Goal: Task Accomplishment & Management: Complete application form

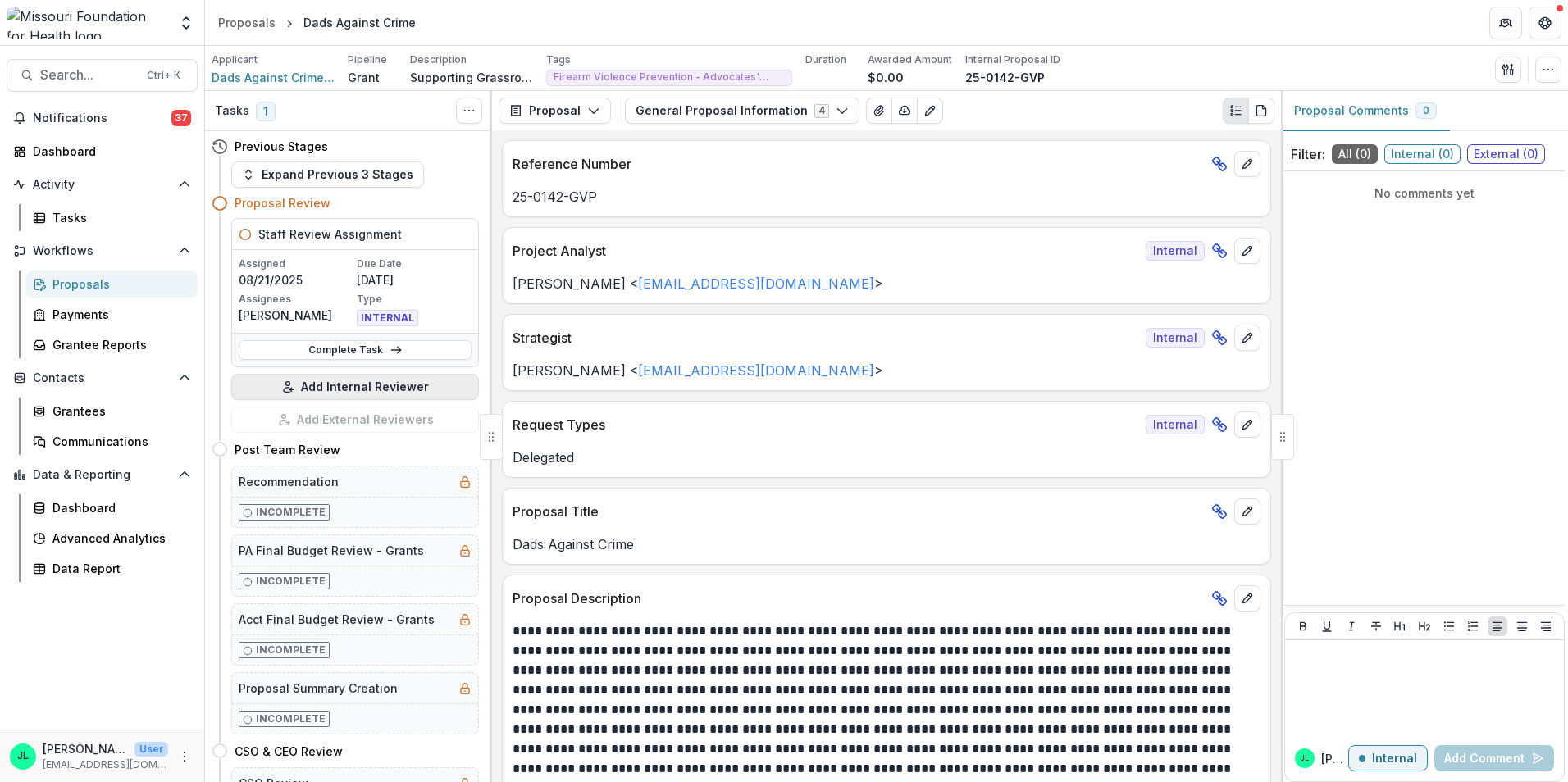
click at [364, 387] on button "Add Internal Reviewer" at bounding box center [355, 387] width 248 height 26
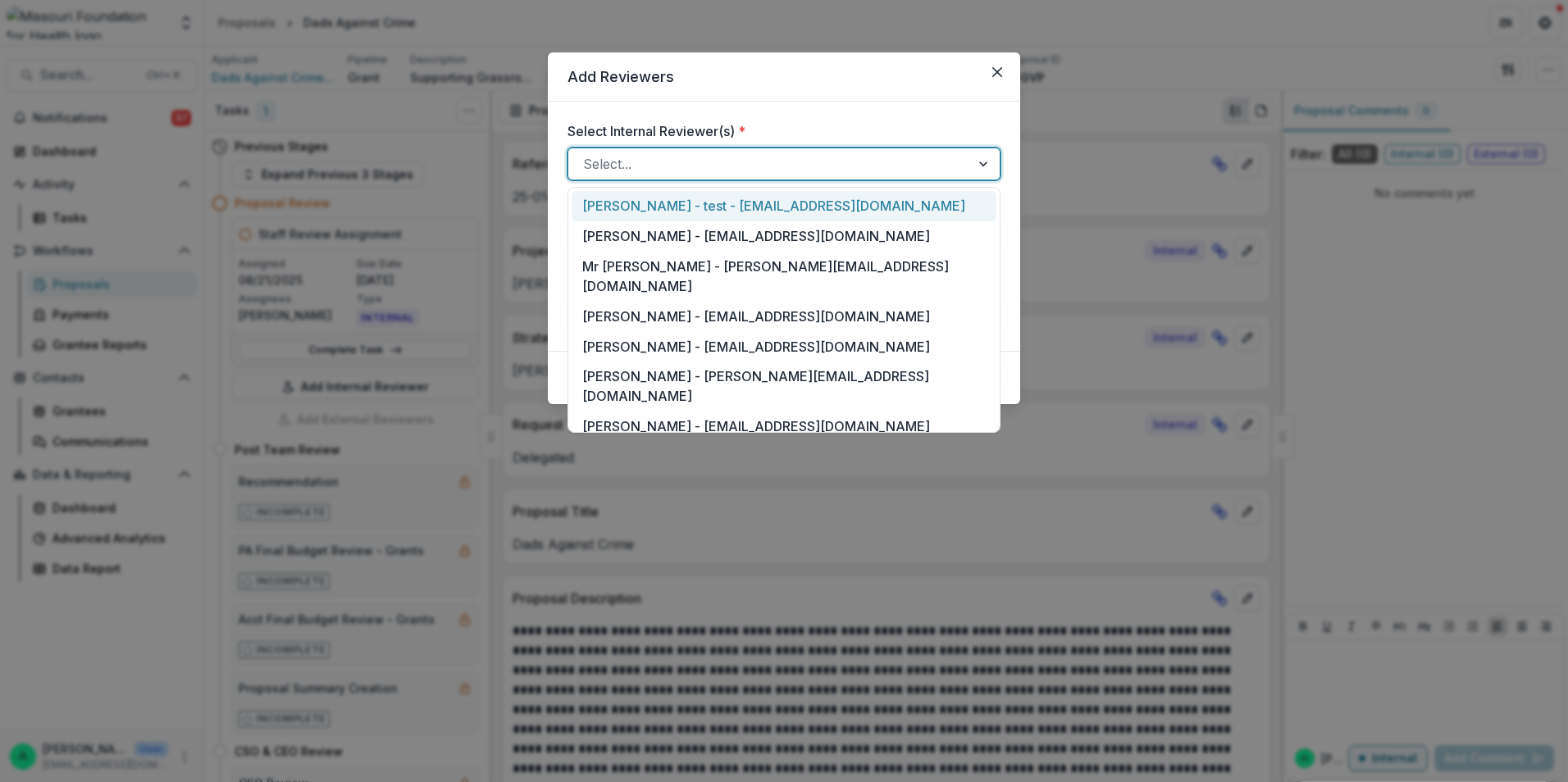
click at [865, 163] on div at bounding box center [769, 164] width 372 height 23
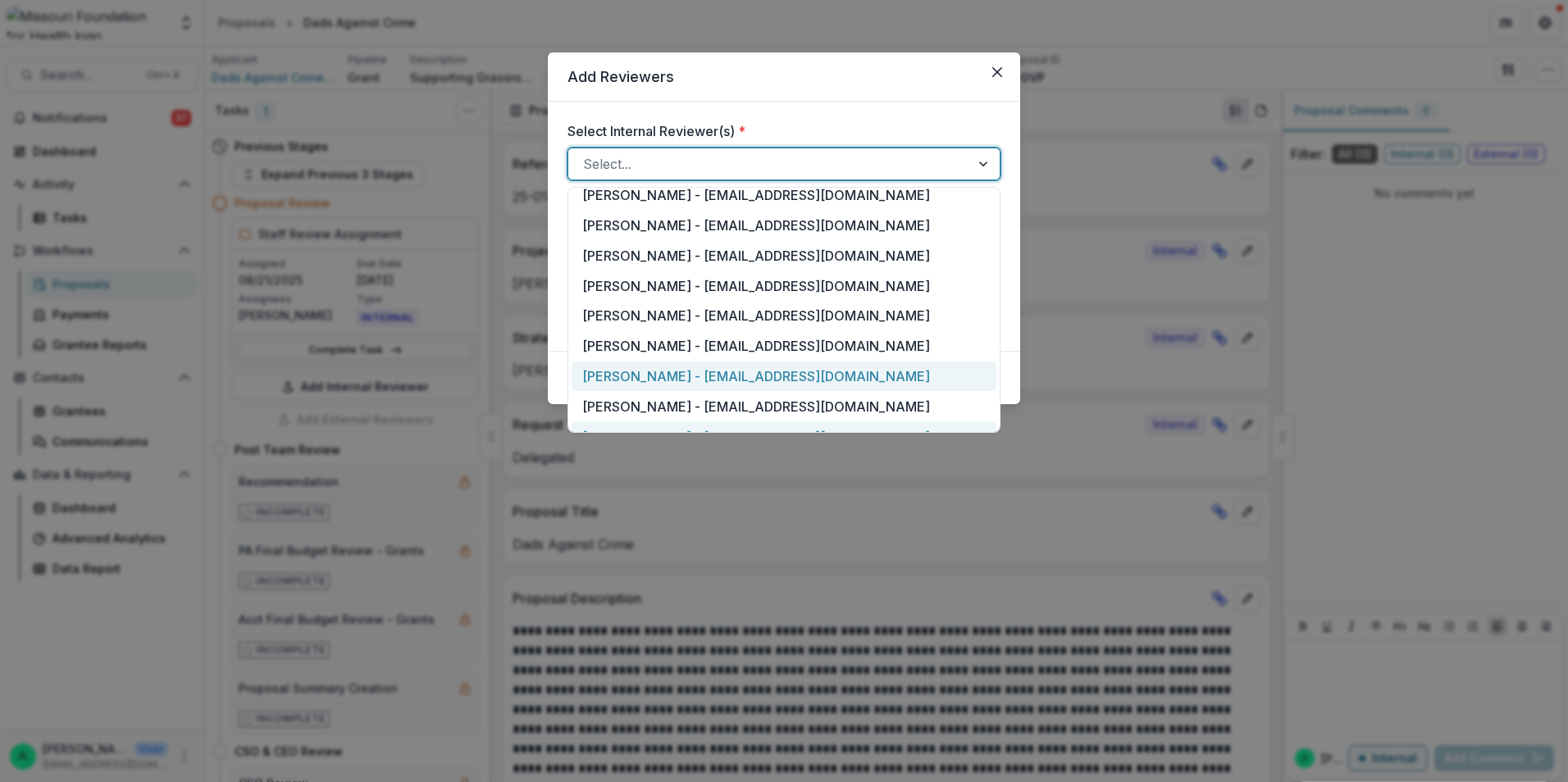
scroll to position [573, 0]
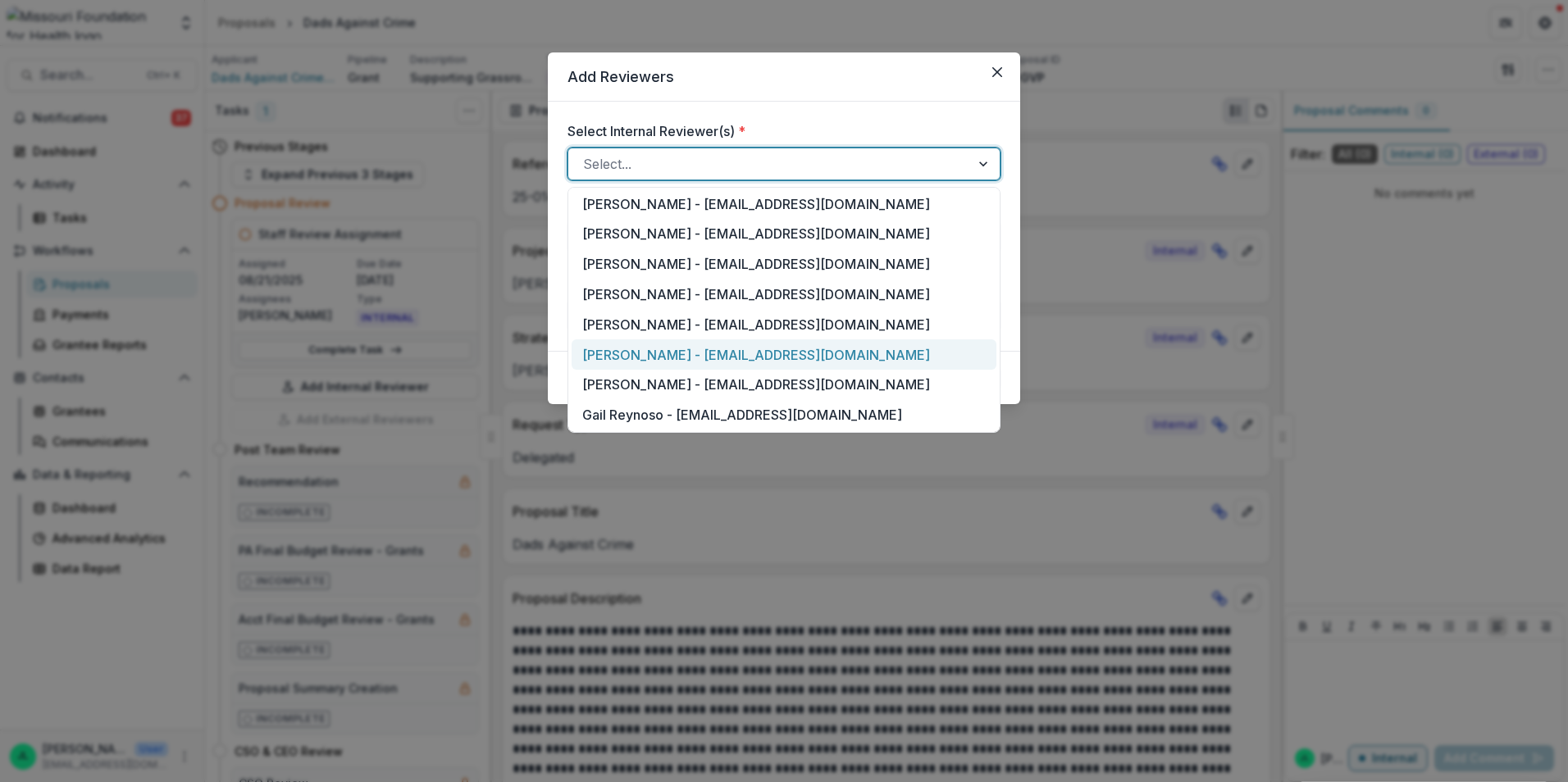
click at [760, 340] on div "Rachel Rimmerman - rrimmerman@mffh.org" at bounding box center [784, 355] width 425 height 30
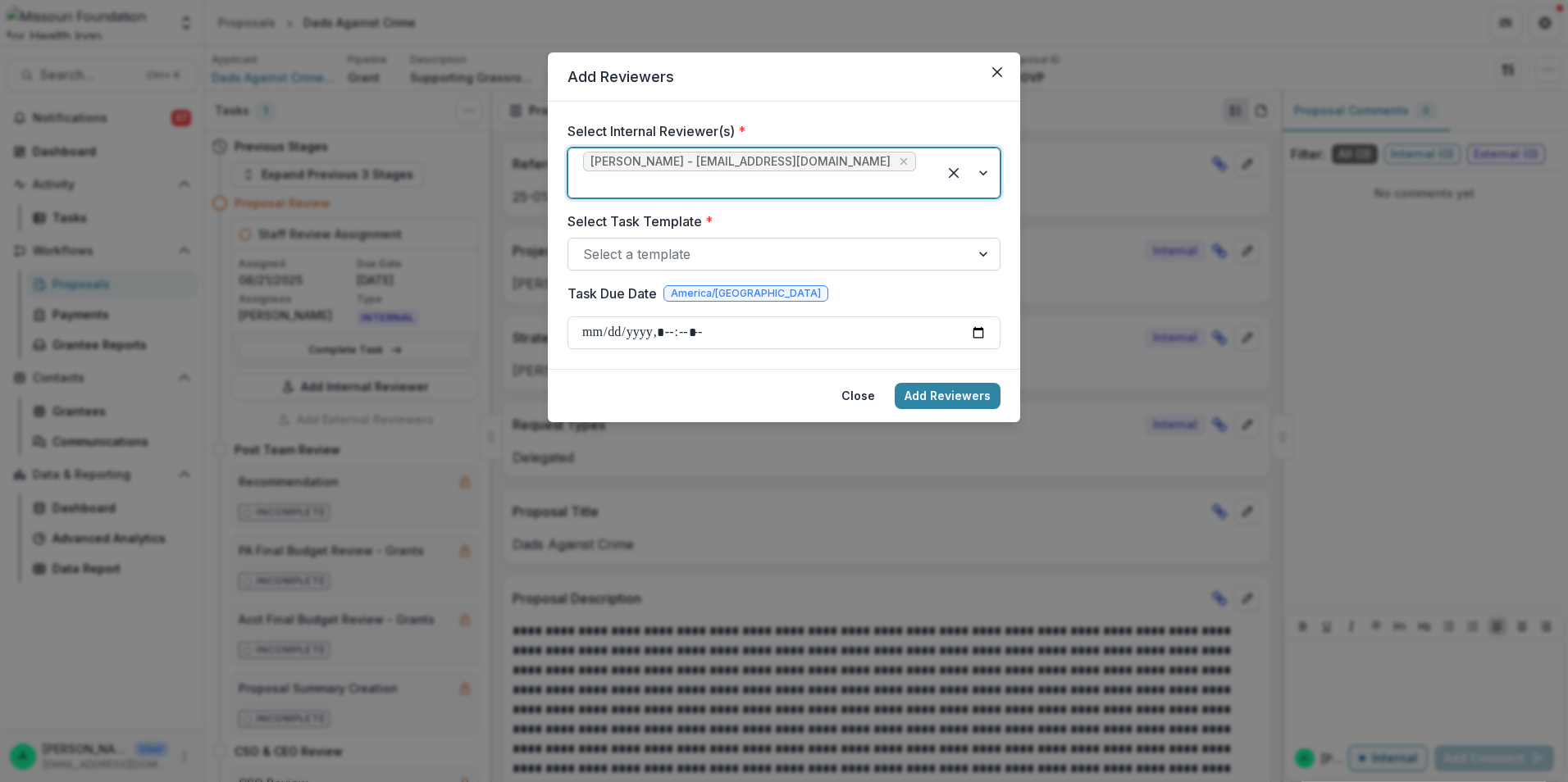
click at [676, 242] on div at bounding box center [769, 253] width 372 height 23
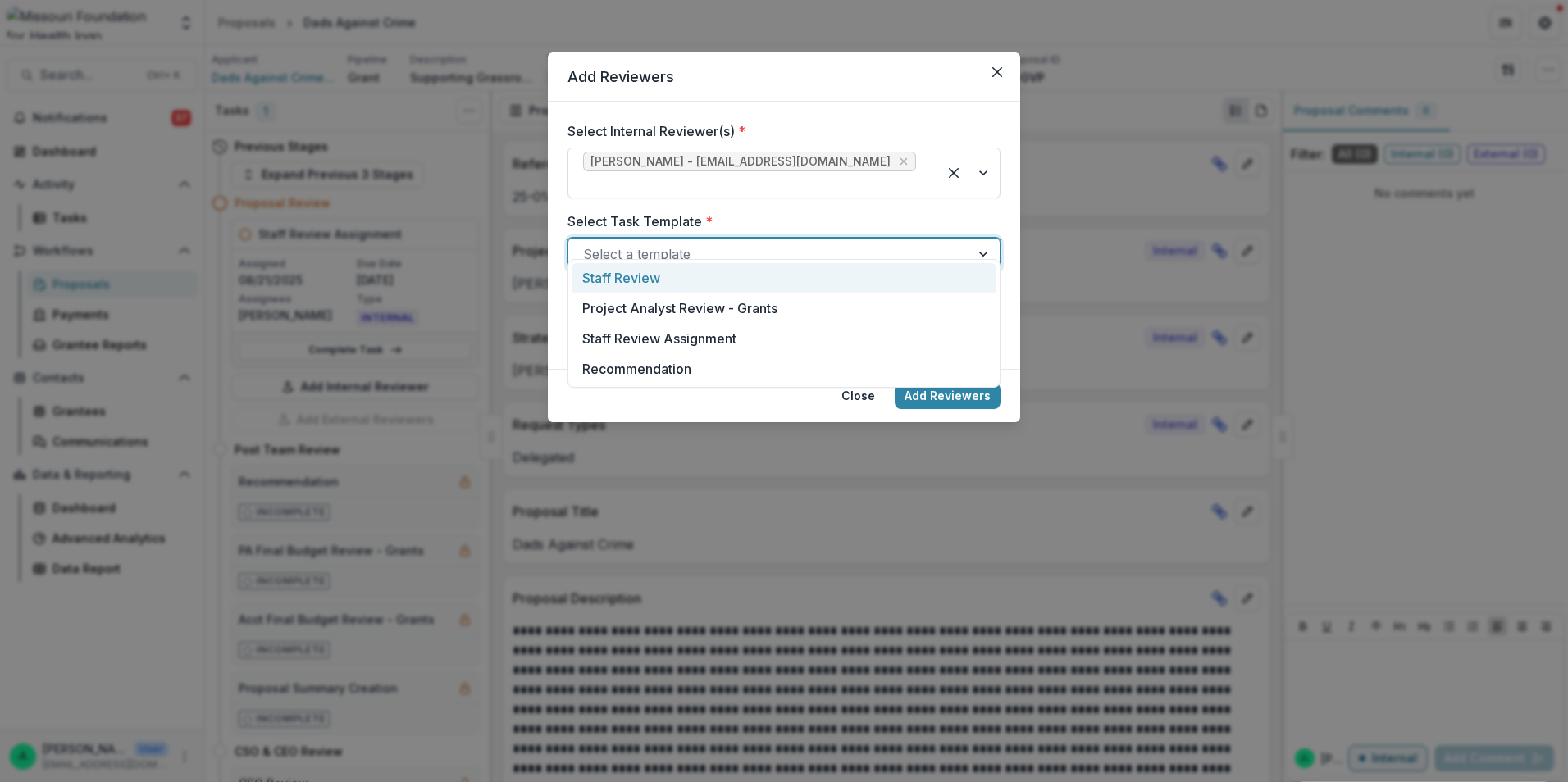
click at [666, 273] on div "Staff Review" at bounding box center [784, 278] width 425 height 30
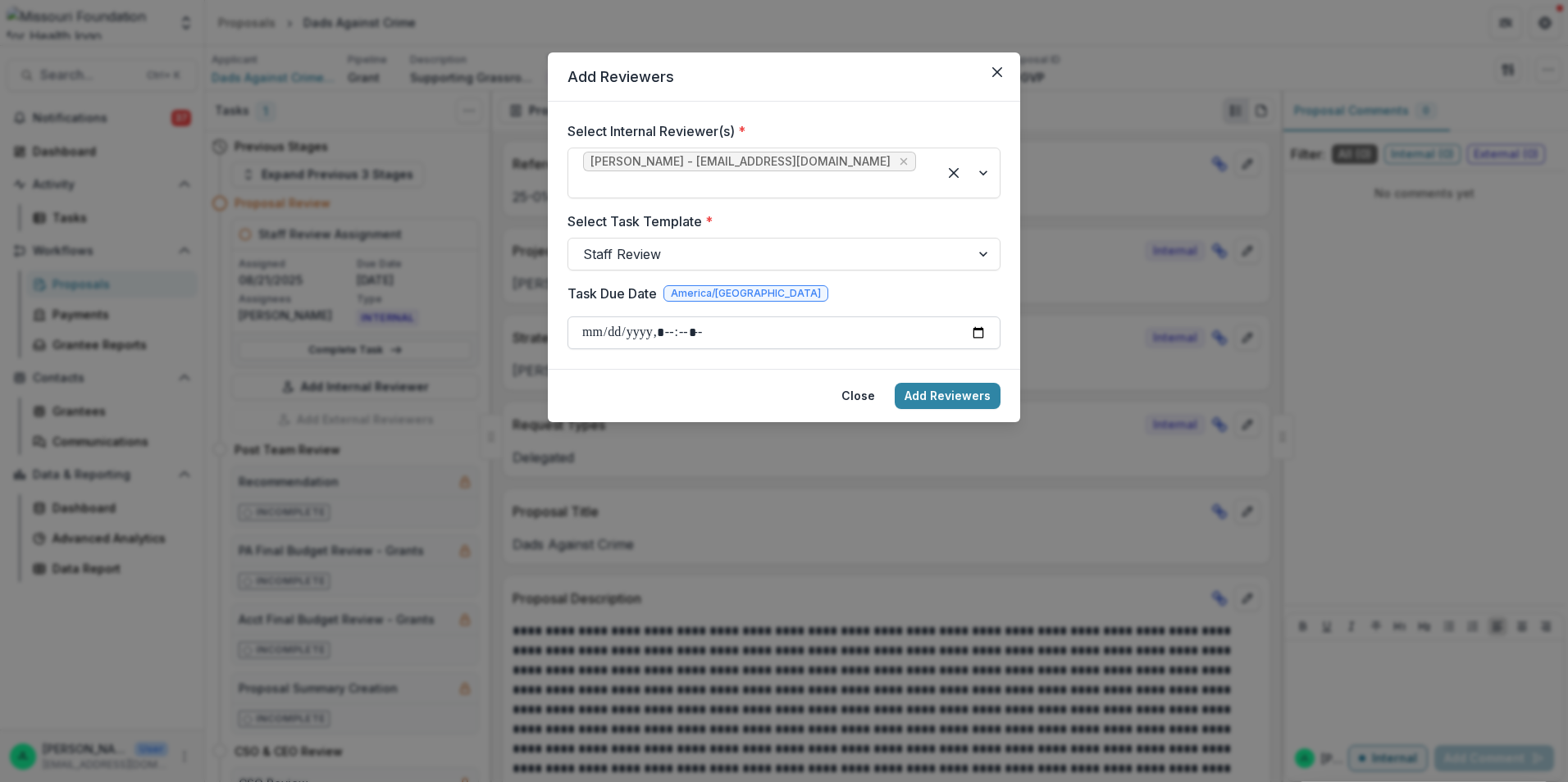
click at [983, 316] on input "Task Due Date" at bounding box center [783, 332] width 433 height 33
type input "**********"
click at [920, 383] on button "Add Reviewers" at bounding box center [947, 396] width 106 height 26
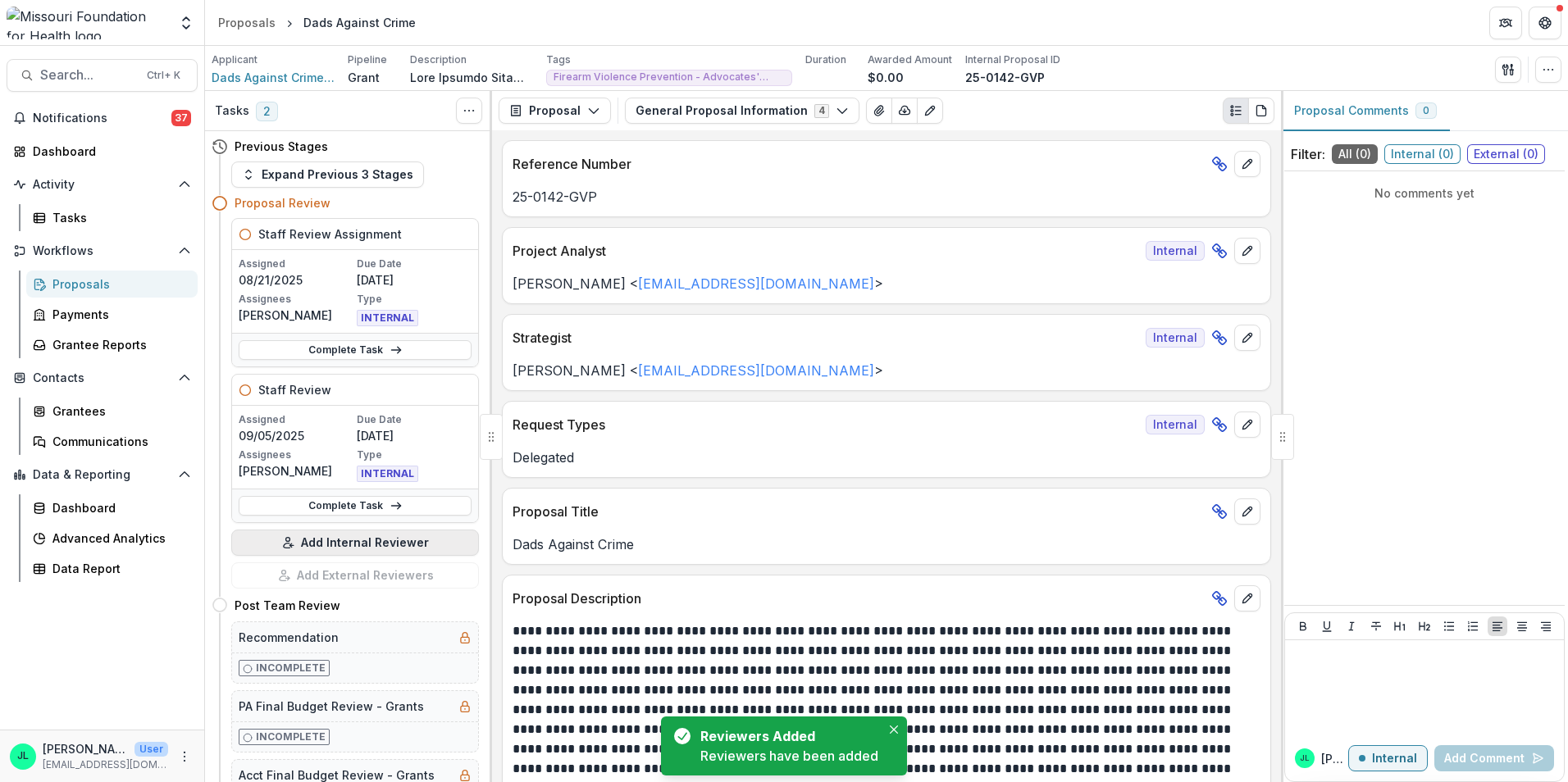
click at [356, 543] on button "Add Internal Reviewer" at bounding box center [355, 543] width 248 height 26
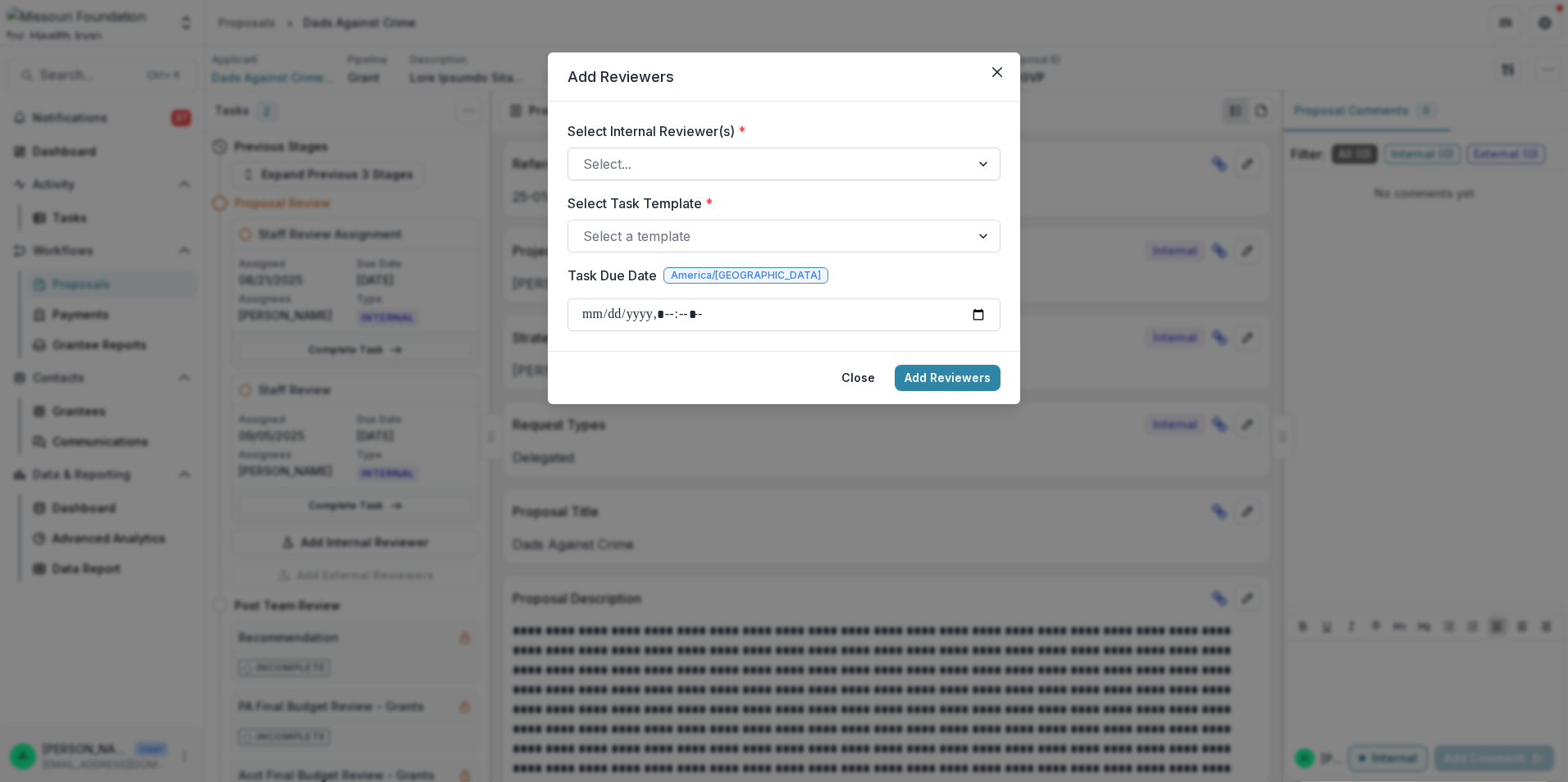
click at [719, 161] on div at bounding box center [769, 164] width 372 height 23
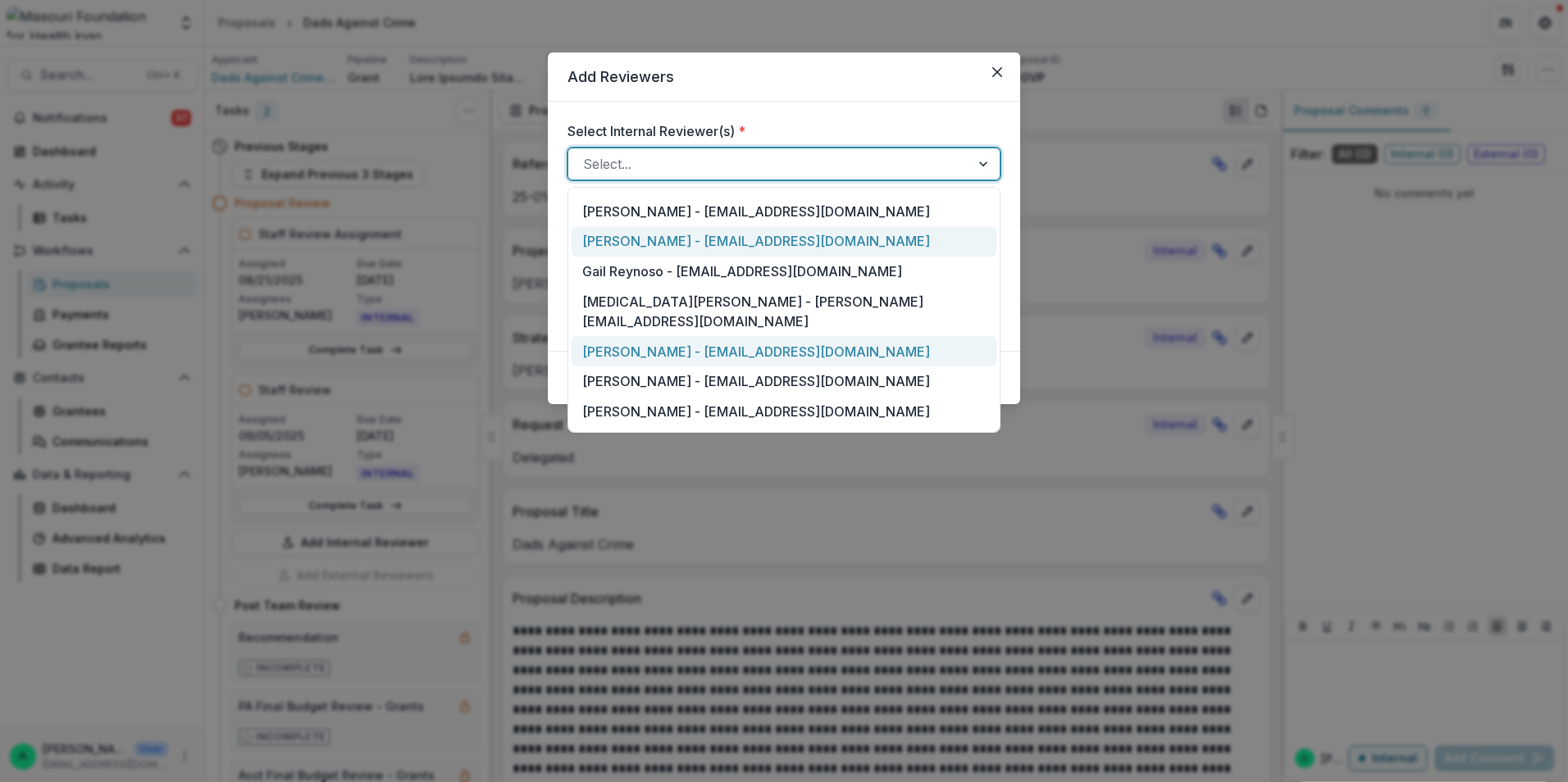
scroll to position [738, 0]
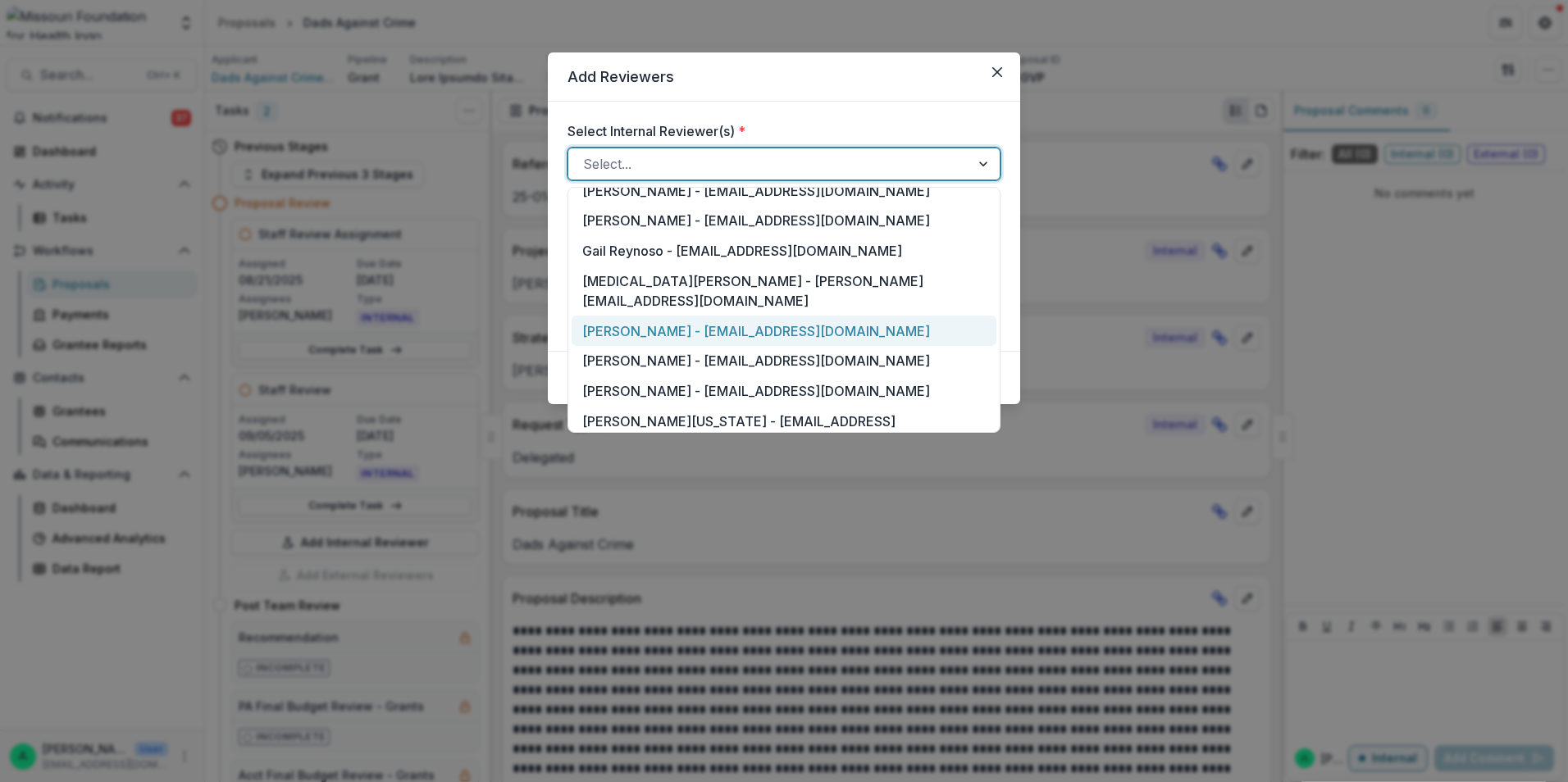
click at [691, 315] on div "Megan Simmons - msimmons@mffh.org" at bounding box center [784, 330] width 425 height 30
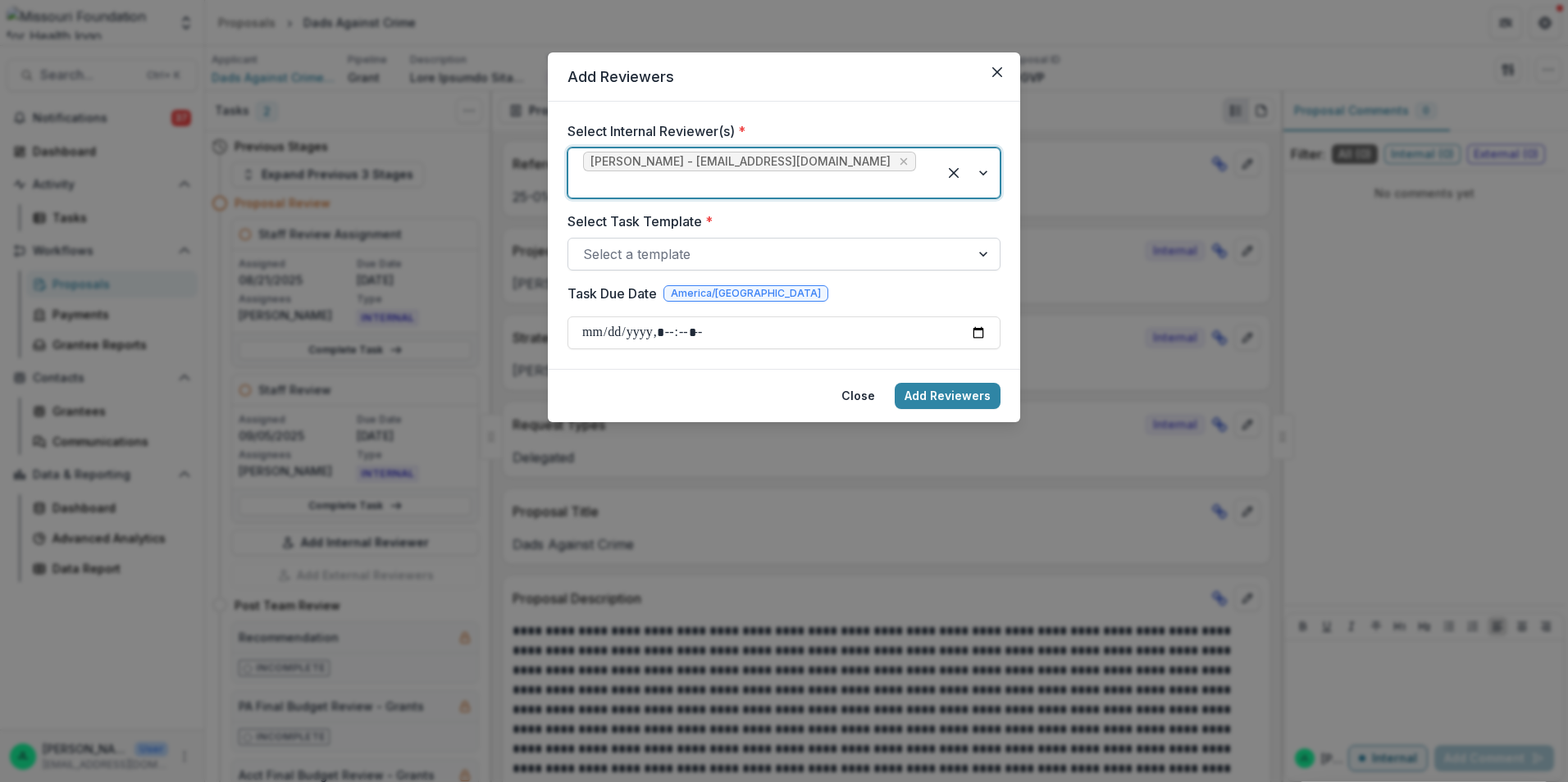
click at [979, 239] on div at bounding box center [985, 253] width 30 height 31
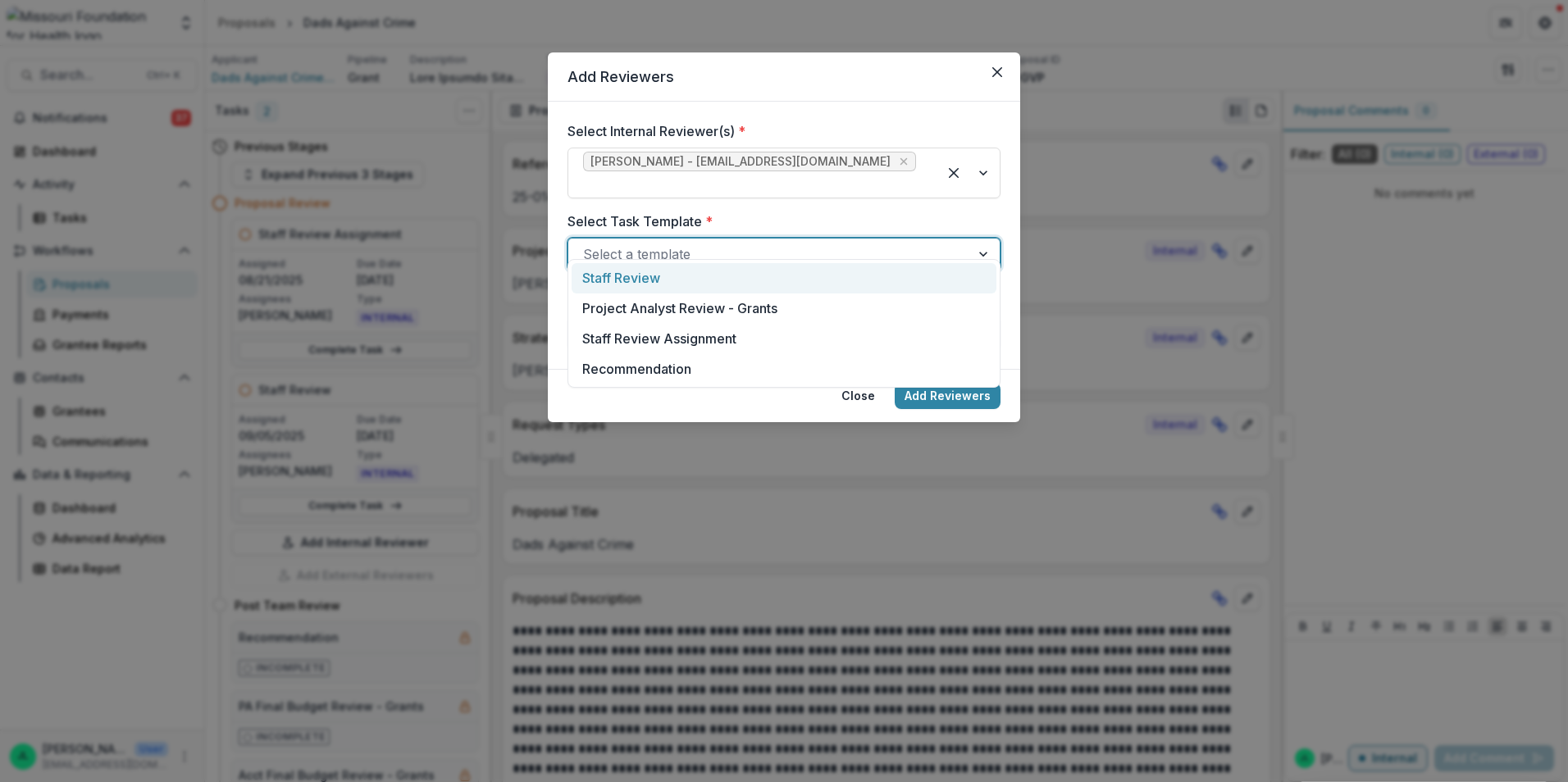
click at [840, 288] on div "Staff Review" at bounding box center [784, 278] width 425 height 30
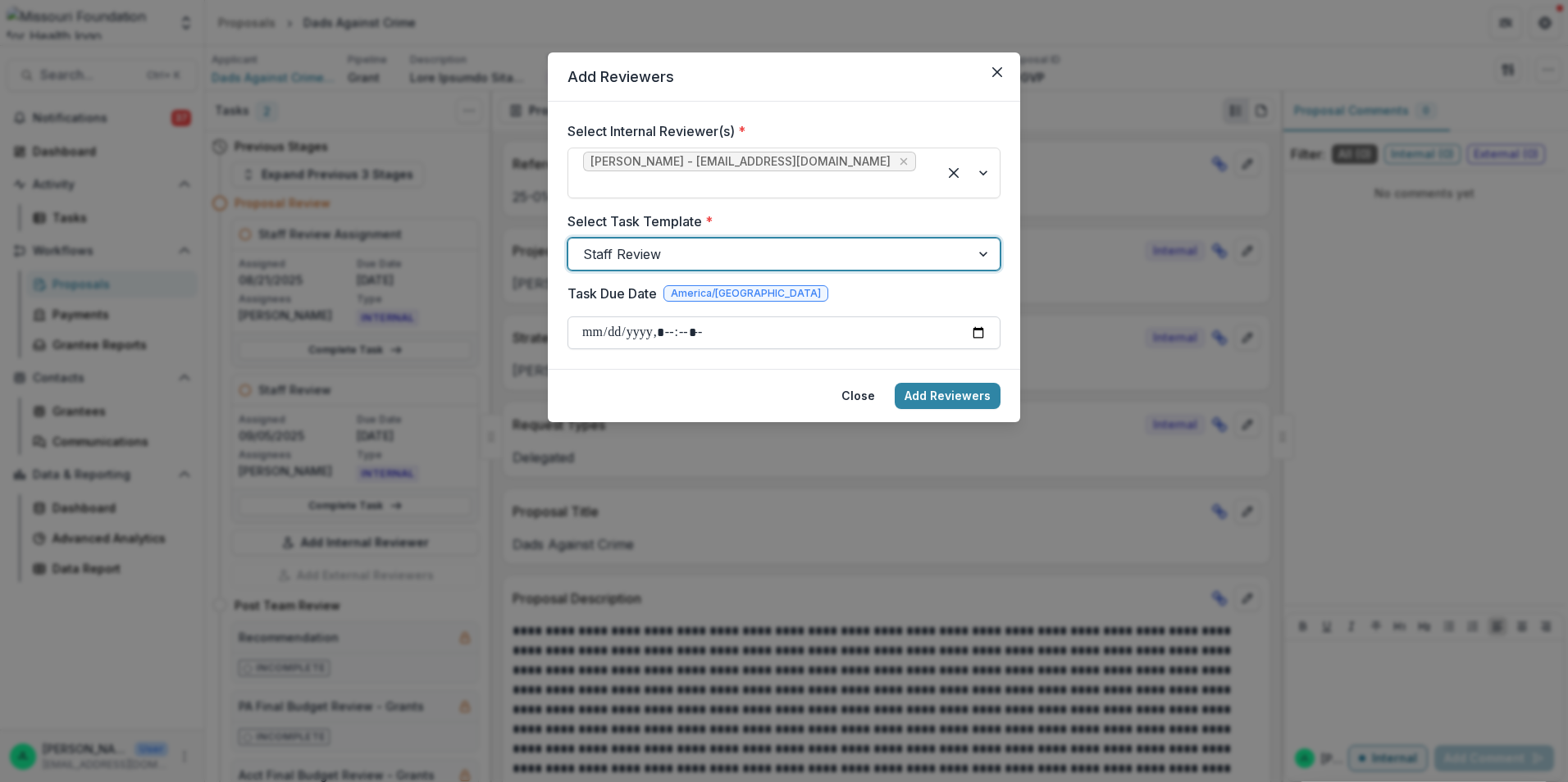
click at [979, 316] on input "Task Due Date" at bounding box center [783, 332] width 433 height 33
type input "**********"
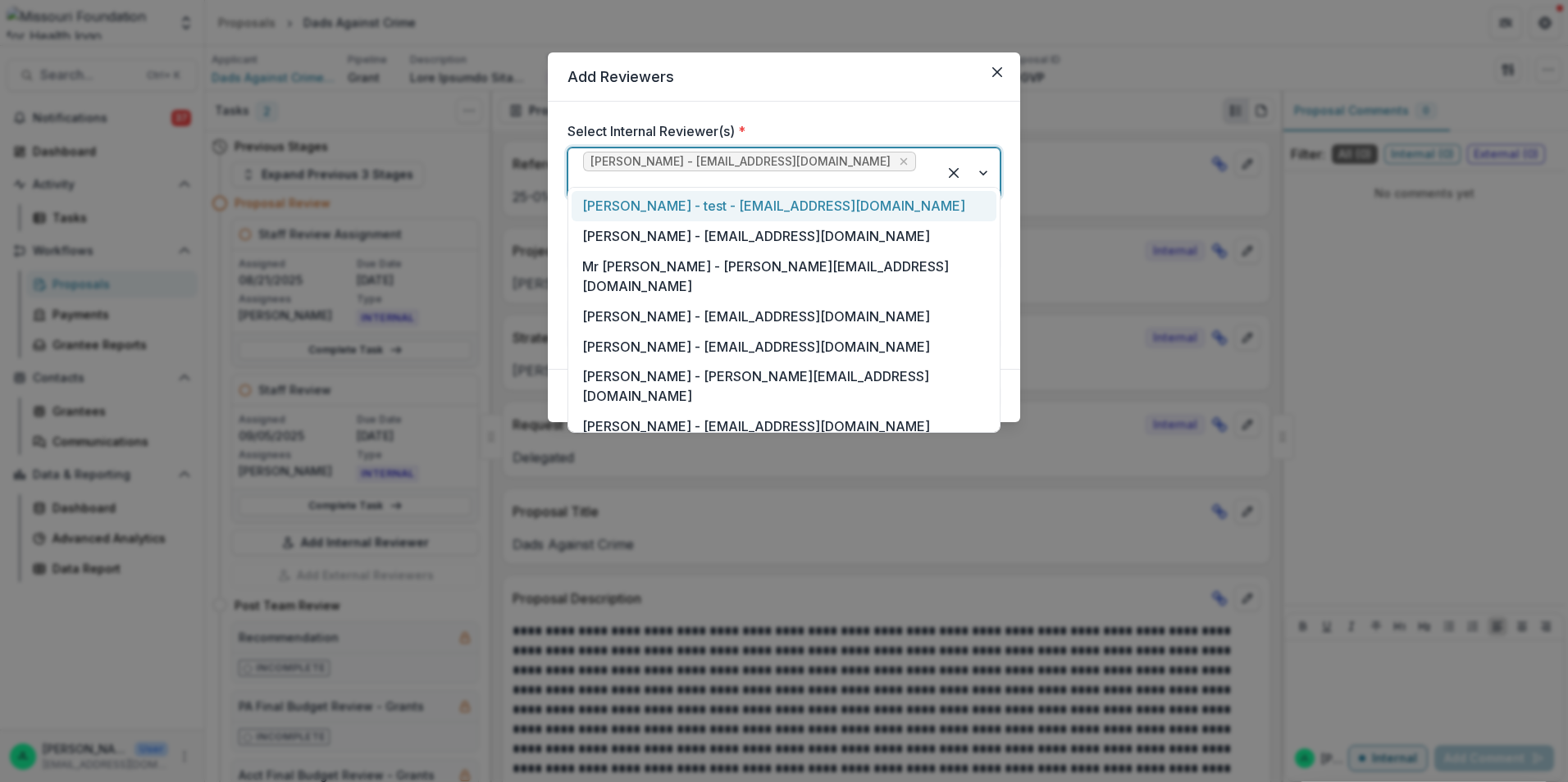
click at [879, 173] on div at bounding box center [752, 184] width 340 height 23
type input "**"
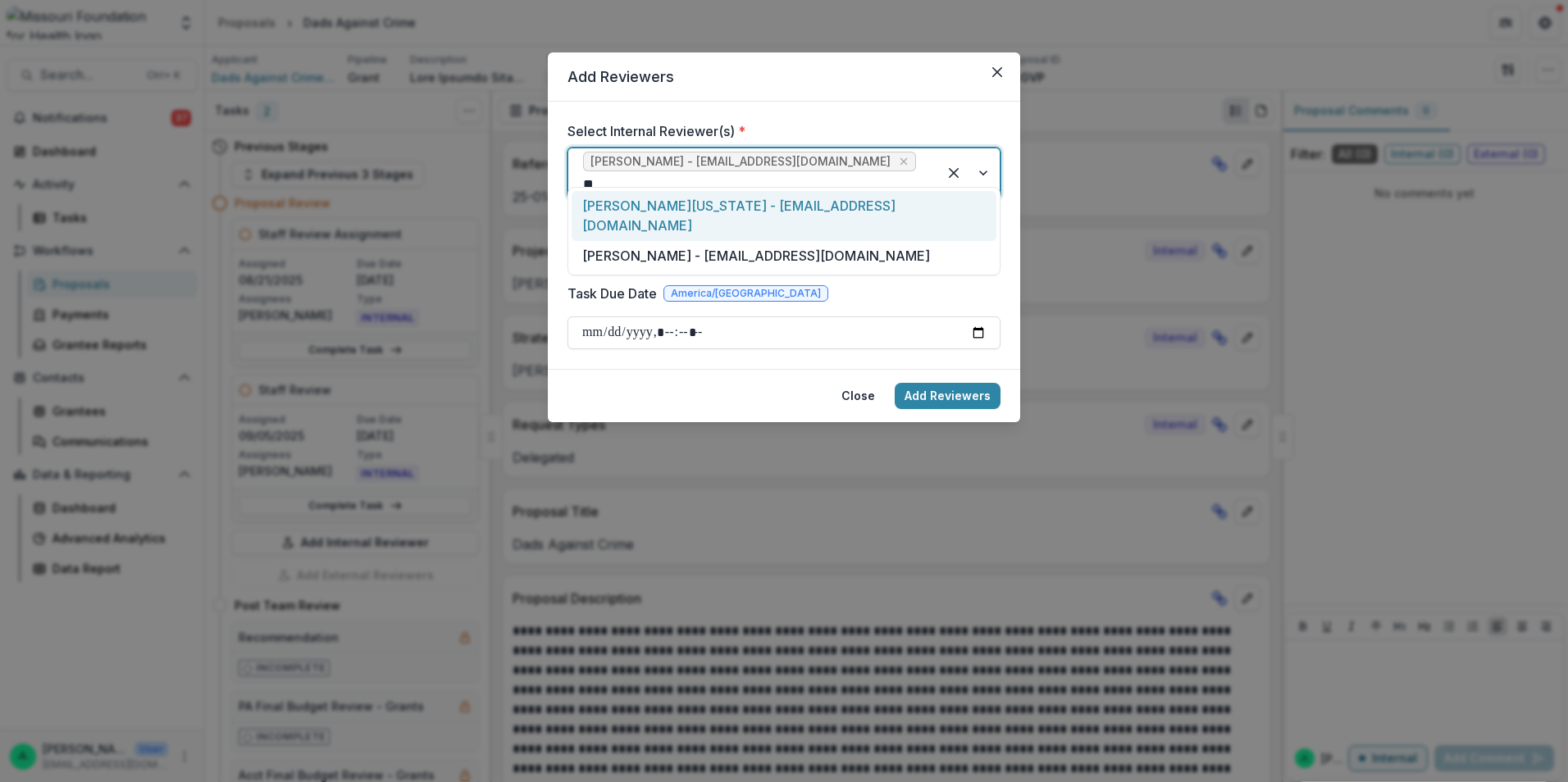
click at [881, 209] on div "Brian Washington - bwashington@mffh.org" at bounding box center [784, 215] width 425 height 50
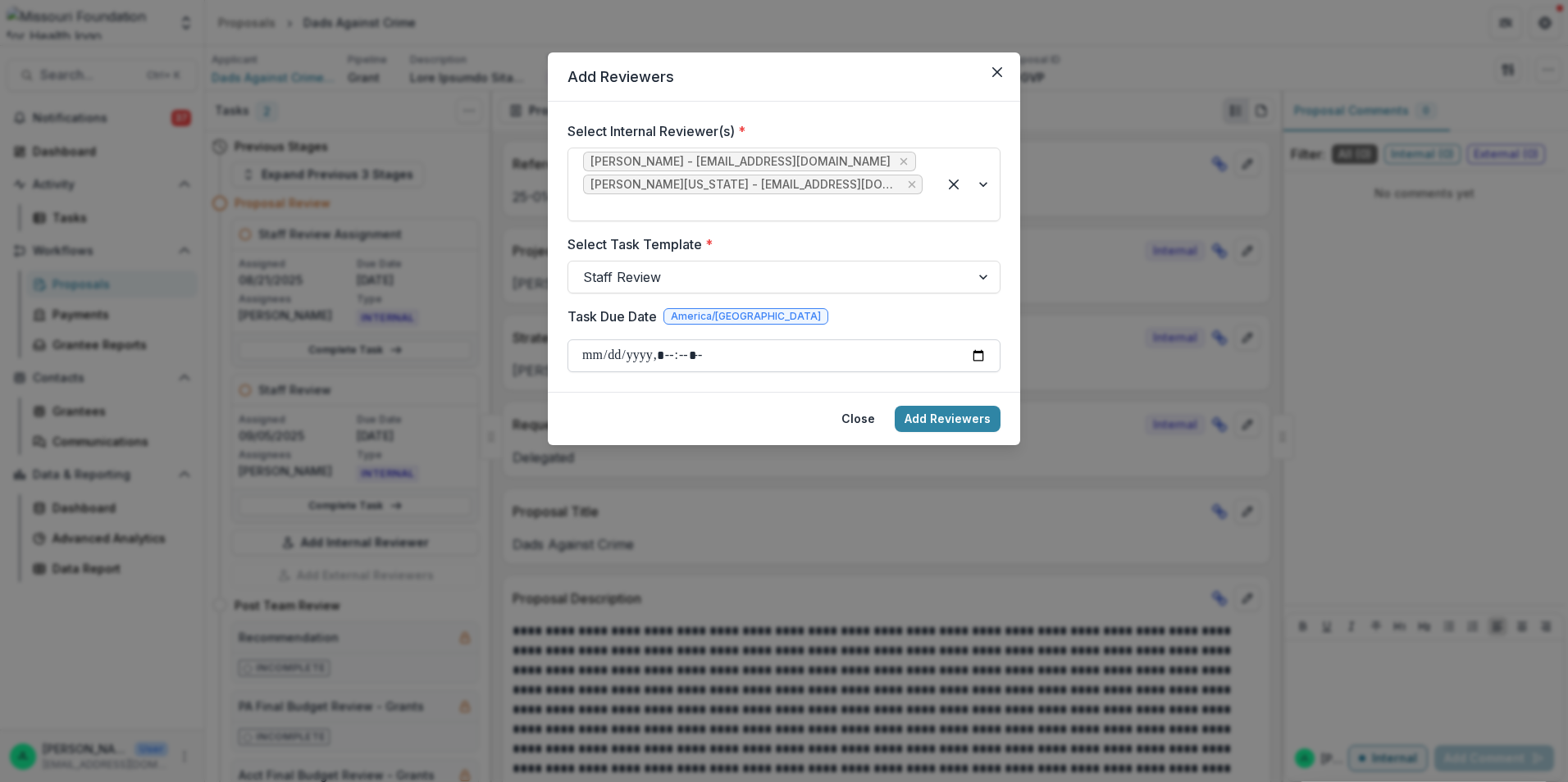
click at [973, 340] on input "Task Due Date" at bounding box center [783, 355] width 433 height 33
type input "**********"
click at [904, 406] on button "Add Reviewers" at bounding box center [947, 419] width 106 height 26
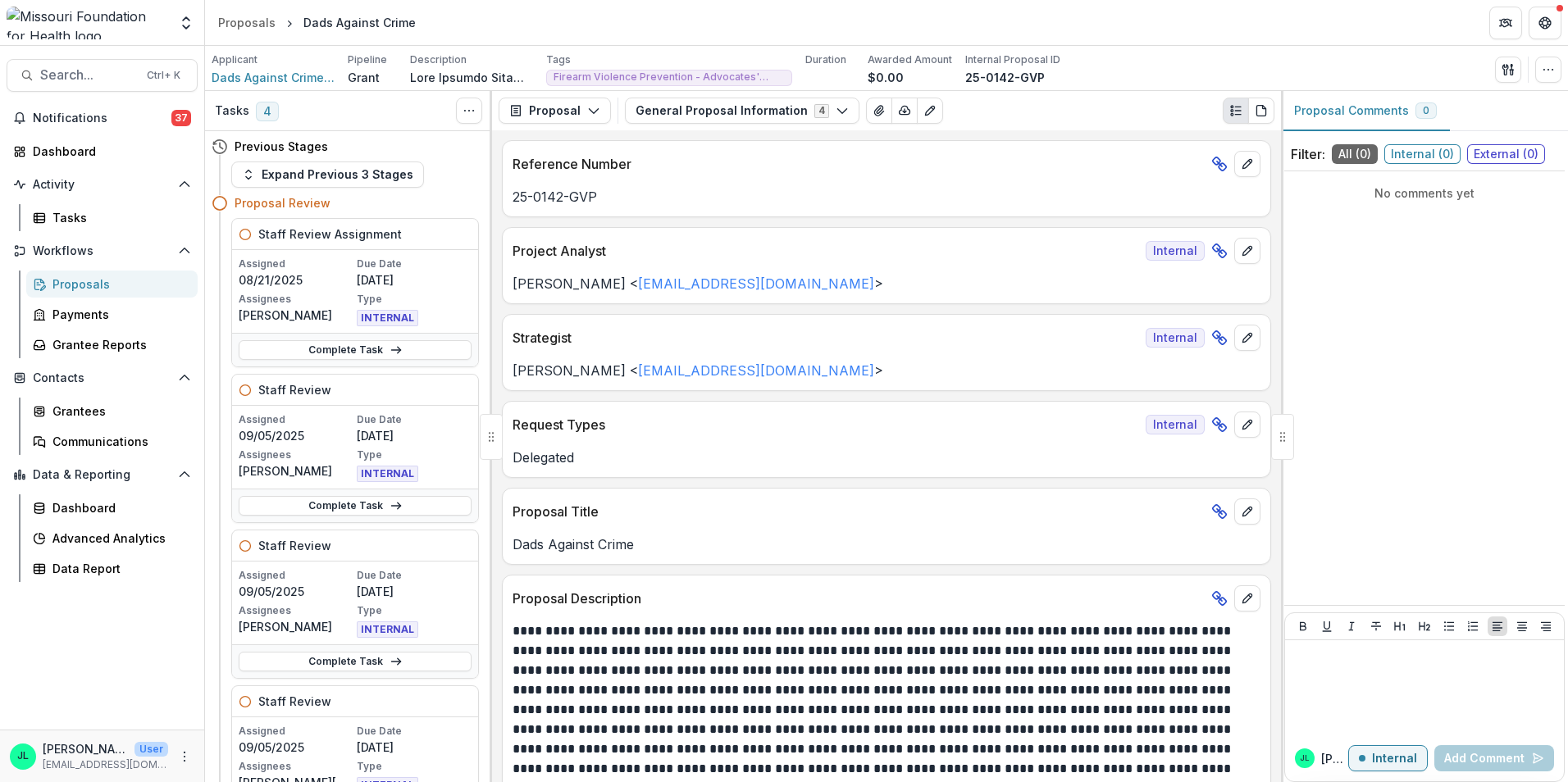
scroll to position [82, 0]
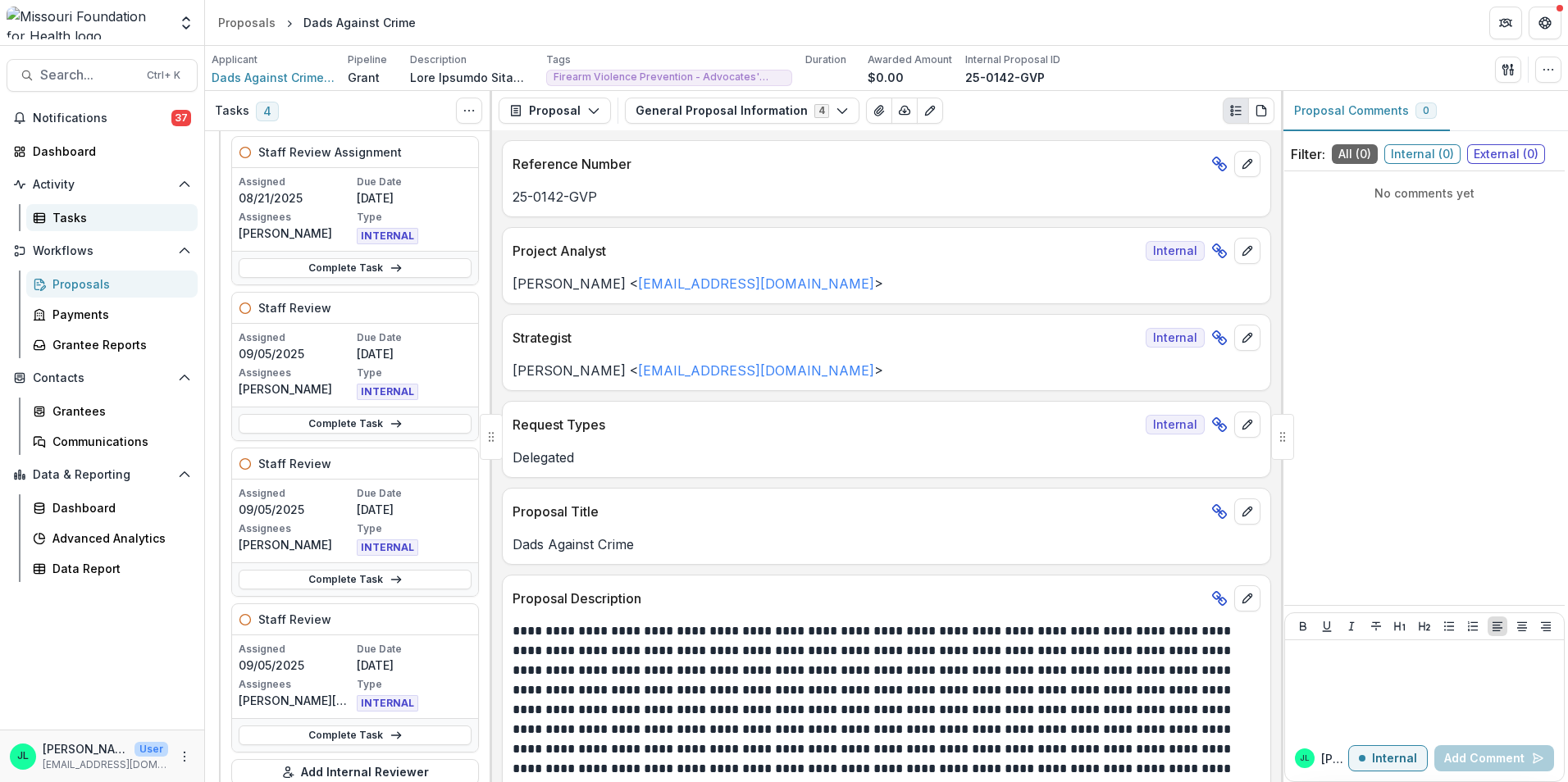
click at [63, 217] on div "Tasks" at bounding box center [118, 217] width 132 height 17
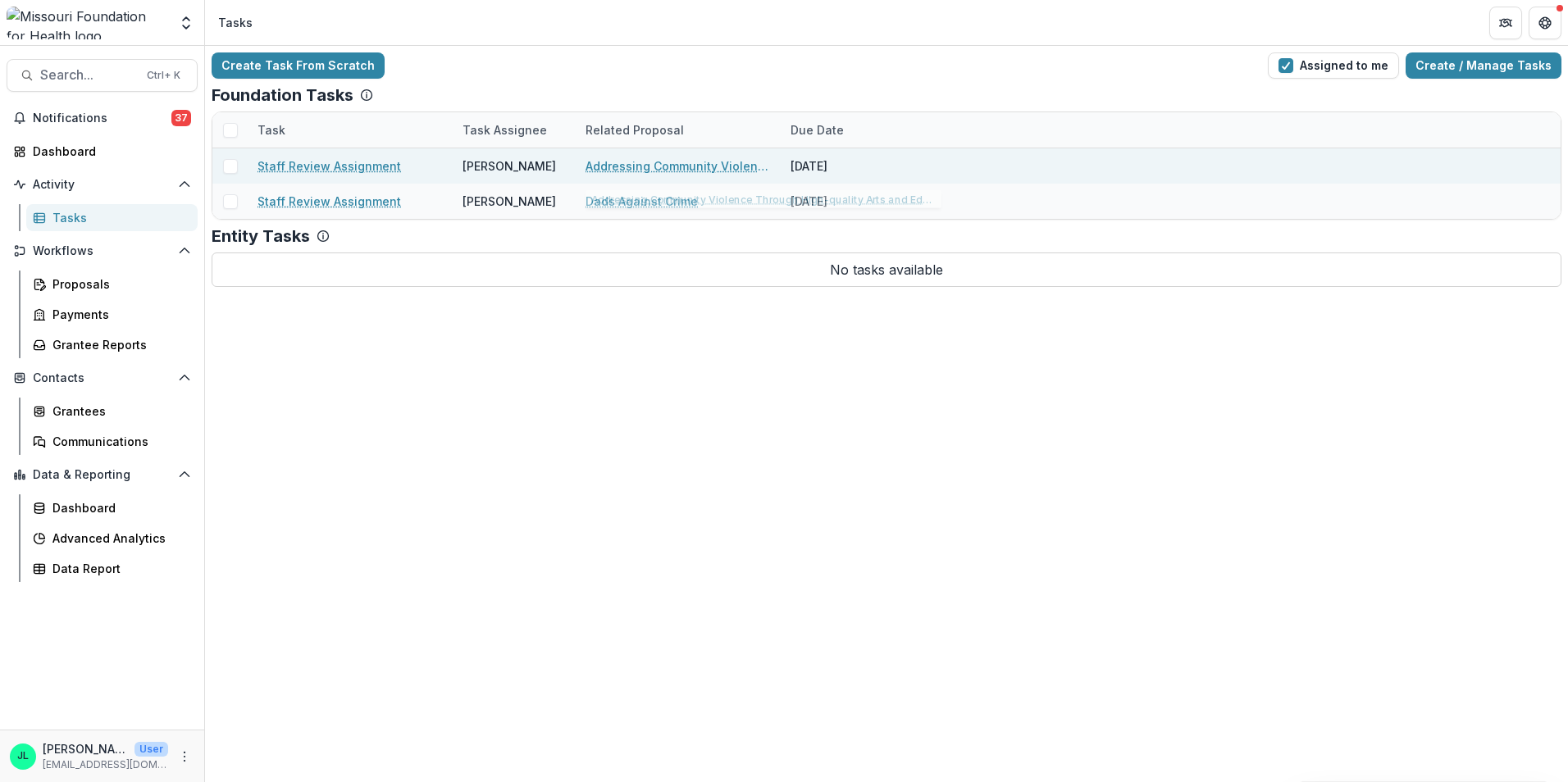
click at [327, 162] on link "Staff Review Assignment" at bounding box center [328, 166] width 143 height 17
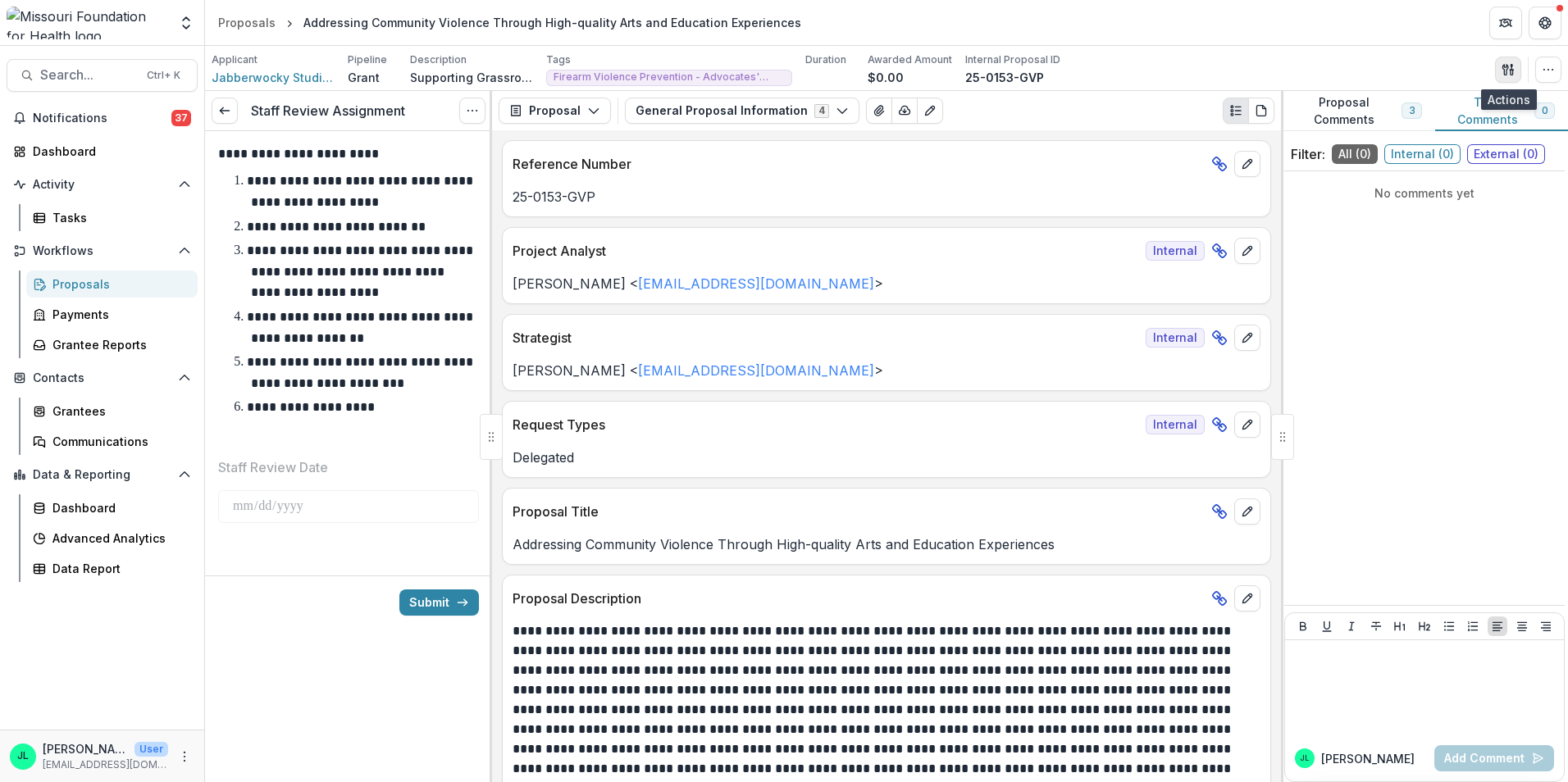
click at [1509, 72] on icon "button" at bounding box center [1508, 69] width 13 height 13
click at [1390, 135] on button "Proposal Files" at bounding box center [1430, 134] width 176 height 27
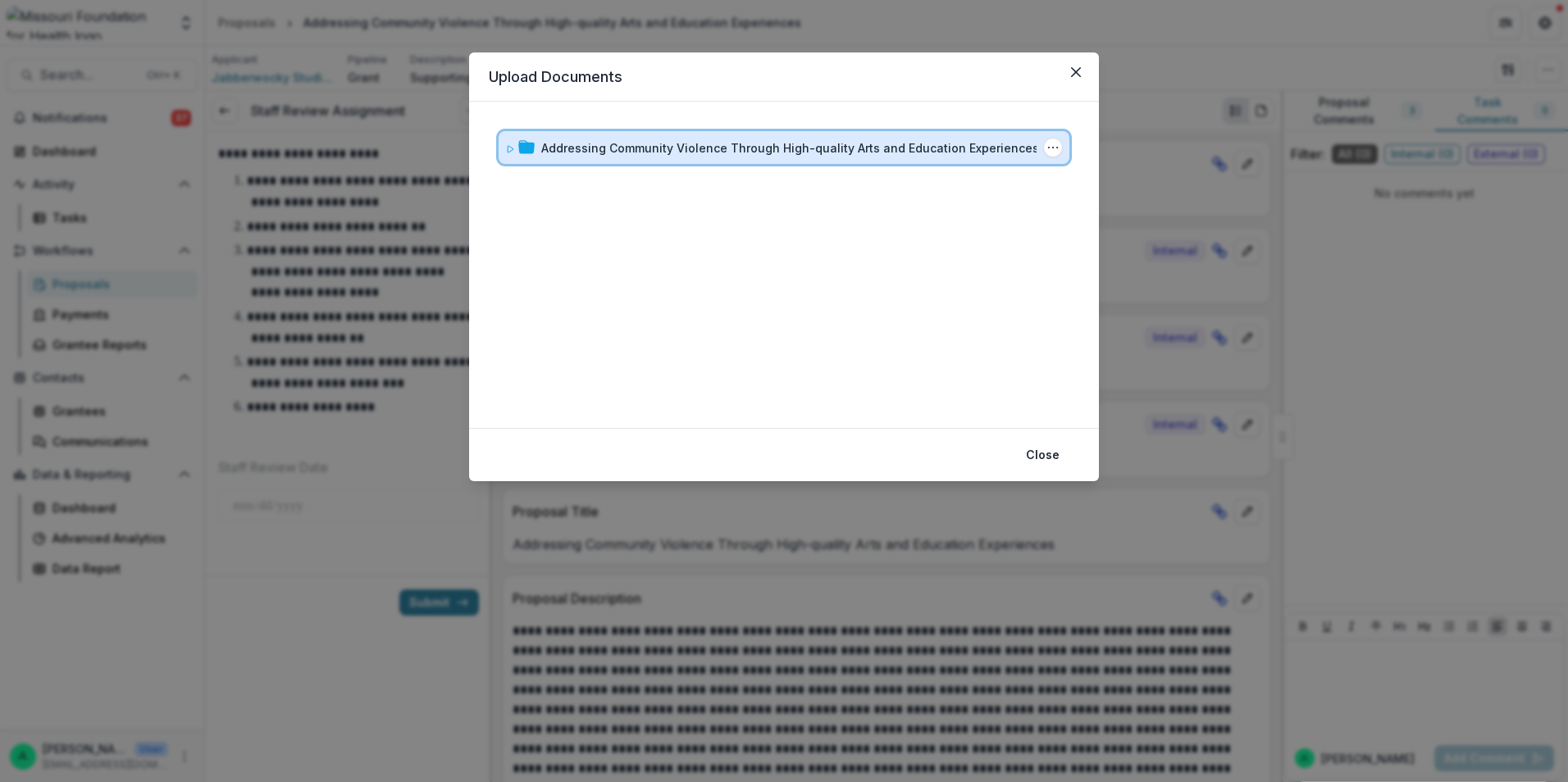
click at [503, 145] on div "Addressing Community Violence Through High-quality Arts and Education Experienc…" at bounding box center [784, 147] width 571 height 33
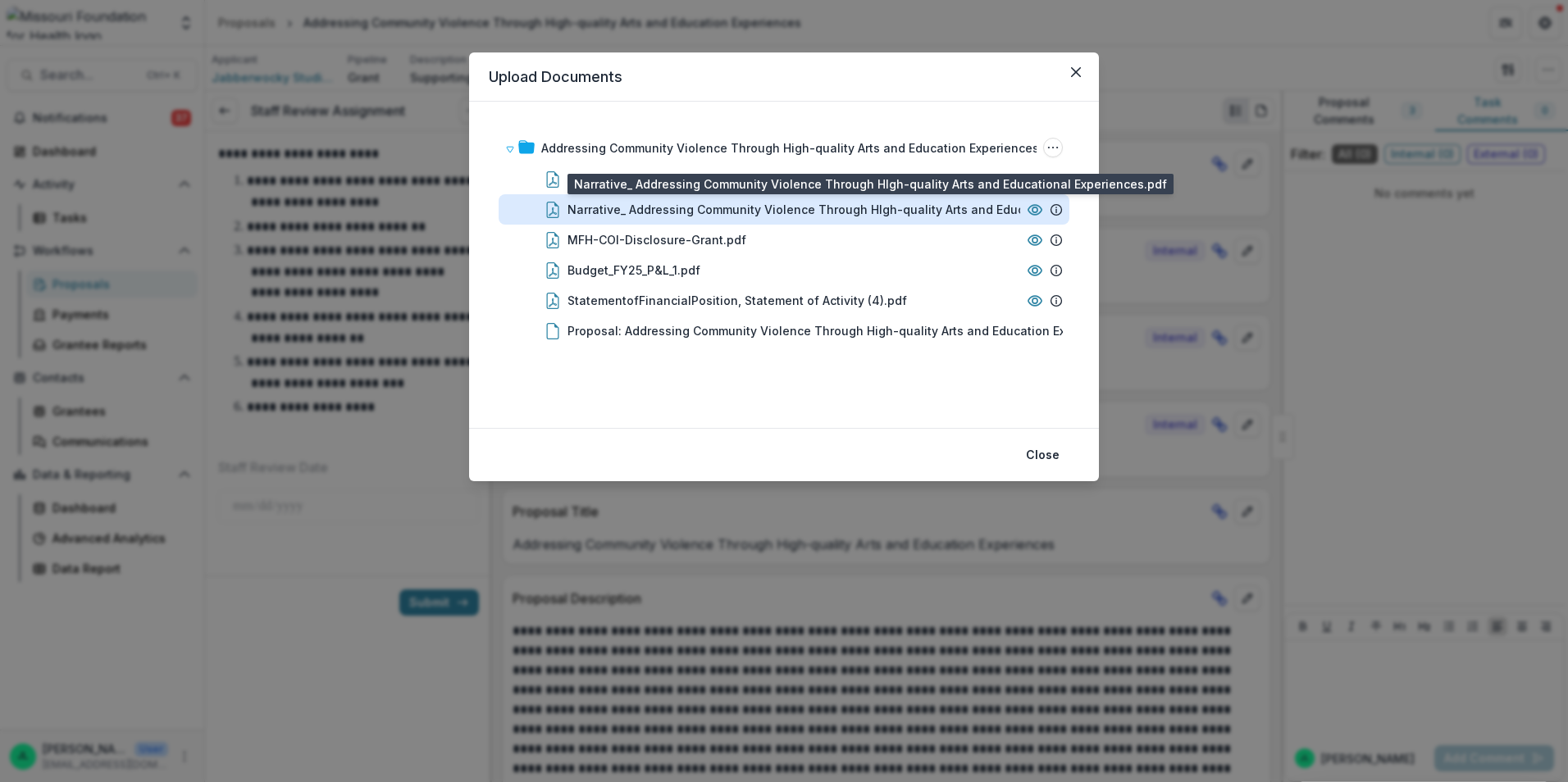
click at [773, 215] on div "Narrative_ Addressing Community Violence Through HIgh-quality Arts and Educatio…" at bounding box center [837, 210] width 541 height 17
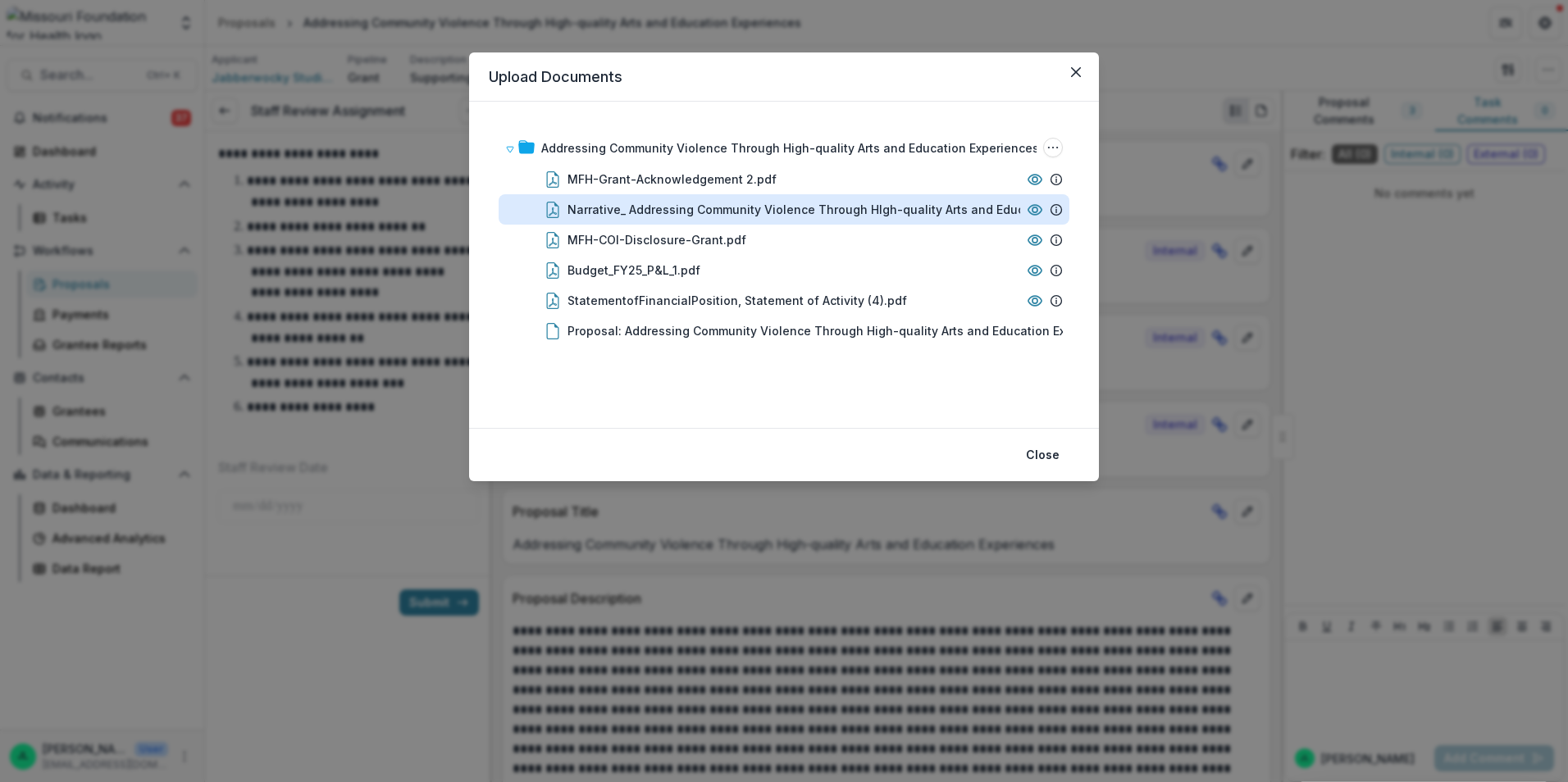
click at [773, 215] on div "Loading..." at bounding box center [784, 391] width 899 height 538
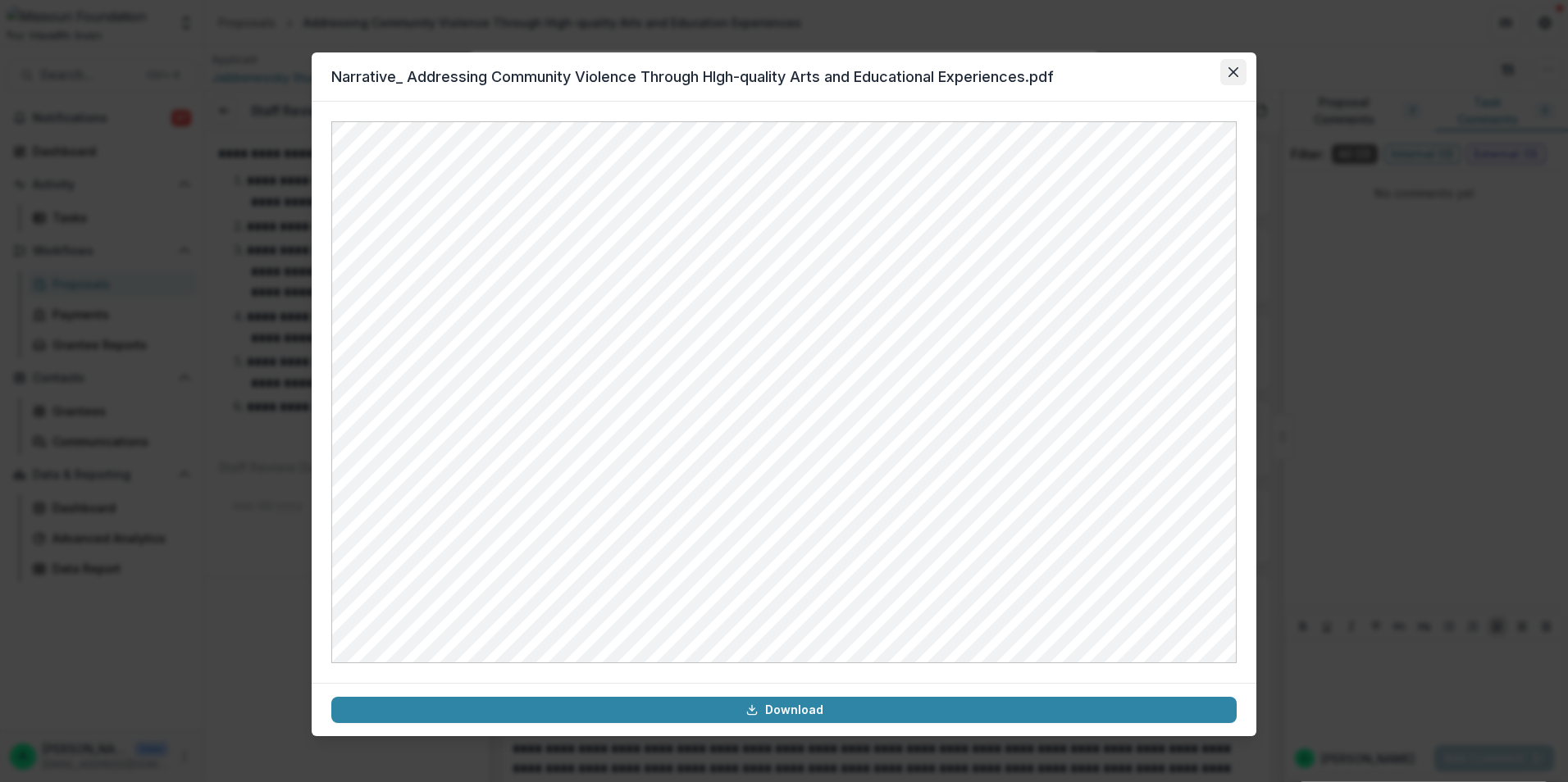
click at [1243, 70] on button "Close" at bounding box center [1233, 72] width 26 height 26
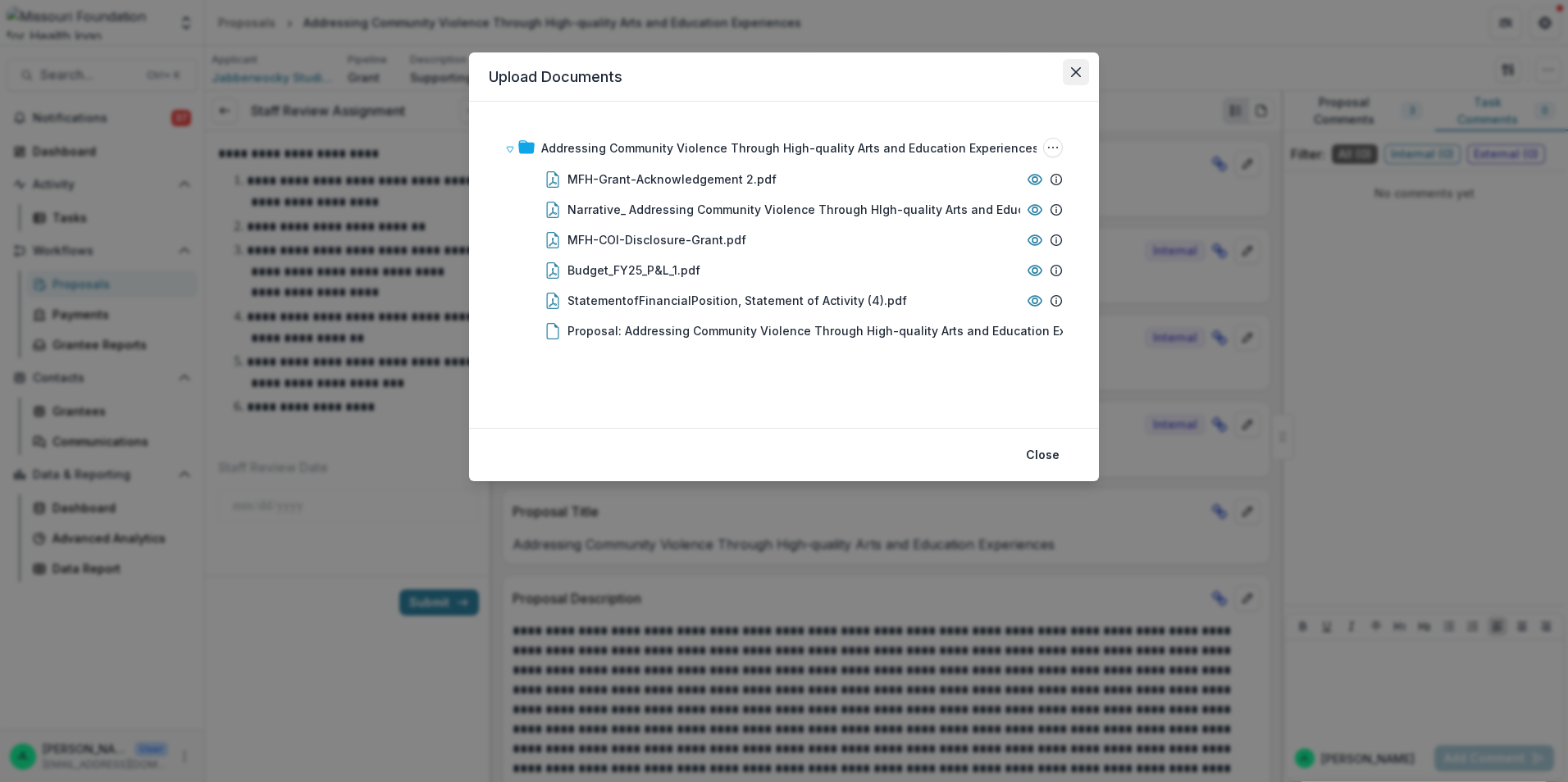
click at [1082, 70] on button "Close" at bounding box center [1076, 72] width 26 height 26
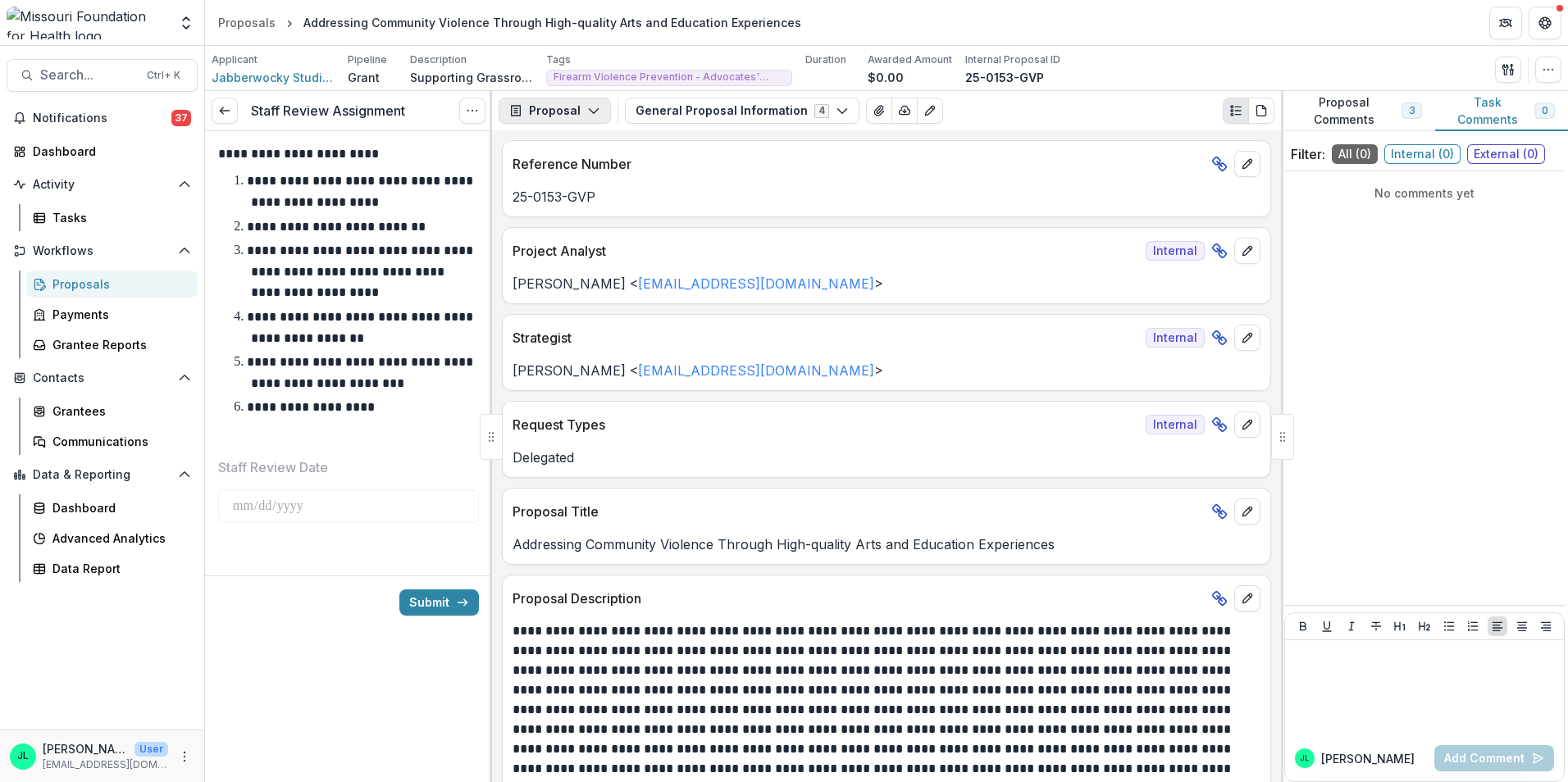
click at [554, 106] on button "Proposal" at bounding box center [555, 110] width 112 height 26
click at [550, 114] on button "Proposal" at bounding box center [555, 110] width 112 height 26
click at [743, 109] on button "General Proposal Information 4" at bounding box center [742, 110] width 235 height 26
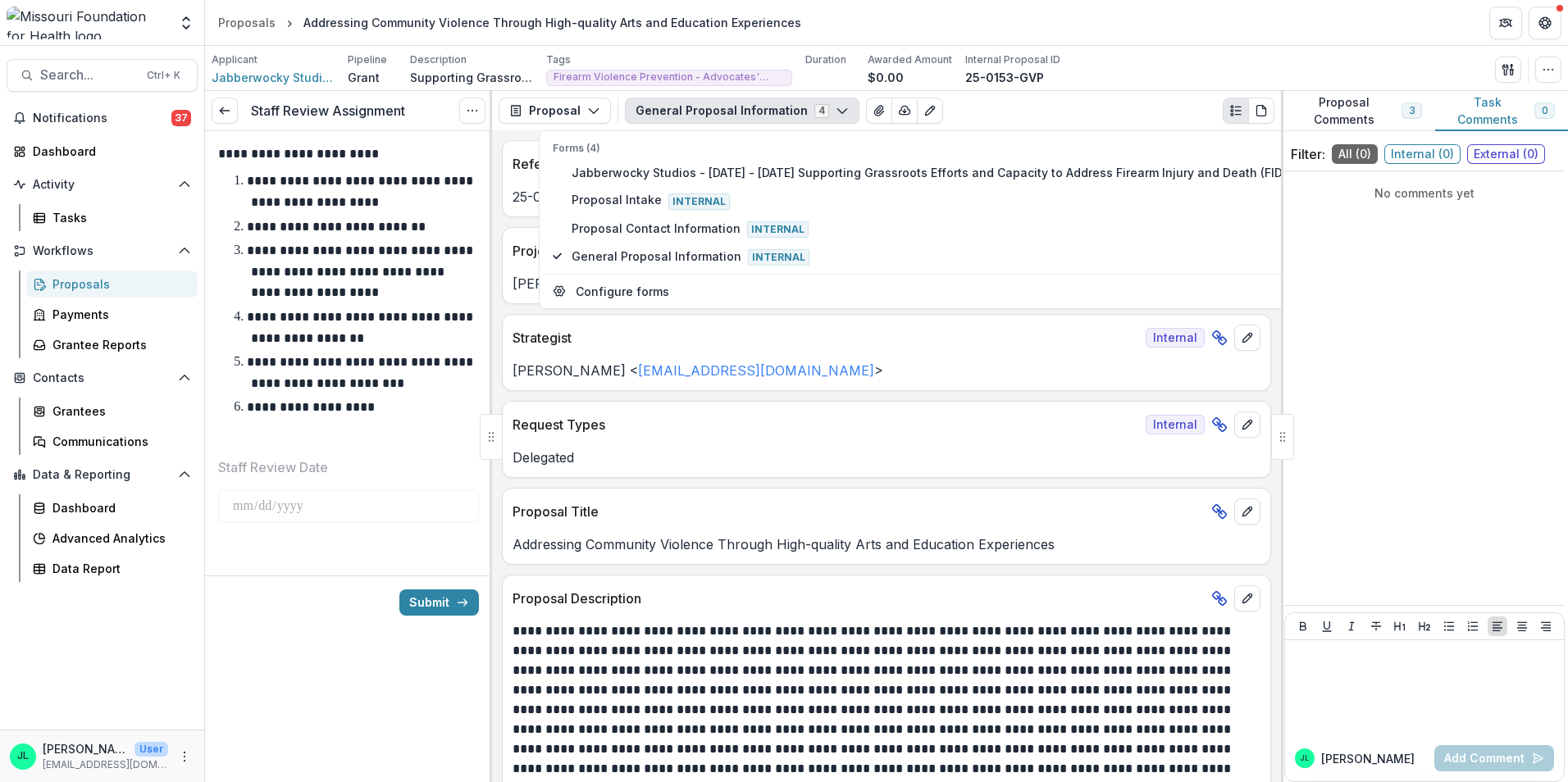
click at [736, 105] on button "General Proposal Information 4" at bounding box center [742, 110] width 235 height 26
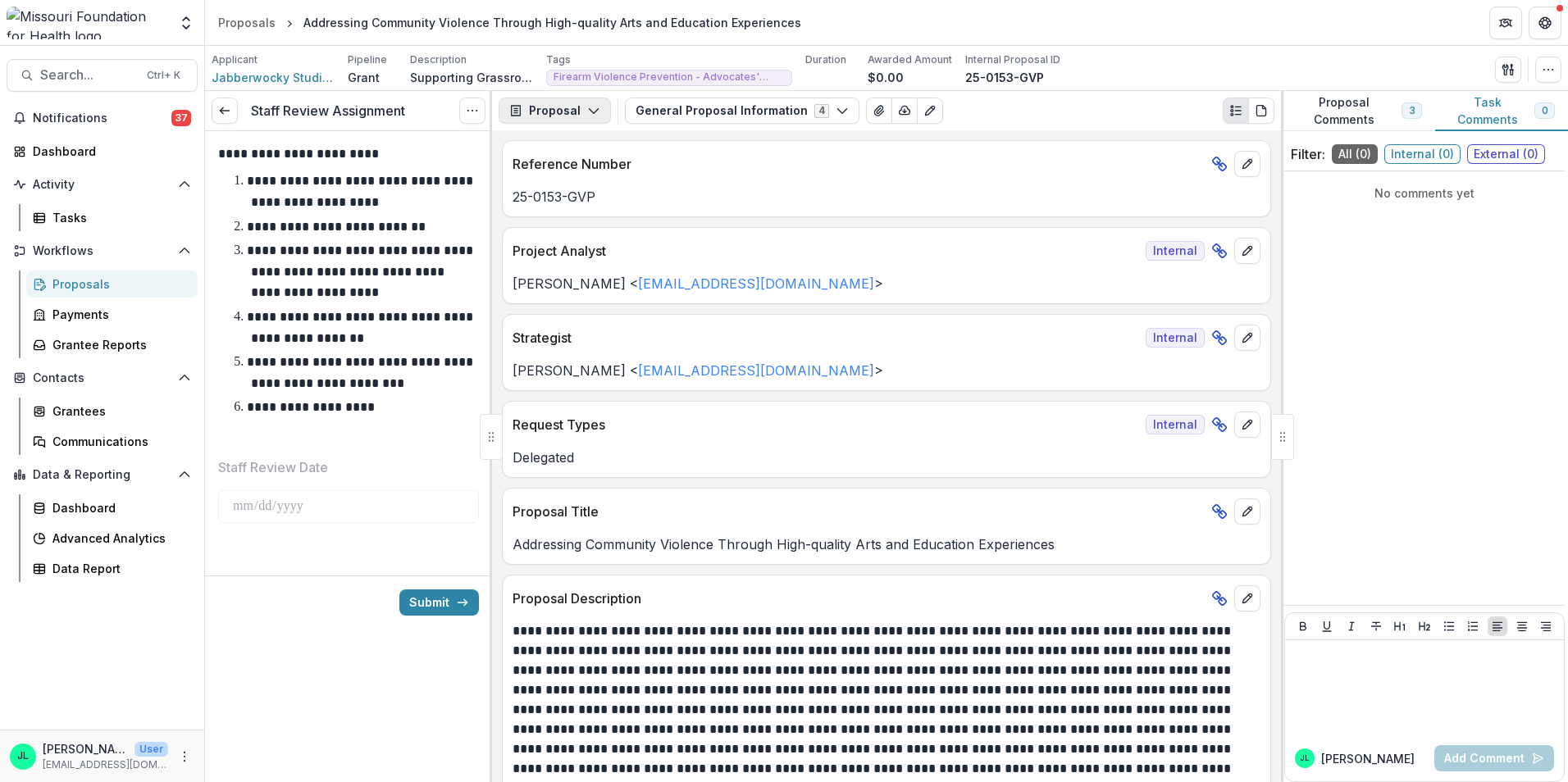
click at [593, 123] on button "Proposal" at bounding box center [555, 110] width 112 height 26
click at [414, 418] on div "**********" at bounding box center [348, 294] width 261 height 300
click at [375, 421] on div "**********" at bounding box center [348, 294] width 261 height 300
click at [588, 109] on icon "button" at bounding box center [593, 110] width 13 height 13
click at [660, 108] on button "General Proposal Information 4" at bounding box center [742, 110] width 235 height 26
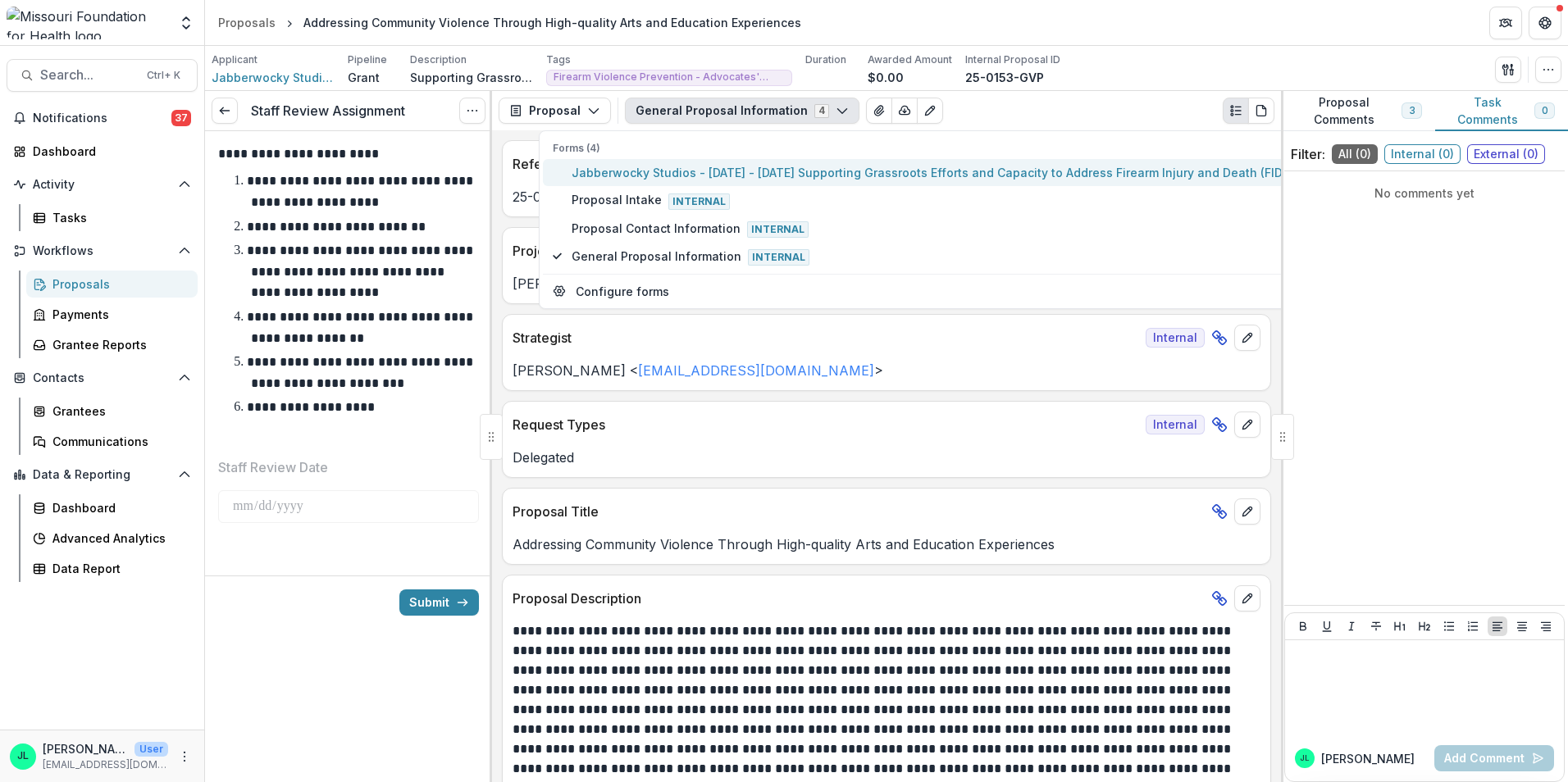
click at [608, 179] on span "Jabberwocky Studios - 2025 - 2025 Supporting Grassroots Efforts and Capacity to…" at bounding box center [941, 172] width 739 height 17
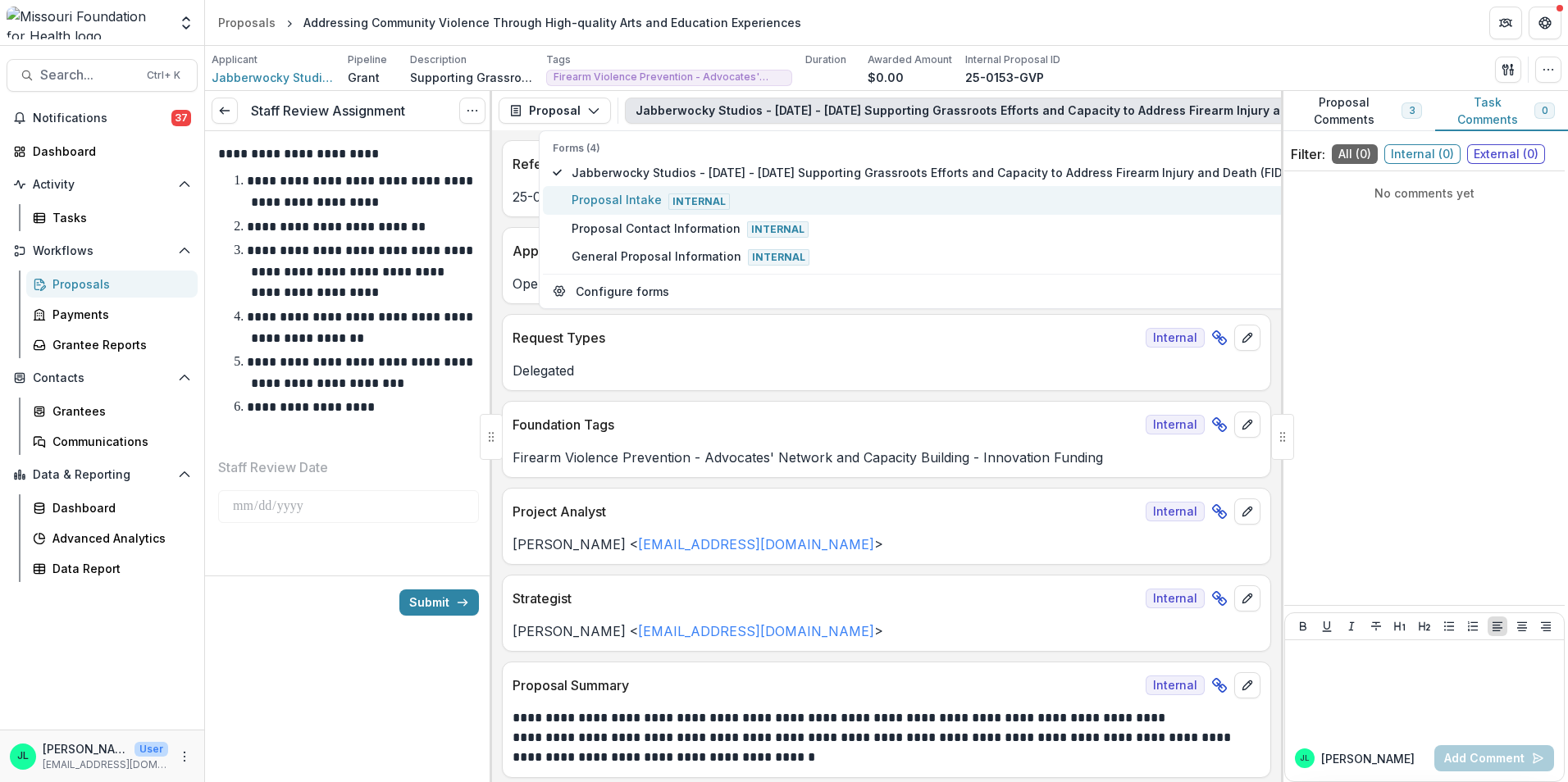
click at [627, 209] on span "Proposal Intake Internal" at bounding box center [941, 199] width 739 height 18
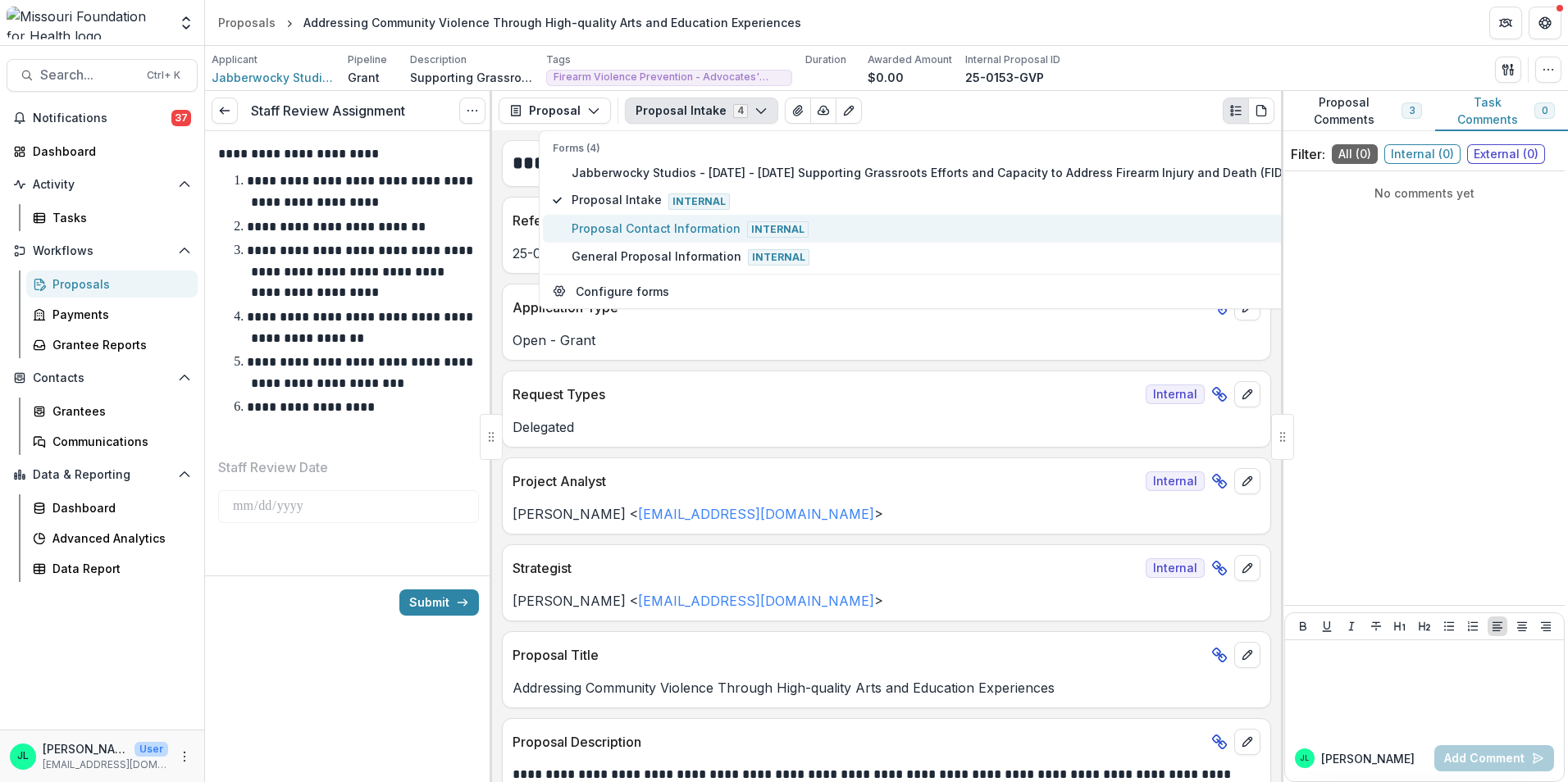
click at [627, 230] on span "Proposal Contact Information Internal" at bounding box center [941, 228] width 739 height 18
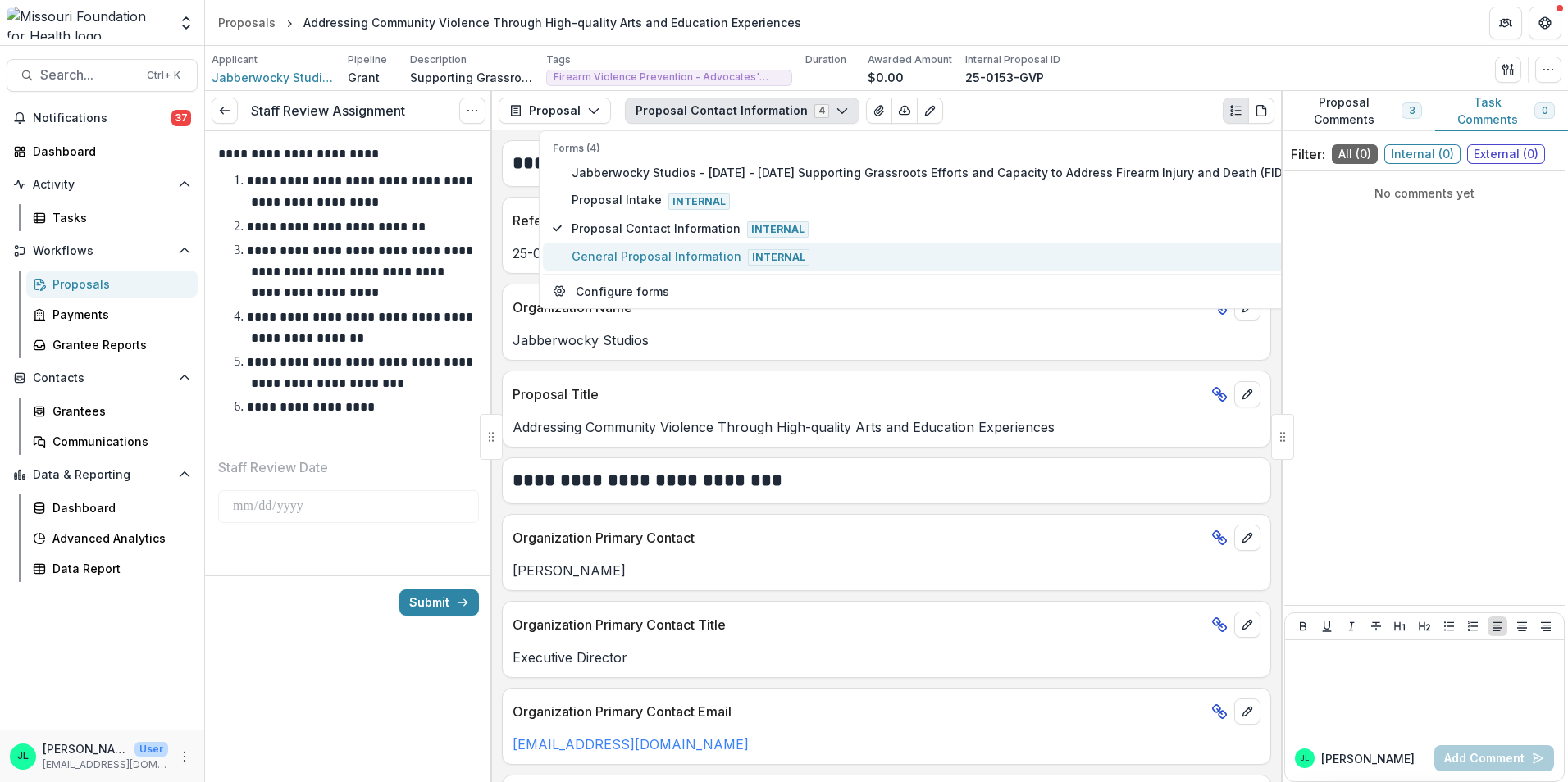
click at [625, 258] on span "General Proposal Information Internal" at bounding box center [941, 256] width 739 height 18
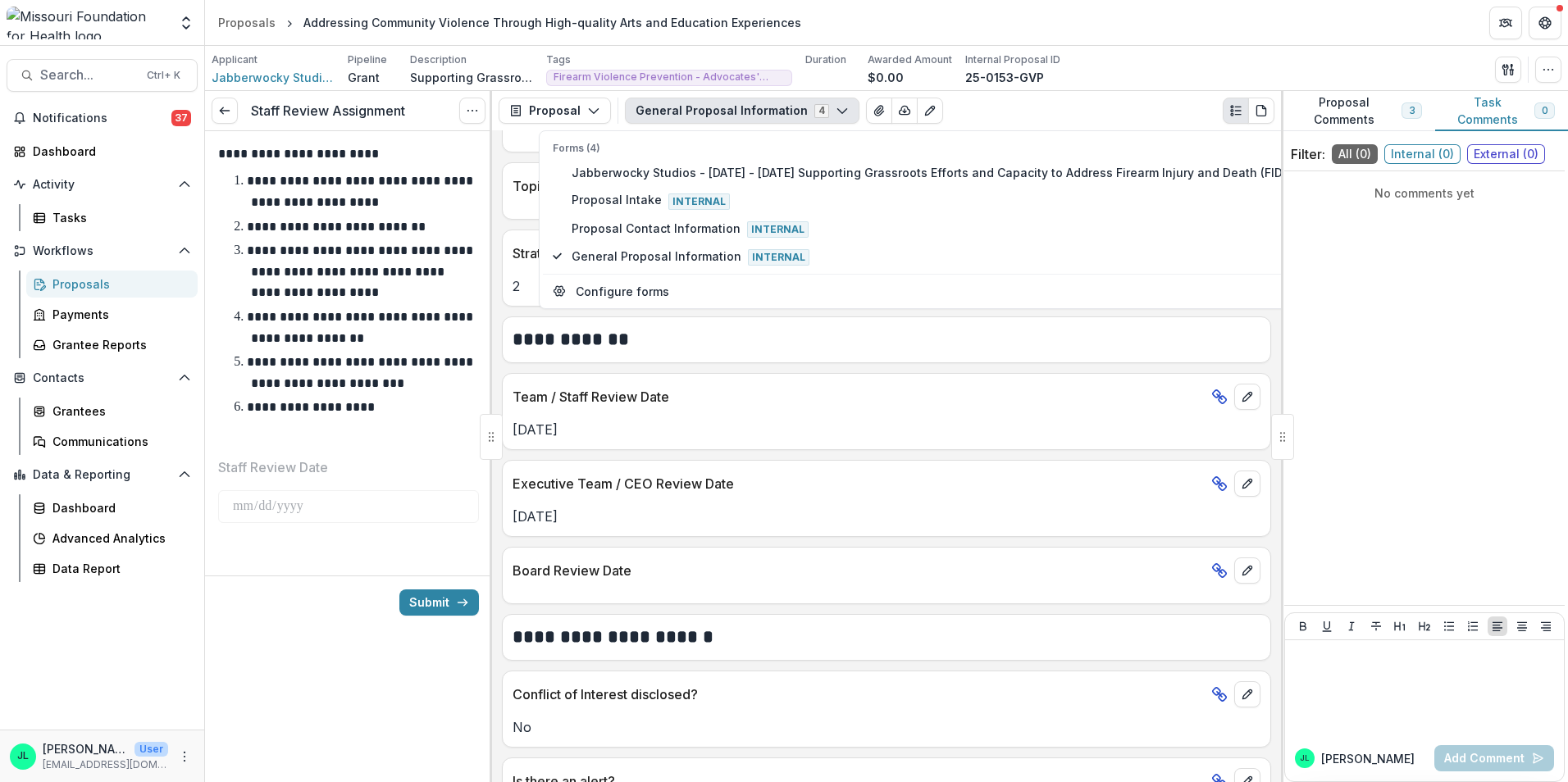
scroll to position [2776, 0]
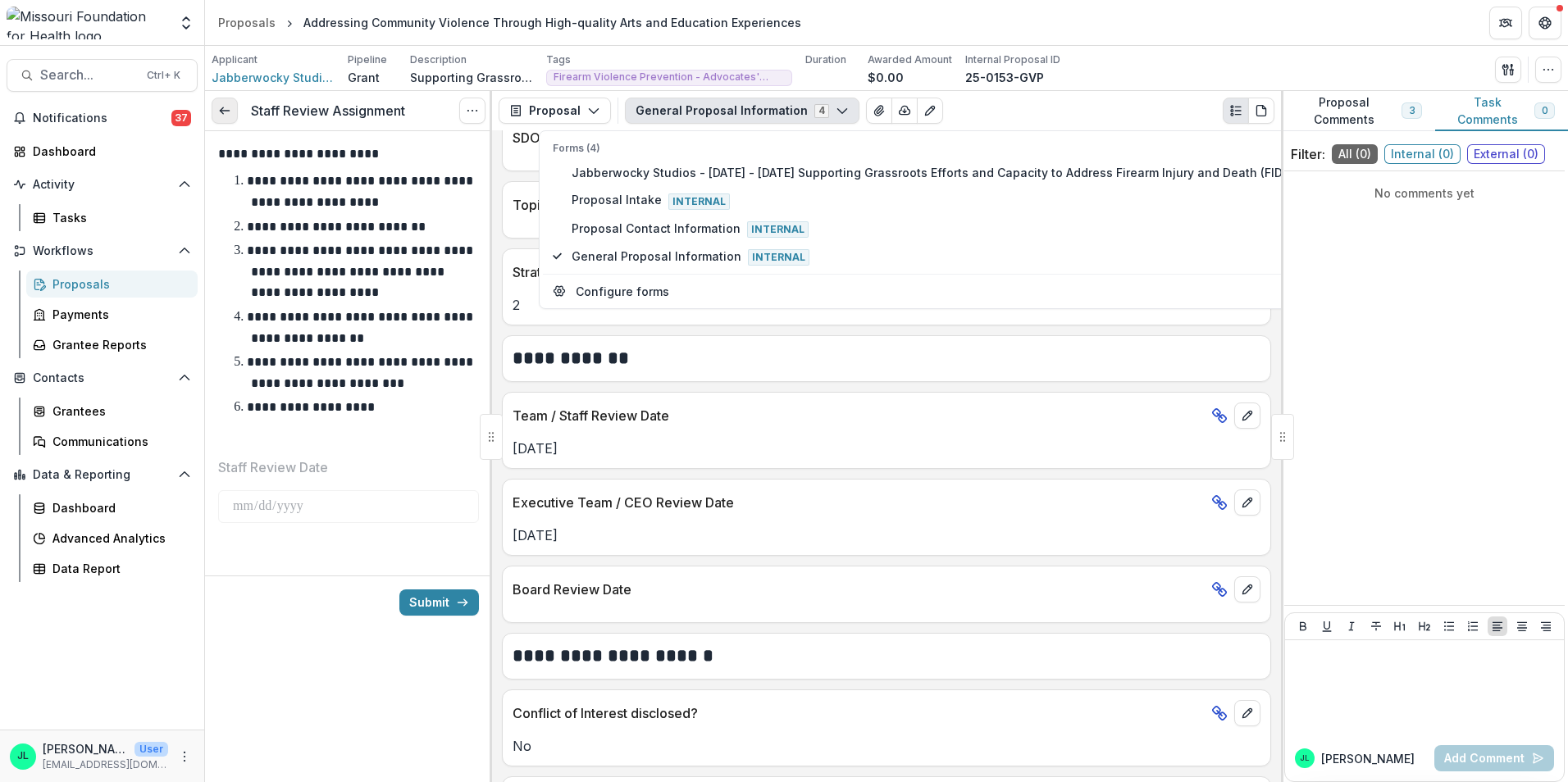
click at [229, 109] on icon at bounding box center [225, 110] width 13 height 13
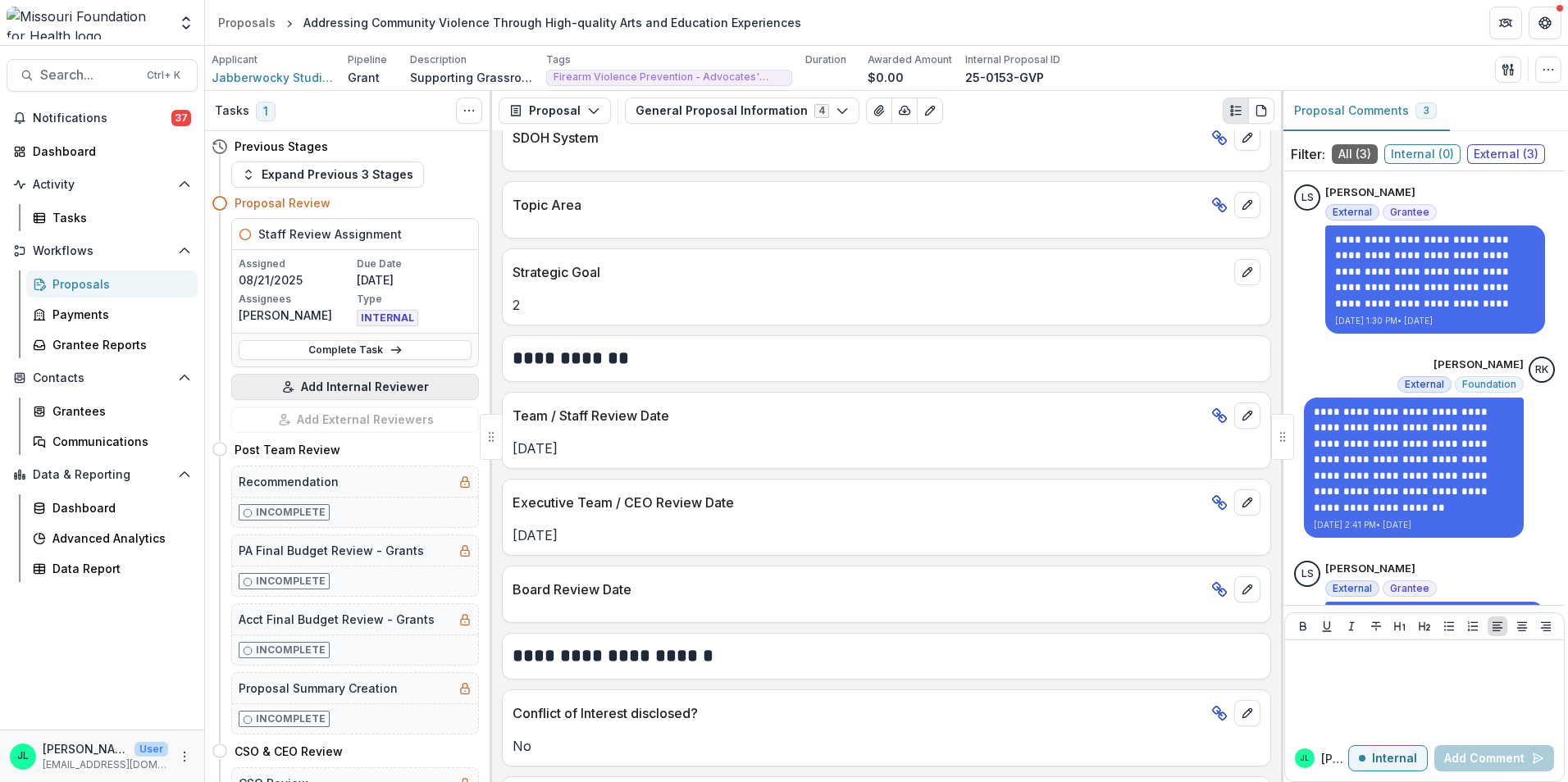
click at [344, 389] on button "Add Internal Reviewer" at bounding box center [355, 387] width 248 height 26
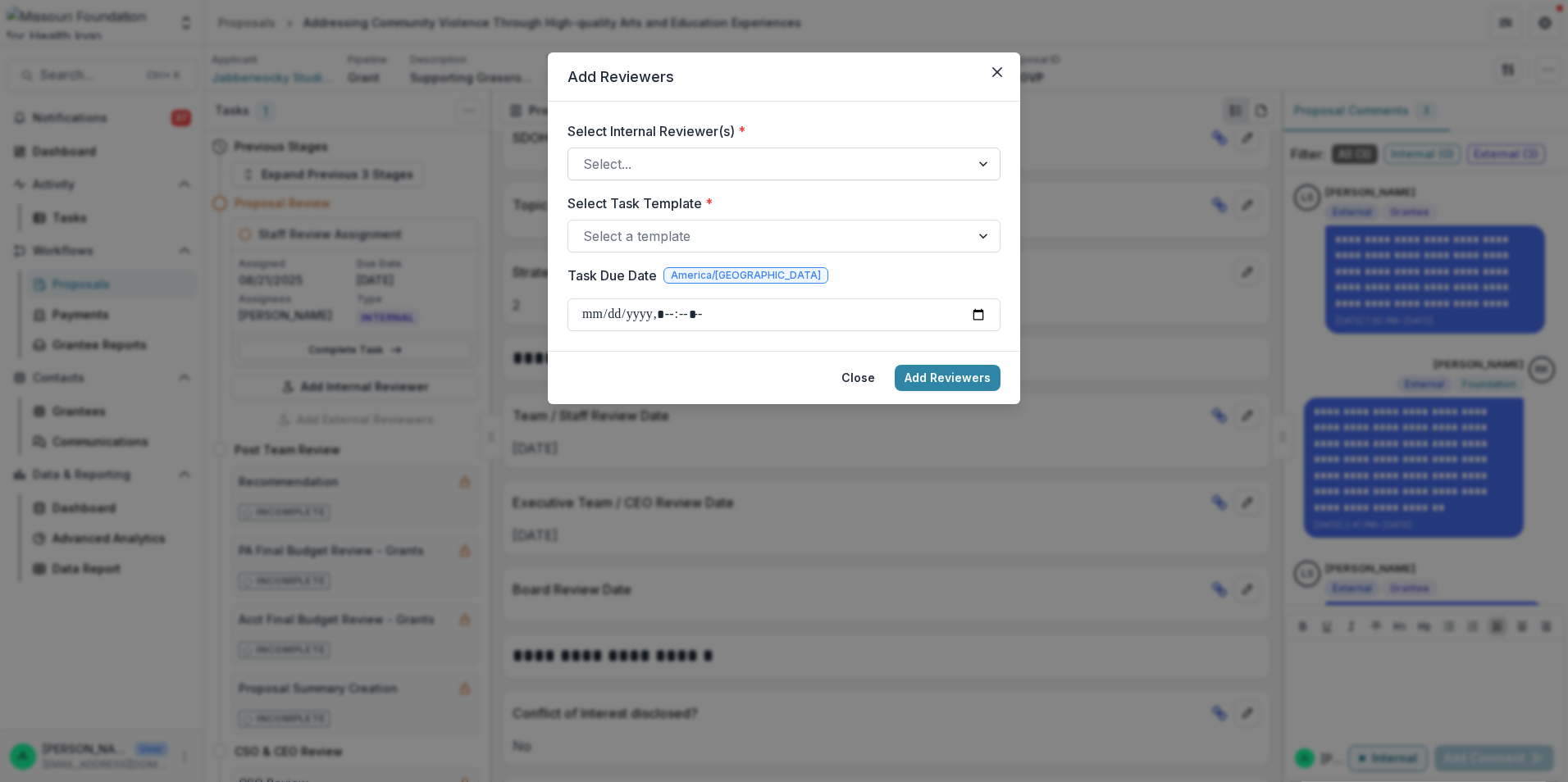
click at [926, 163] on div at bounding box center [769, 164] width 372 height 23
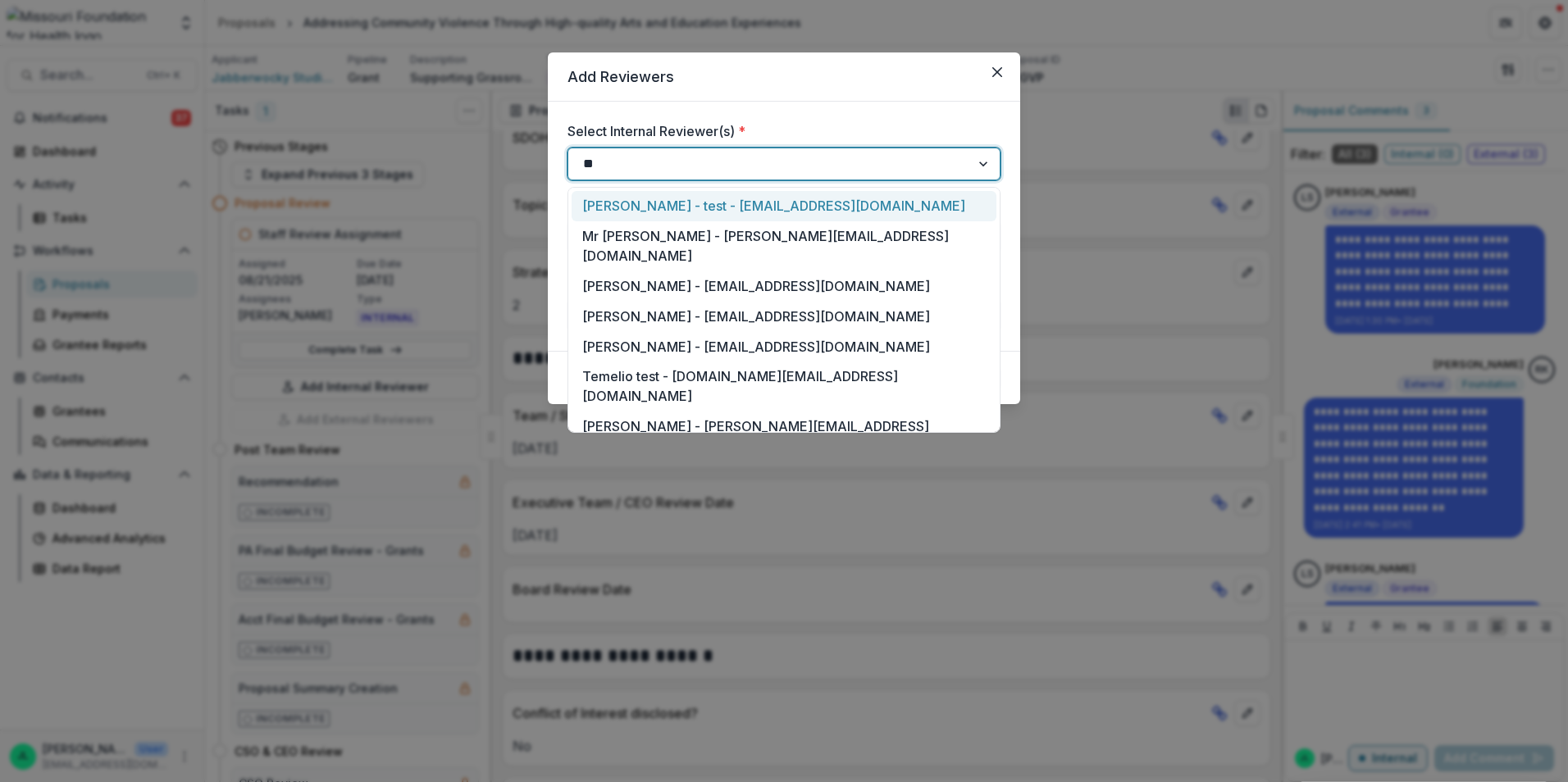
type input "***"
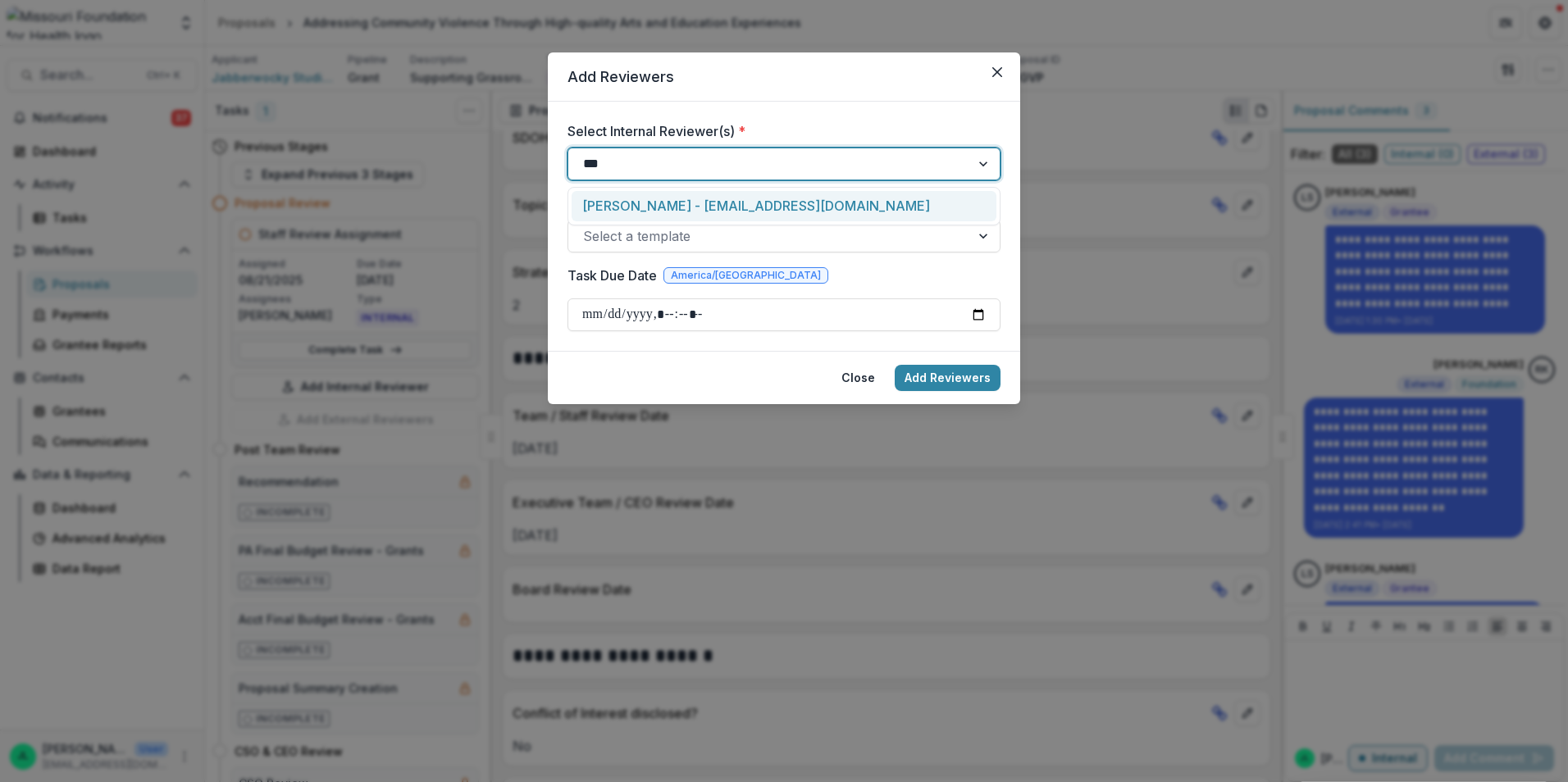
click at [895, 196] on div "Megan Simmons - msimmons@mffh.org" at bounding box center [784, 206] width 425 height 30
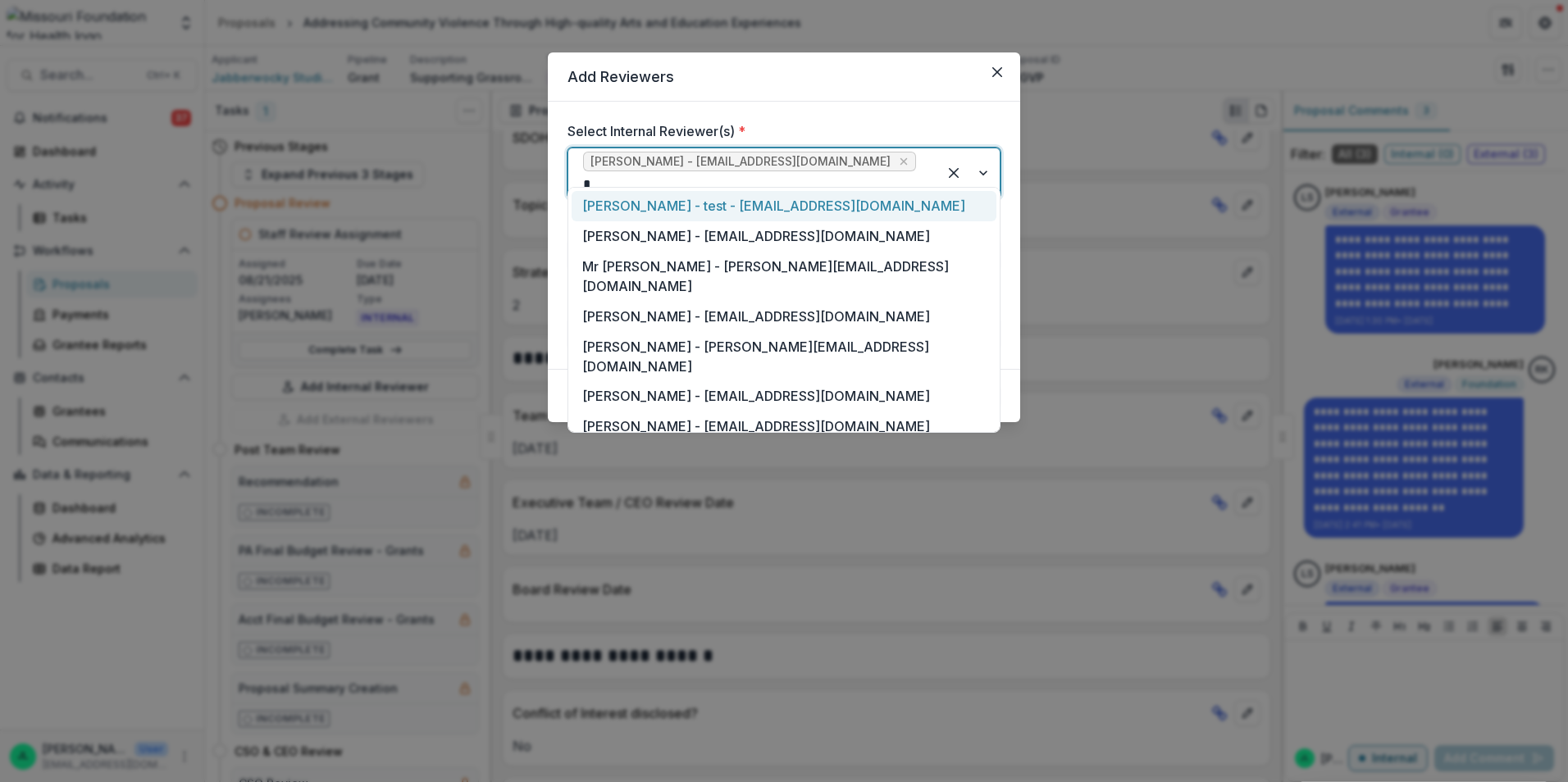
type input "**"
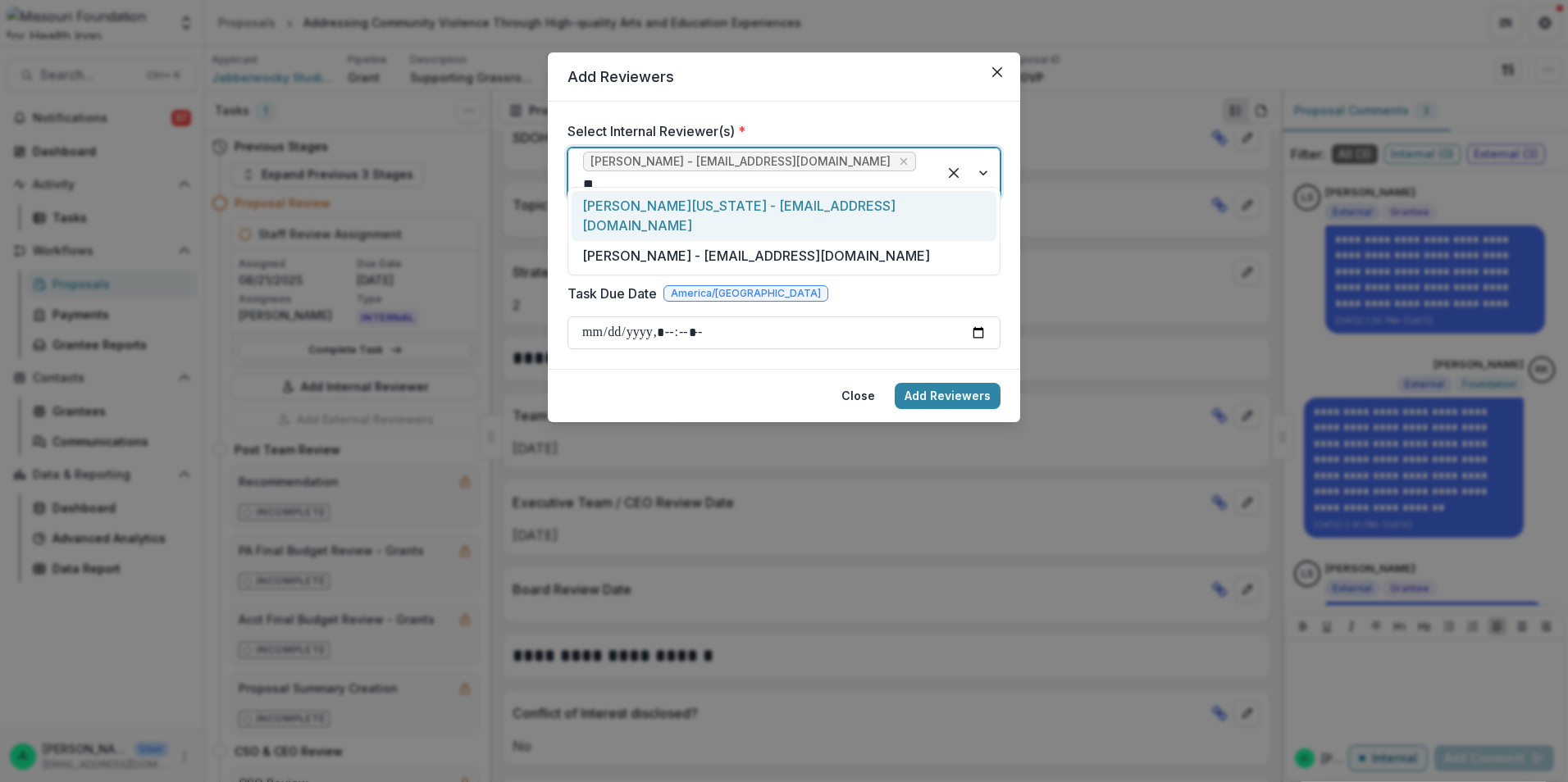
click at [895, 196] on div "Brian Washington - bwashington@mffh.org" at bounding box center [784, 215] width 425 height 50
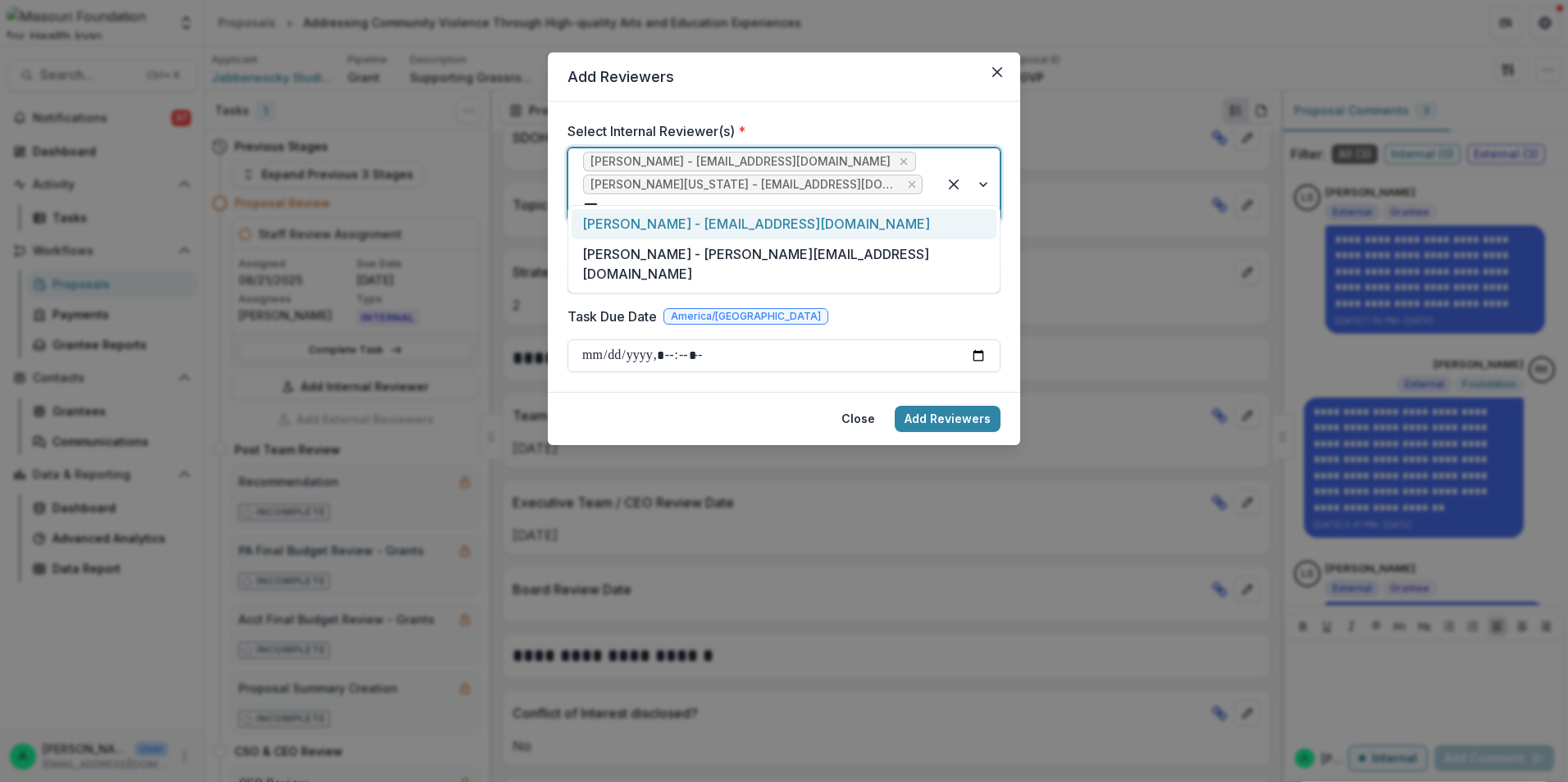
type input "****"
click at [851, 218] on div "Rachel Rimmerman - rrimmerman@mffh.org" at bounding box center [784, 224] width 425 height 30
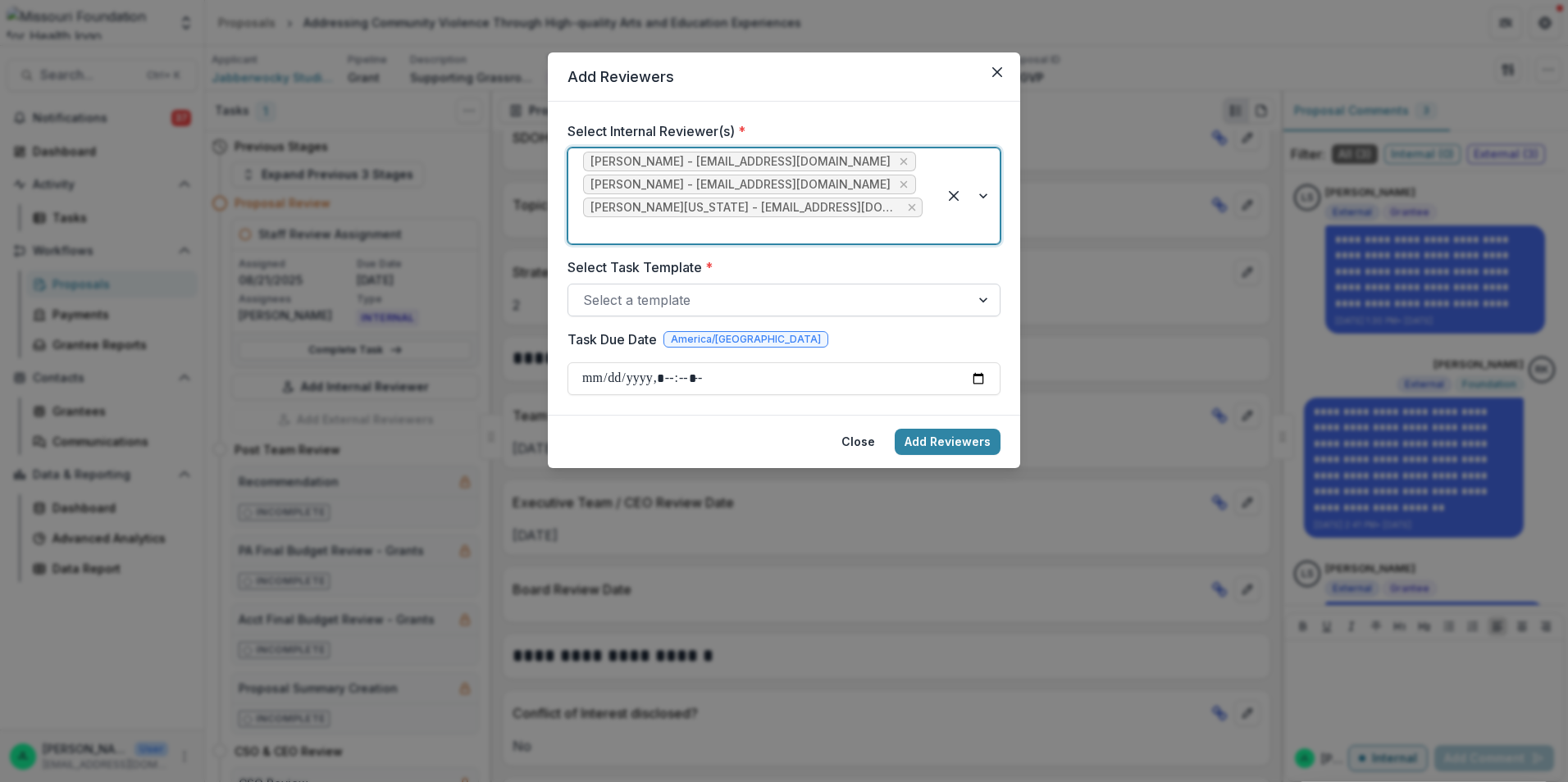
click at [819, 288] on div at bounding box center [769, 299] width 372 height 23
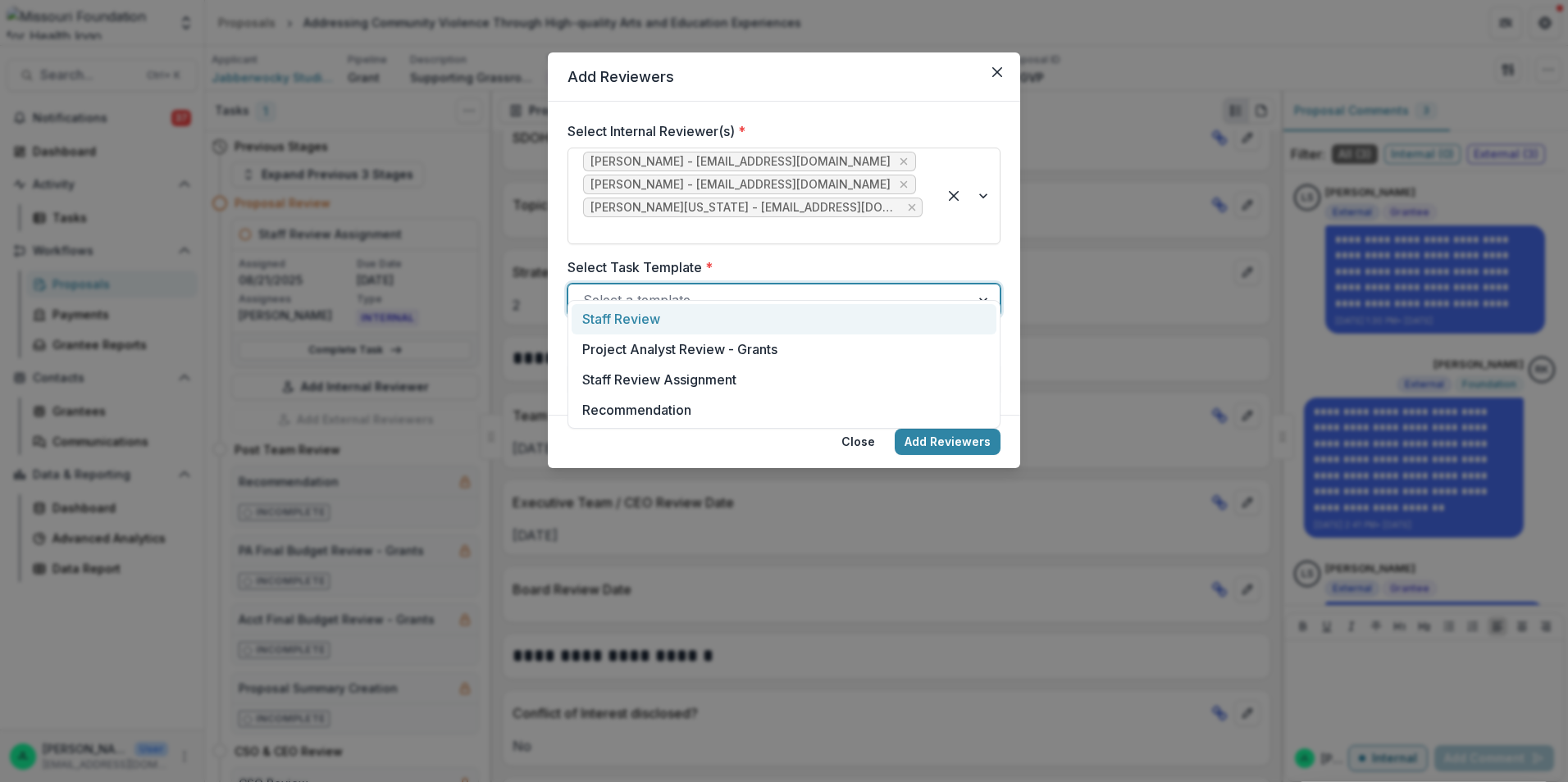
click at [804, 322] on div "Staff Review" at bounding box center [784, 319] width 425 height 30
click at [798, 362] on input "Task Due Date" at bounding box center [783, 378] width 433 height 33
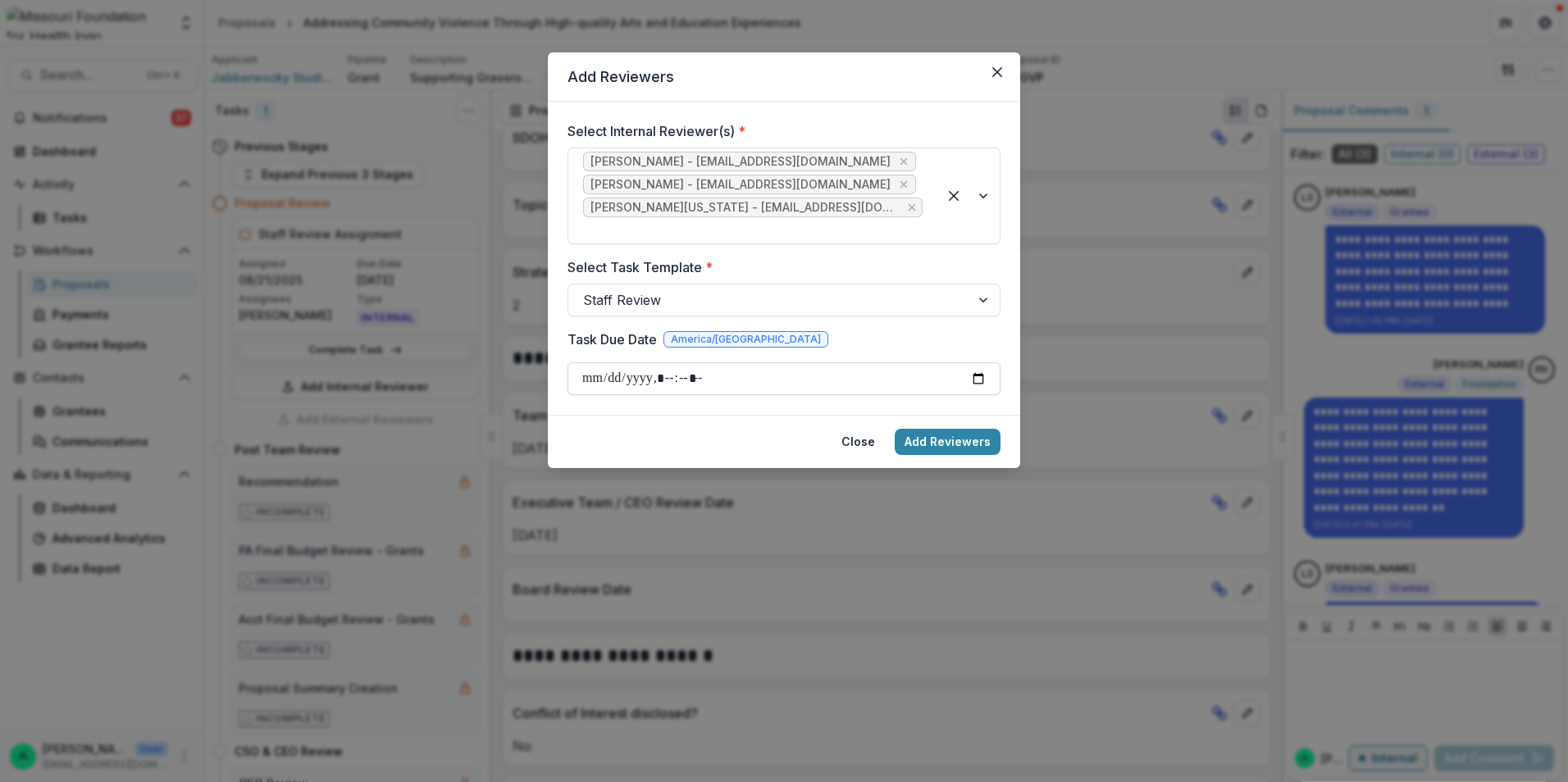
click at [978, 362] on input "Task Due Date" at bounding box center [783, 378] width 433 height 33
type input "**********"
click at [937, 428] on button "Add Reviewers" at bounding box center [947, 442] width 106 height 26
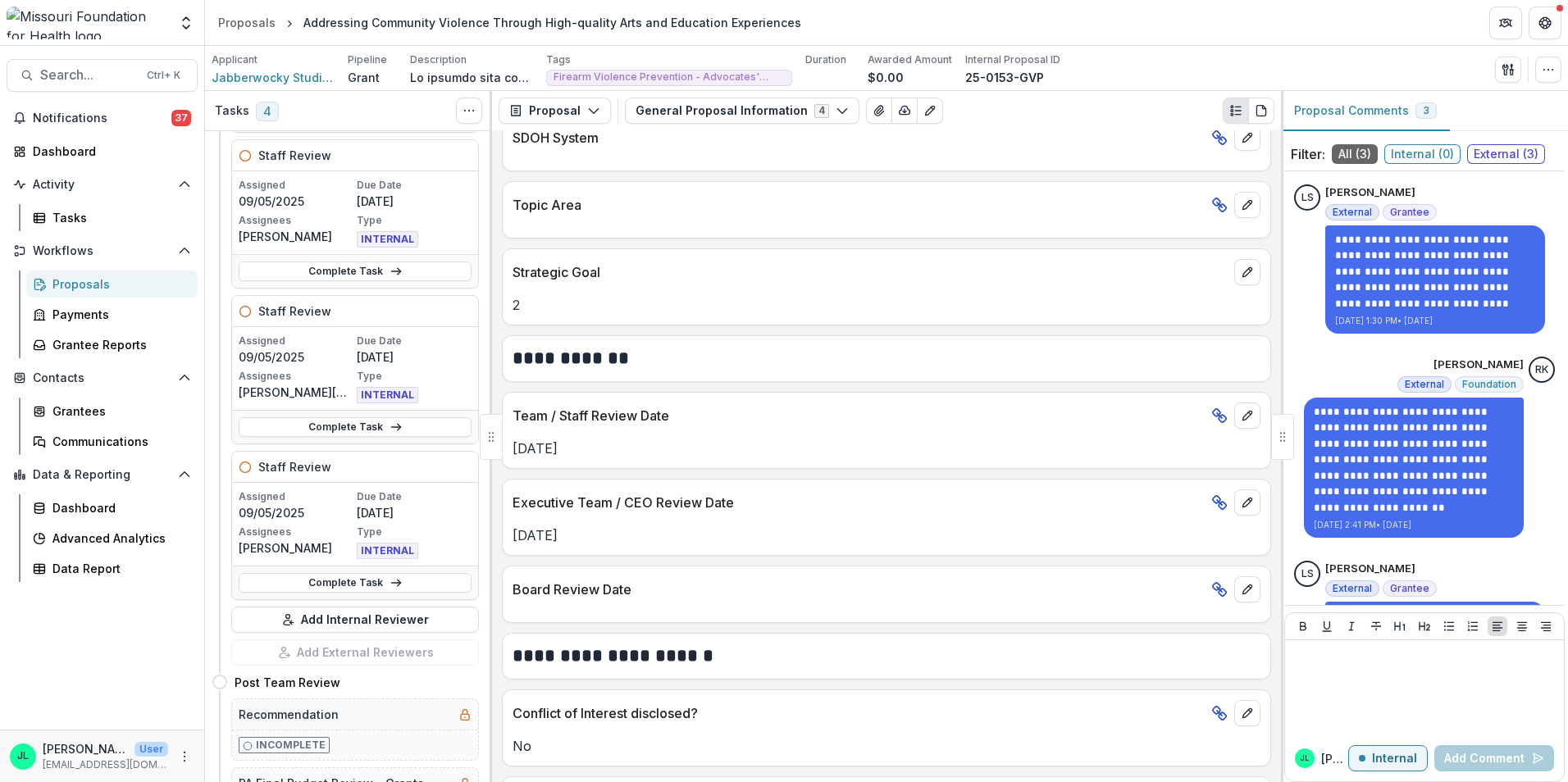
scroll to position [246, 0]
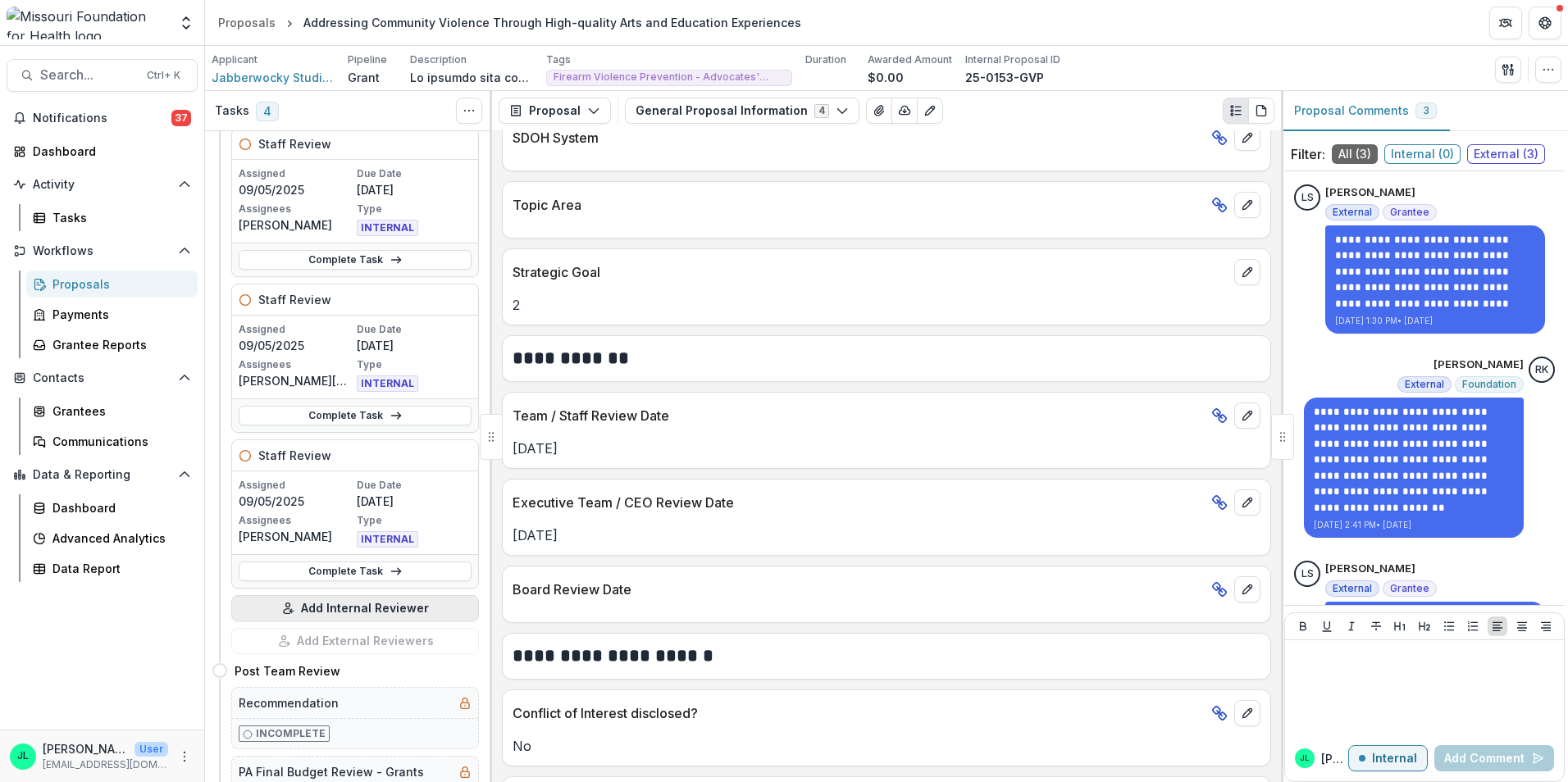
click at [345, 614] on button "Add Internal Reviewer" at bounding box center [355, 608] width 248 height 26
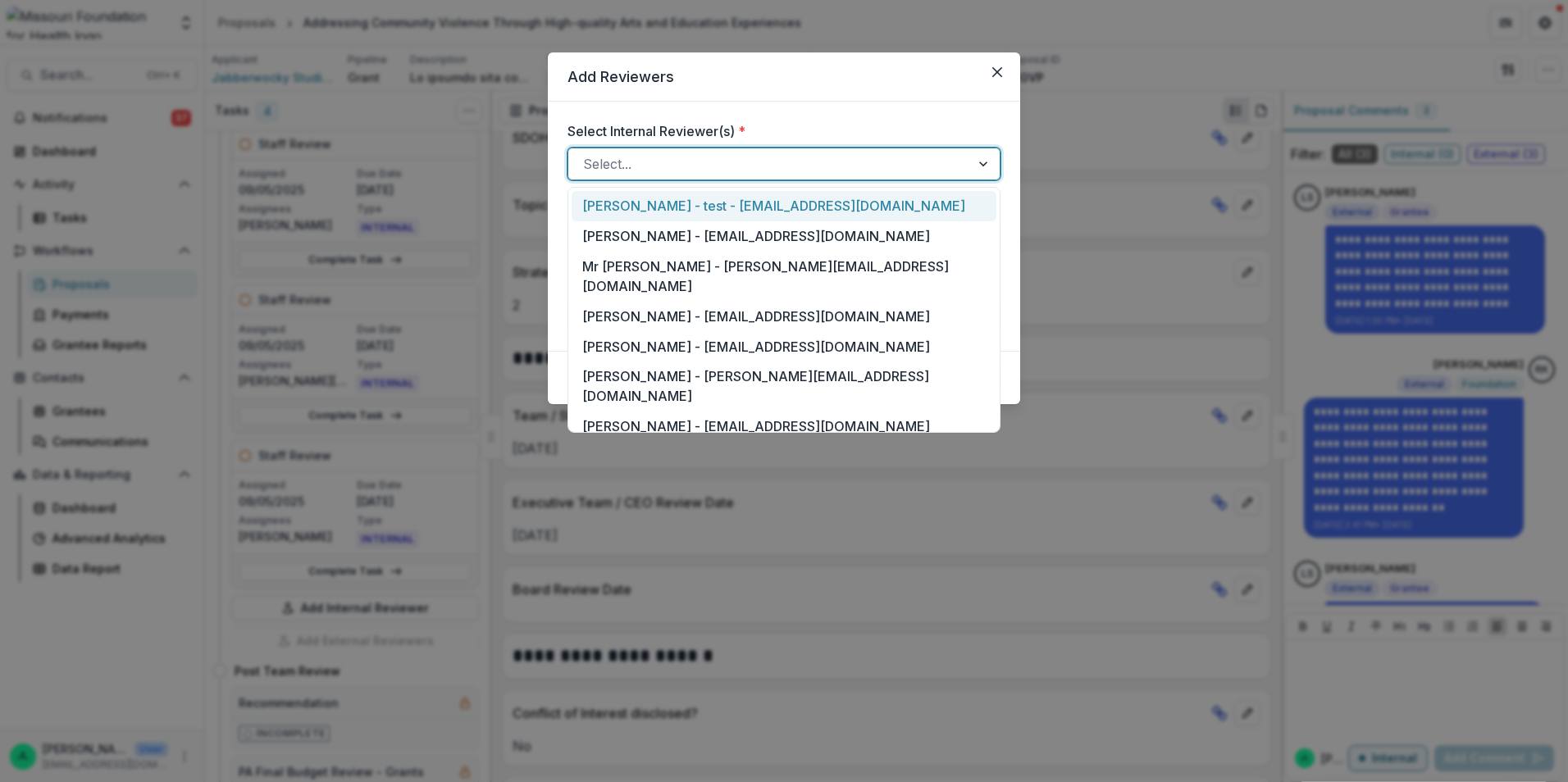
click at [707, 159] on div at bounding box center [769, 164] width 372 height 23
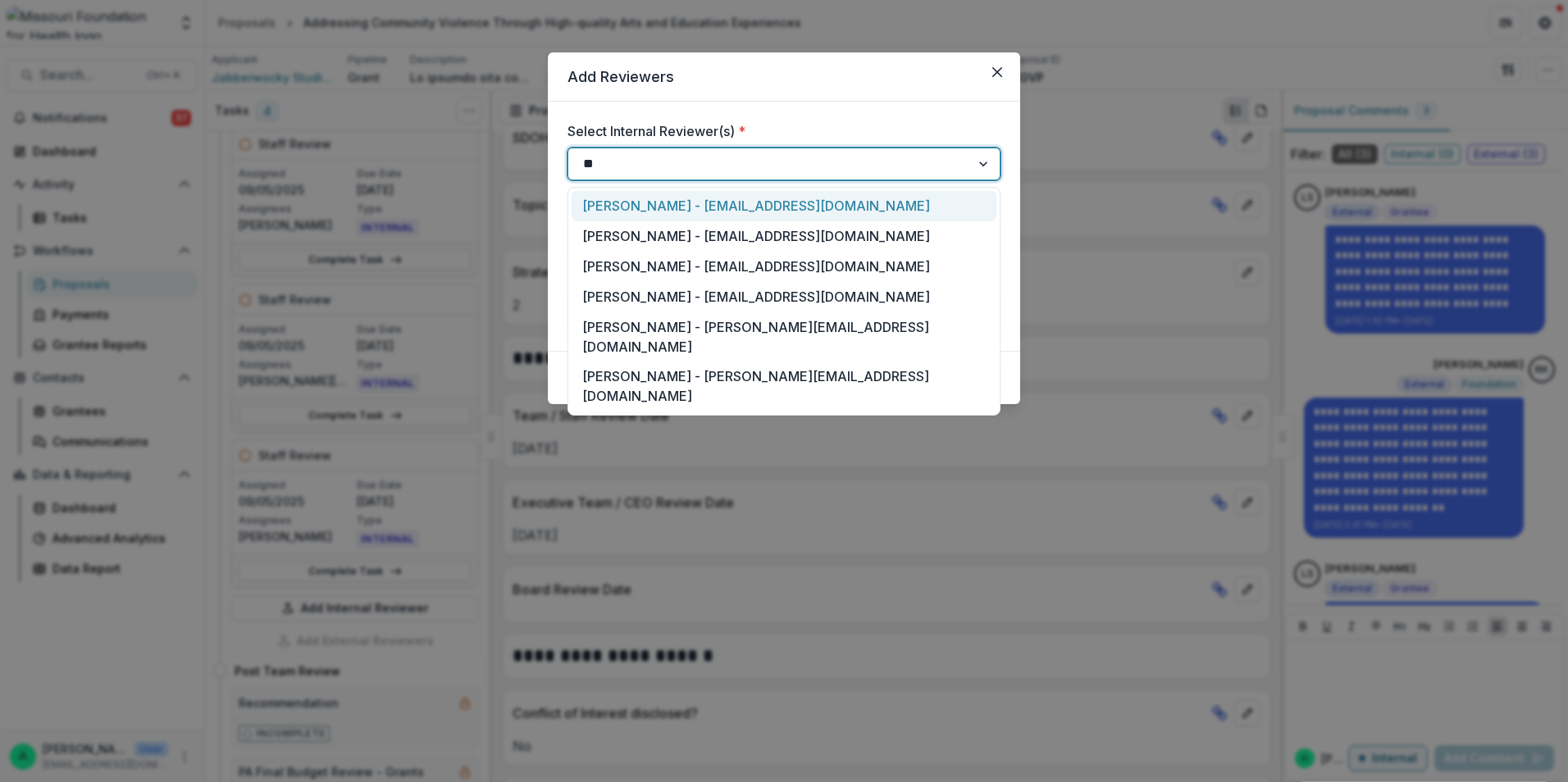
type input "***"
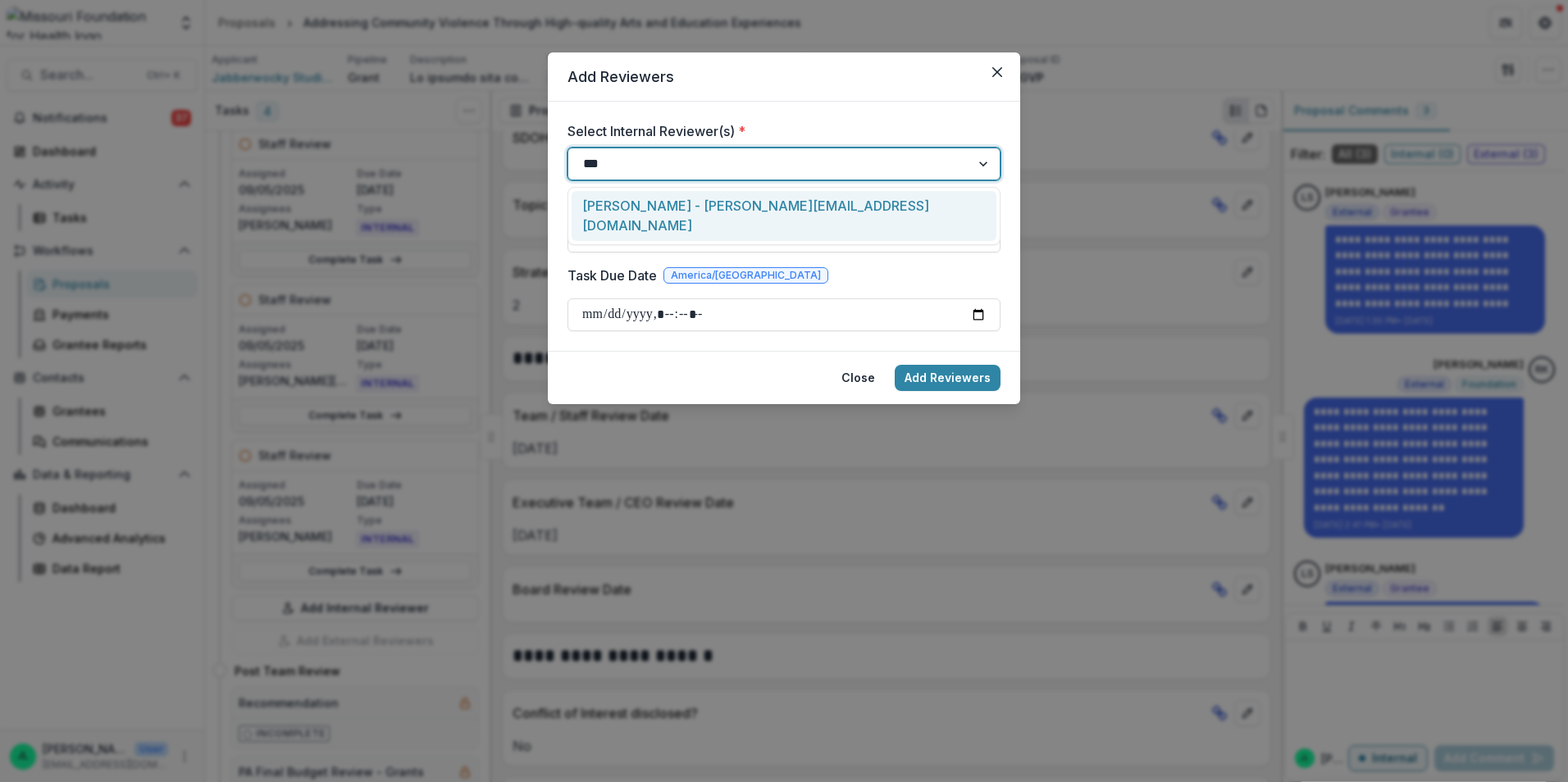
click at [702, 206] on div "Daniel Waxler - dwaxler@mffh.org" at bounding box center [784, 215] width 425 height 50
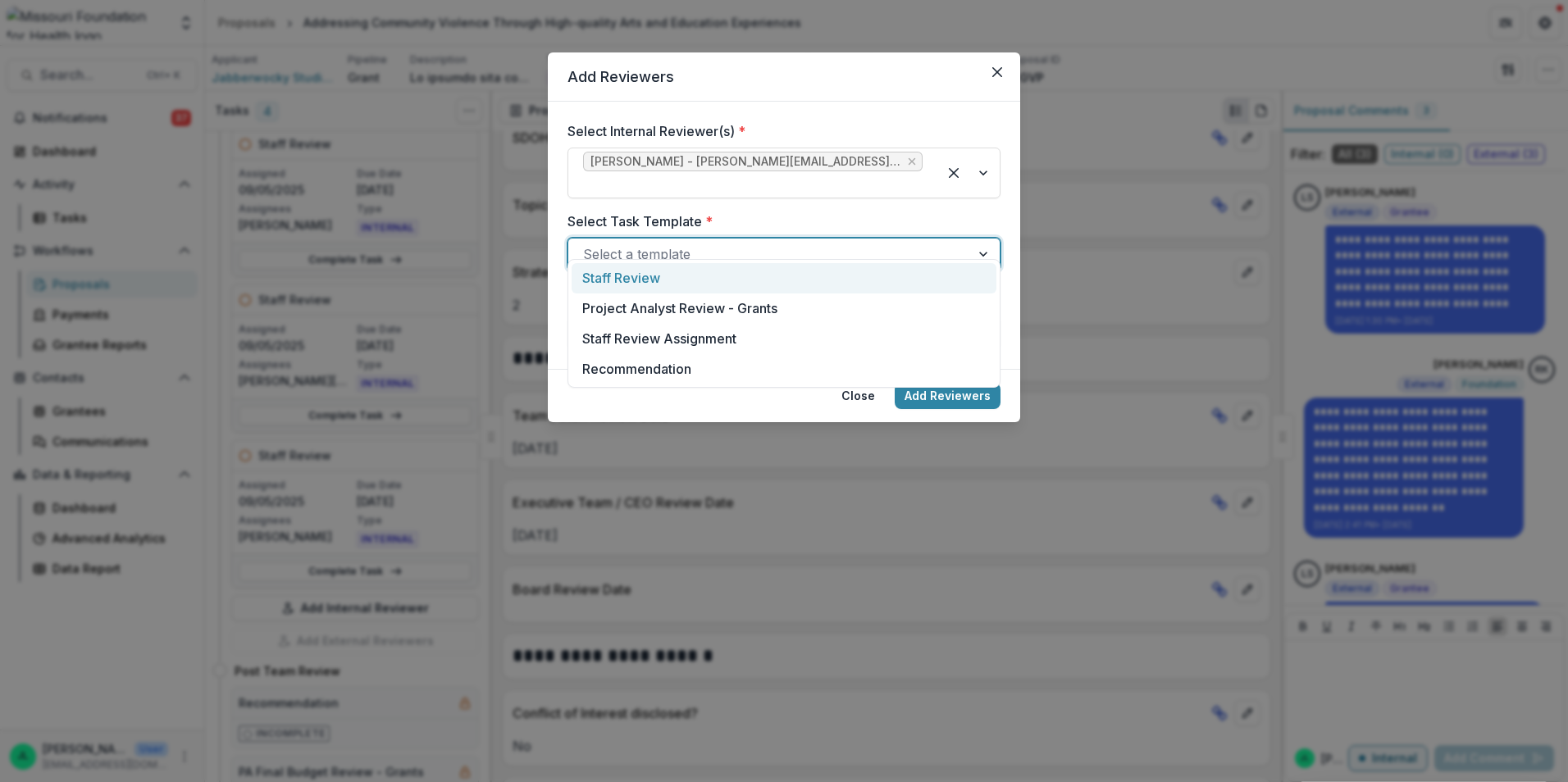
click at [691, 242] on div at bounding box center [769, 253] width 372 height 23
click at [674, 285] on div "Staff Review" at bounding box center [784, 278] width 425 height 30
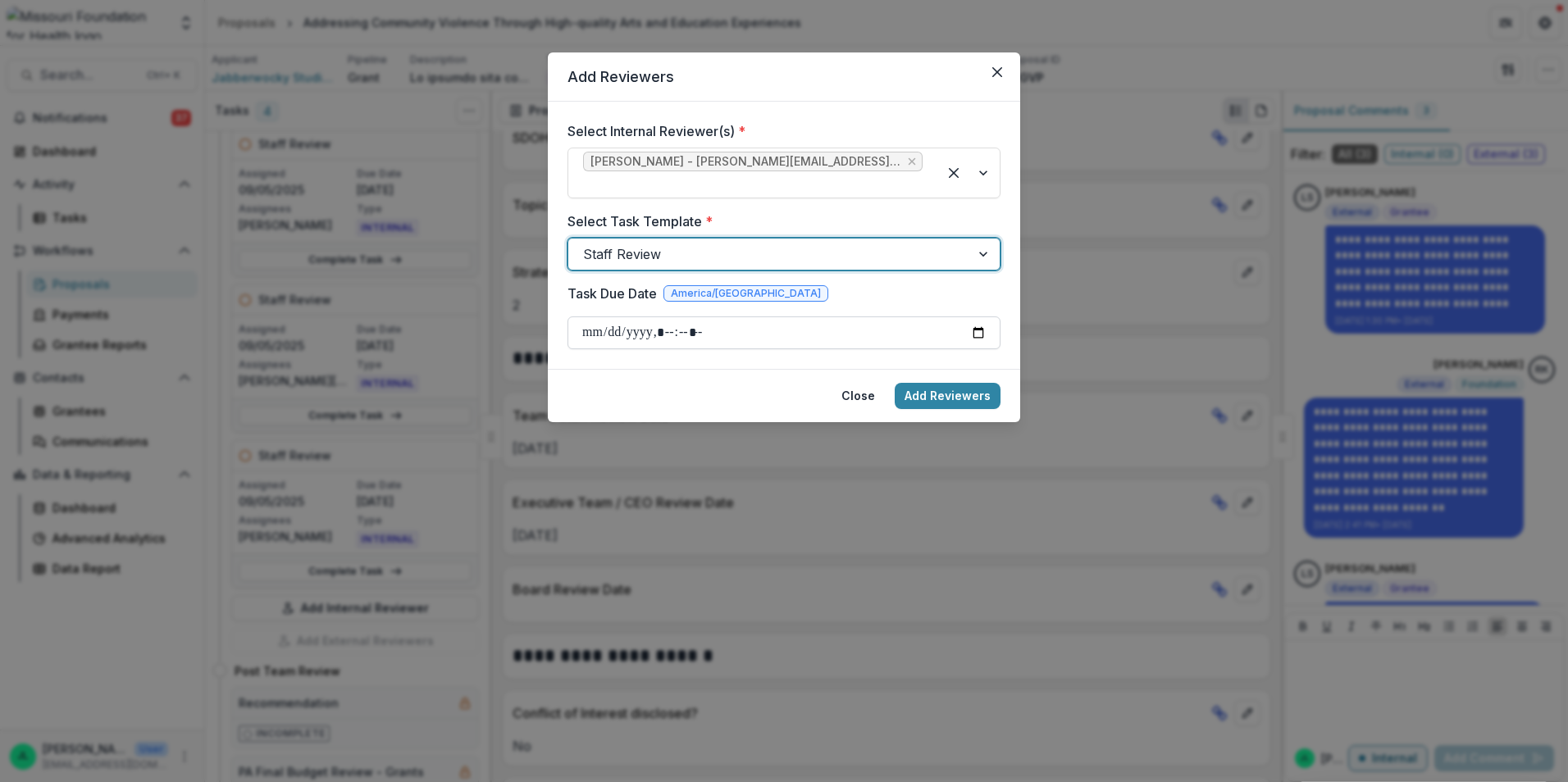
click at [974, 316] on input "Task Due Date" at bounding box center [783, 332] width 433 height 33
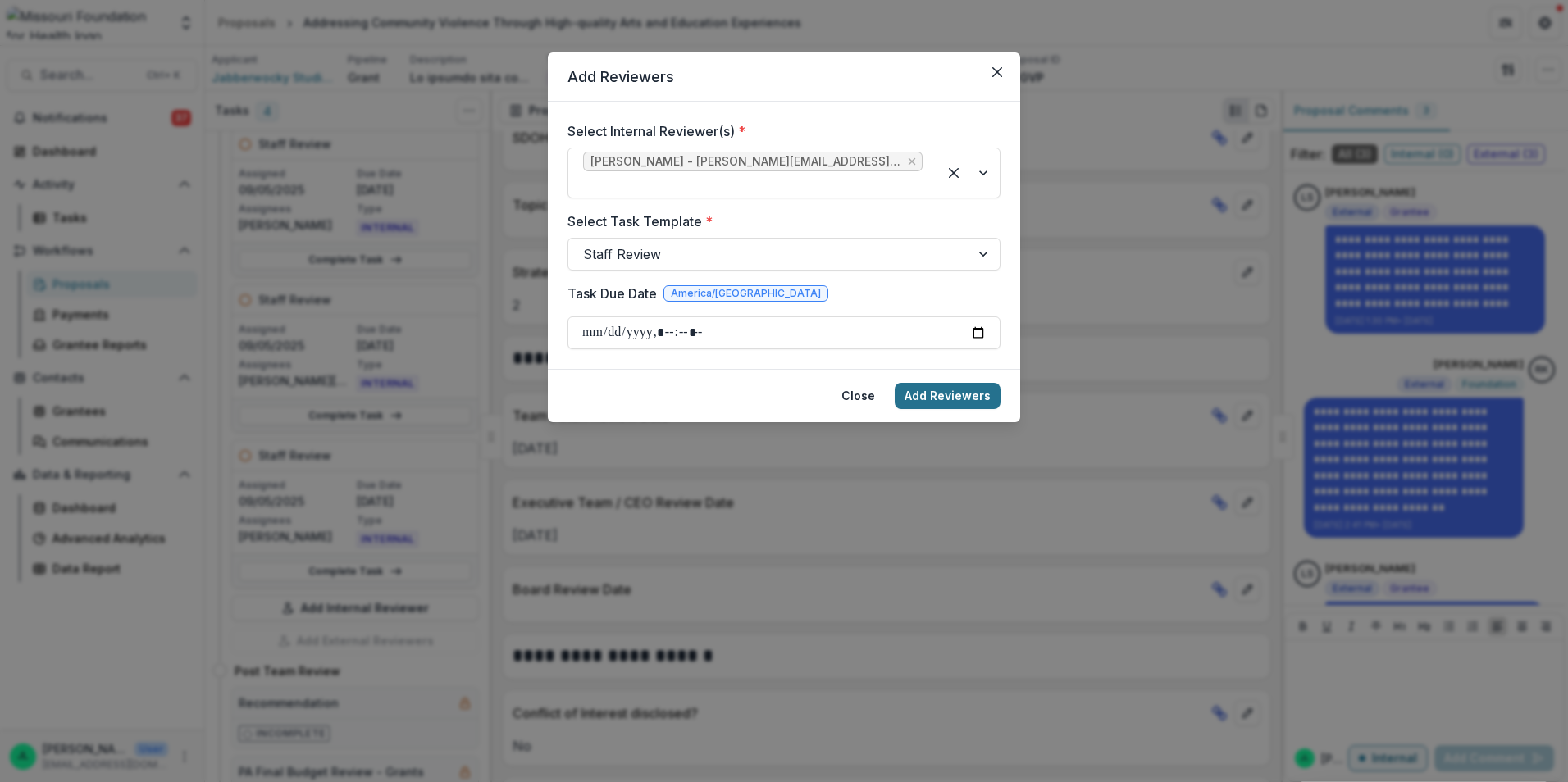
type input "**********"
click at [962, 383] on button "Add Reviewers" at bounding box center [947, 396] width 106 height 26
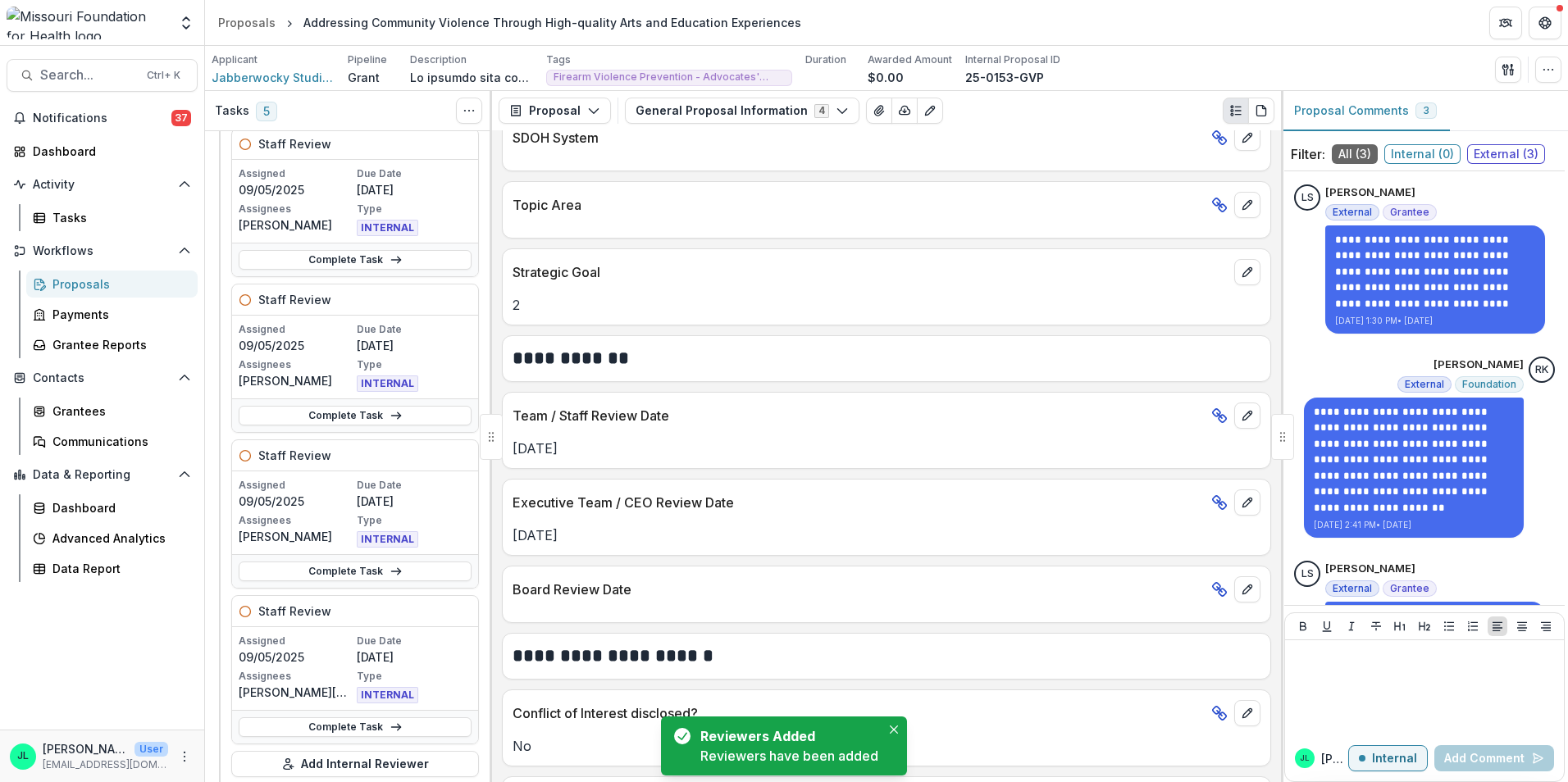
scroll to position [0, 0]
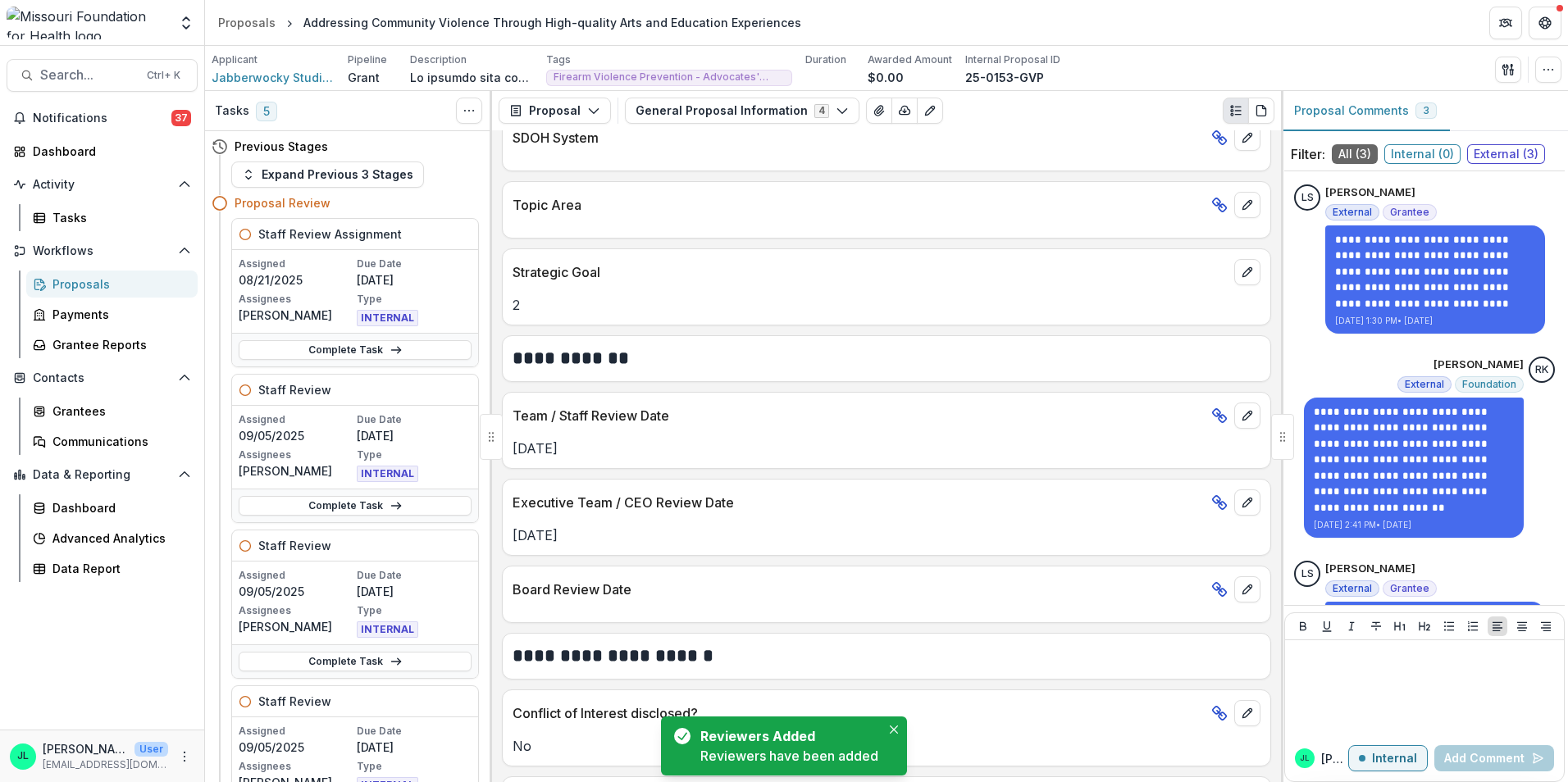
drag, startPoint x: 326, startPoint y: 23, endPoint x: 308, endPoint y: 23, distance: 18.0
click at [326, 23] on div "Addressing Community Violence Through High-quality Arts and Education Experienc…" at bounding box center [552, 22] width 498 height 17
click at [211, 17] on header "Proposals Addressing Community Violence Through High-quality Arts and Education…" at bounding box center [886, 22] width 1363 height 45
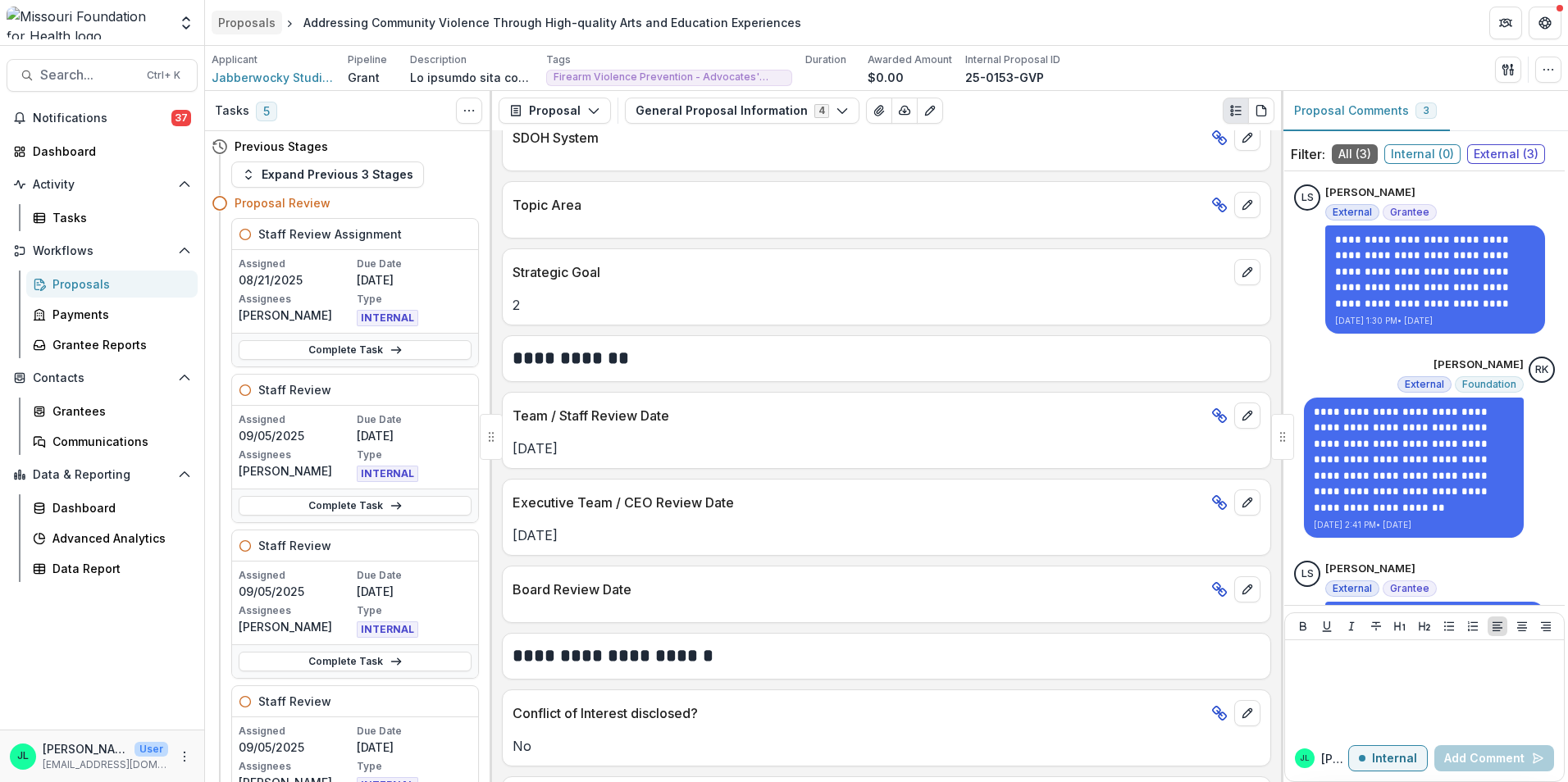
click at [232, 19] on div "Proposals" at bounding box center [246, 22] width 57 height 17
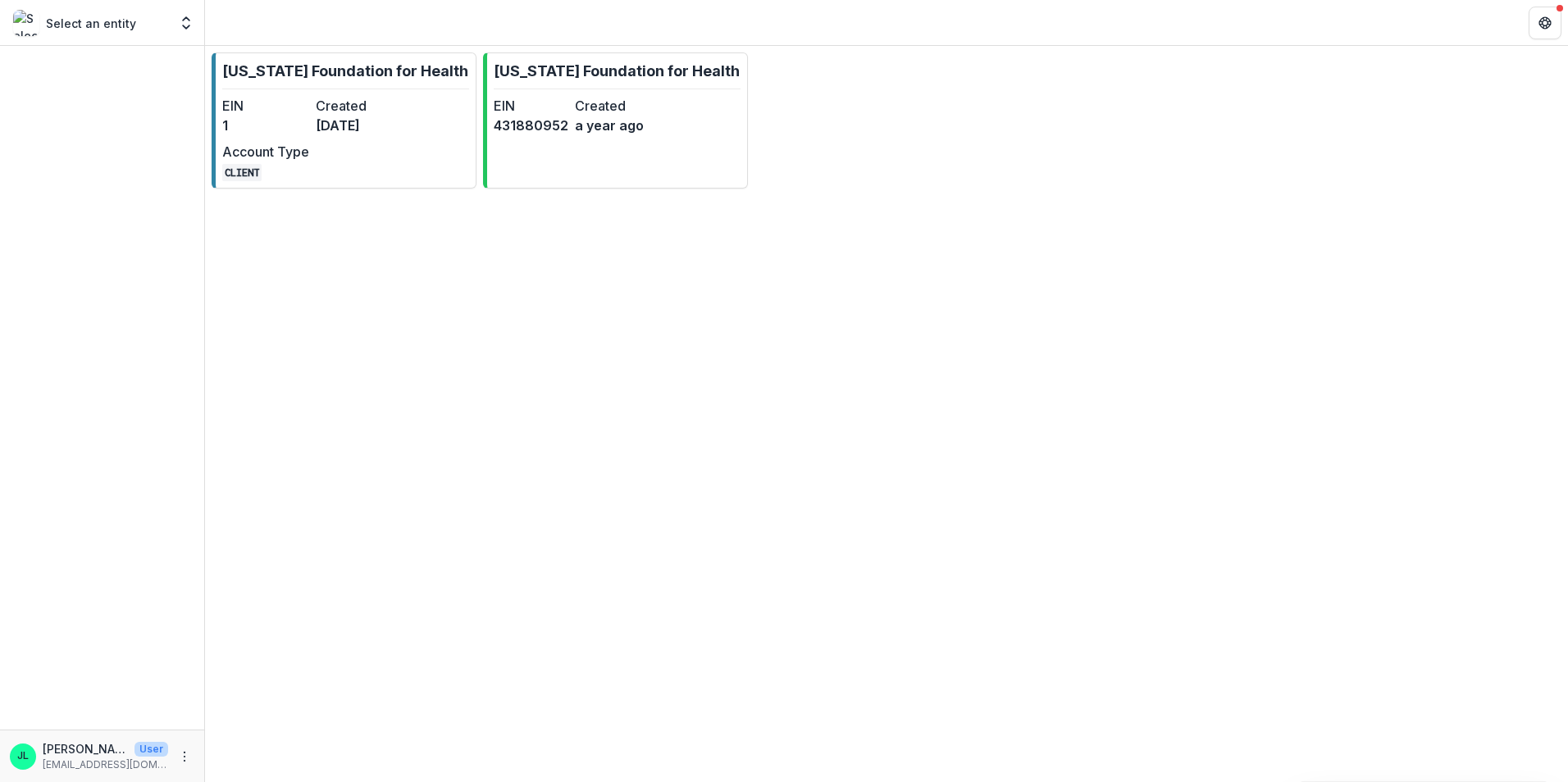
click at [108, 23] on p "Select an entity" at bounding box center [91, 23] width 90 height 17
click at [183, 23] on icon "Open entity switcher" at bounding box center [186, 23] width 17 height 17
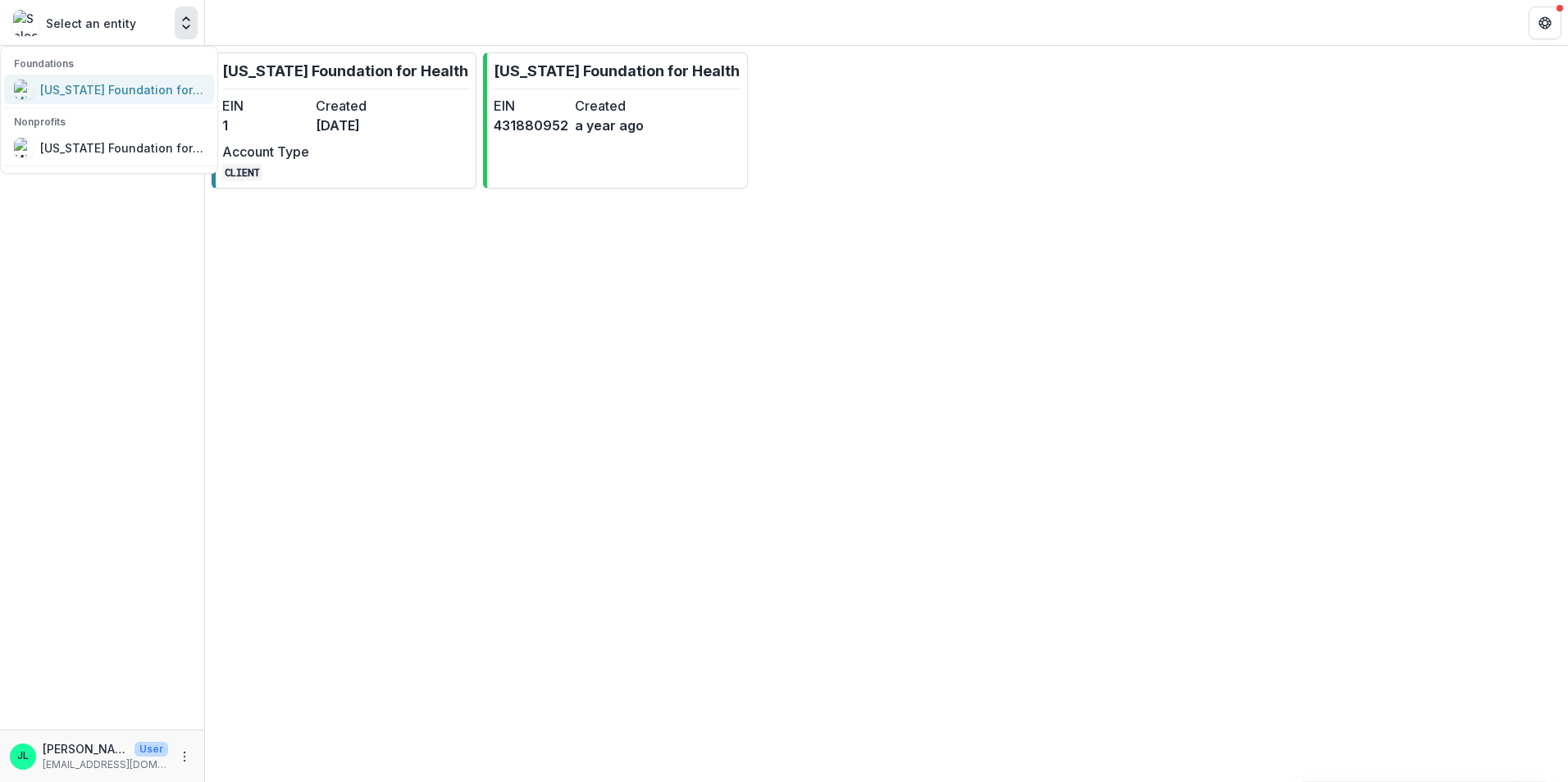
click at [149, 94] on div "[US_STATE] Foundation for Health" at bounding box center [122, 90] width 164 height 17
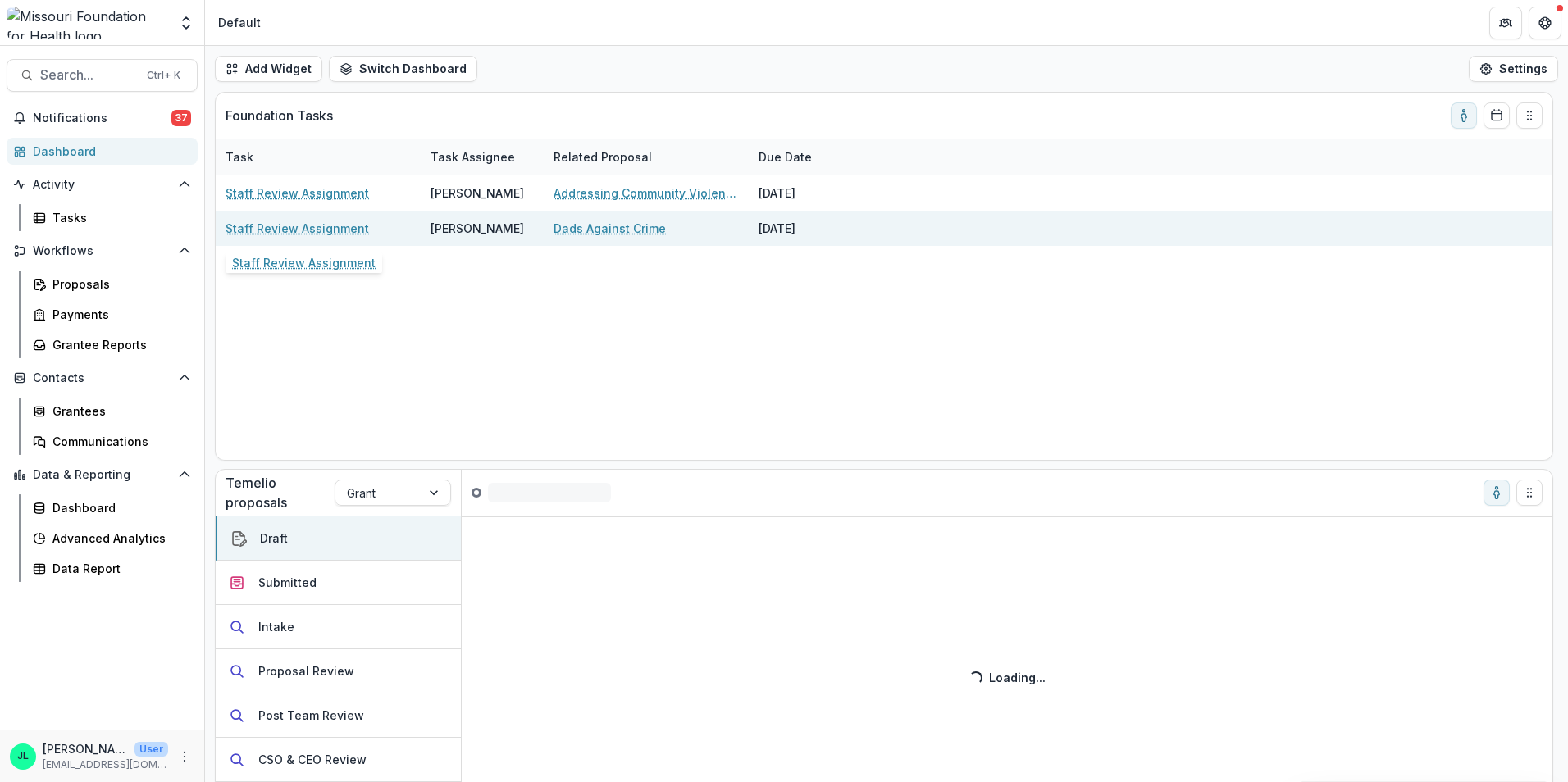
click at [341, 227] on link "Staff Review Assignment" at bounding box center [297, 228] width 143 height 17
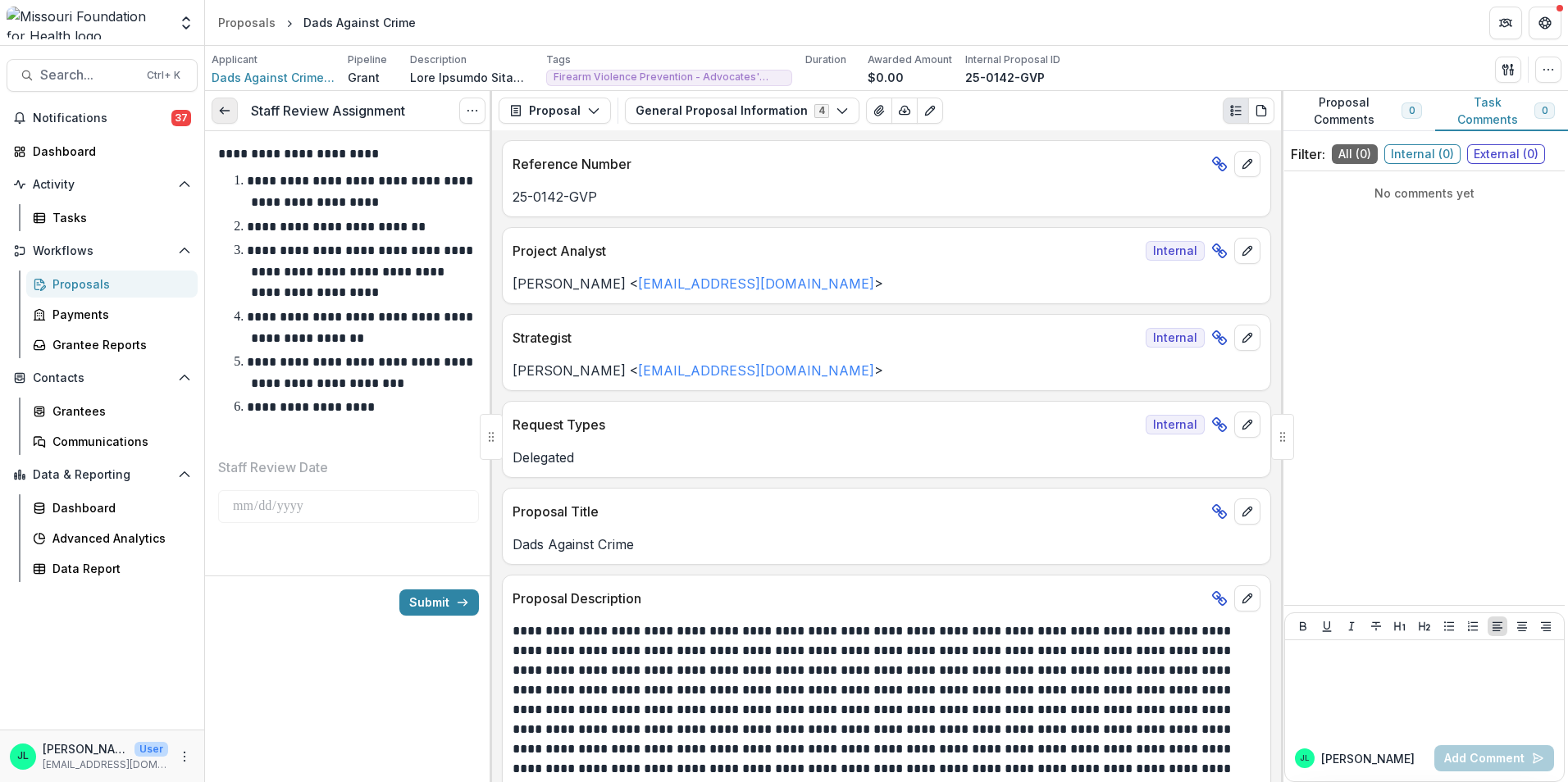
click at [230, 116] on icon at bounding box center [225, 110] width 13 height 13
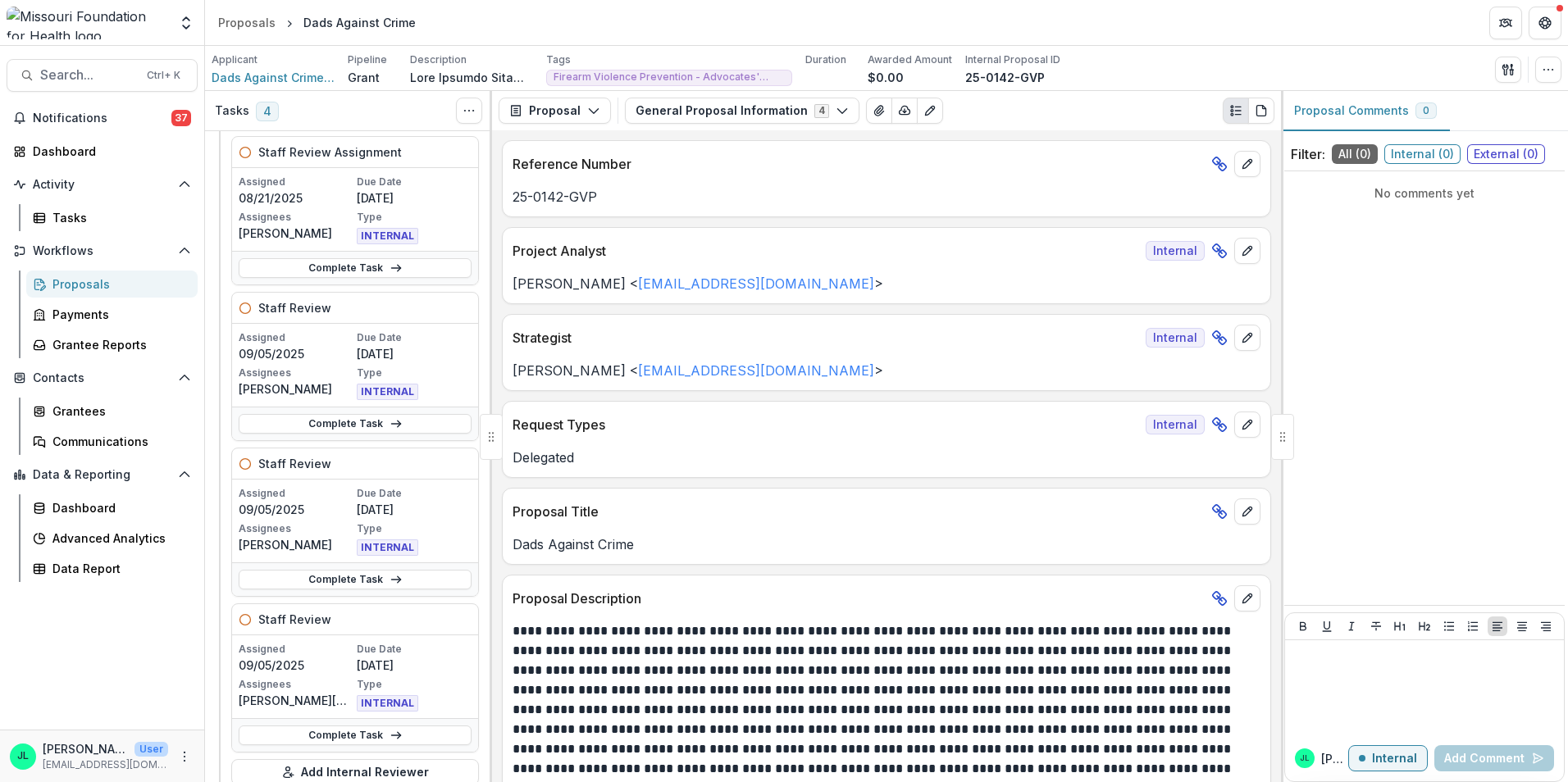
scroll to position [164, 0]
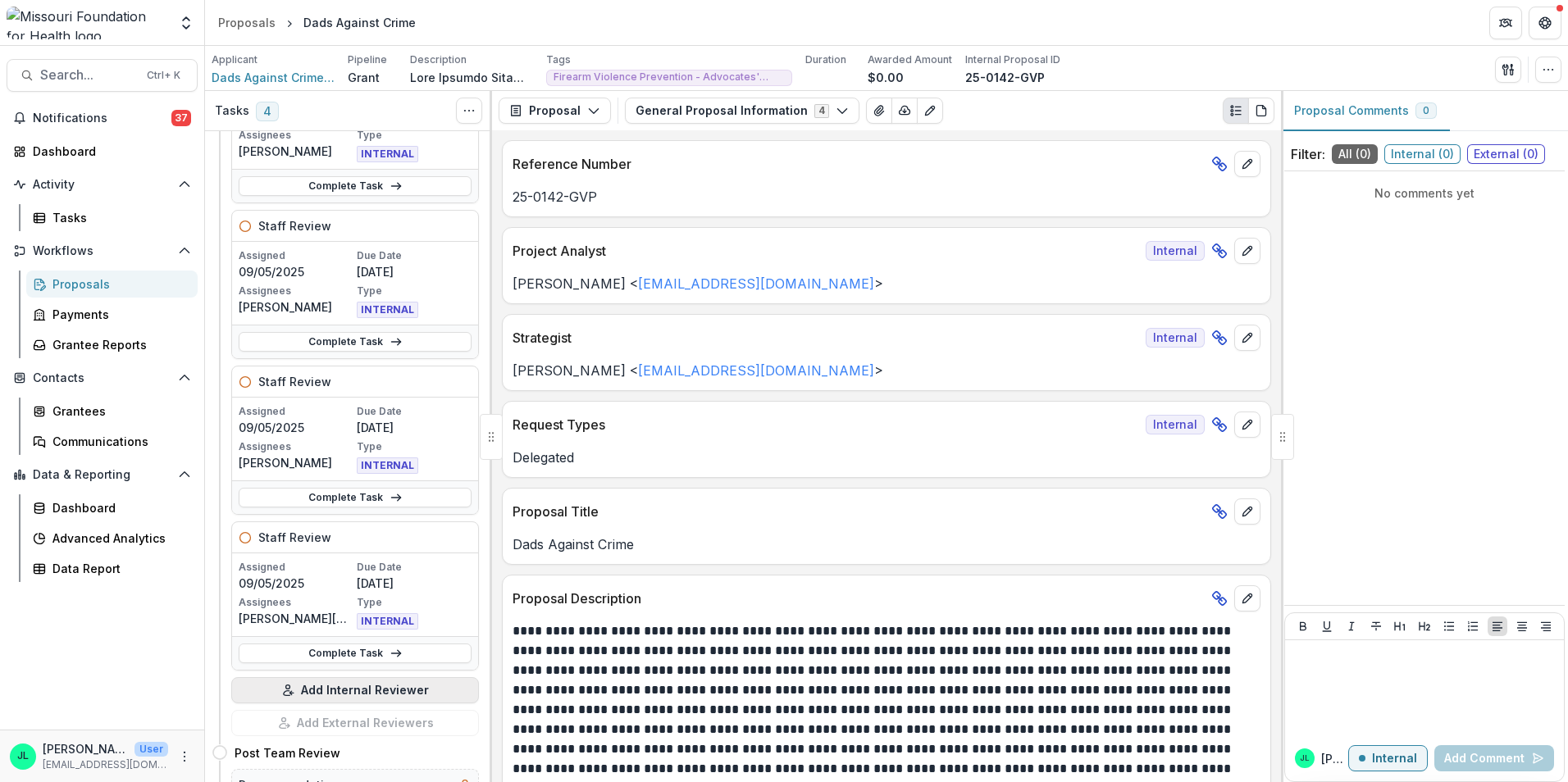
click at [341, 690] on button "Add Internal Reviewer" at bounding box center [355, 690] width 248 height 26
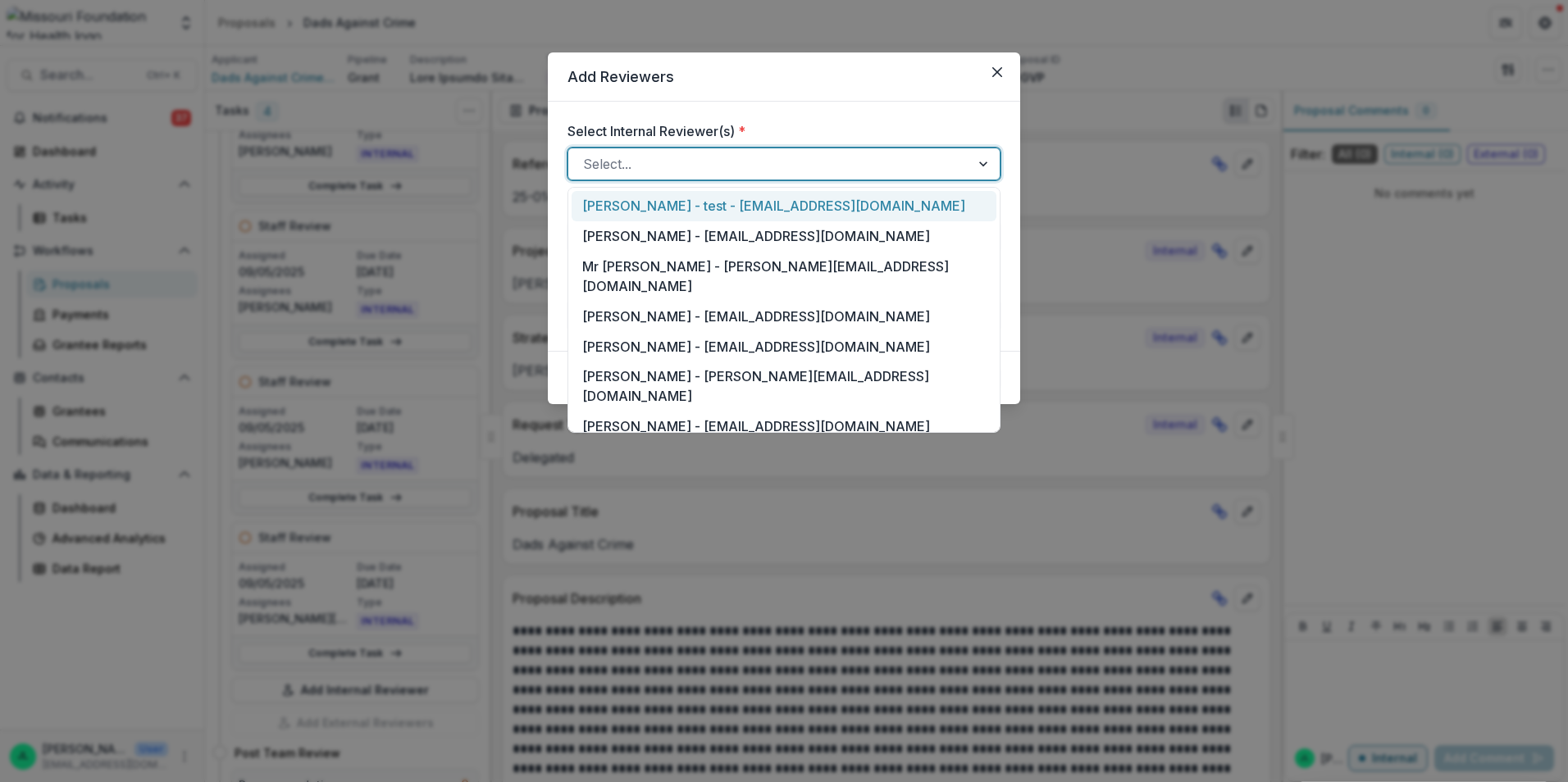
click at [650, 167] on div at bounding box center [769, 164] width 372 height 23
type input "**"
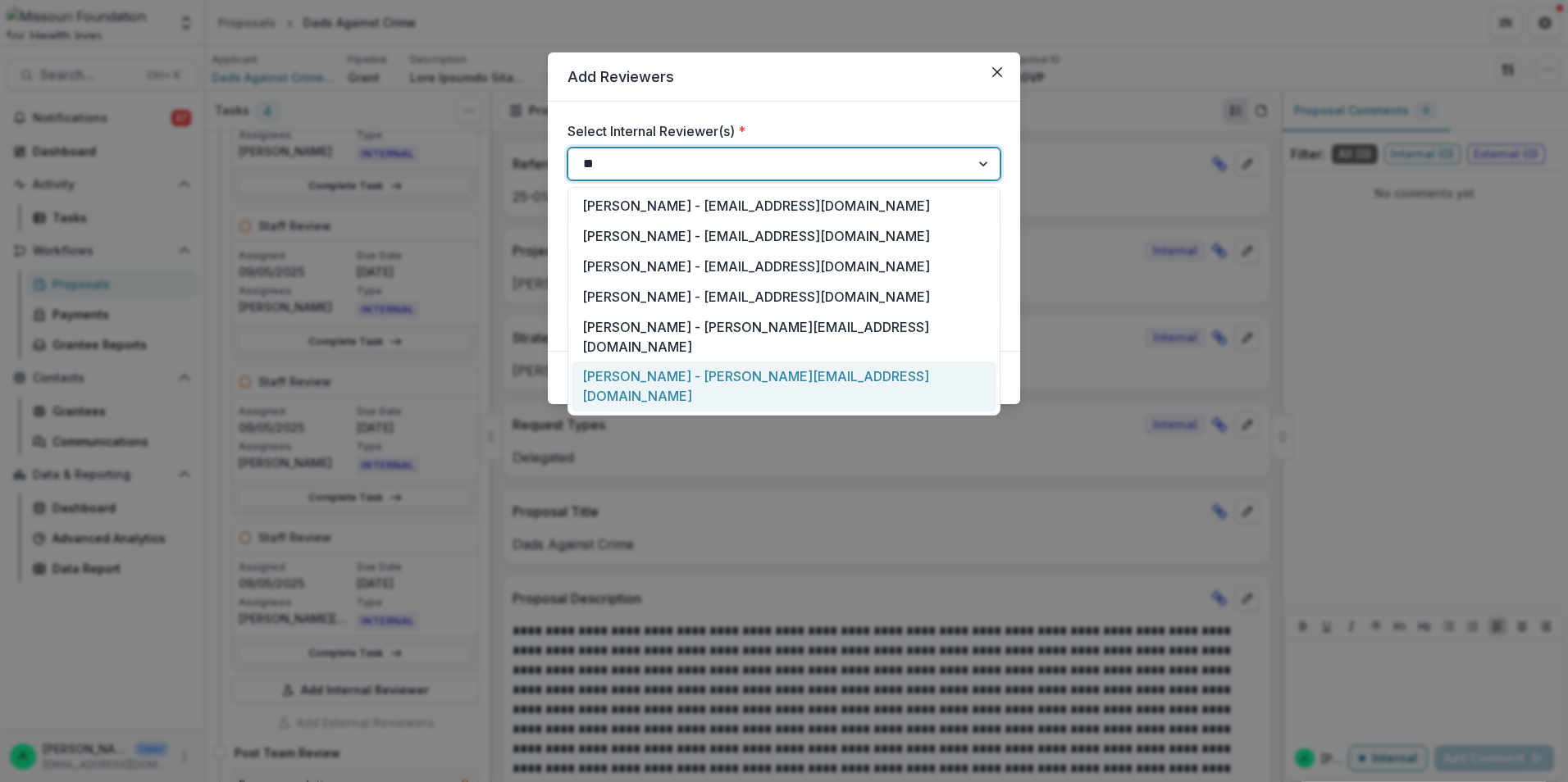
click at [643, 361] on div "Daniel Waxler - dwaxler@mffh.org" at bounding box center [784, 385] width 425 height 50
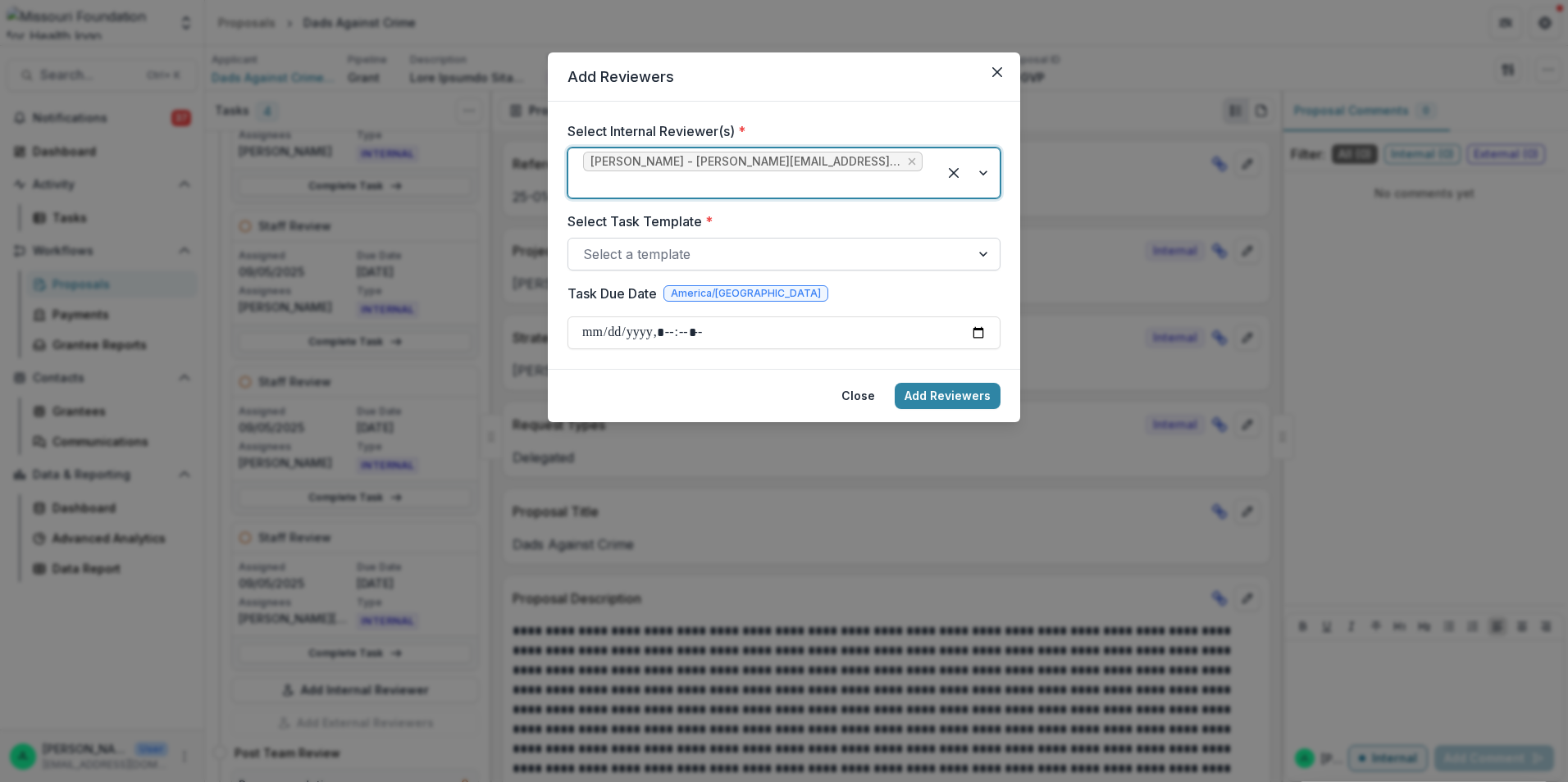
click at [650, 242] on div at bounding box center [769, 253] width 372 height 23
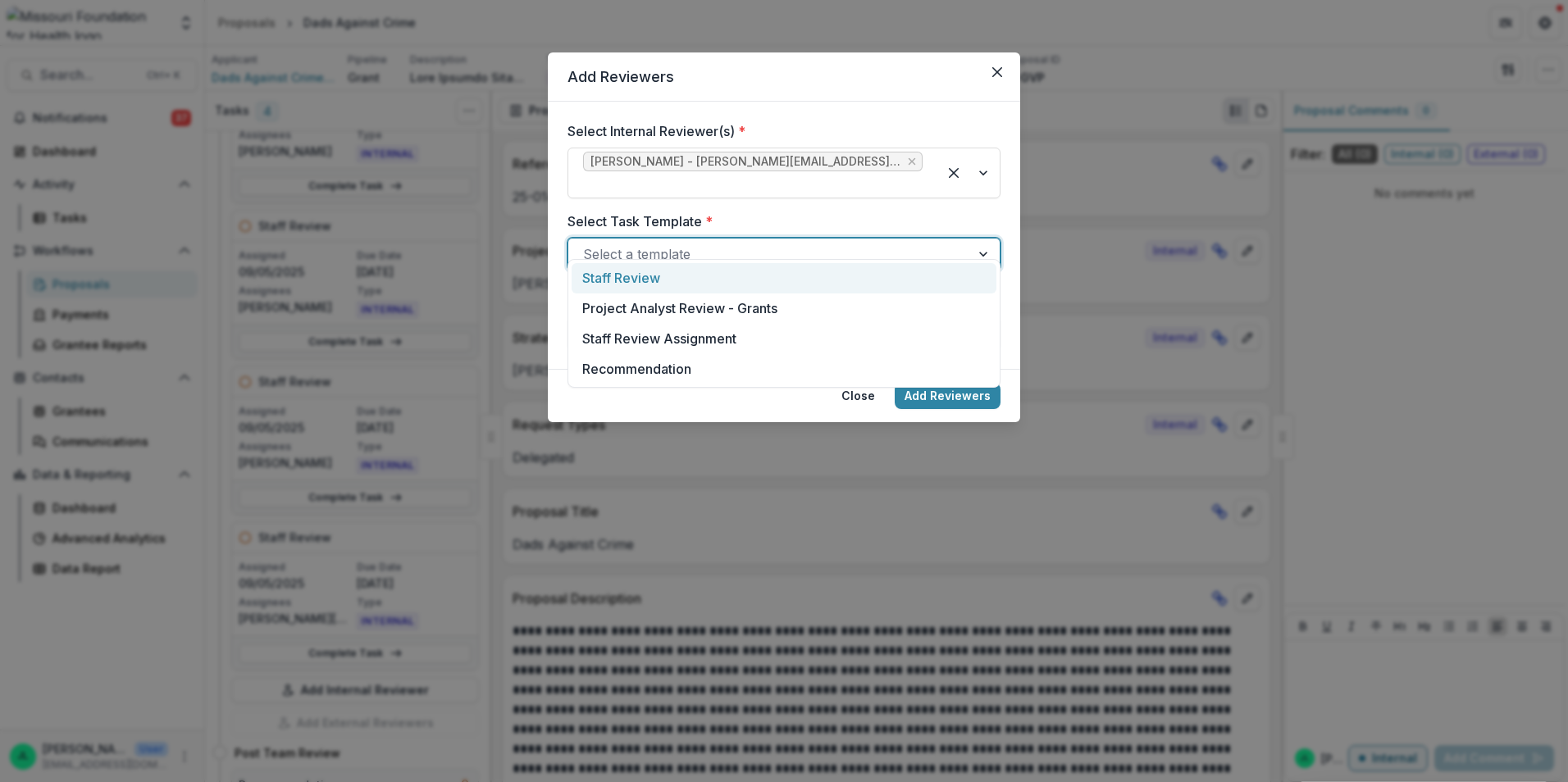
click at [649, 280] on div "Staff Review" at bounding box center [784, 278] width 425 height 30
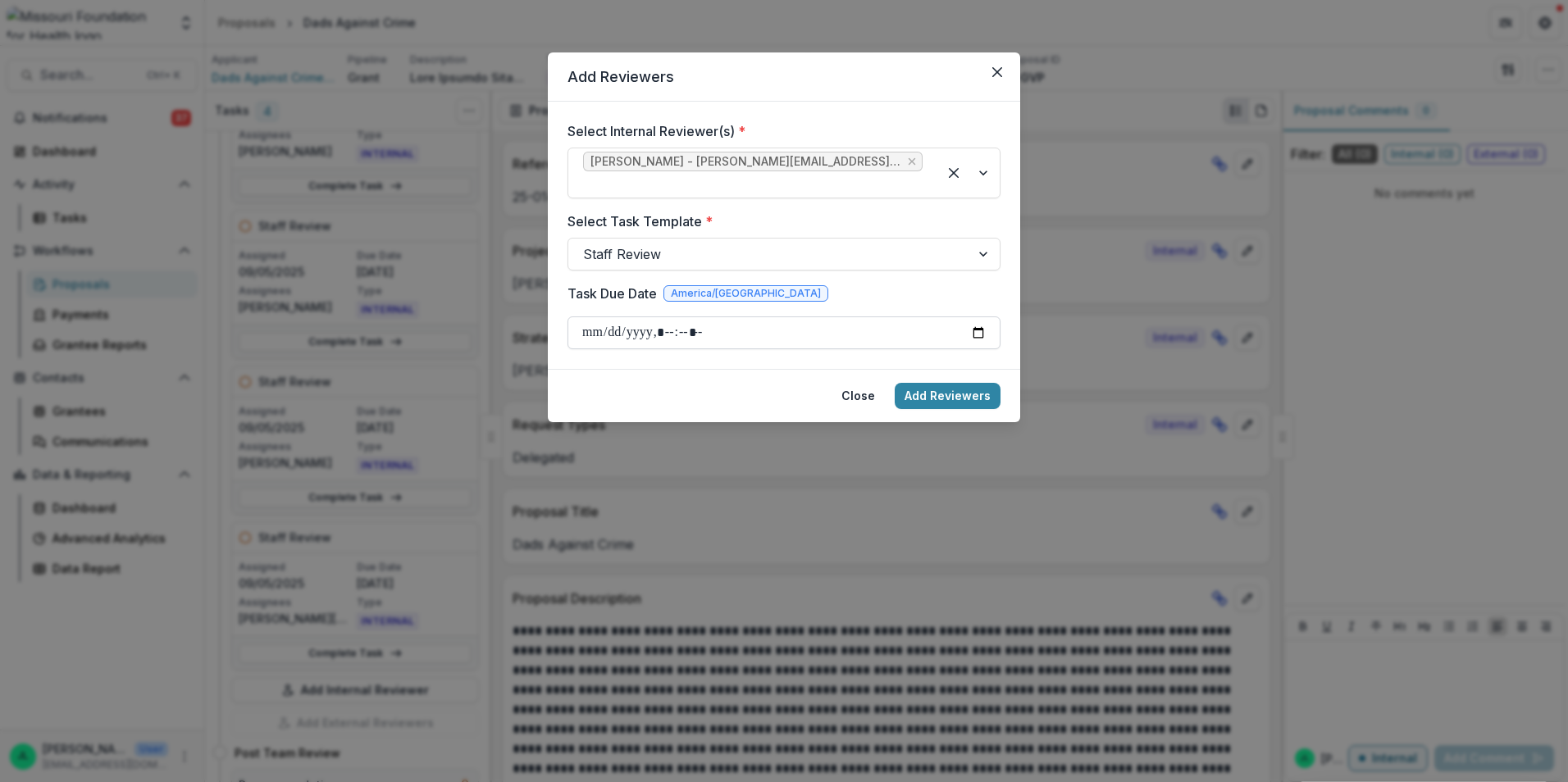
click at [979, 317] on input "Task Due Date" at bounding box center [783, 332] width 433 height 33
type input "**********"
click at [922, 383] on button "Add Reviewers" at bounding box center [947, 396] width 106 height 26
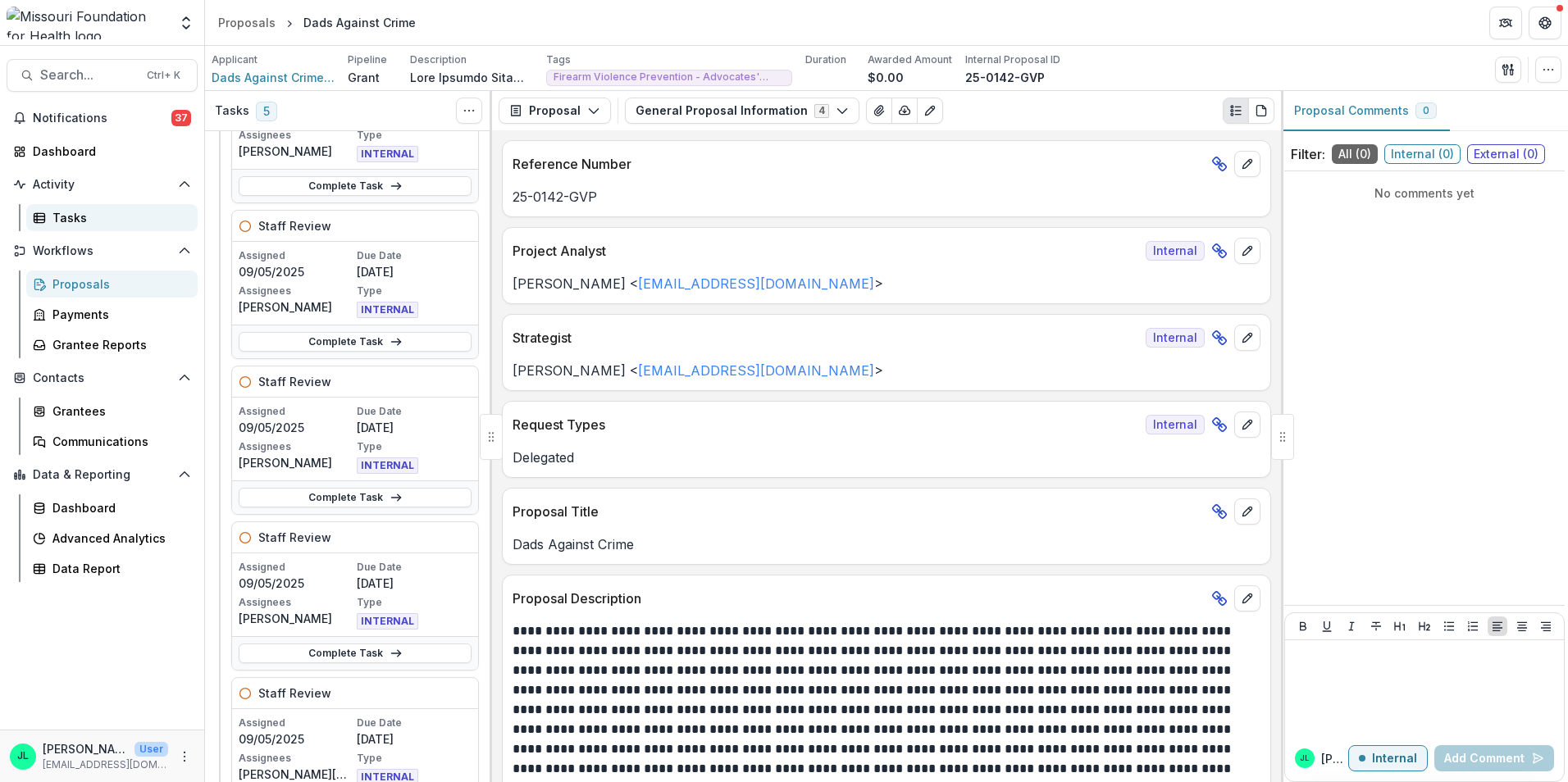
click at [53, 216] on div "Tasks" at bounding box center [118, 217] width 132 height 17
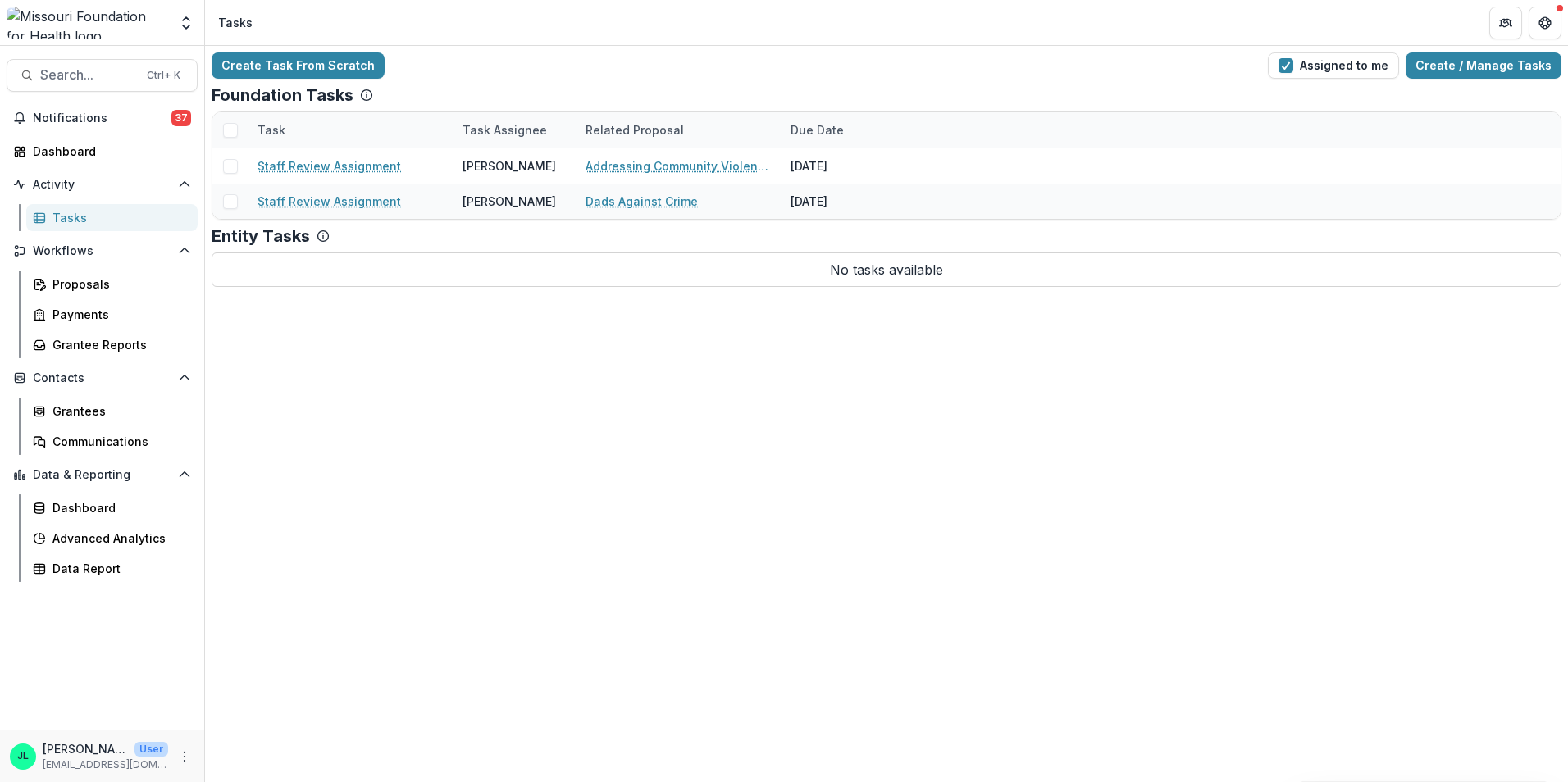
click at [47, 221] on link "Tasks" at bounding box center [111, 217] width 171 height 27
click at [63, 149] on div "Dashboard" at bounding box center [109, 151] width 152 height 17
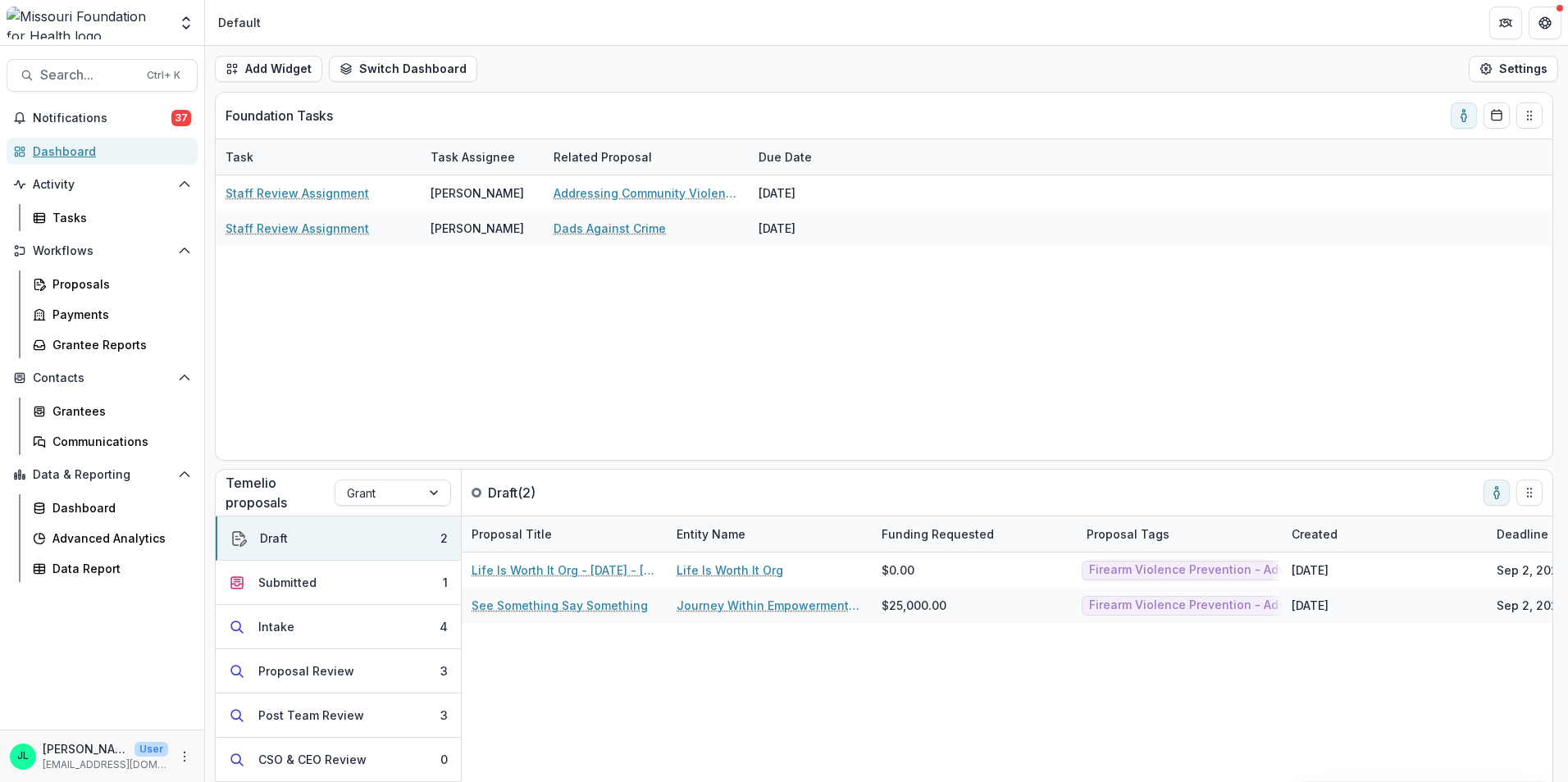
scroll to position [56, 0]
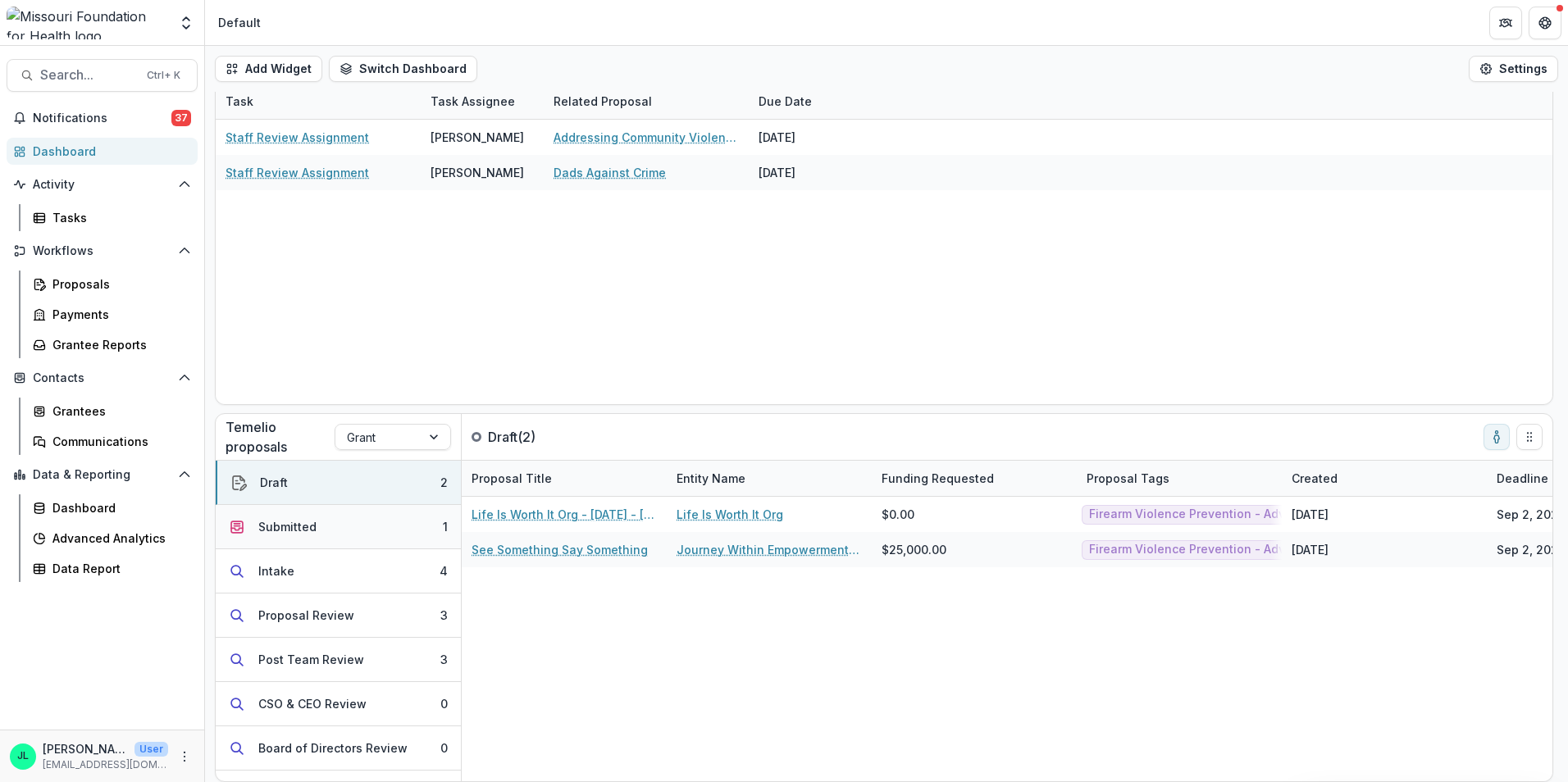
click at [311, 532] on div "Submitted" at bounding box center [287, 527] width 58 height 17
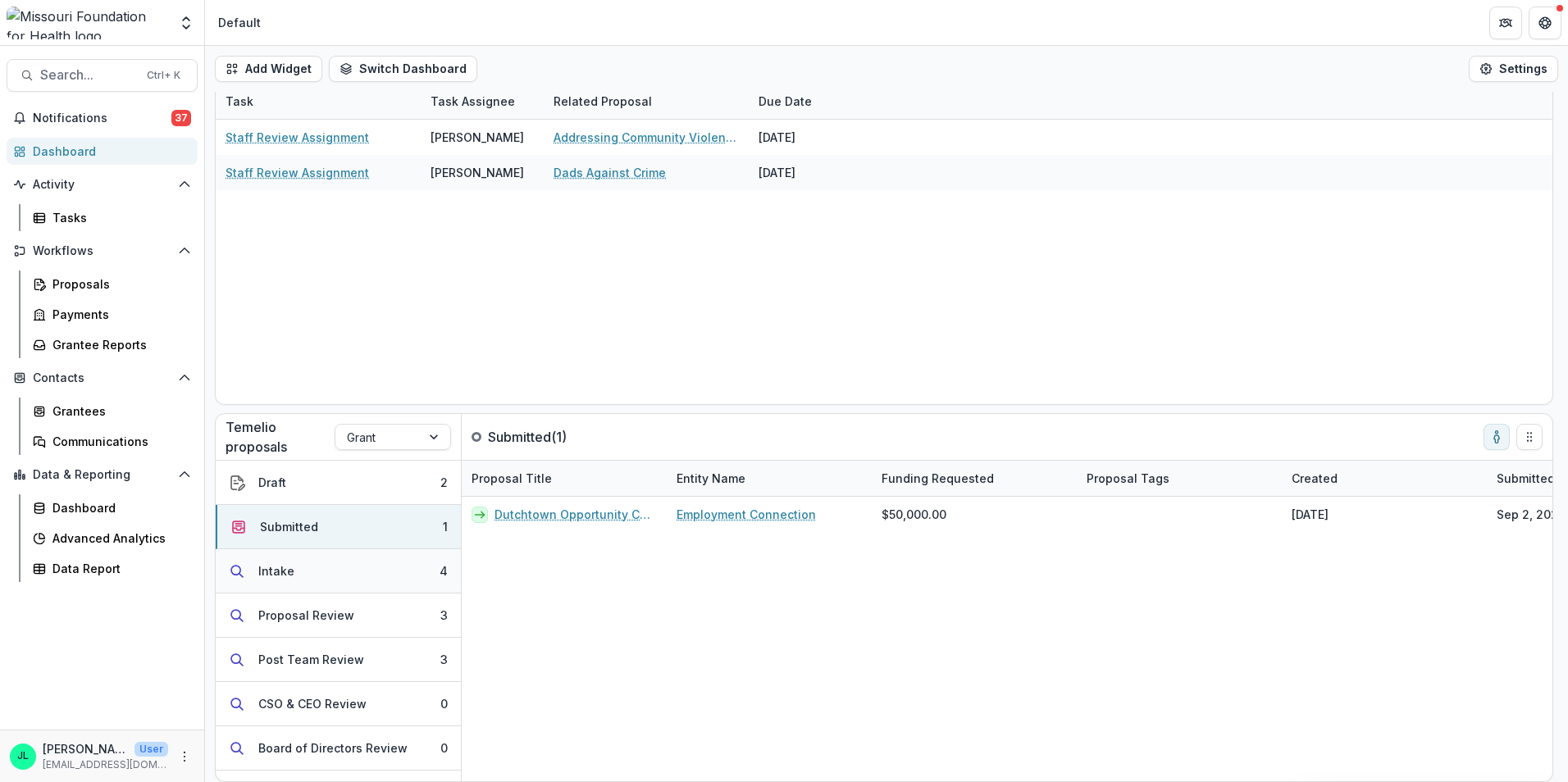
click at [308, 574] on button "Intake 4" at bounding box center [338, 571] width 245 height 44
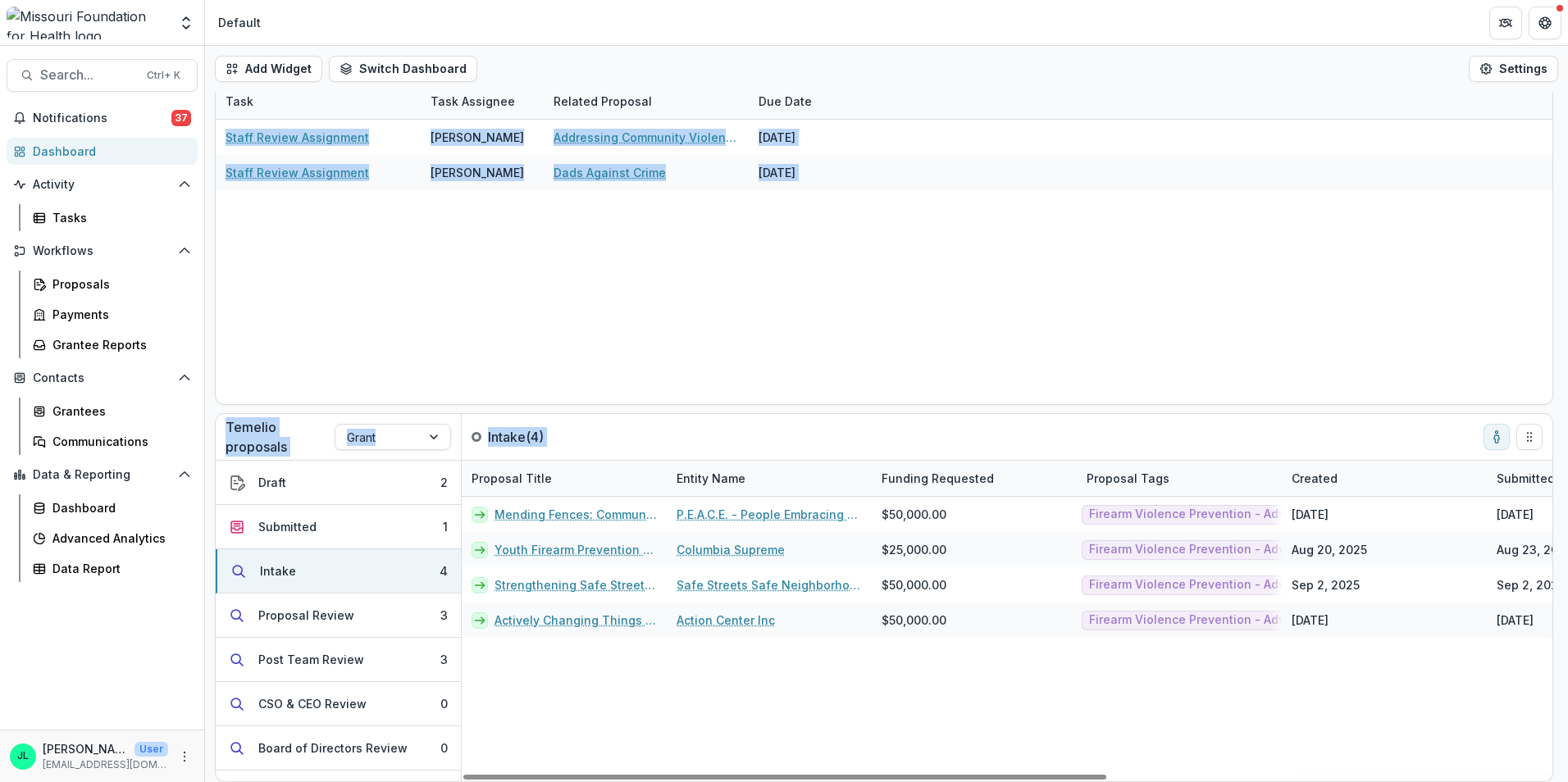
drag, startPoint x: 1009, startPoint y: 781, endPoint x: 1142, endPoint y: 796, distance: 133.8
click at [1142, 781] on html "Skip to content Foundations Missouri Foundation for Health Nonprofits Missouri …" at bounding box center [784, 391] width 1568 height 782
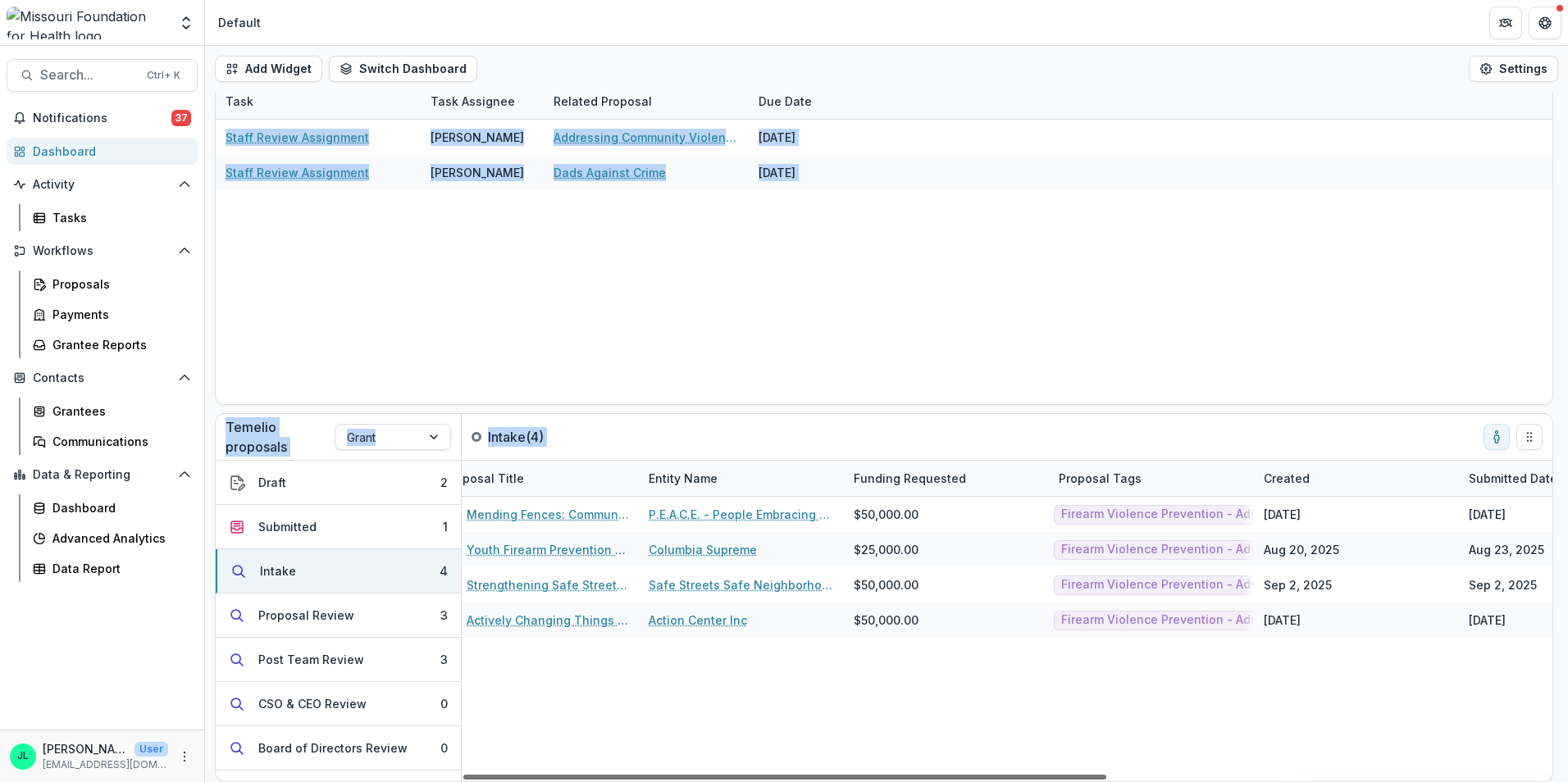
scroll to position [0, 0]
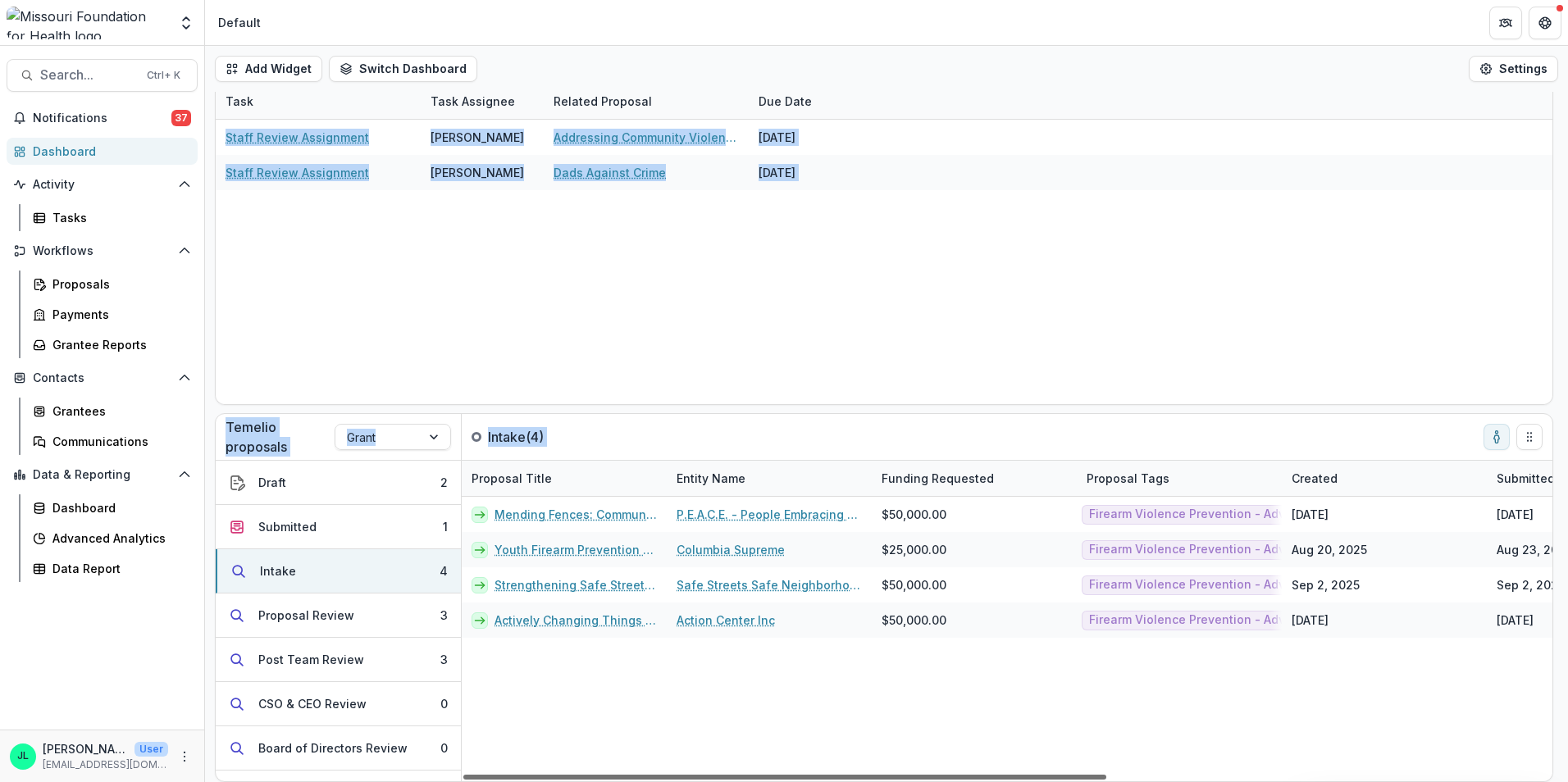
drag, startPoint x: 1142, startPoint y: 796, endPoint x: 1019, endPoint y: 778, distance: 124.3
click at [1019, 778] on div at bounding box center [784, 776] width 643 height 5
click at [275, 619] on div "Proposal Review" at bounding box center [306, 615] width 96 height 17
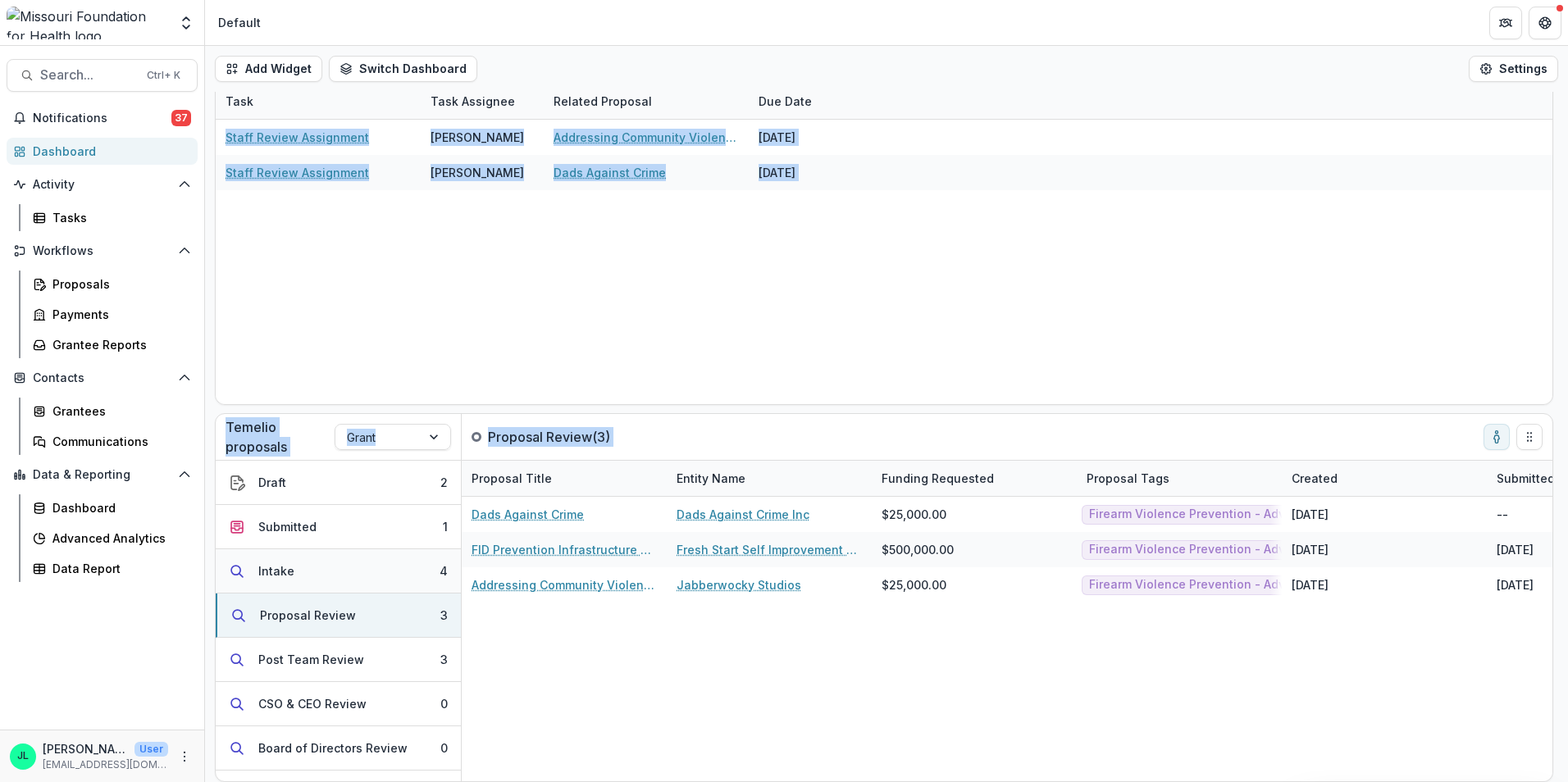
click at [284, 584] on button "Intake 4" at bounding box center [338, 571] width 245 height 44
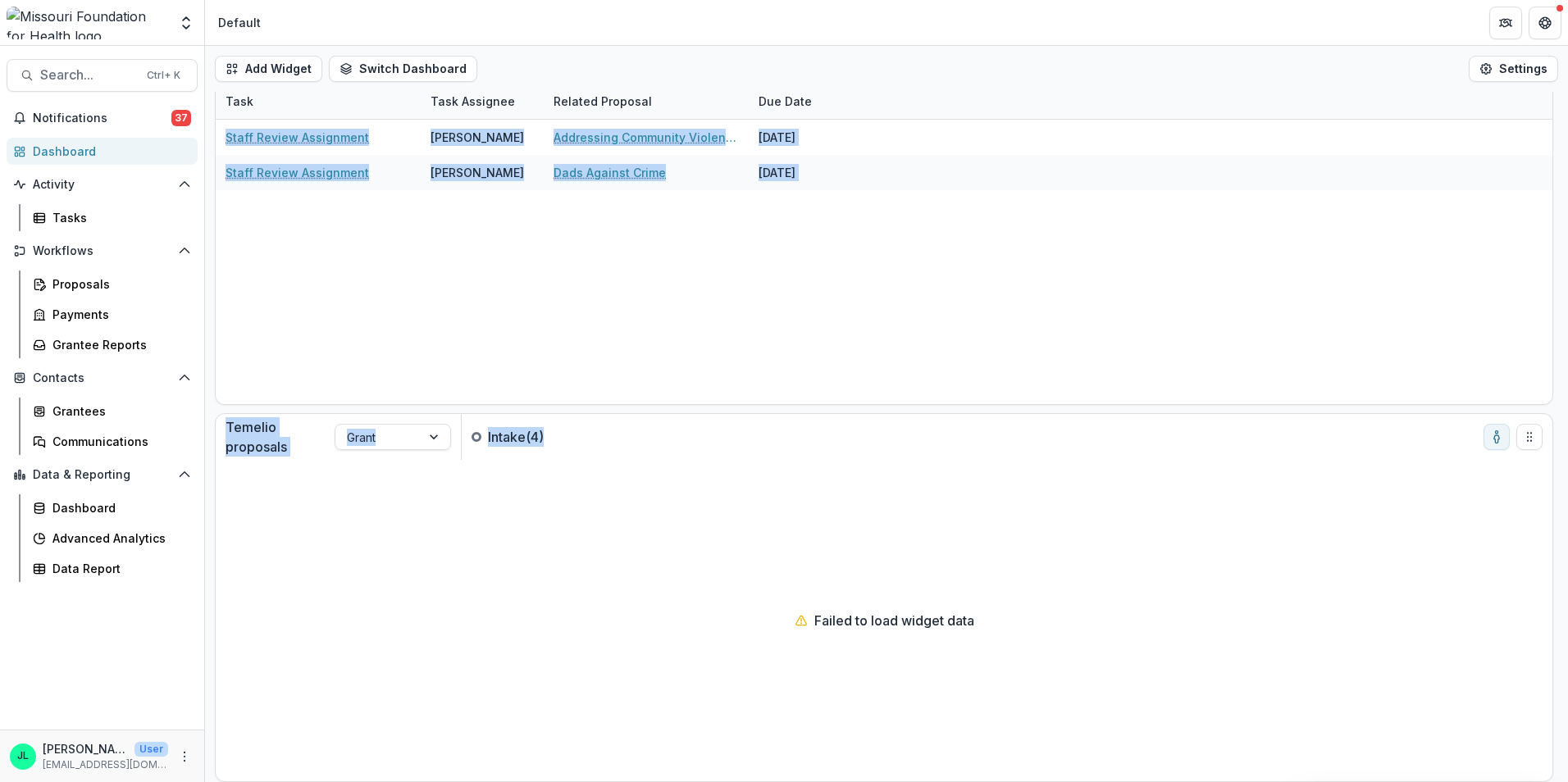
click at [77, 142] on link "Dashboard" at bounding box center [102, 151] width 191 height 27
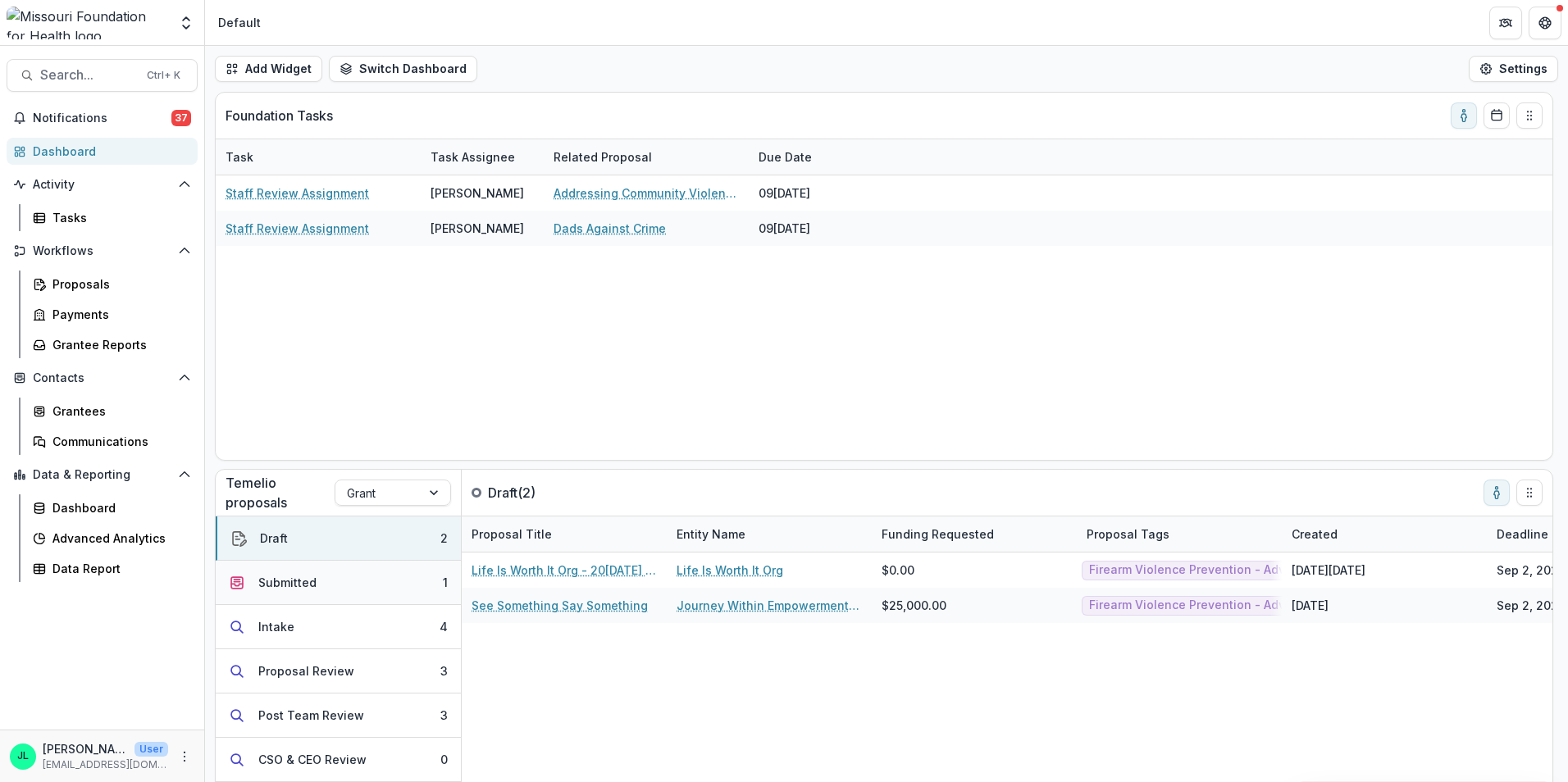
click at [272, 599] on button "Submitted 1" at bounding box center [338, 582] width 245 height 44
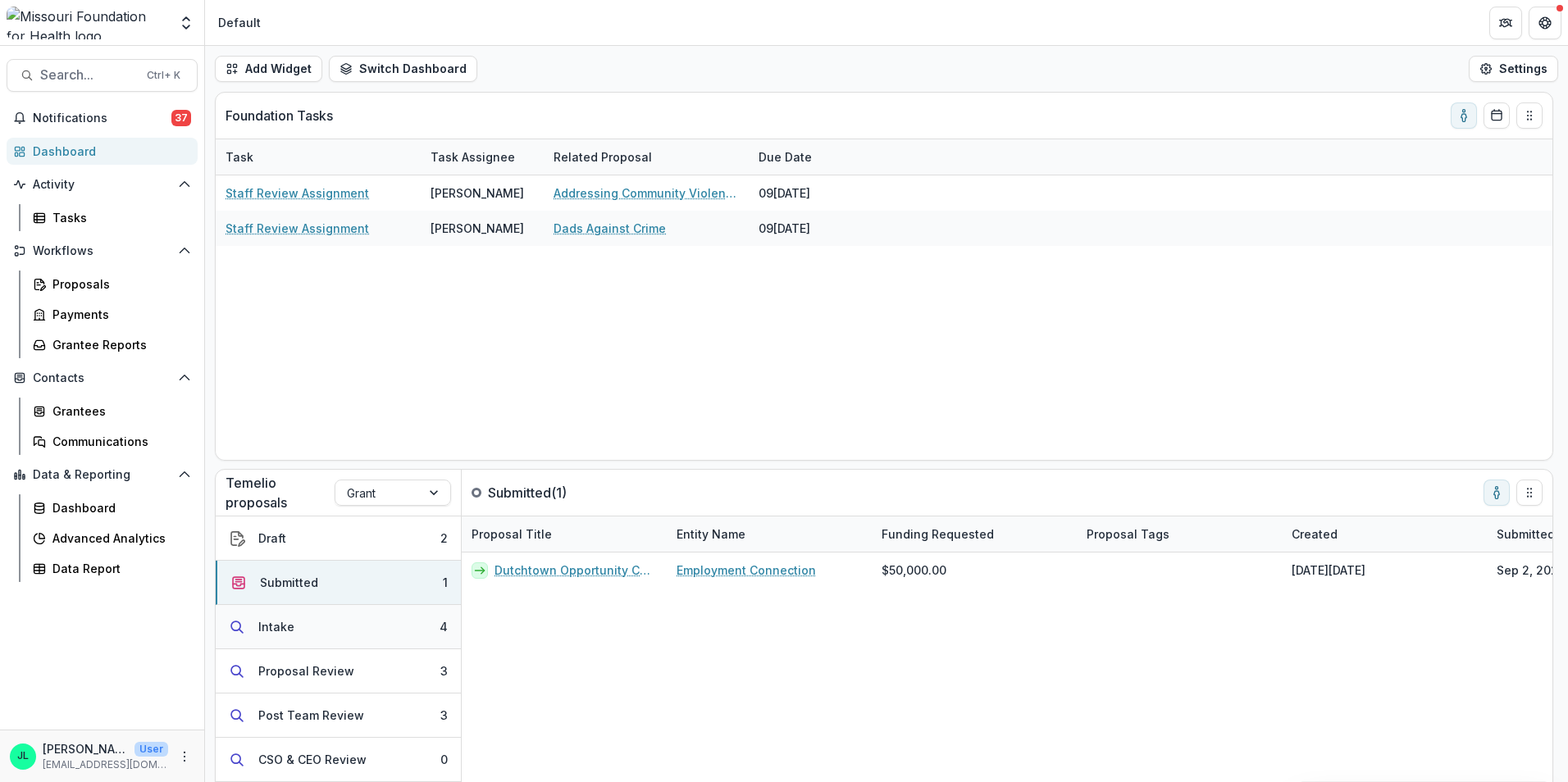
click at [275, 639] on button "Intake 4" at bounding box center [338, 627] width 245 height 44
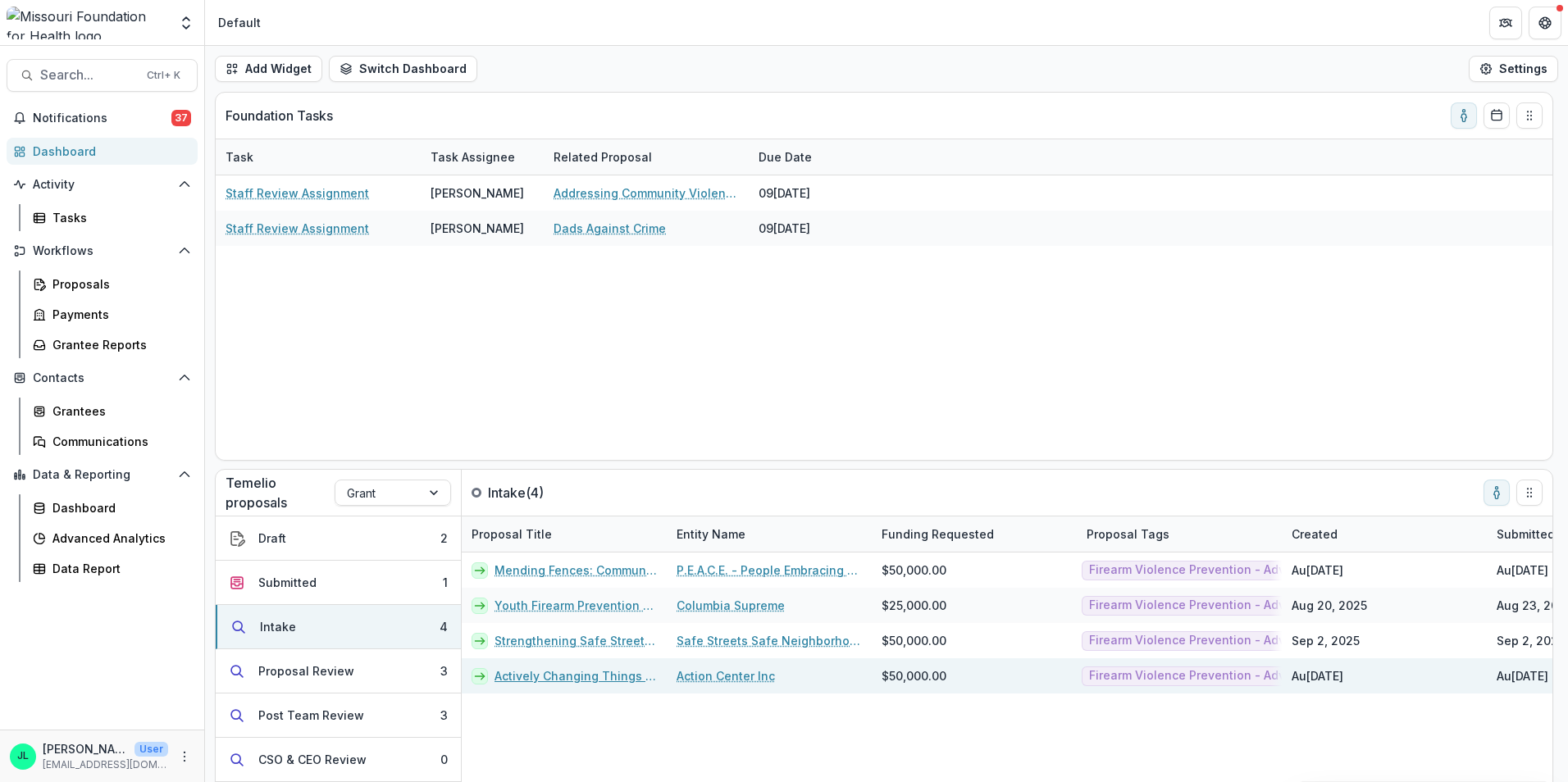
drag, startPoint x: 539, startPoint y: 673, endPoint x: 677, endPoint y: 687, distance: 138.7
click at [539, 673] on link "Actively Changing Things In Our Neighborhoods" at bounding box center [575, 675] width 163 height 17
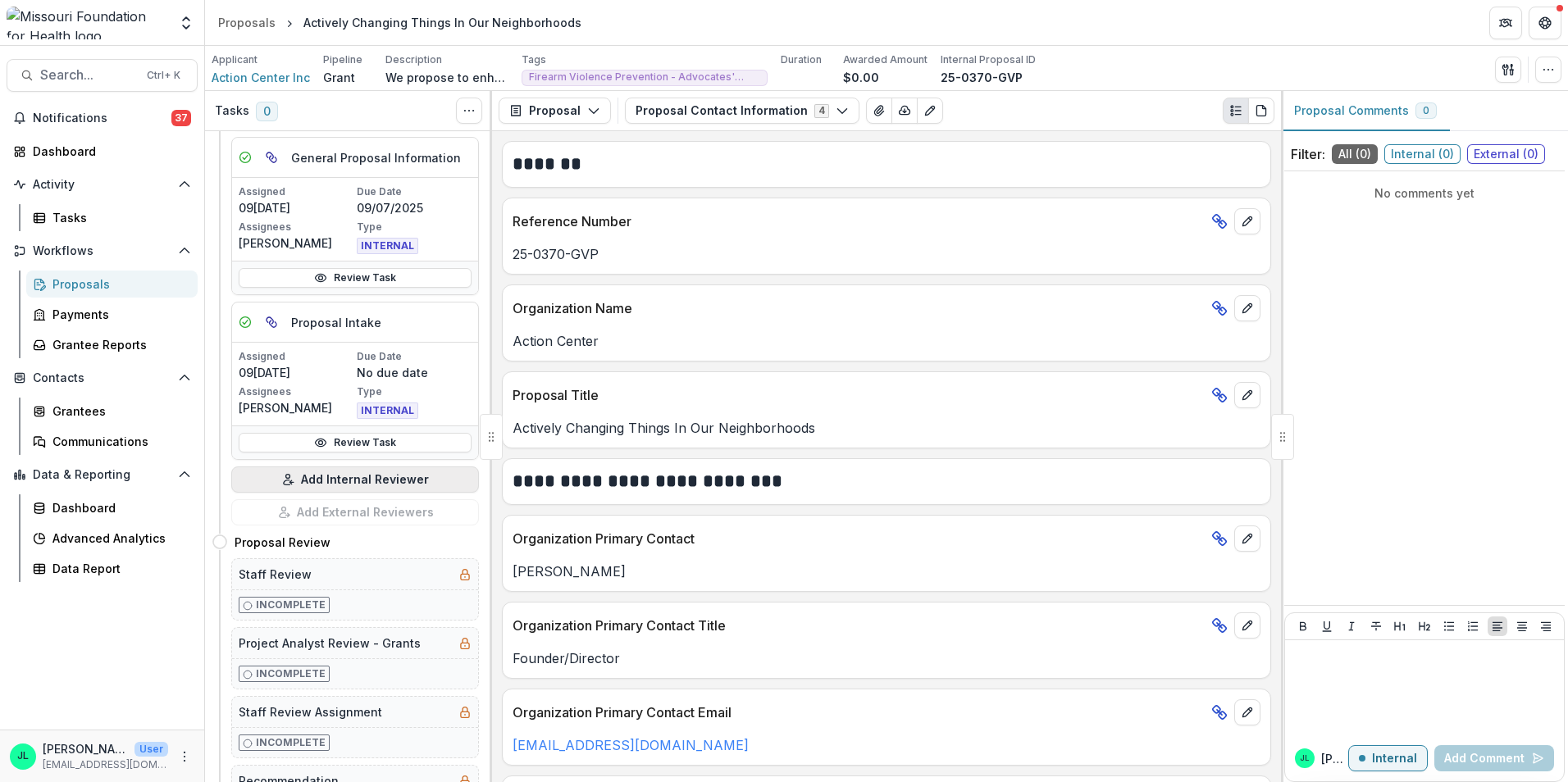
scroll to position [328, 0]
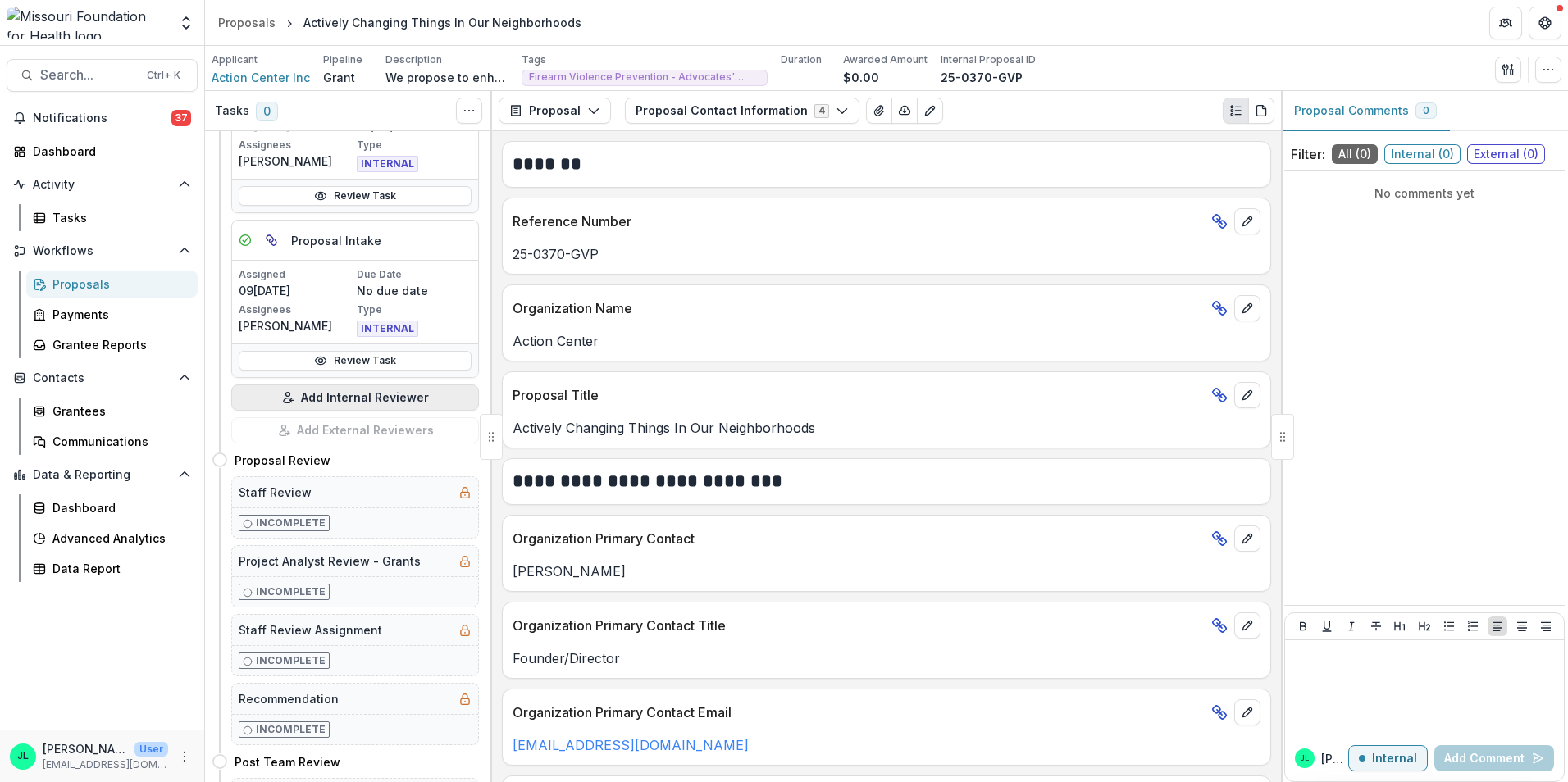
click at [347, 398] on button "Add Internal Reviewer" at bounding box center [355, 398] width 248 height 26
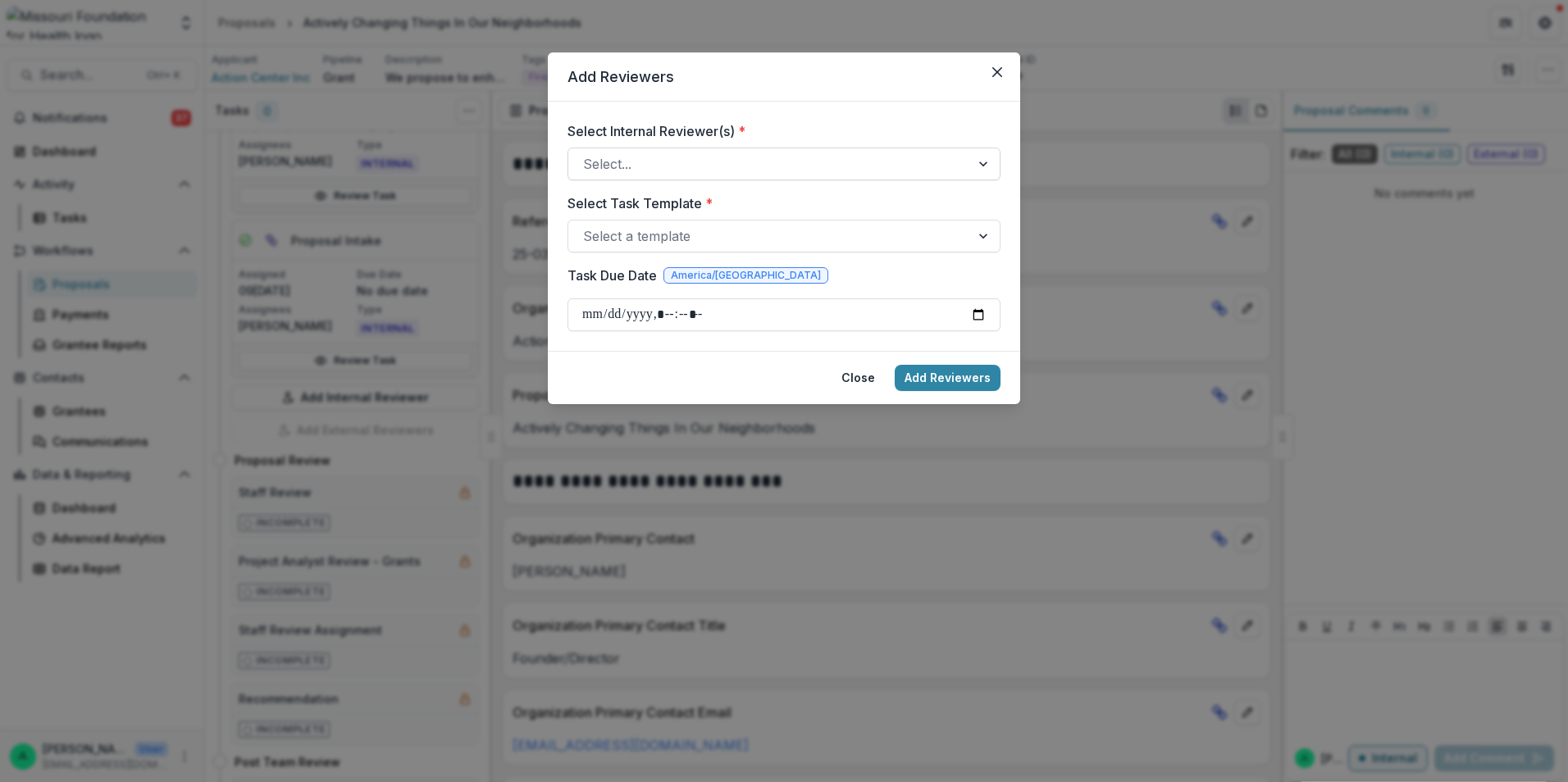
click at [791, 148] on div "Select..." at bounding box center [783, 164] width 433 height 33
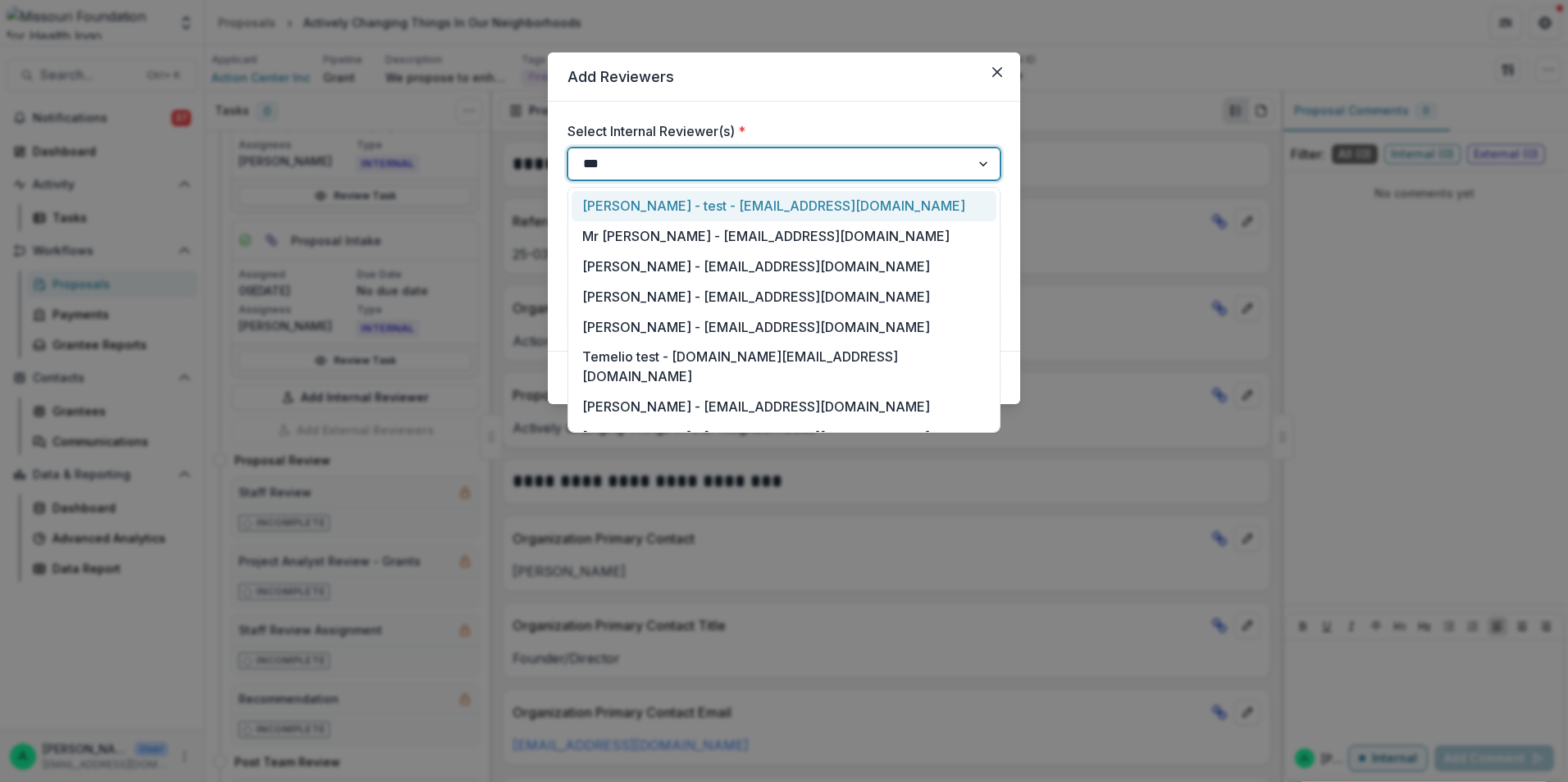
type input "****"
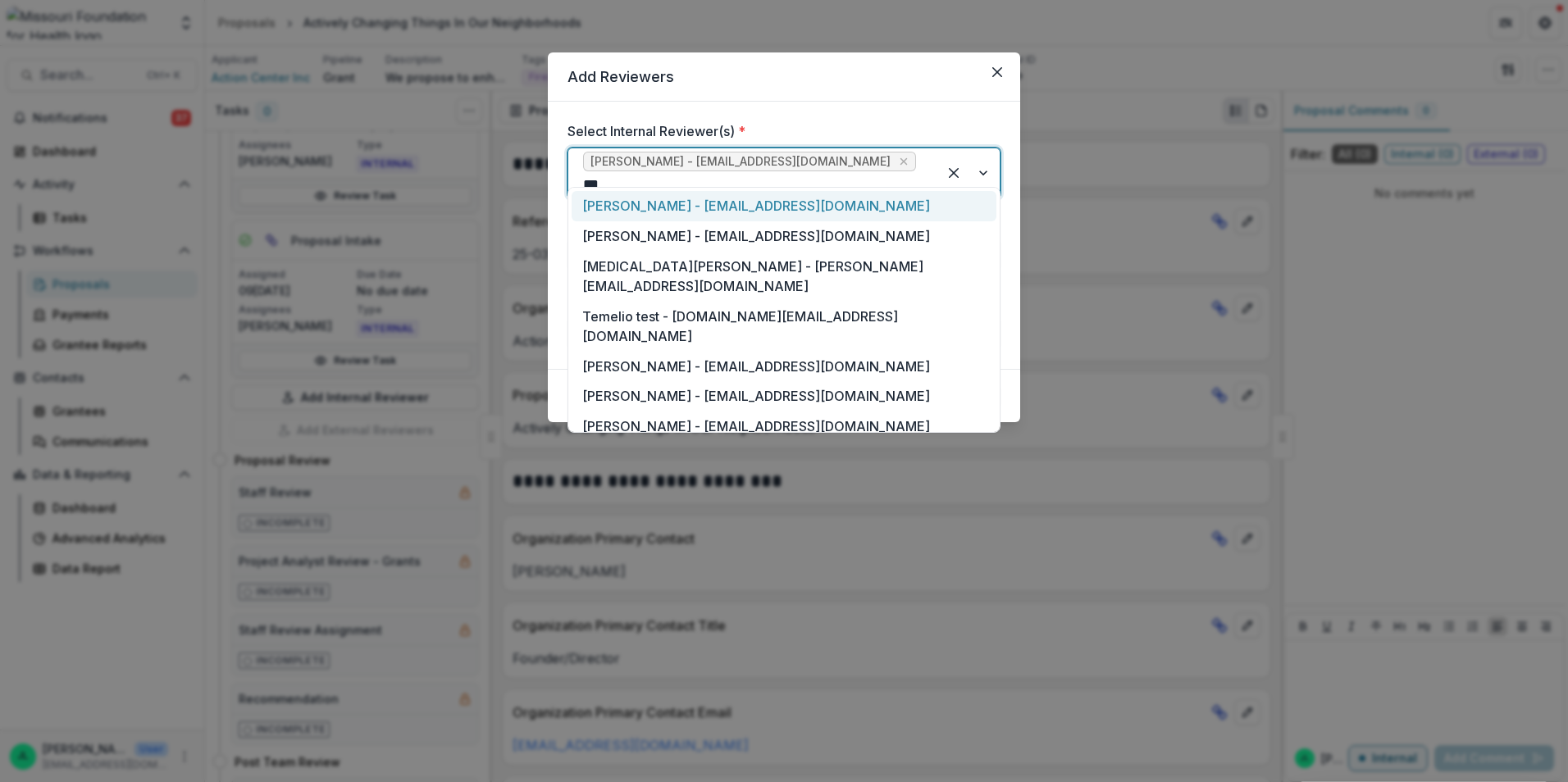
type input "****"
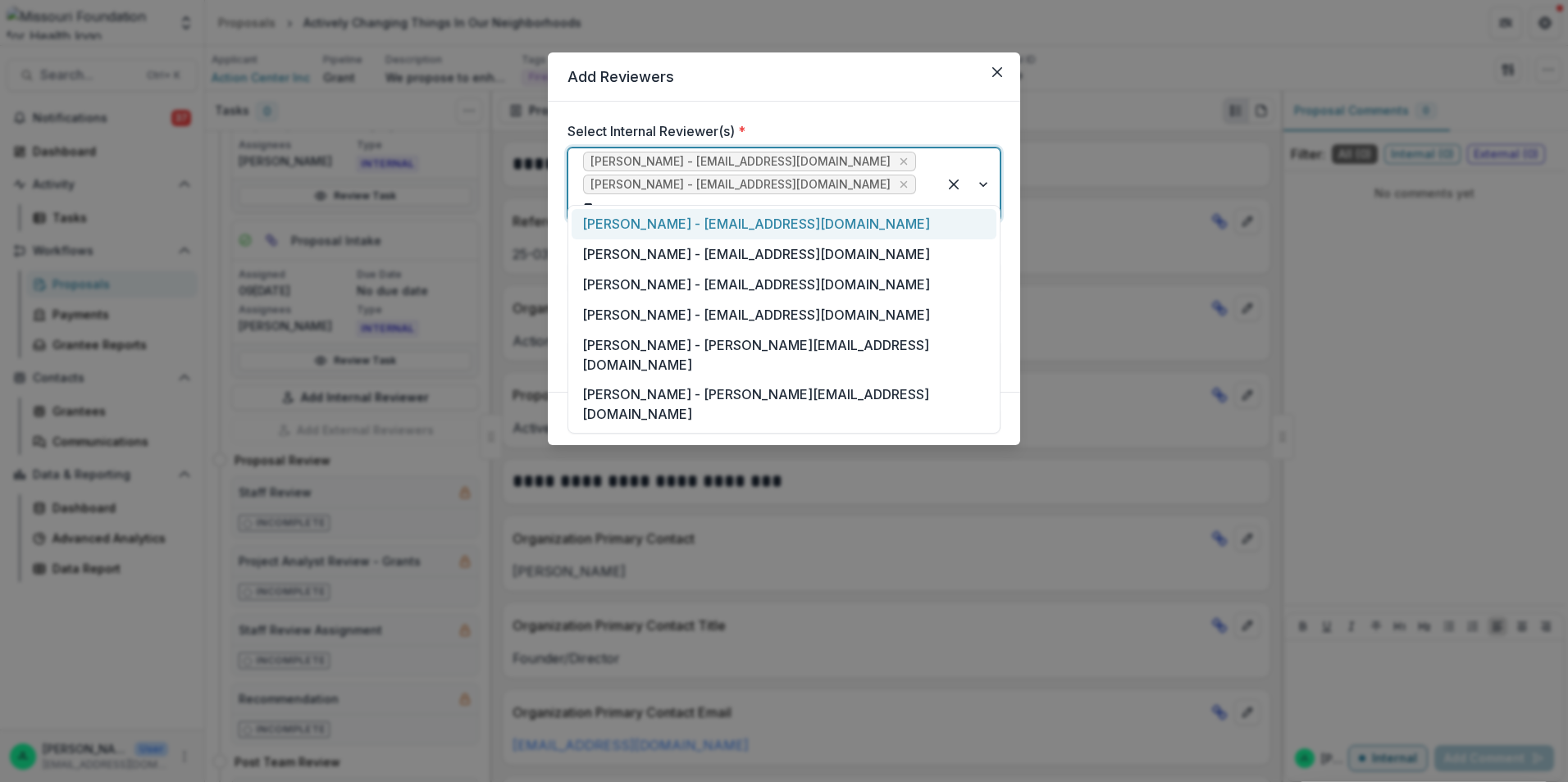
type input "***"
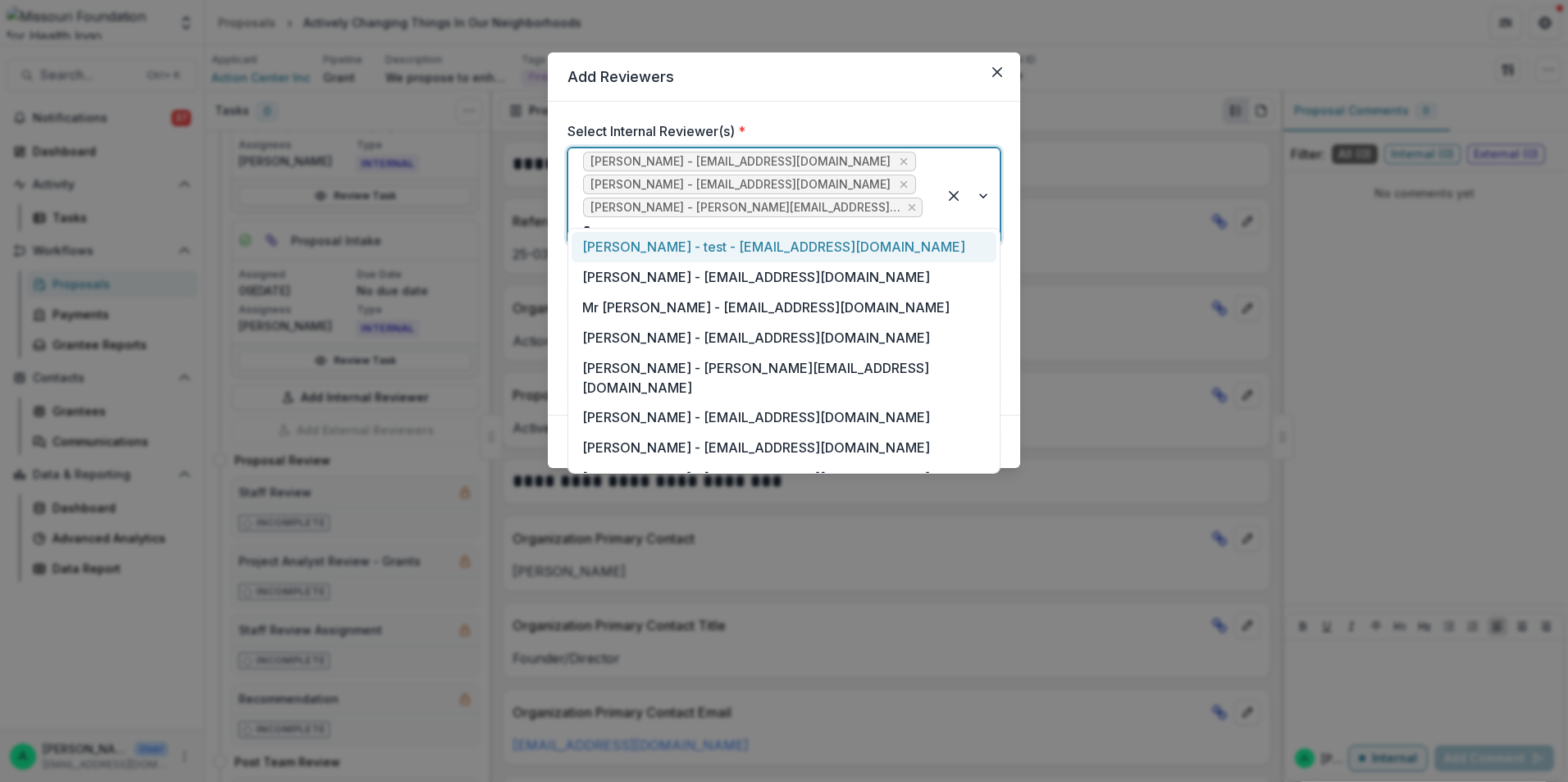
type input "**"
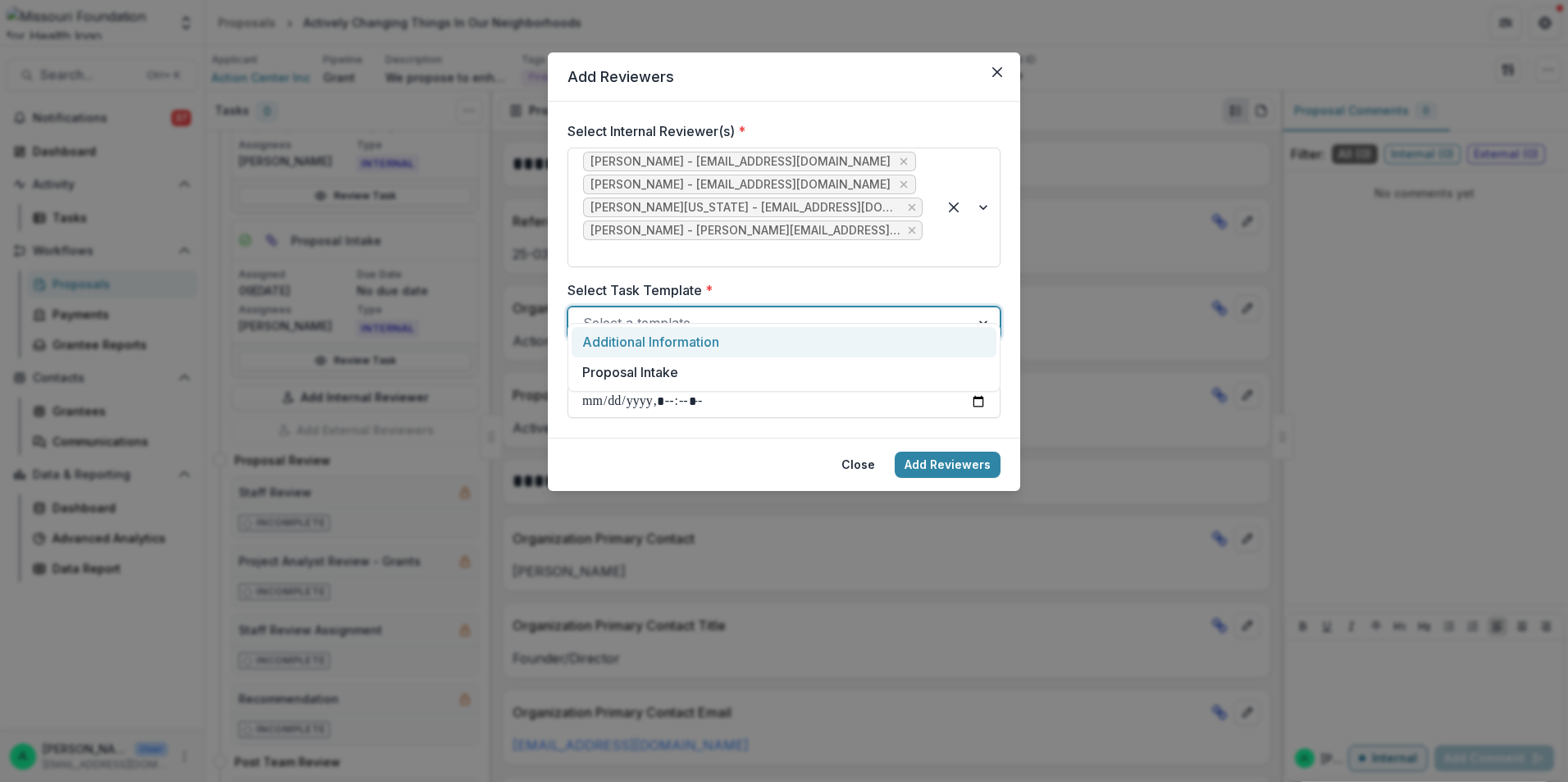
click at [866, 311] on div at bounding box center [769, 323] width 372 height 23
click at [906, 311] on div at bounding box center [769, 323] width 372 height 23
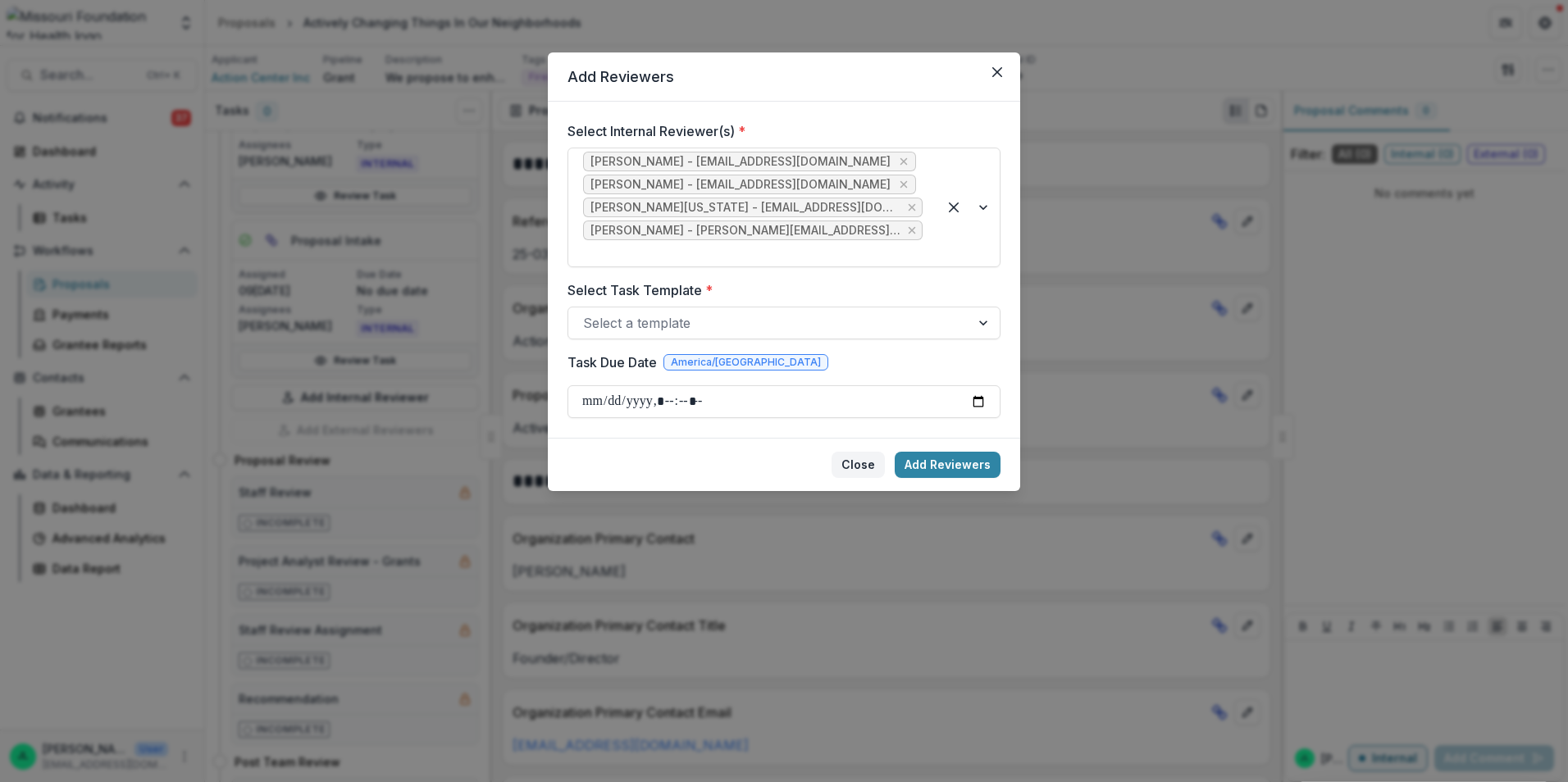
click at [859, 452] on button "Close" at bounding box center [858, 465] width 53 height 26
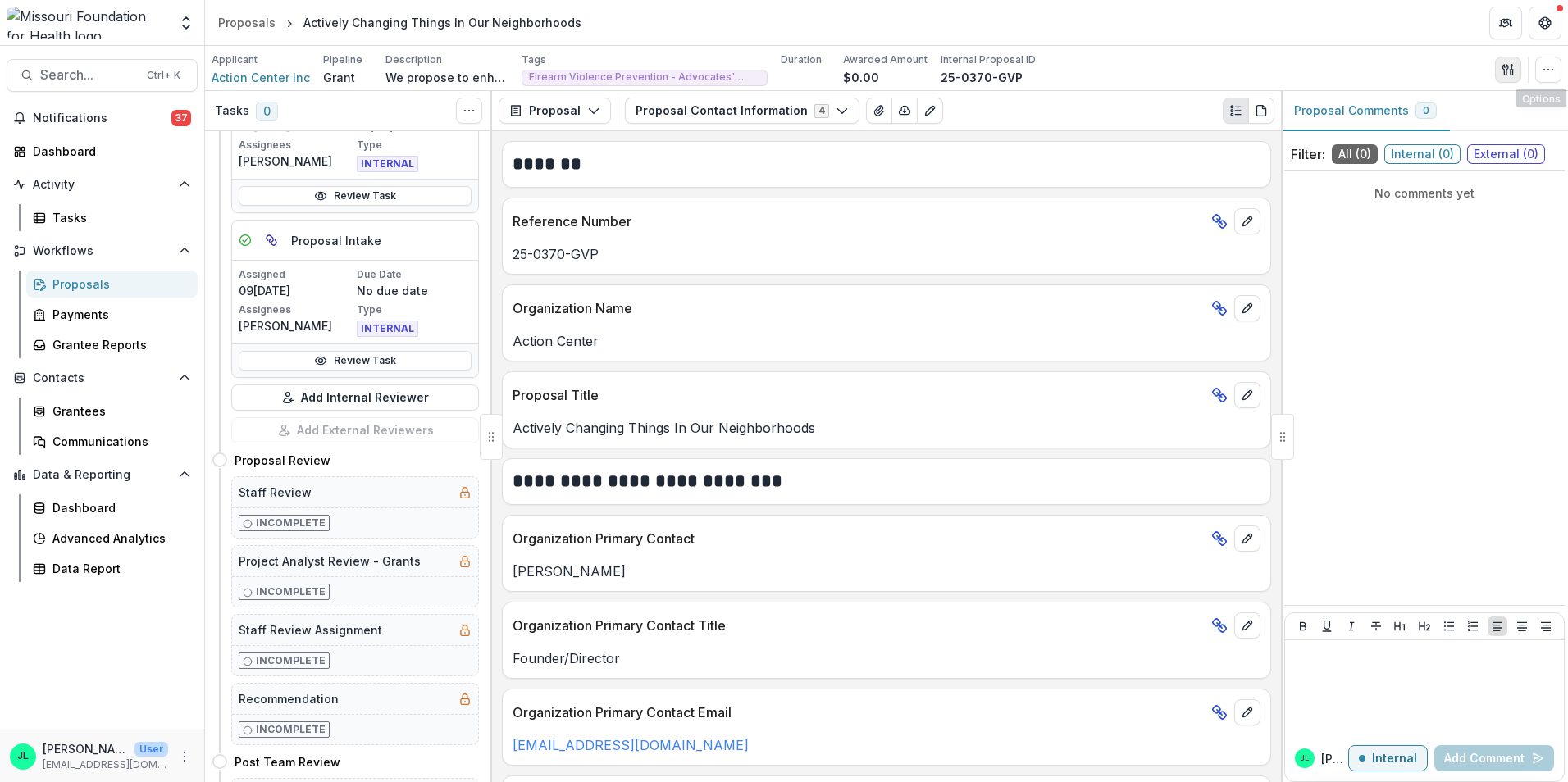
click at [1509, 65] on icon "button" at bounding box center [1508, 69] width 13 height 13
click at [1393, 138] on button "Proposal Files" at bounding box center [1430, 134] width 176 height 27
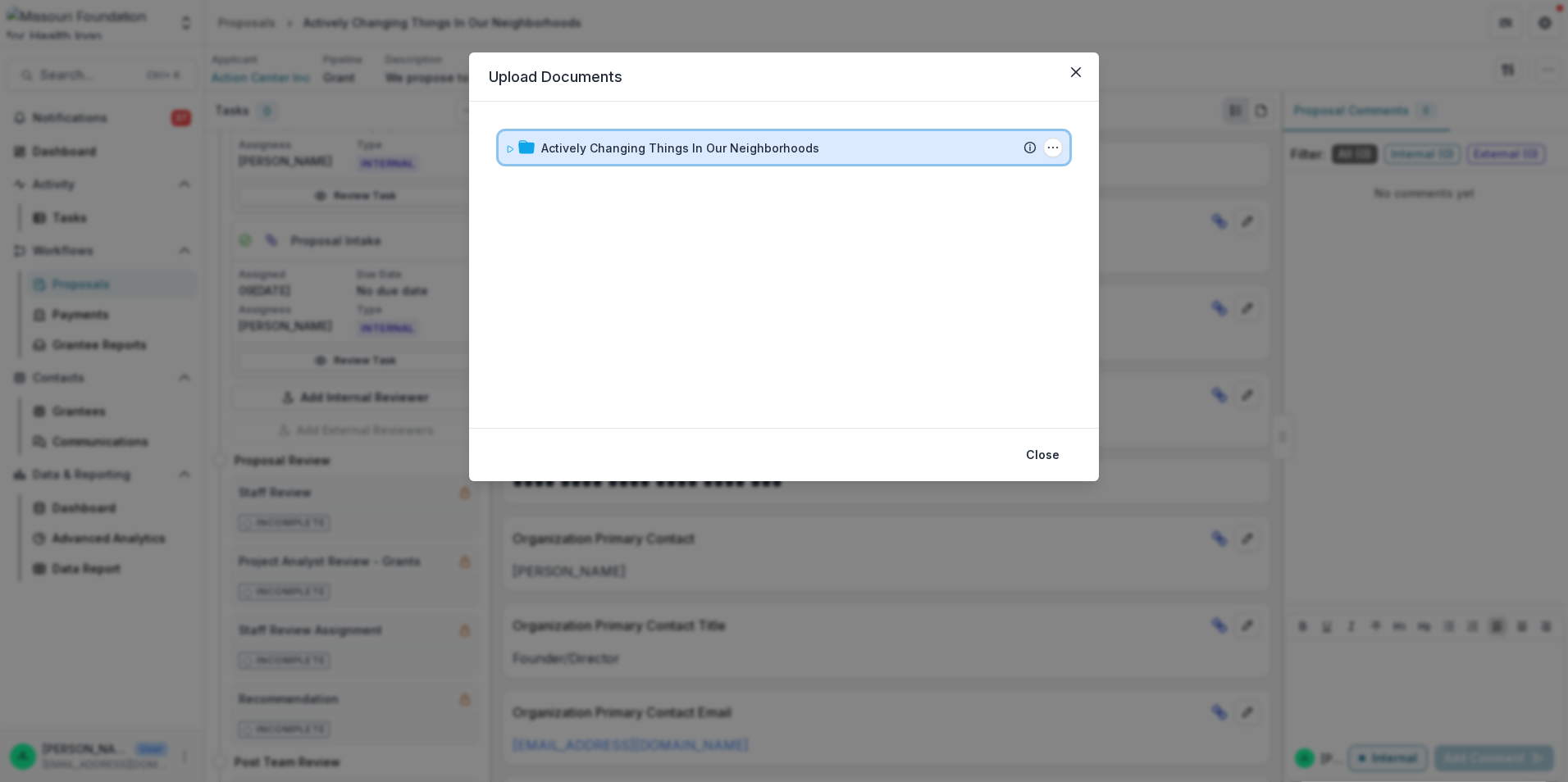
click at [501, 152] on div "Actively Changing Things In Our Neighborhoods Submission Temelio Proposal Attac…" at bounding box center [784, 147] width 571 height 33
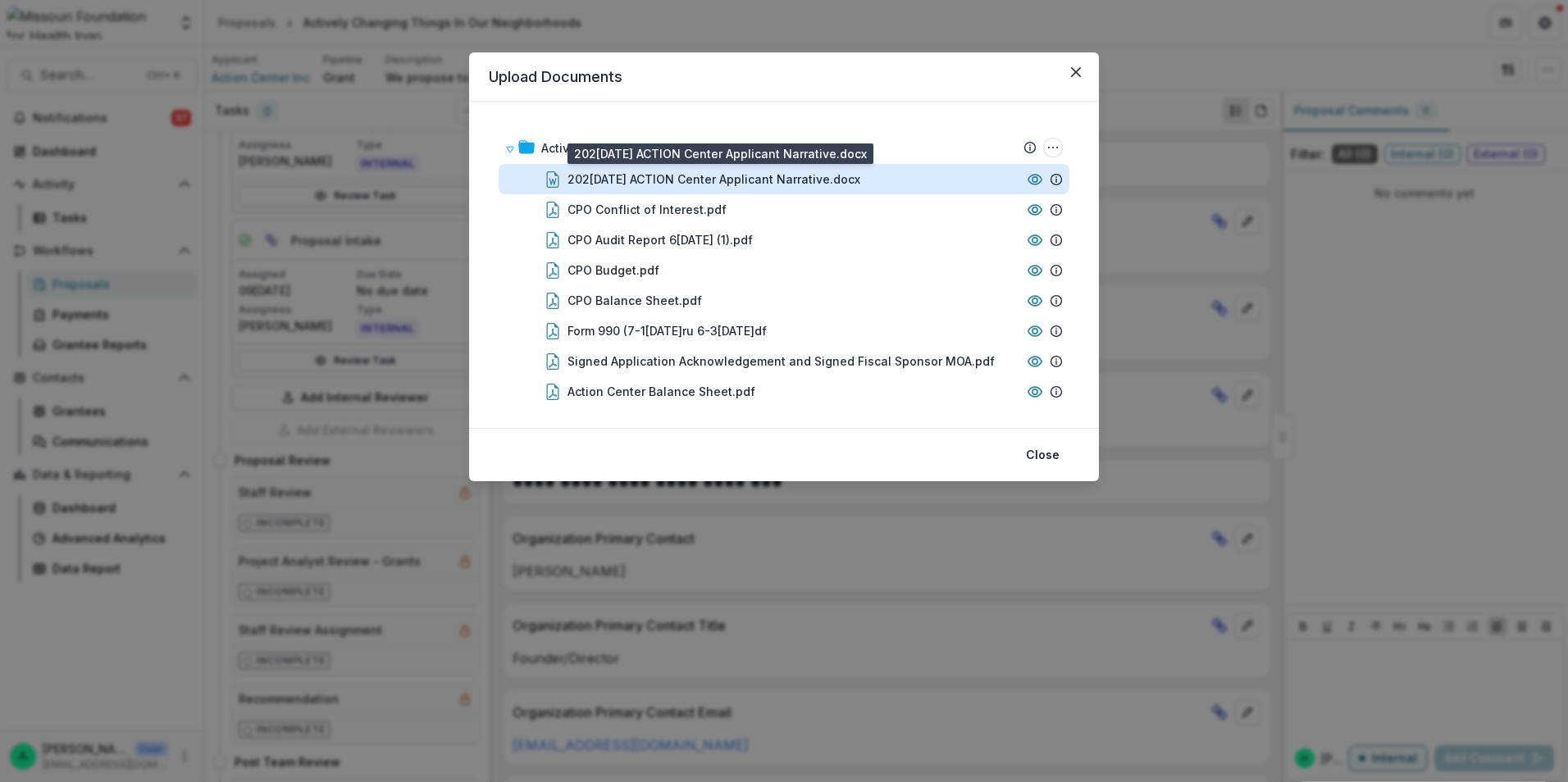
click at [749, 181] on div "2025.08.26 - ACTION Center Applicant Narrative.docx" at bounding box center [713, 179] width 293 height 17
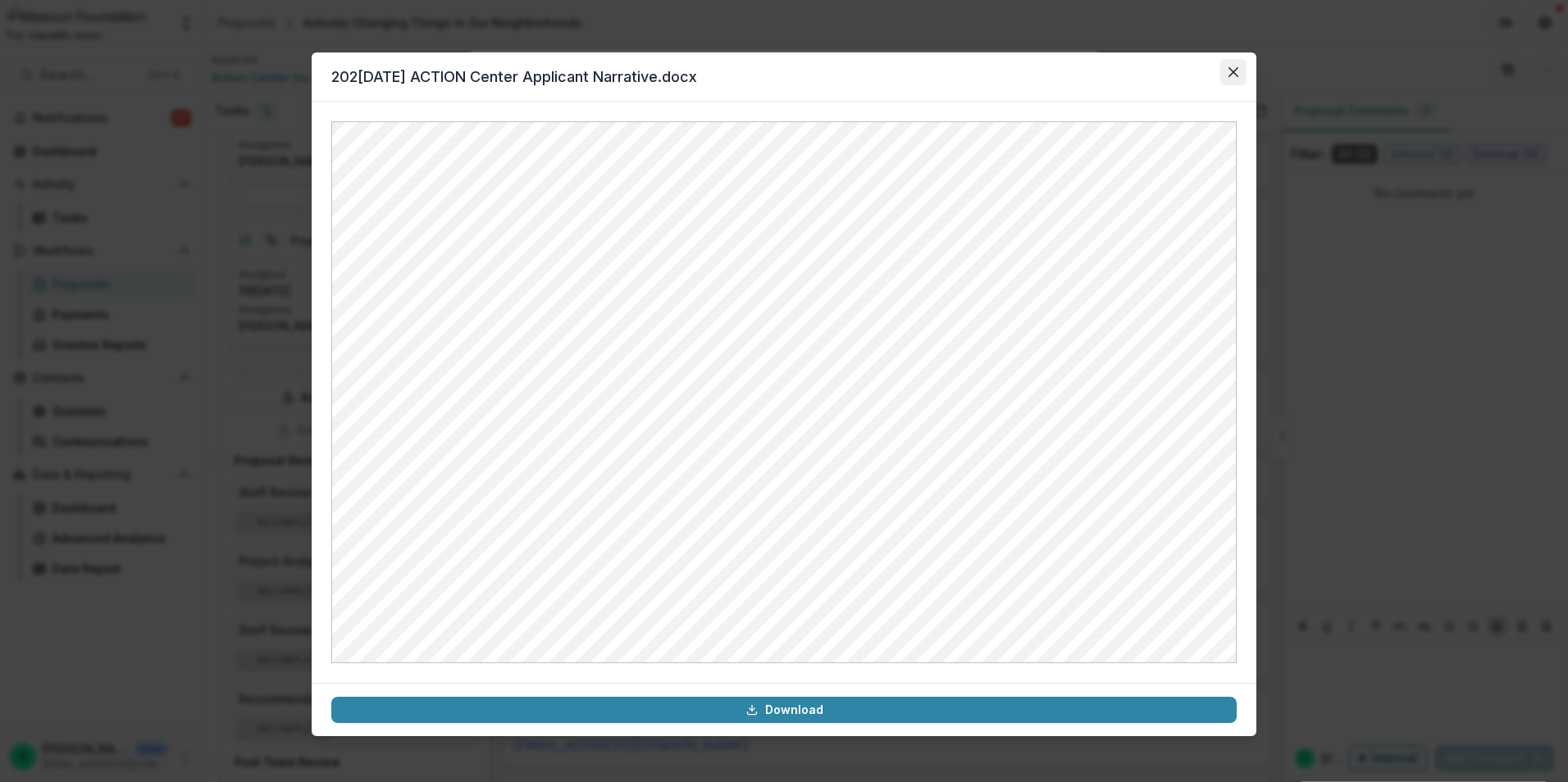
click at [1233, 77] on button "Close" at bounding box center [1233, 72] width 26 height 26
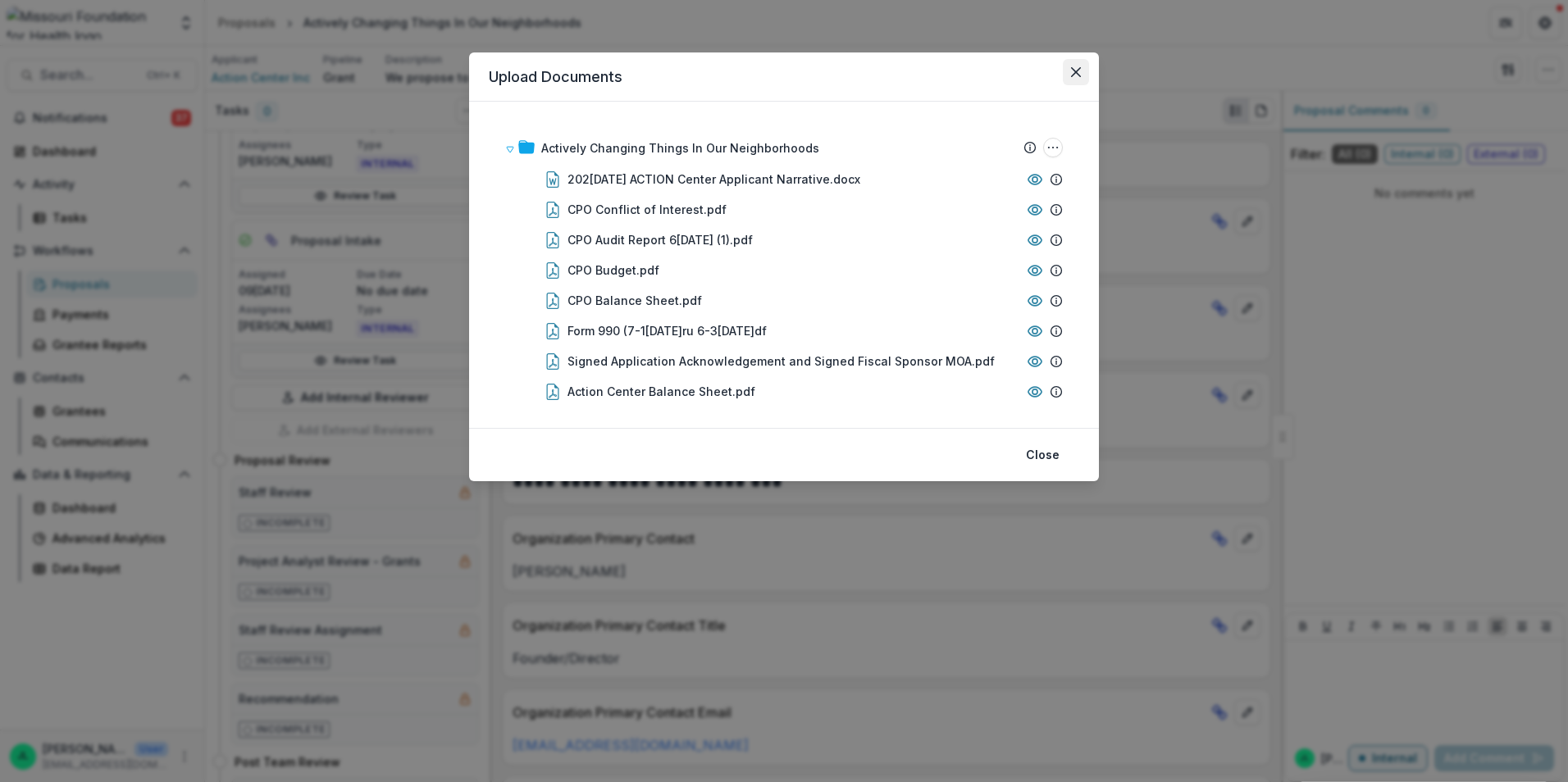
click at [1072, 74] on icon "Close" at bounding box center [1076, 72] width 10 height 10
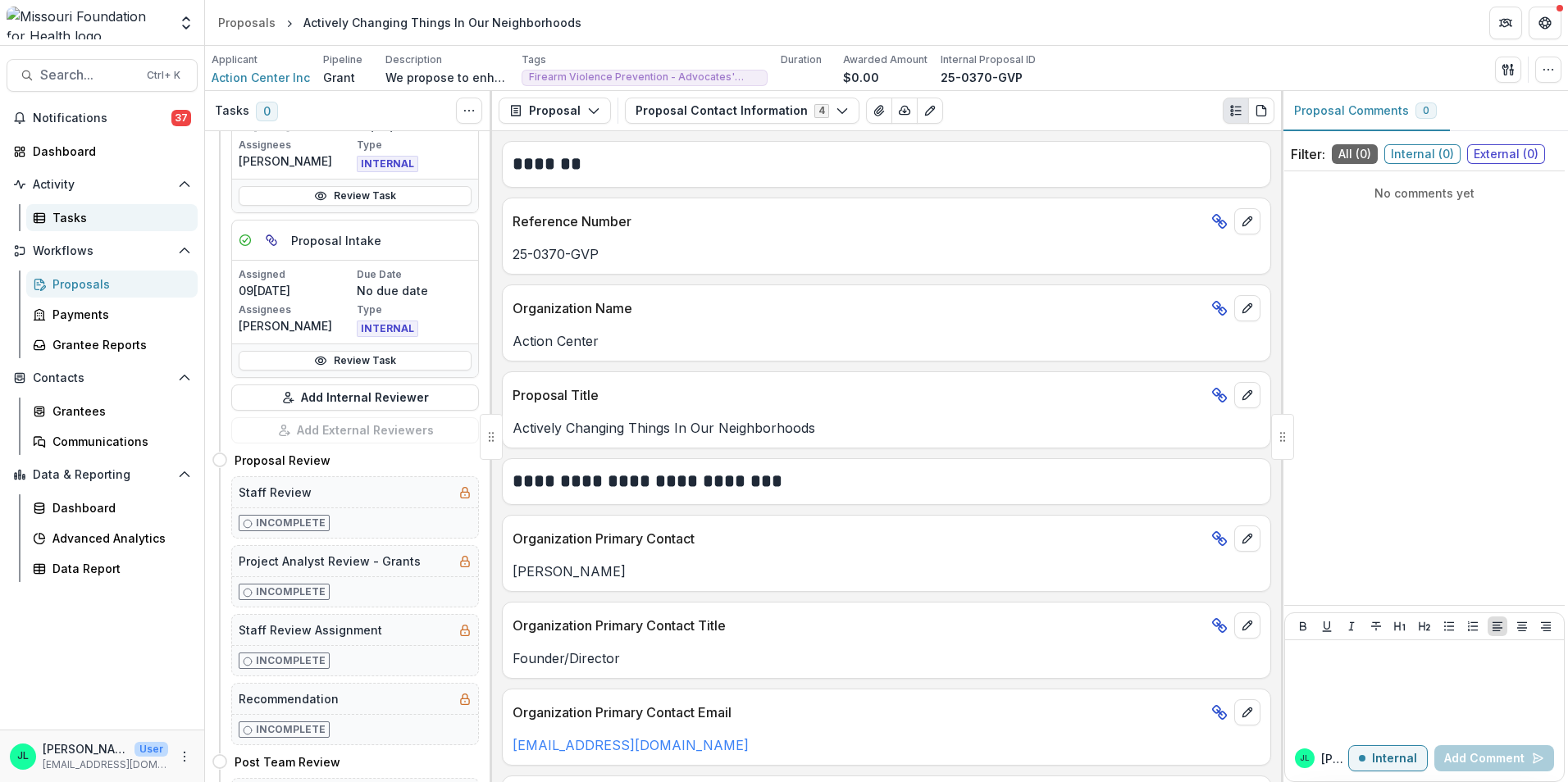
click at [74, 210] on div "Tasks" at bounding box center [118, 217] width 132 height 17
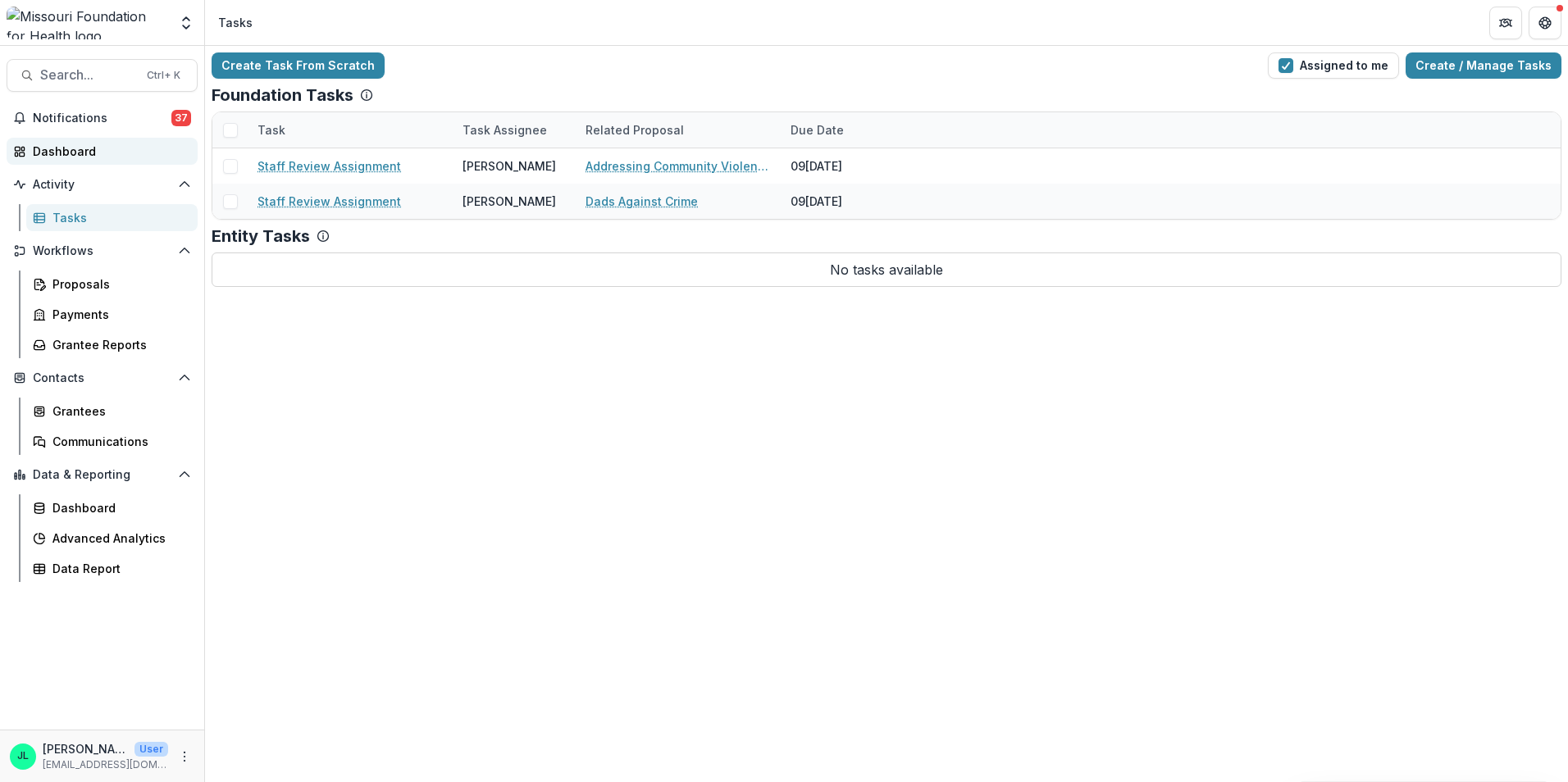
click at [69, 138] on link "Dashboard" at bounding box center [102, 151] width 191 height 27
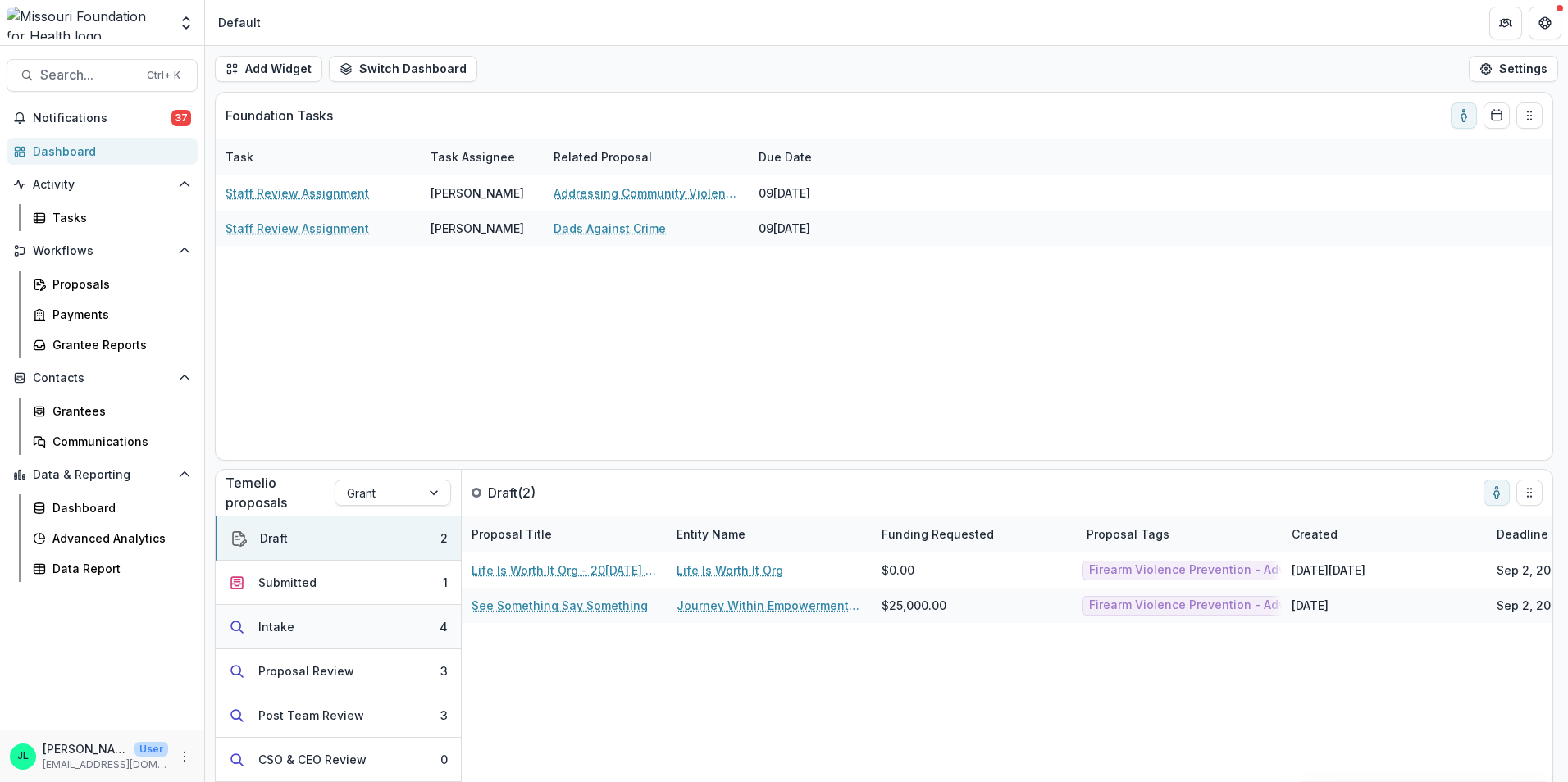
click at [286, 630] on div "Intake" at bounding box center [276, 627] width 36 height 17
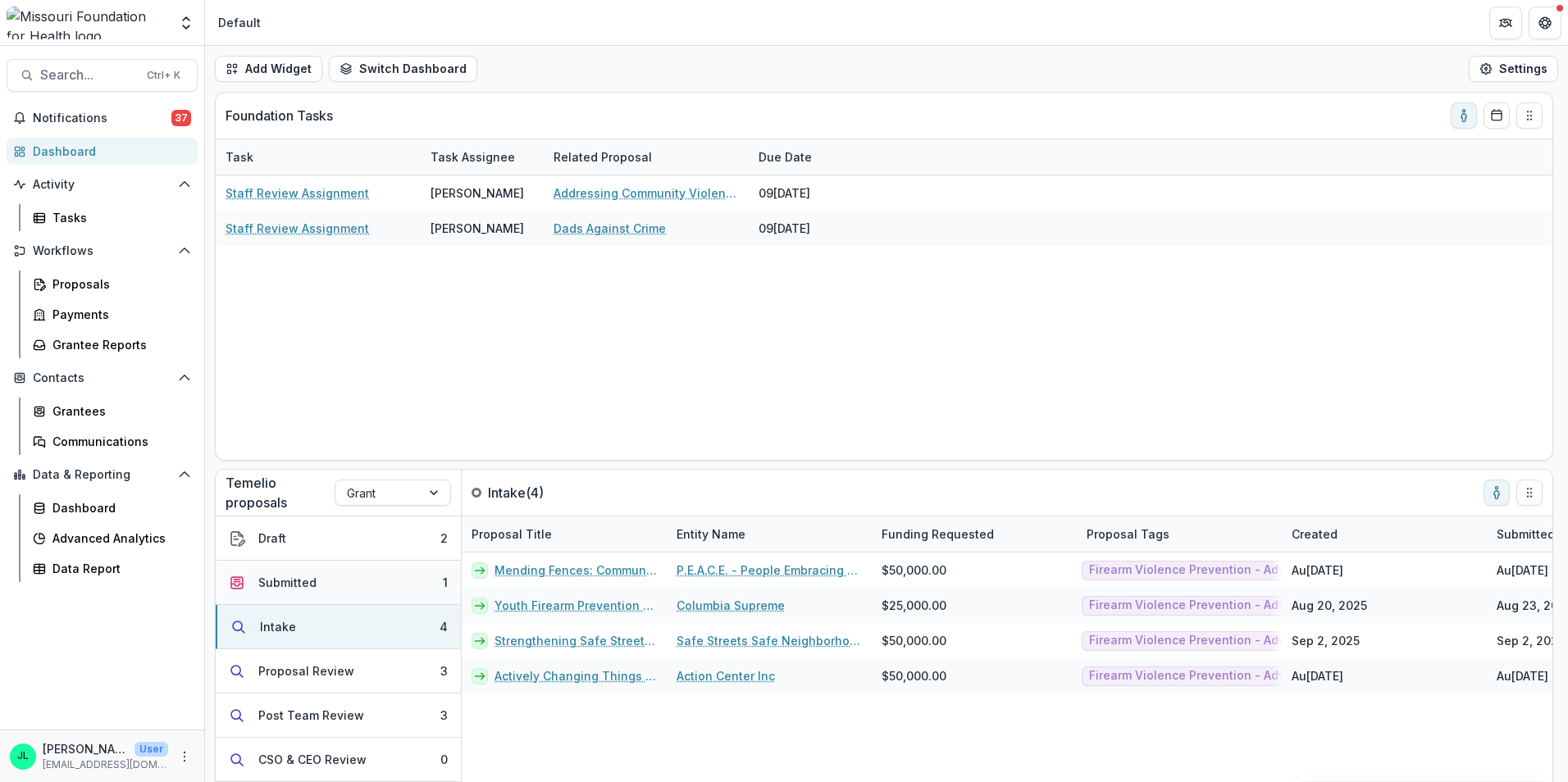
click at [355, 579] on button "Submitted 1" at bounding box center [338, 582] width 245 height 44
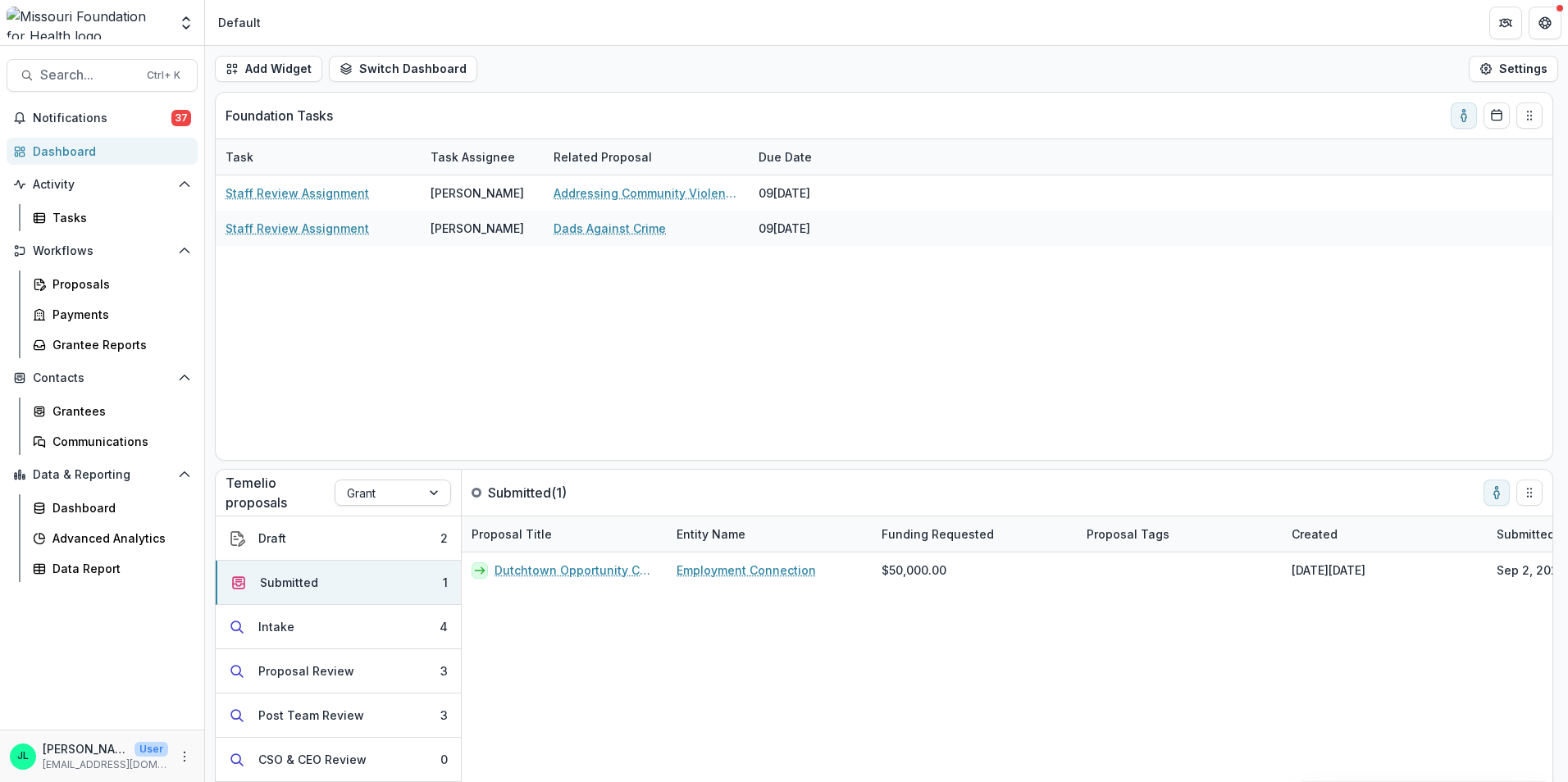
click at [431, 488] on div at bounding box center [436, 493] width 30 height 24
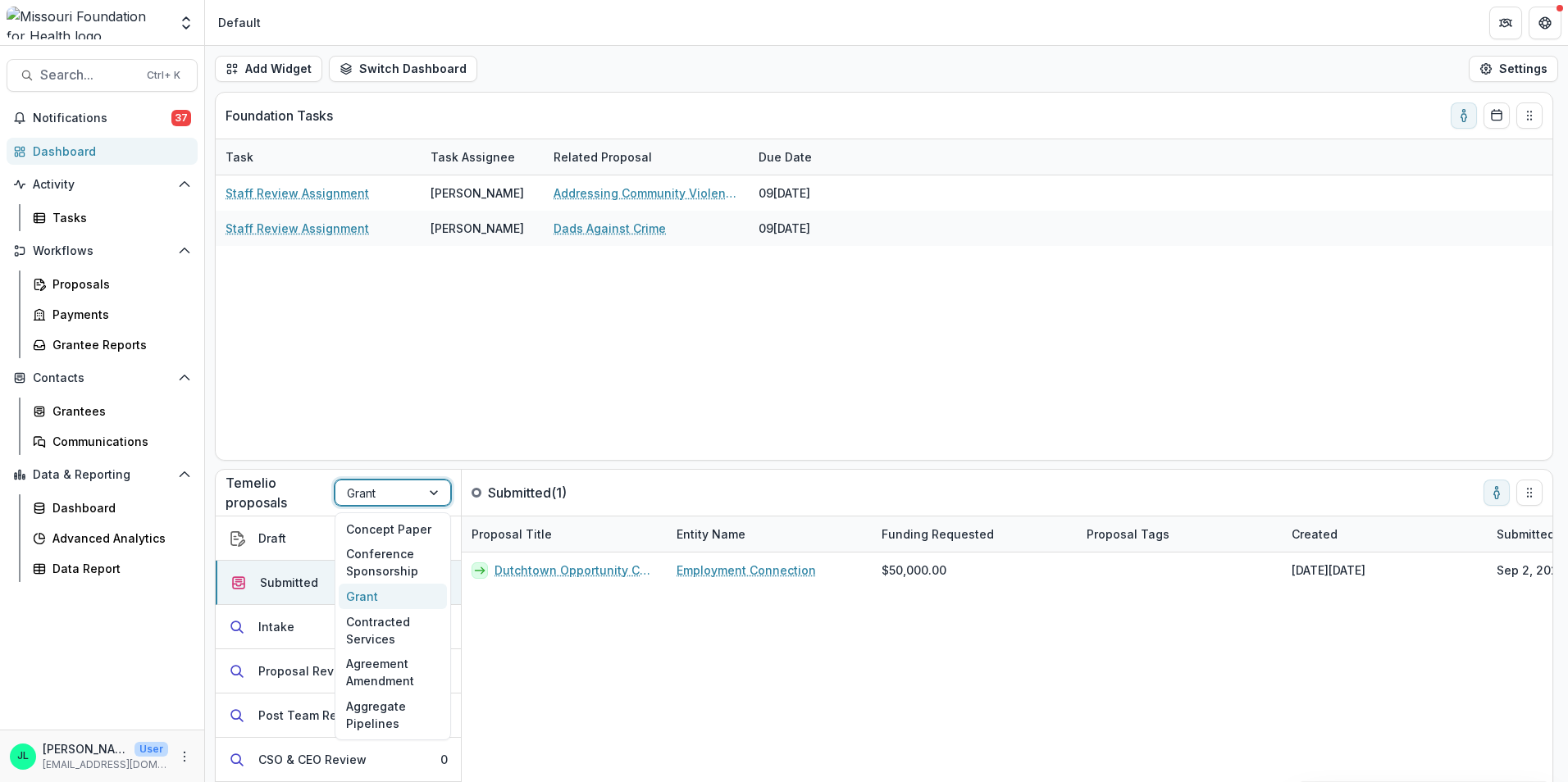
click at [431, 488] on div at bounding box center [436, 493] width 30 height 24
click at [293, 618] on button "Intake 4" at bounding box center [338, 627] width 245 height 44
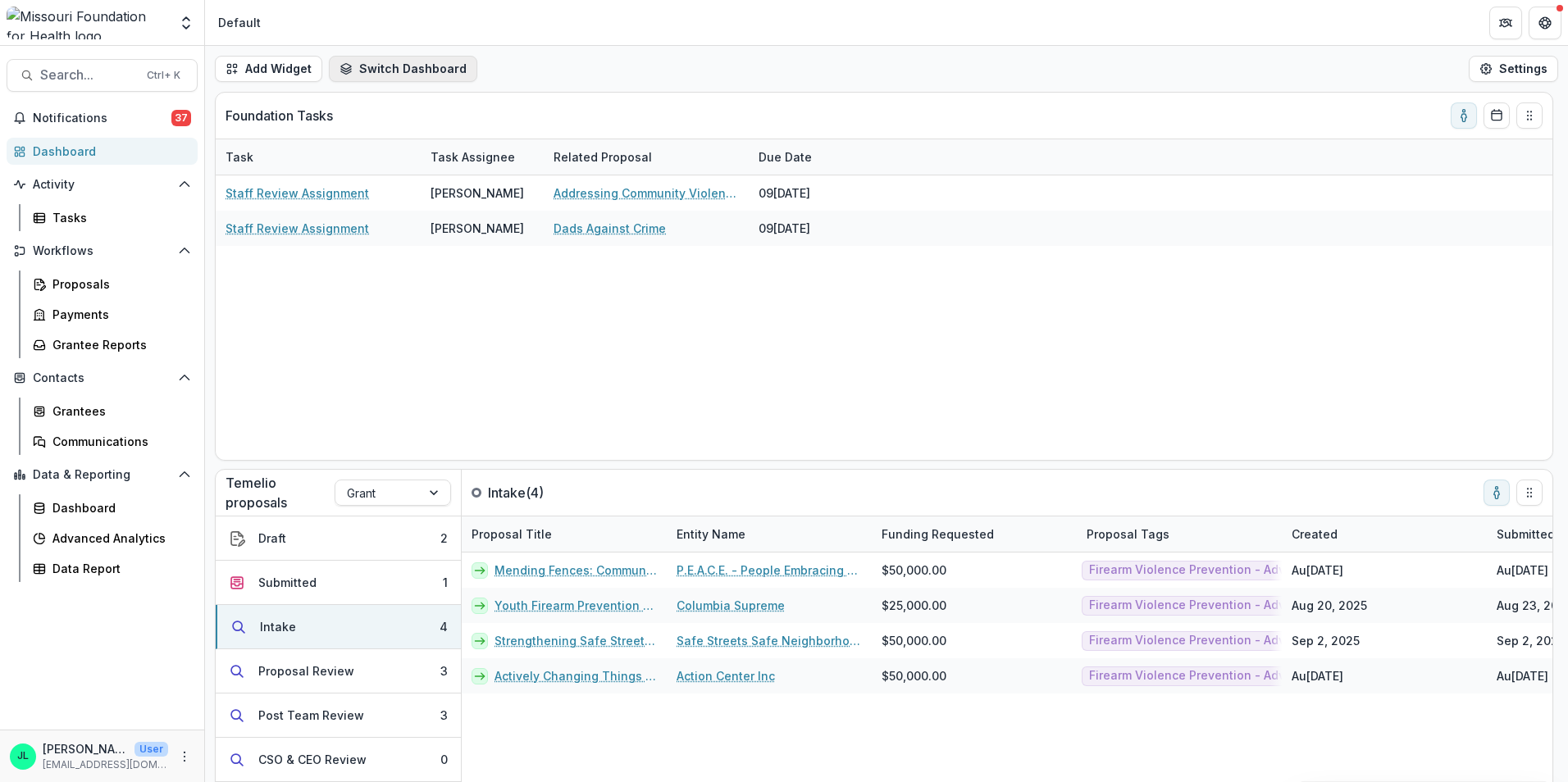
click at [362, 68] on button "Switch Dashboard" at bounding box center [402, 69] width 149 height 26
click at [375, 163] on icon "button" at bounding box center [370, 167] width 13 height 13
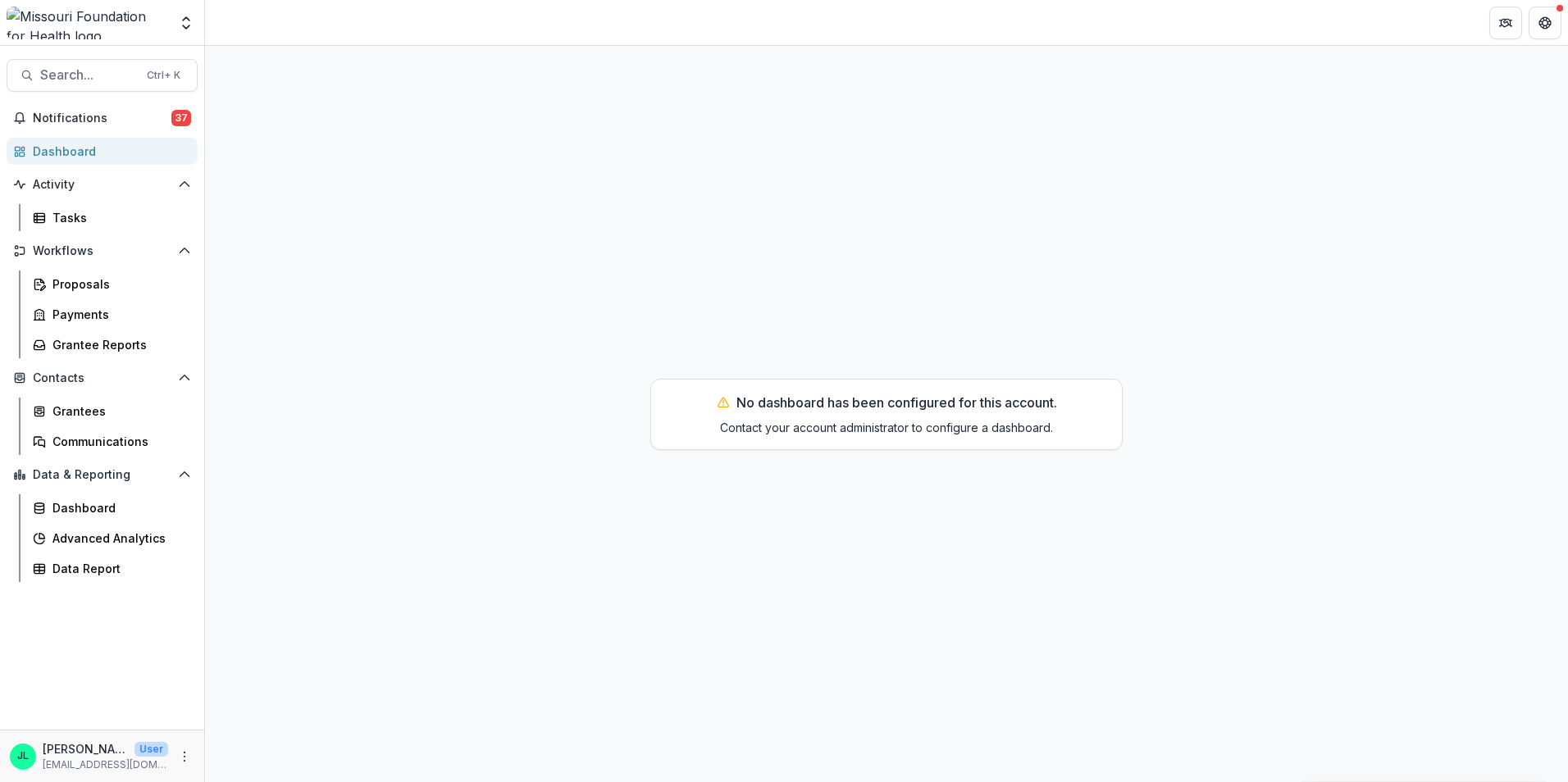
click at [65, 146] on div "Dashboard" at bounding box center [109, 151] width 152 height 17
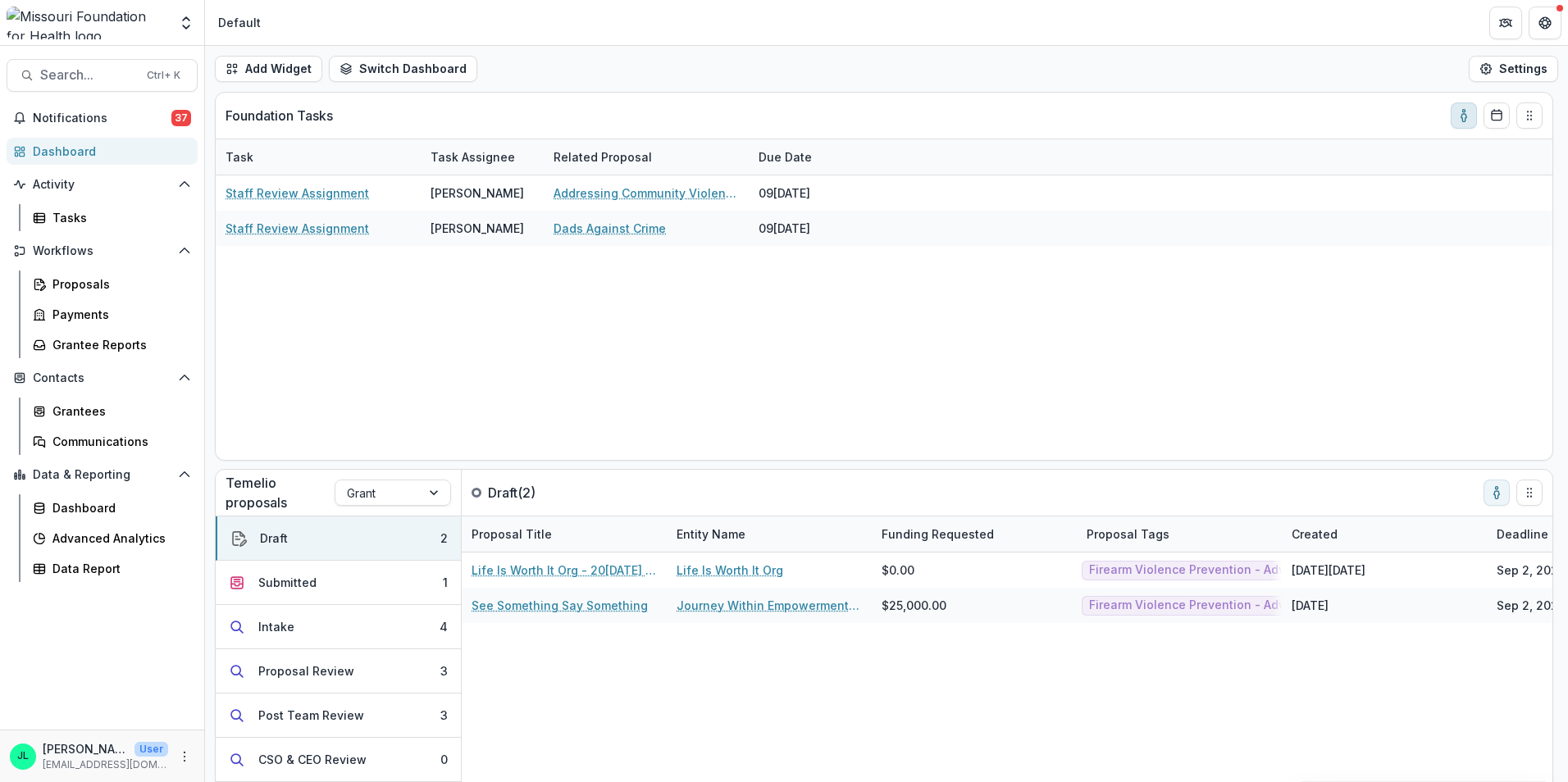
click at [1460, 114] on icon "toggle-assigned-to-me" at bounding box center [1463, 116] width 13 height 13
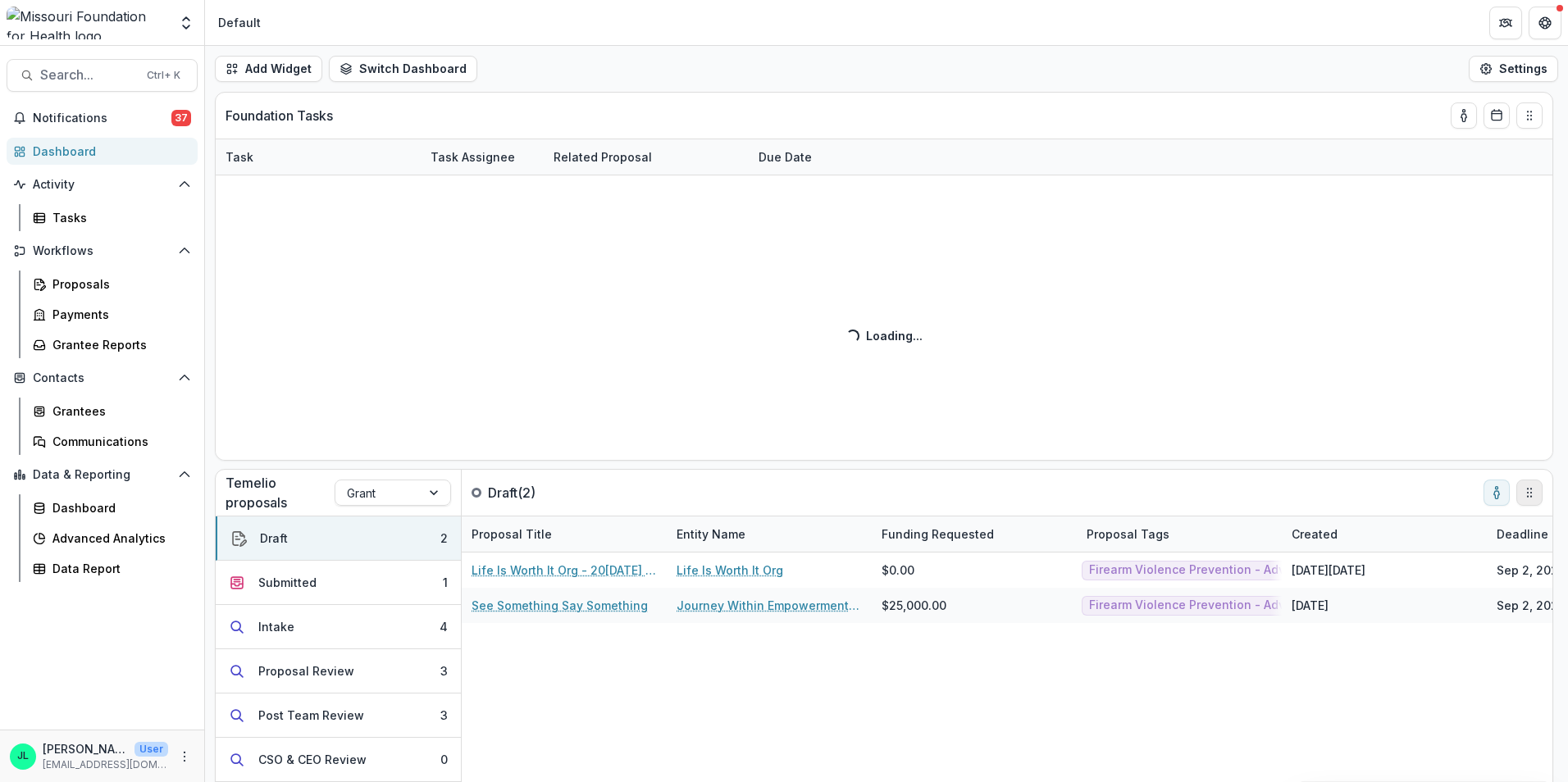
click at [1502, 500] on button "toggle-assigned-to-me" at bounding box center [1496, 493] width 26 height 26
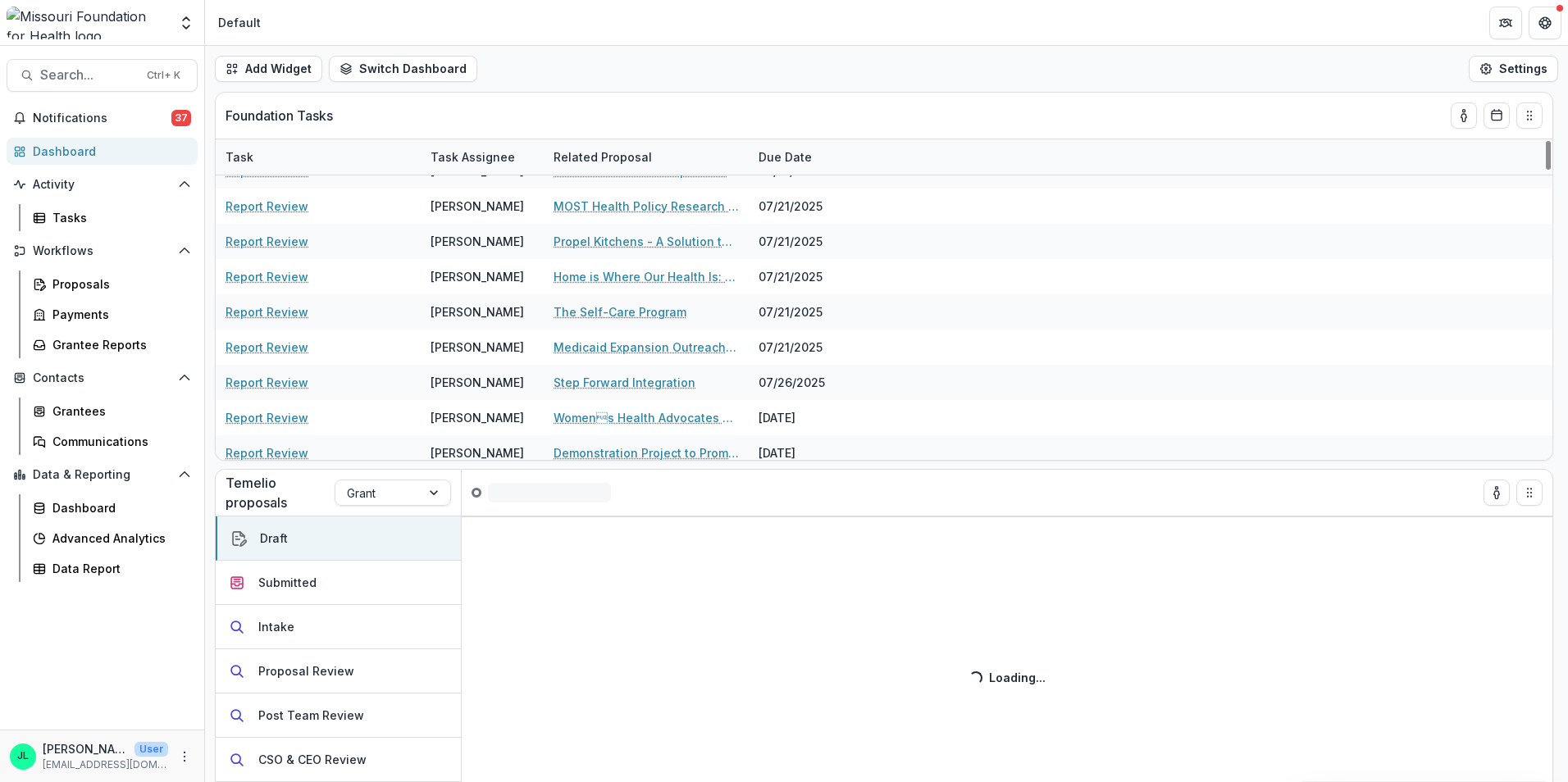
scroll to position [819, 0]
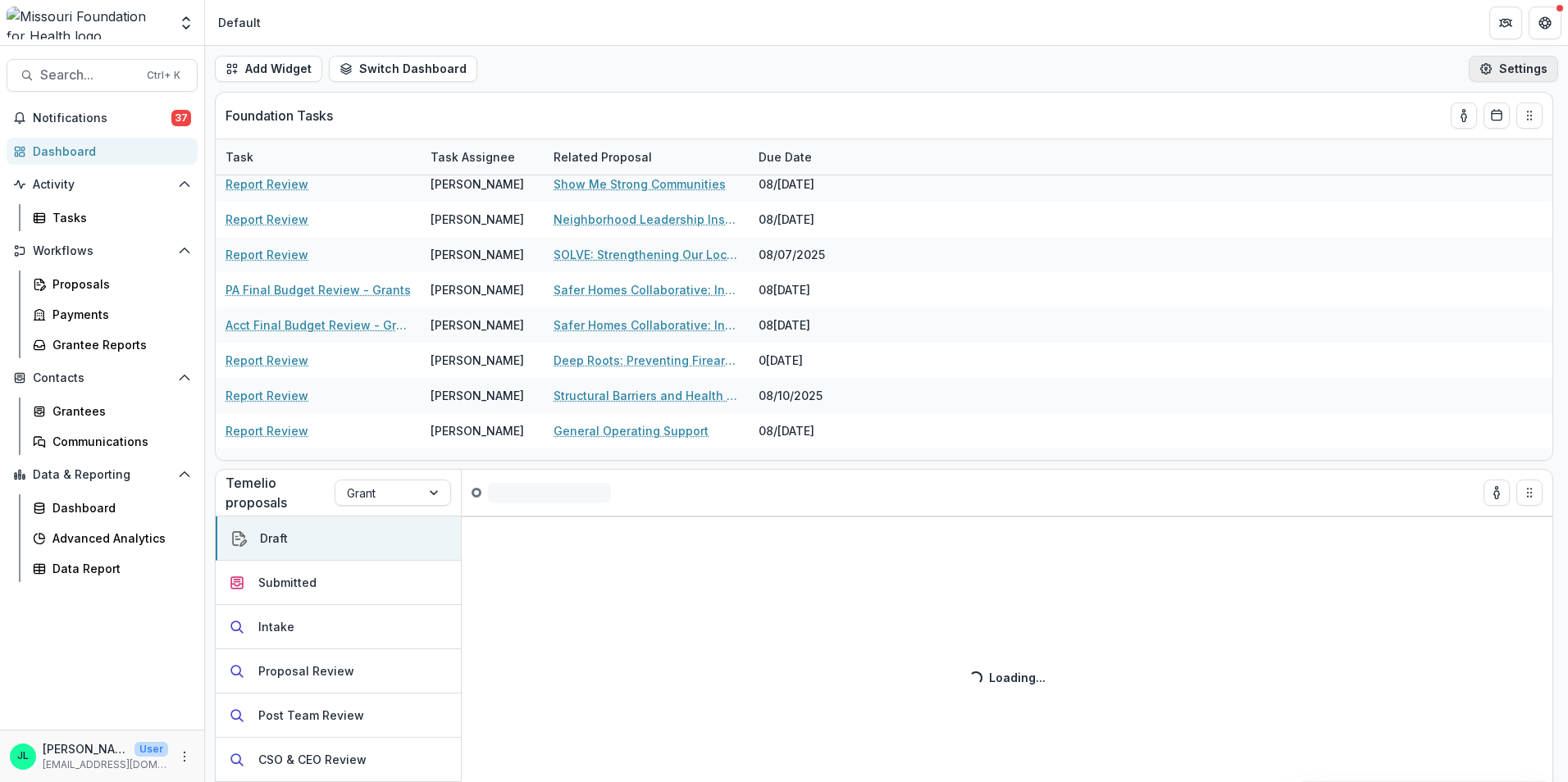
click at [1516, 71] on button "Settings" at bounding box center [1514, 69] width 90 height 26
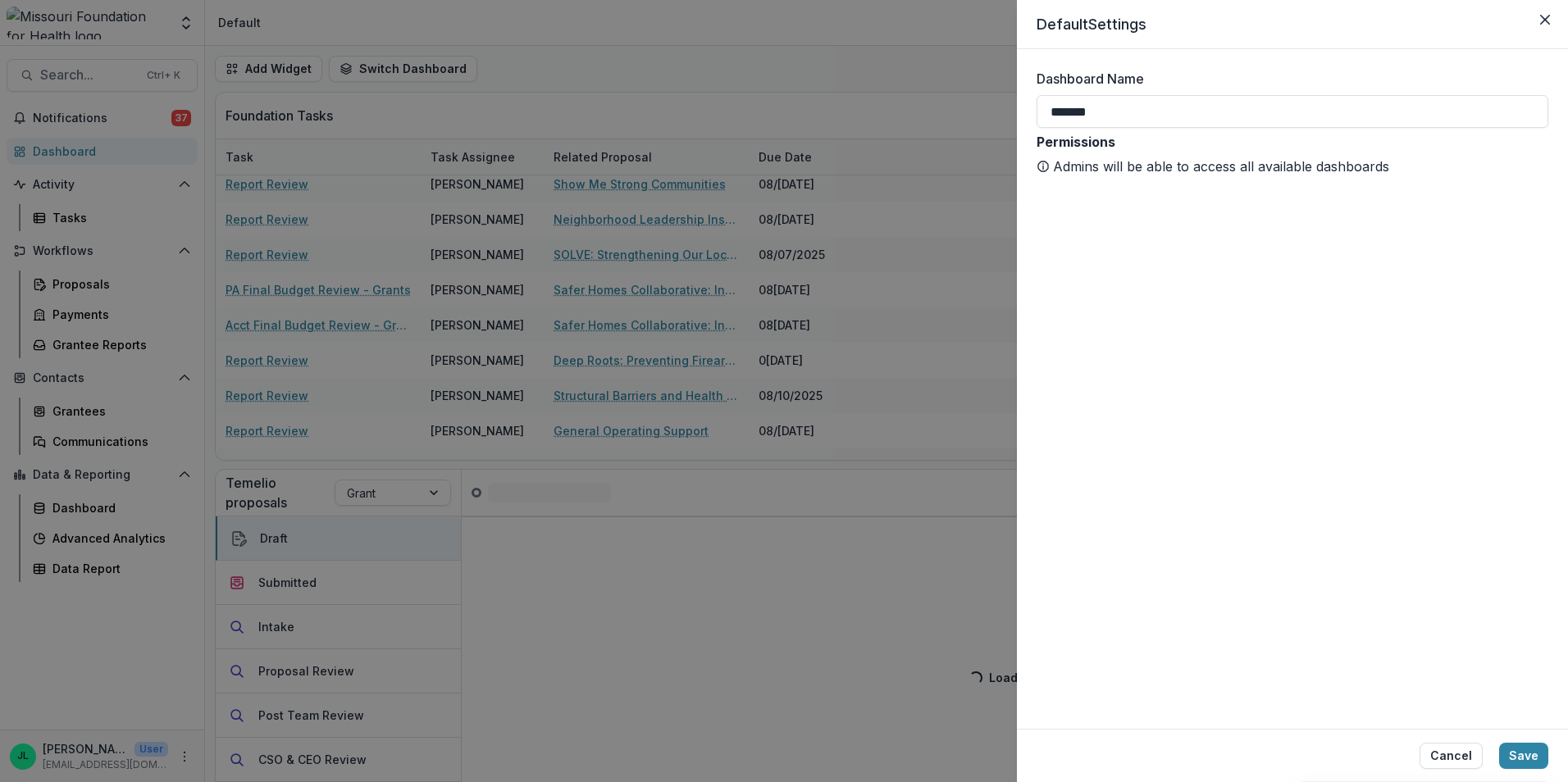
click at [955, 96] on div "Default Settings Dashboard Name ******* Permissions Admins will be able to acce…" at bounding box center [784, 391] width 1568 height 782
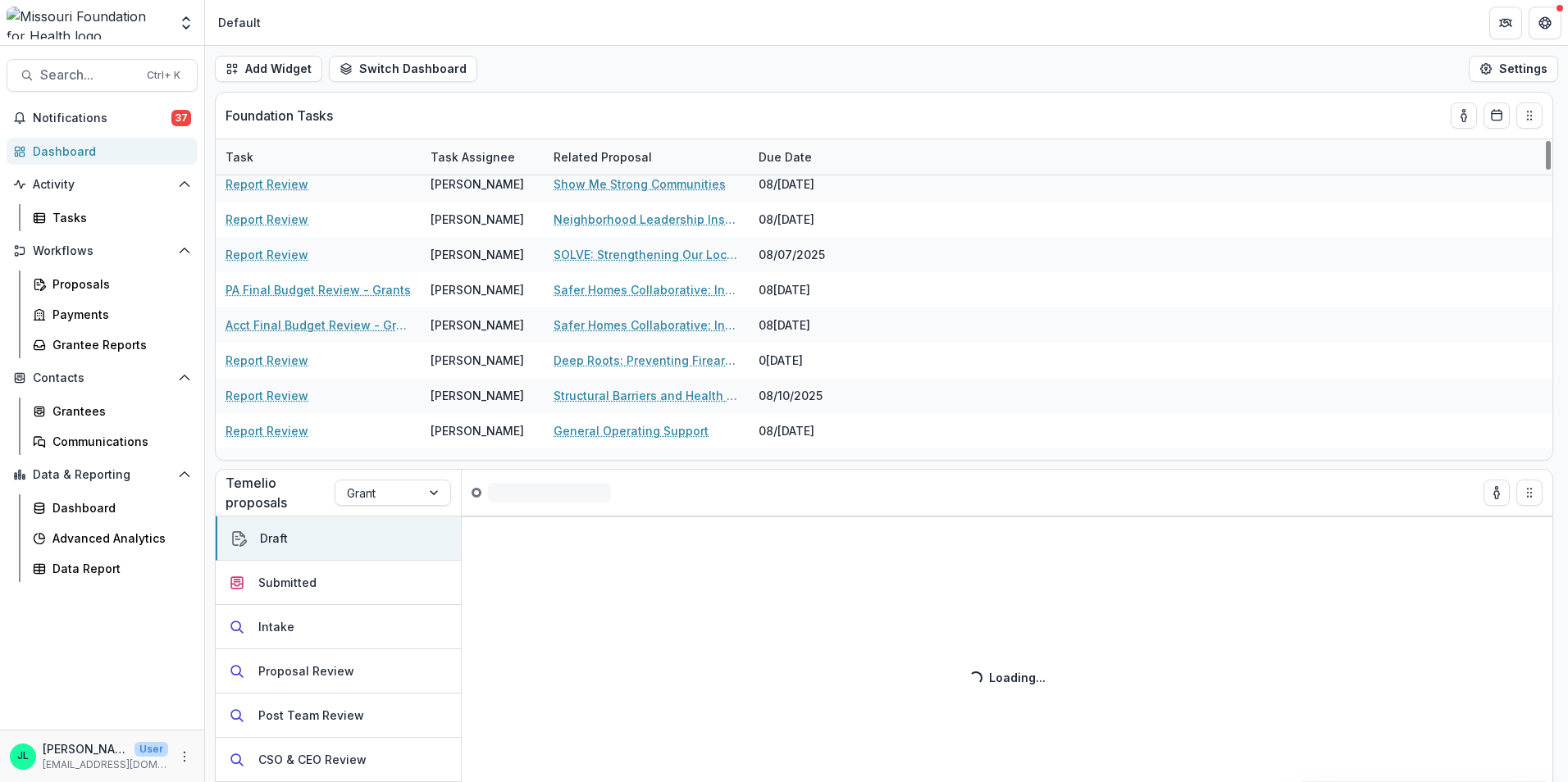
click at [463, 161] on div "Task Assignee" at bounding box center [472, 157] width 104 height 17
click at [474, 196] on input at bounding box center [522, 195] width 196 height 26
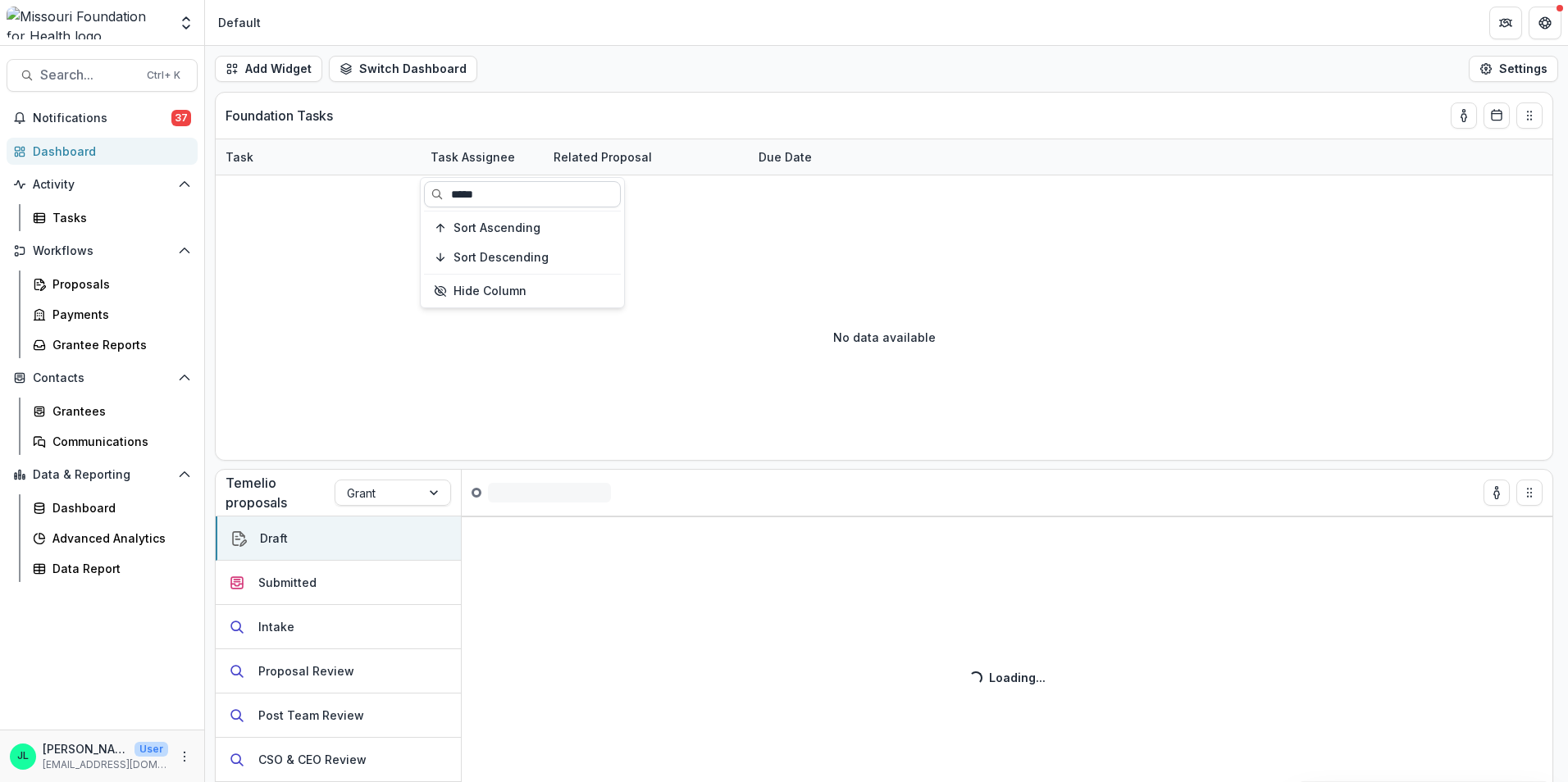
scroll to position [0, 0]
type input "******"
click at [1458, 115] on icon "toggle-assigned-to-me" at bounding box center [1463, 116] width 13 height 13
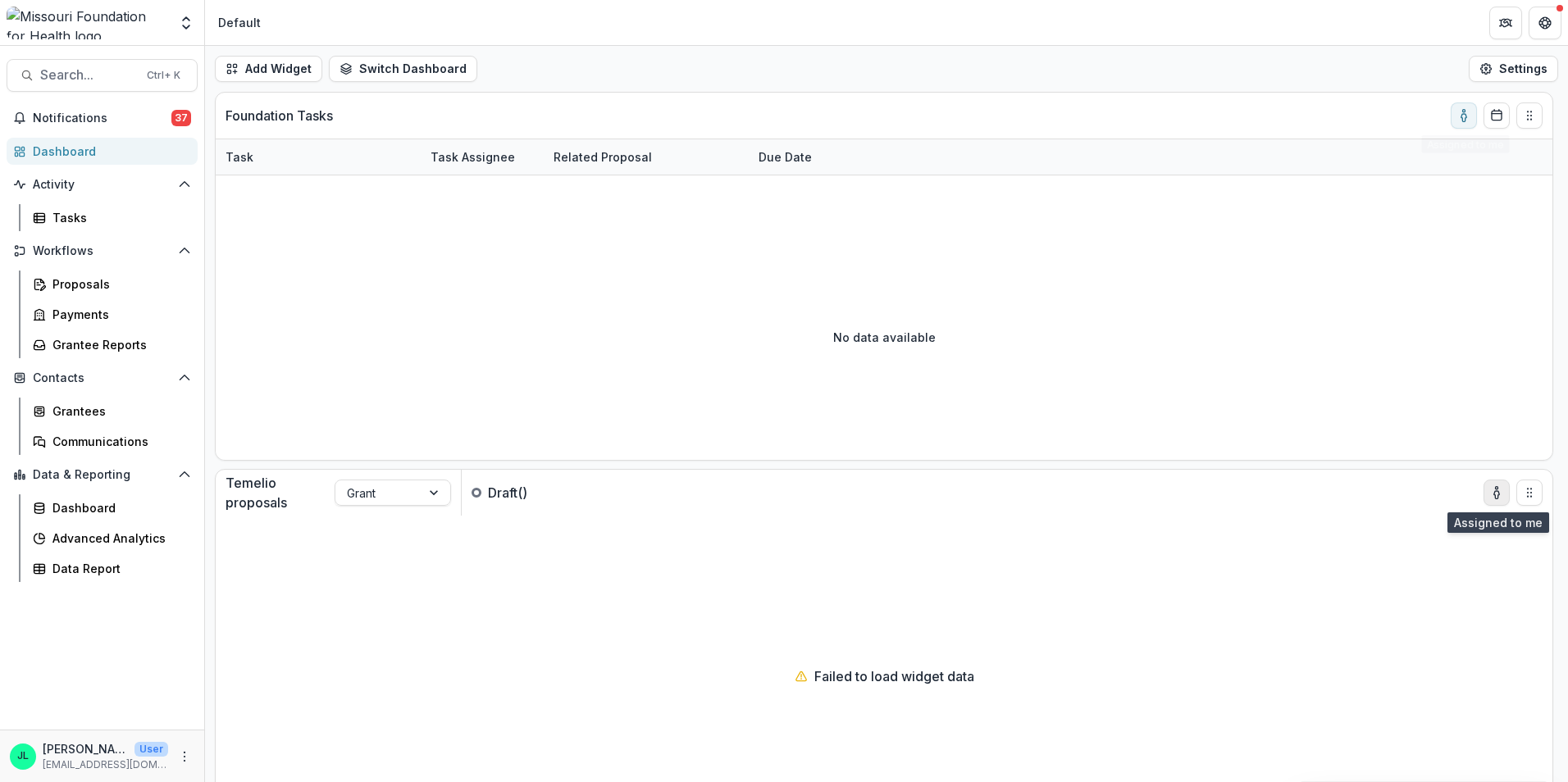
click at [1490, 485] on button "toggle-assigned-to-me" at bounding box center [1496, 493] width 26 height 26
click at [1496, 498] on icon "toggle-assigned-to-me" at bounding box center [1496, 493] width 13 height 13
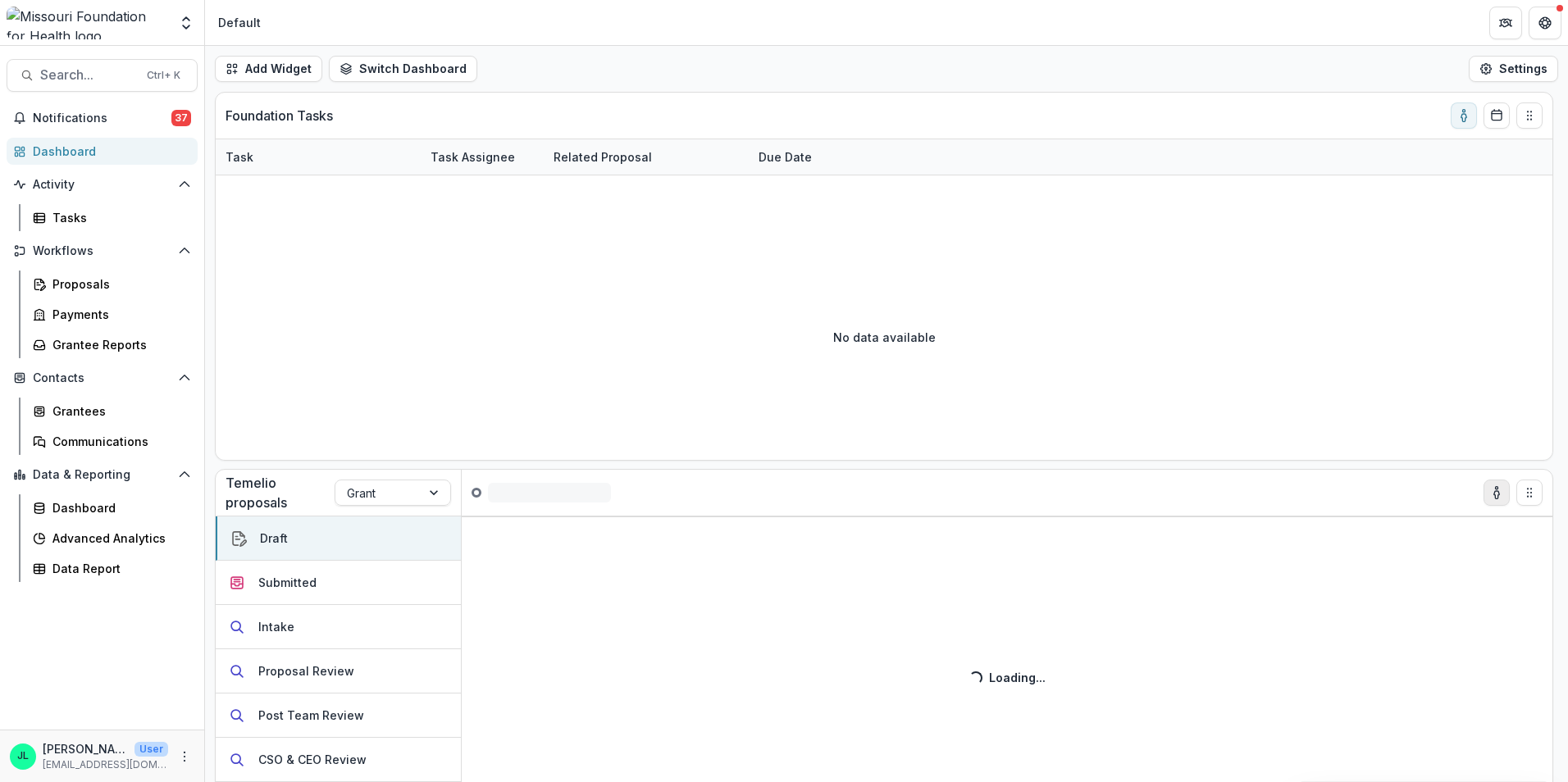
click at [1496, 498] on icon "toggle-assigned-to-me" at bounding box center [1496, 493] width 13 height 13
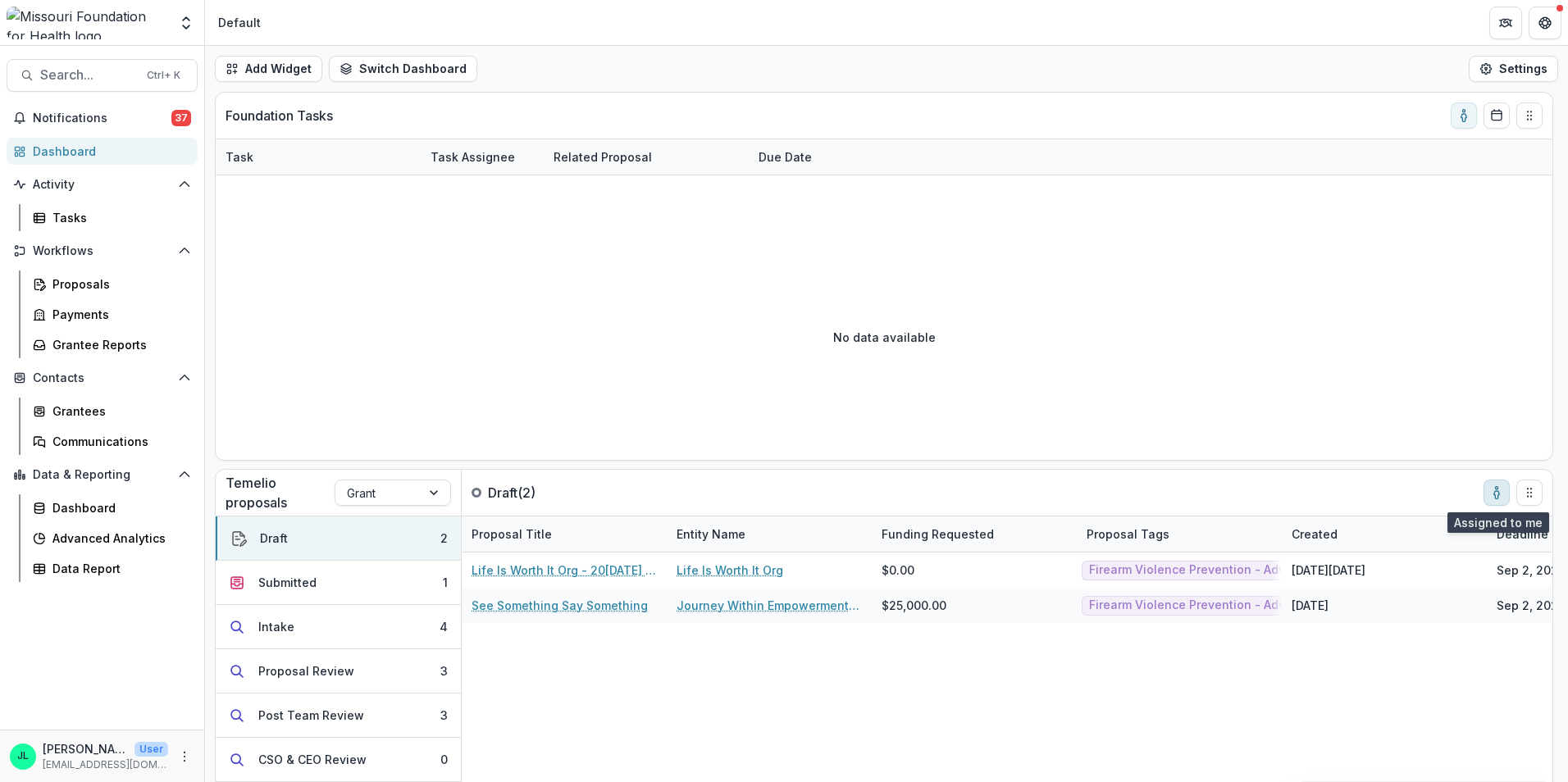
click at [1494, 495] on icon "toggle-assigned-to-me" at bounding box center [1496, 495] width 5 height 7
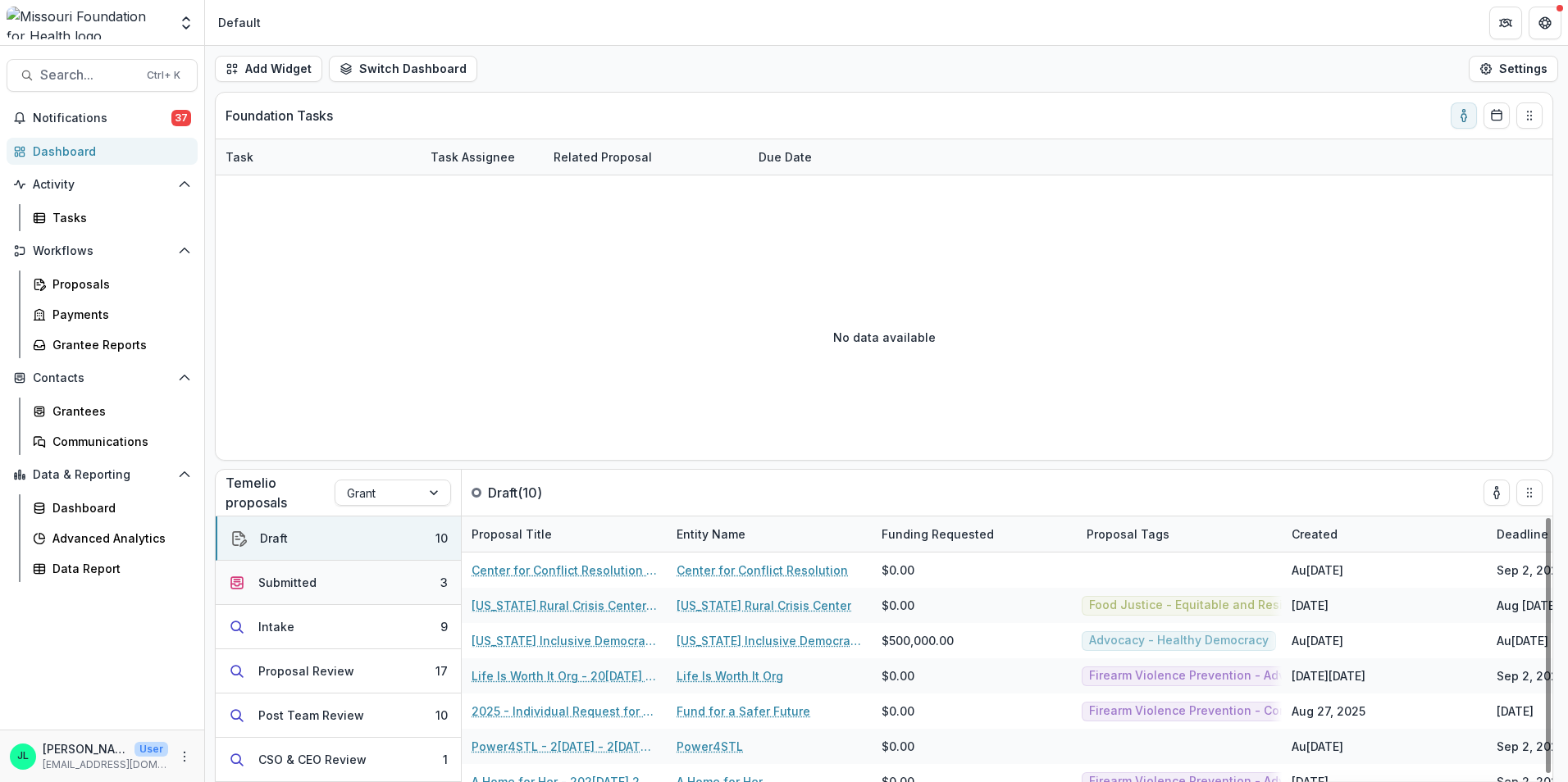
click at [326, 577] on button "Submitted 3" at bounding box center [338, 582] width 245 height 44
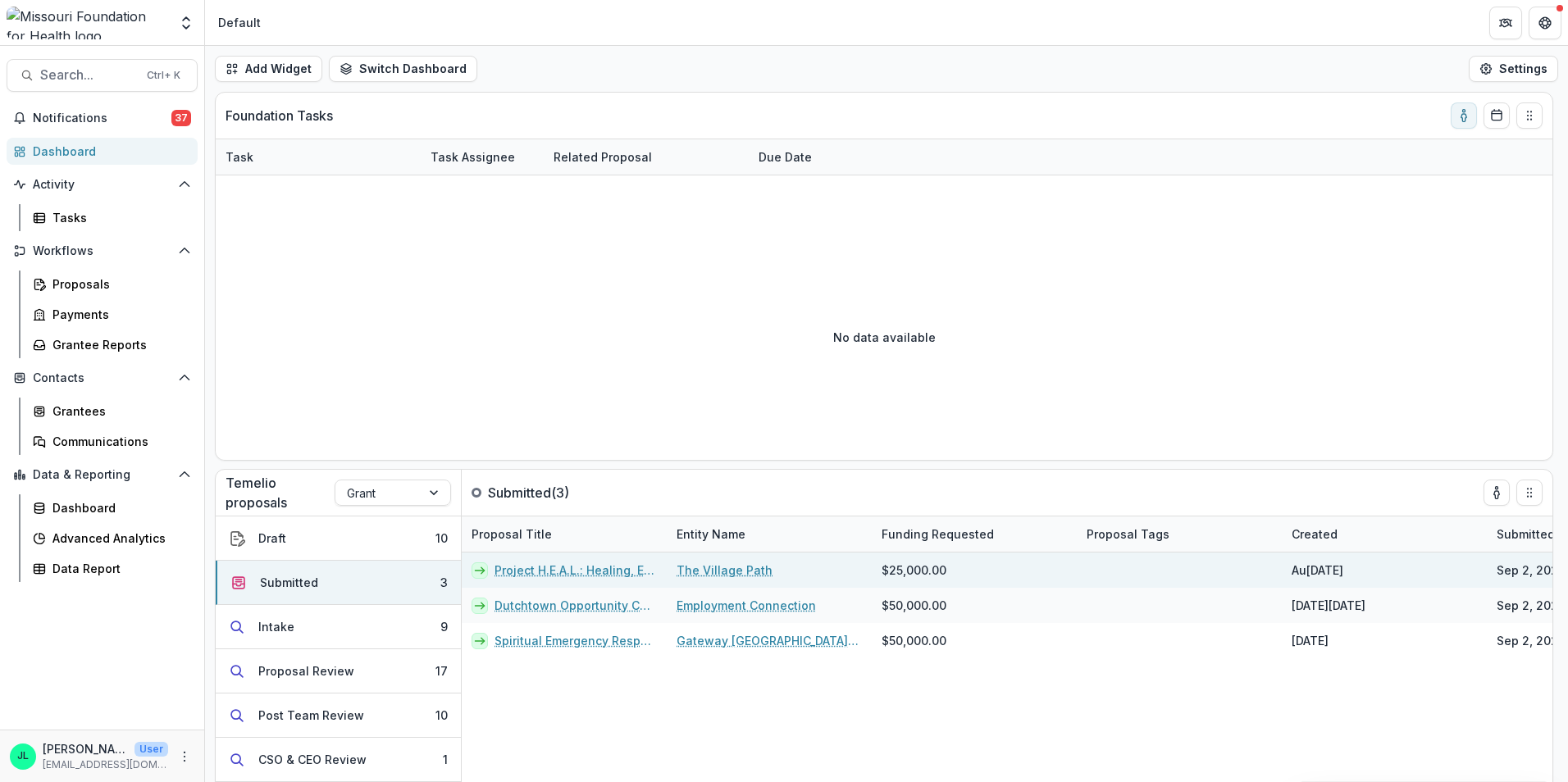
click at [577, 569] on link "Project H.E.A.L.: Healing, Expression, Affirmation, Liberation" at bounding box center [575, 570] width 163 height 17
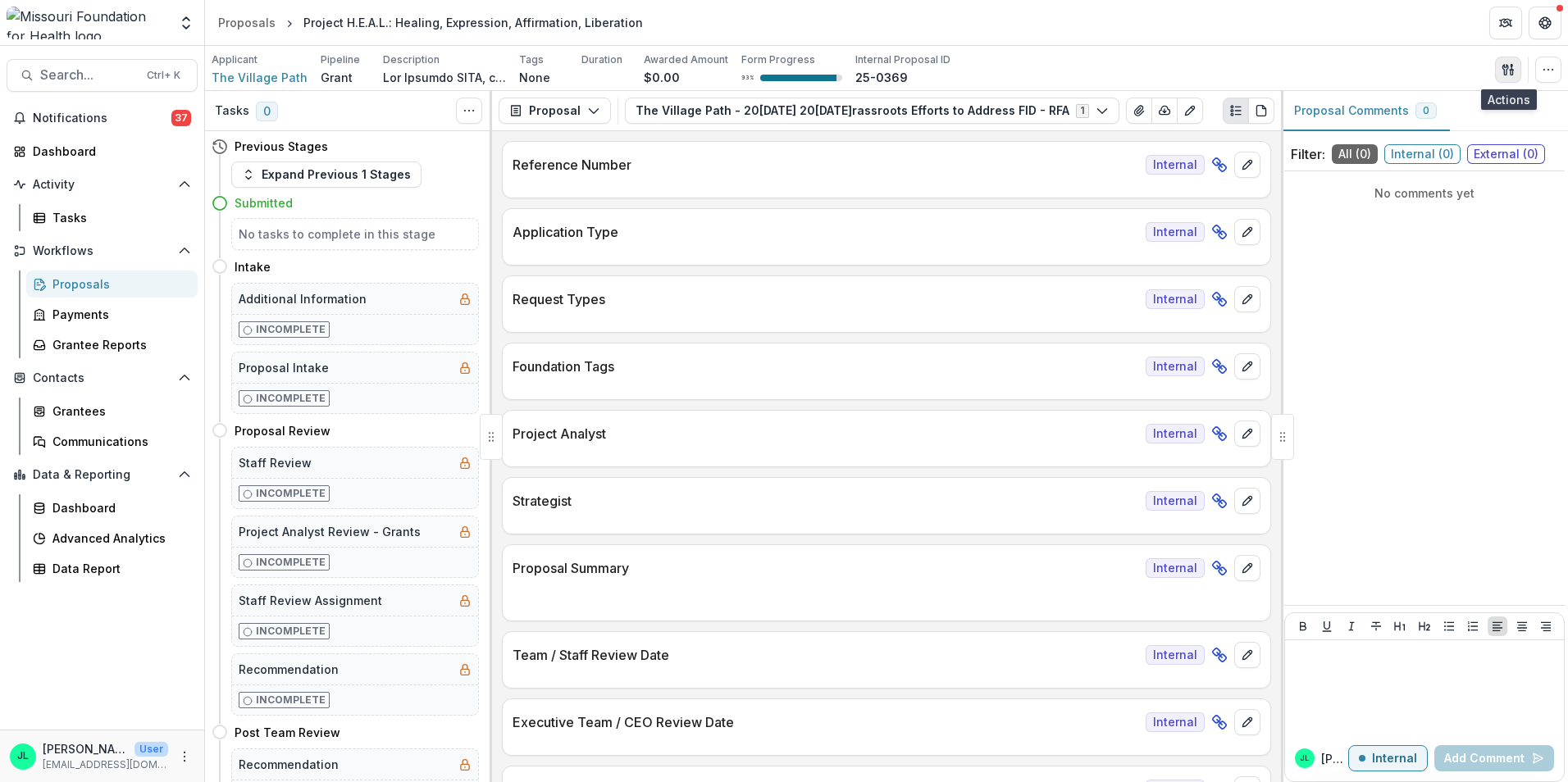
click at [1501, 73] on button "button" at bounding box center [1508, 69] width 26 height 26
click at [1396, 142] on button "Proposal Files" at bounding box center [1430, 134] width 176 height 27
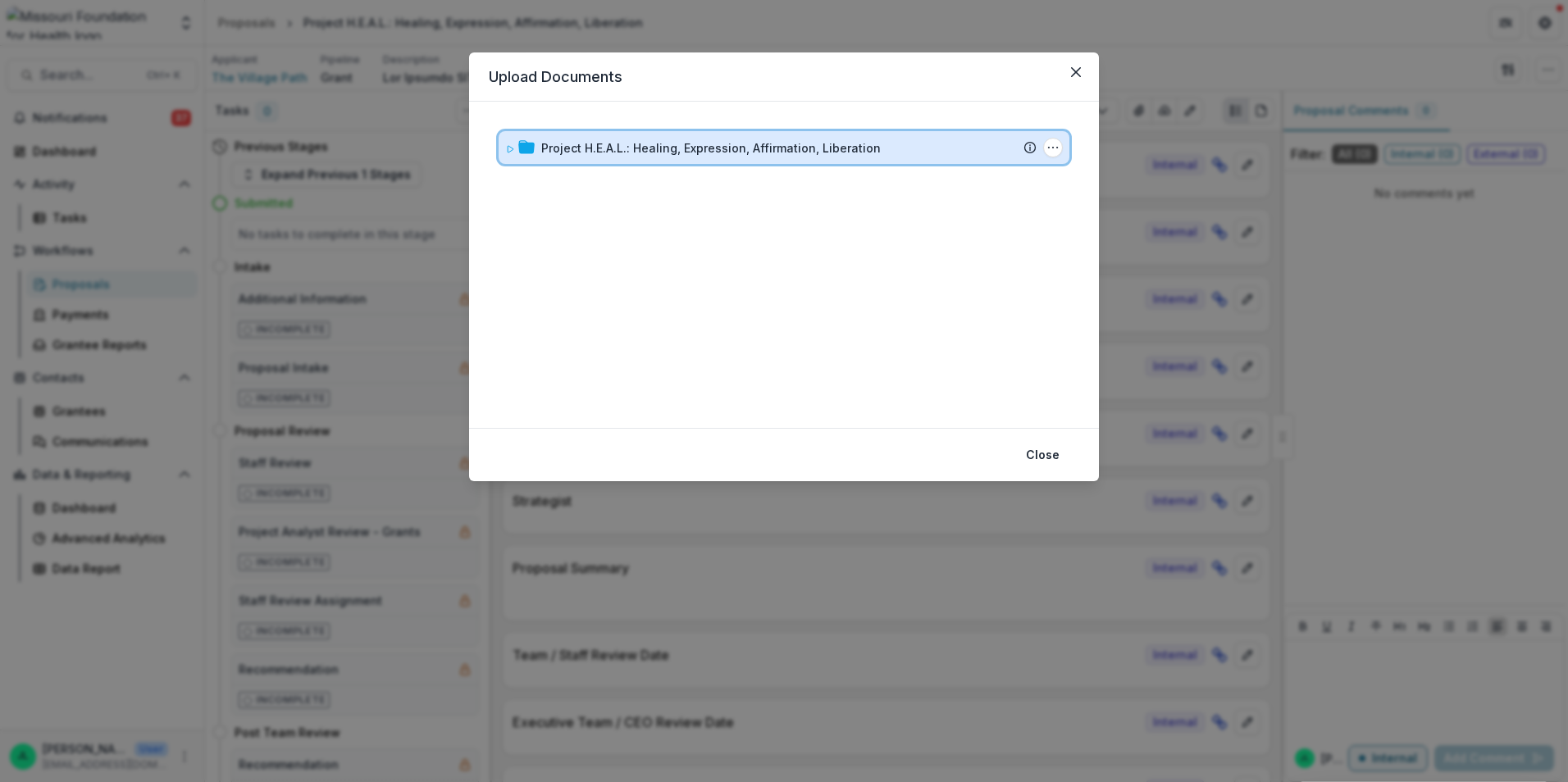
click at [516, 150] on div at bounding box center [520, 148] width 30 height 17
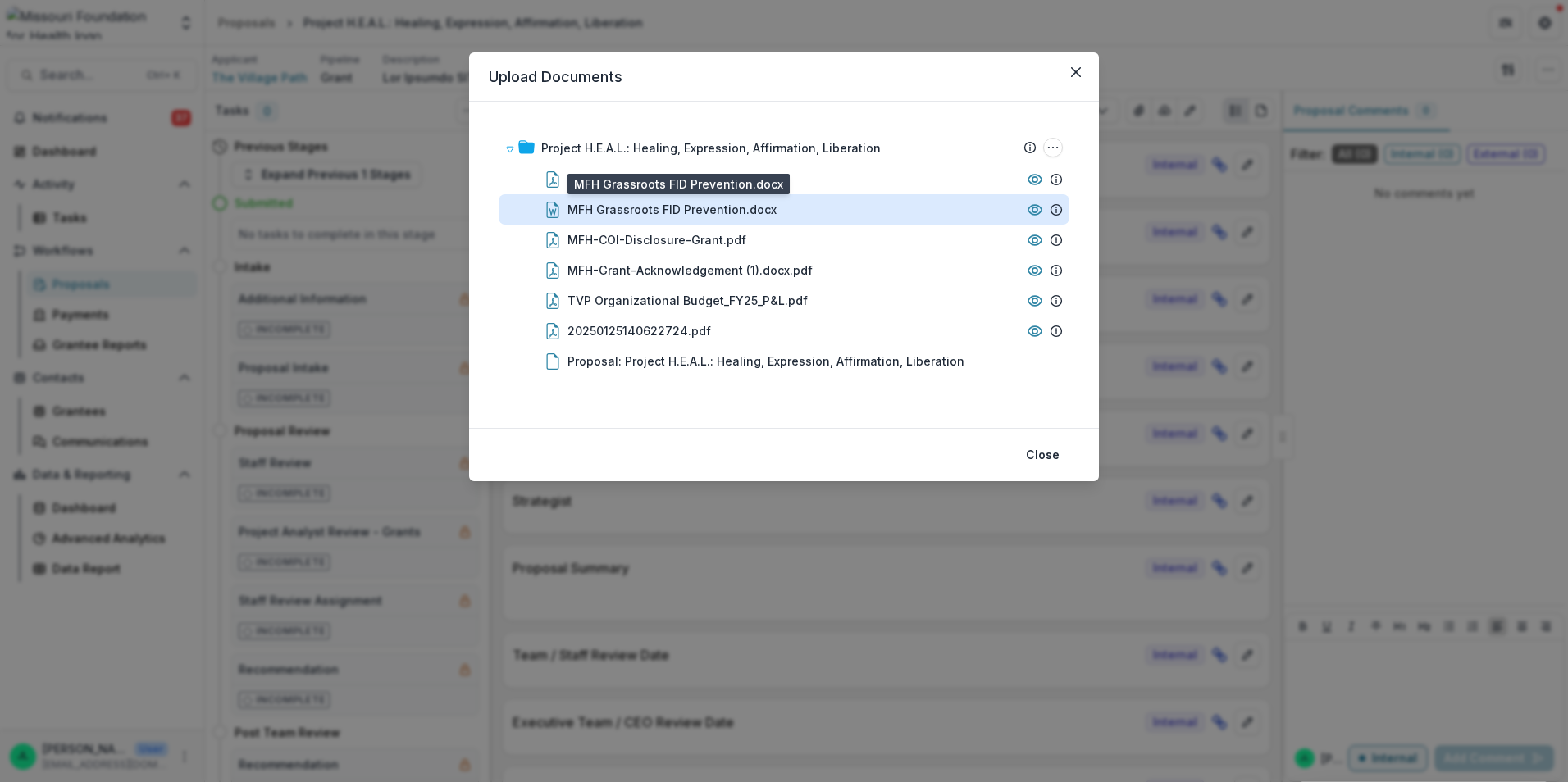
click at [732, 212] on div "MFH Grassroots FID Prevention.docx" at bounding box center [671, 210] width 209 height 17
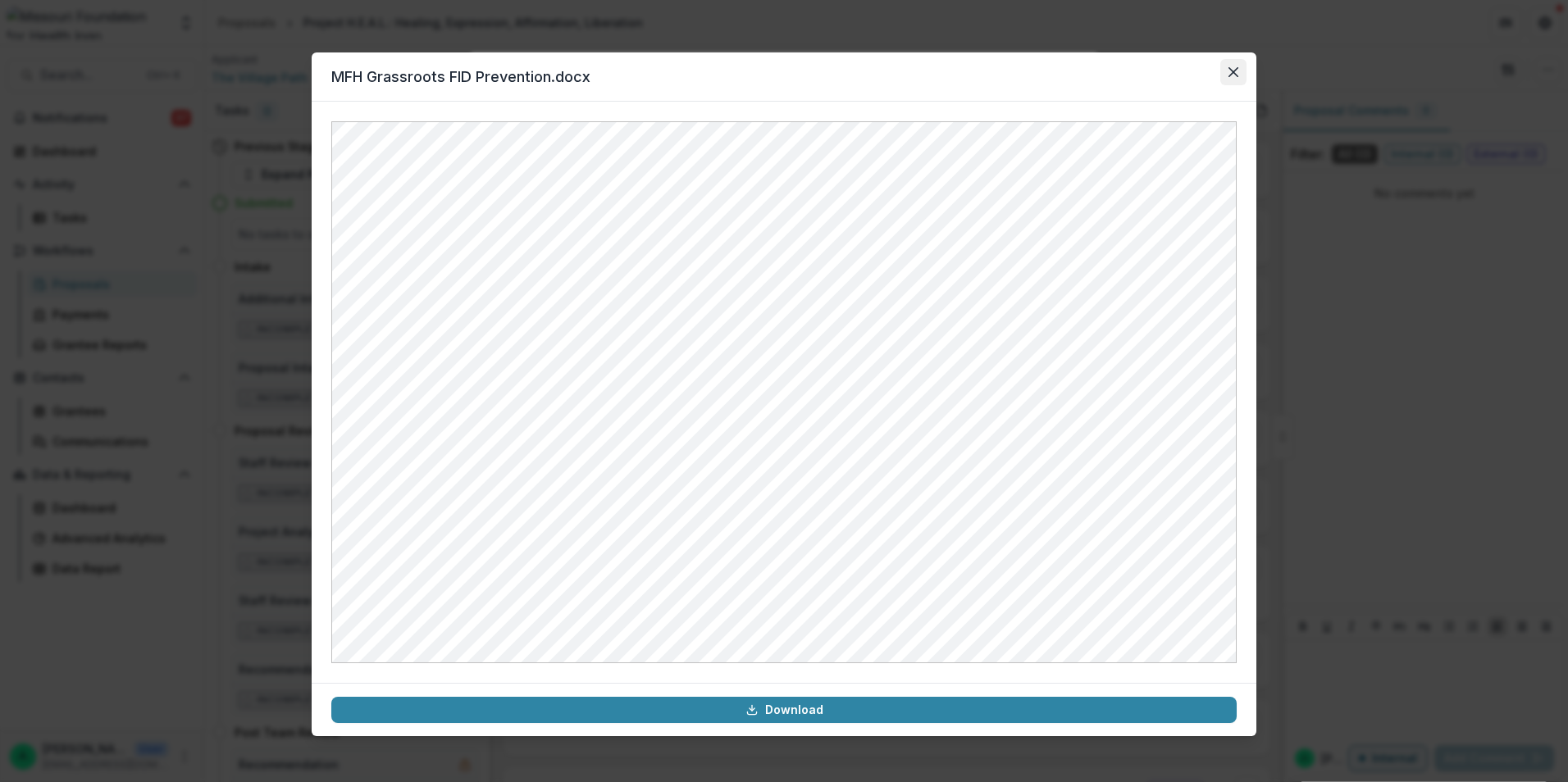
click at [1235, 79] on button "Close" at bounding box center [1233, 72] width 26 height 26
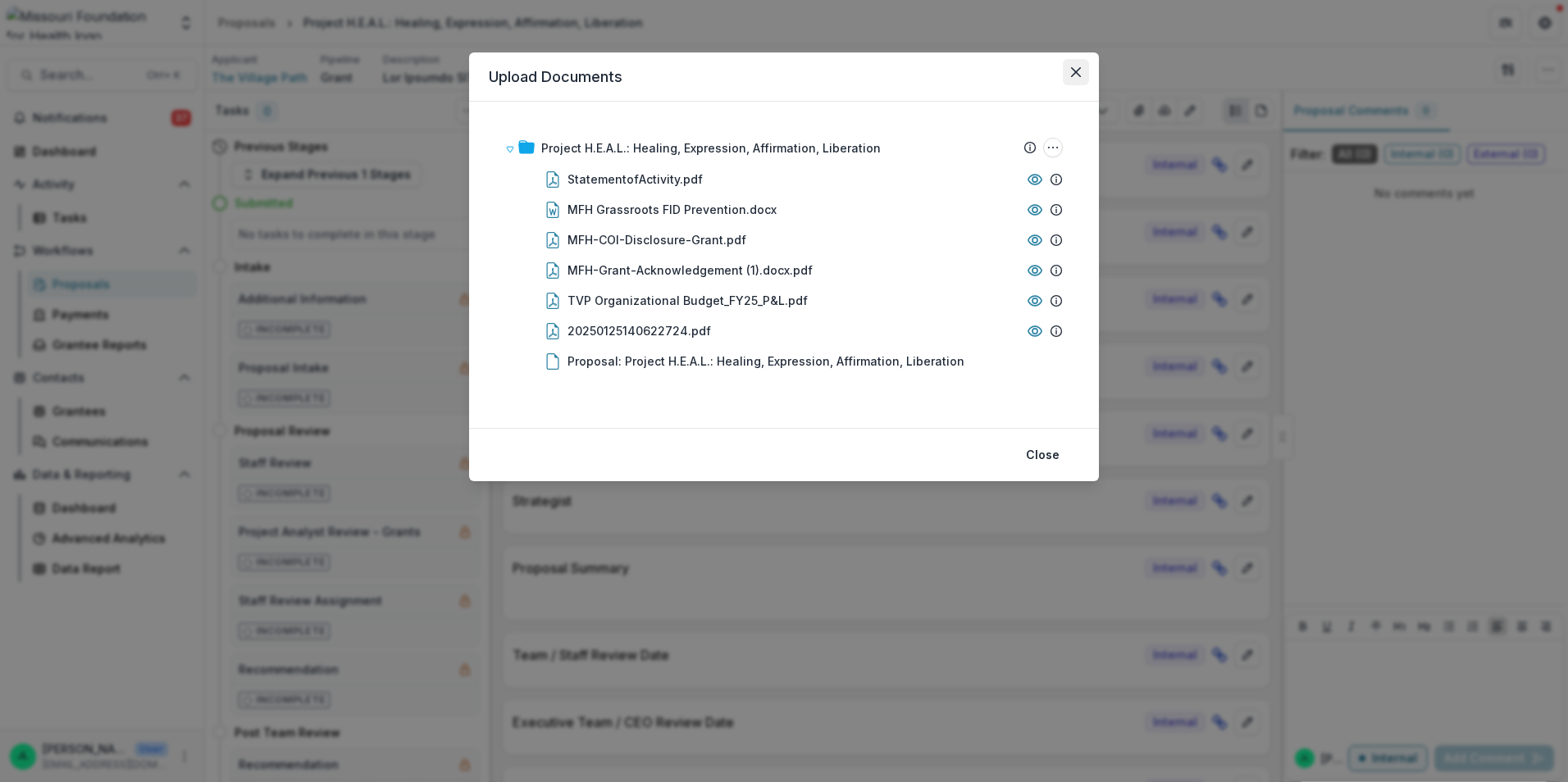
click at [1073, 64] on button "Close" at bounding box center [1076, 72] width 26 height 26
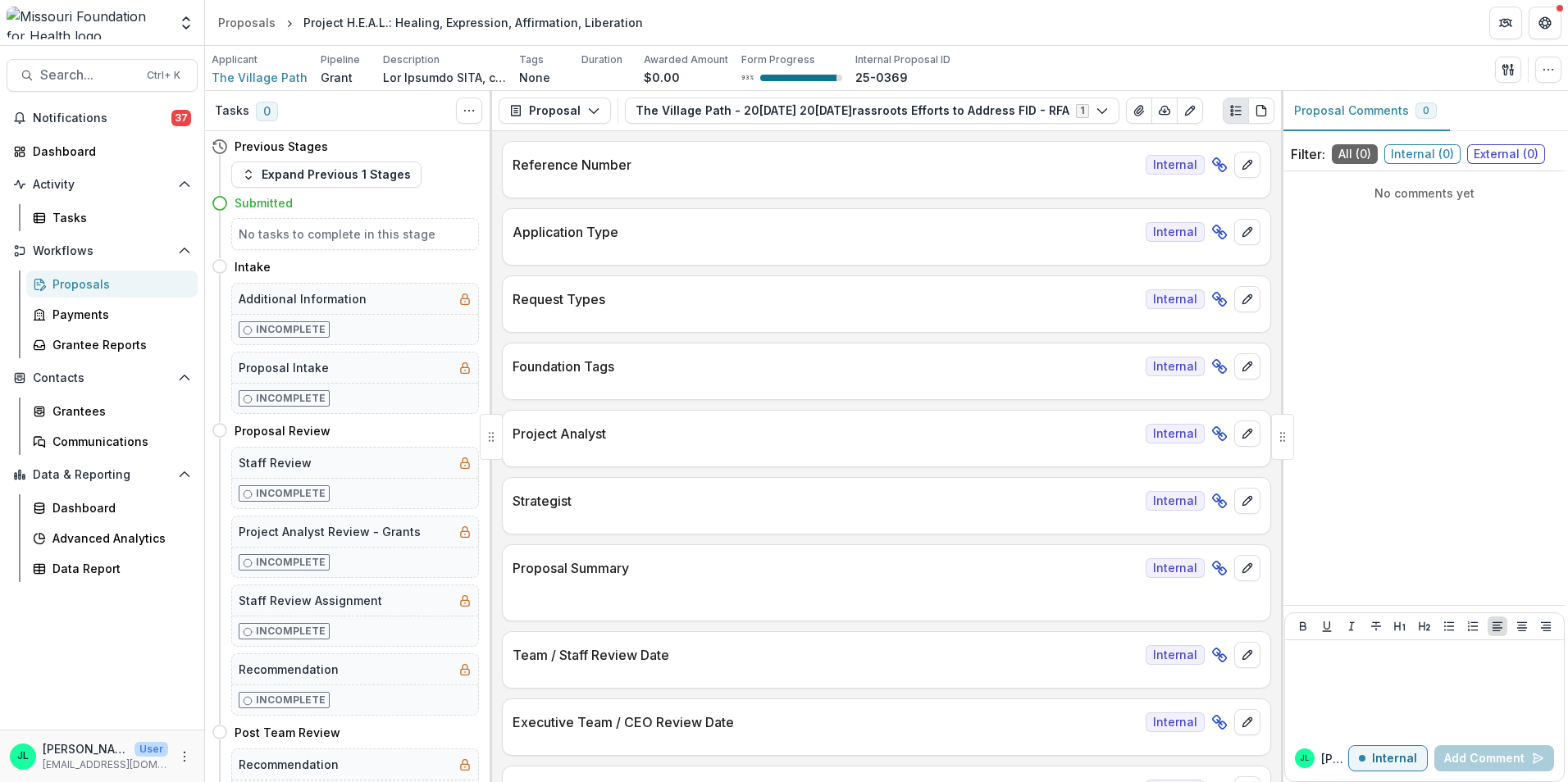
click at [77, 289] on div "Proposals" at bounding box center [118, 283] width 132 height 17
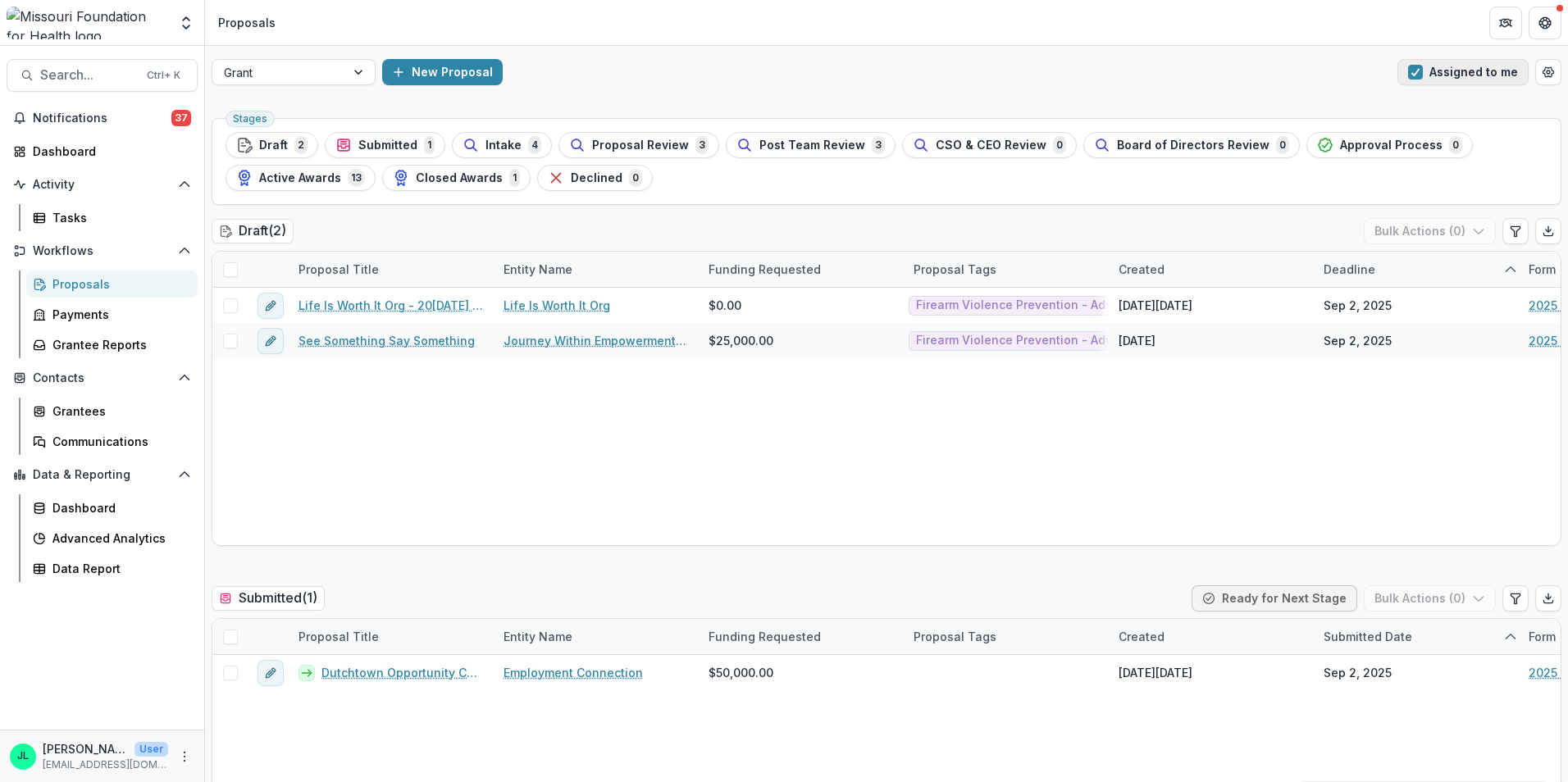
click at [1415, 73] on span "button" at bounding box center [1416, 72] width 15 height 15
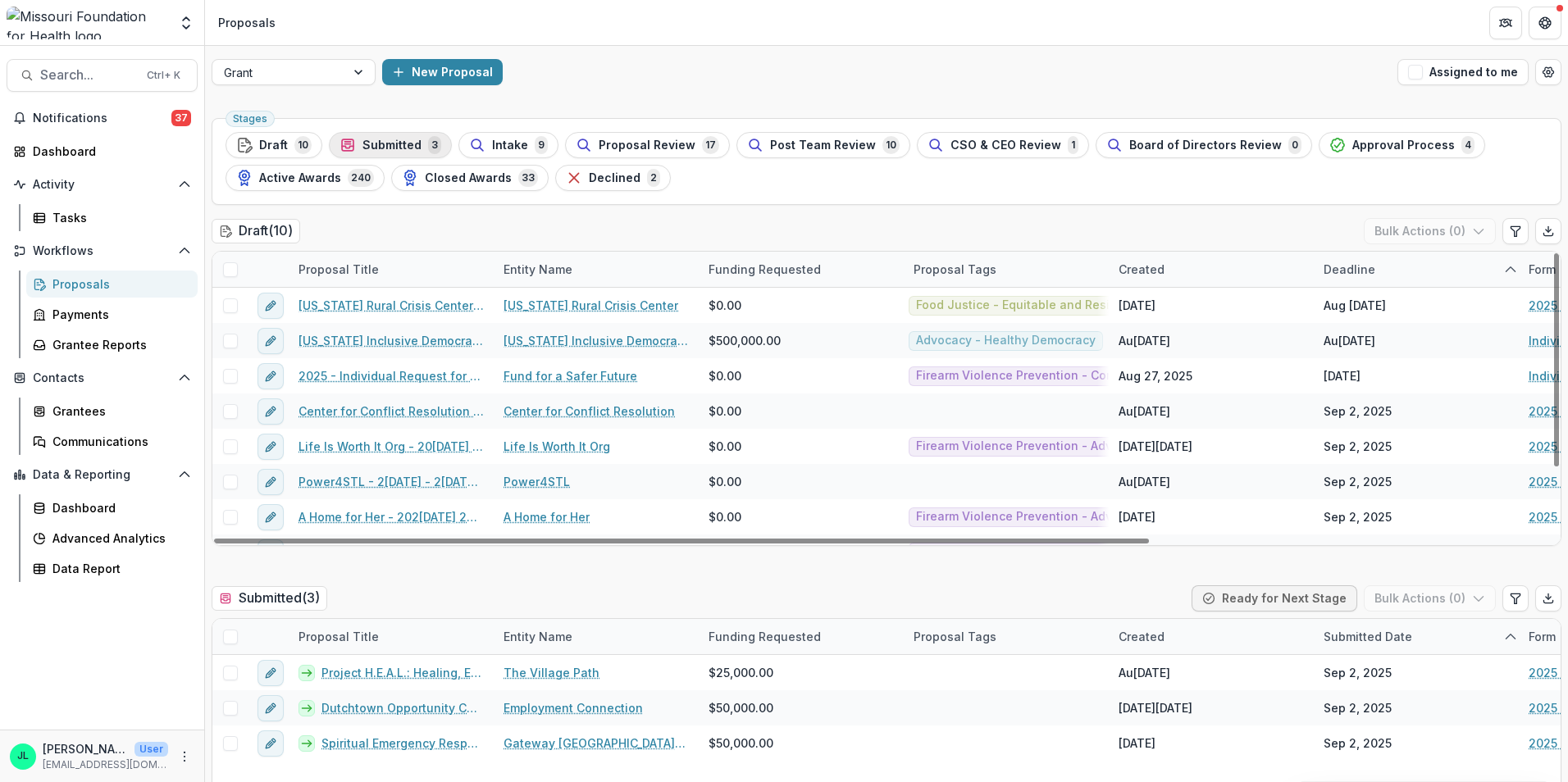
click at [390, 150] on span "Submitted" at bounding box center [391, 145] width 59 height 14
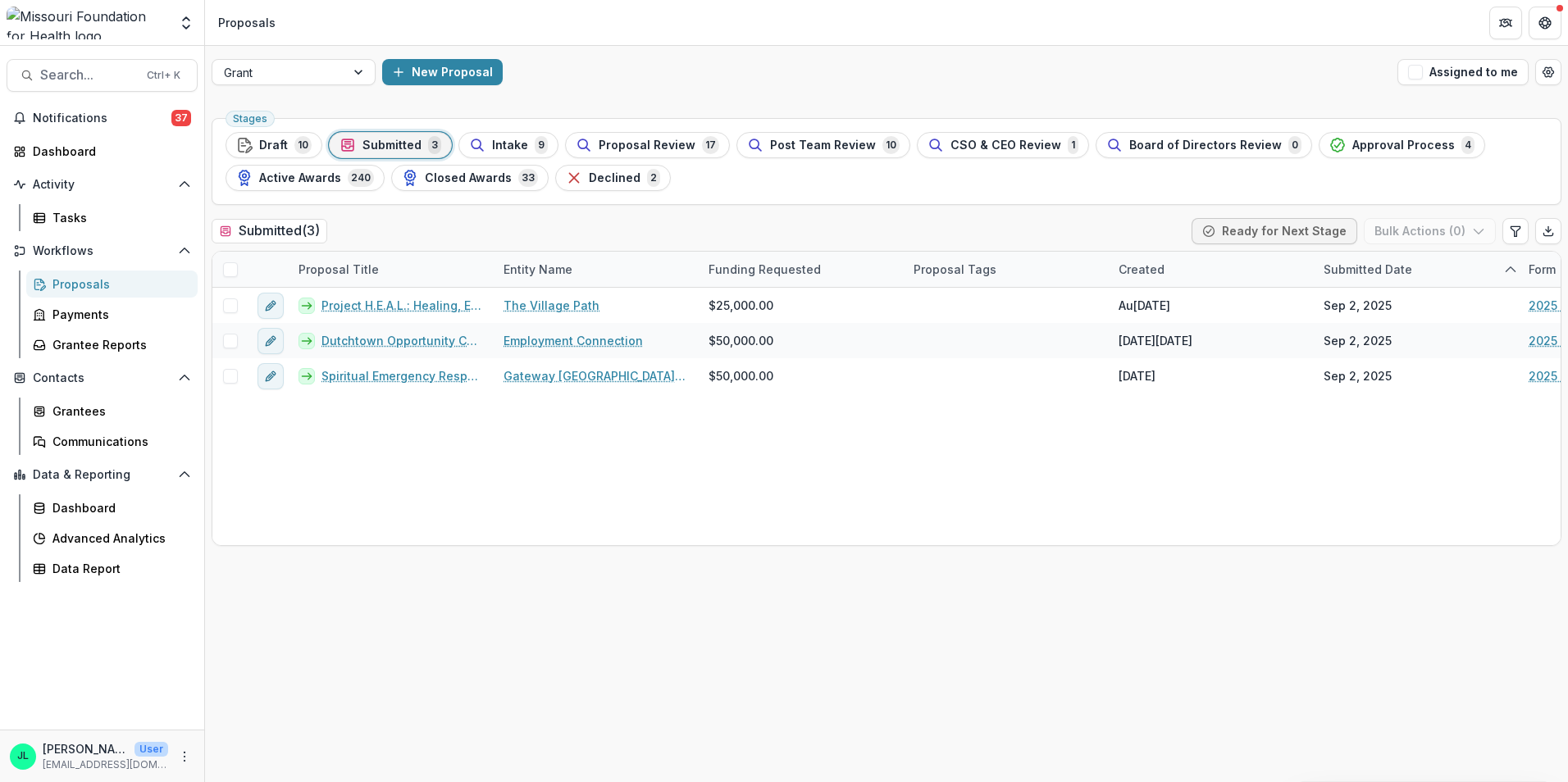
click at [524, 139] on div "Intake 9" at bounding box center [508, 144] width 79 height 18
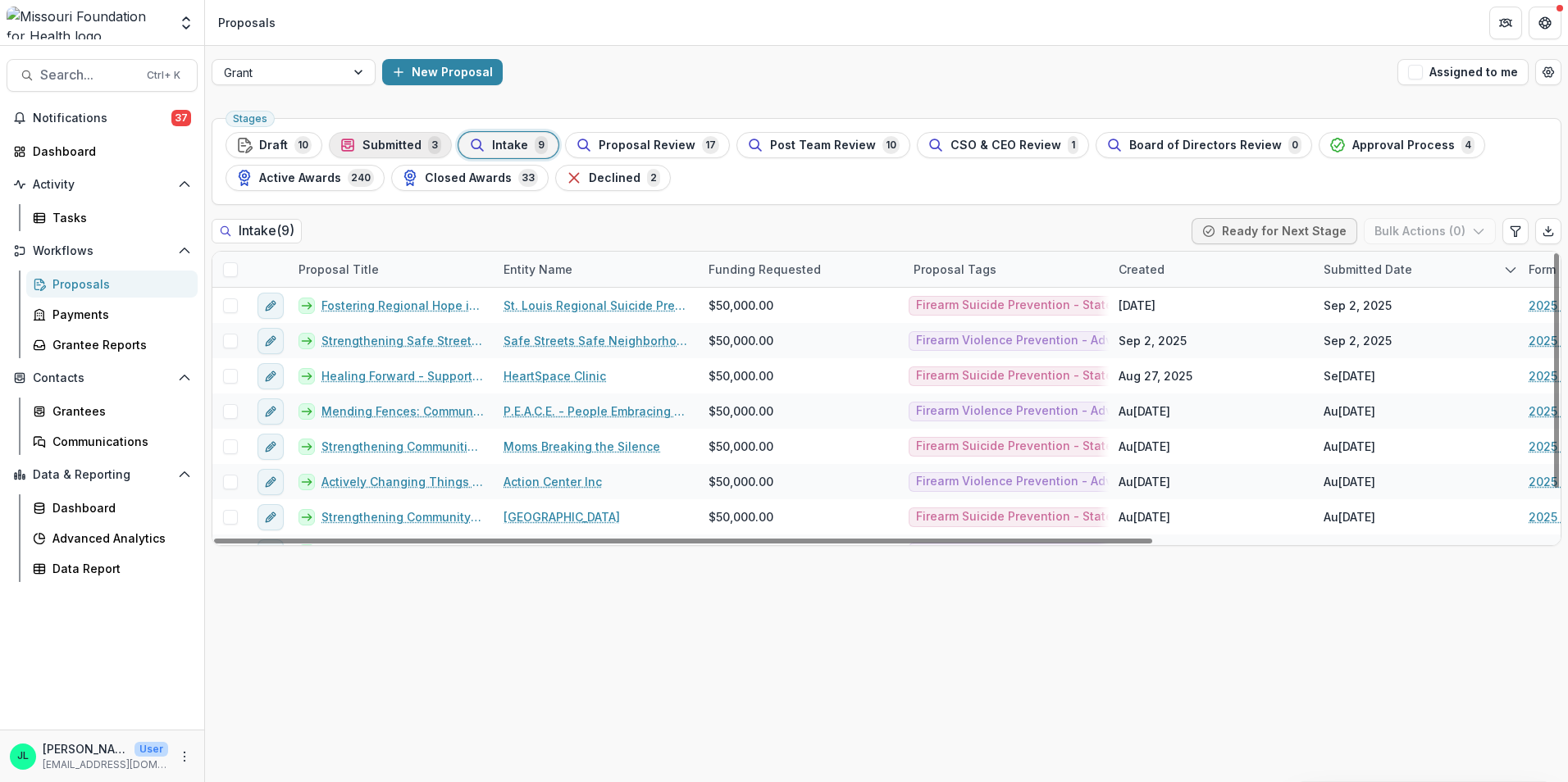
click at [411, 146] on span "Submitted" at bounding box center [391, 145] width 59 height 14
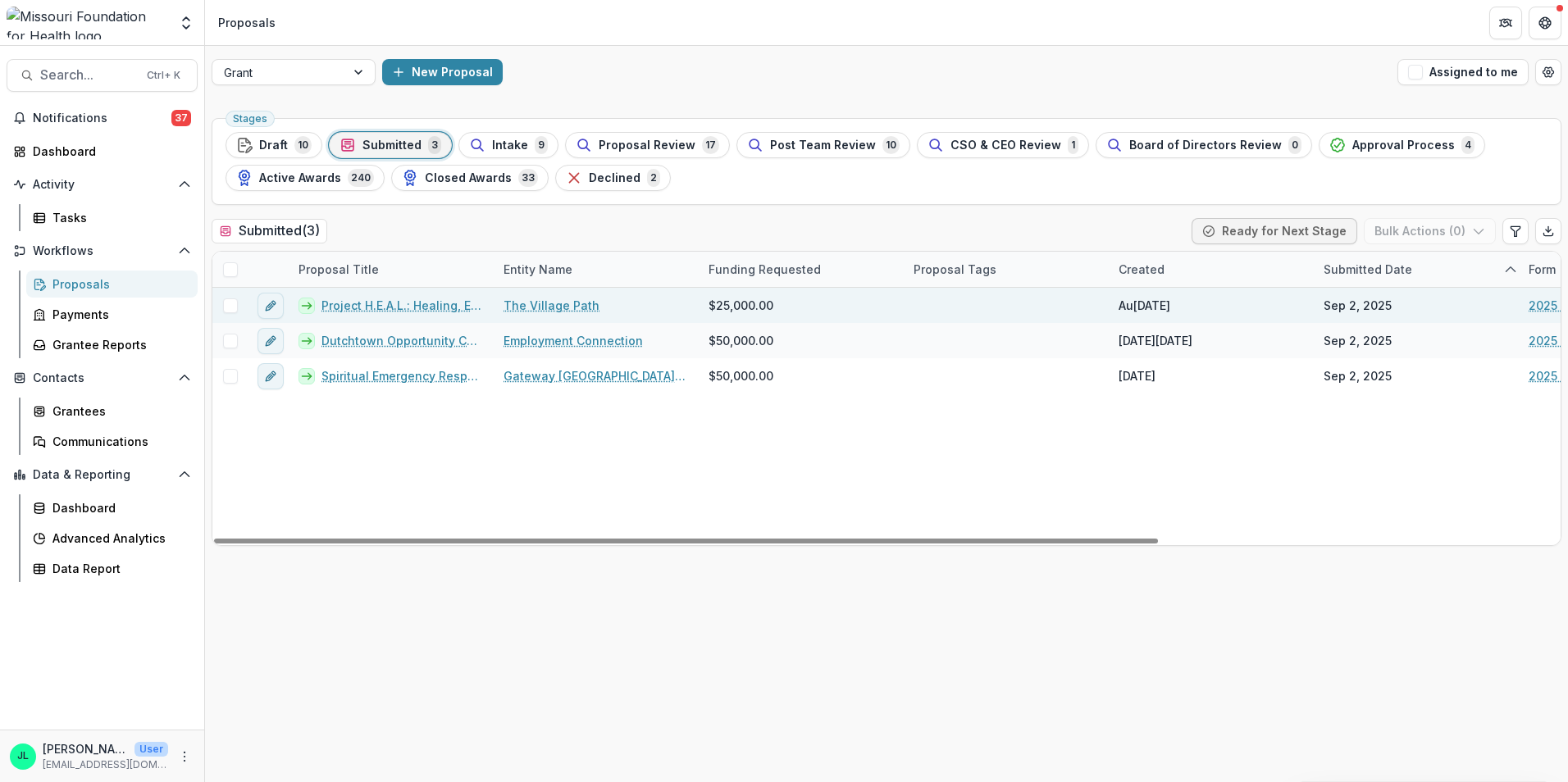
drag, startPoint x: 375, startPoint y: 310, endPoint x: 387, endPoint y: 310, distance: 12.0
click at [375, 310] on link "Project H.E.A.L.: Healing, Expression, Affirmation, Liberation" at bounding box center [403, 305] width 163 height 17
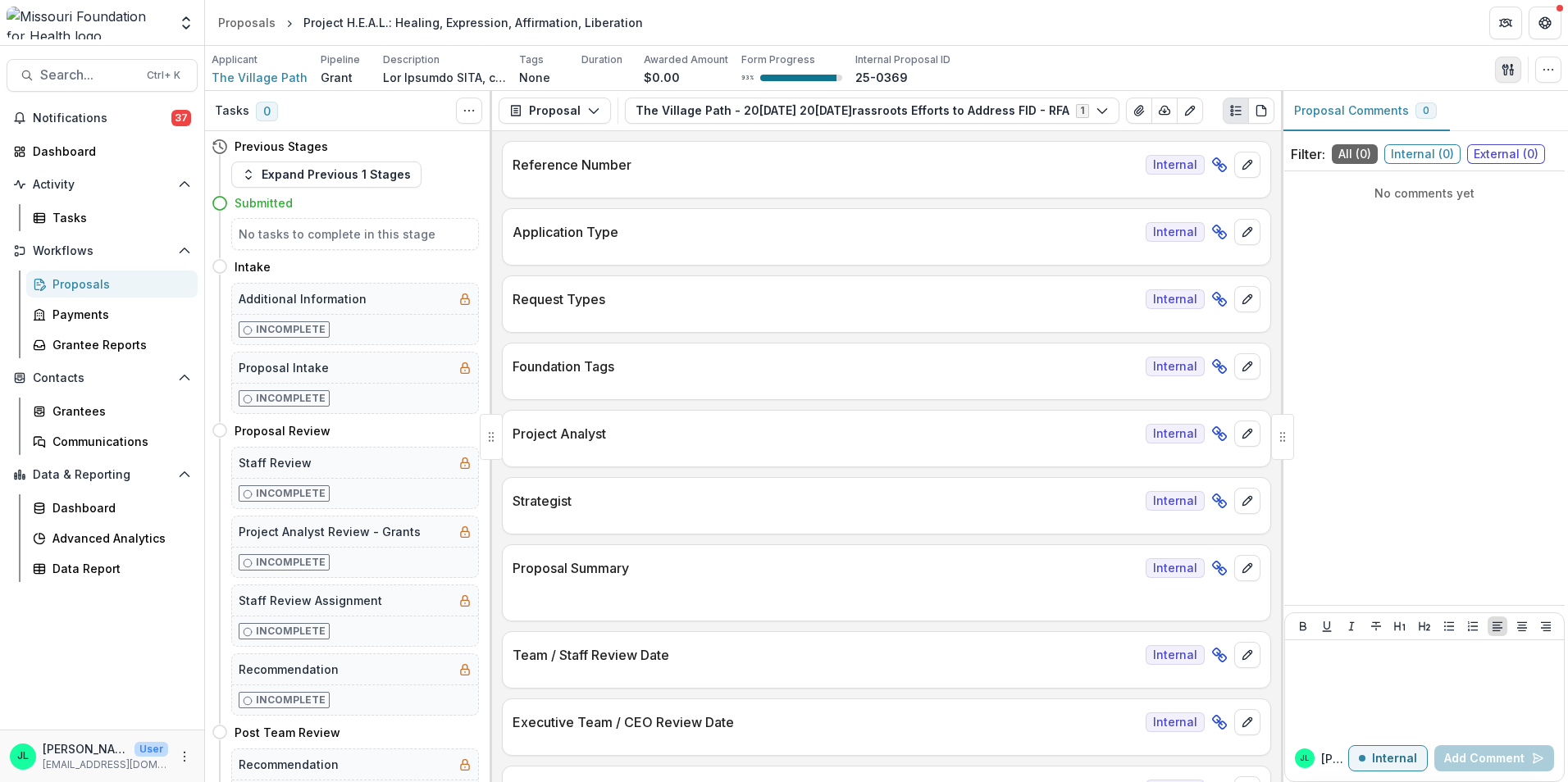
click at [1503, 69] on icon "button" at bounding box center [1508, 69] width 13 height 13
click at [1413, 141] on button "Proposal Files" at bounding box center [1430, 134] width 176 height 27
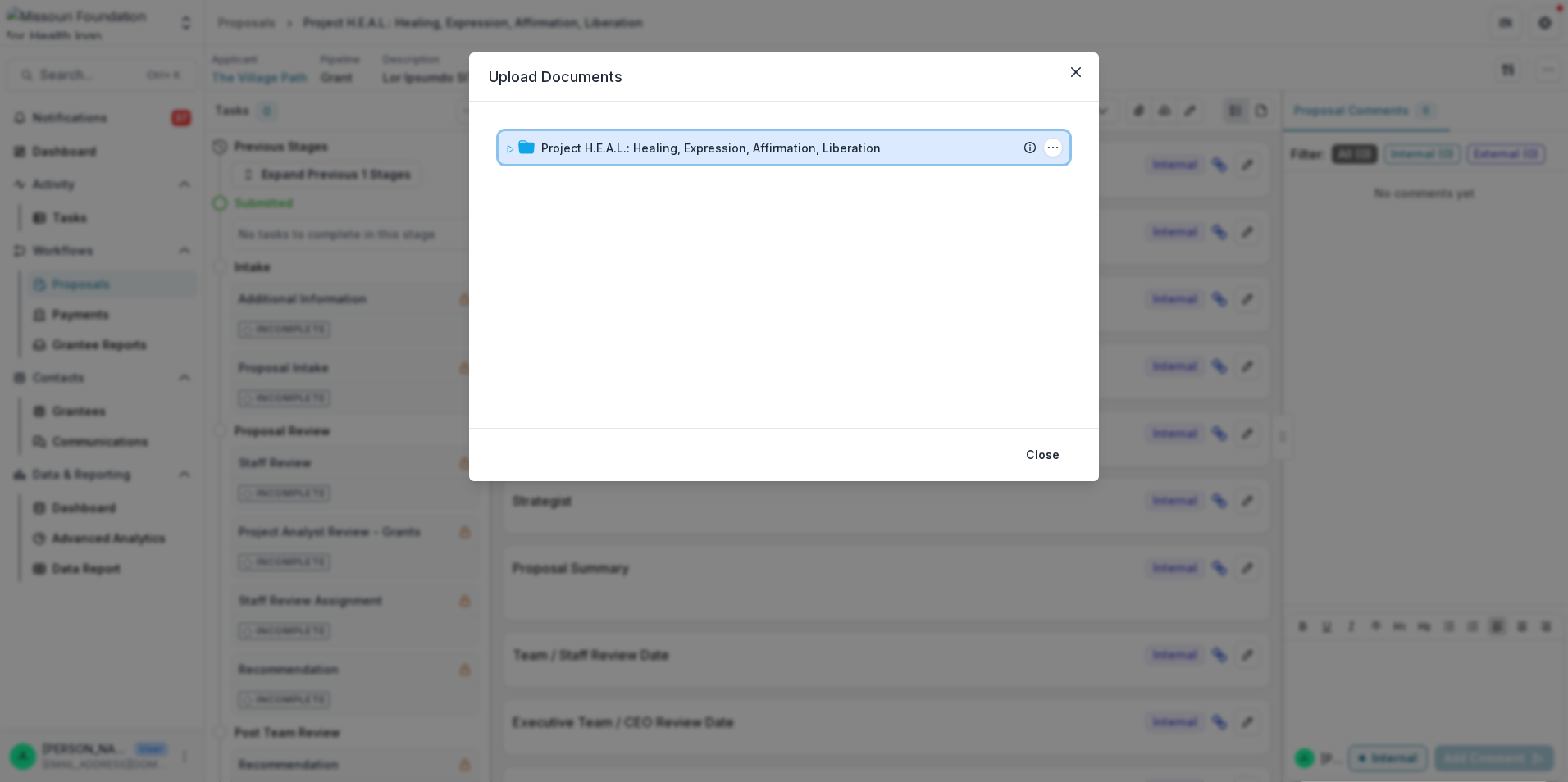
click at [509, 149] on icon at bounding box center [510, 149] width 10 height 10
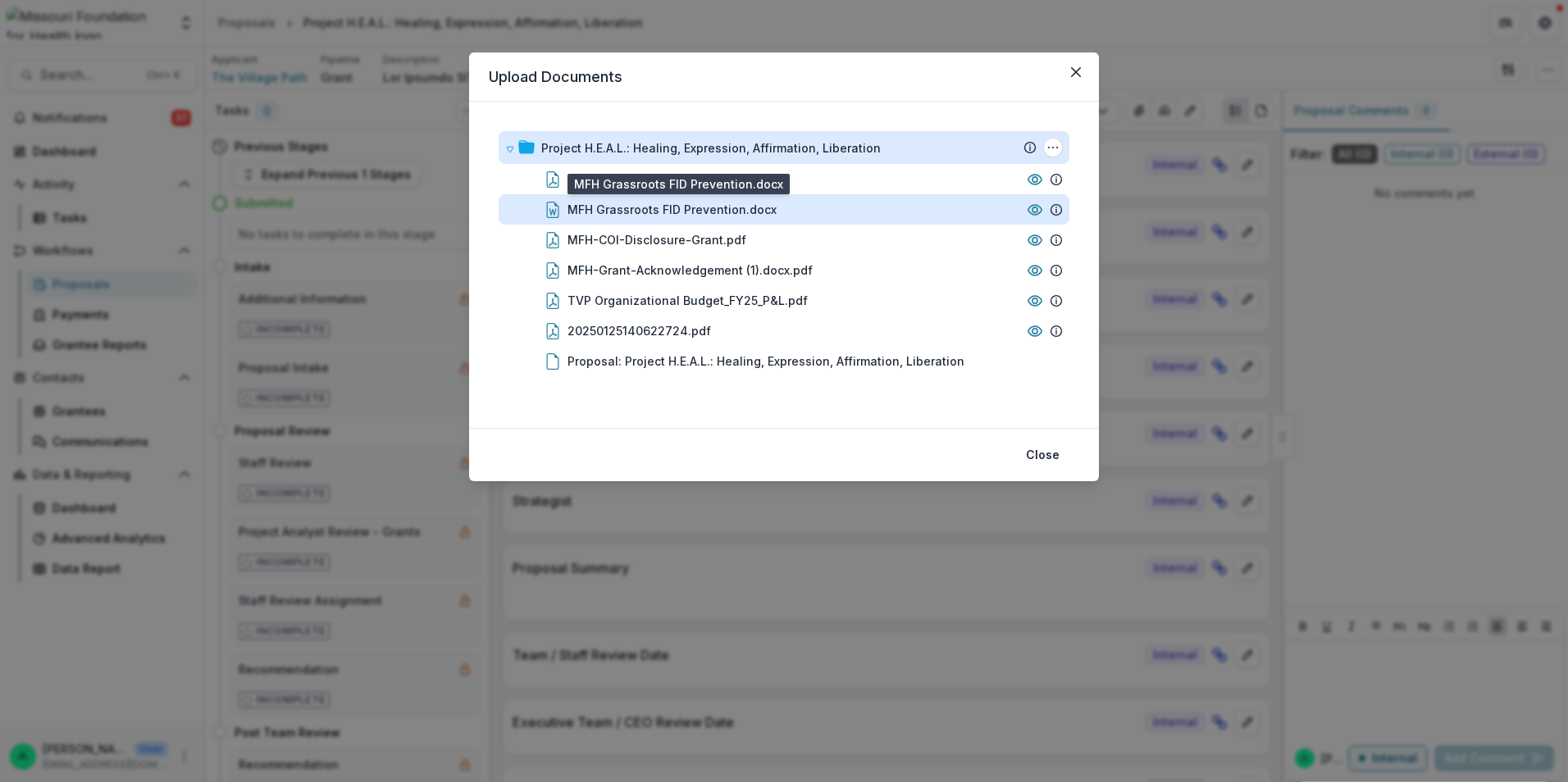
click at [719, 210] on div "MFH Grassroots FID Prevention.docx" at bounding box center [671, 210] width 209 height 17
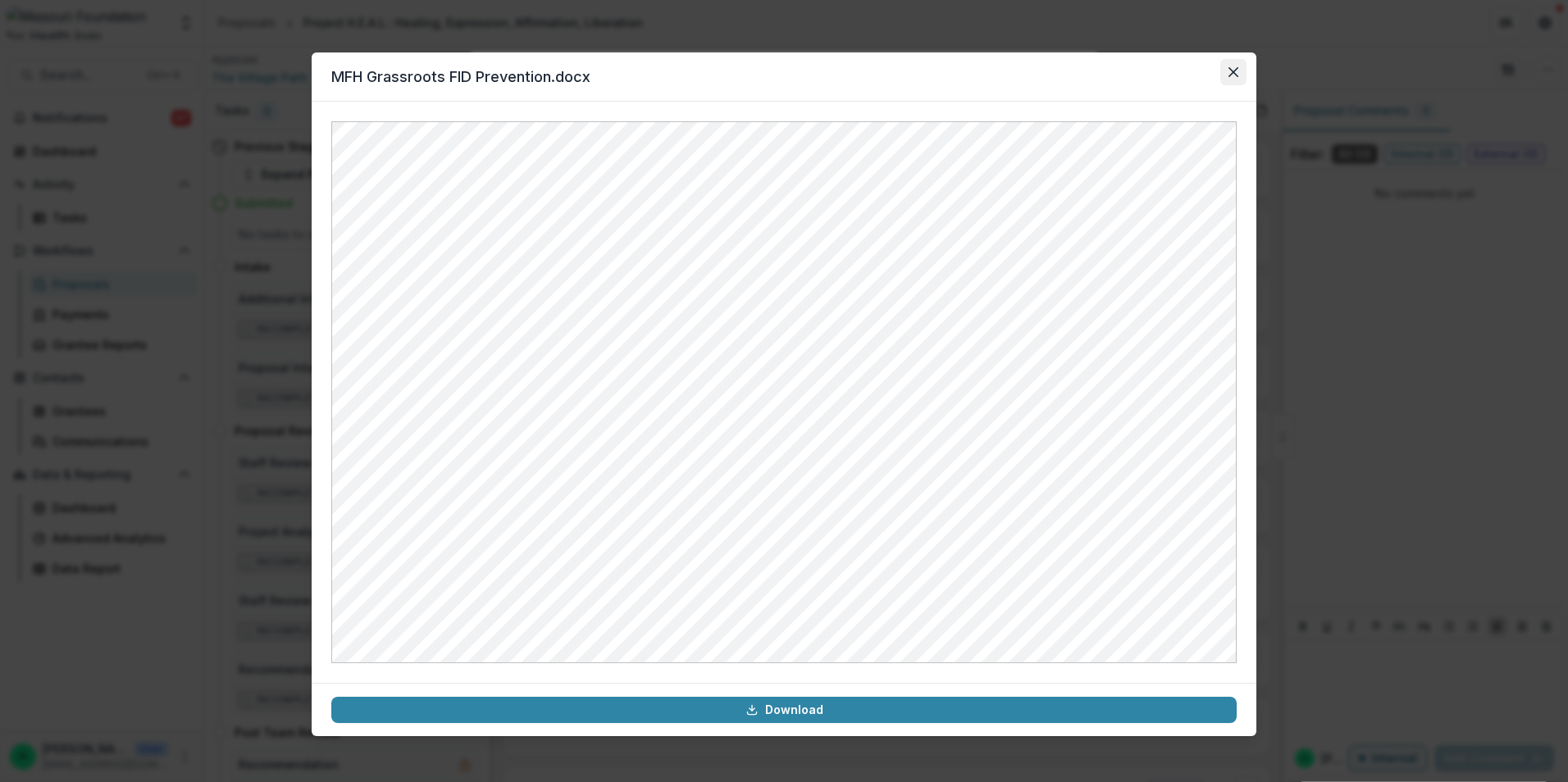
click at [1237, 75] on icon "Close" at bounding box center [1233, 72] width 10 height 10
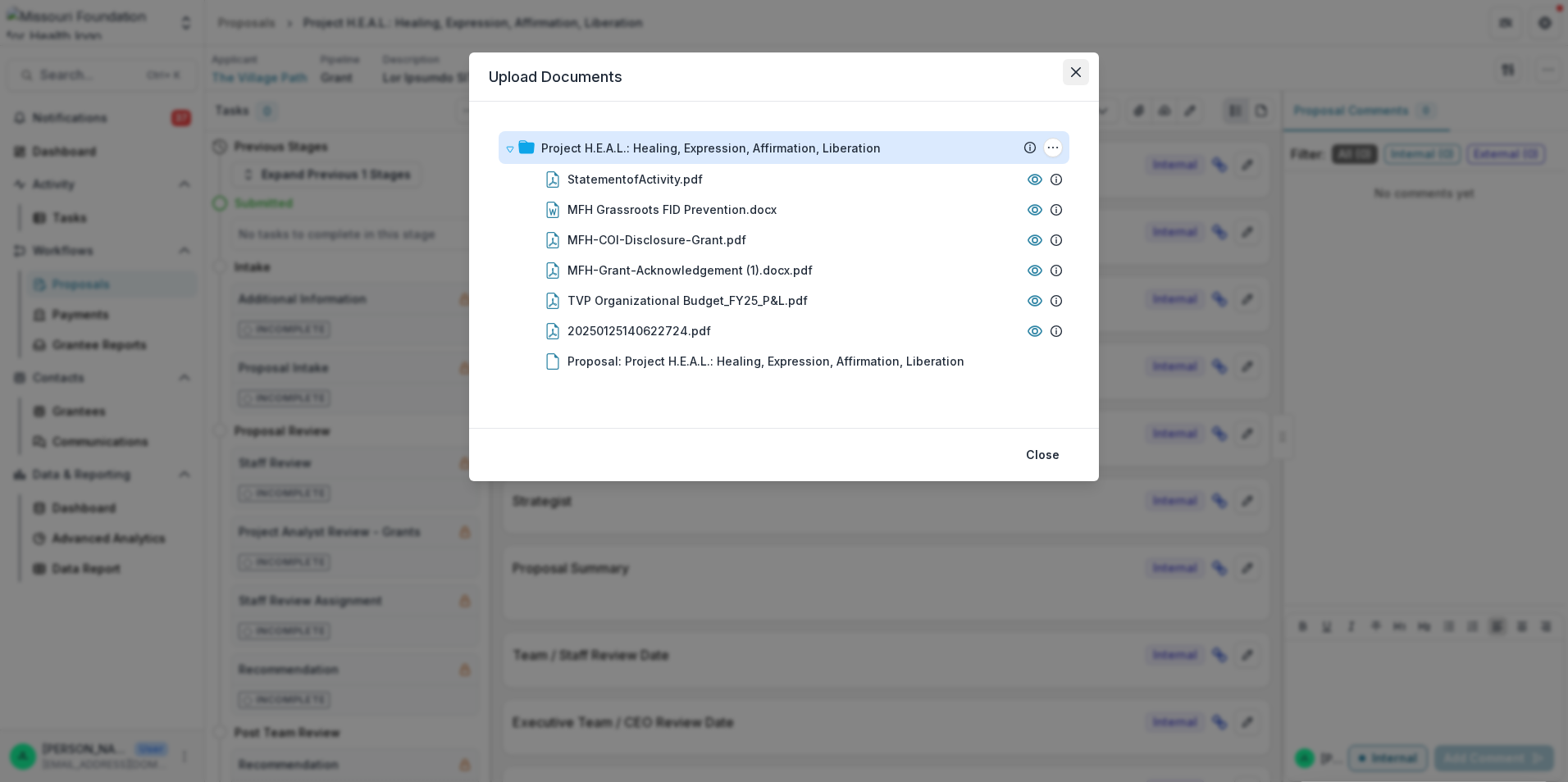
click at [1077, 68] on icon "Close" at bounding box center [1076, 72] width 10 height 10
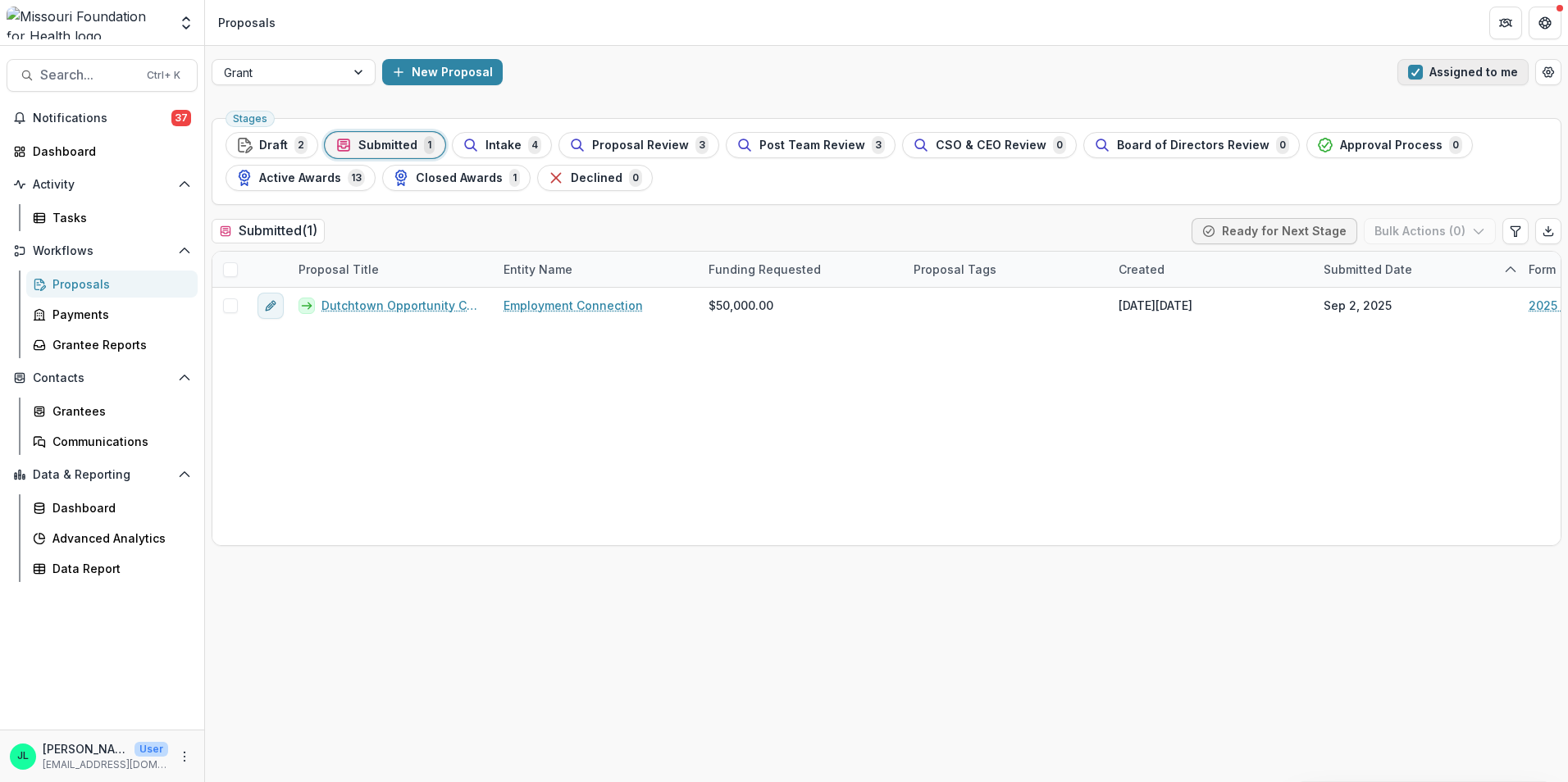
click at [1402, 69] on button "Assigned to me" at bounding box center [1462, 72] width 131 height 26
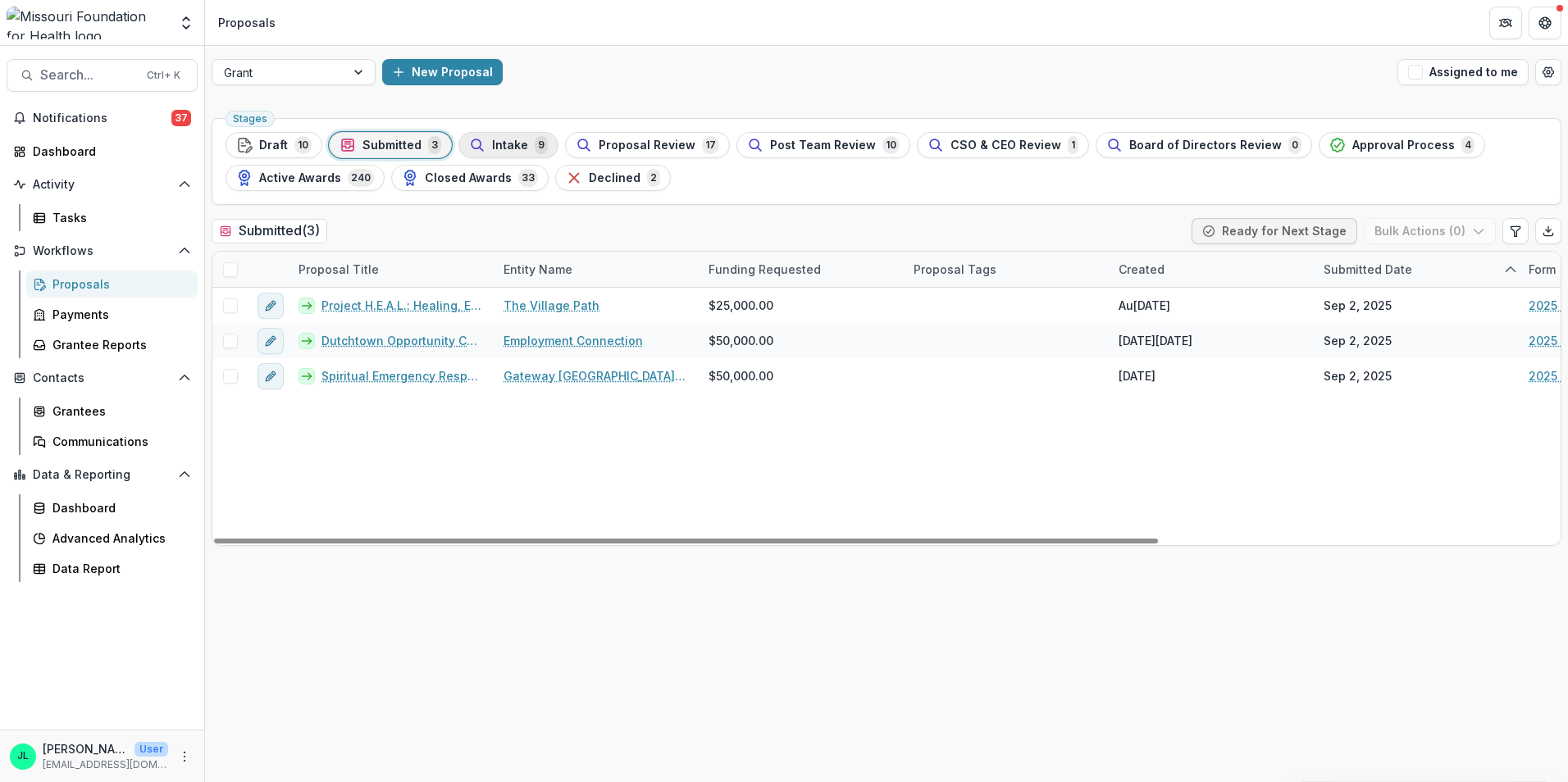
click at [492, 138] on span "Intake" at bounding box center [510, 145] width 36 height 14
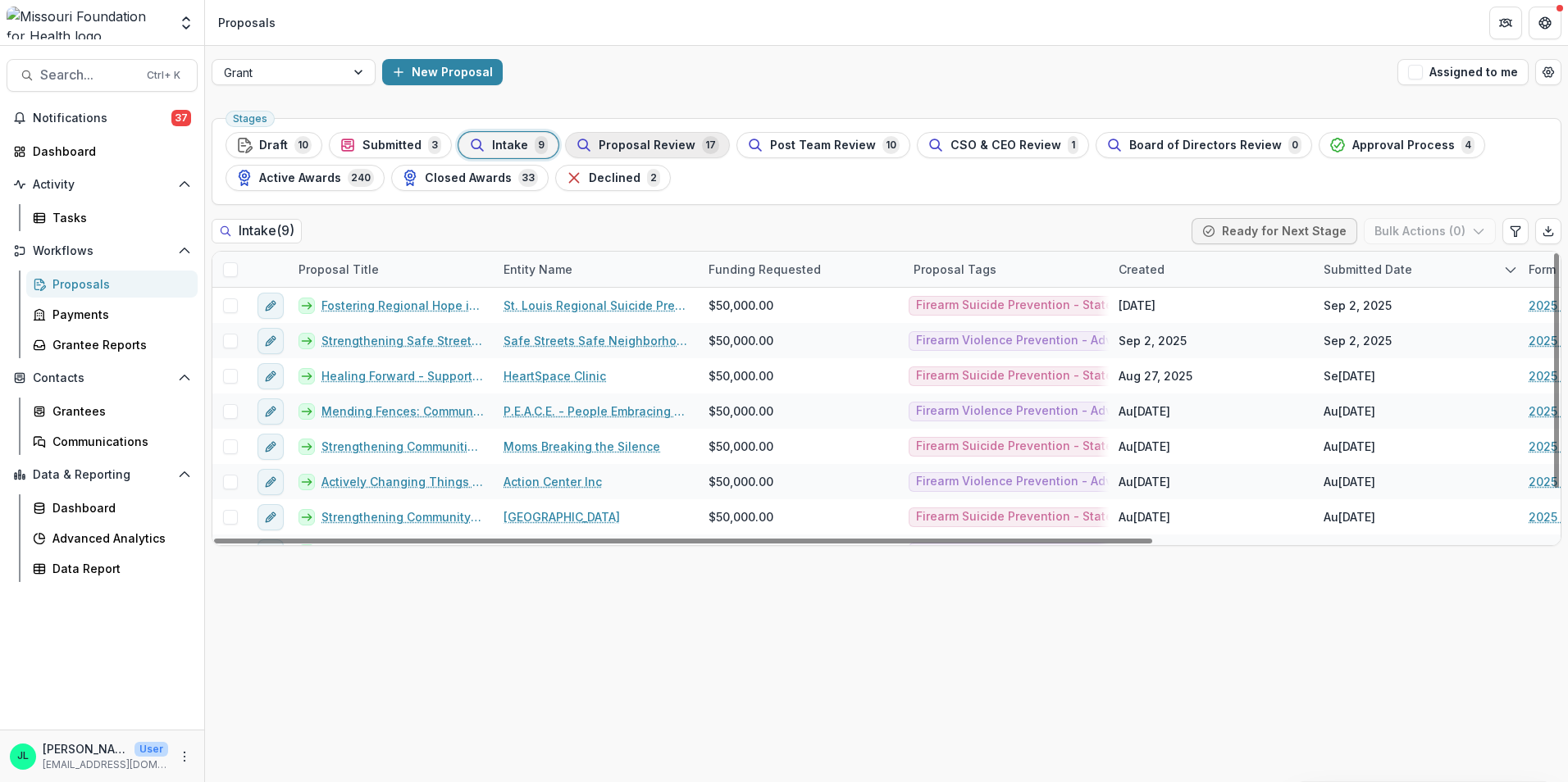
click at [599, 150] on span "Proposal Review" at bounding box center [646, 145] width 96 height 14
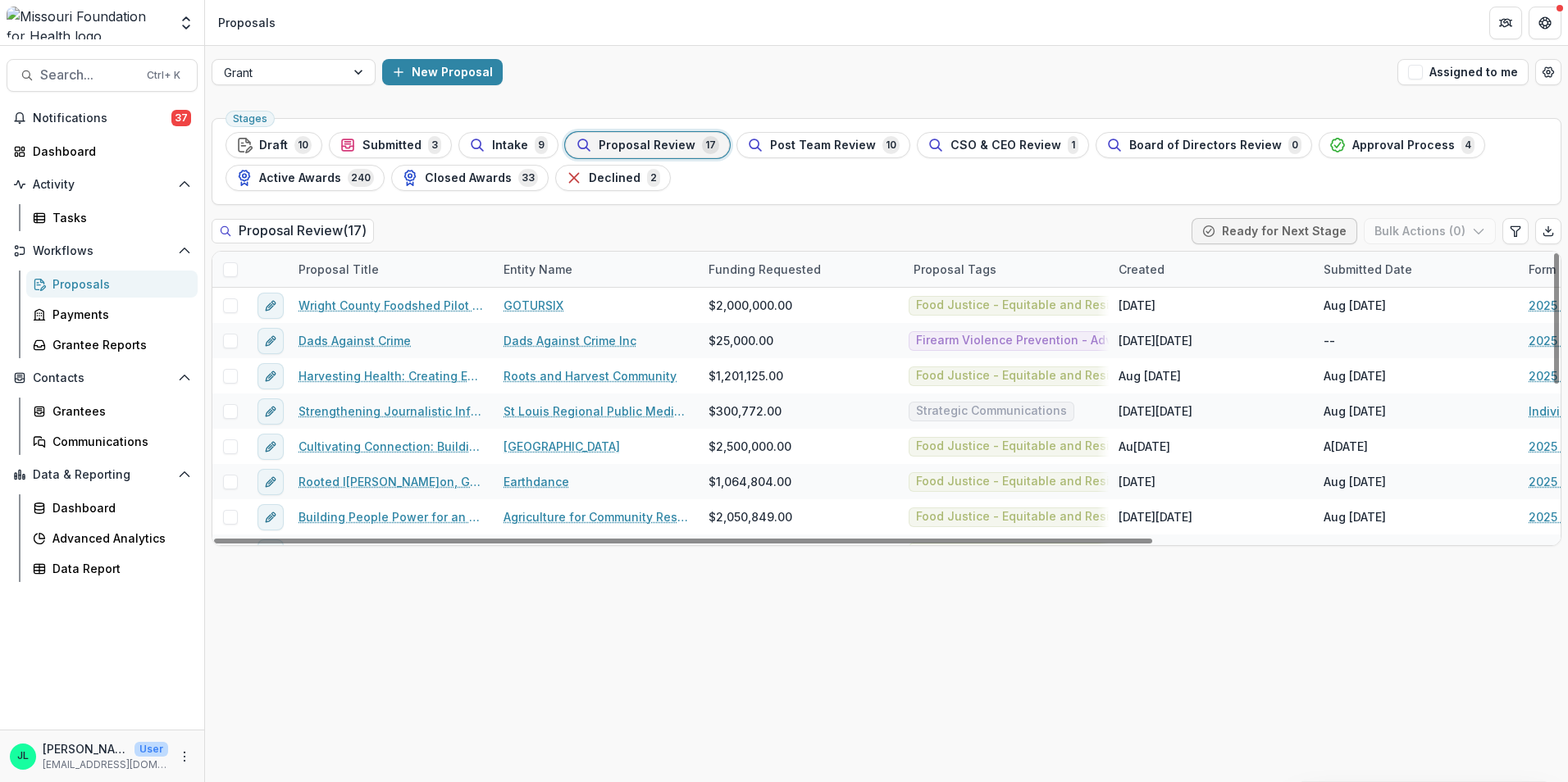
click at [949, 270] on div "Proposal Tags" at bounding box center [955, 269] width 103 height 17
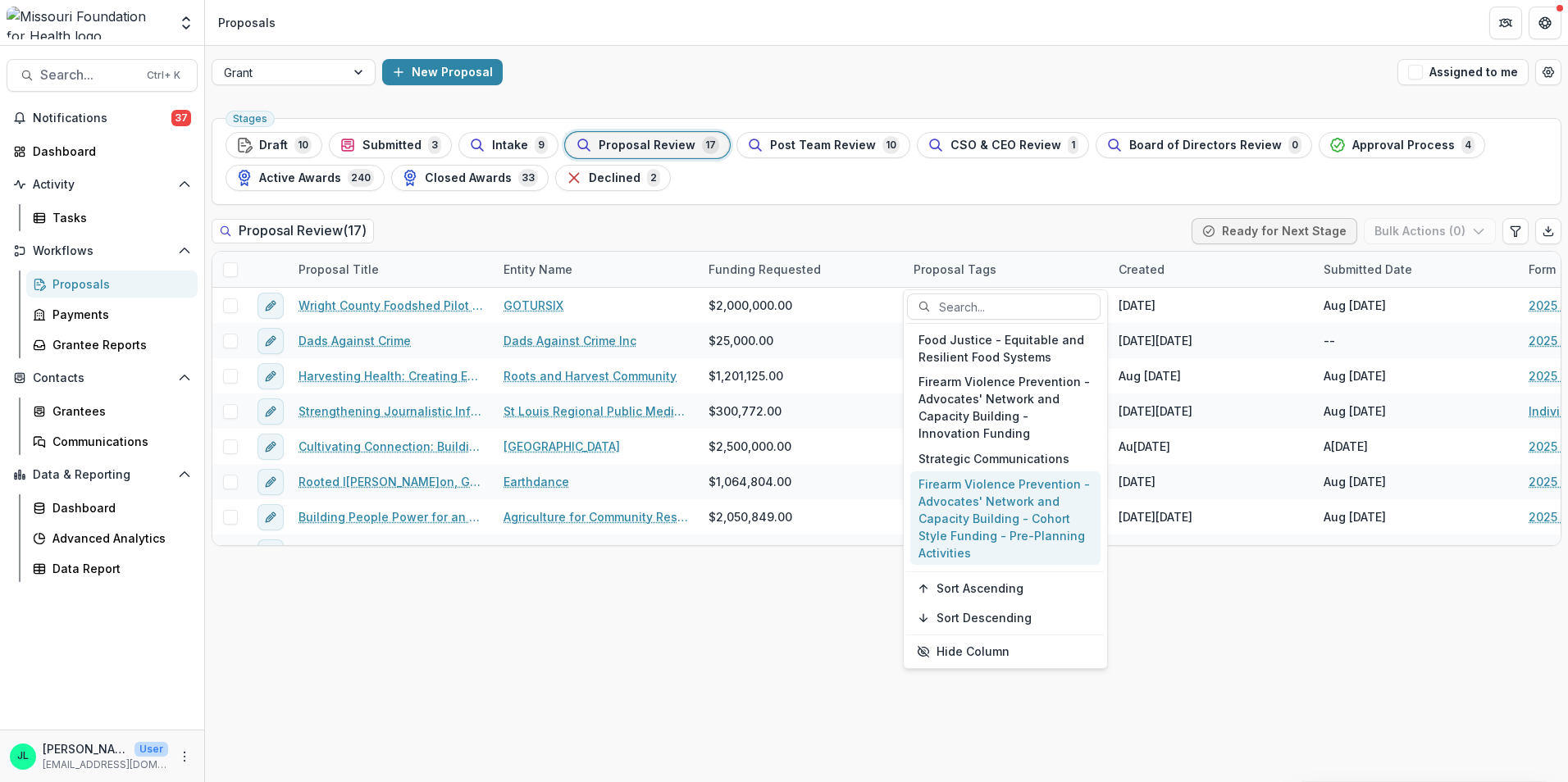
click at [967, 504] on div "Firearm Violence Prevention - Advocates' Network and Capacity Building - Cohort…" at bounding box center [1005, 518] width 190 height 94
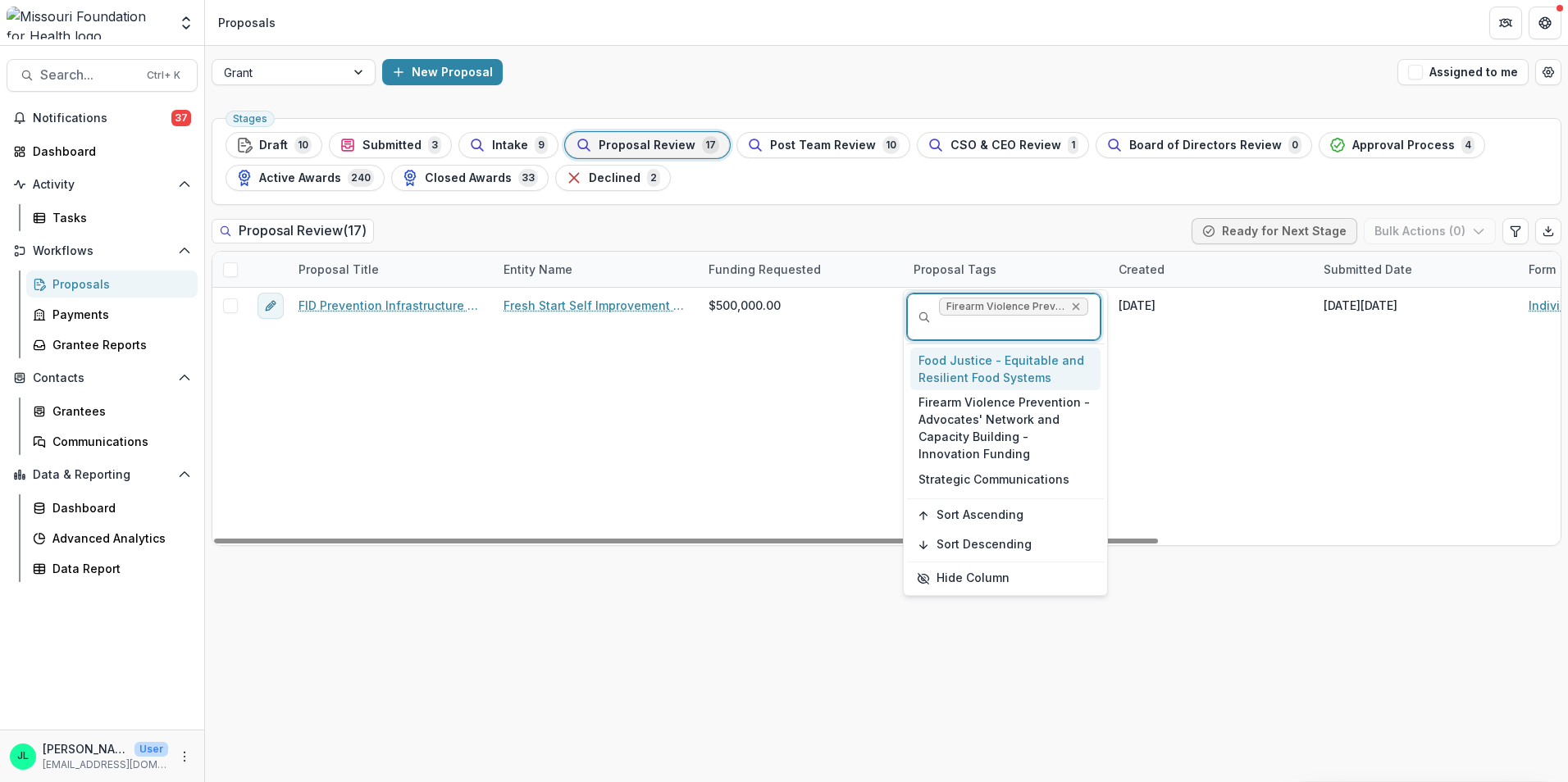
click at [1075, 305] on icon "Remove Firearm Violence Prevention - Advocates' Network and Capacity Building -…" at bounding box center [1076, 307] width 7 height 7
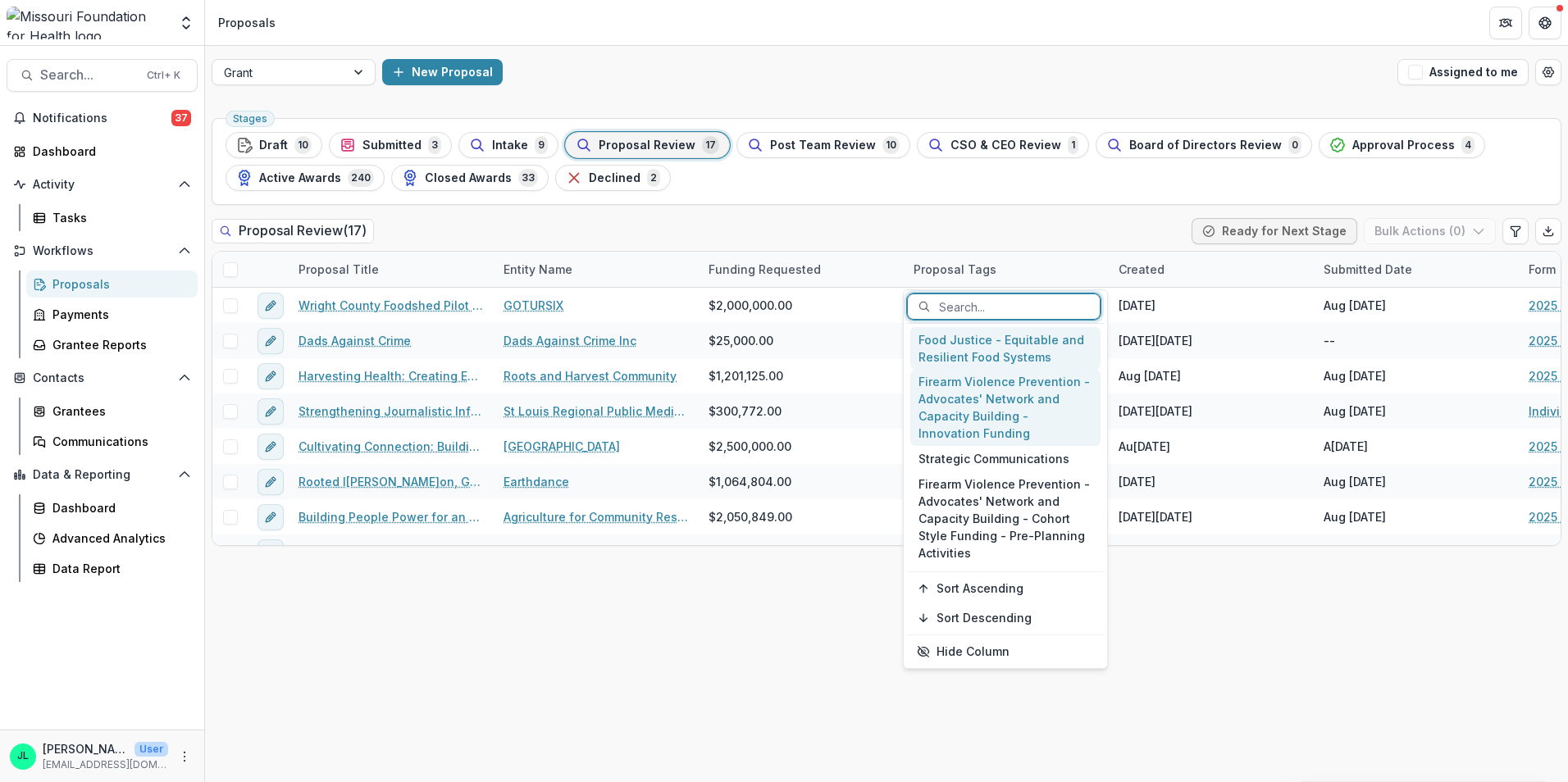
click at [964, 409] on div "Firearm Violence Prevention - Advocates' Network and Capacity Building - Innova…" at bounding box center [1005, 408] width 190 height 77
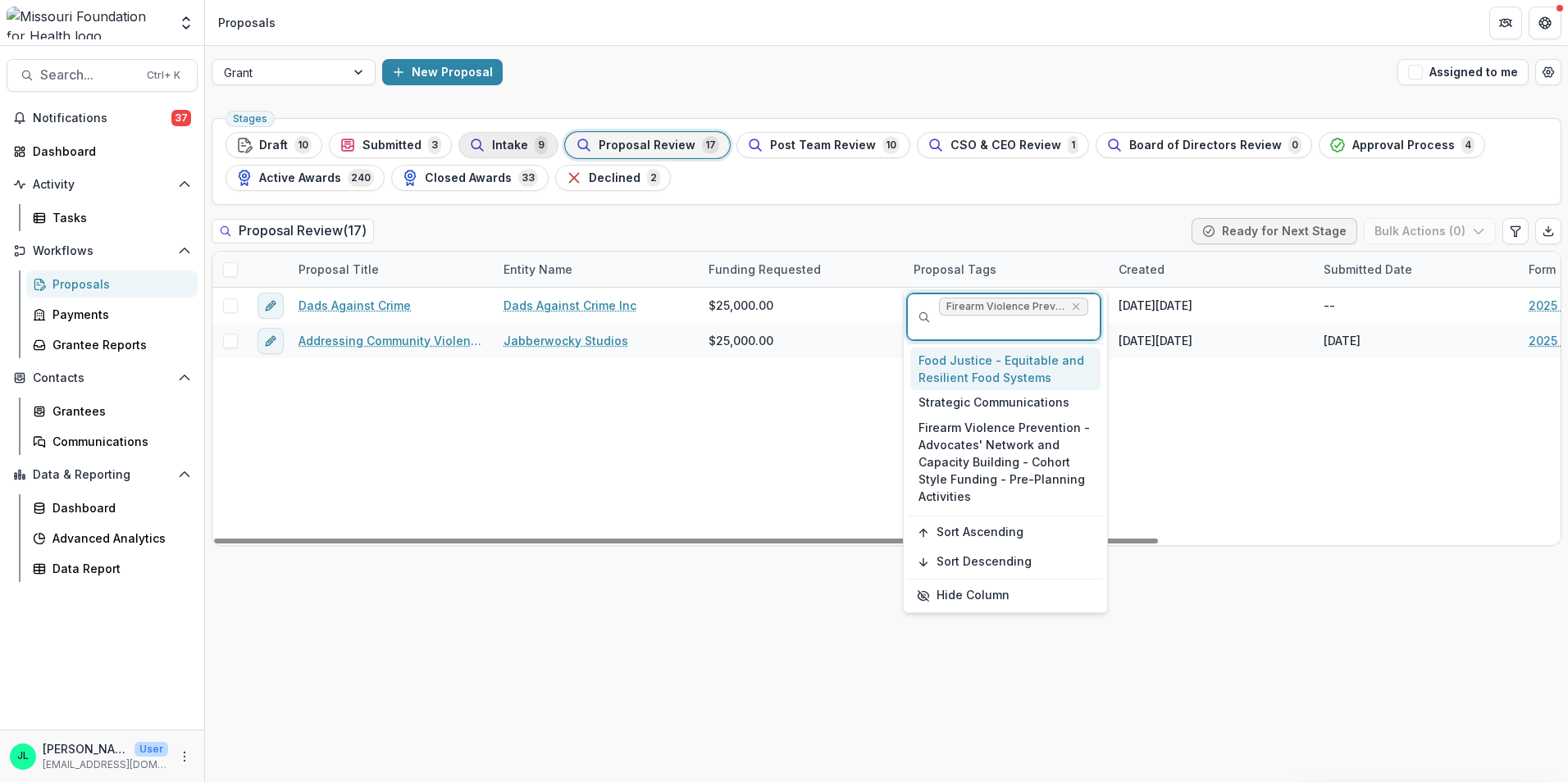
click at [487, 148] on div "Intake 9" at bounding box center [508, 144] width 79 height 18
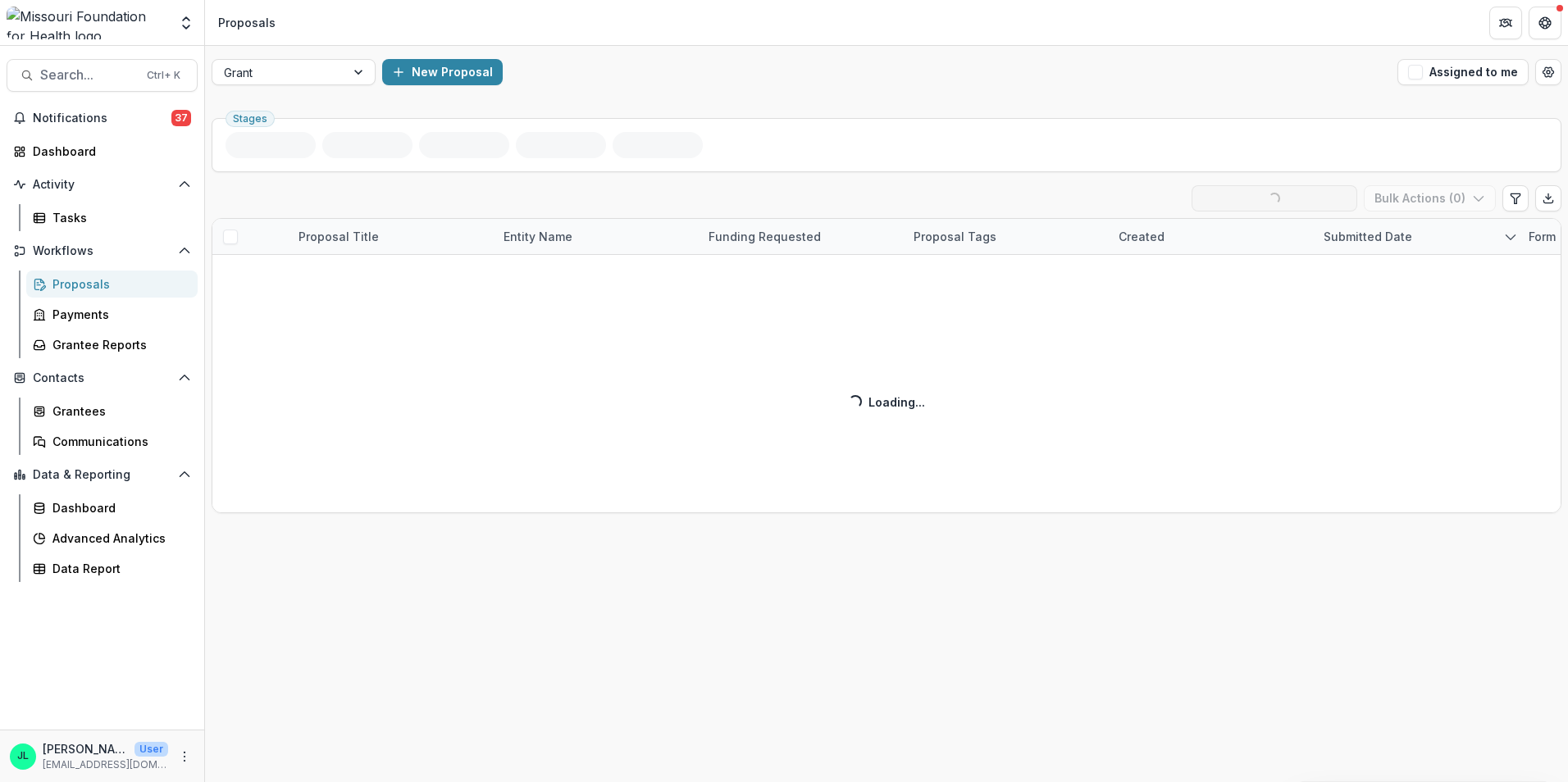
click at [452, 373] on div "Intake ( 9 ) Loading... Ready for Next Stage Bulk Actions ( 0 ) Proposal Title …" at bounding box center [886, 349] width 1350 height 328
click at [434, 300] on div "Intake ( 9 ) Loading... Ready for Next Stage Bulk Actions ( 0 ) Proposal Title …" at bounding box center [886, 349] width 1350 height 328
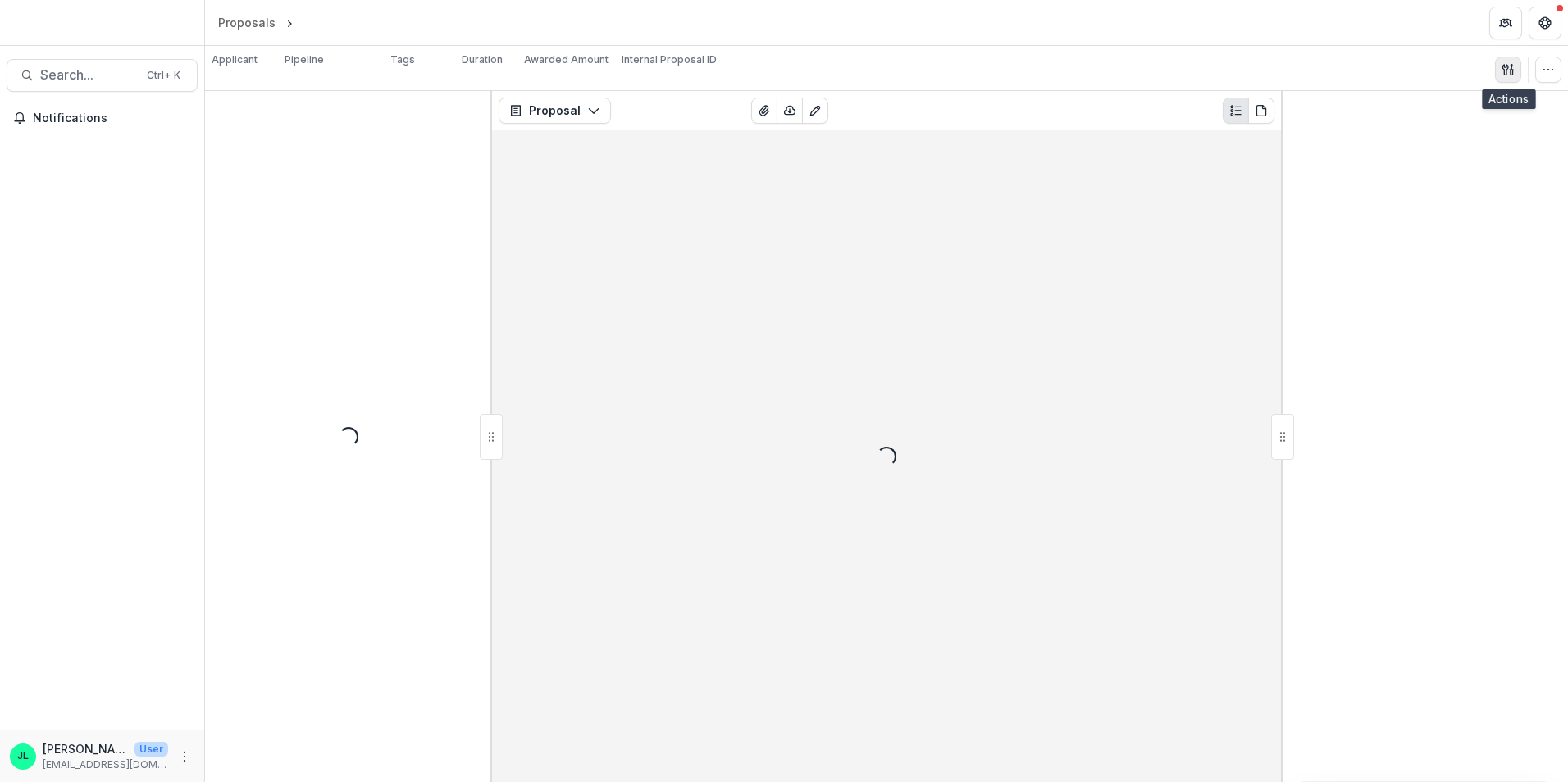
click at [1502, 69] on button "button" at bounding box center [1508, 69] width 26 height 26
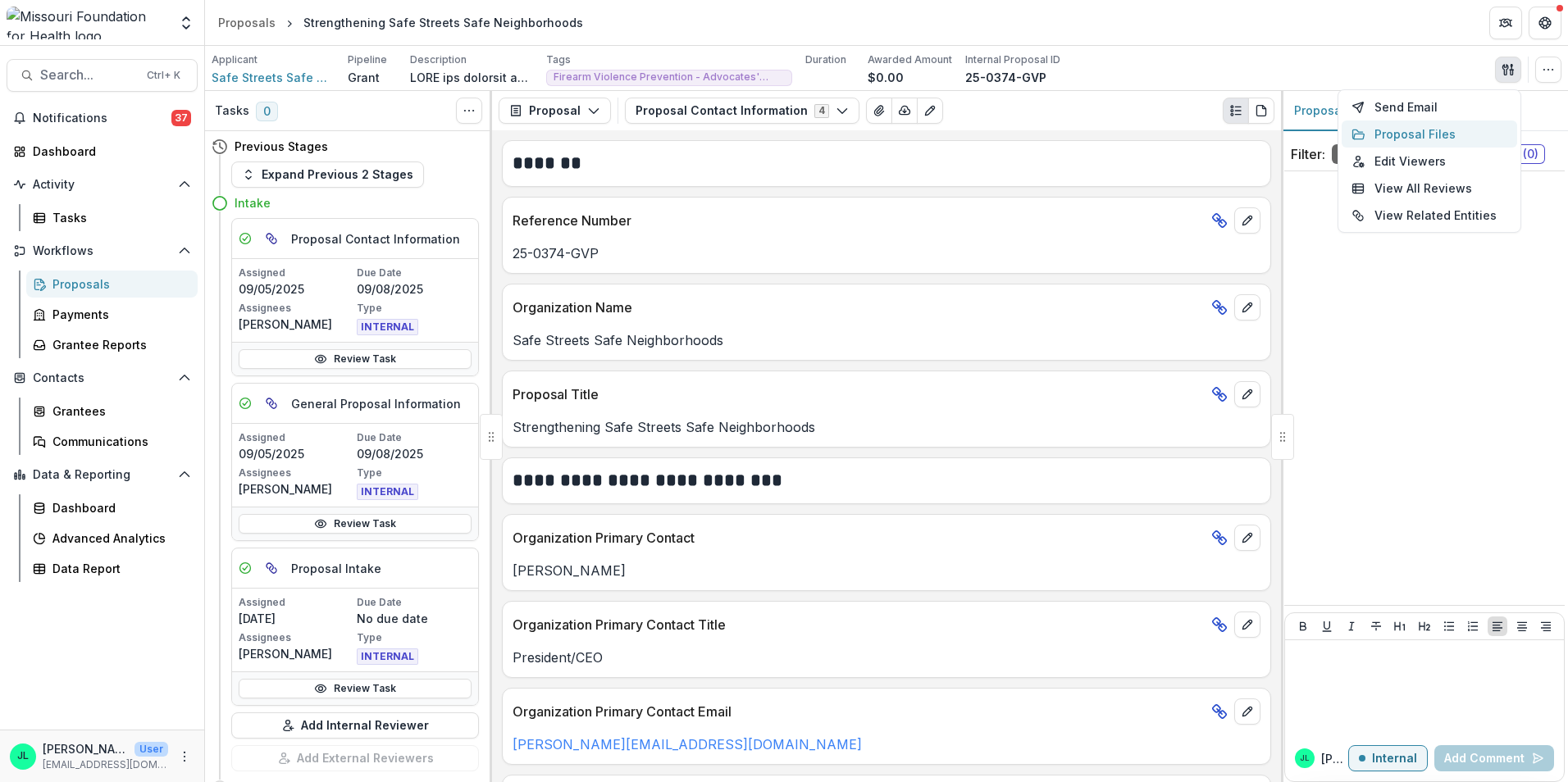
click at [1392, 132] on button "Proposal Files" at bounding box center [1430, 134] width 176 height 27
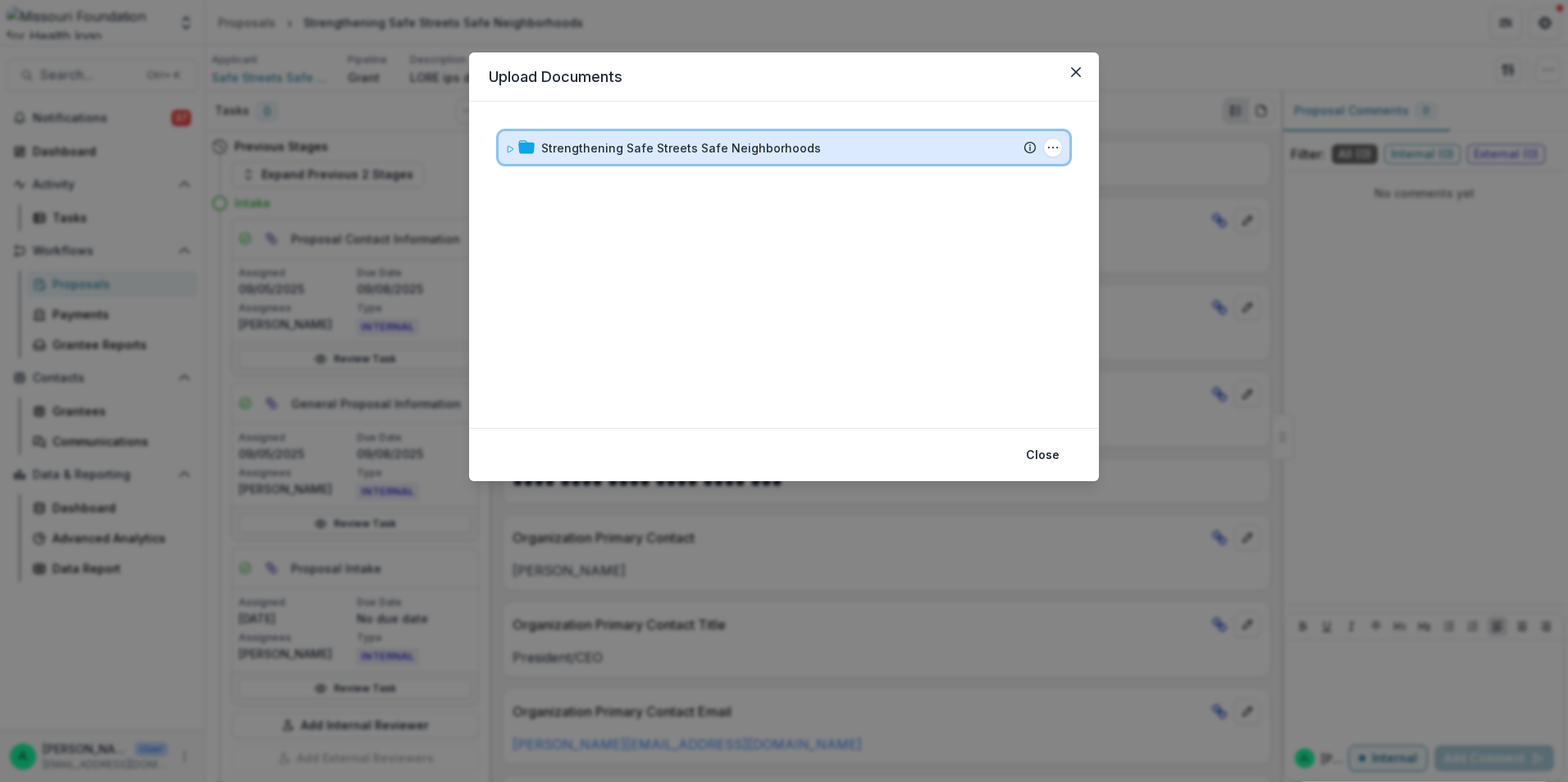
click at [508, 142] on span at bounding box center [510, 148] width 10 height 17
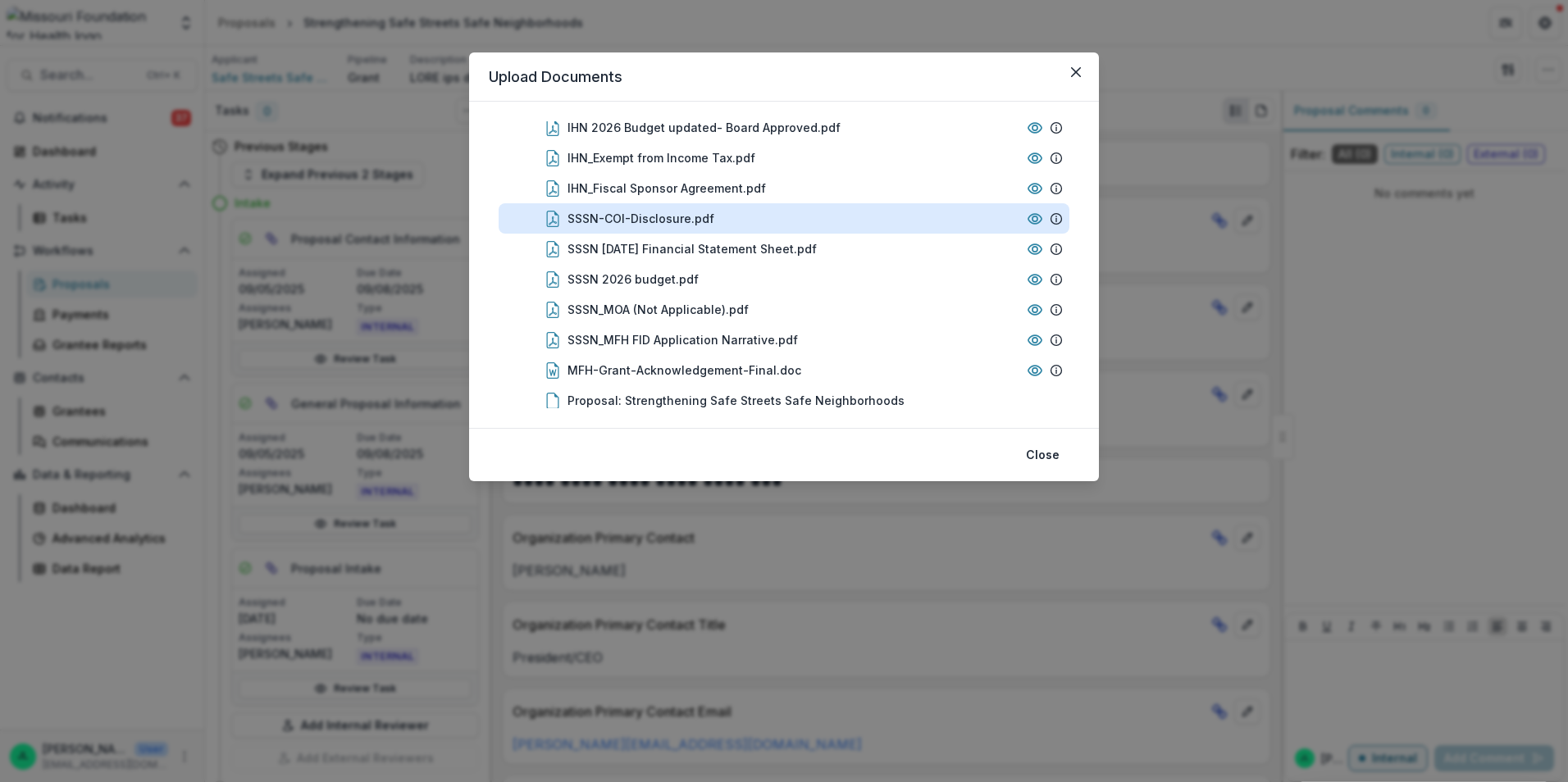
scroll to position [160, 0]
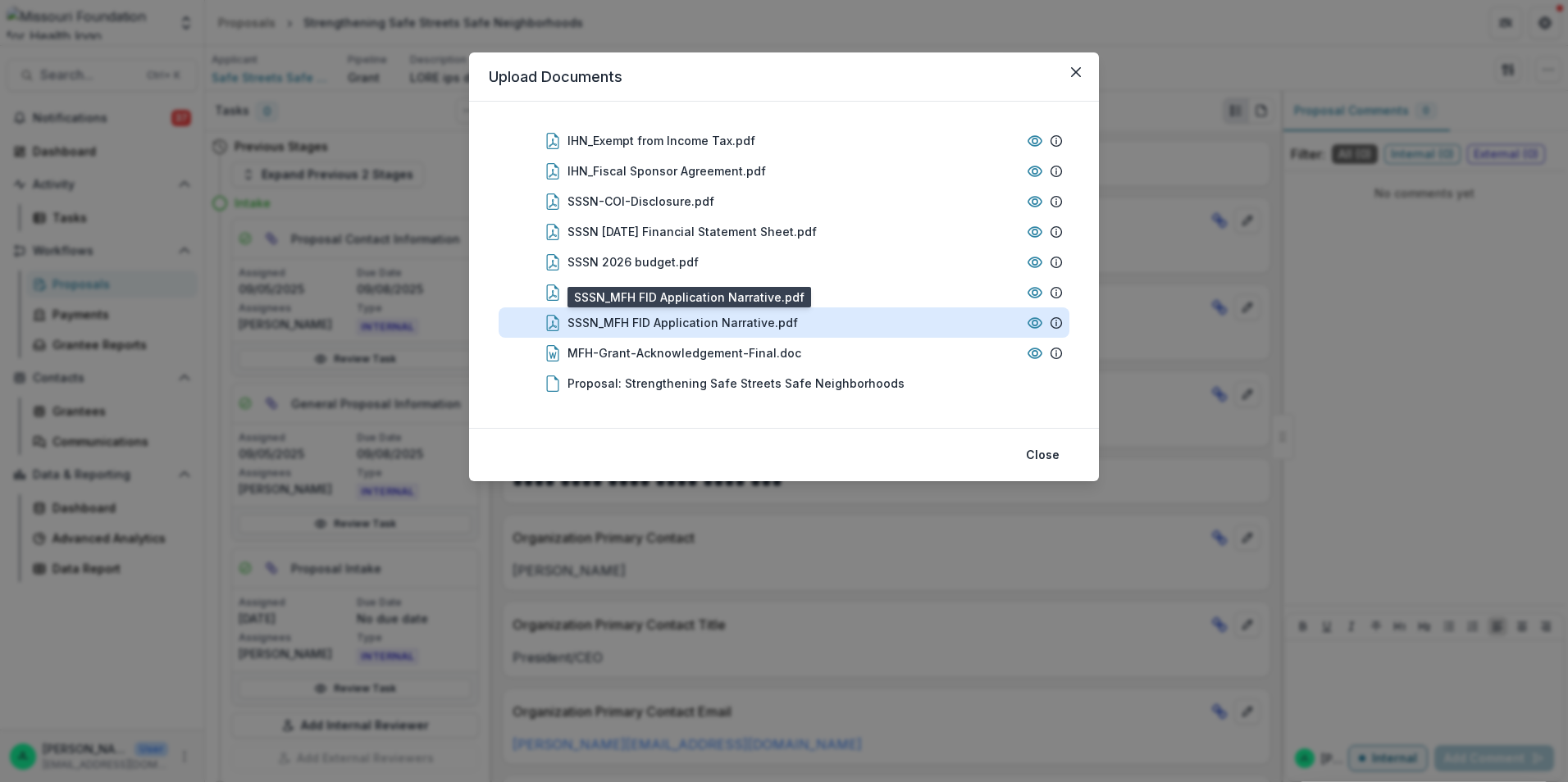
click at [687, 322] on div "SSSN_MFH FID Application Narrative.pdf" at bounding box center [682, 323] width 230 height 17
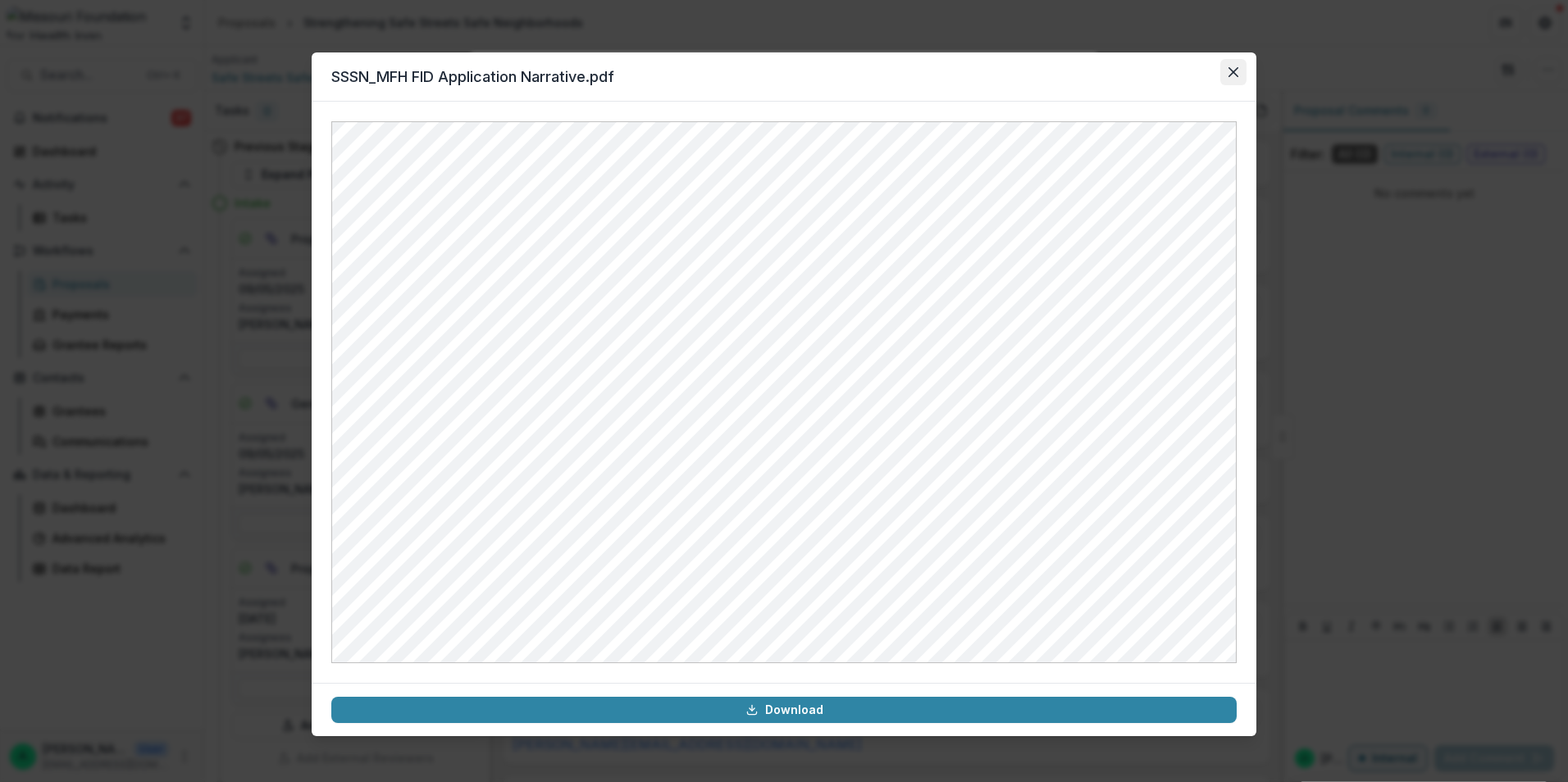
click at [1227, 78] on button "Close" at bounding box center [1233, 72] width 26 height 26
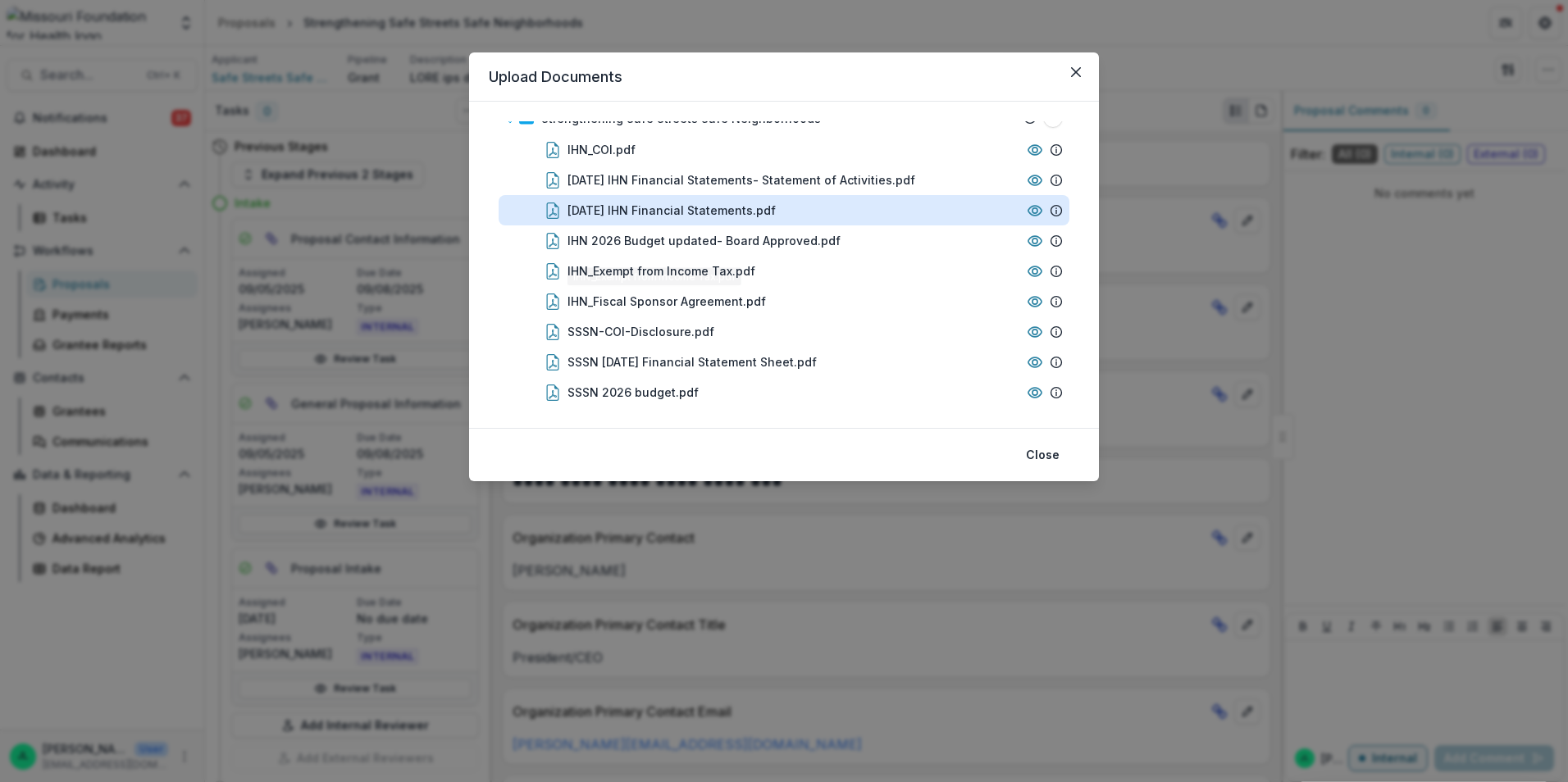
scroll to position [0, 0]
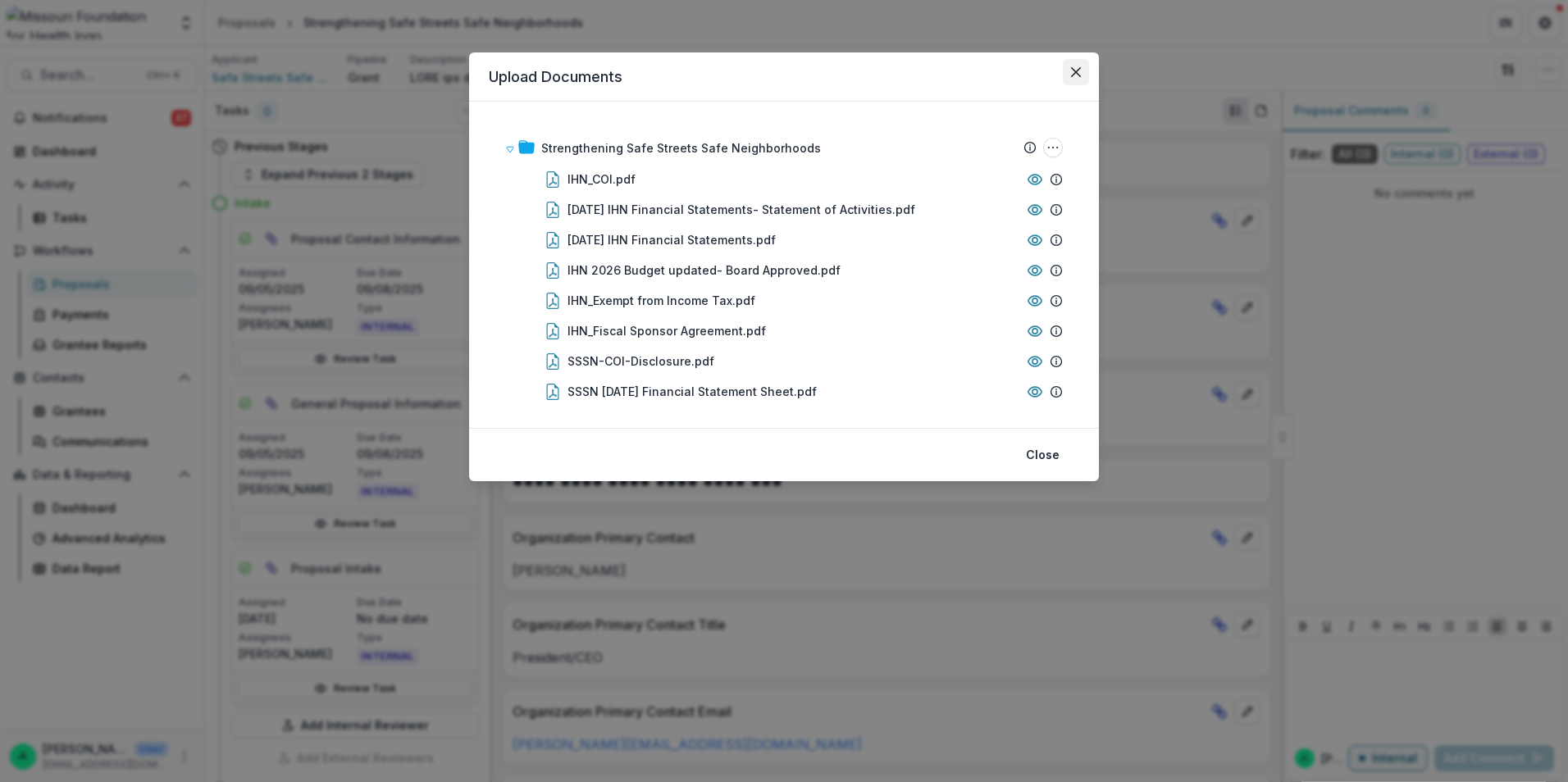
click at [1083, 70] on button "Close" at bounding box center [1076, 72] width 26 height 26
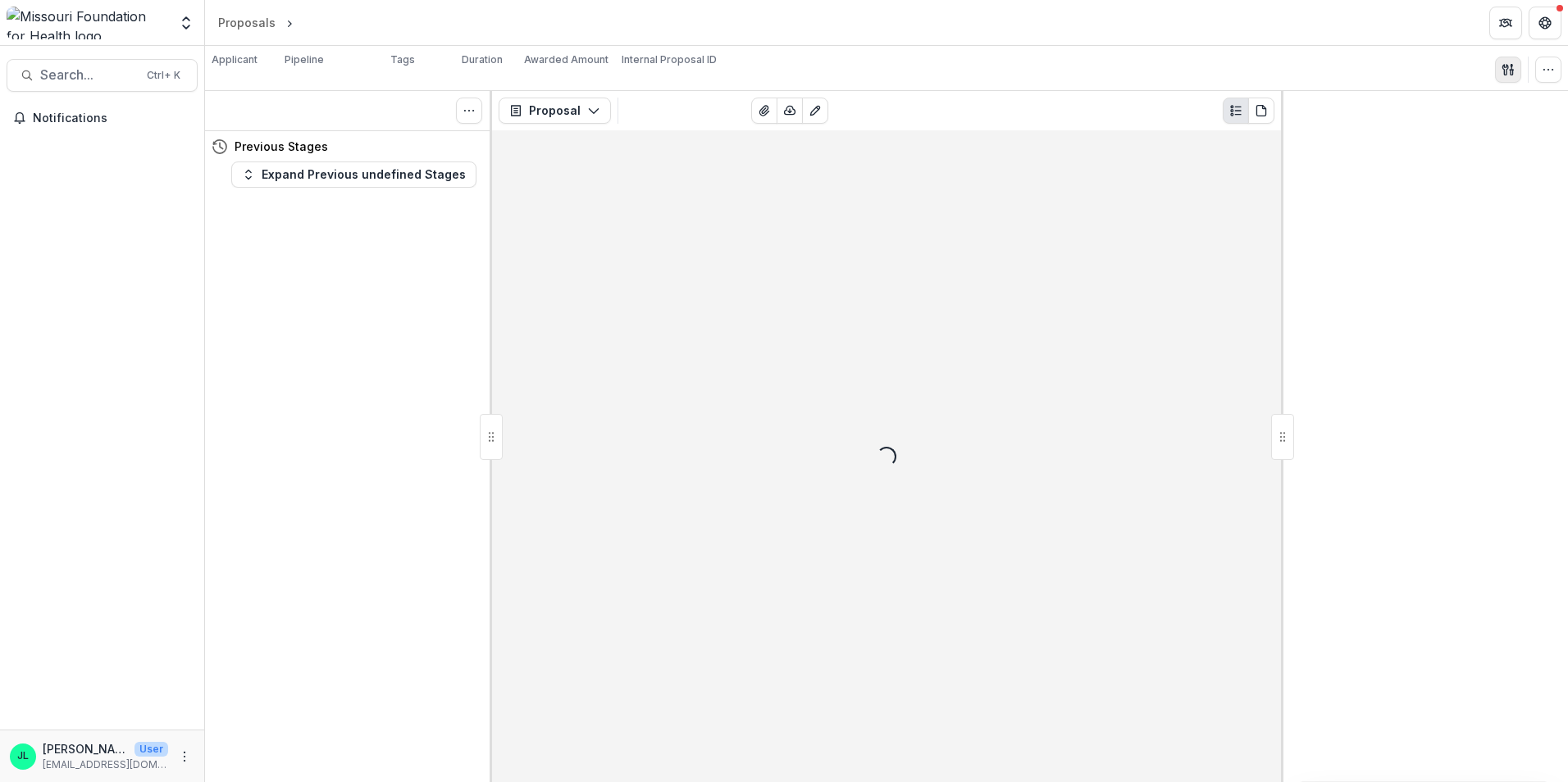
click at [1503, 66] on icon "button" at bounding box center [1505, 68] width 6 height 10
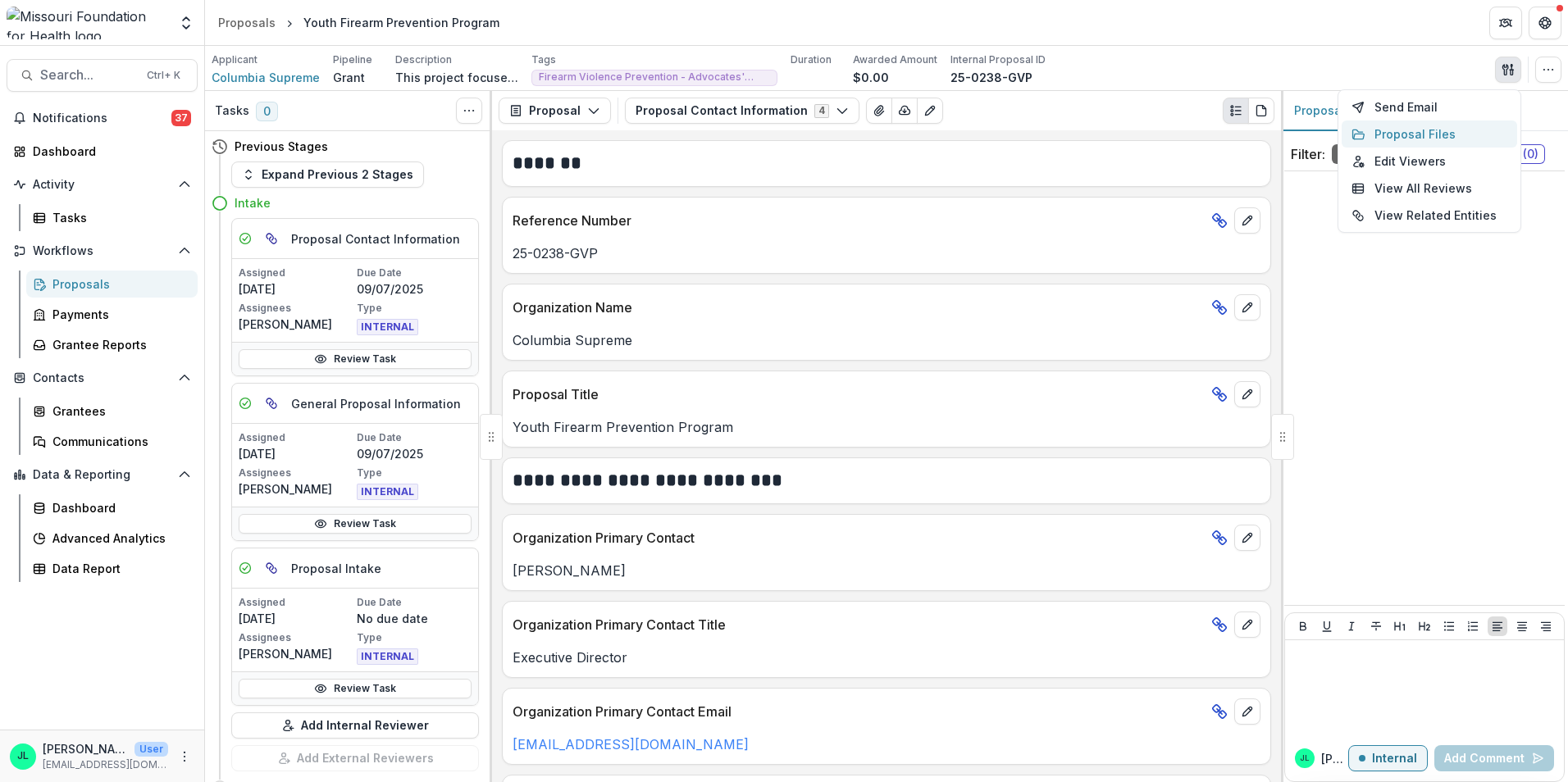
click at [1360, 128] on icon "button" at bounding box center [1357, 135] width 13 height 13
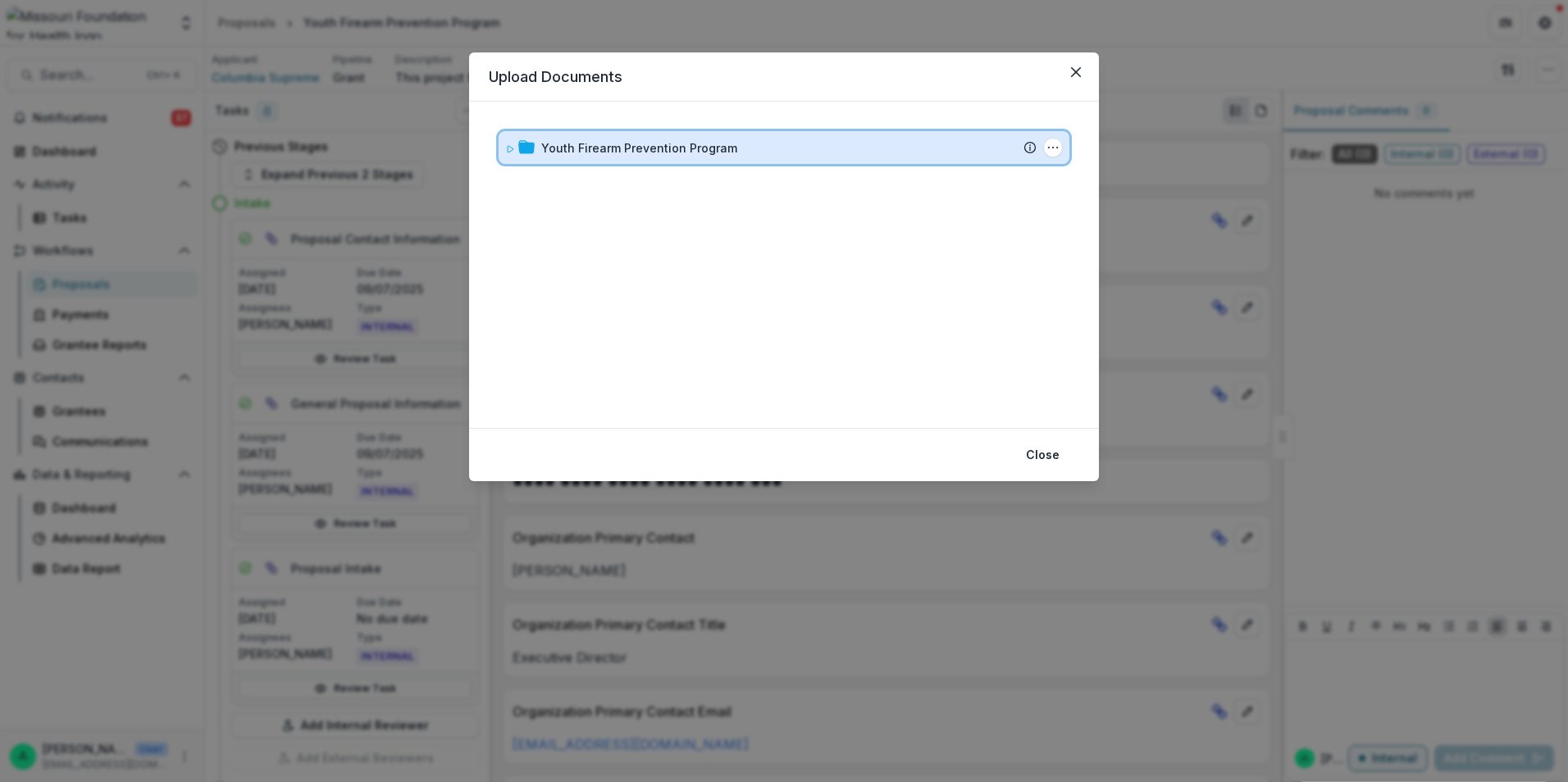
click at [510, 153] on icon at bounding box center [510, 149] width 10 height 10
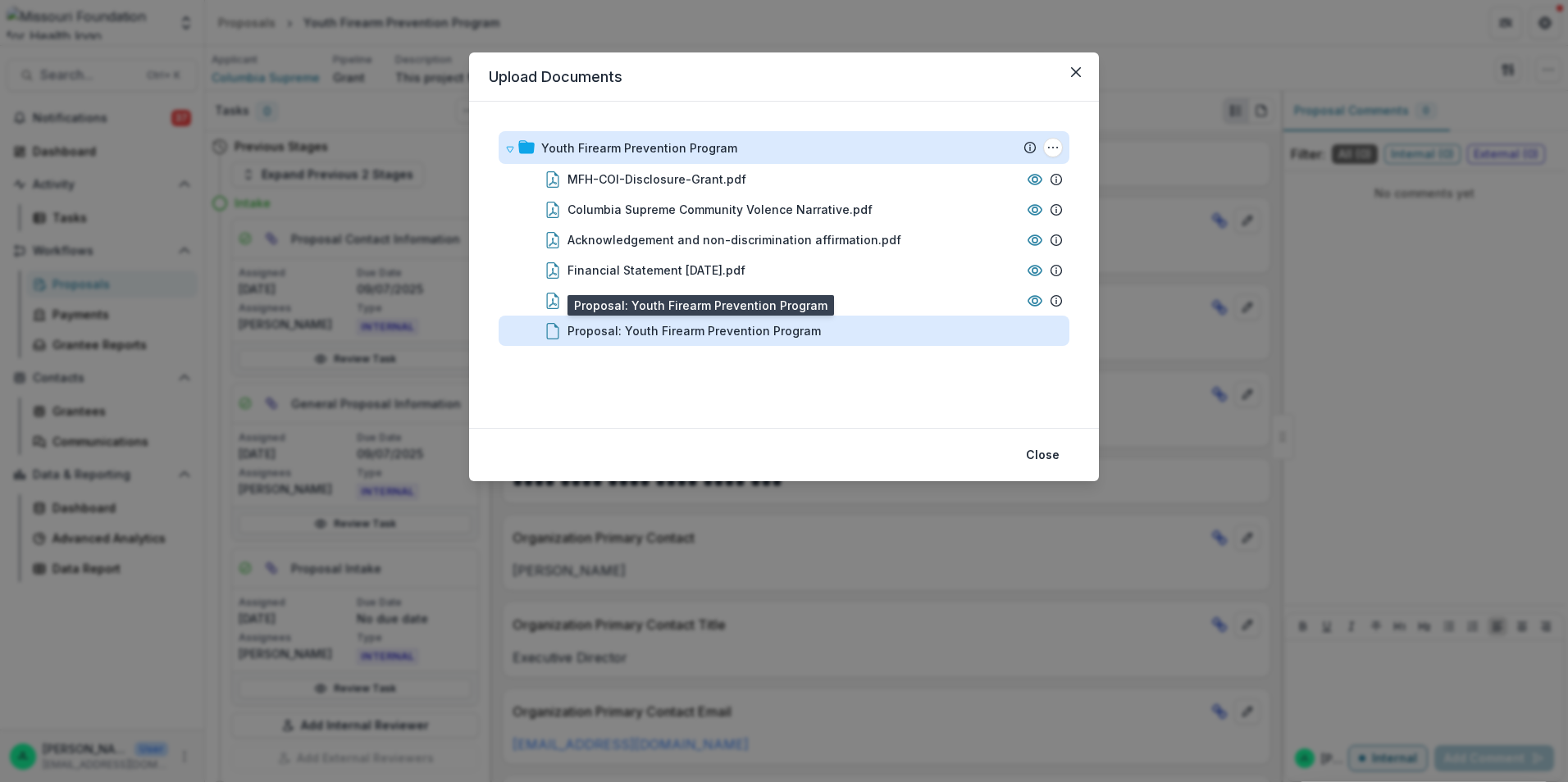
click at [660, 334] on div "Proposal: Youth Firearm Prevention Program" at bounding box center [693, 330] width 254 height 17
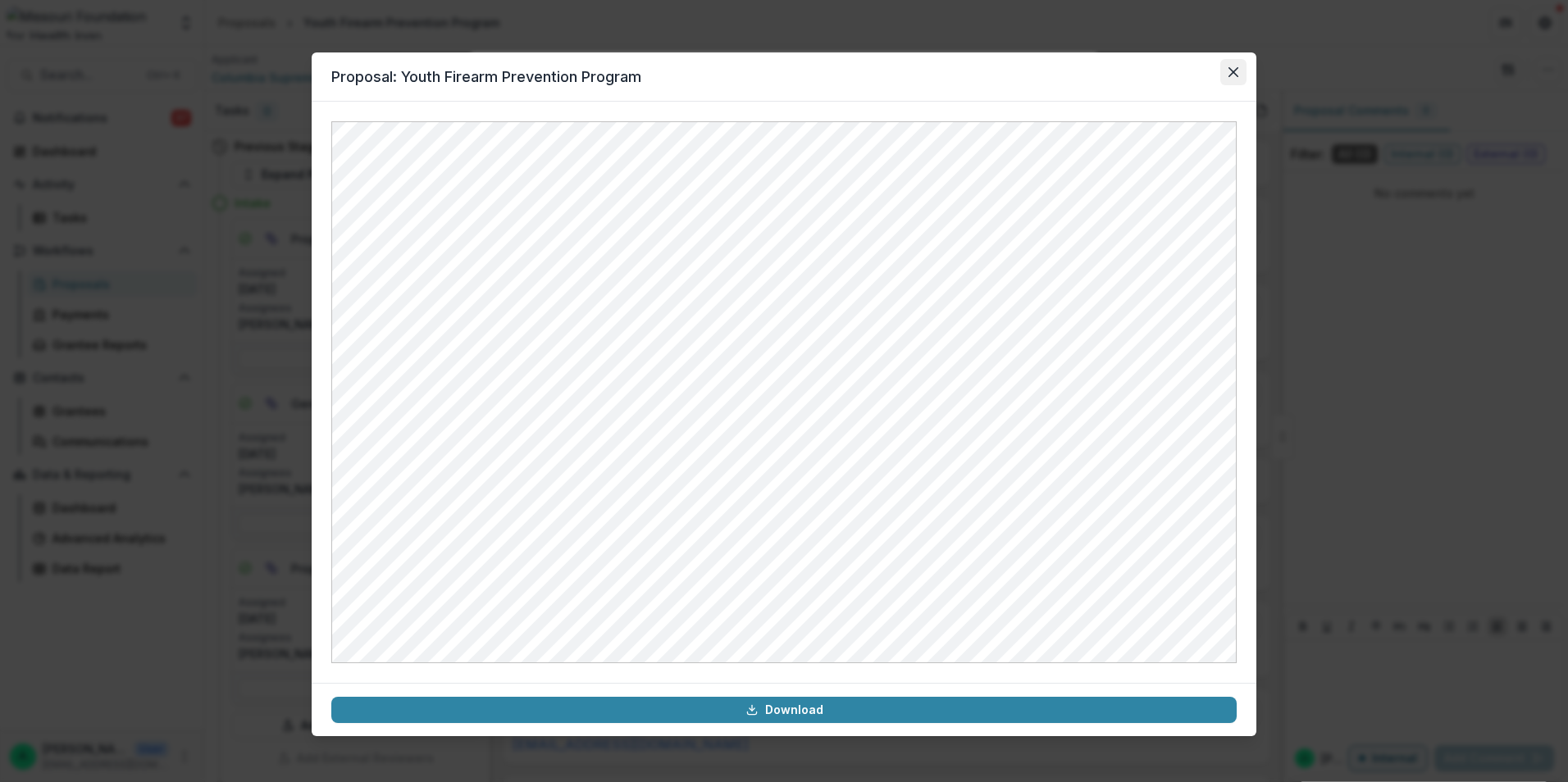
click at [1228, 73] on icon "Close" at bounding box center [1233, 72] width 10 height 10
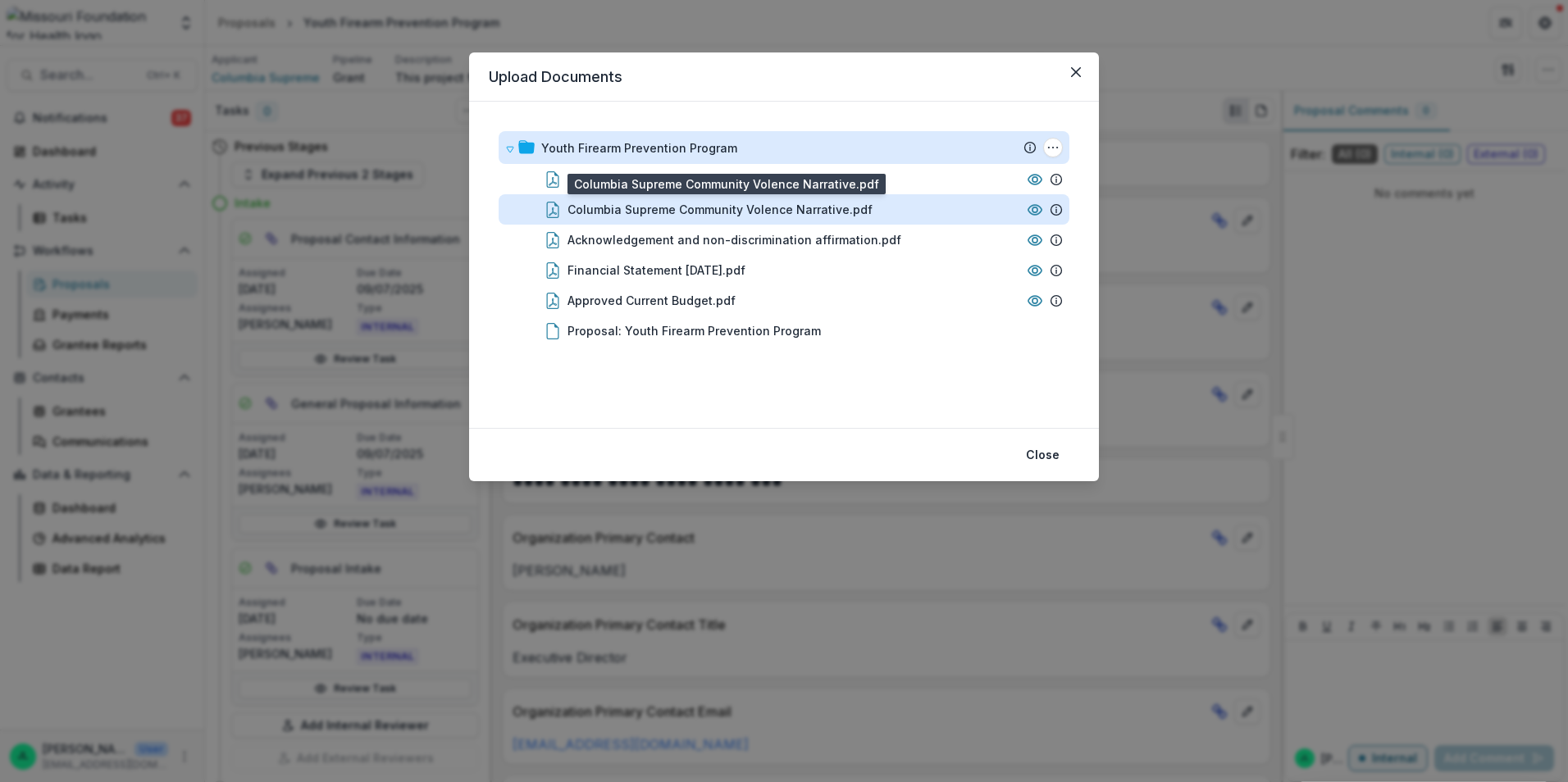
click at [726, 213] on div "Columbia Supreme Community Volence Narrative.pdf" at bounding box center [719, 210] width 305 height 17
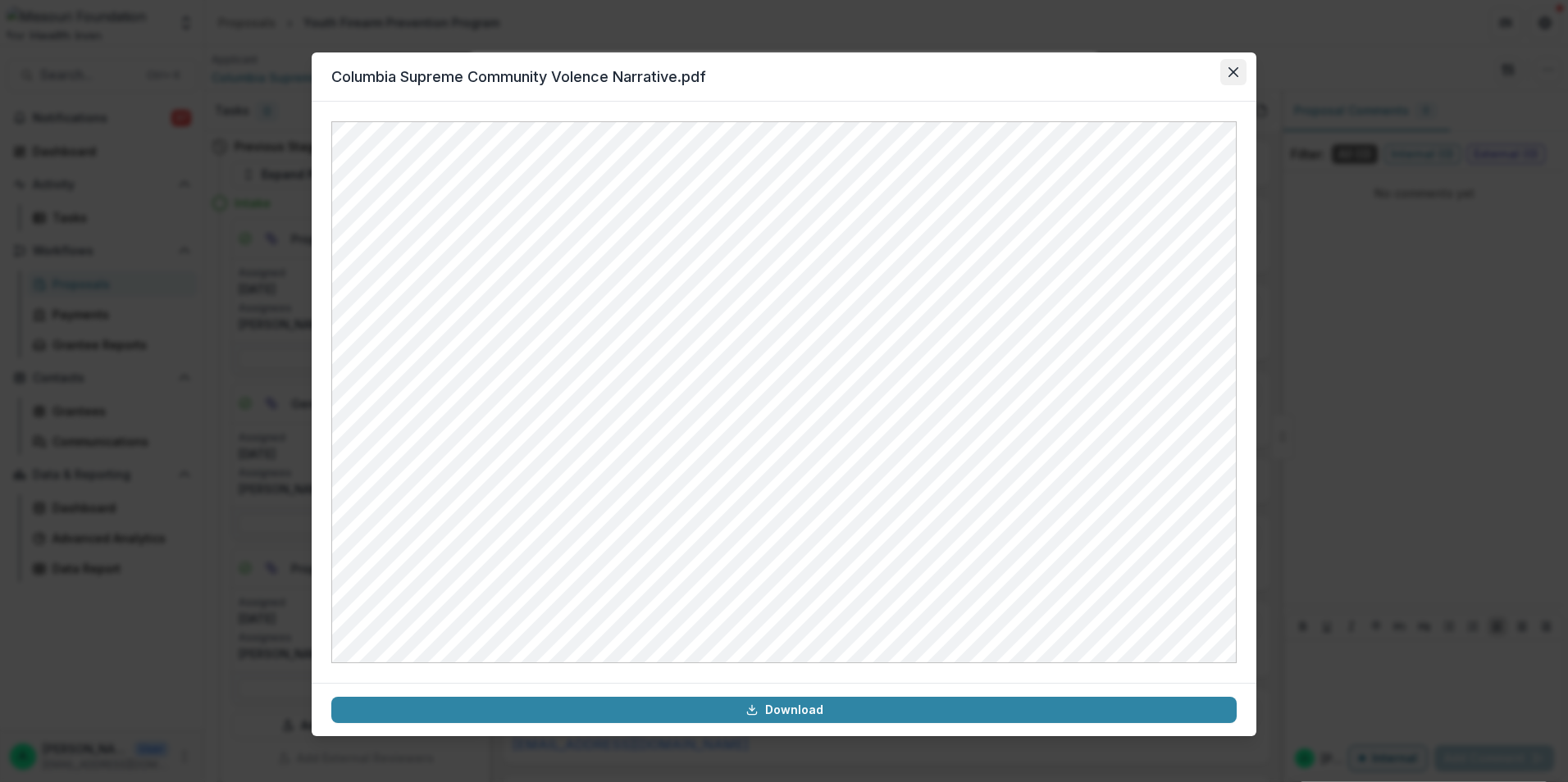
click at [1239, 71] on button "Close" at bounding box center [1233, 72] width 26 height 26
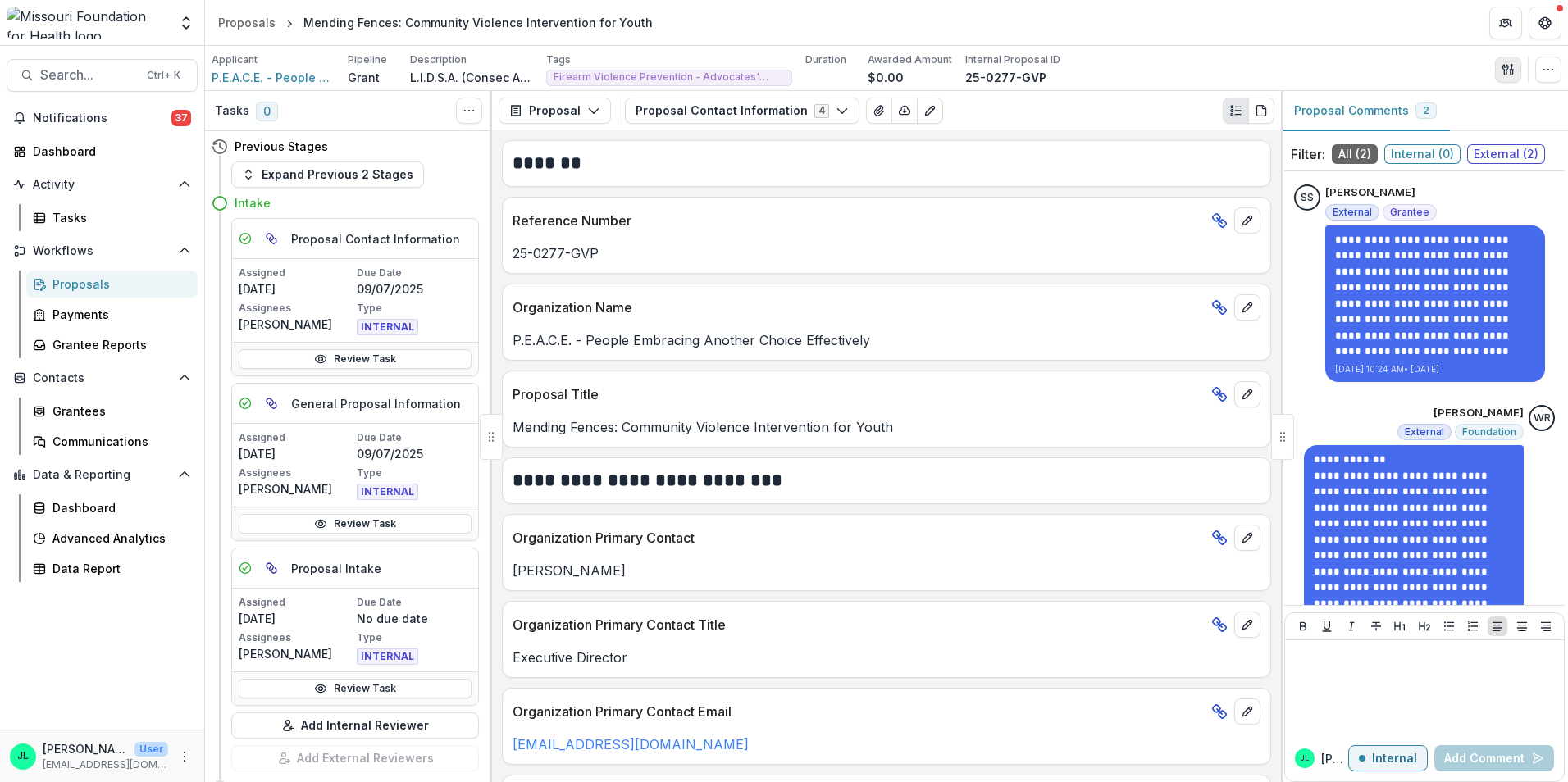
click at [1510, 69] on icon "button" at bounding box center [1508, 69] width 13 height 13
click at [1400, 123] on button "Proposal Files" at bounding box center [1430, 134] width 176 height 27
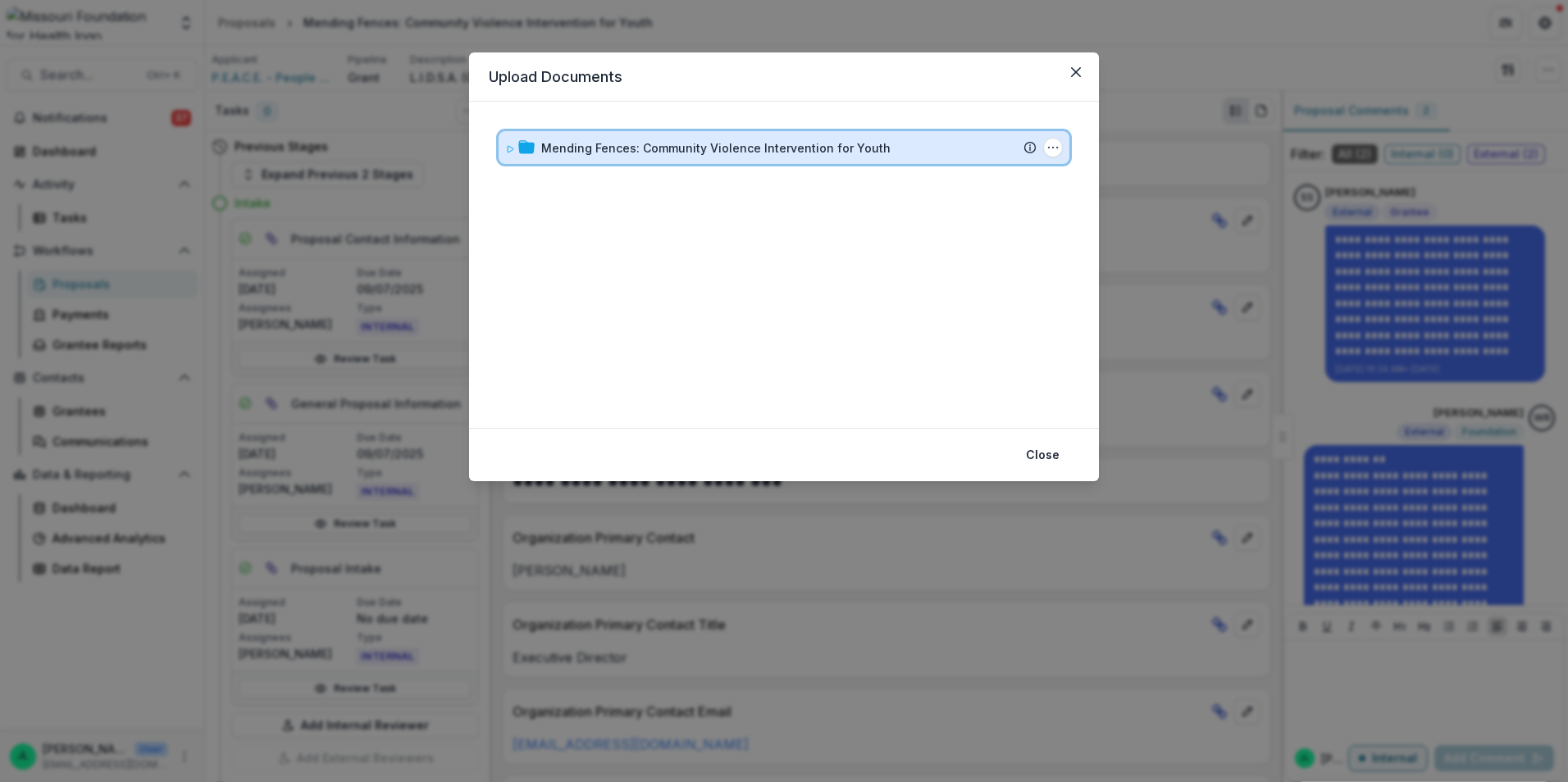
click at [507, 149] on icon at bounding box center [510, 149] width 10 height 10
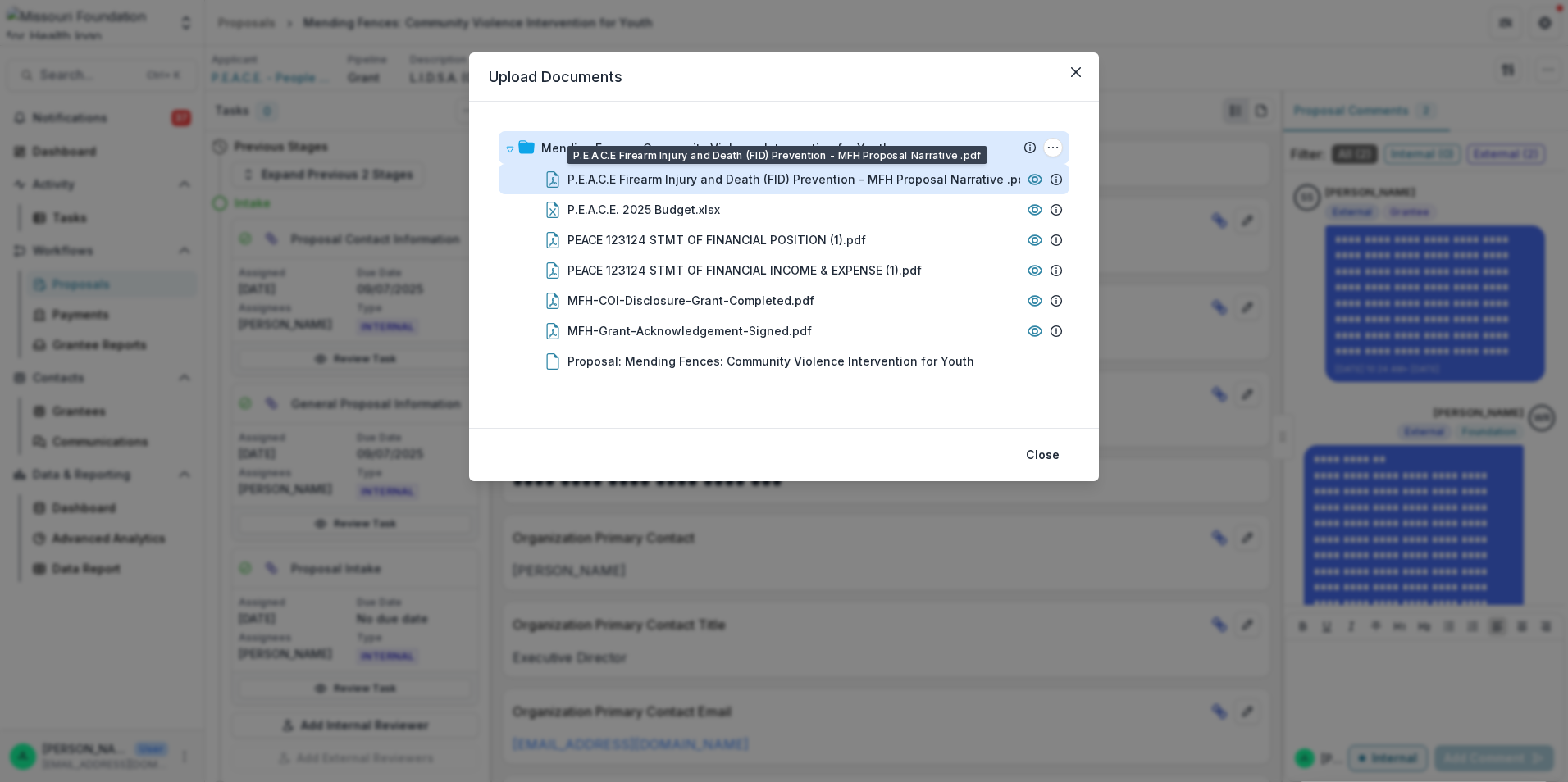
click at [824, 171] on div "P.E.A.C.E Firearm Injury and Death (FID) Prevention - MFH Proposal Narrative .p…" at bounding box center [798, 179] width 462 height 17
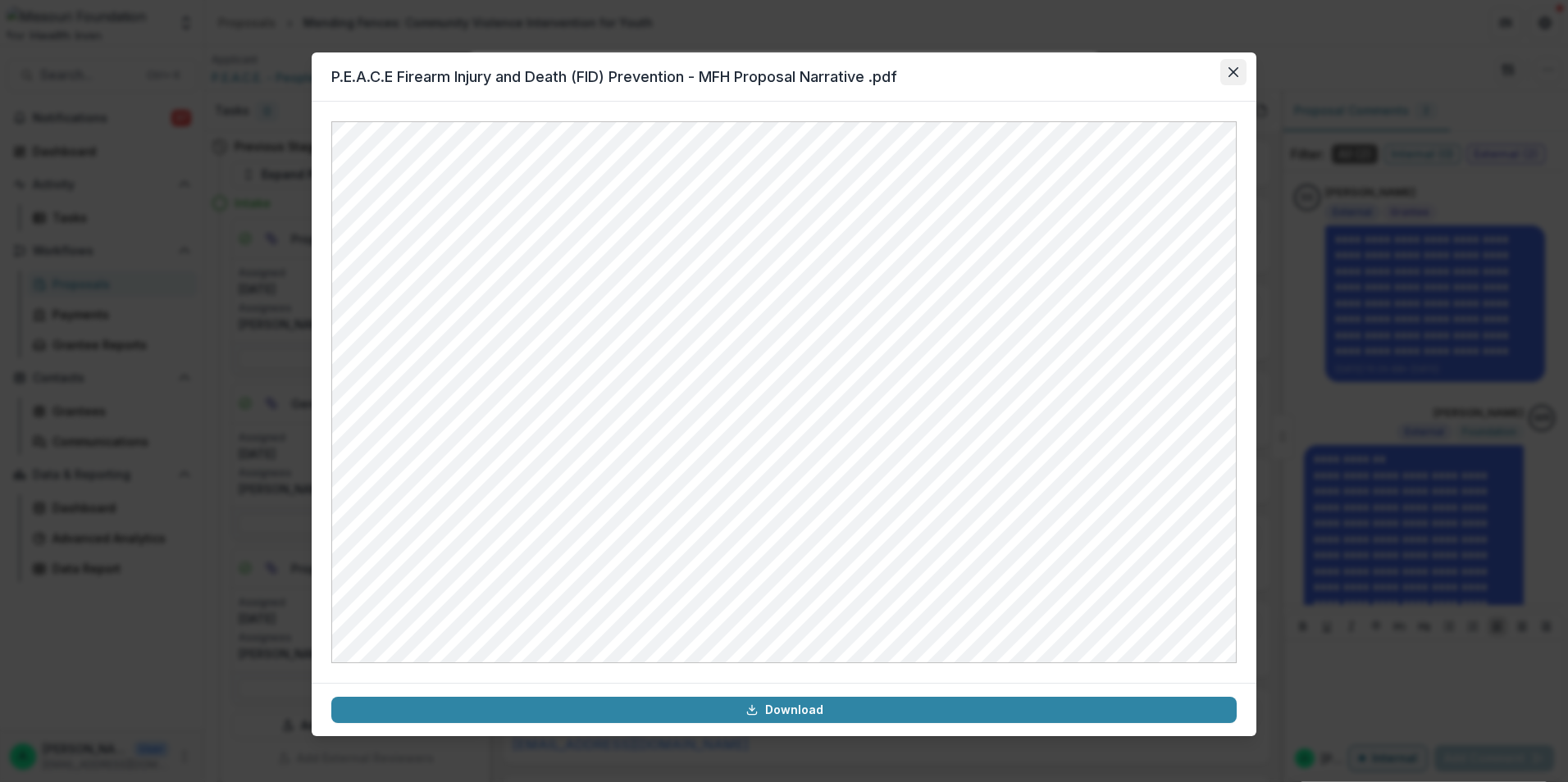
click at [1234, 77] on icon "Close" at bounding box center [1233, 72] width 10 height 10
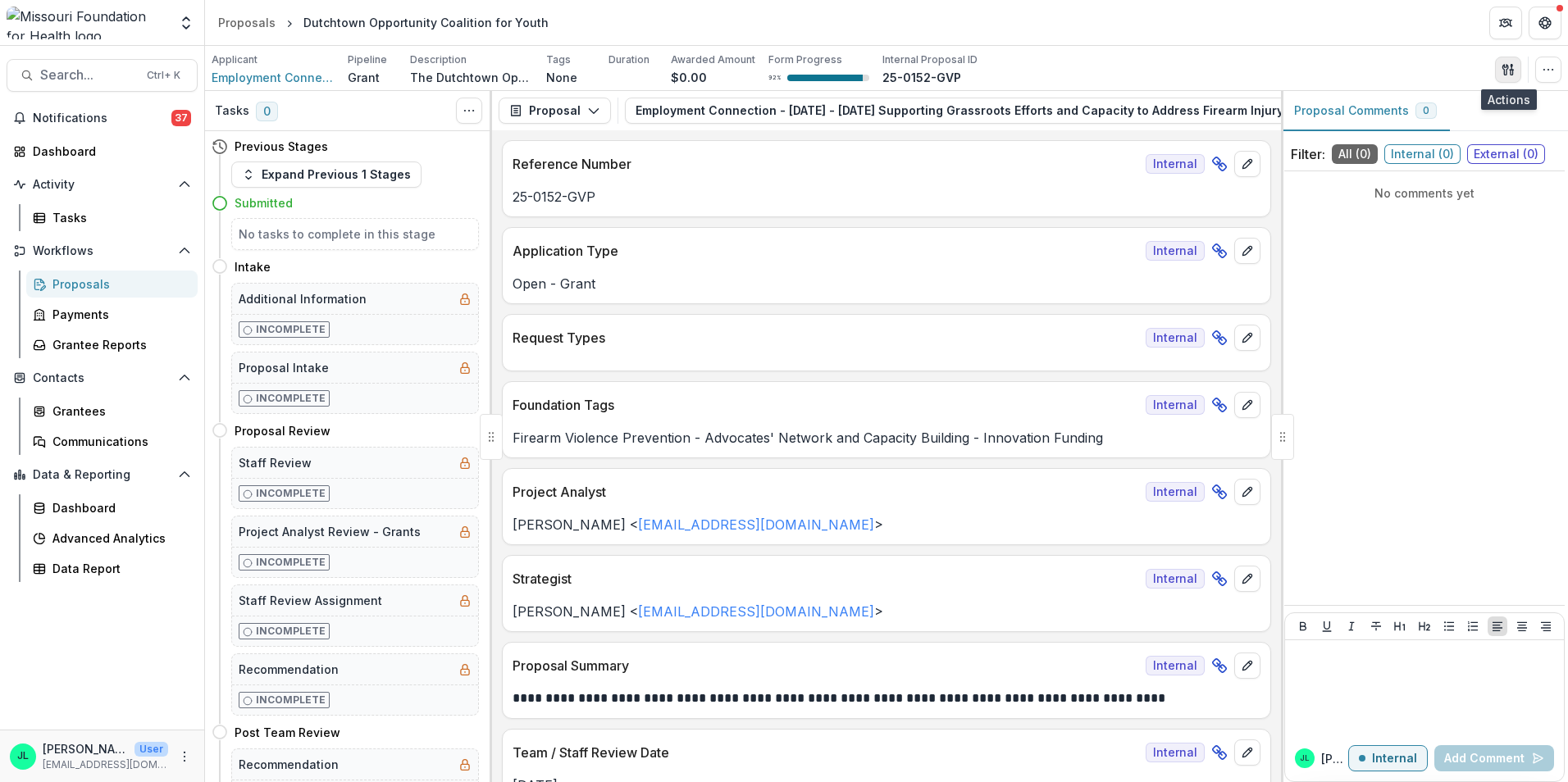
click at [1503, 66] on icon "button" at bounding box center [1505, 68] width 6 height 10
click at [1399, 135] on button "Proposal Files" at bounding box center [1430, 134] width 176 height 27
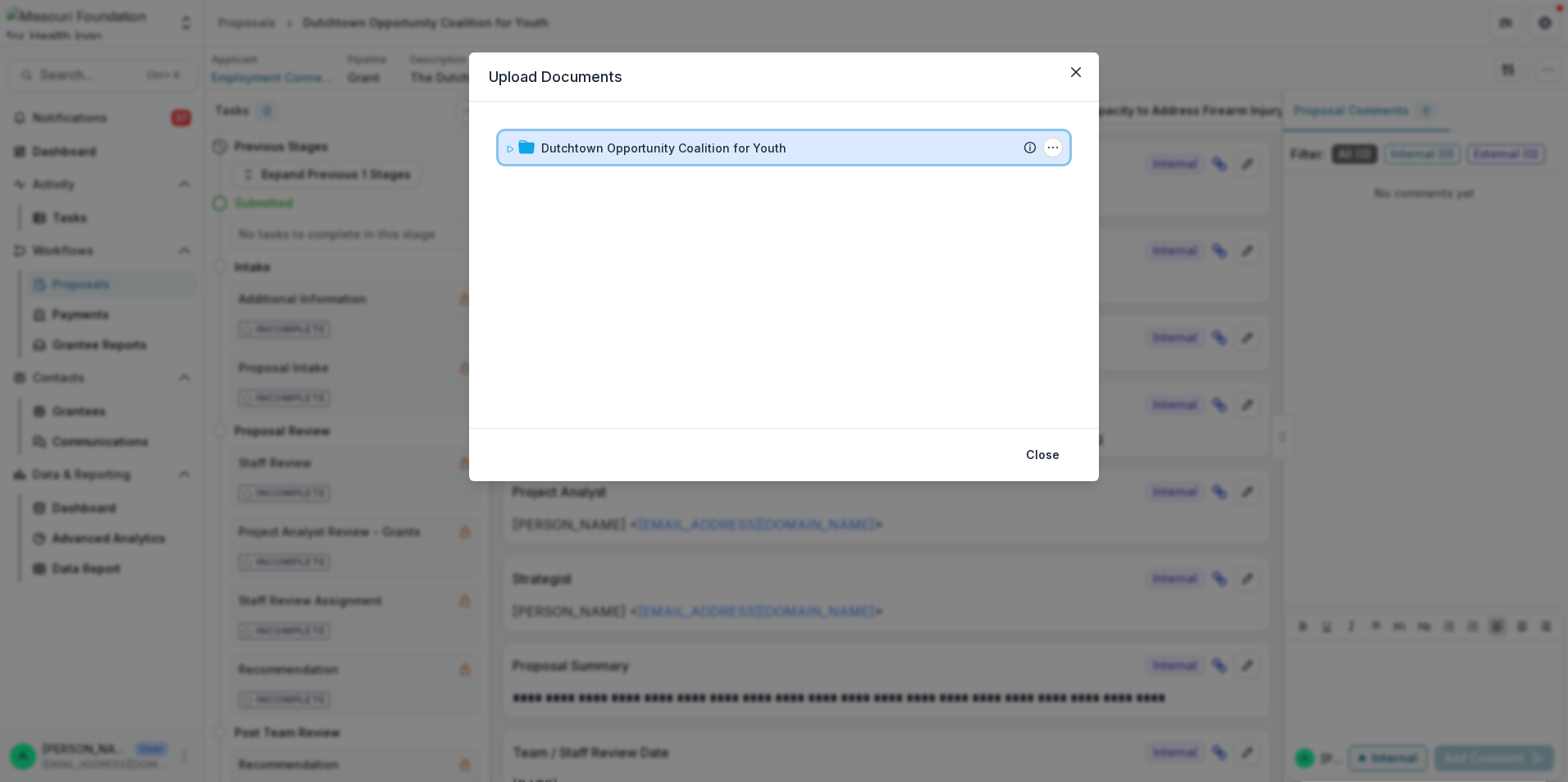
click at [505, 144] on icon at bounding box center [510, 149] width 10 height 10
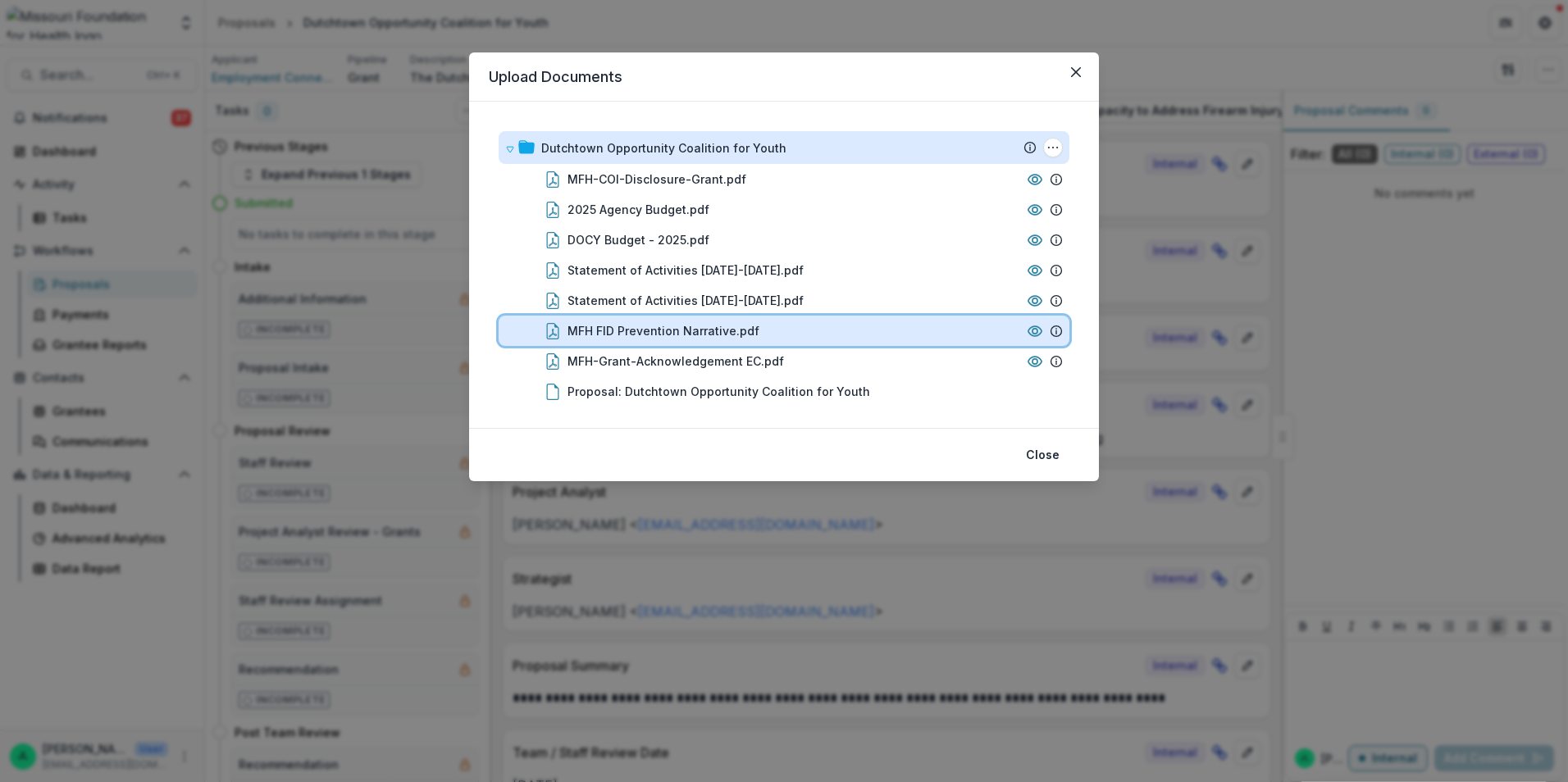
click at [804, 331] on div "MFH FID Prevention Narrative.pdf" at bounding box center [793, 330] width 453 height 17
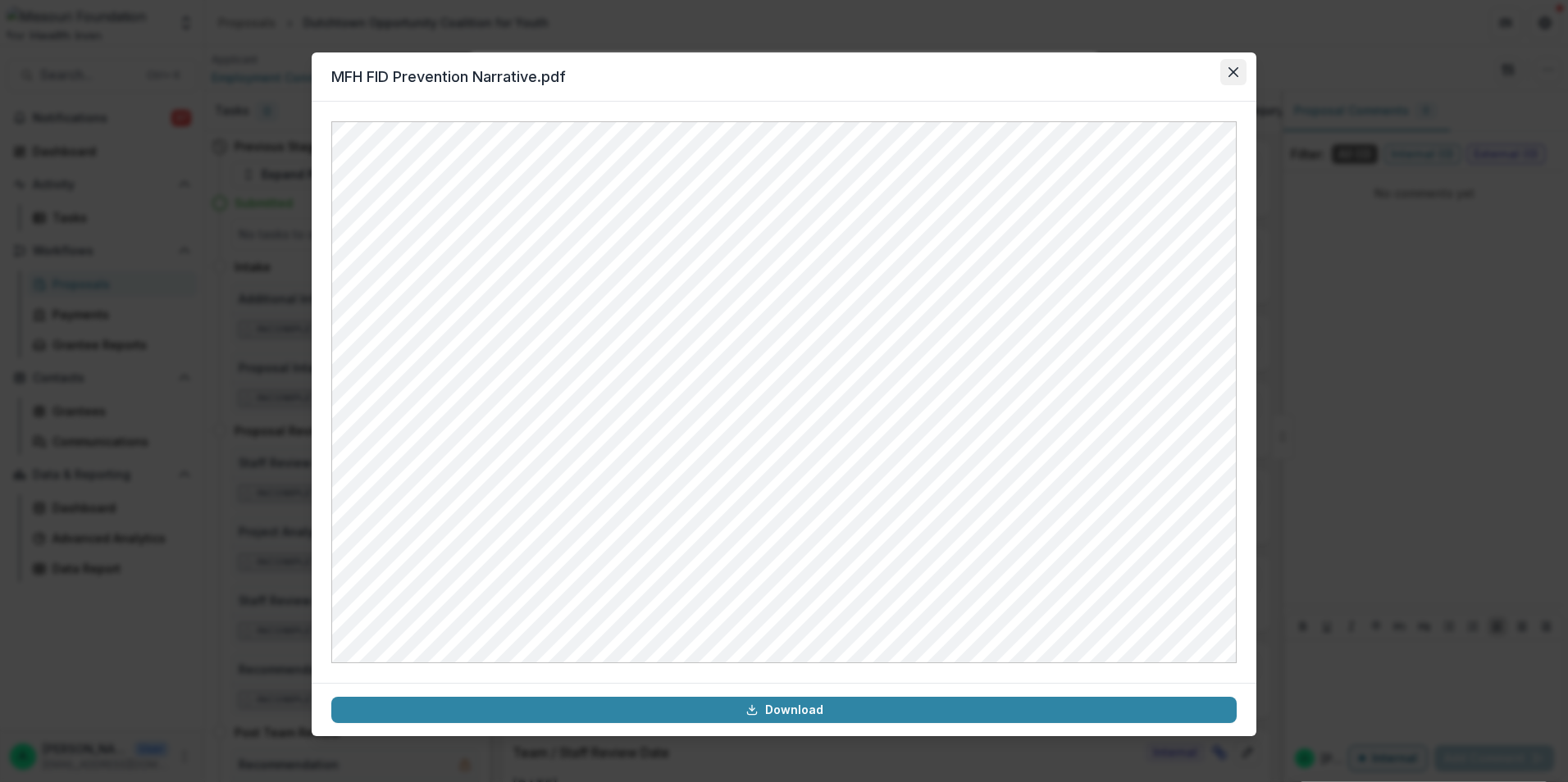
click at [1232, 80] on button "Close" at bounding box center [1233, 72] width 26 height 26
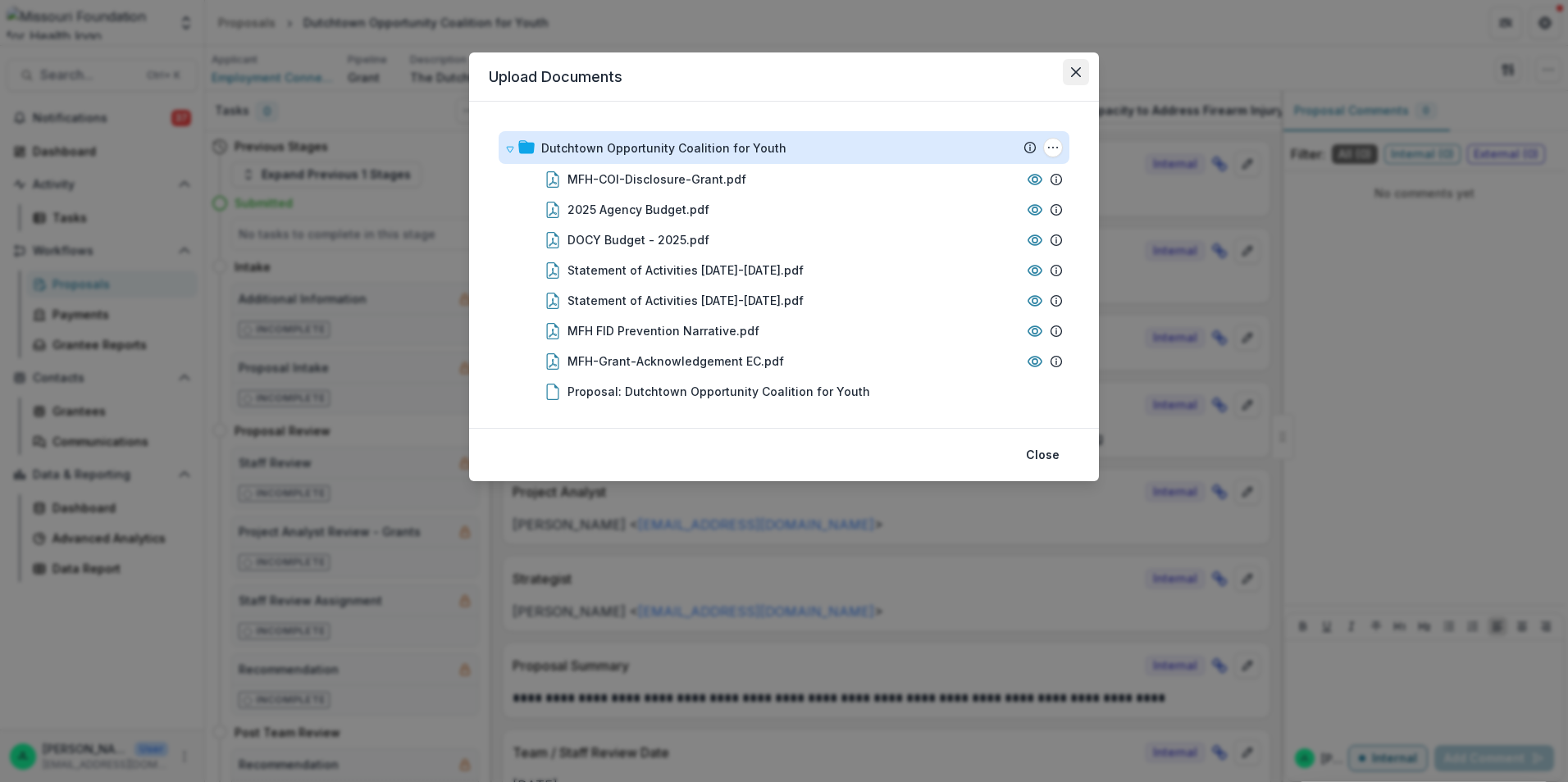
click at [1078, 70] on icon "Close" at bounding box center [1076, 72] width 10 height 10
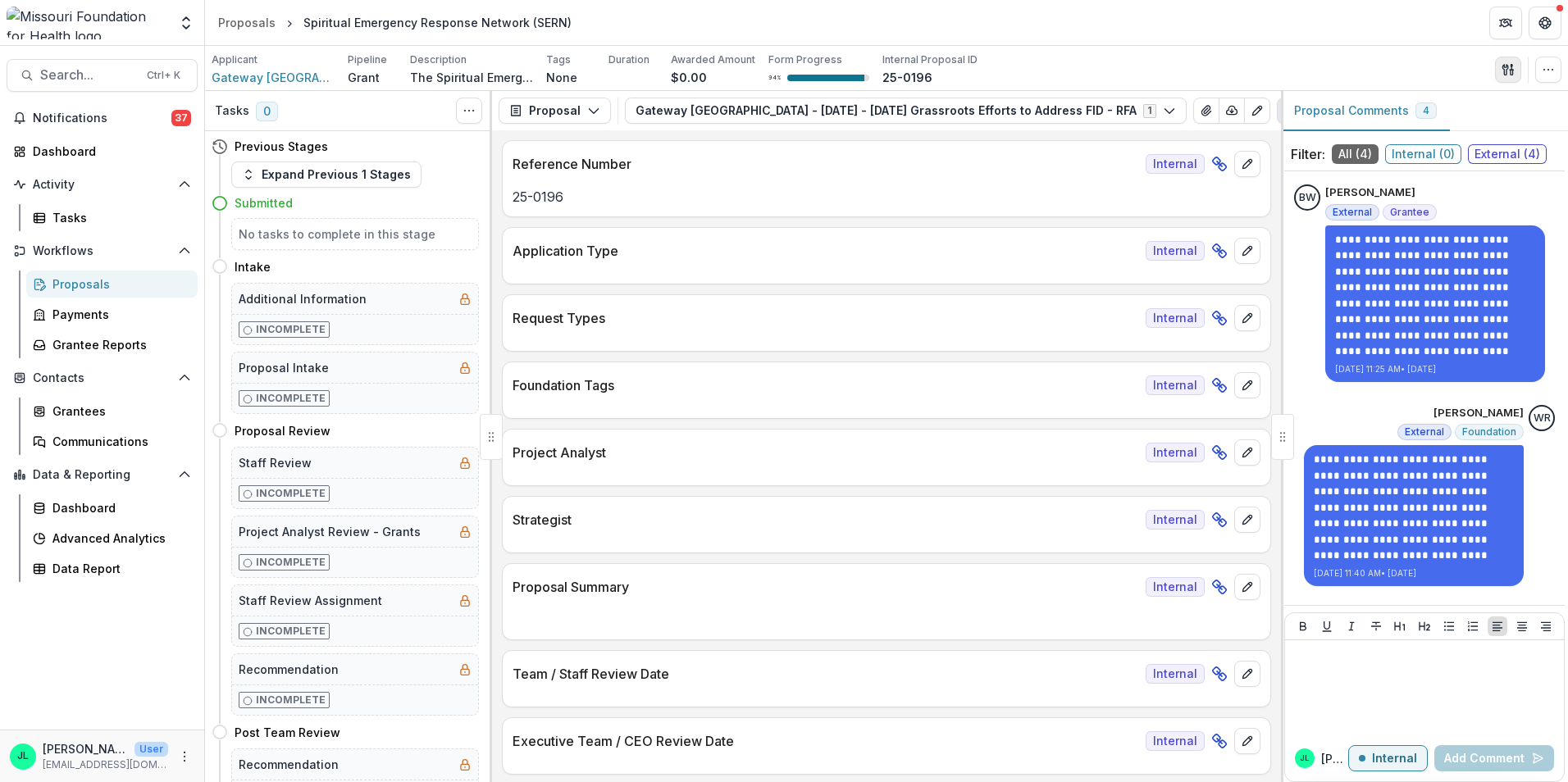
click at [1514, 75] on icon "button" at bounding box center [1508, 69] width 13 height 13
click at [1387, 135] on button "Proposal Files" at bounding box center [1430, 134] width 176 height 27
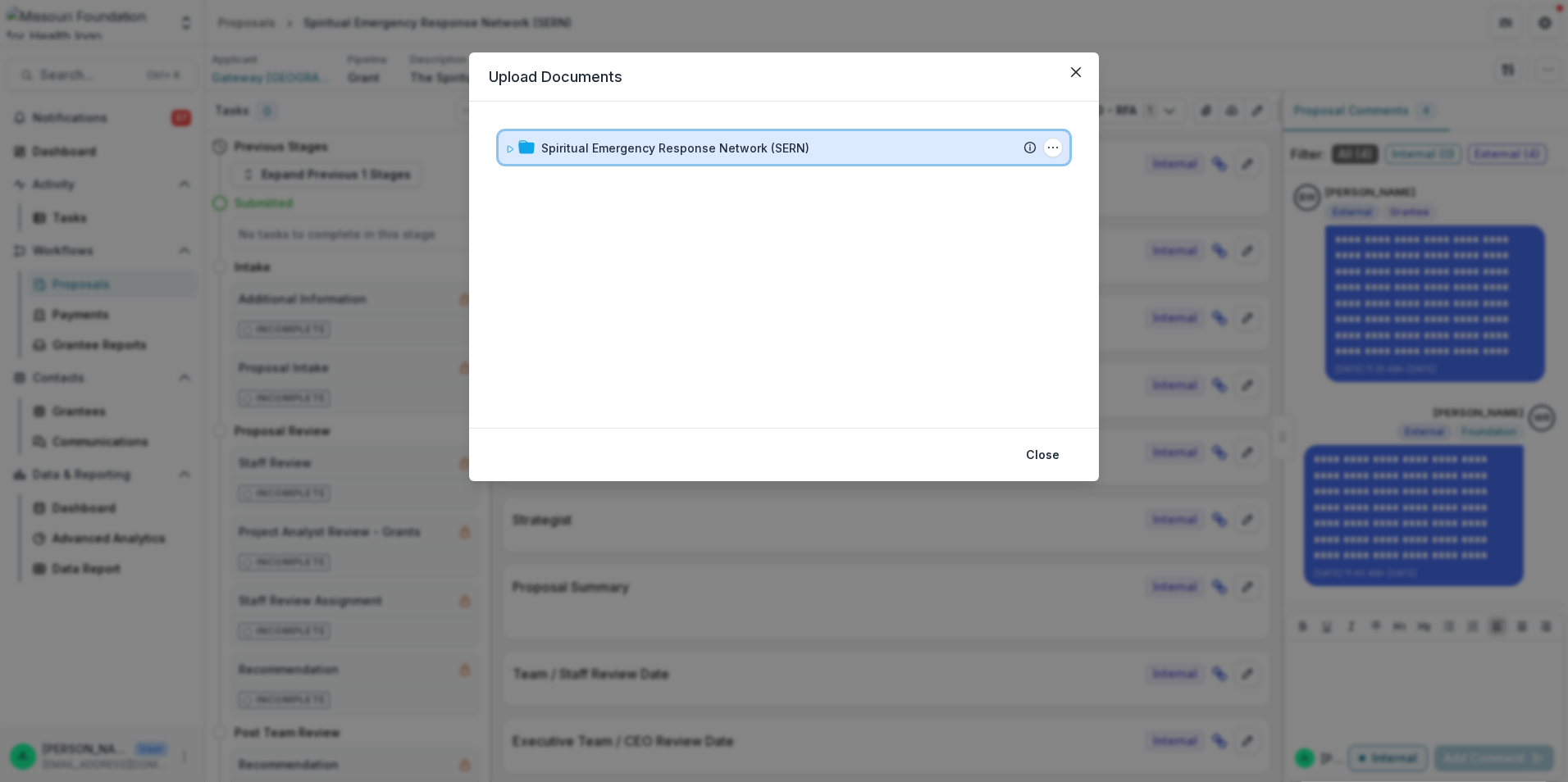
click at [512, 152] on icon at bounding box center [510, 149] width 10 height 10
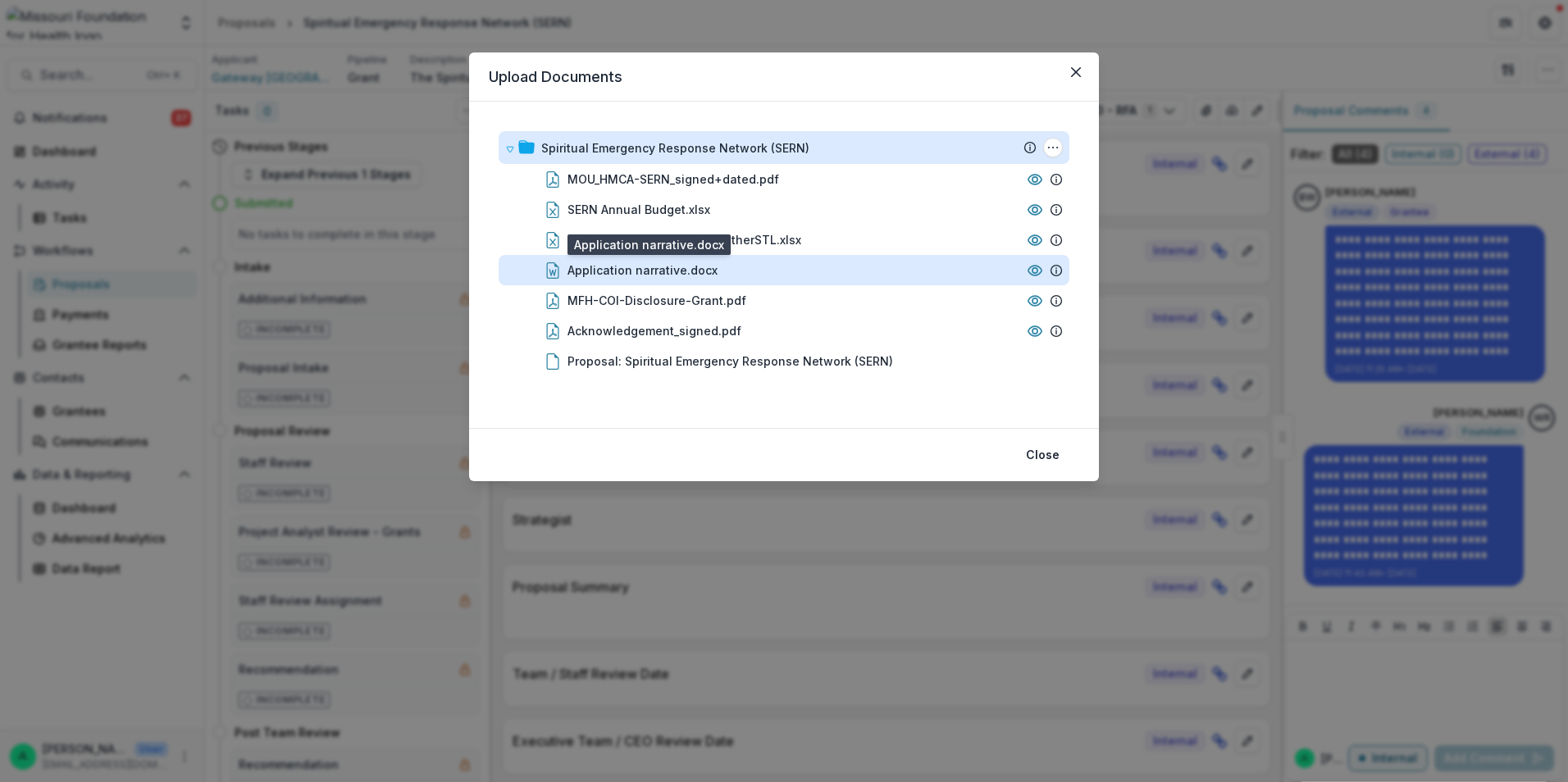
click at [690, 267] on div "Application narrative.docx" at bounding box center [642, 270] width 150 height 17
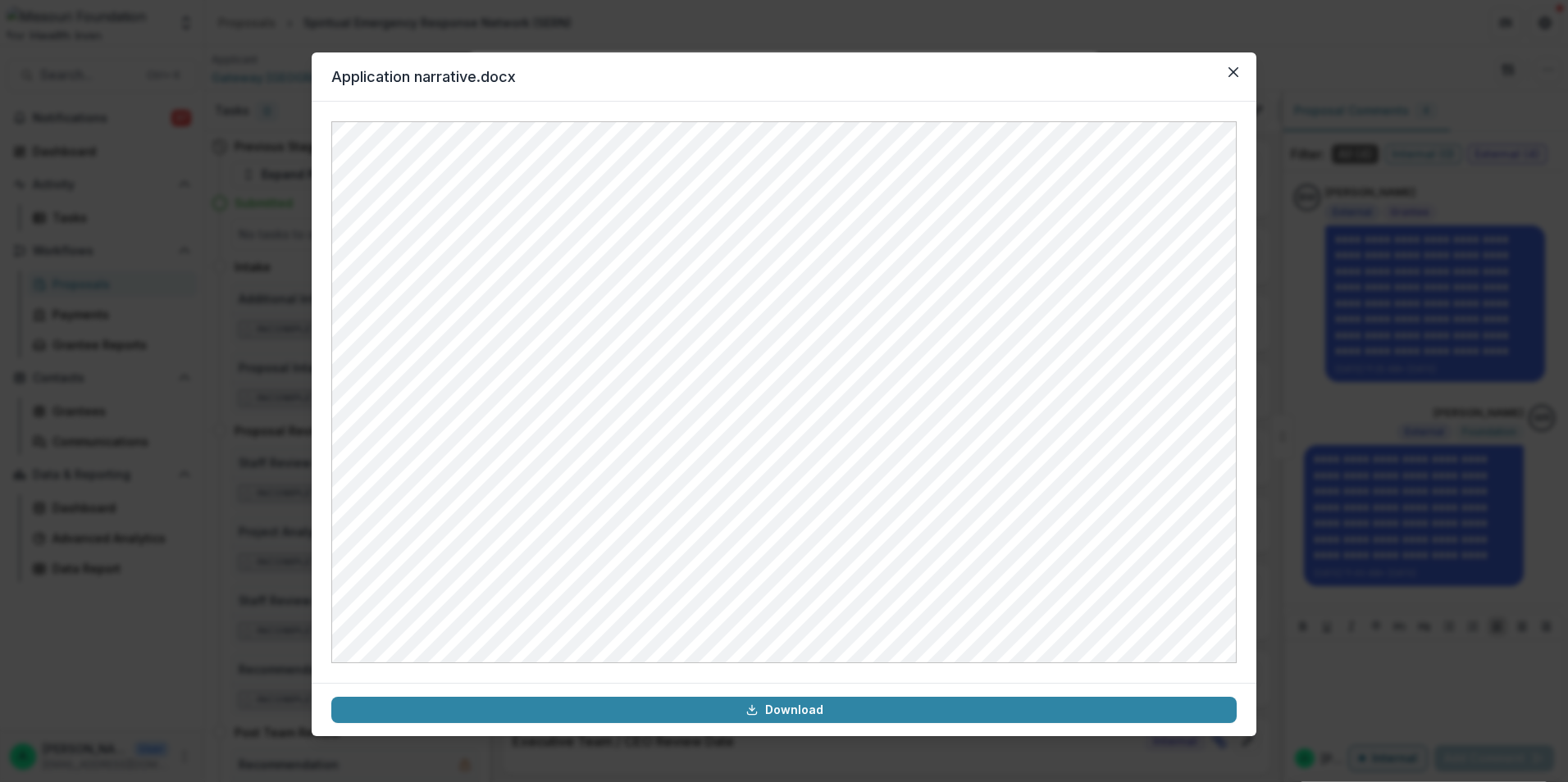
drag, startPoint x: 1233, startPoint y: 65, endPoint x: 1198, endPoint y: 87, distance: 41.3
click at [1233, 65] on button "Close" at bounding box center [1233, 72] width 26 height 26
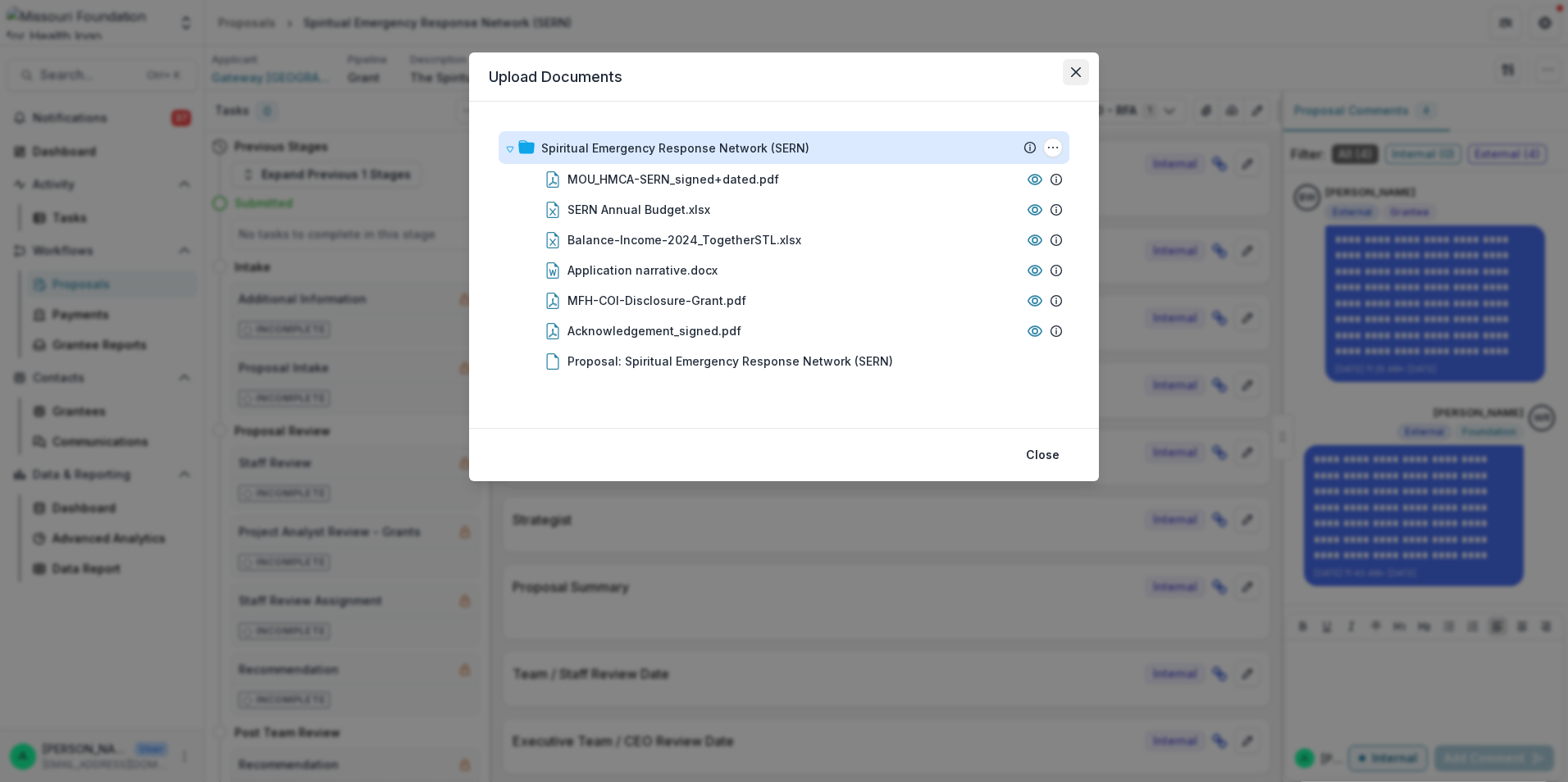
click at [1073, 77] on icon "Close" at bounding box center [1076, 72] width 10 height 10
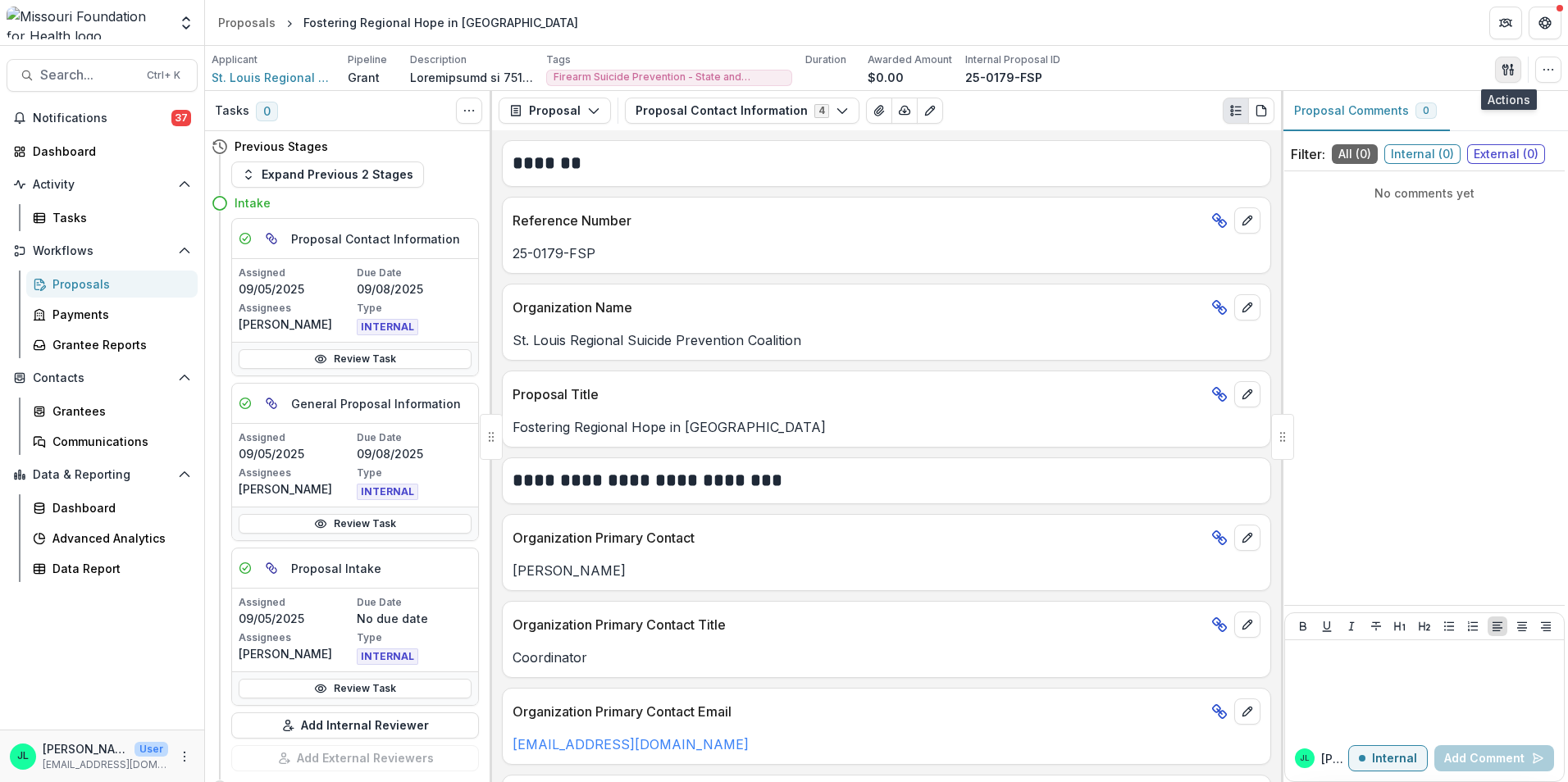
click at [1503, 69] on icon "button" at bounding box center [1508, 69] width 13 height 13
click at [1386, 131] on button "Proposal Files" at bounding box center [1430, 134] width 176 height 27
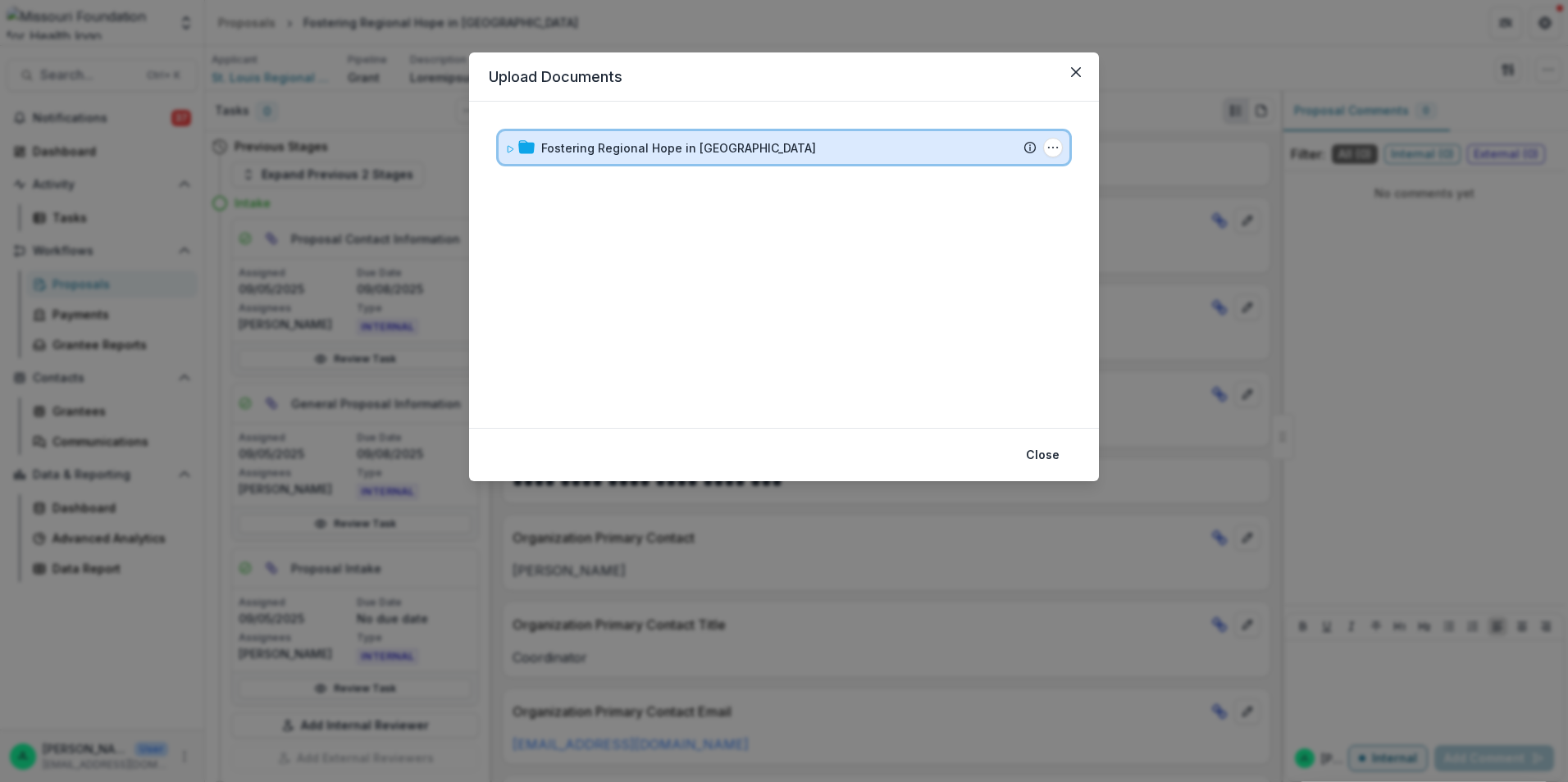
click at [505, 146] on icon at bounding box center [510, 149] width 10 height 10
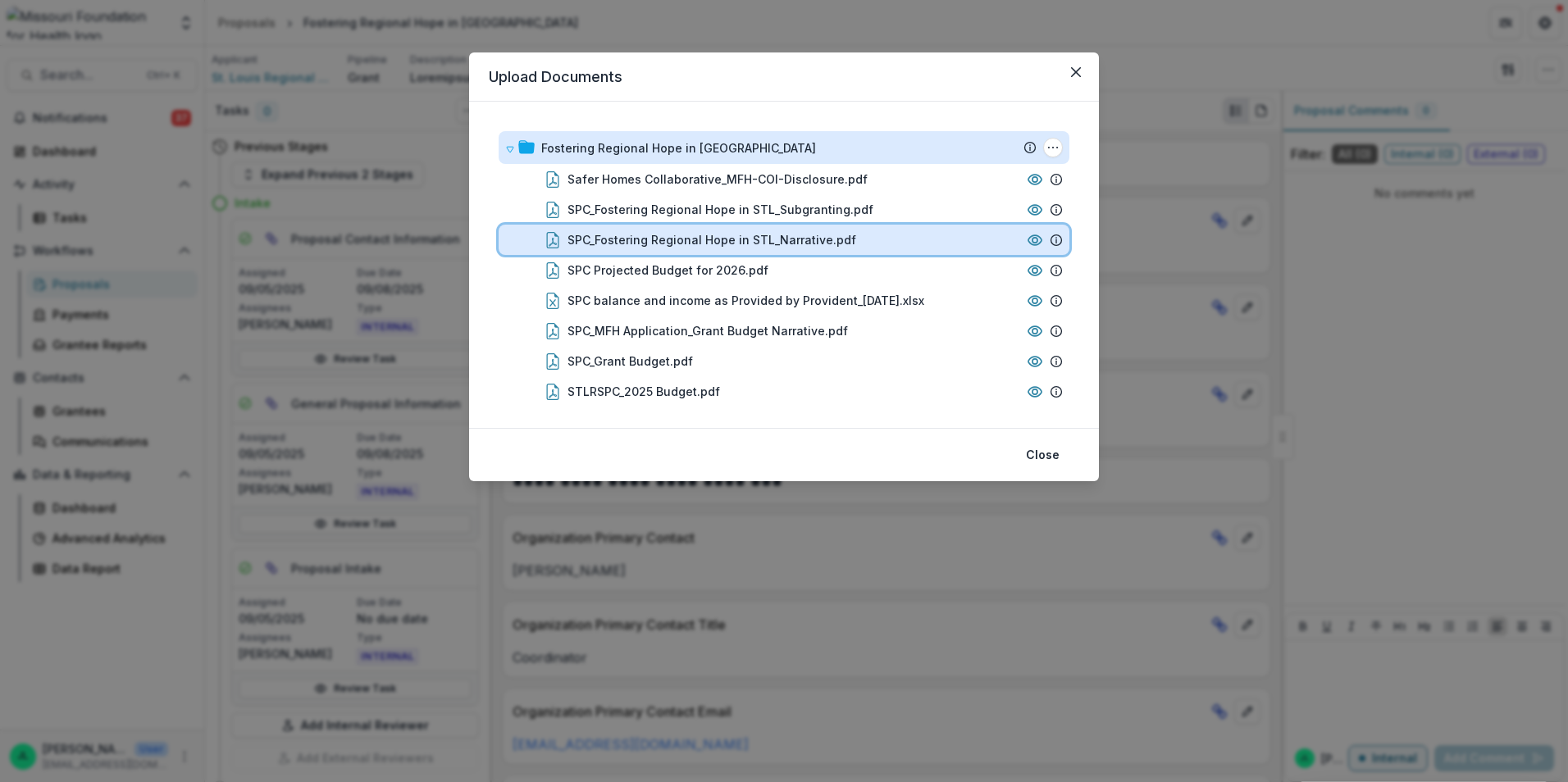
click at [851, 234] on div "SPC_Fostering Regional Hope in STL_Narrative.pdf" at bounding box center [793, 239] width 453 height 17
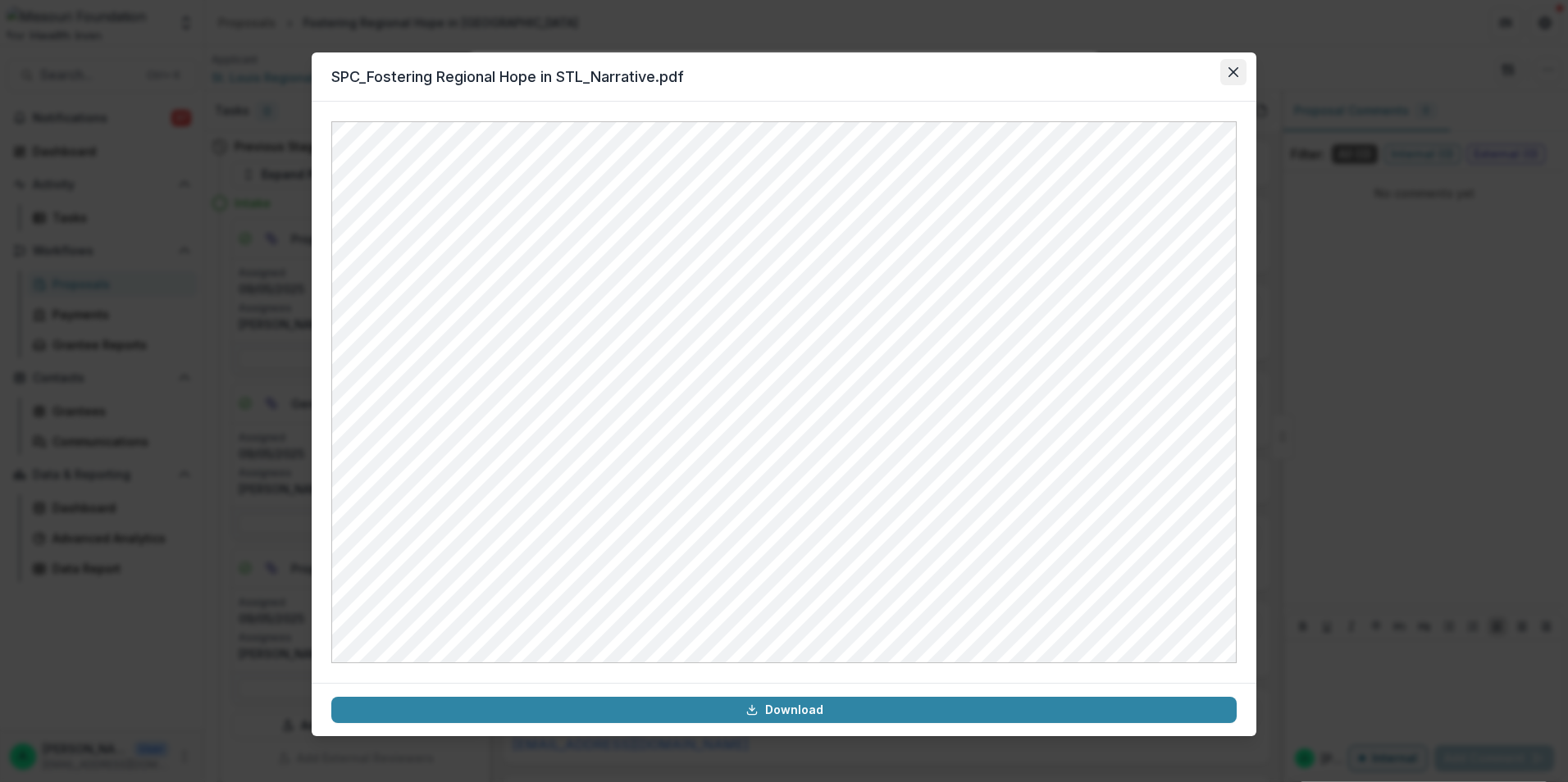
click at [1235, 69] on icon "Close" at bounding box center [1233, 72] width 10 height 10
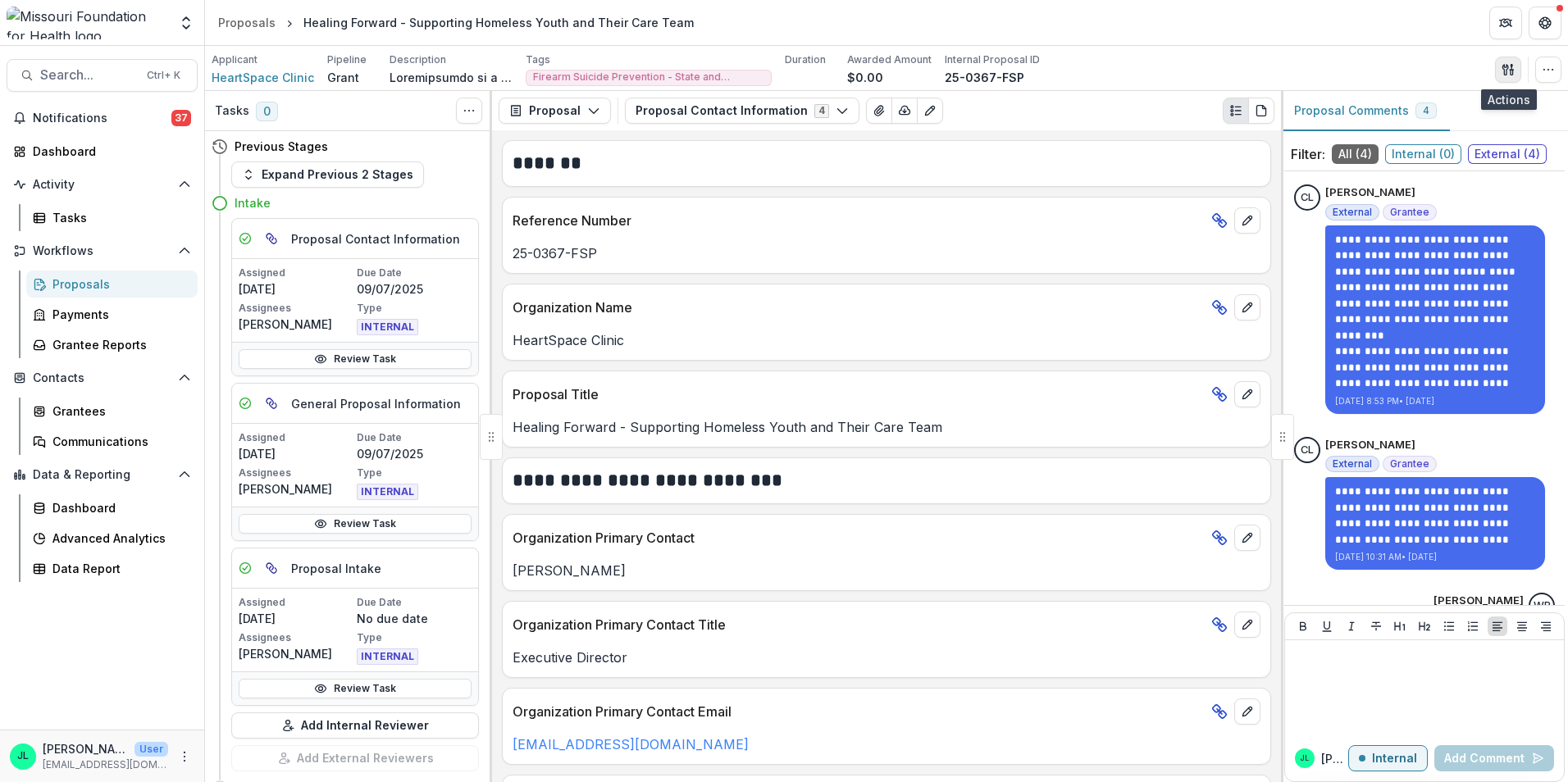
click at [1503, 65] on icon "button" at bounding box center [1505, 68] width 6 height 10
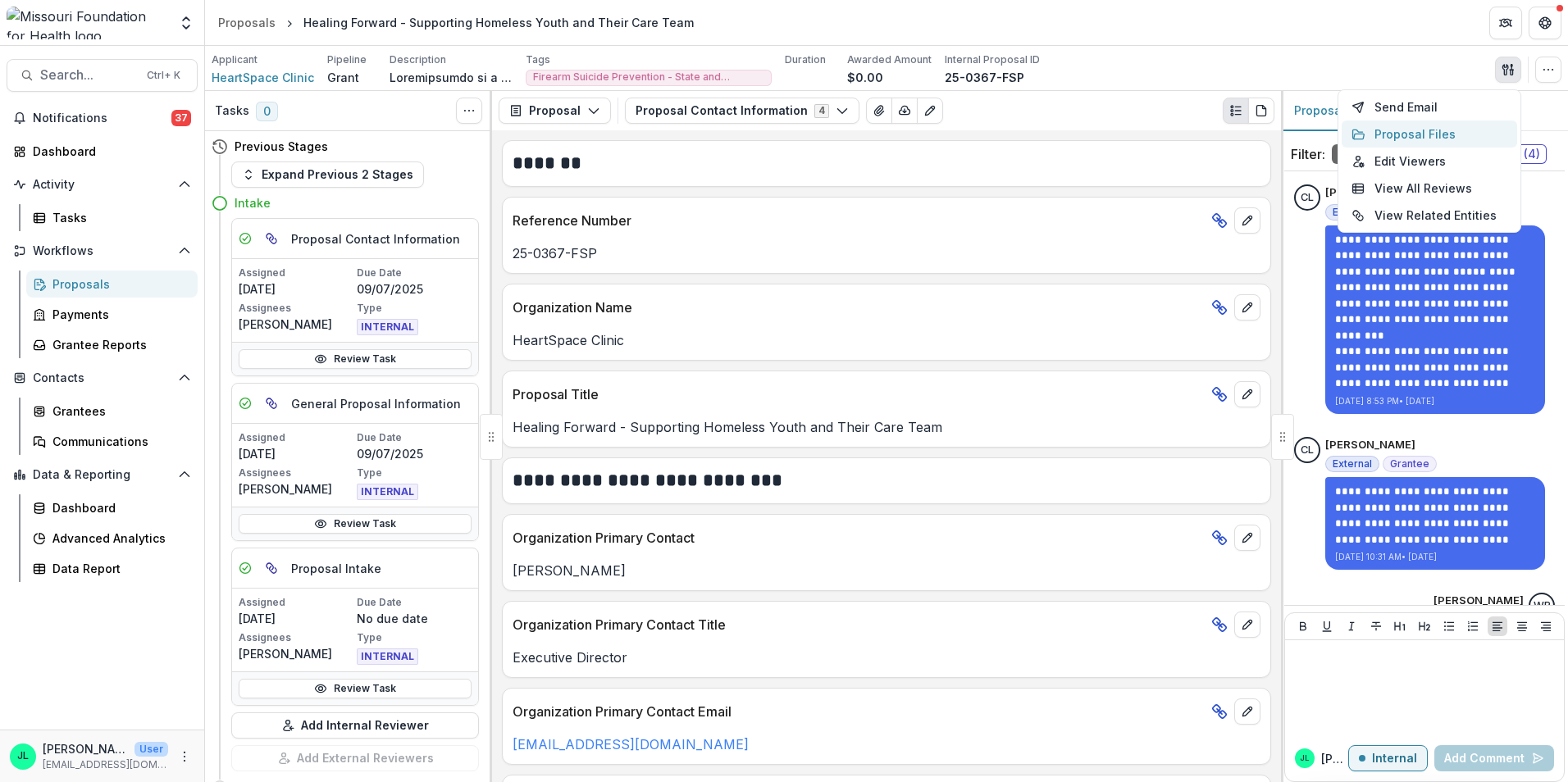
click at [1373, 136] on button "Proposal Files" at bounding box center [1430, 134] width 176 height 27
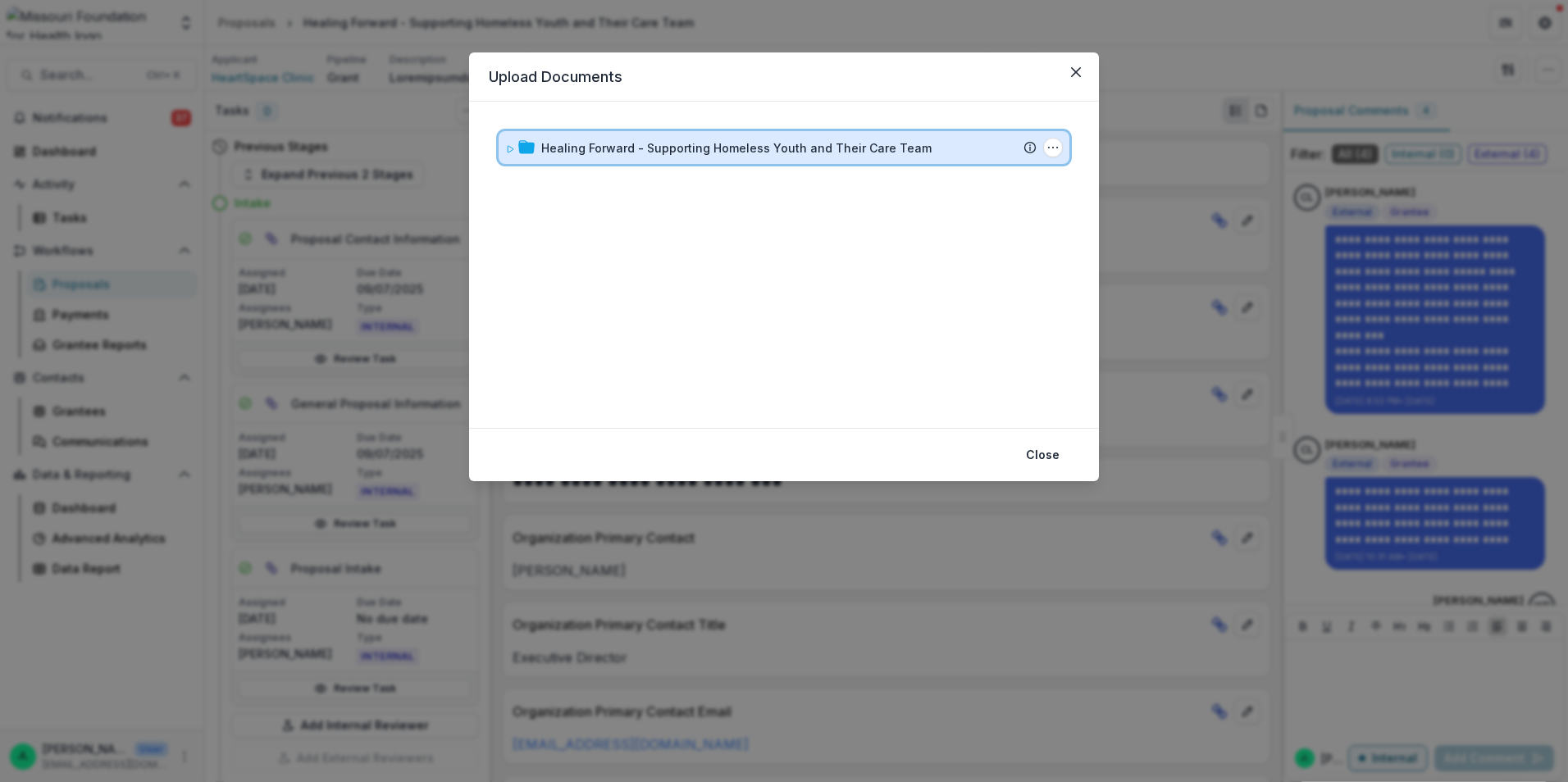
click at [514, 149] on icon at bounding box center [510, 149] width 10 height 10
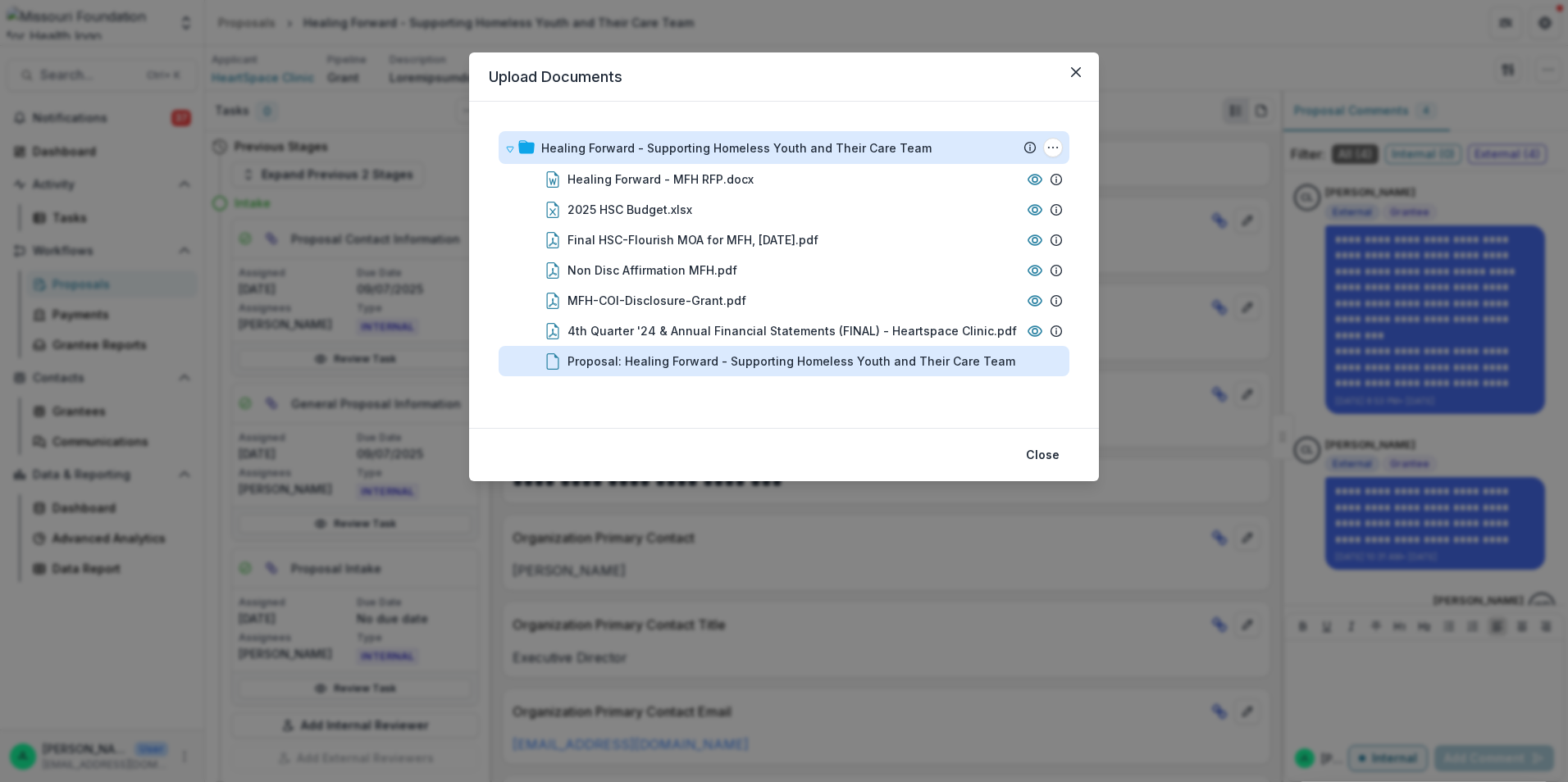
click at [786, 364] on div "Proposal: Healing Forward - Supporting Homeless Youth and Their Care Team" at bounding box center [791, 361] width 448 height 17
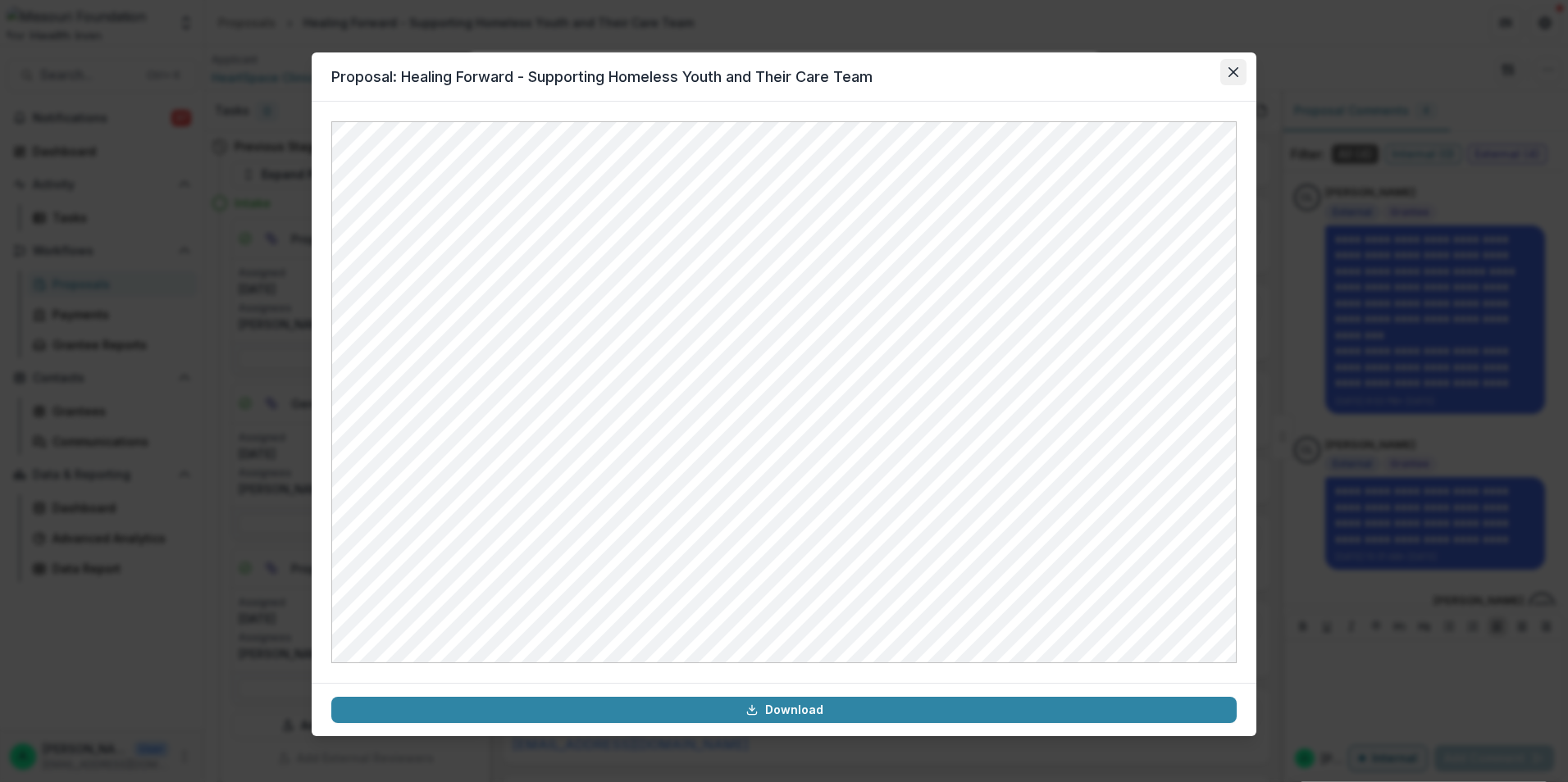
click at [1230, 69] on icon "Close" at bounding box center [1233, 72] width 10 height 10
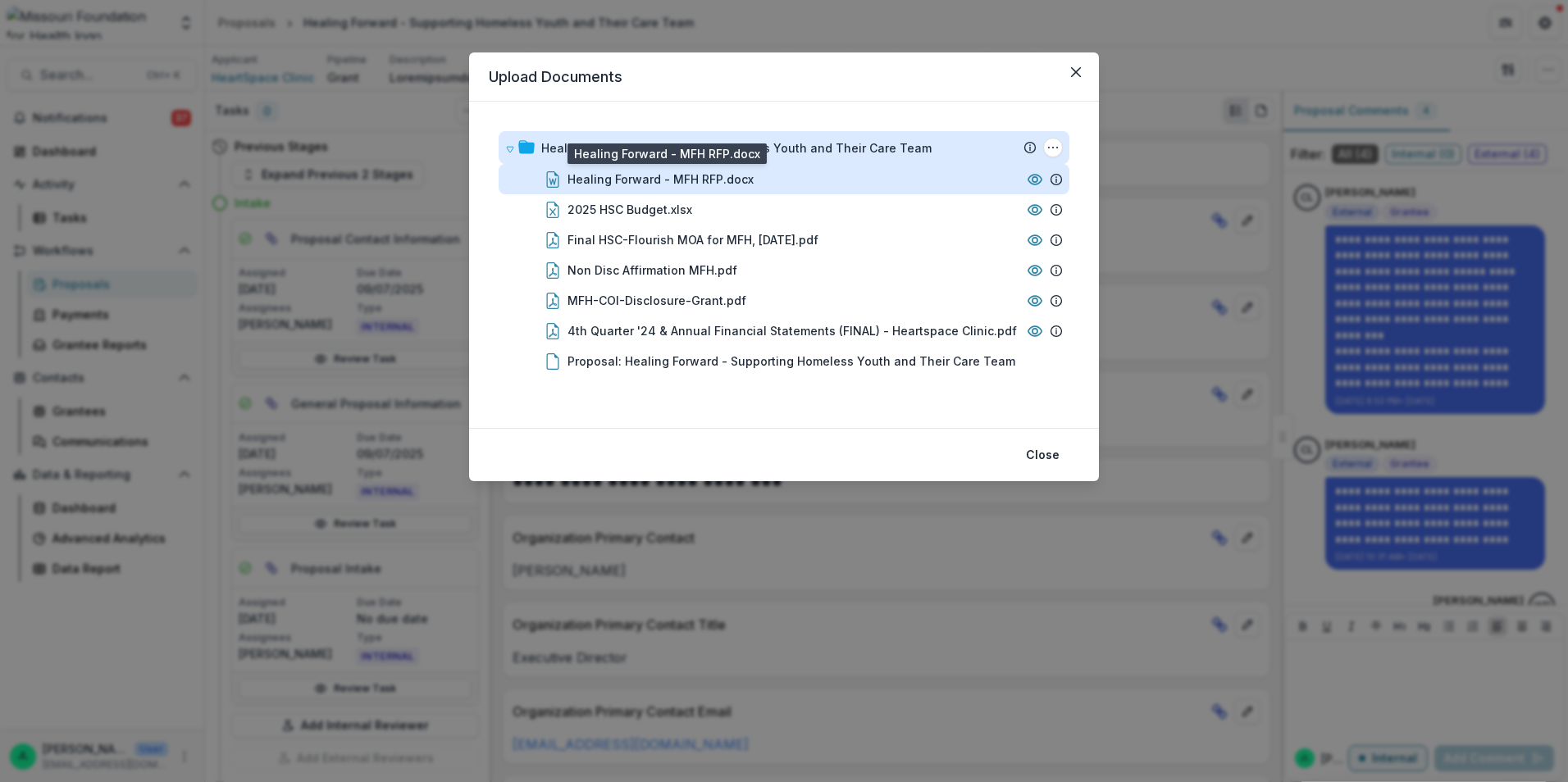
click at [721, 182] on div "Healing Forward - MFH RFP.docx" at bounding box center [660, 179] width 186 height 17
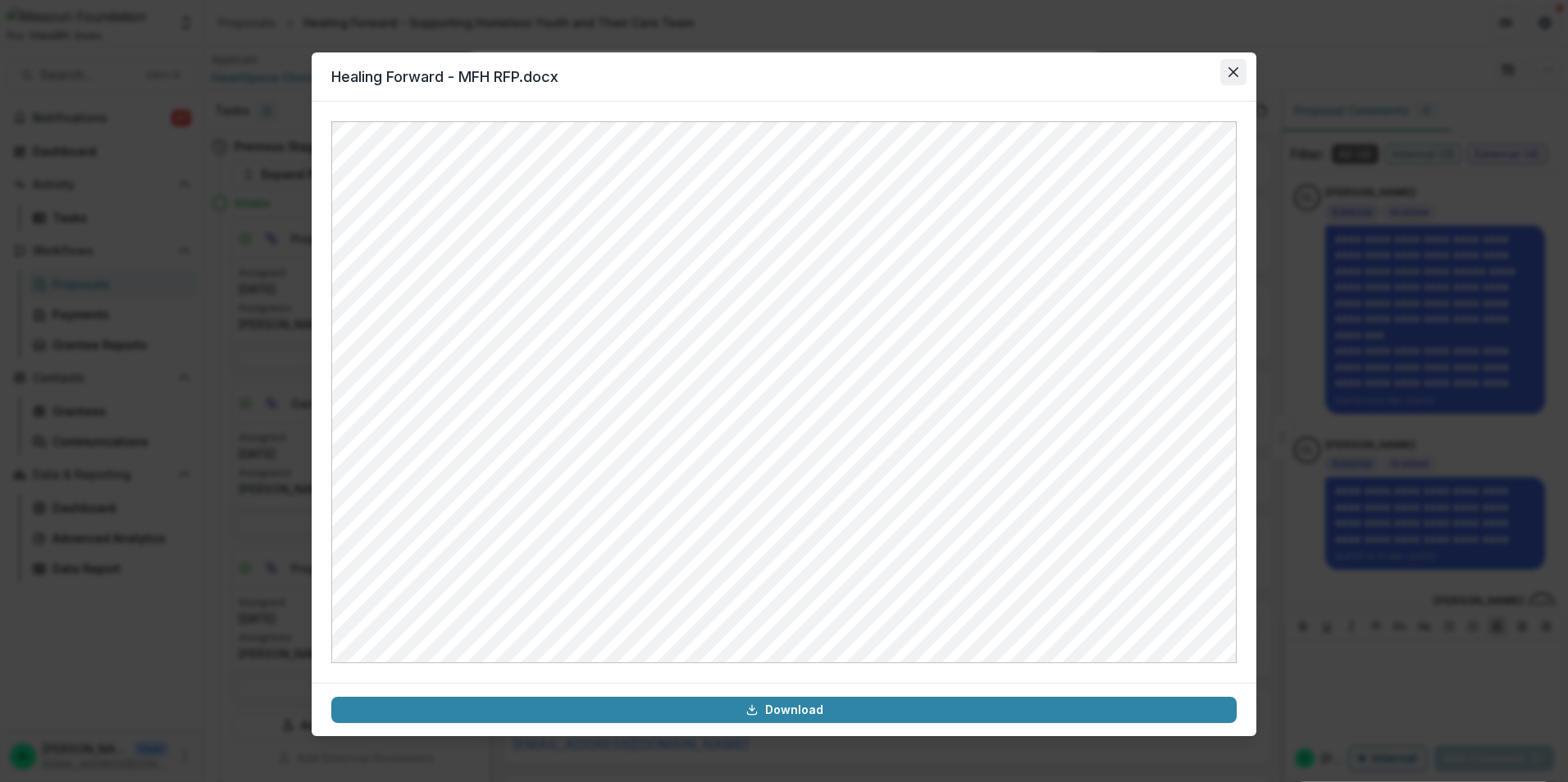
click at [1230, 72] on icon "Close" at bounding box center [1233, 72] width 10 height 10
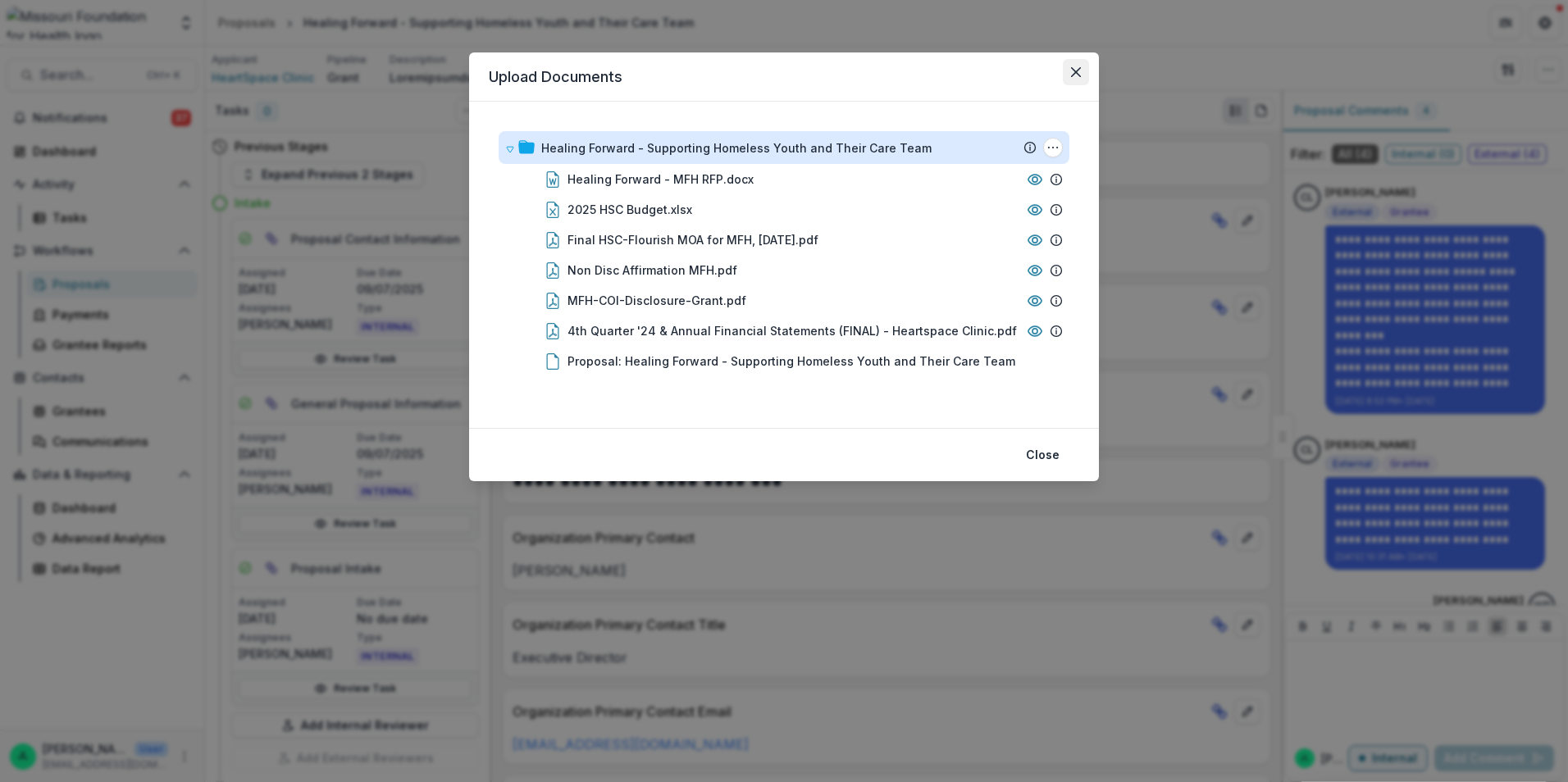
click at [1072, 72] on icon "Close" at bounding box center [1076, 72] width 10 height 10
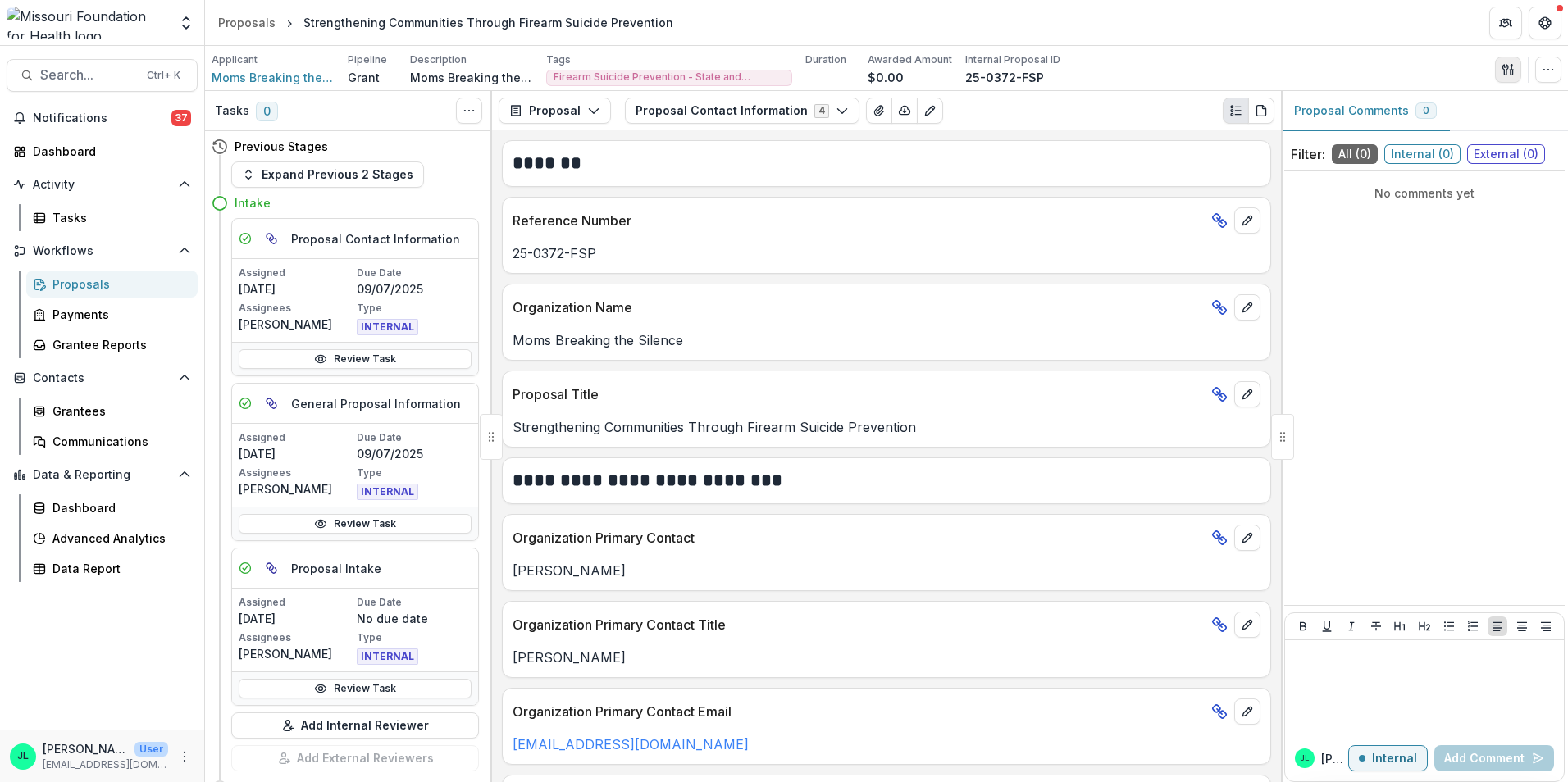
click at [1515, 69] on button "button" at bounding box center [1508, 69] width 26 height 26
click at [1429, 132] on button "Proposal Files" at bounding box center [1430, 134] width 176 height 27
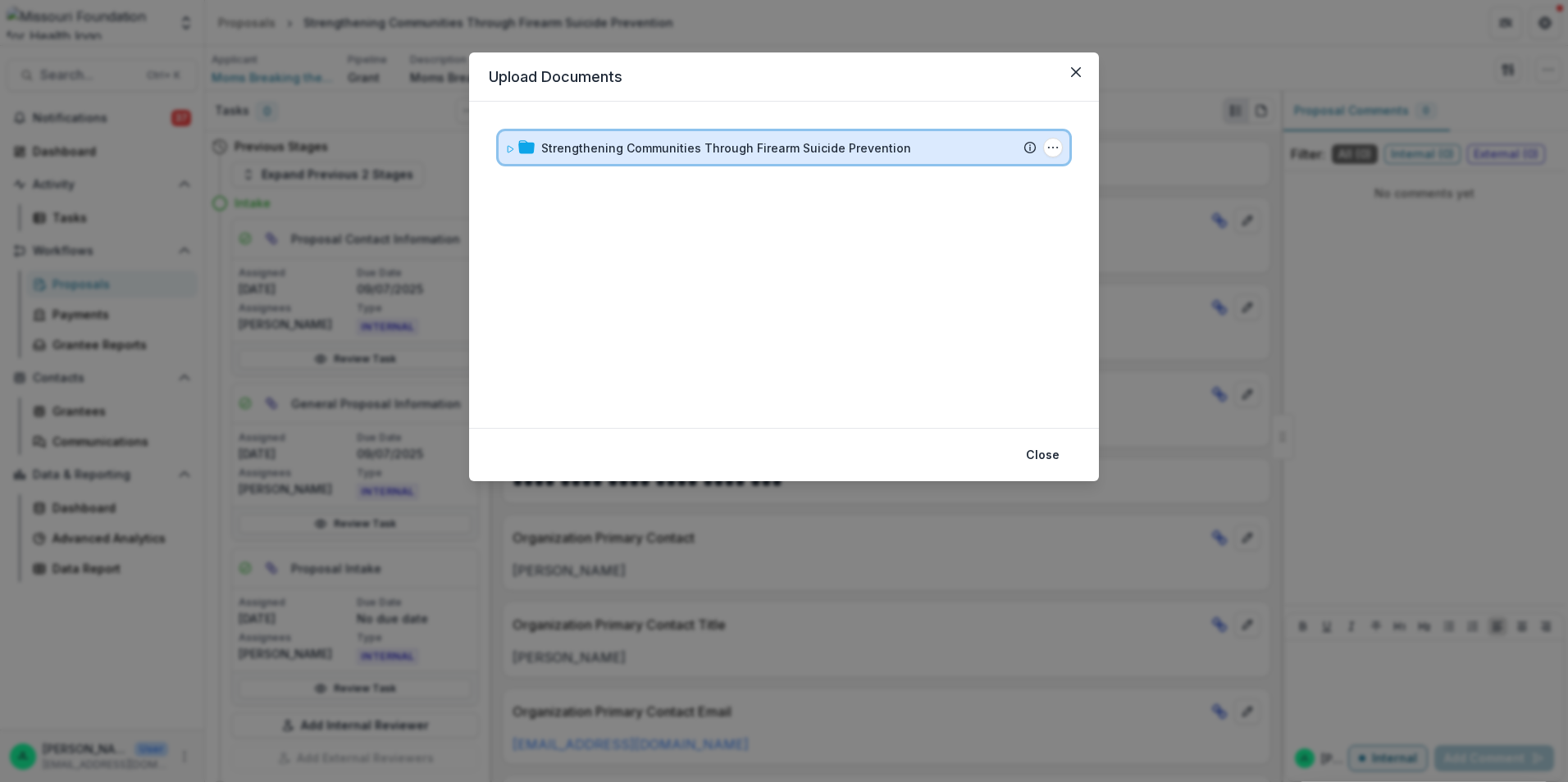
click at [502, 138] on div "Strengthening Communities Through Firearm Suicide Prevention Submission Temelio…" at bounding box center [784, 147] width 571 height 33
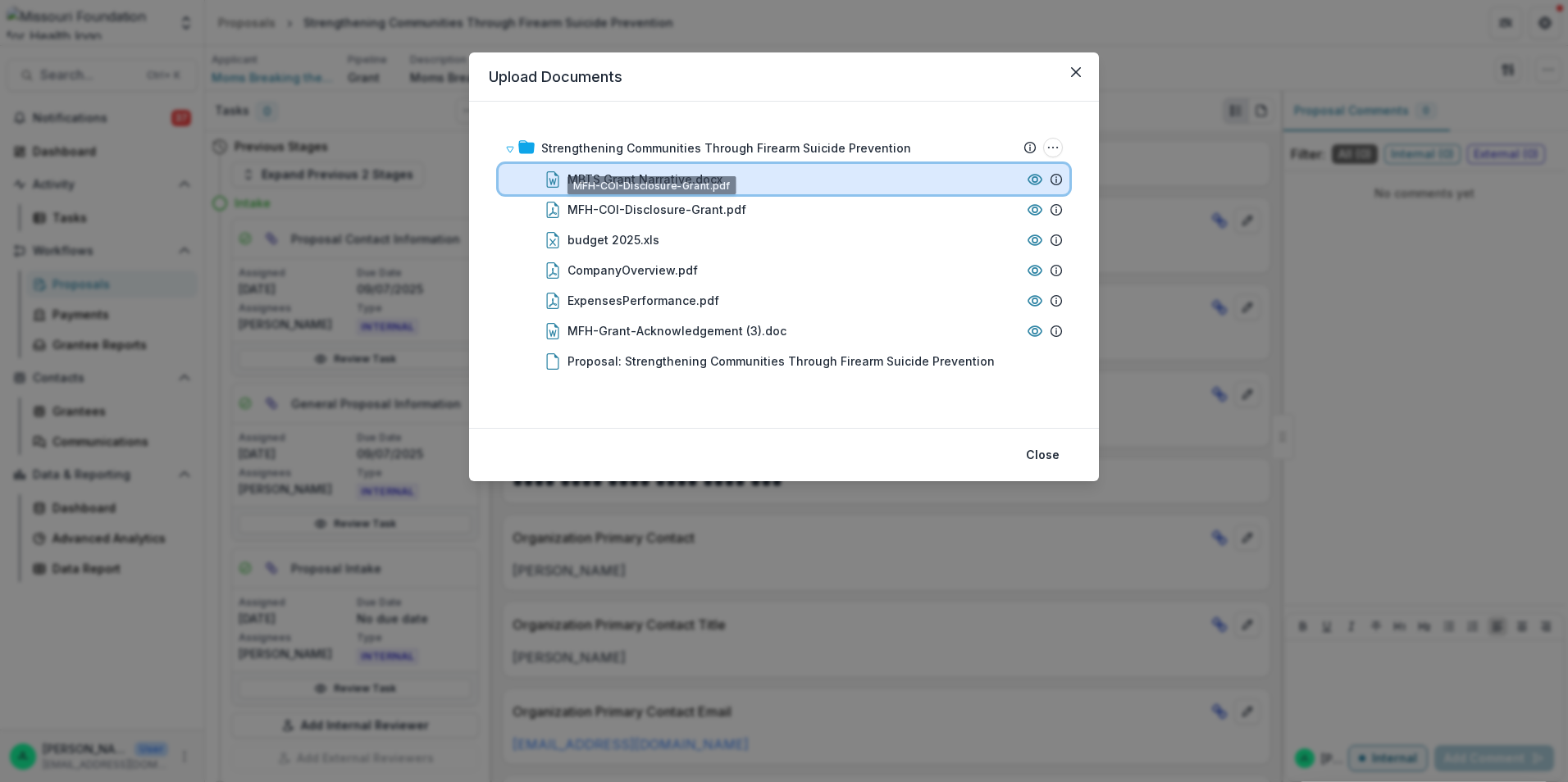
click at [666, 188] on div "MBTS Grant Narrative.docx" at bounding box center [784, 179] width 571 height 30
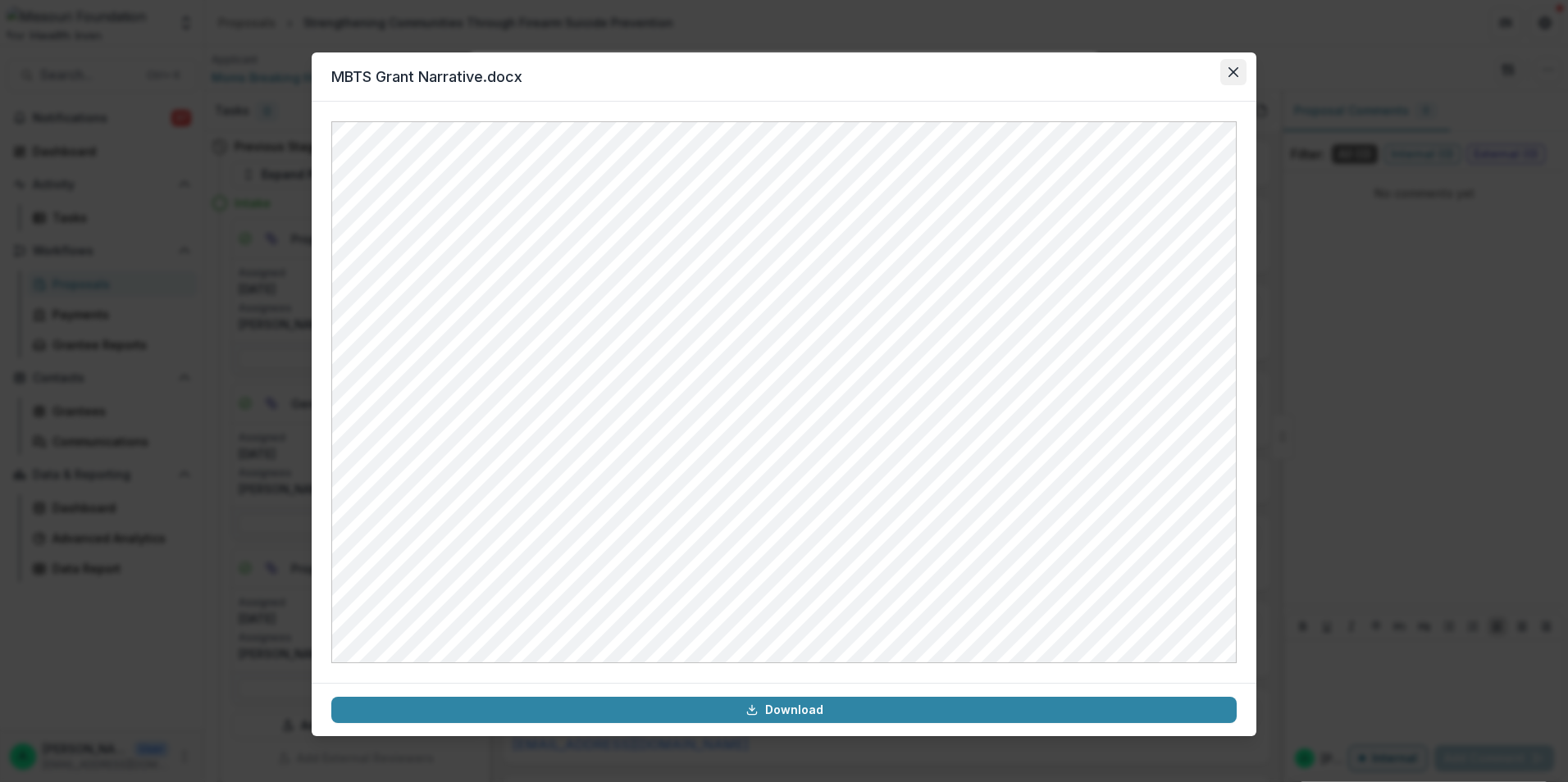
click at [1232, 61] on button "Close" at bounding box center [1233, 72] width 26 height 26
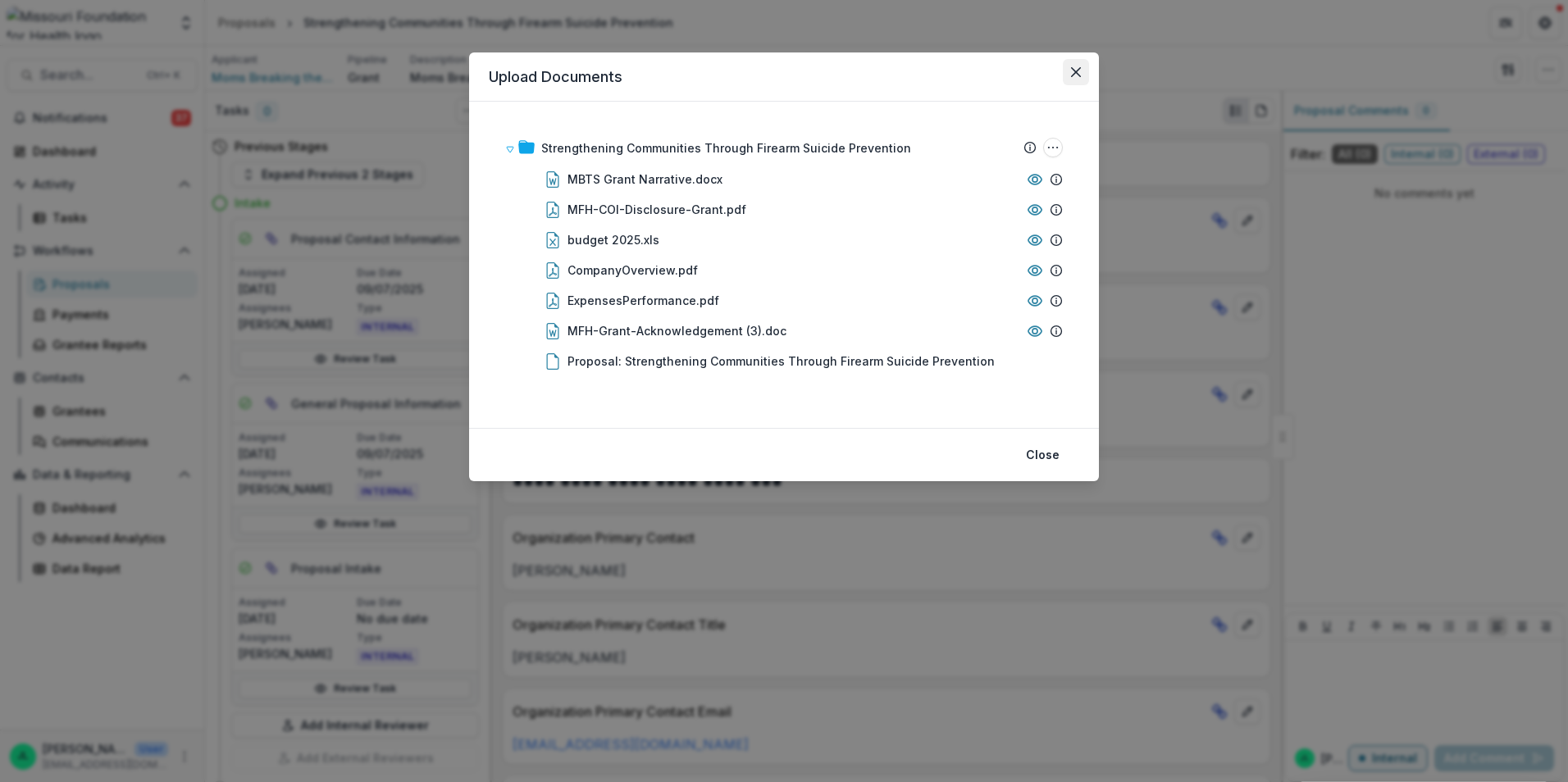
click at [1071, 73] on icon "Close" at bounding box center [1076, 72] width 10 height 10
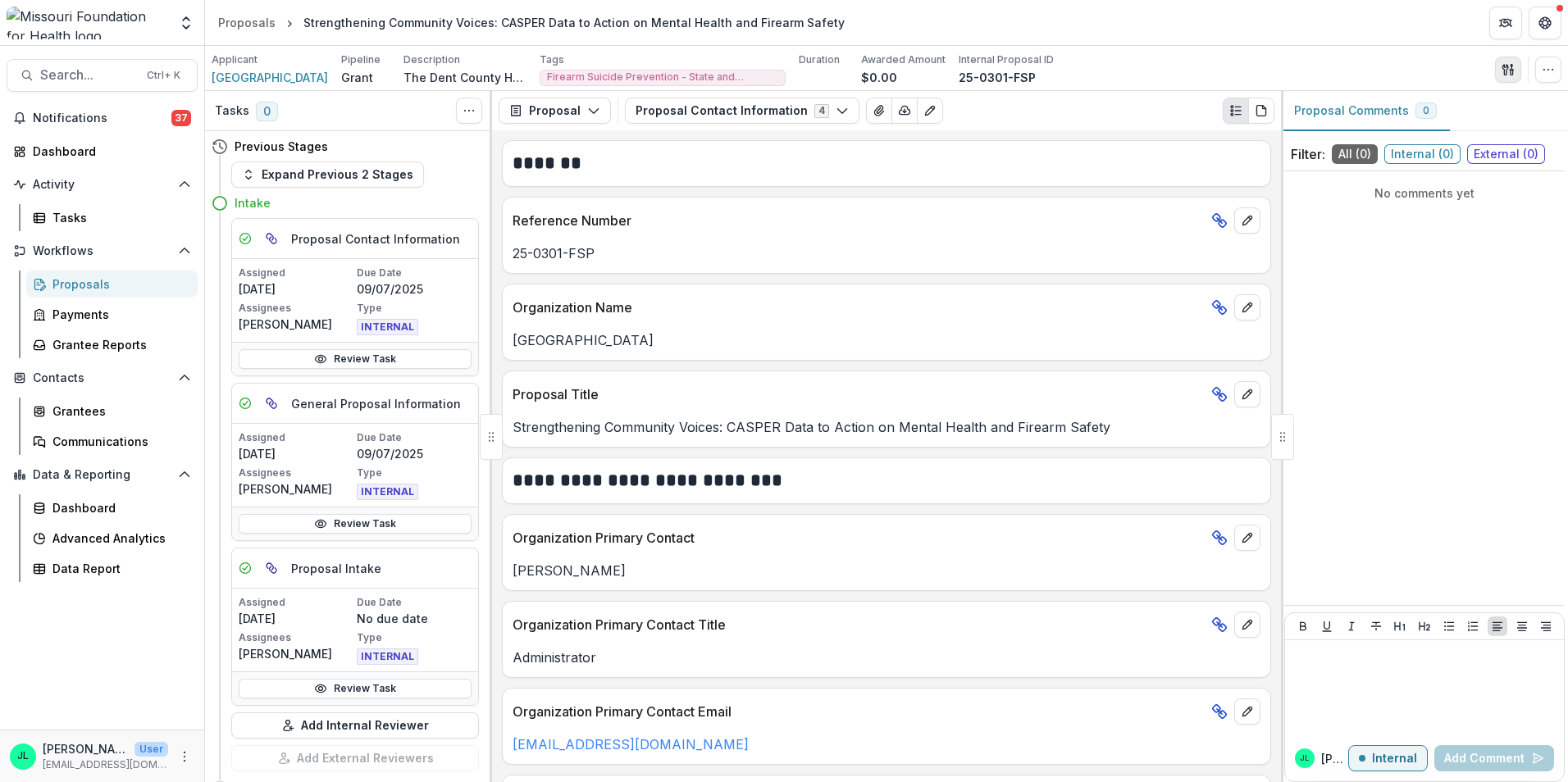
click at [1496, 70] on button "button" at bounding box center [1508, 69] width 26 height 26
click at [1401, 137] on button "Proposal Files" at bounding box center [1430, 134] width 176 height 27
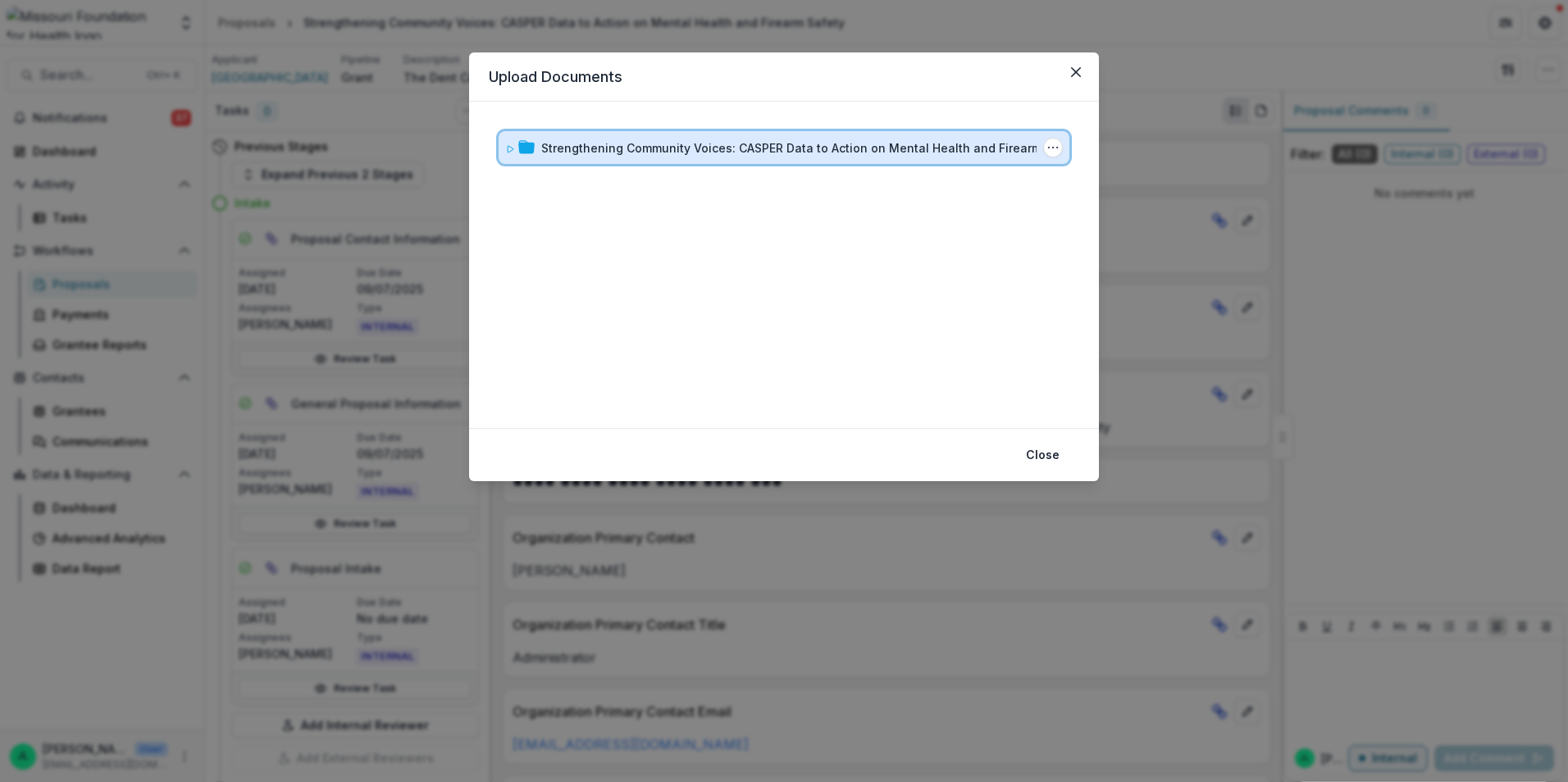
click at [509, 150] on icon at bounding box center [510, 149] width 10 height 10
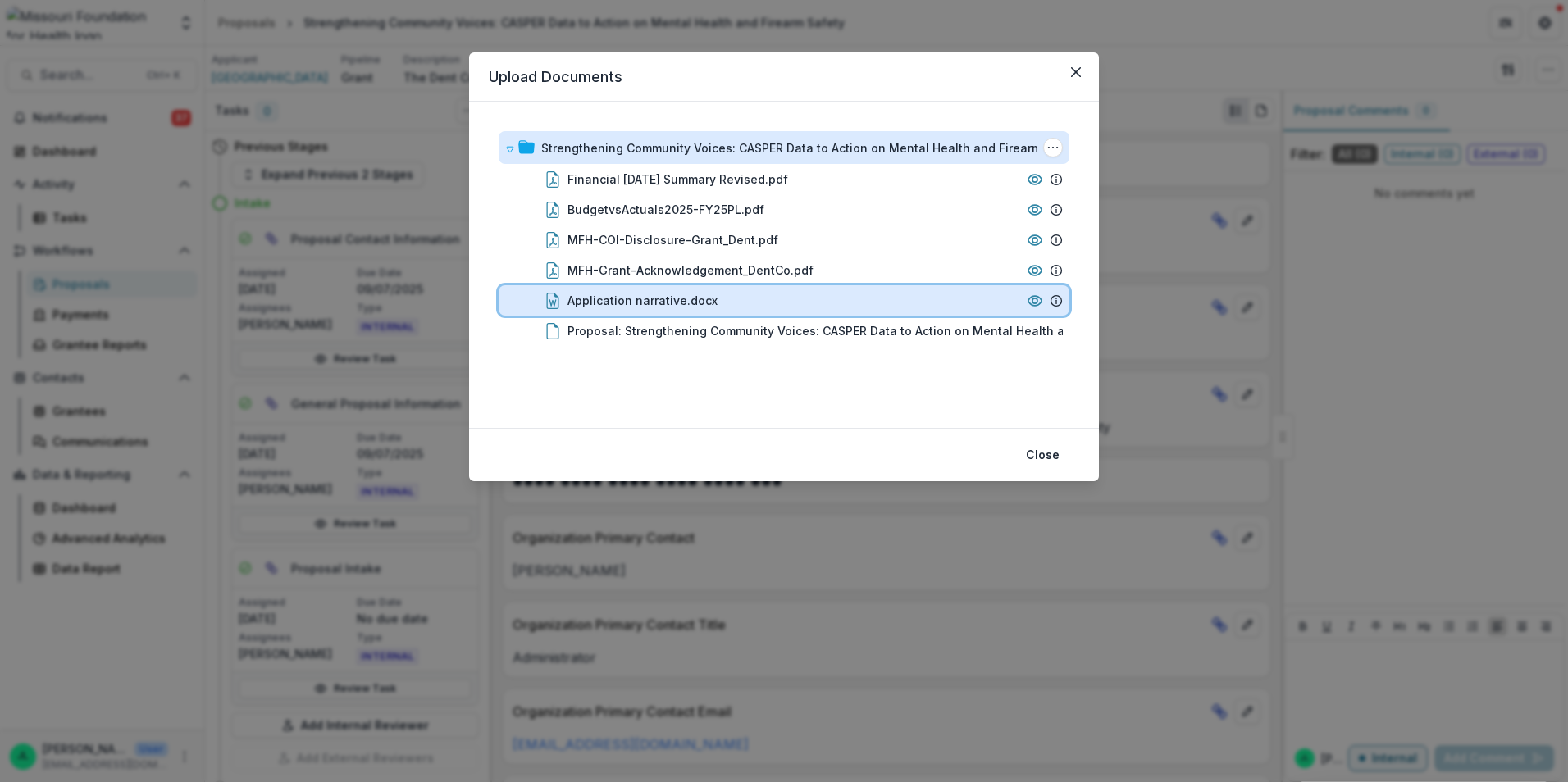
click at [798, 302] on div "Application narrative.docx" at bounding box center [793, 300] width 453 height 17
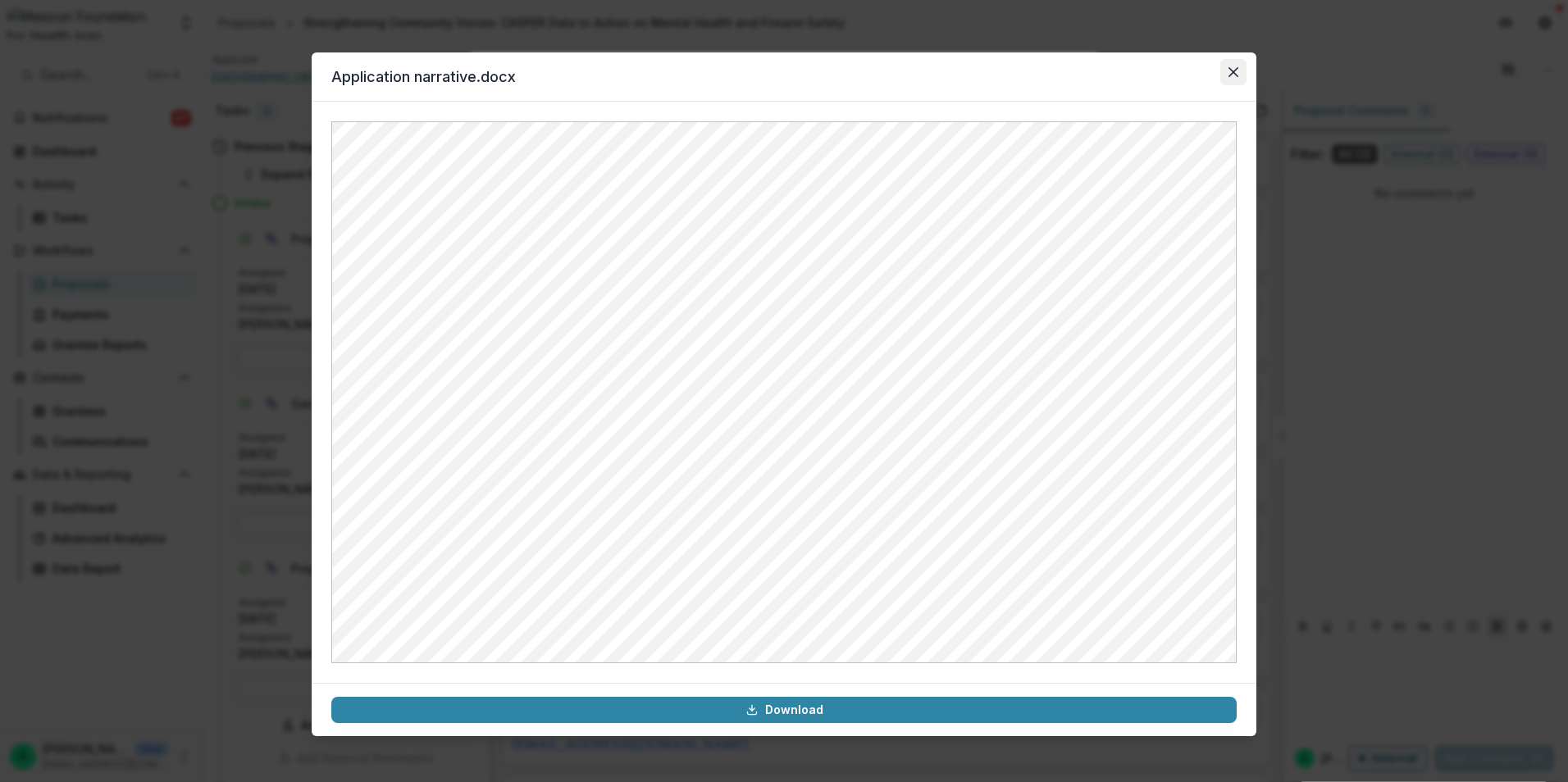
click at [1229, 75] on icon "Close" at bounding box center [1233, 72] width 10 height 10
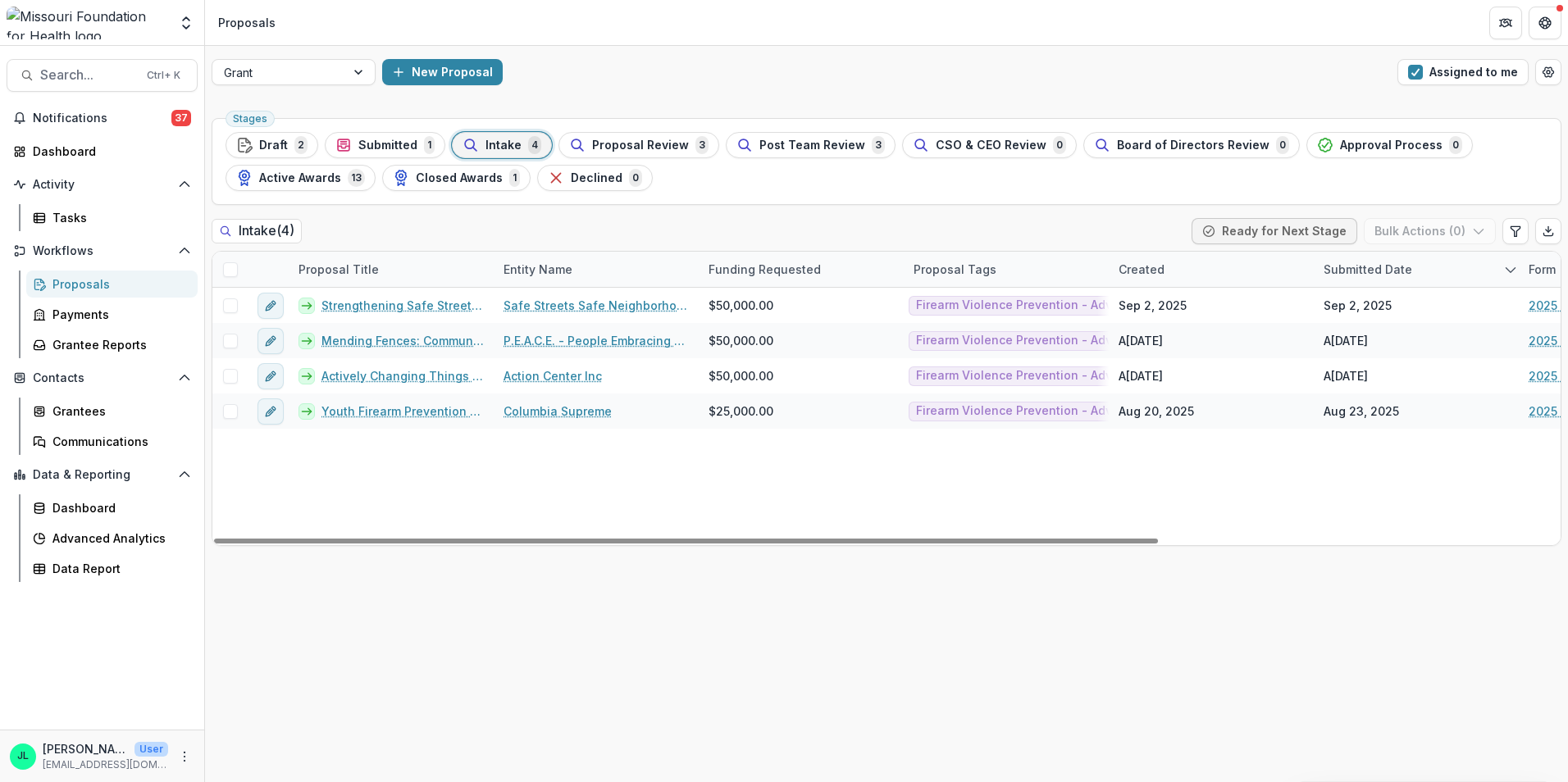
click at [371, 273] on div "Proposal Title" at bounding box center [338, 269] width 100 height 17
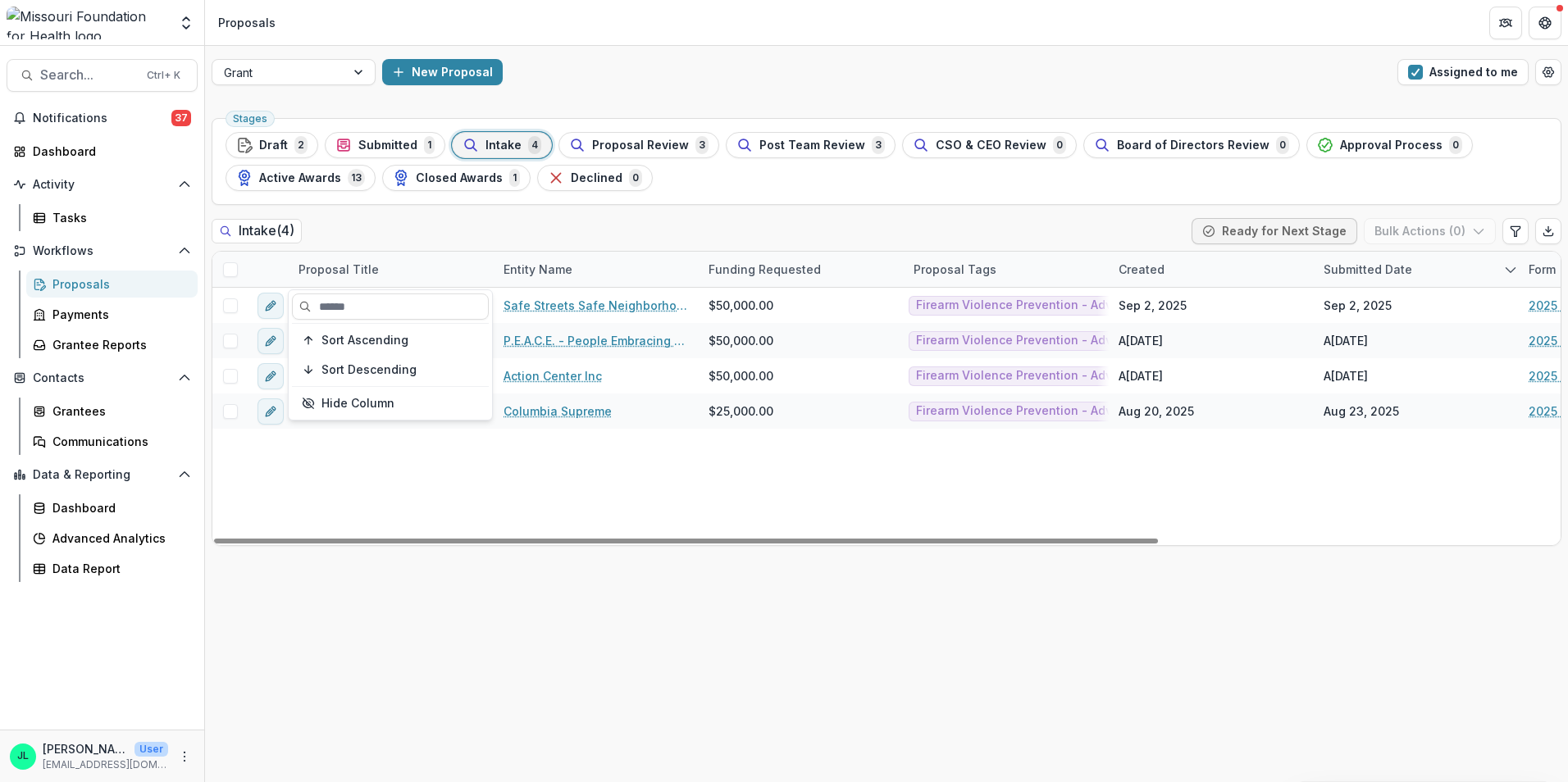
click at [386, 272] on div "Proposal Title" at bounding box center [390, 269] width 205 height 36
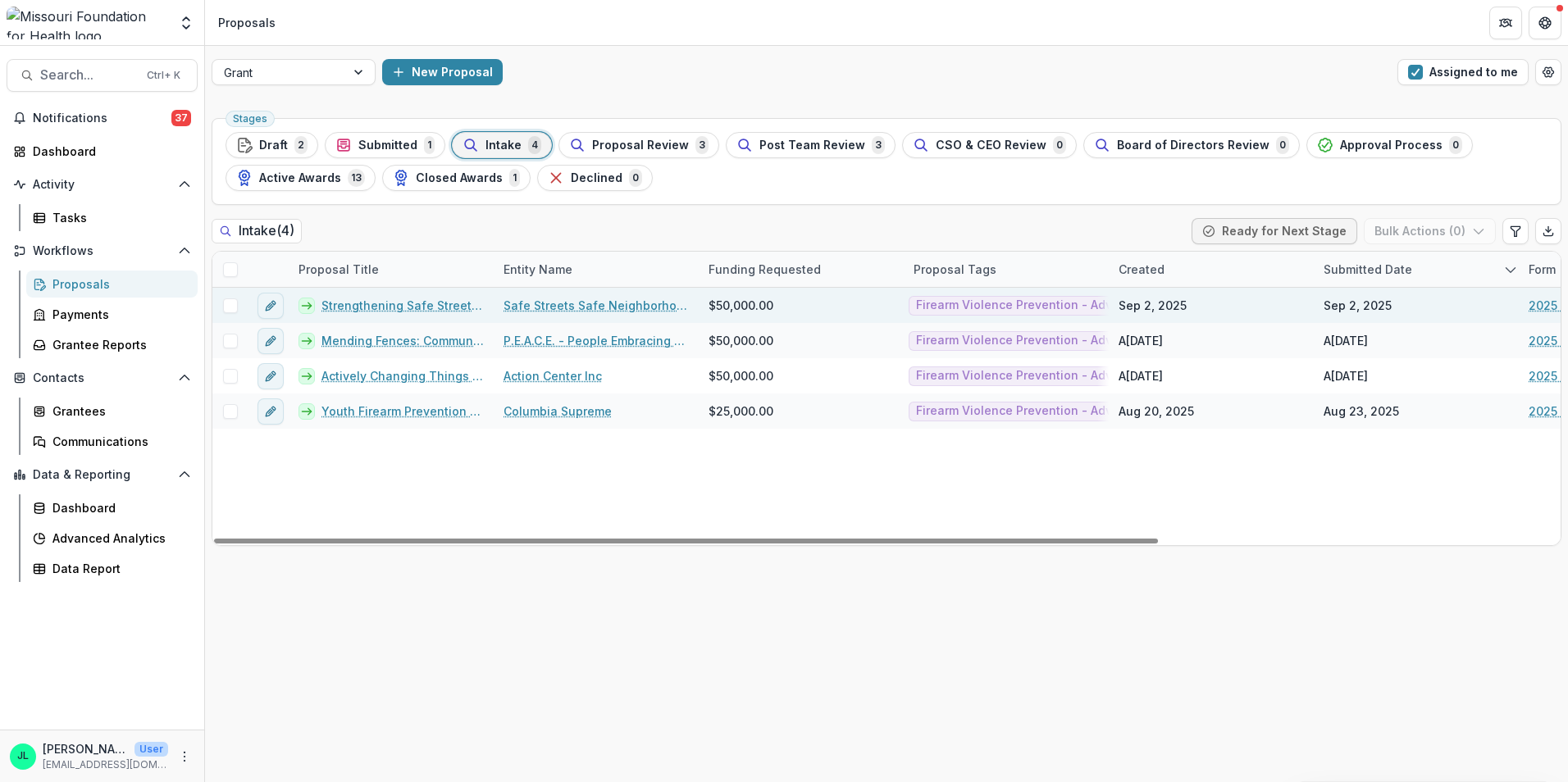
click at [418, 302] on link "Strengthening Safe Streets Safe Neighborhoods" at bounding box center [403, 305] width 163 height 17
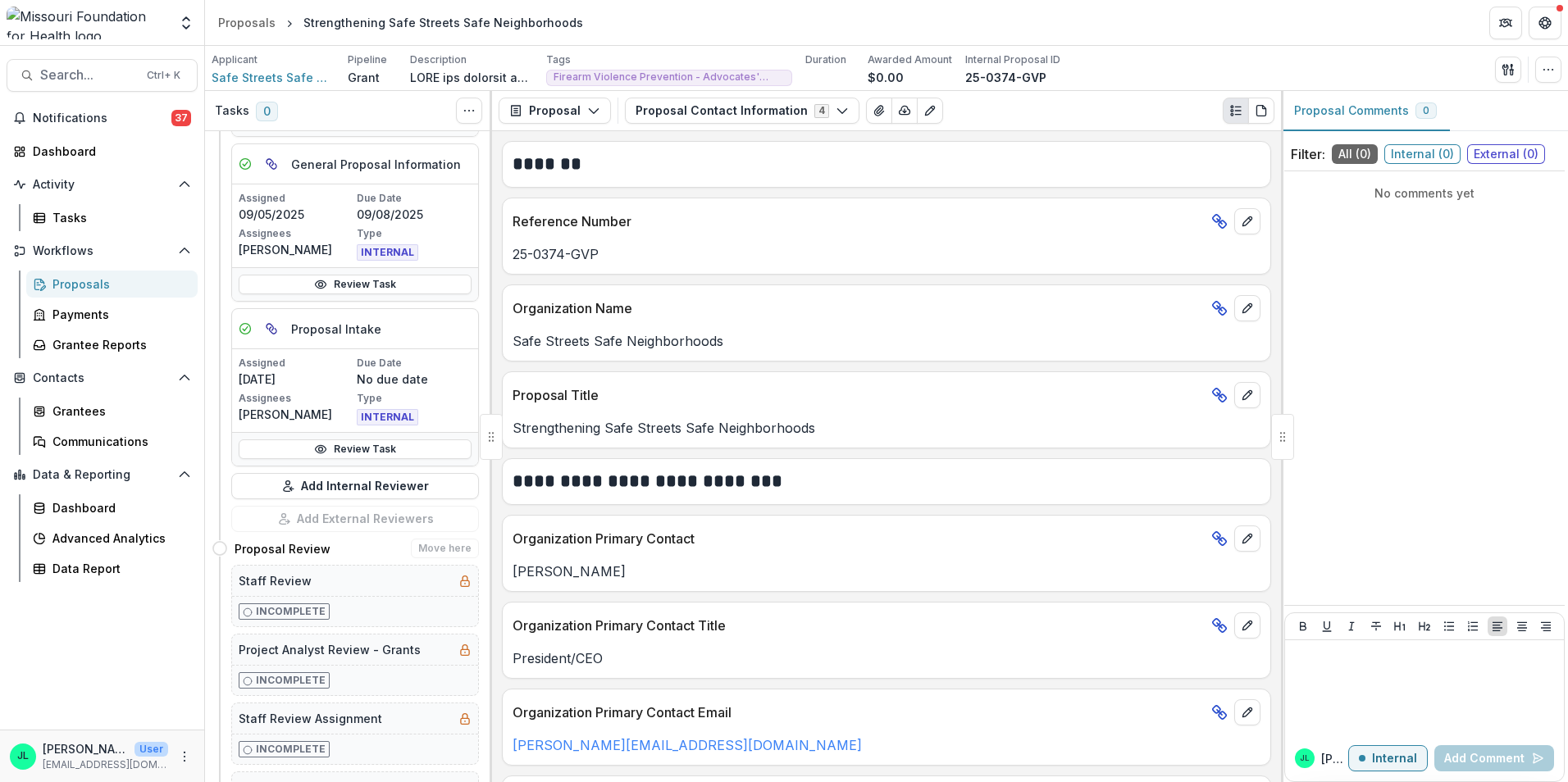
scroll to position [246, 0]
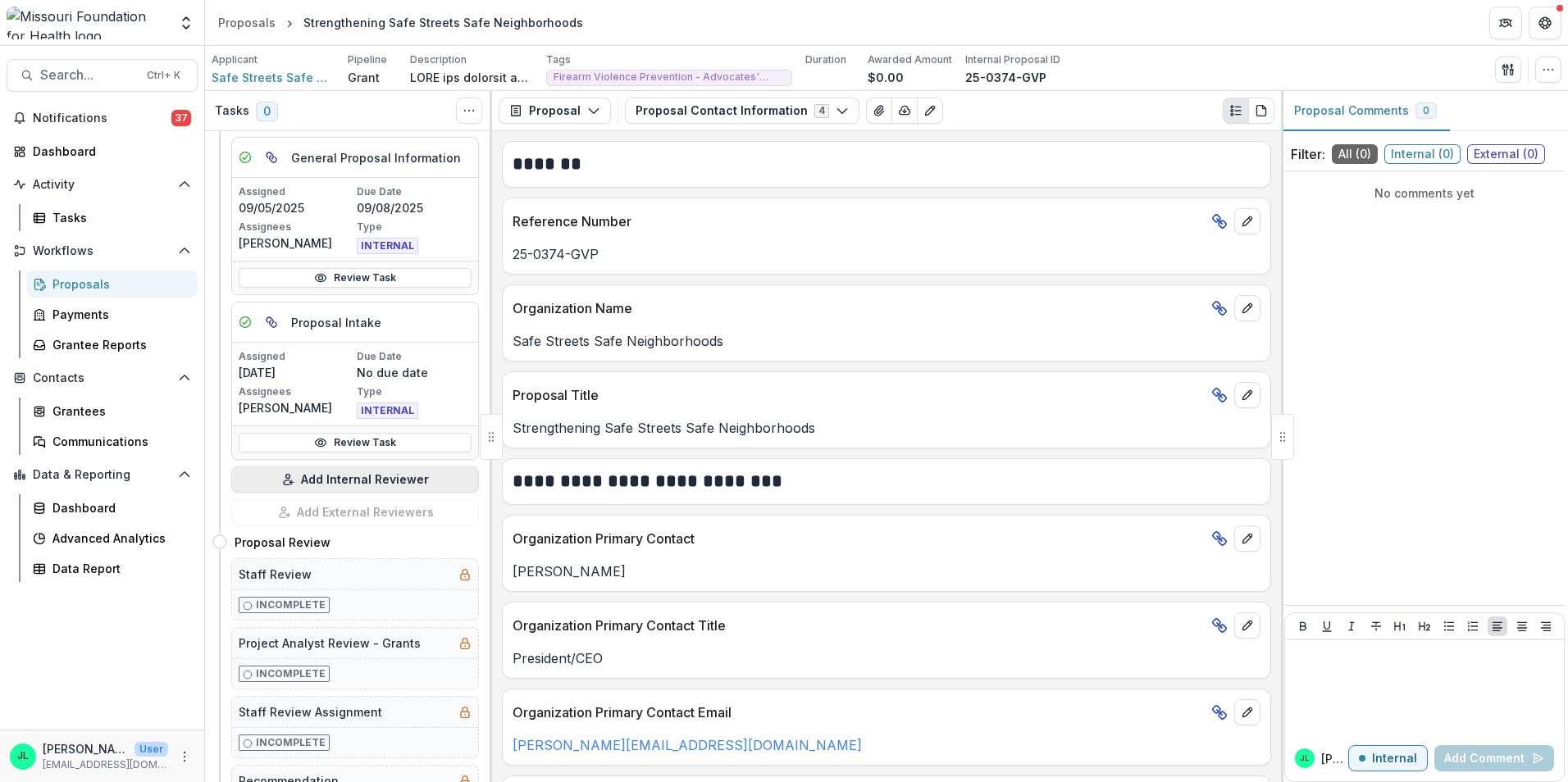
click at [341, 477] on button "Add Internal Reviewer" at bounding box center [355, 480] width 248 height 26
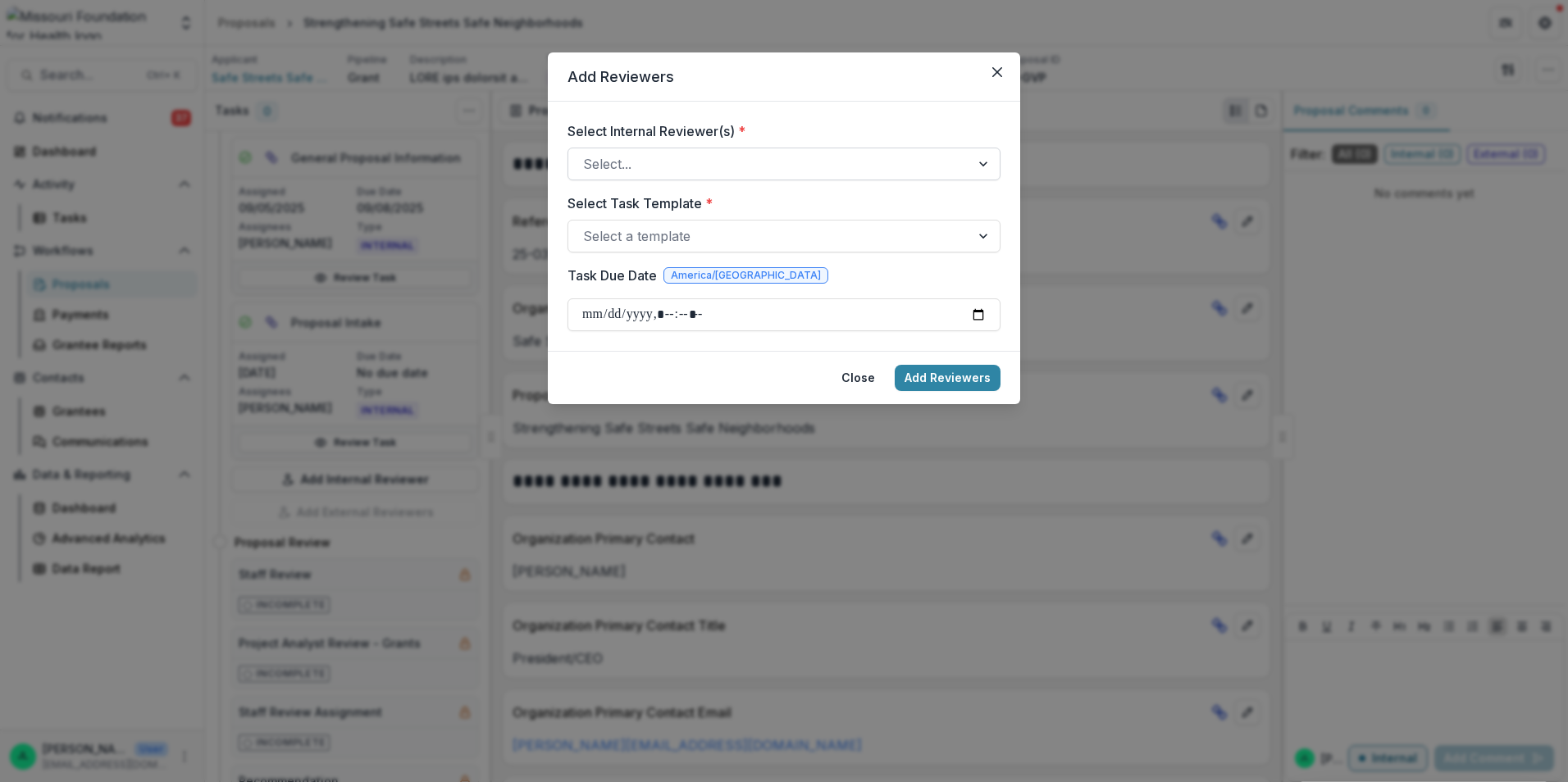
click at [720, 165] on div at bounding box center [769, 164] width 372 height 23
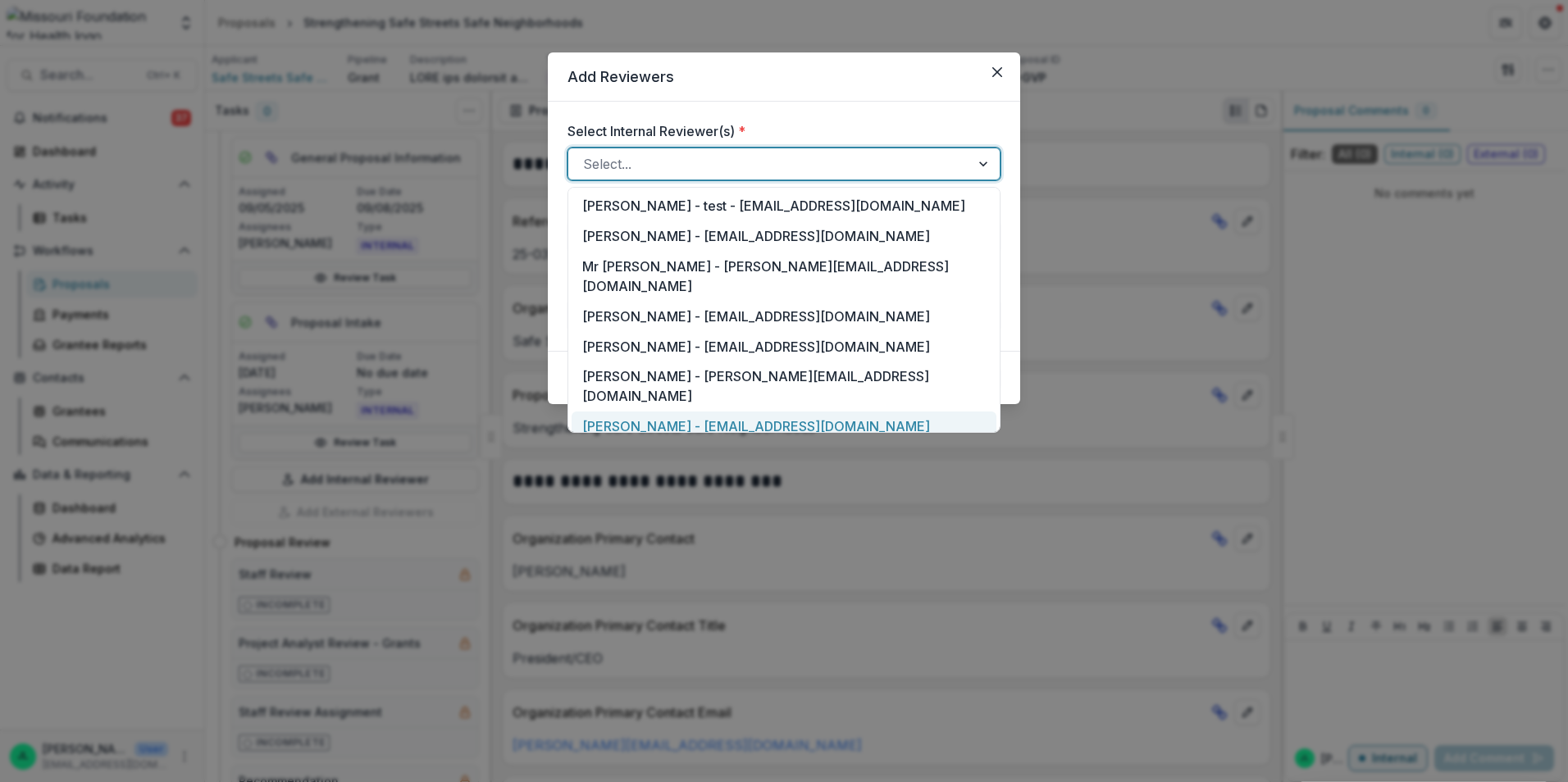
scroll to position [82, 0]
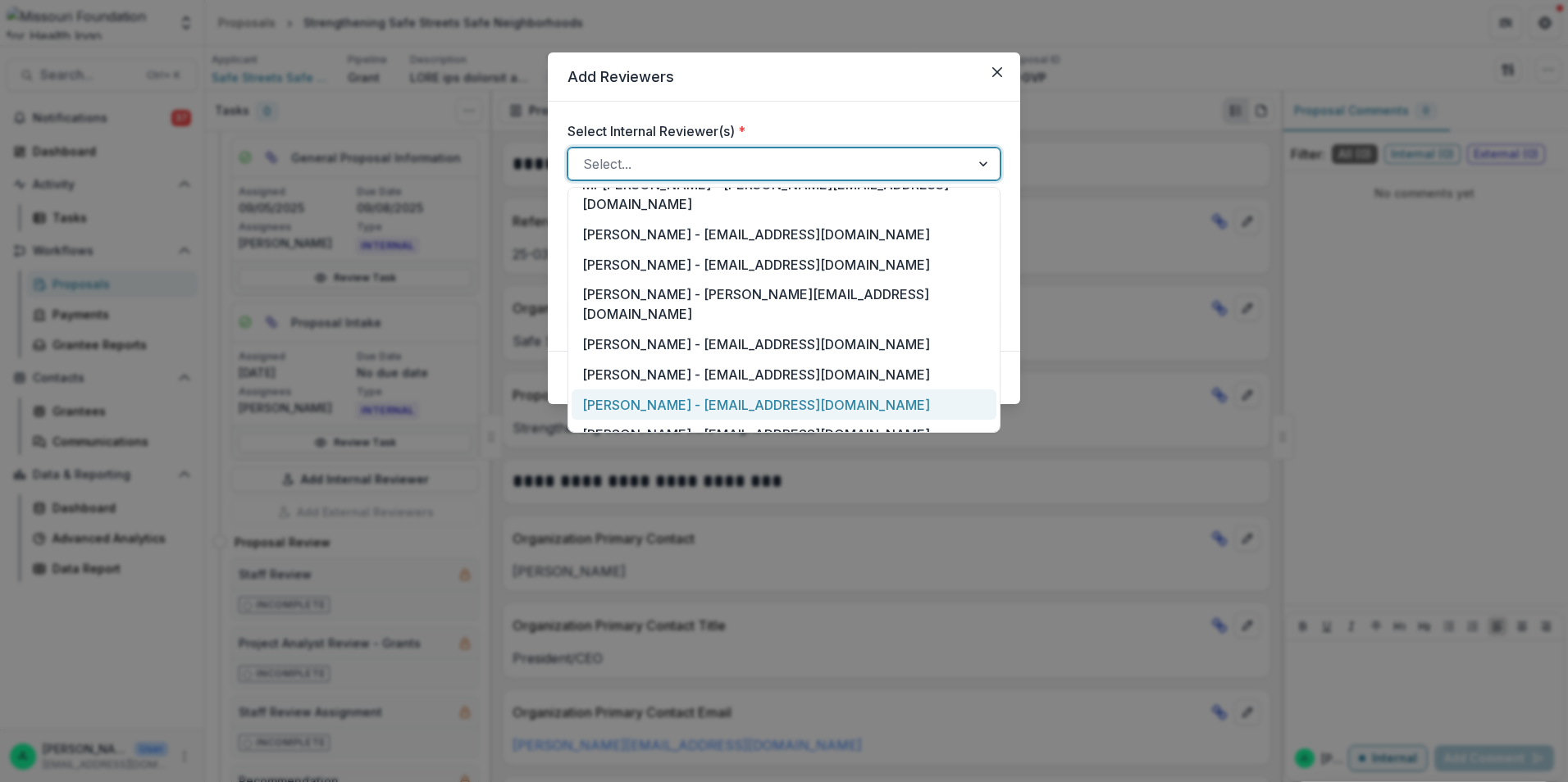
click at [651, 389] on div "[PERSON_NAME] - [EMAIL_ADDRESS][DOMAIN_NAME]" at bounding box center [784, 404] width 425 height 30
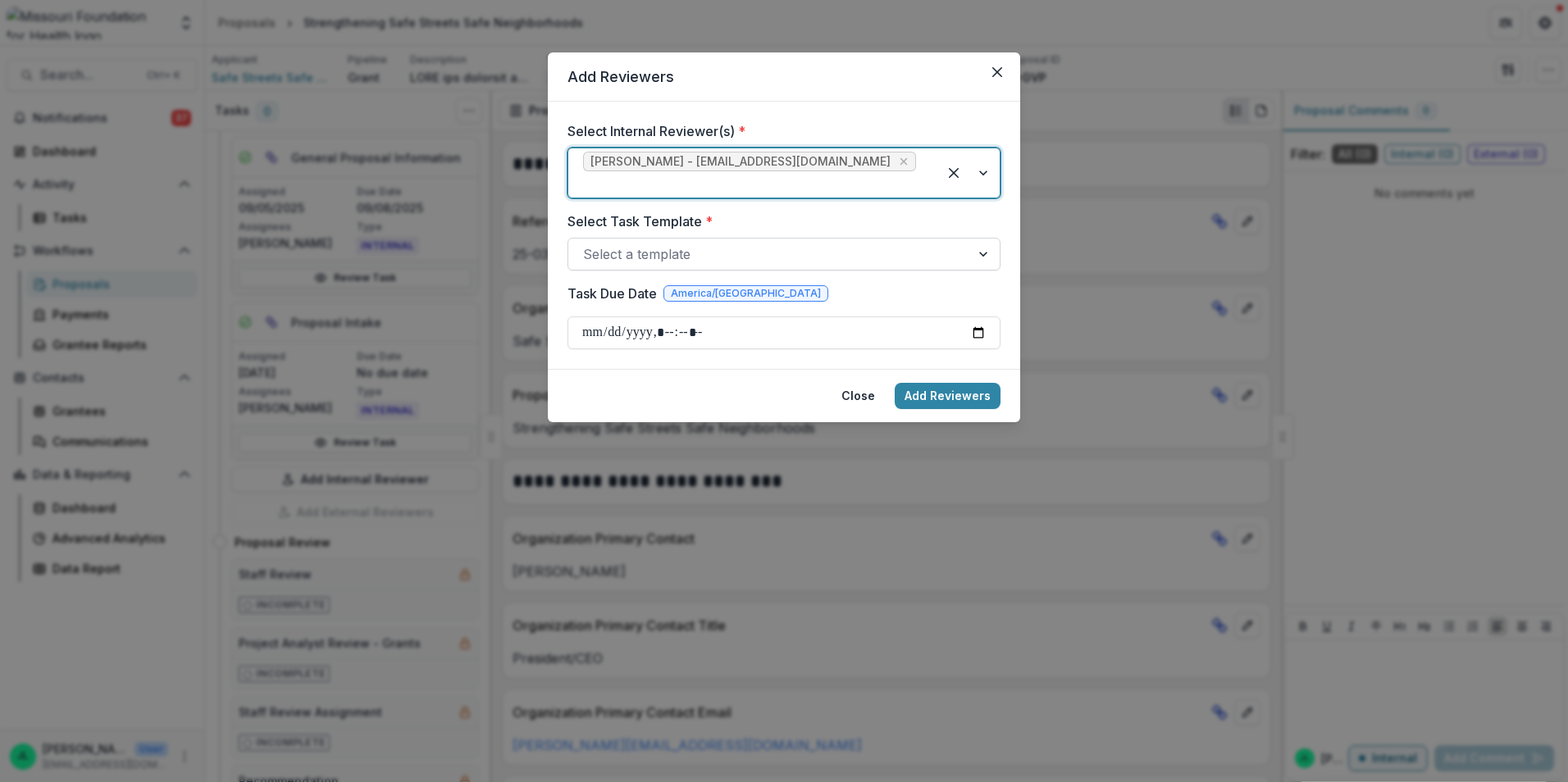
click at [656, 242] on div at bounding box center [769, 253] width 372 height 23
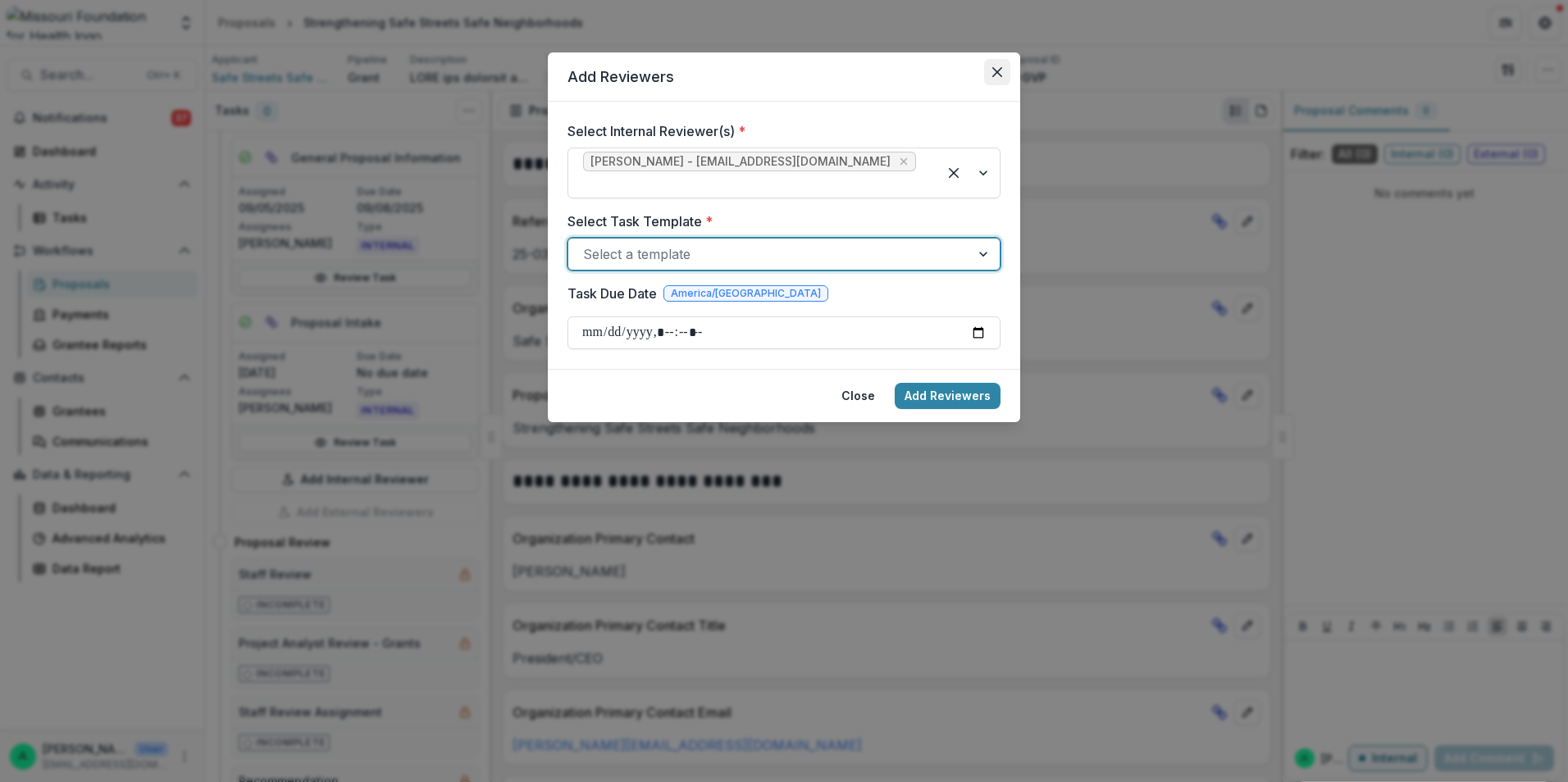
click at [997, 69] on icon "Close" at bounding box center [996, 72] width 10 height 10
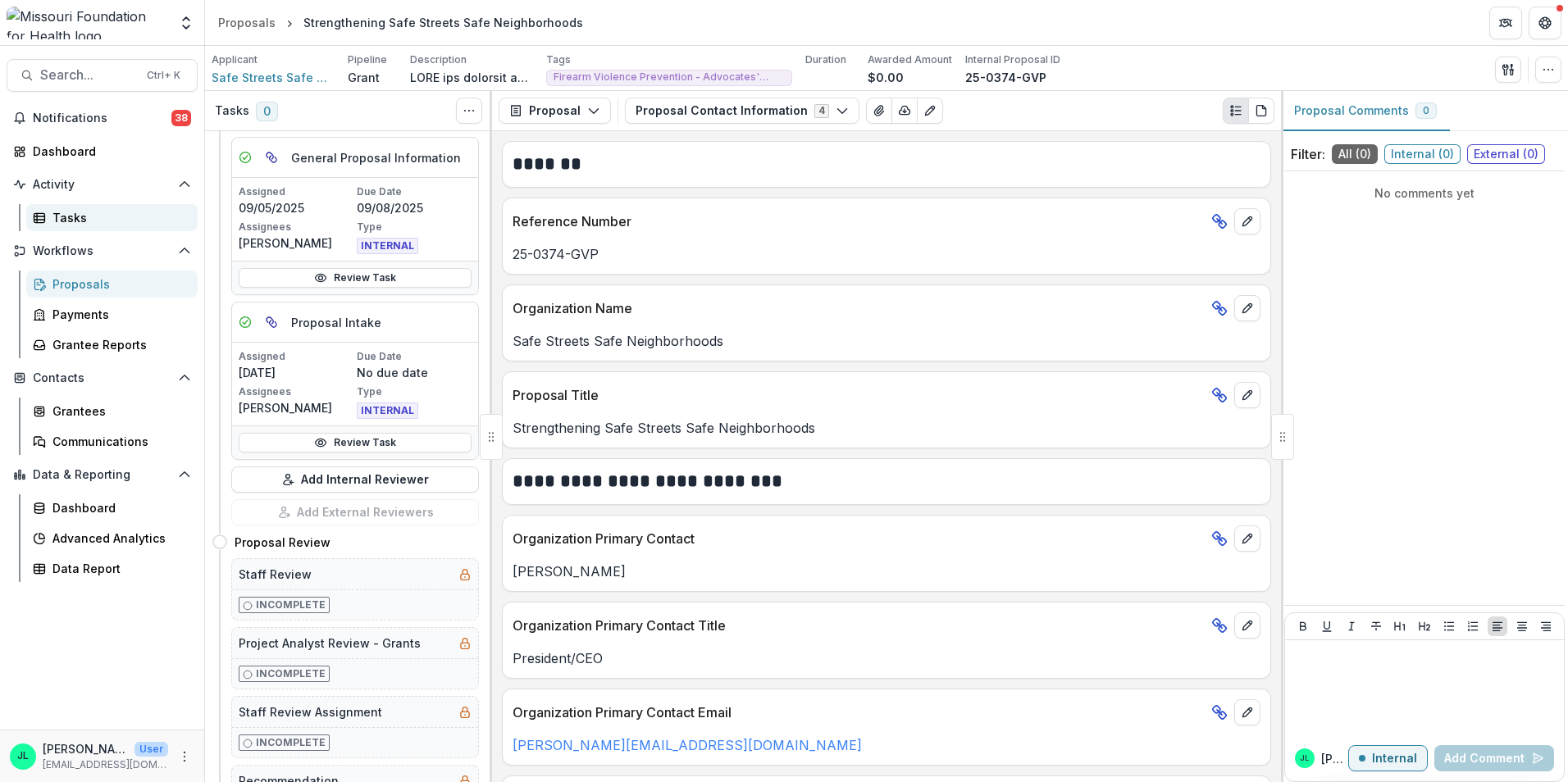
click at [77, 210] on div "Tasks" at bounding box center [118, 217] width 132 height 17
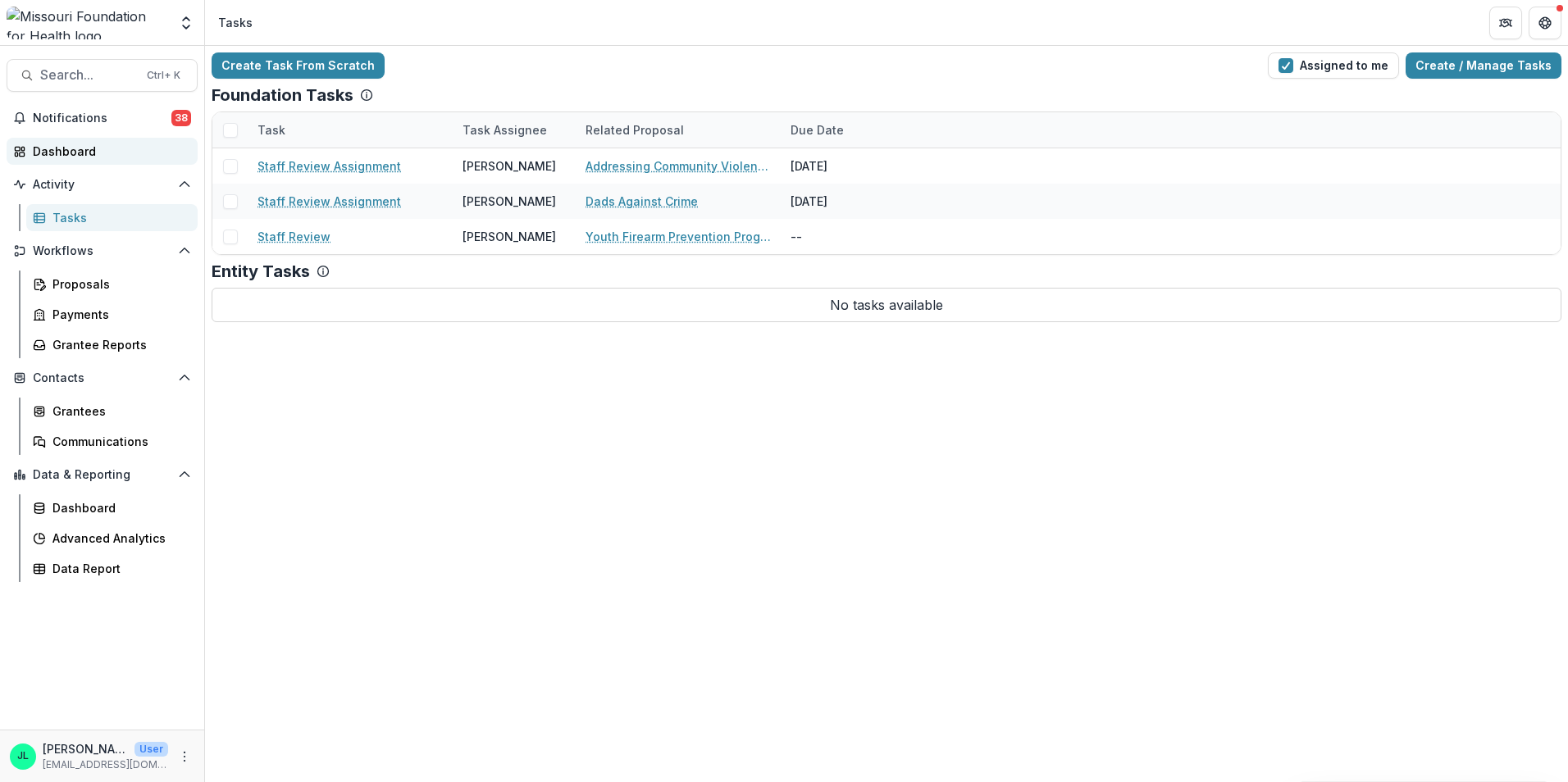
click at [74, 154] on div "Dashboard" at bounding box center [109, 151] width 152 height 17
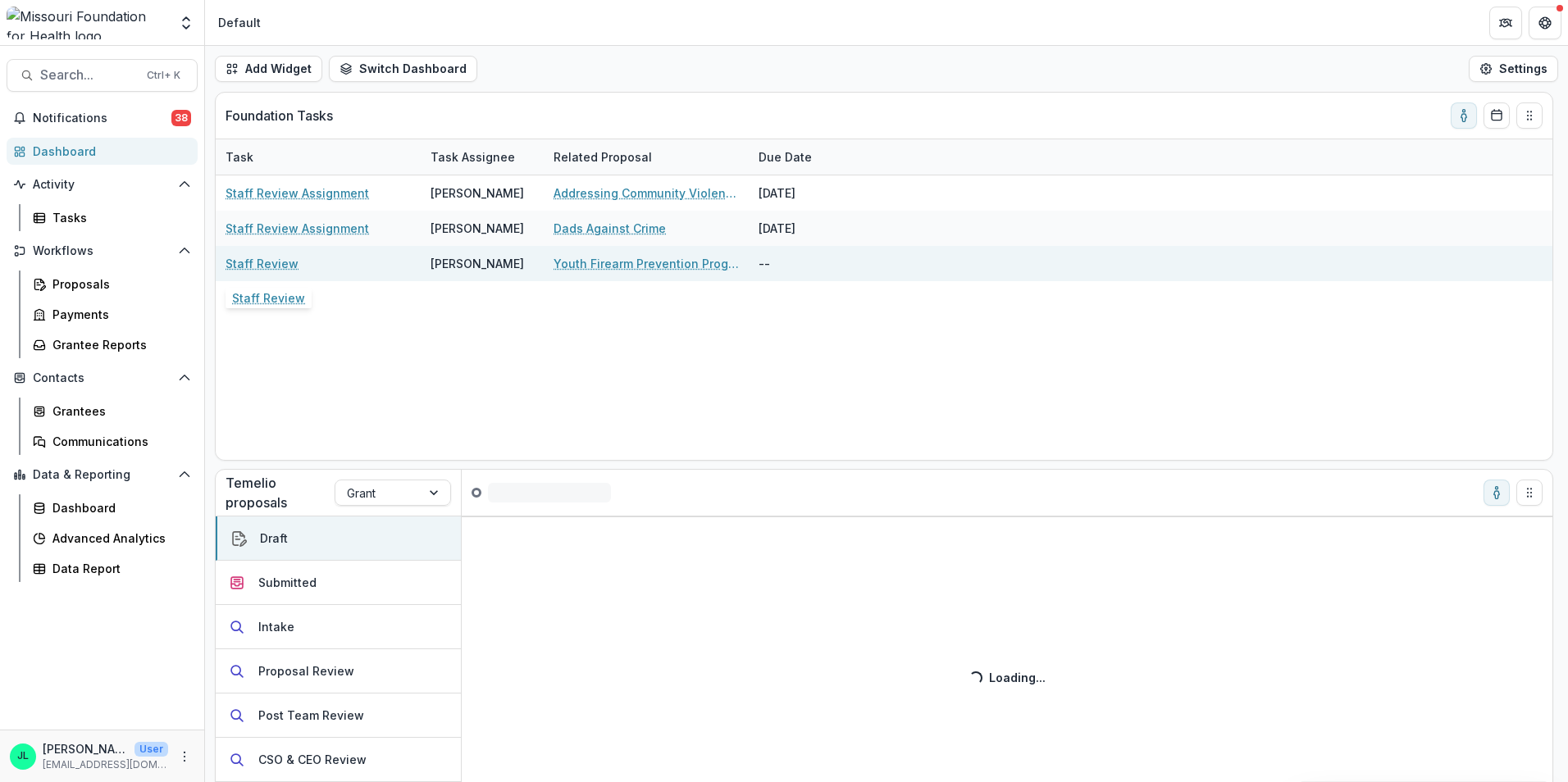
click at [273, 265] on link "Staff Review" at bounding box center [262, 264] width 73 height 17
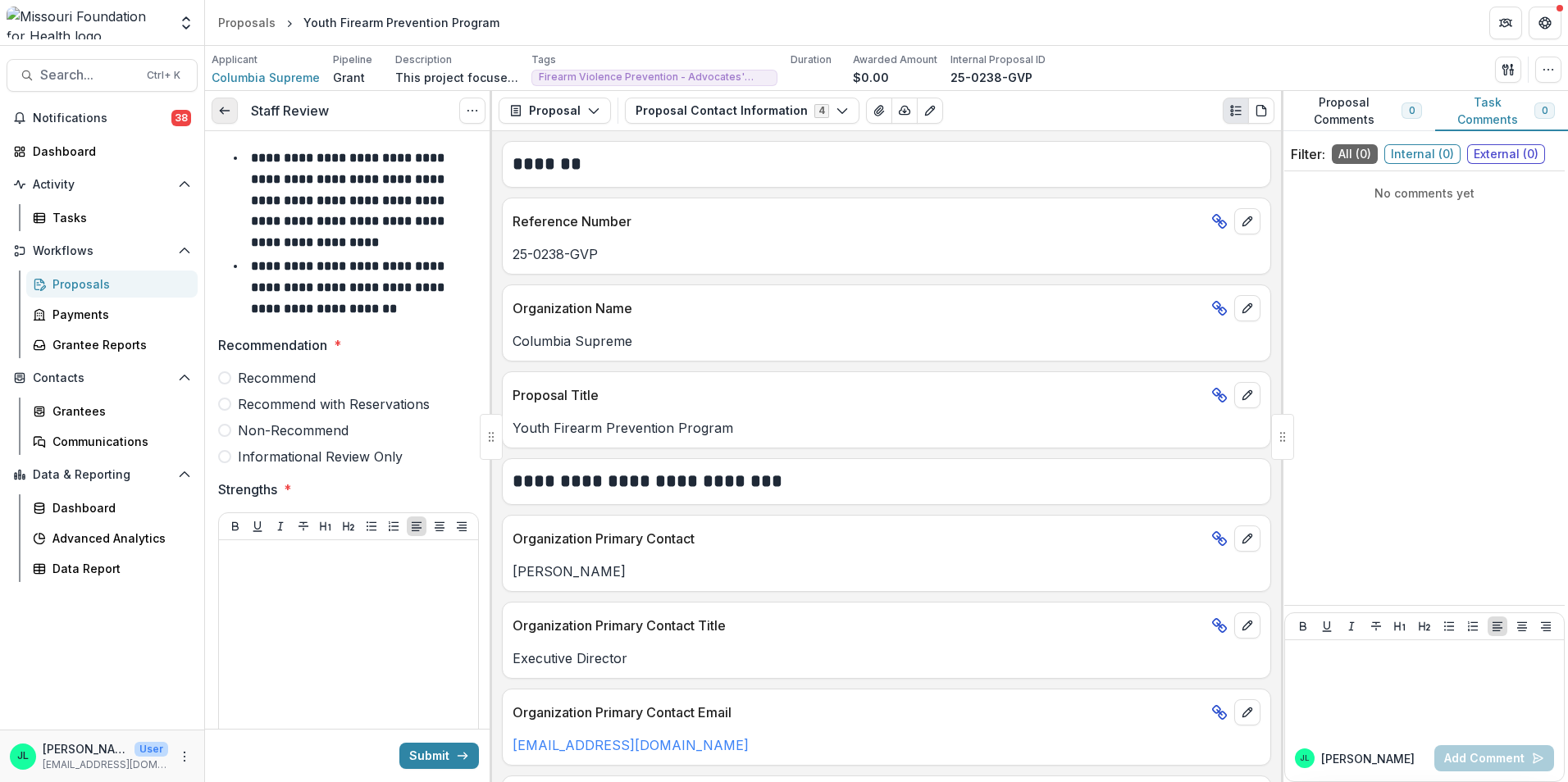
click at [231, 113] on link at bounding box center [225, 110] width 26 height 26
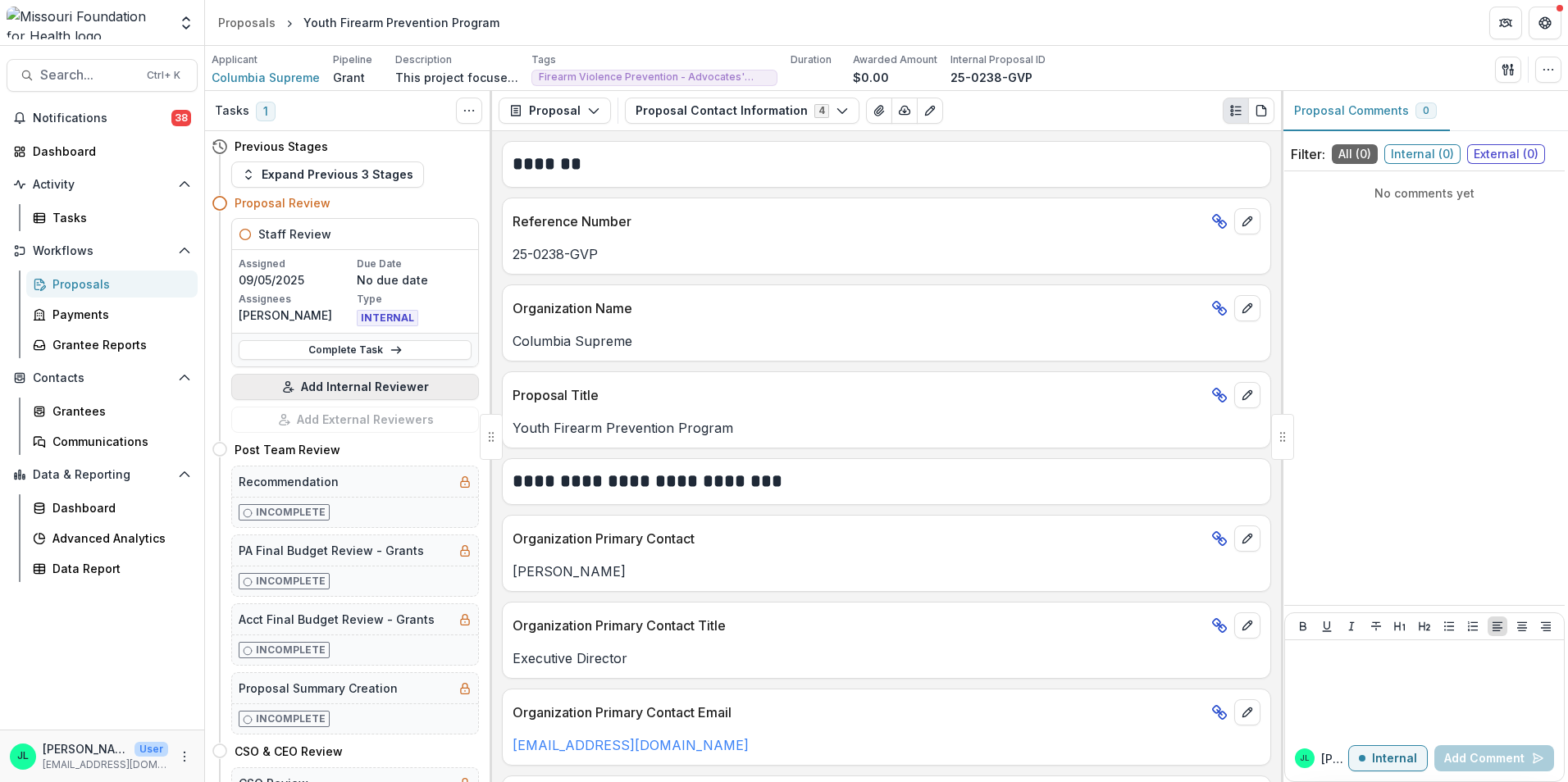
click at [366, 392] on button "Add Internal Reviewer" at bounding box center [355, 387] width 248 height 26
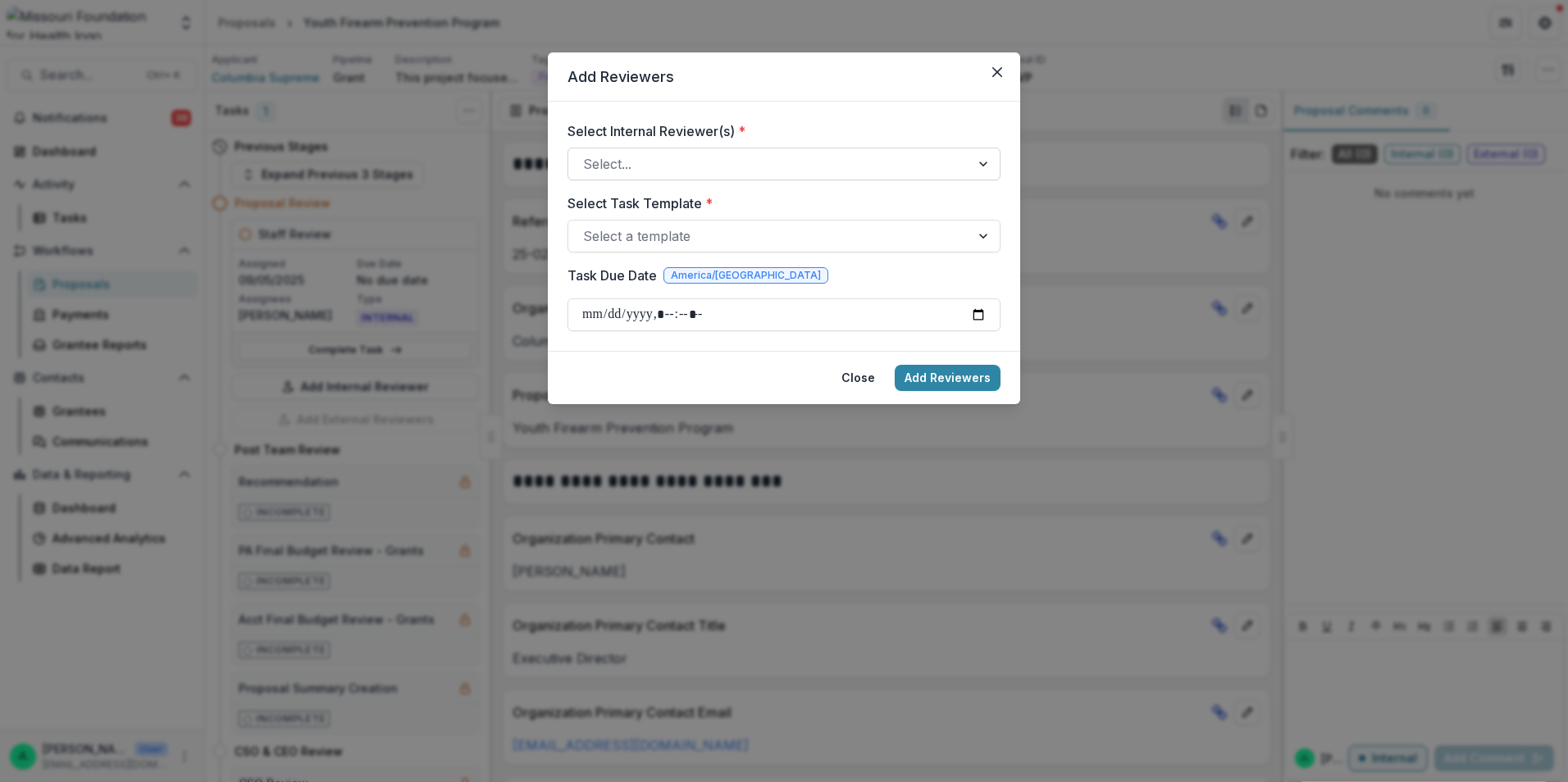
click at [907, 169] on div at bounding box center [769, 164] width 372 height 23
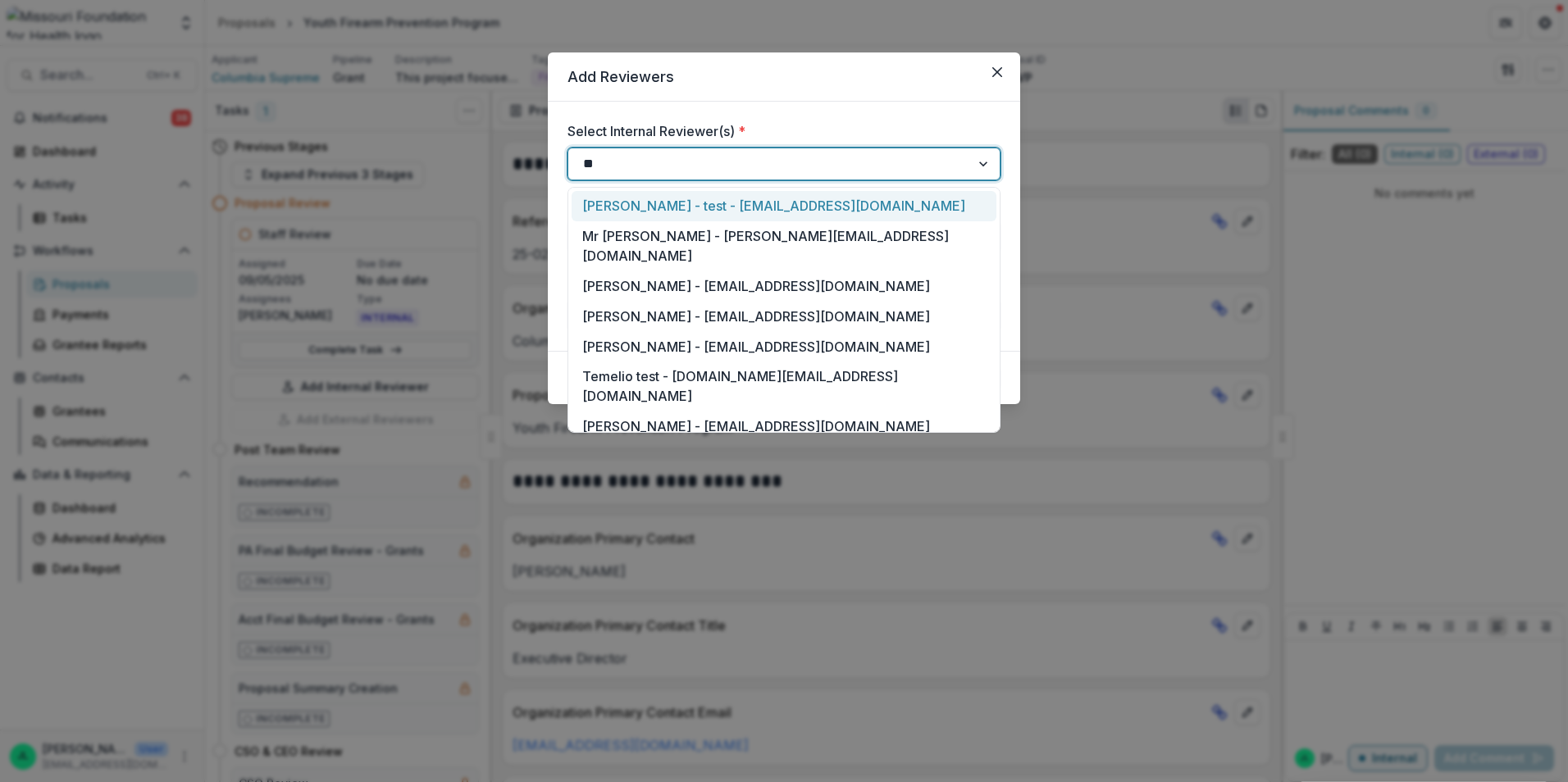
type input "***"
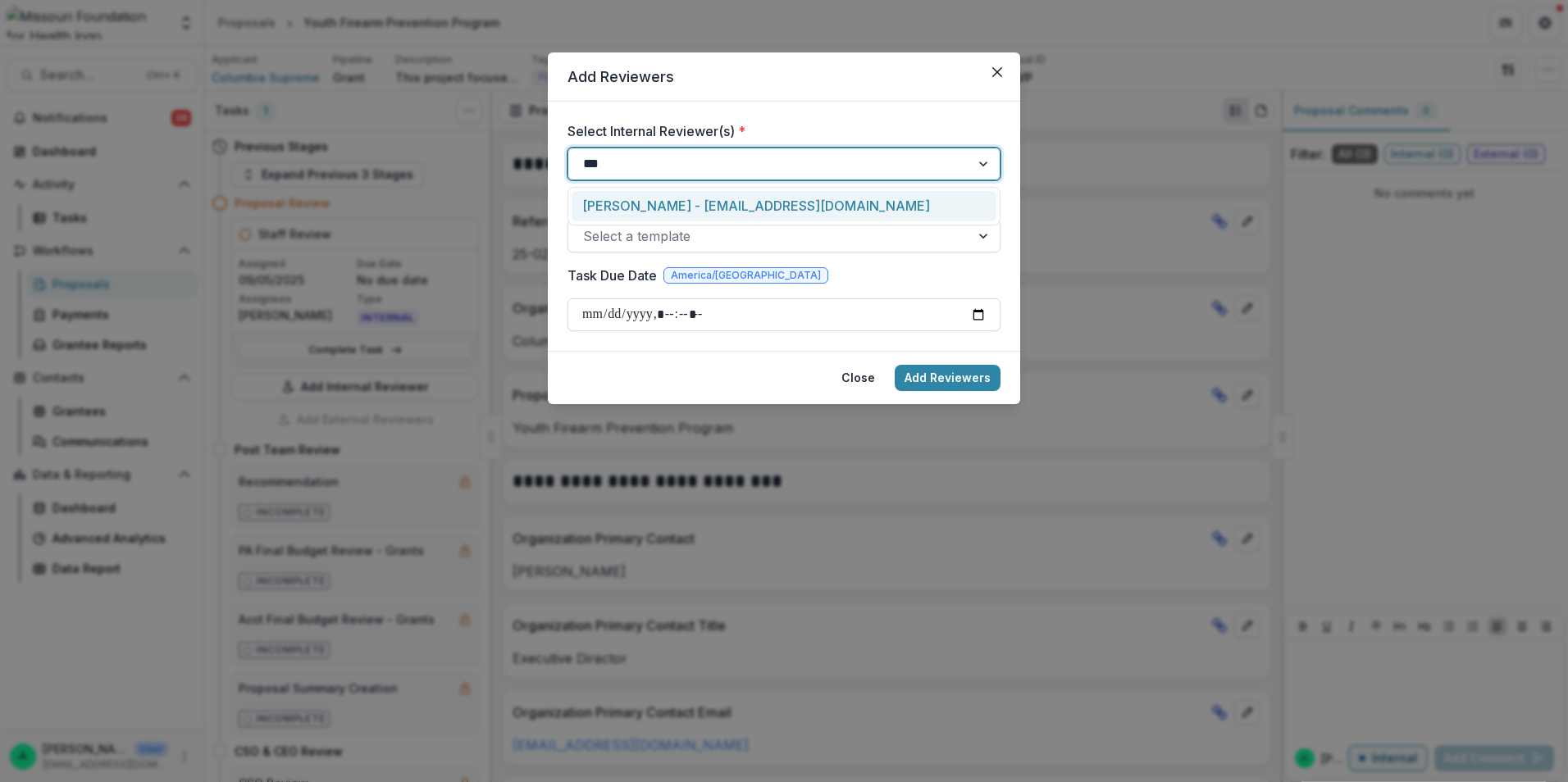
click at [901, 211] on div "[PERSON_NAME] - [EMAIL_ADDRESS][DOMAIN_NAME]" at bounding box center [784, 206] width 425 height 30
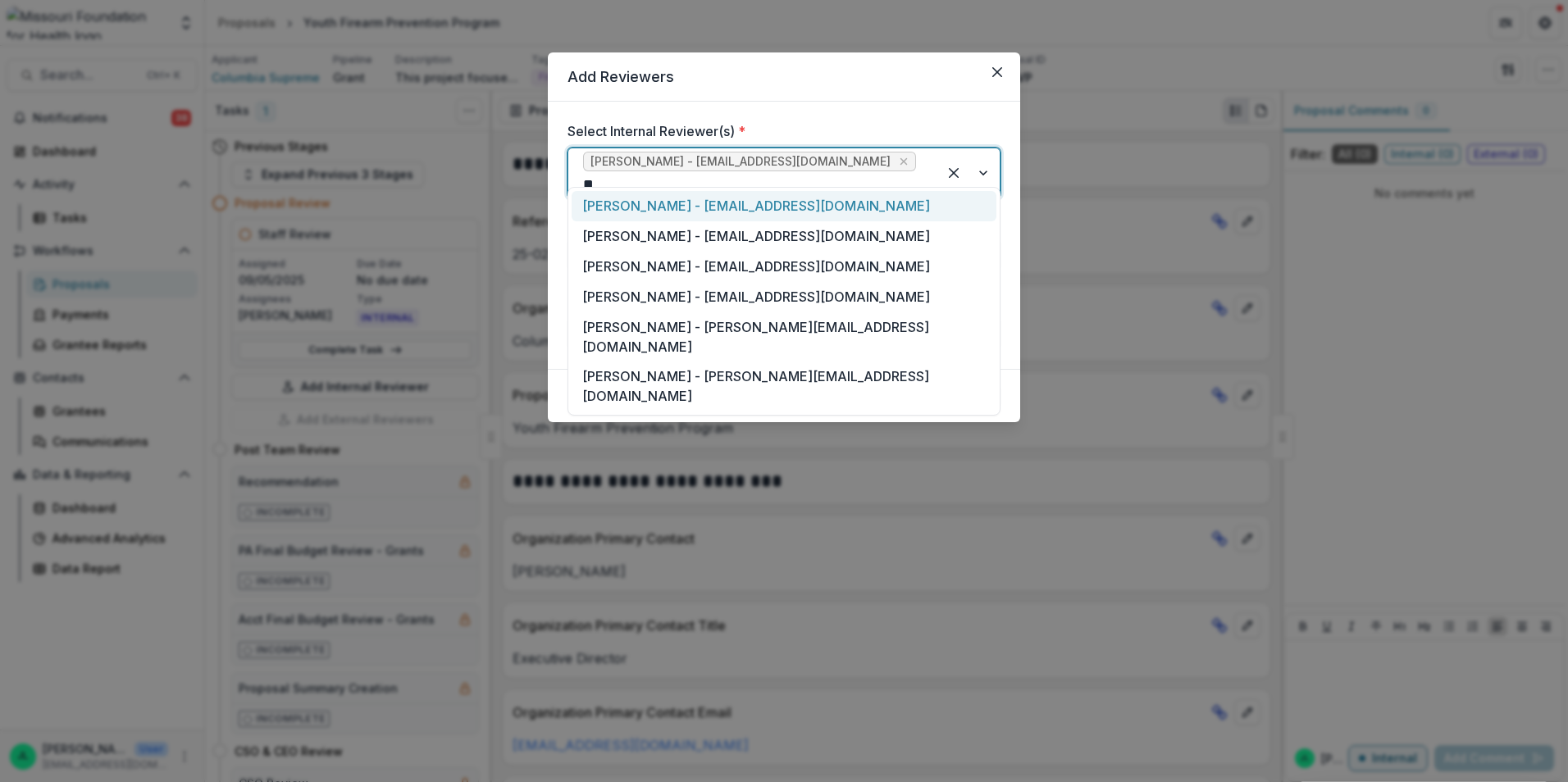
type input "***"
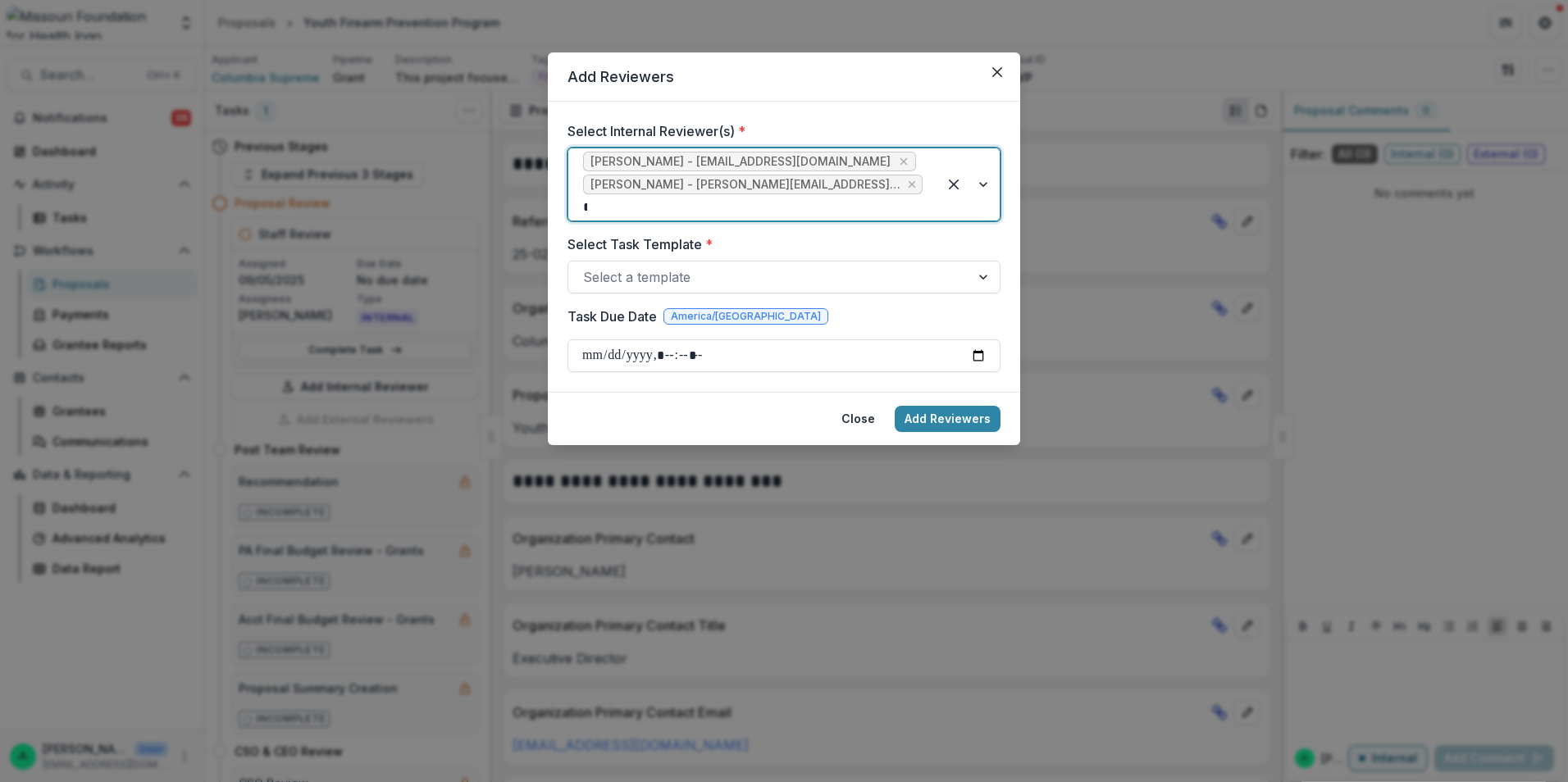
type input "**"
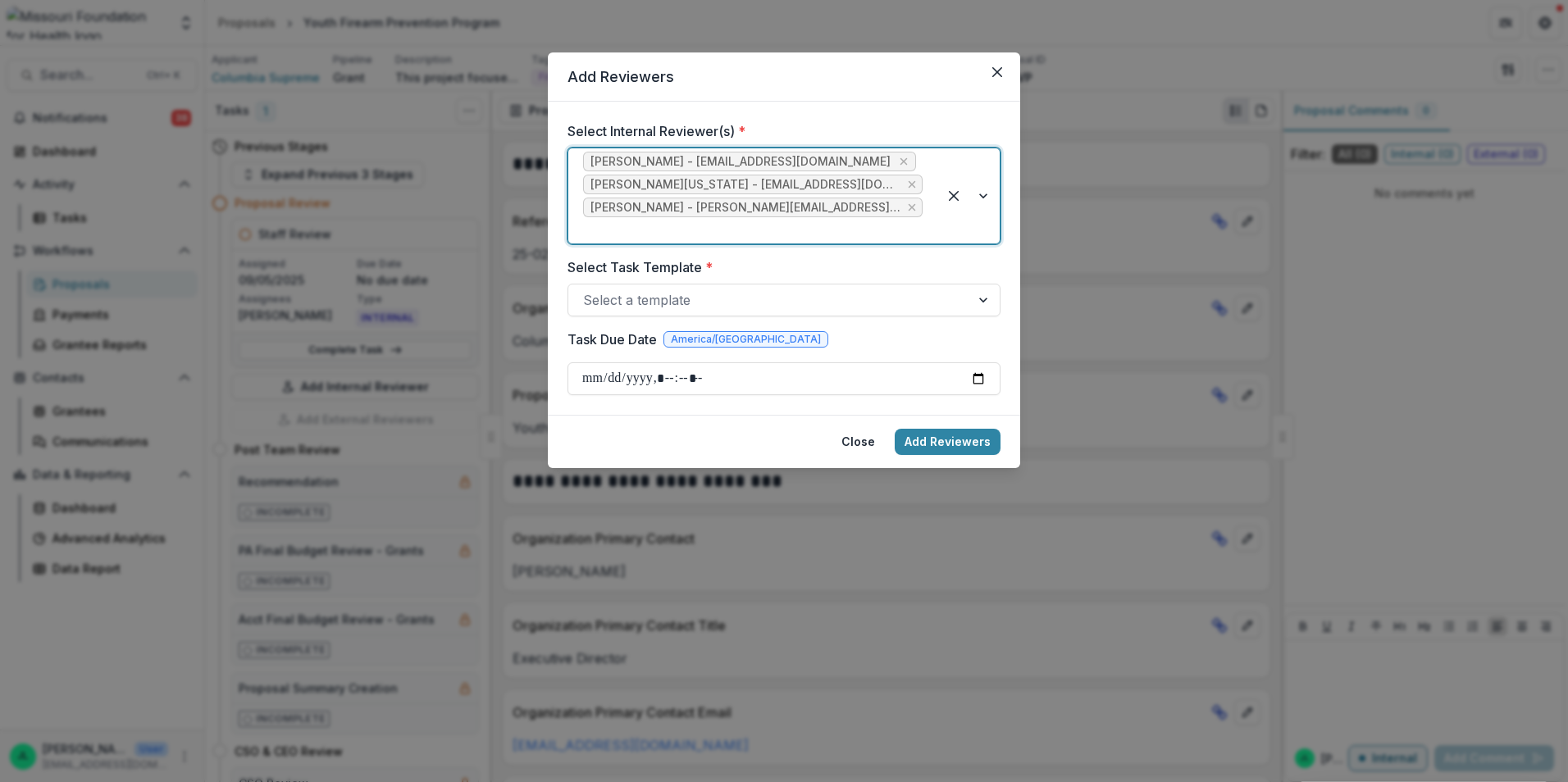
type input "*"
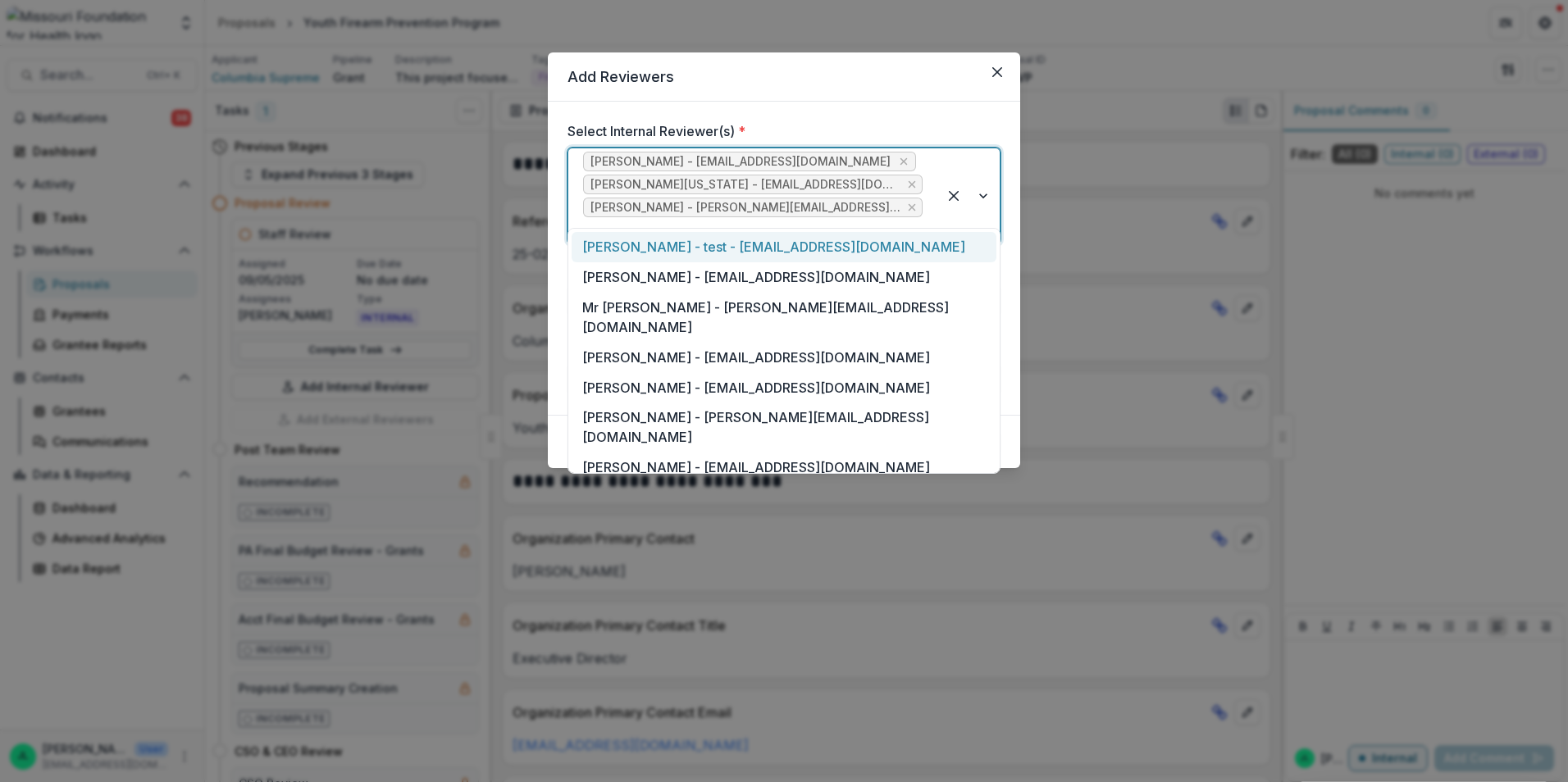
type input "*"
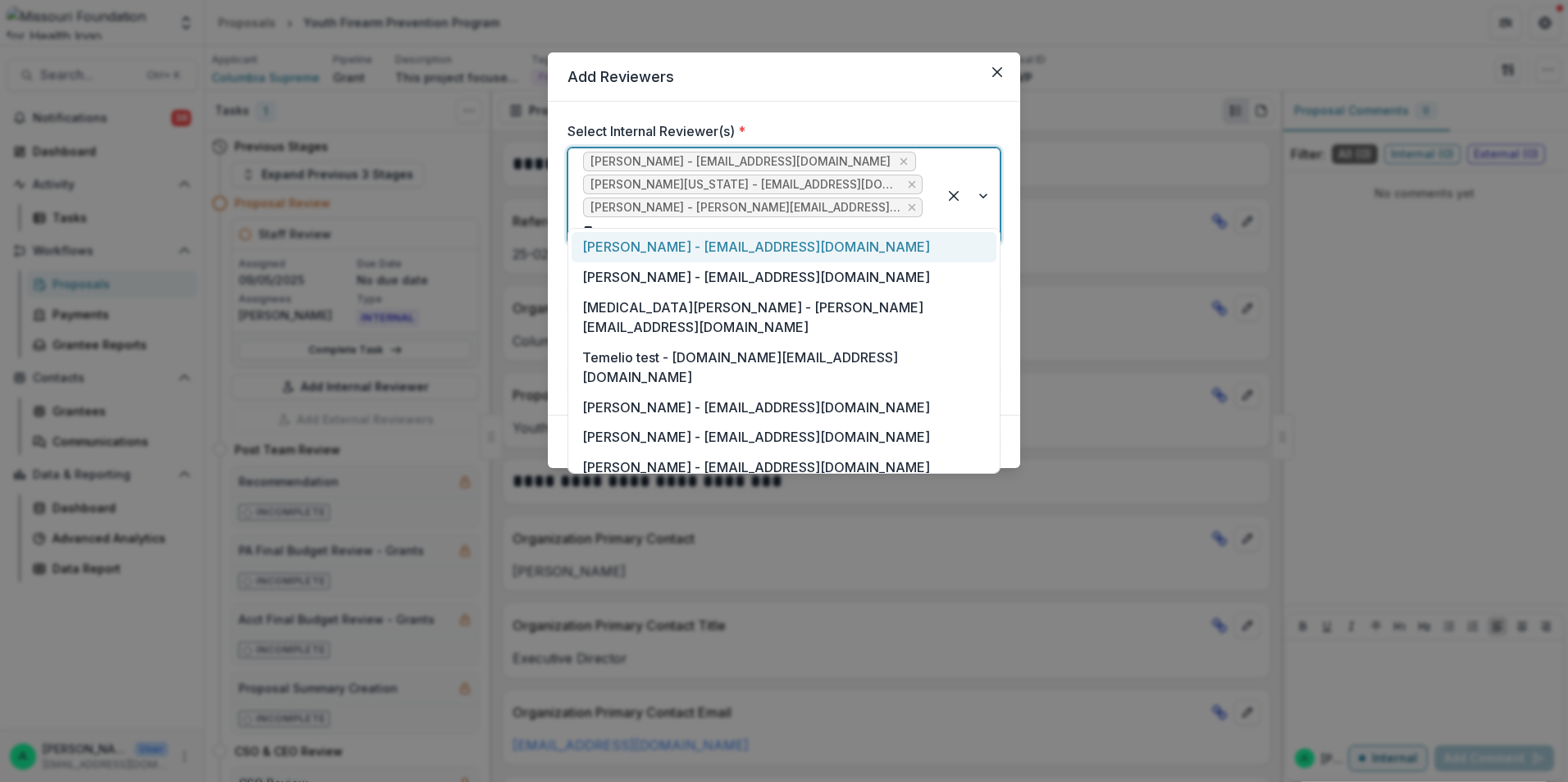
type input "***"
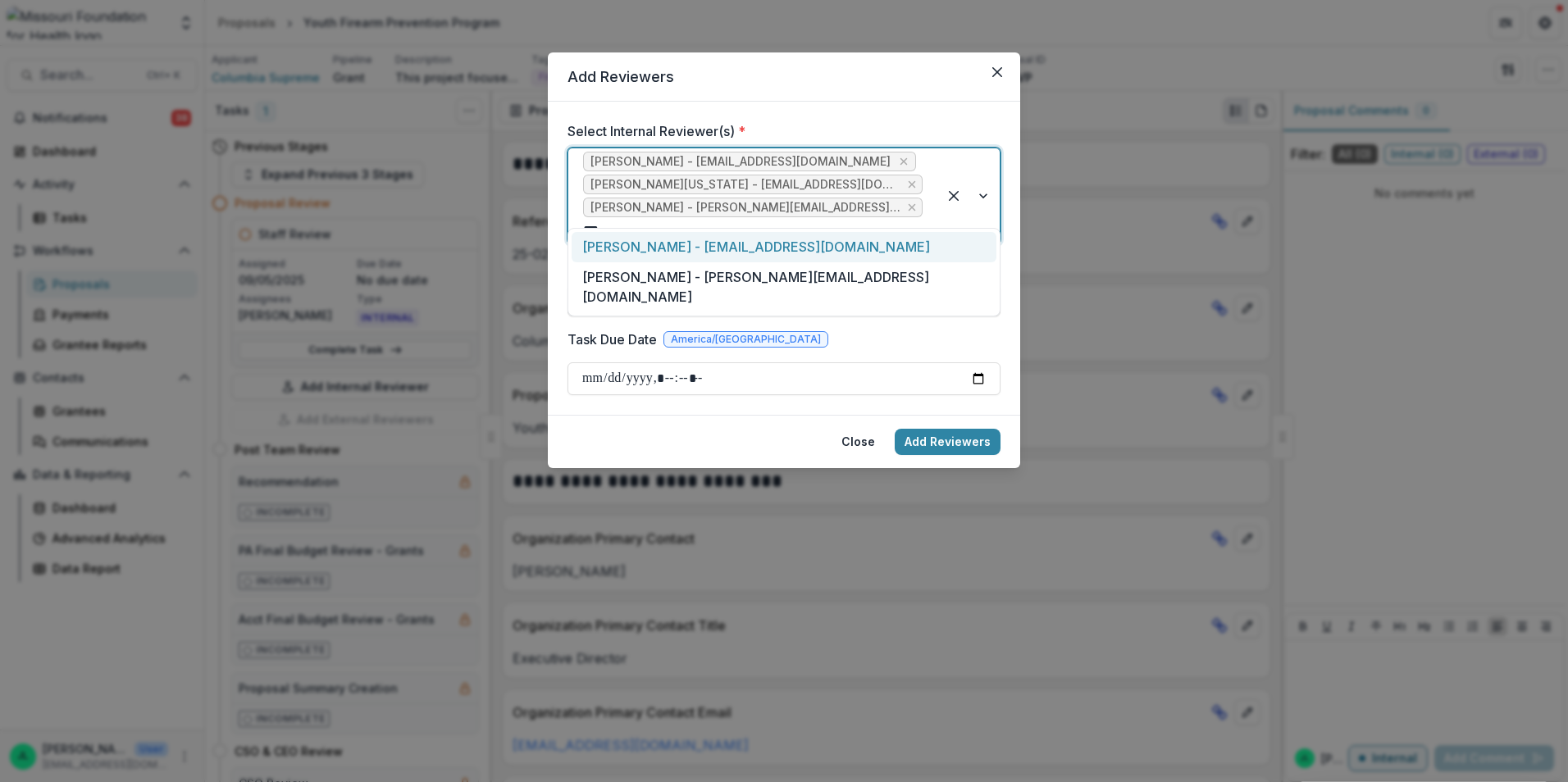
click at [811, 238] on div "[PERSON_NAME] - [EMAIL_ADDRESS][DOMAIN_NAME]" at bounding box center [784, 247] width 425 height 30
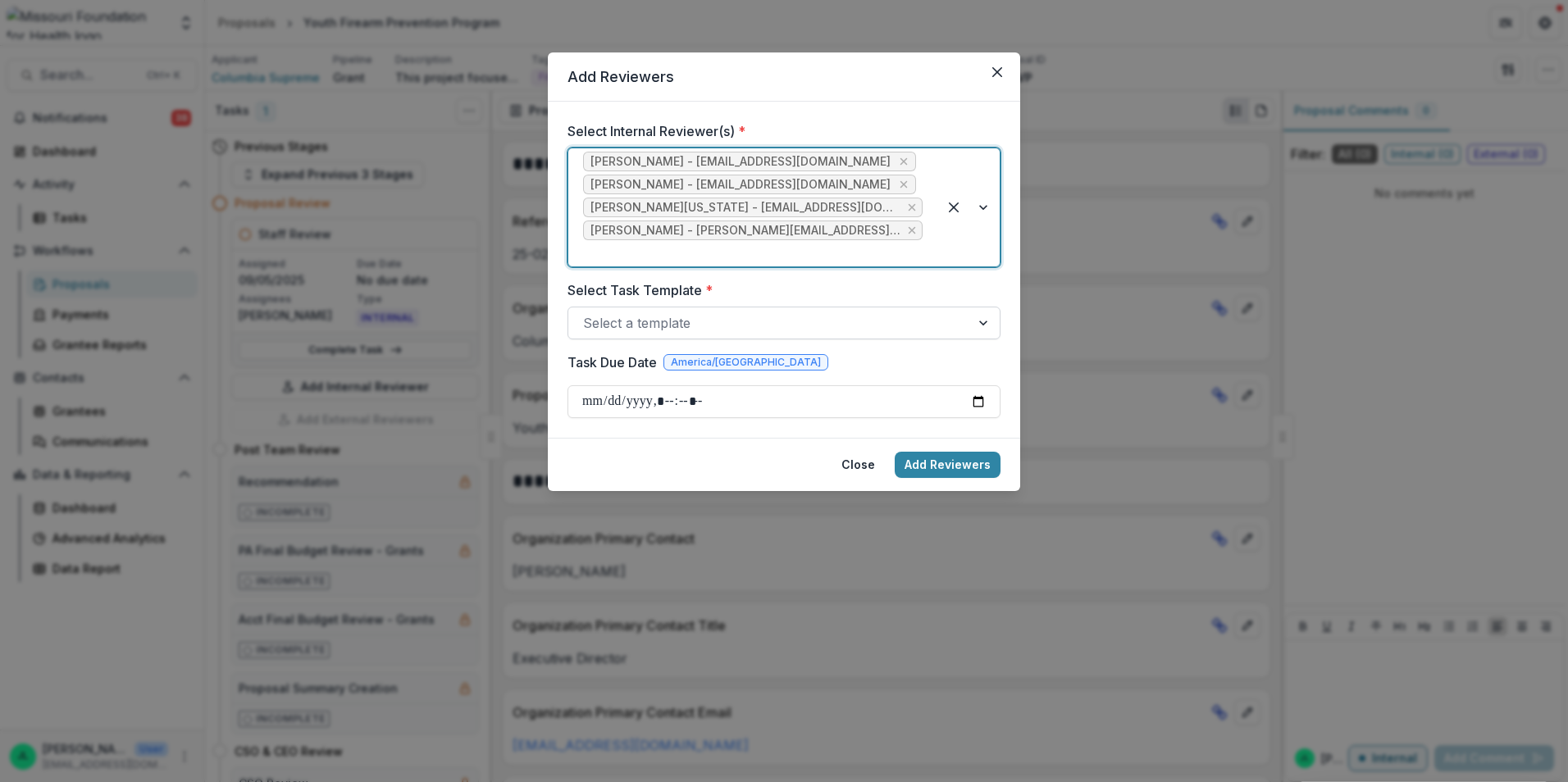
click at [863, 311] on div at bounding box center [769, 323] width 372 height 23
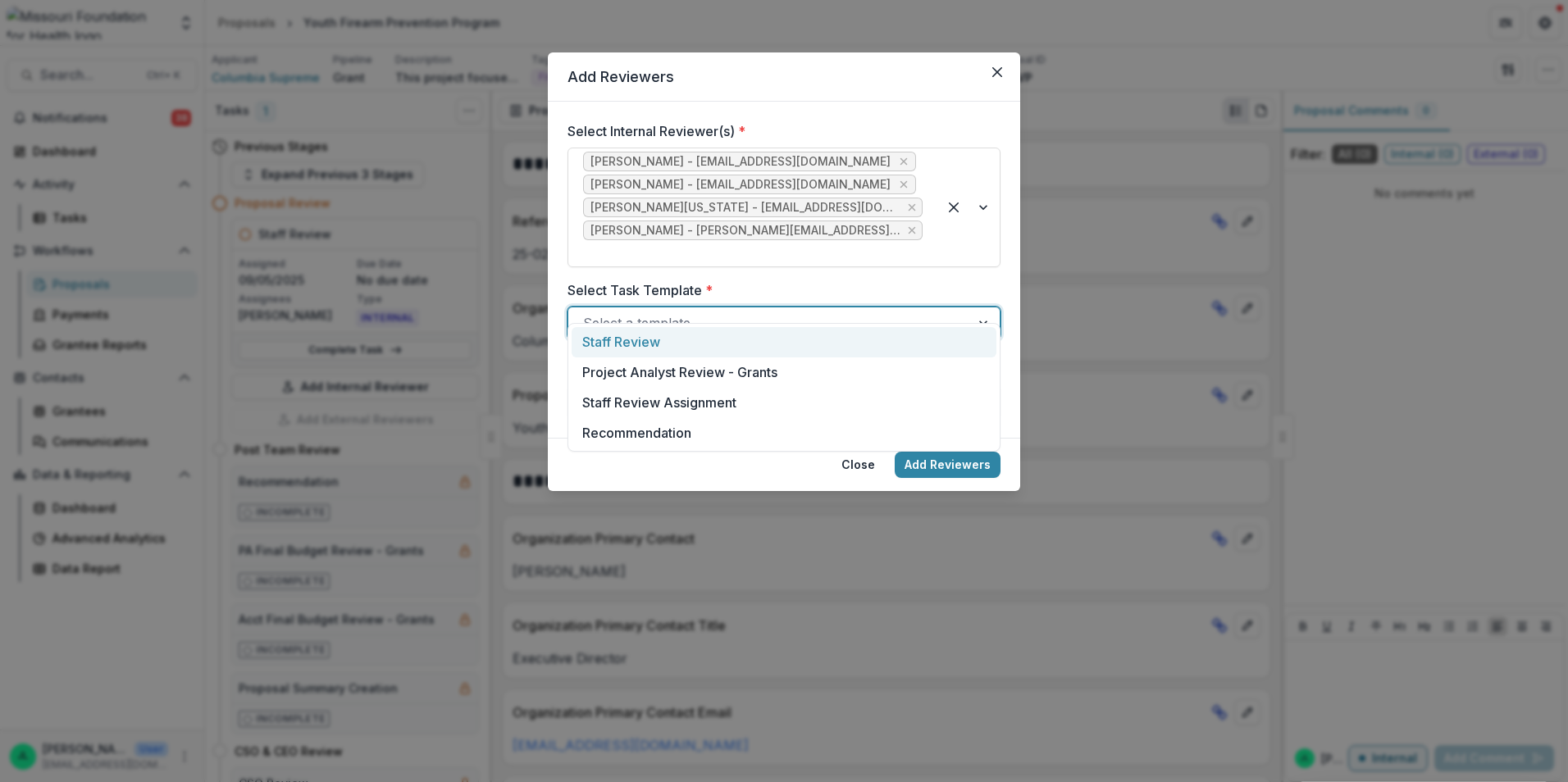
click at [802, 354] on div "Staff Review" at bounding box center [784, 342] width 425 height 30
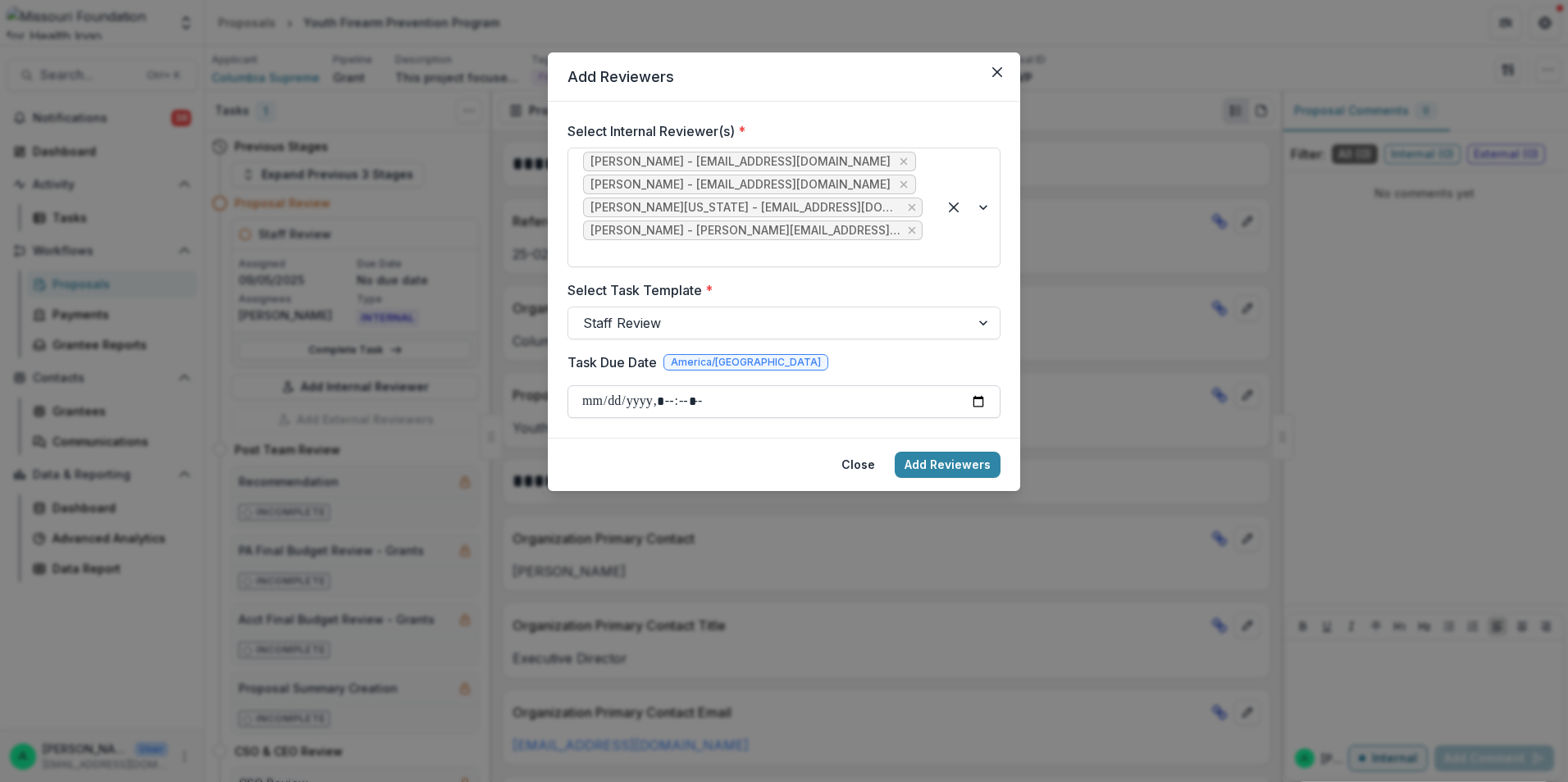
click at [799, 385] on input "Task Due Date" at bounding box center [783, 401] width 433 height 33
click at [986, 385] on input "Task Due Date" at bounding box center [783, 401] width 433 height 33
click at [980, 385] on input "Task Due Date" at bounding box center [783, 401] width 433 height 33
type input "**********"
click at [929, 452] on button "Add Reviewers" at bounding box center [947, 465] width 106 height 26
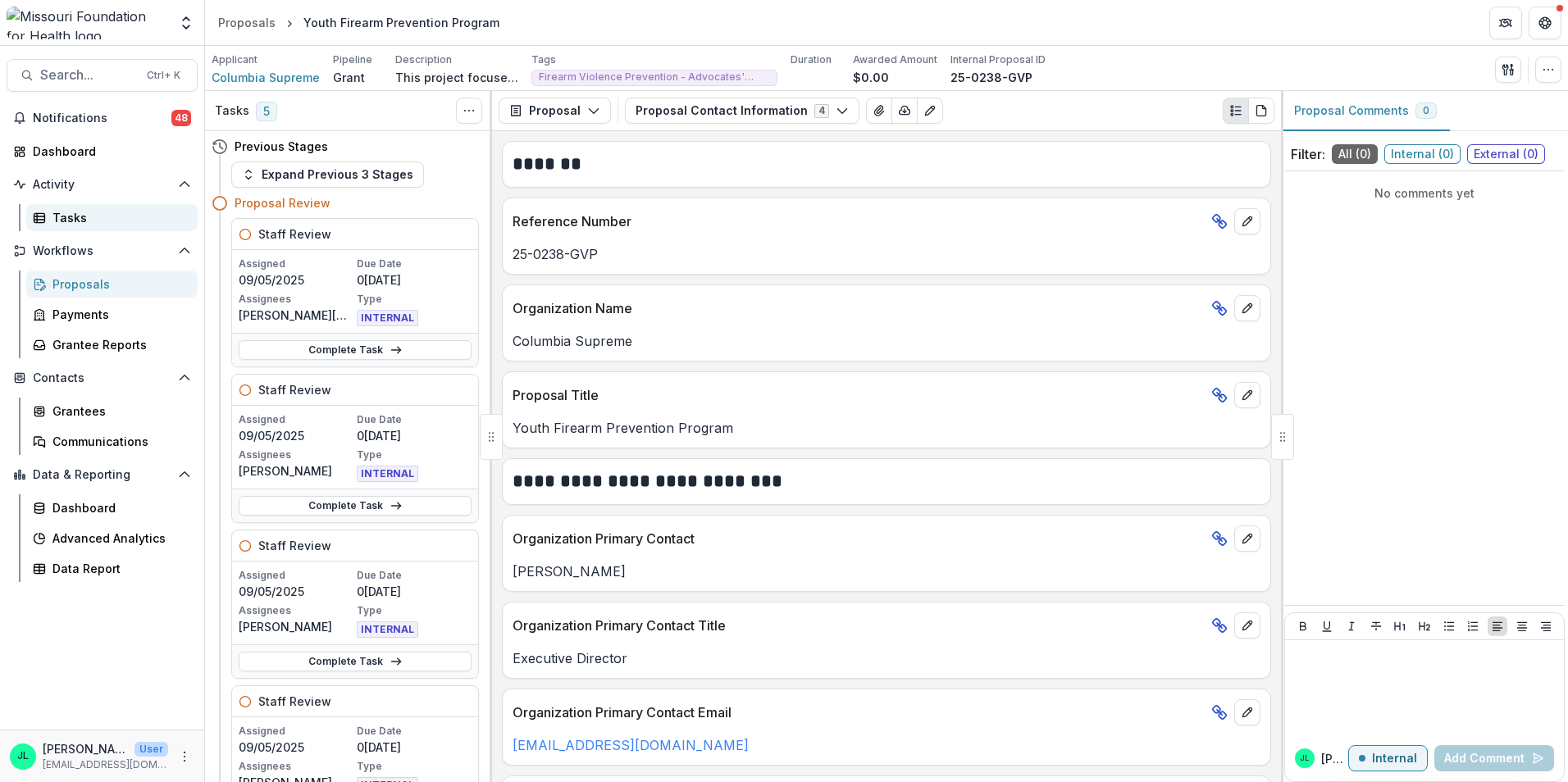
click at [83, 215] on div "Tasks" at bounding box center [118, 217] width 132 height 17
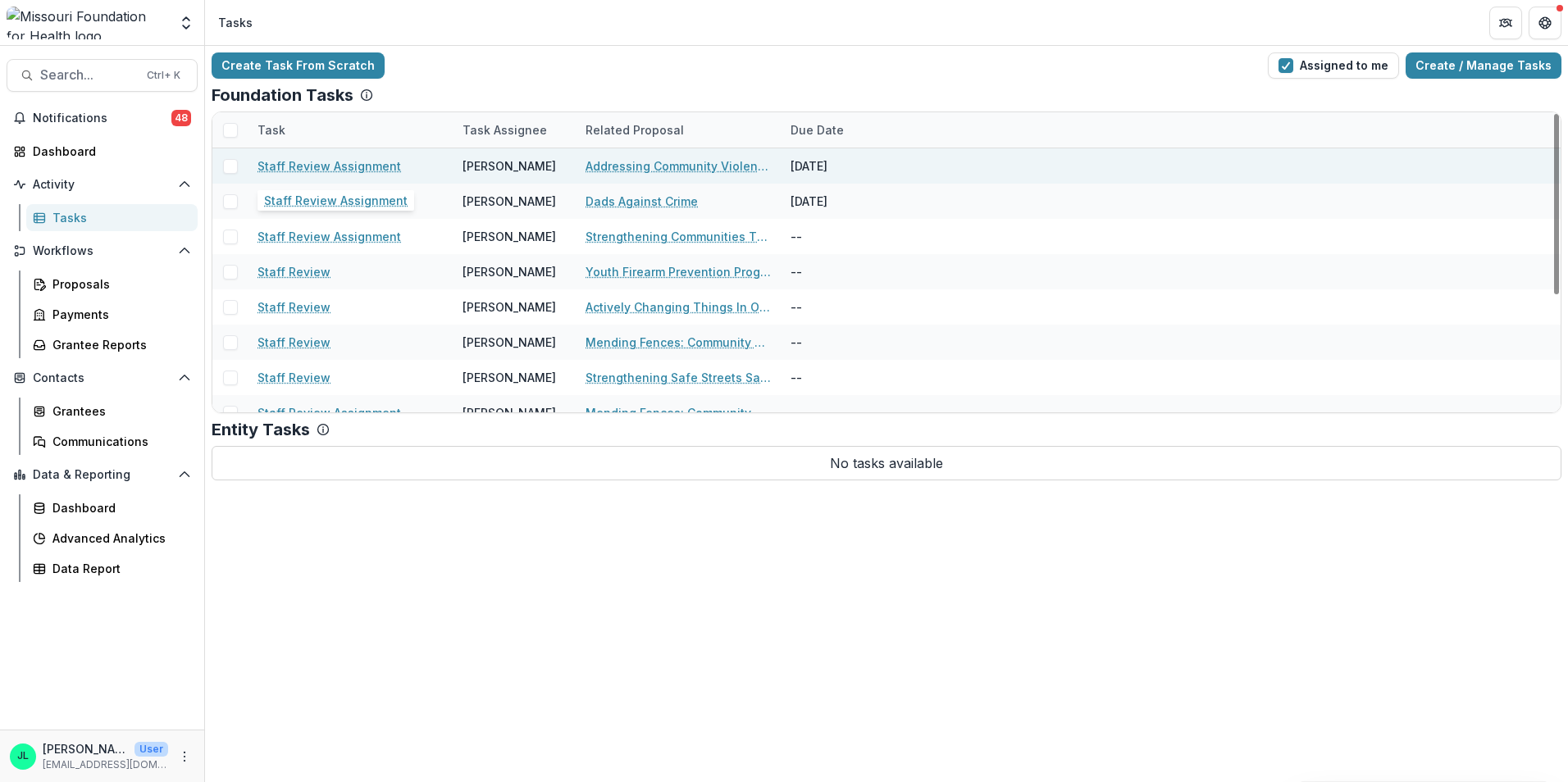
click at [330, 168] on link "Staff Review Assignment" at bounding box center [328, 166] width 143 height 17
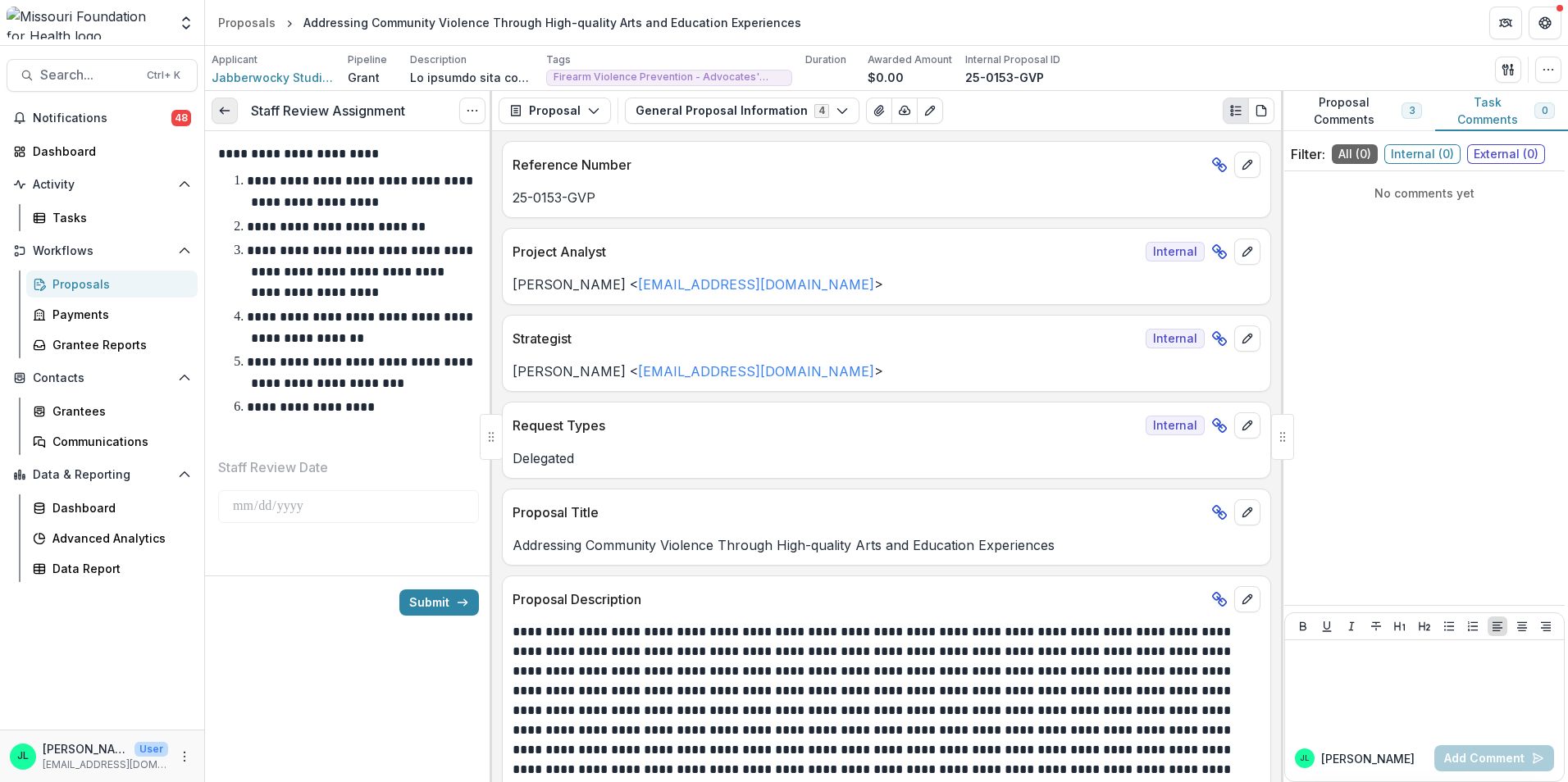
click at [220, 113] on icon at bounding box center [225, 110] width 13 height 13
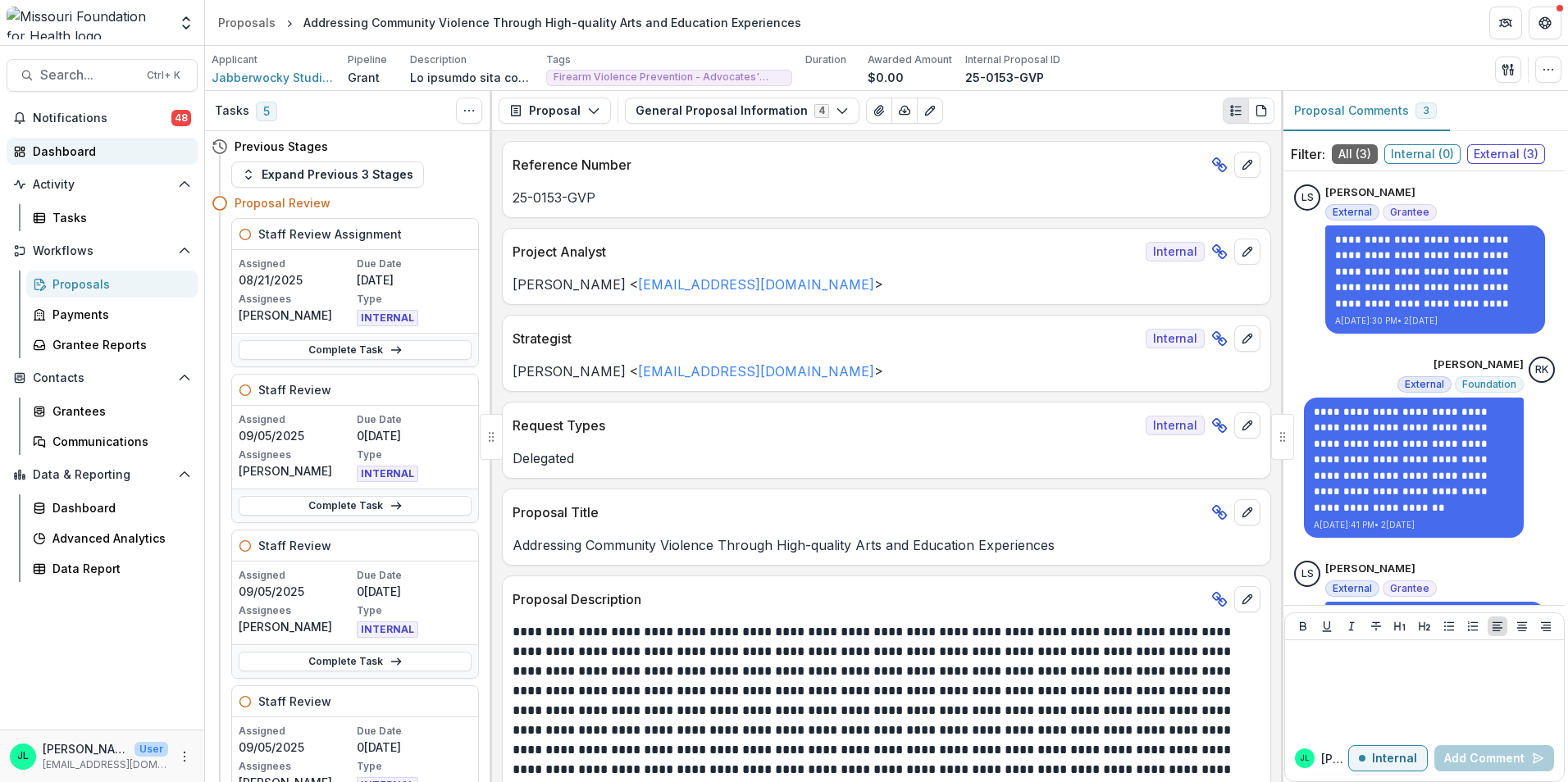
click at [58, 157] on div "Dashboard" at bounding box center [109, 151] width 152 height 17
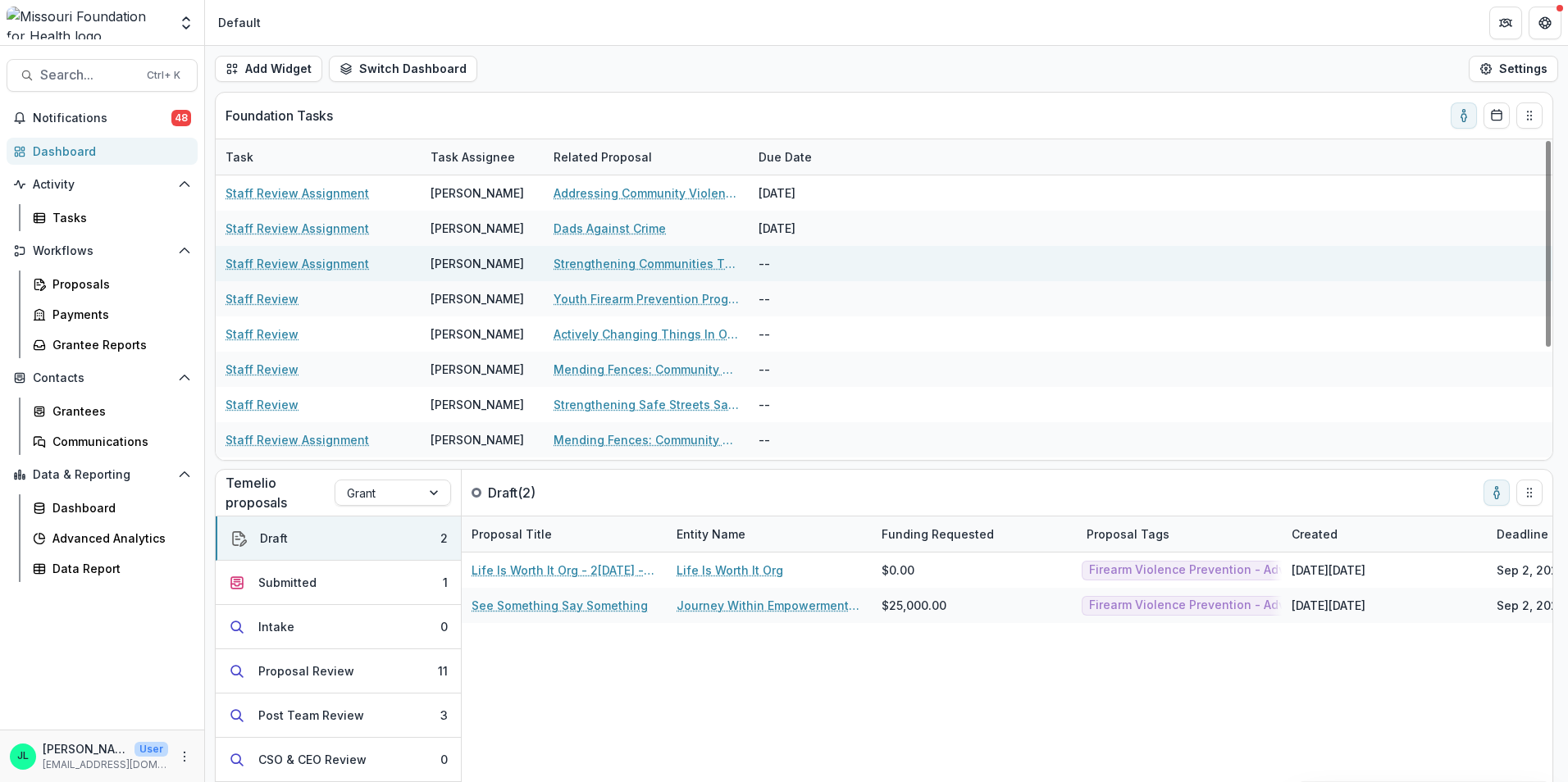
click at [327, 262] on link "Staff Review Assignment" at bounding box center [297, 264] width 143 height 17
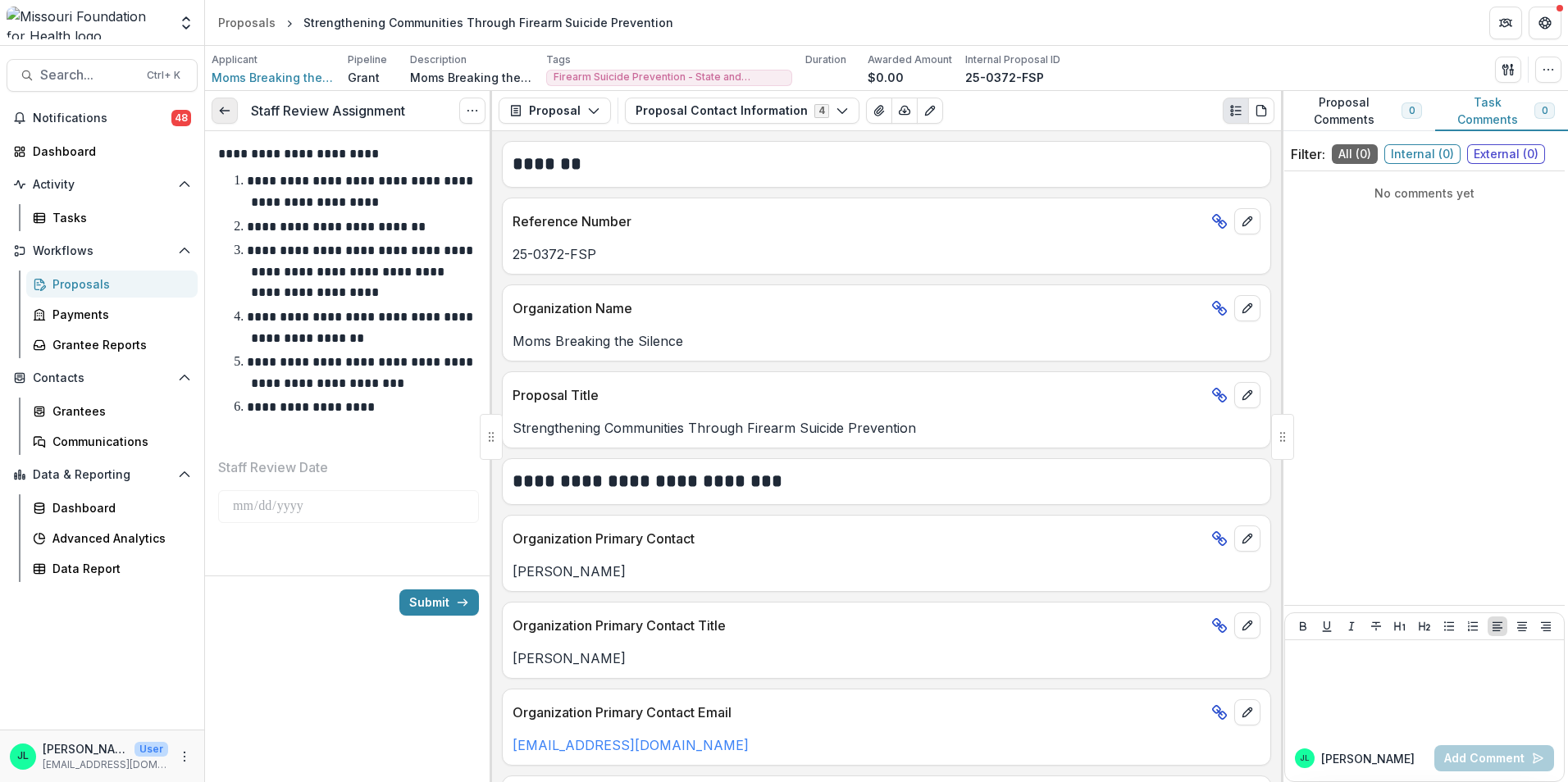
click at [231, 116] on link at bounding box center [225, 110] width 26 height 26
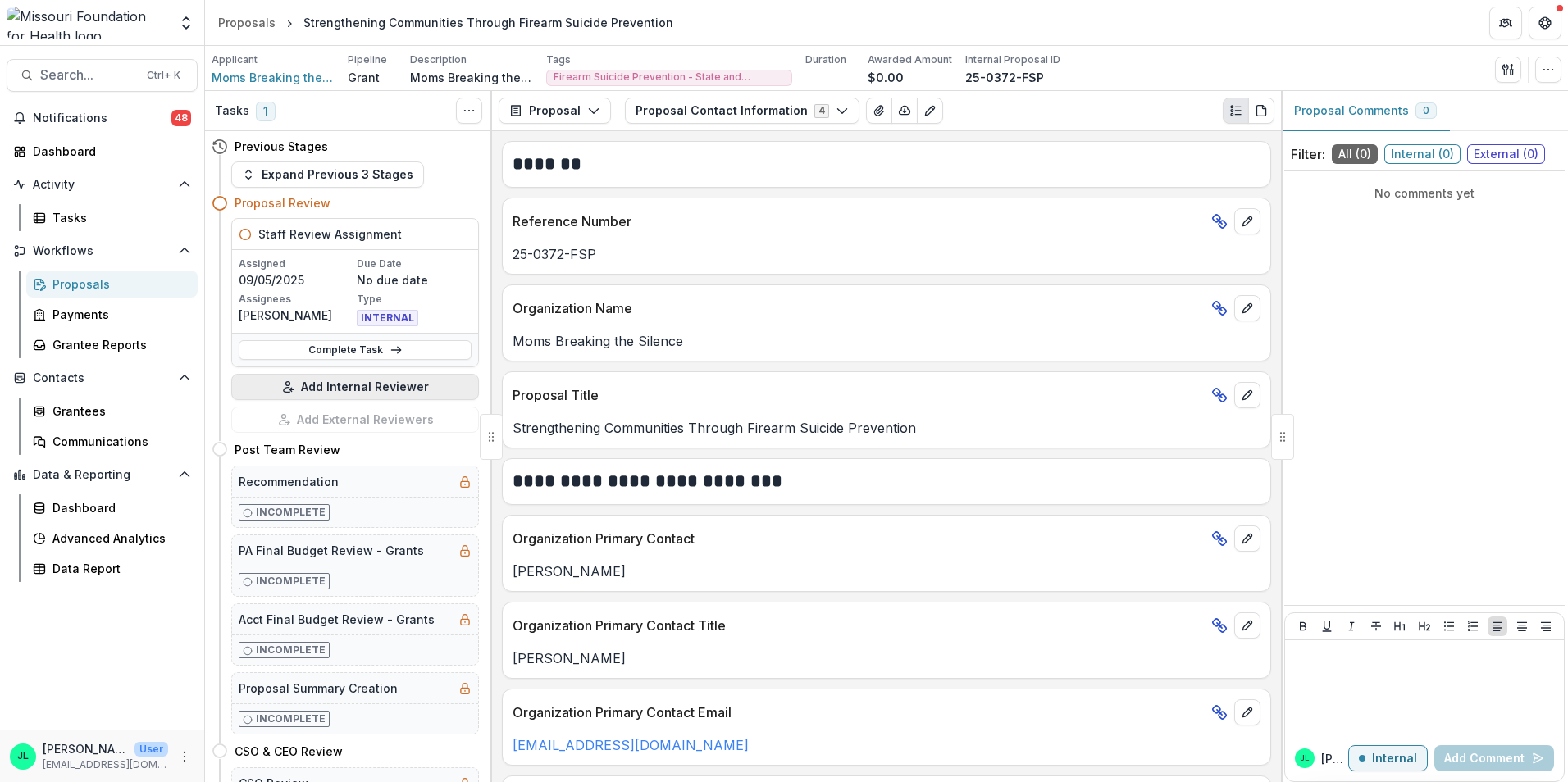
click at [379, 388] on button "Add Internal Reviewer" at bounding box center [355, 387] width 248 height 26
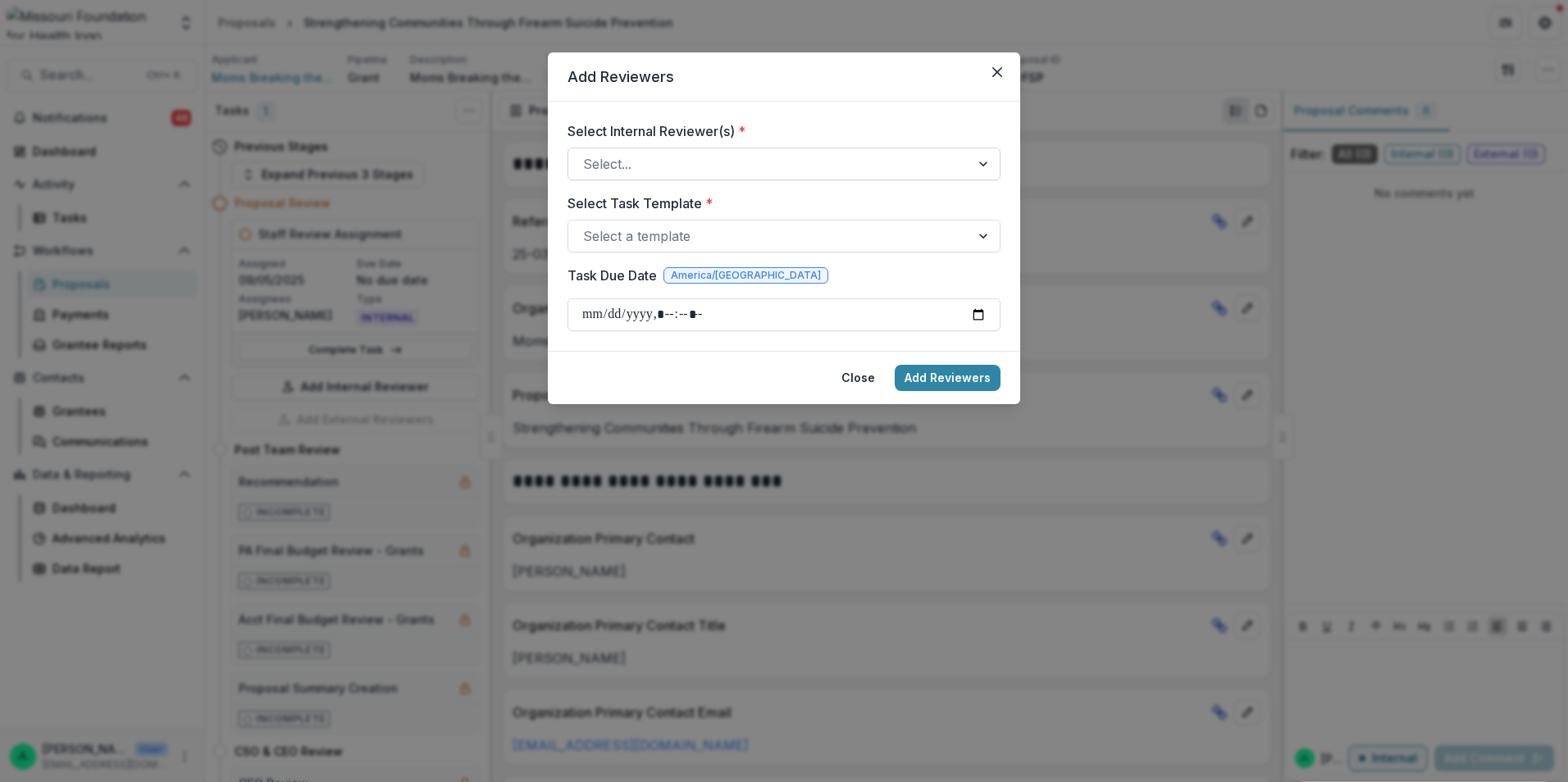
click at [846, 163] on div at bounding box center [769, 164] width 372 height 23
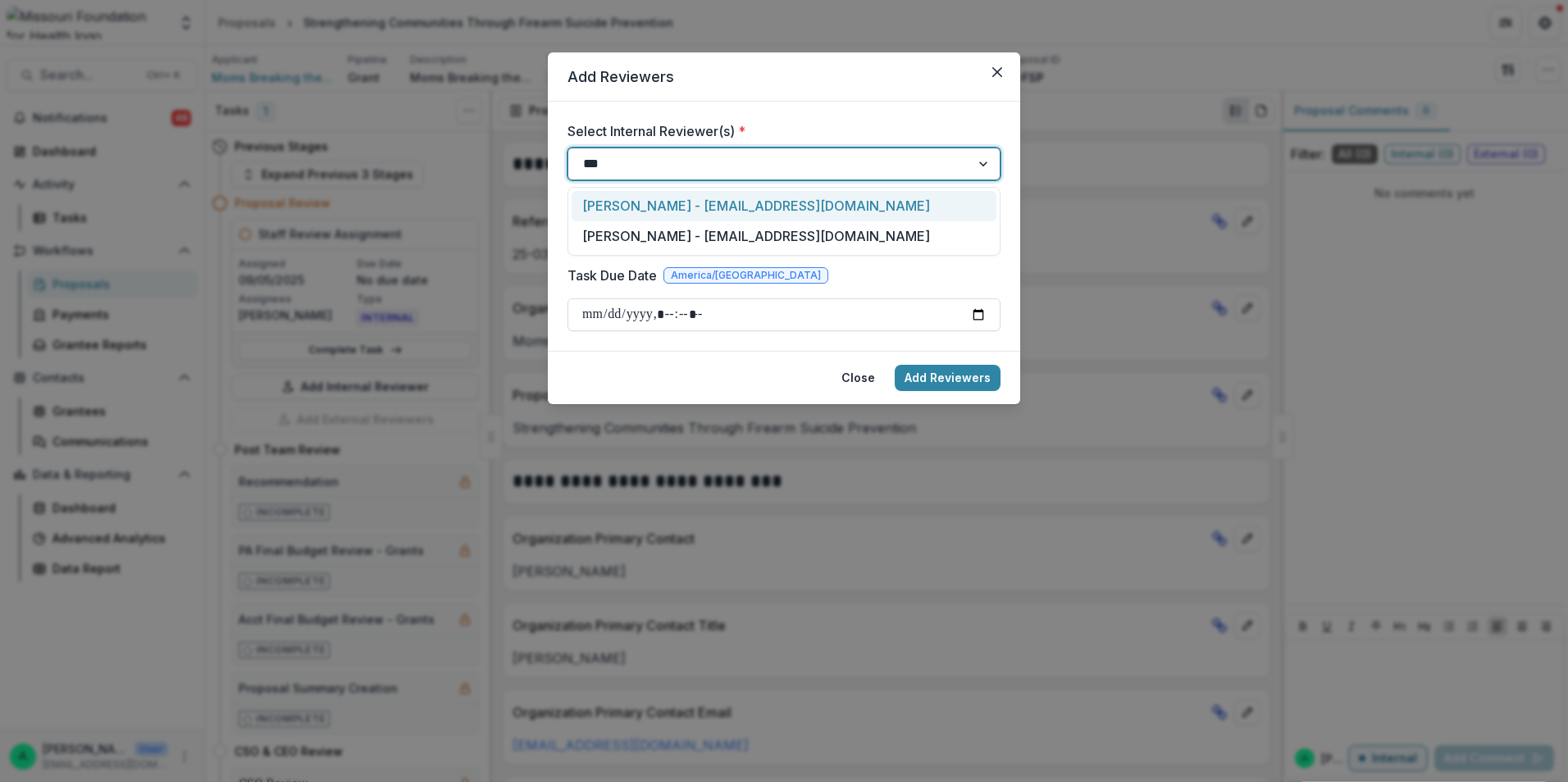
type input "****"
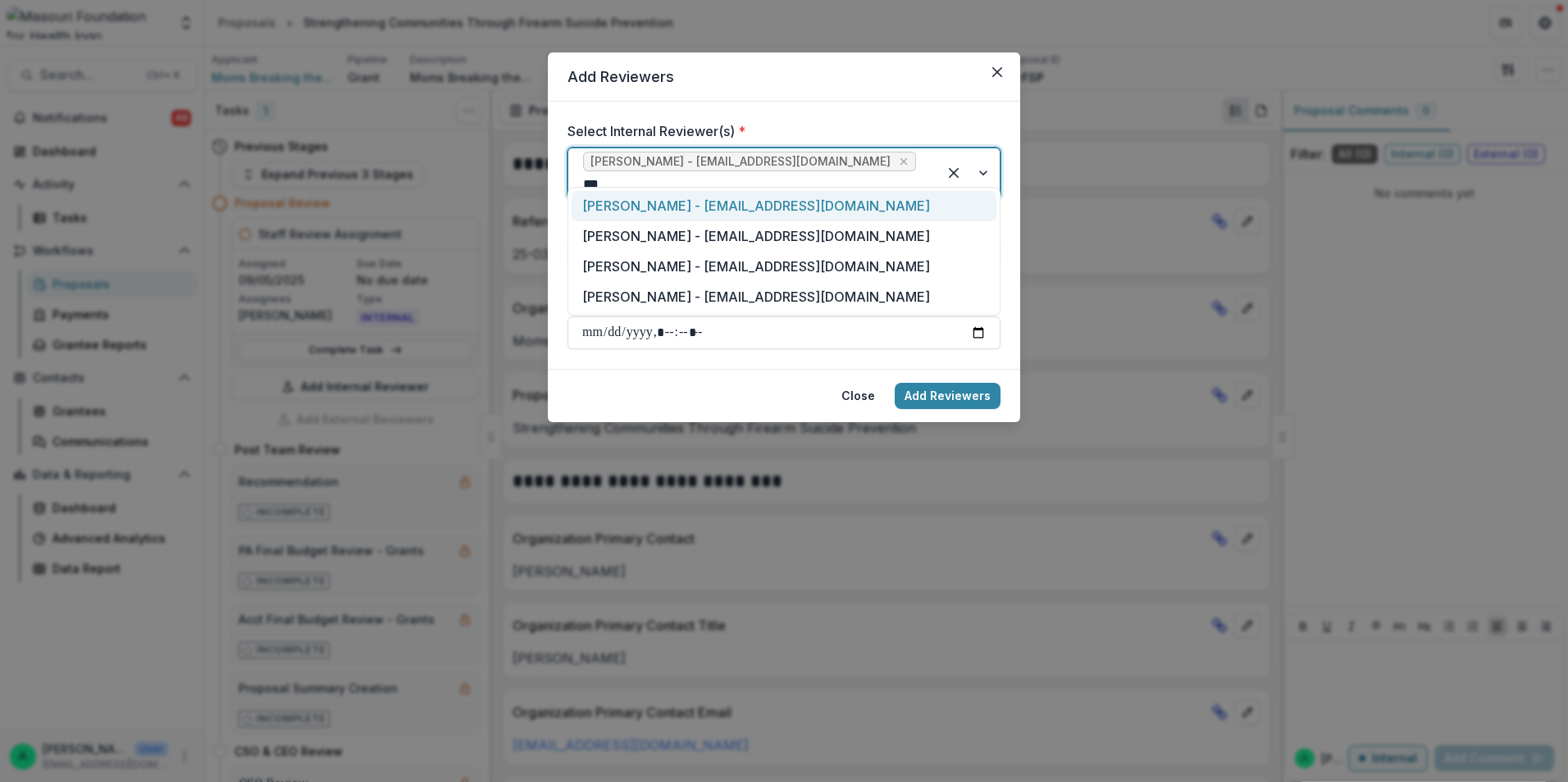
type input "****"
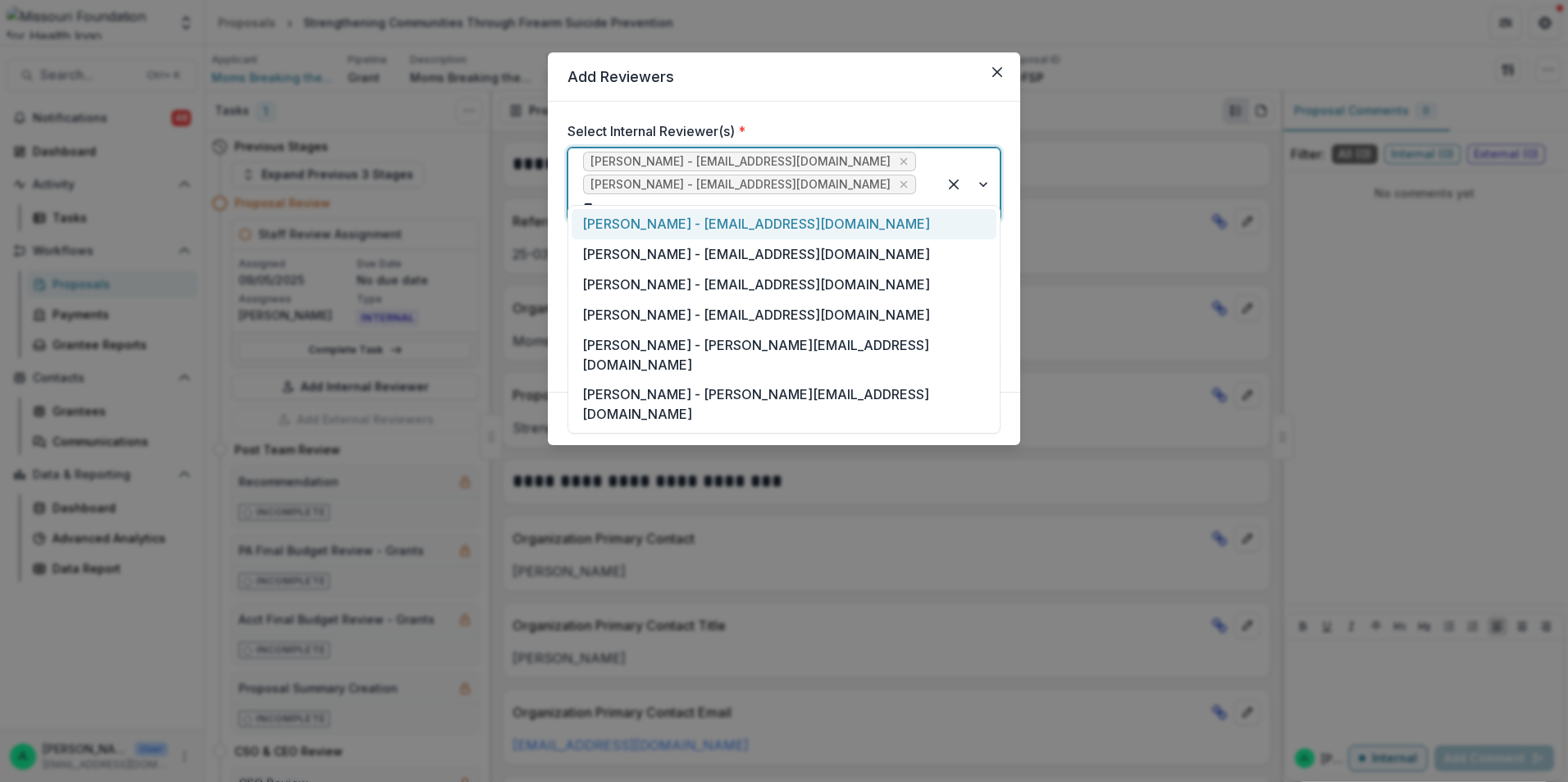
type input "***"
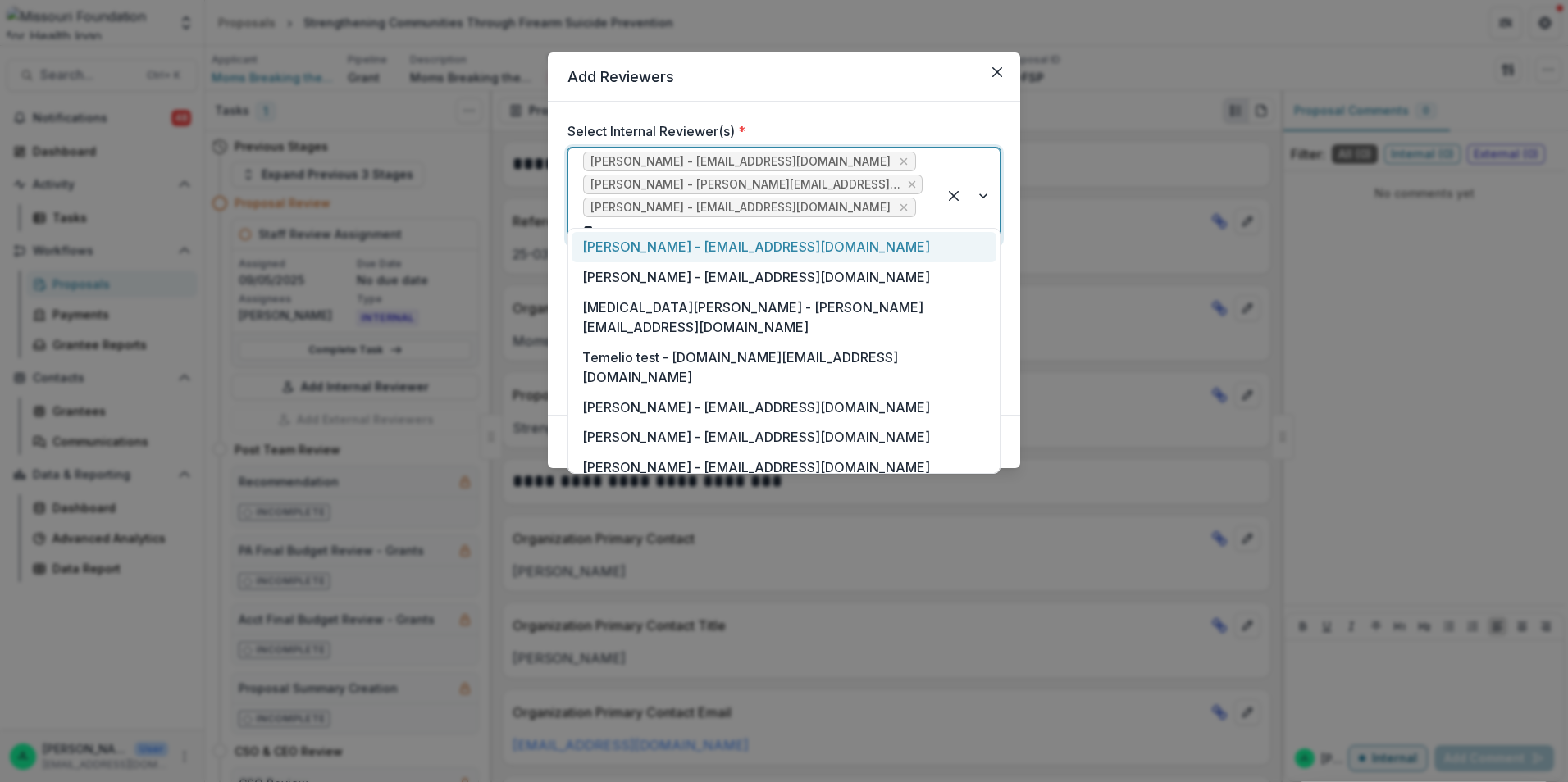
type input "***"
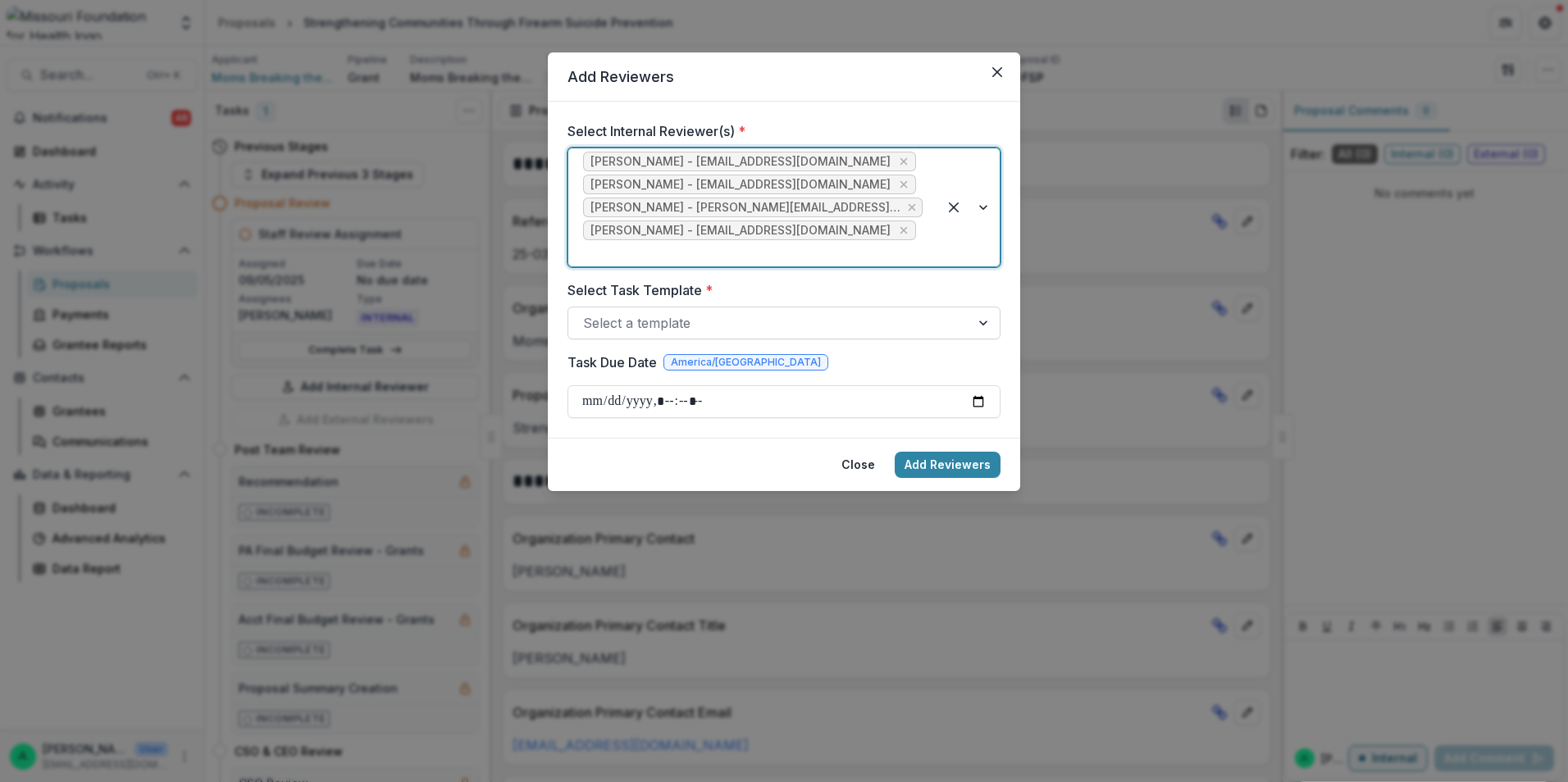
click at [820, 311] on div at bounding box center [769, 323] width 372 height 23
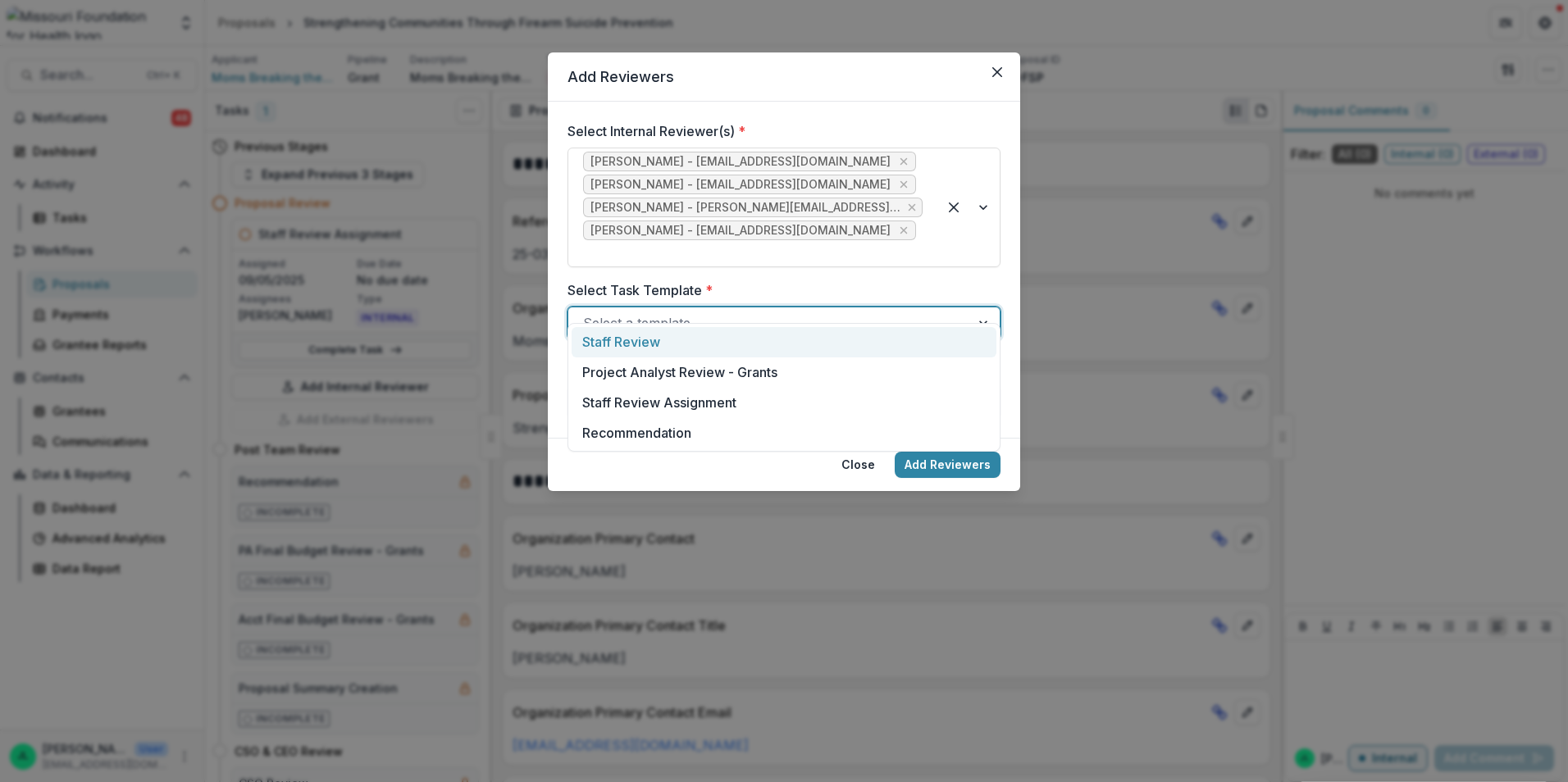
click at [768, 344] on div "Staff Review" at bounding box center [784, 342] width 425 height 30
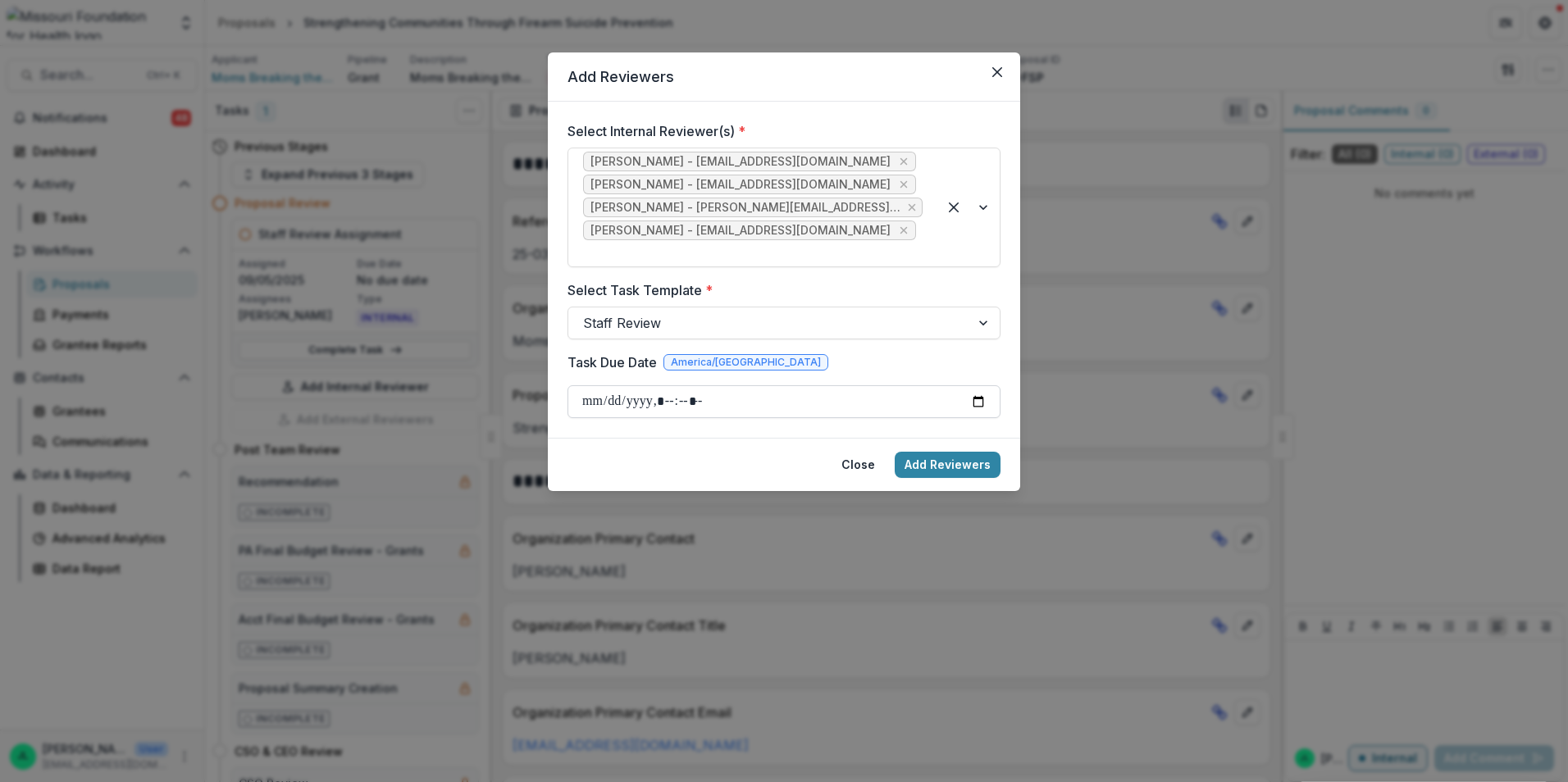
click at [800, 385] on input "Task Due Date" at bounding box center [783, 401] width 433 height 33
click at [983, 385] on input "Task Due Date" at bounding box center [783, 401] width 433 height 33
type input "**********"
click at [940, 452] on button "Add Reviewers" at bounding box center [947, 465] width 106 height 26
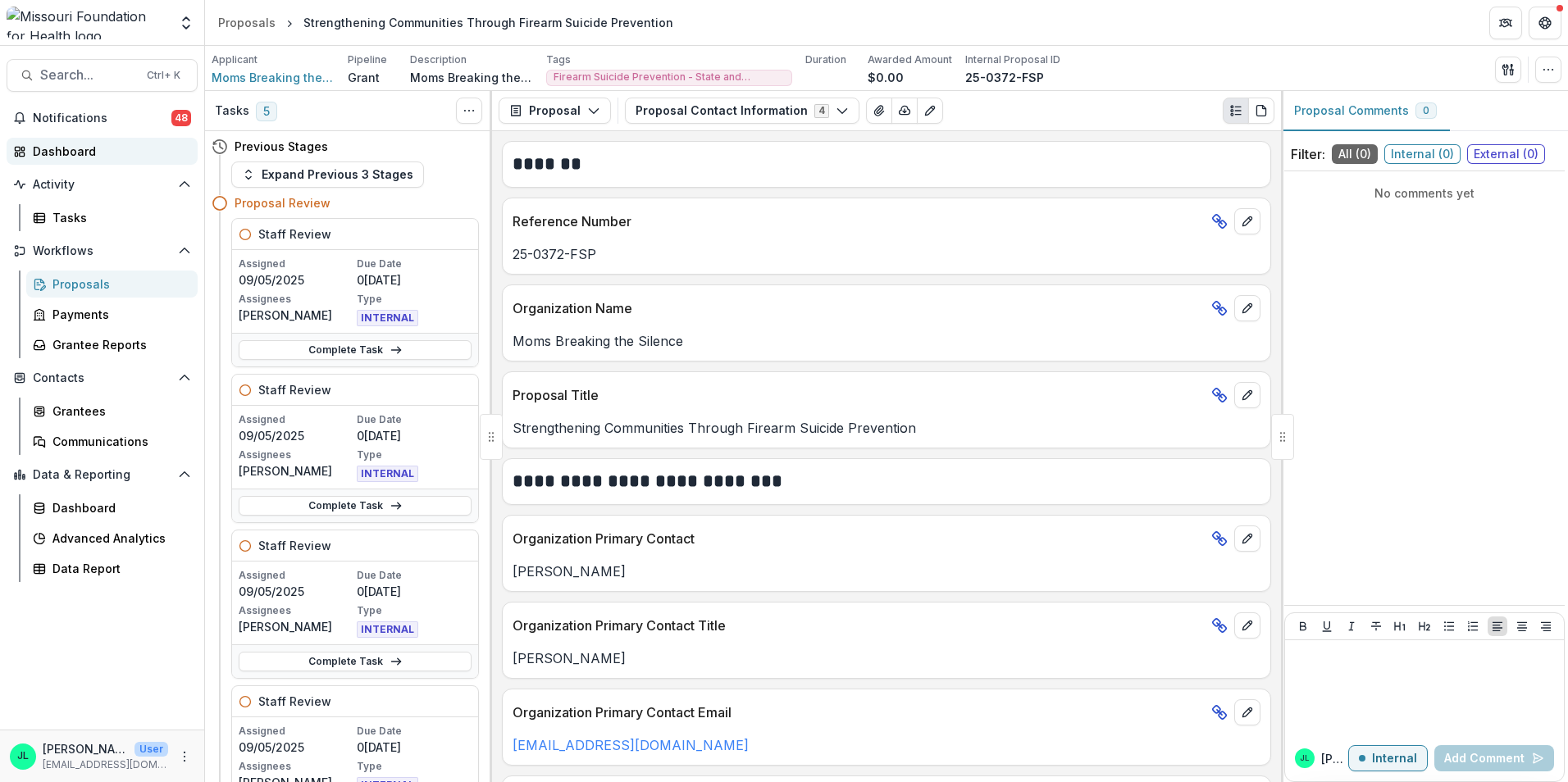
click at [80, 151] on div "Dashboard" at bounding box center [109, 151] width 152 height 17
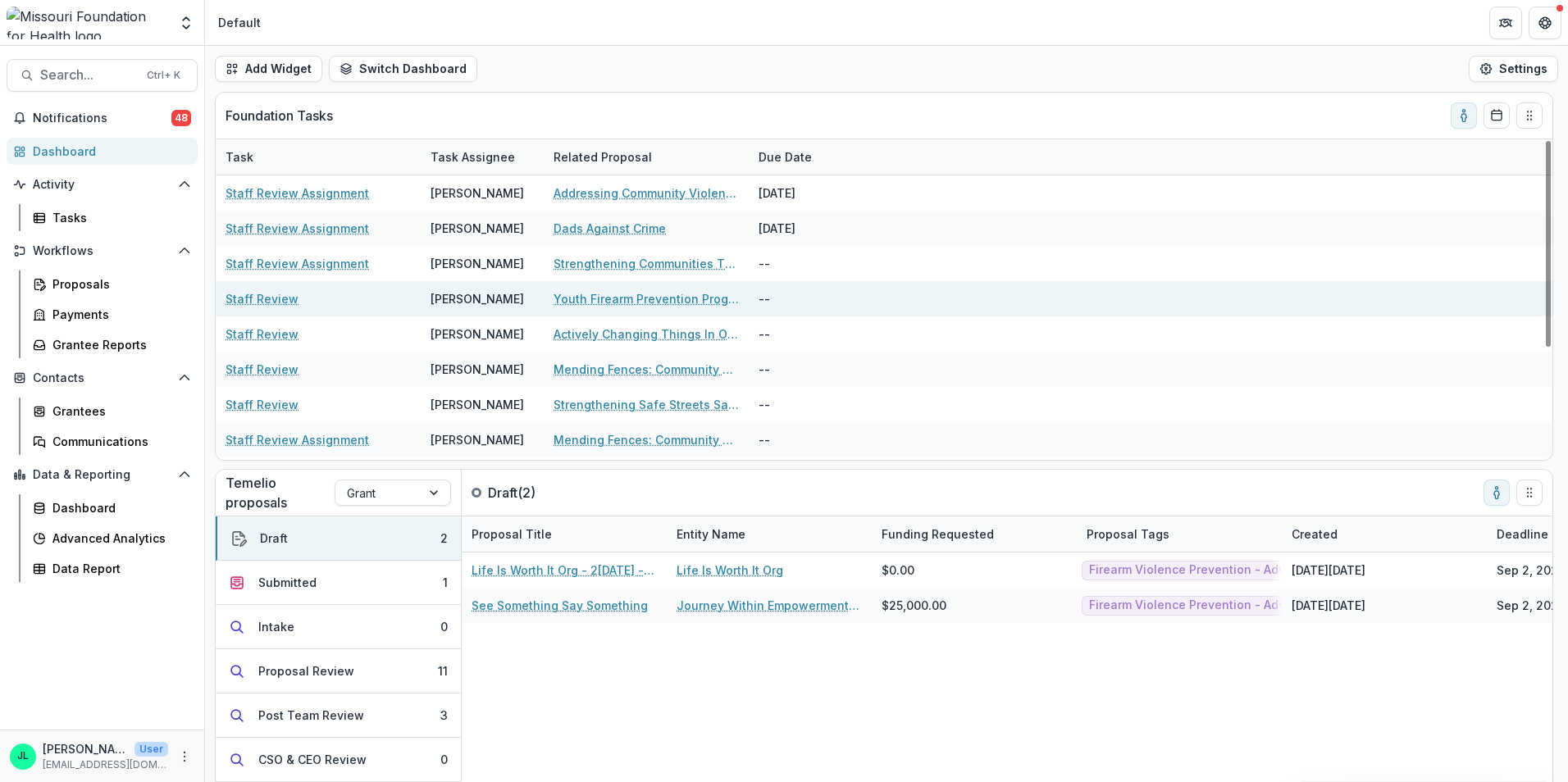
click at [278, 302] on link "Staff Review" at bounding box center [262, 298] width 73 height 17
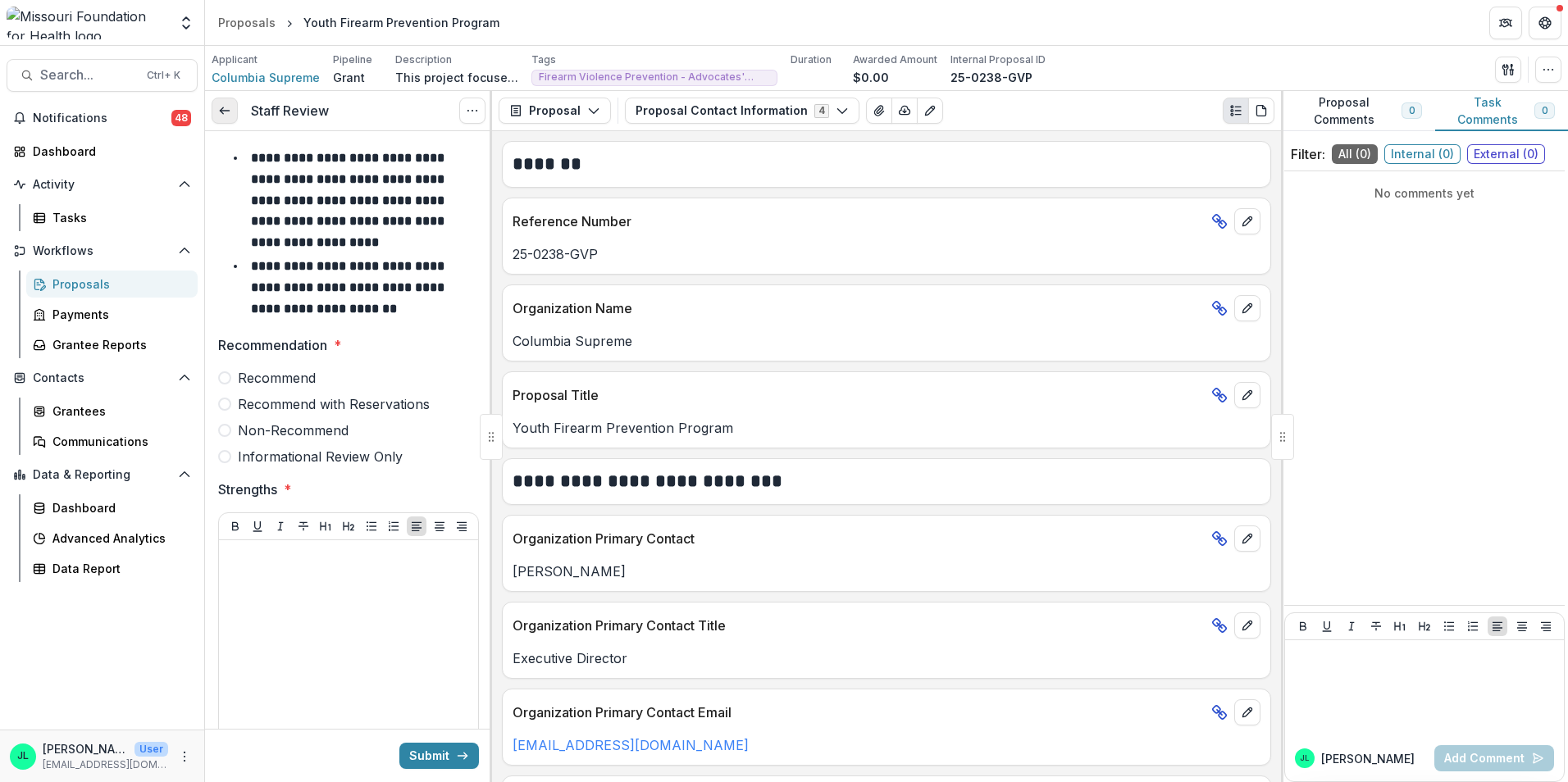
click at [226, 110] on line at bounding box center [225, 110] width 9 height 0
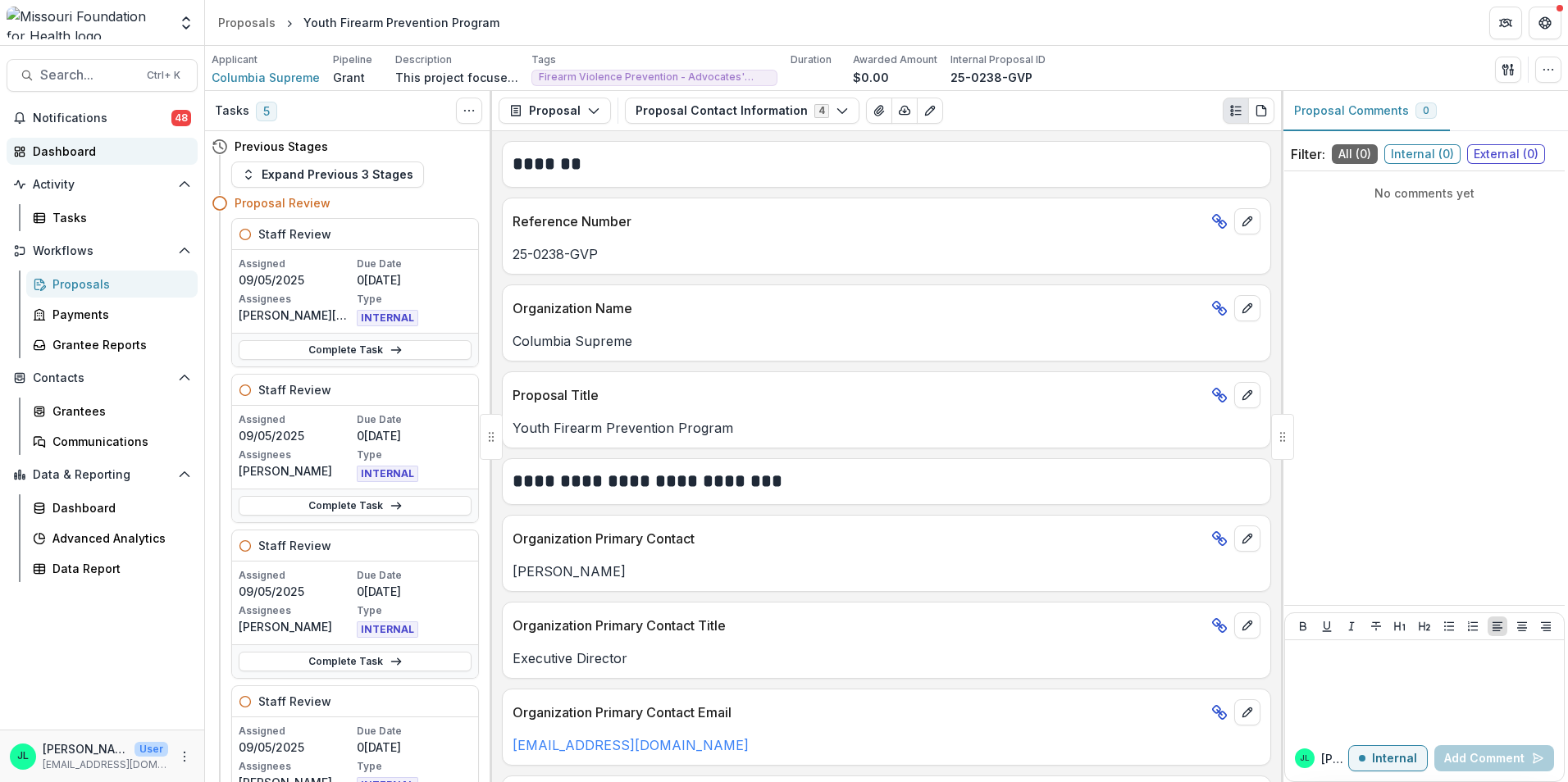
click at [69, 143] on div "Dashboard" at bounding box center [109, 151] width 152 height 17
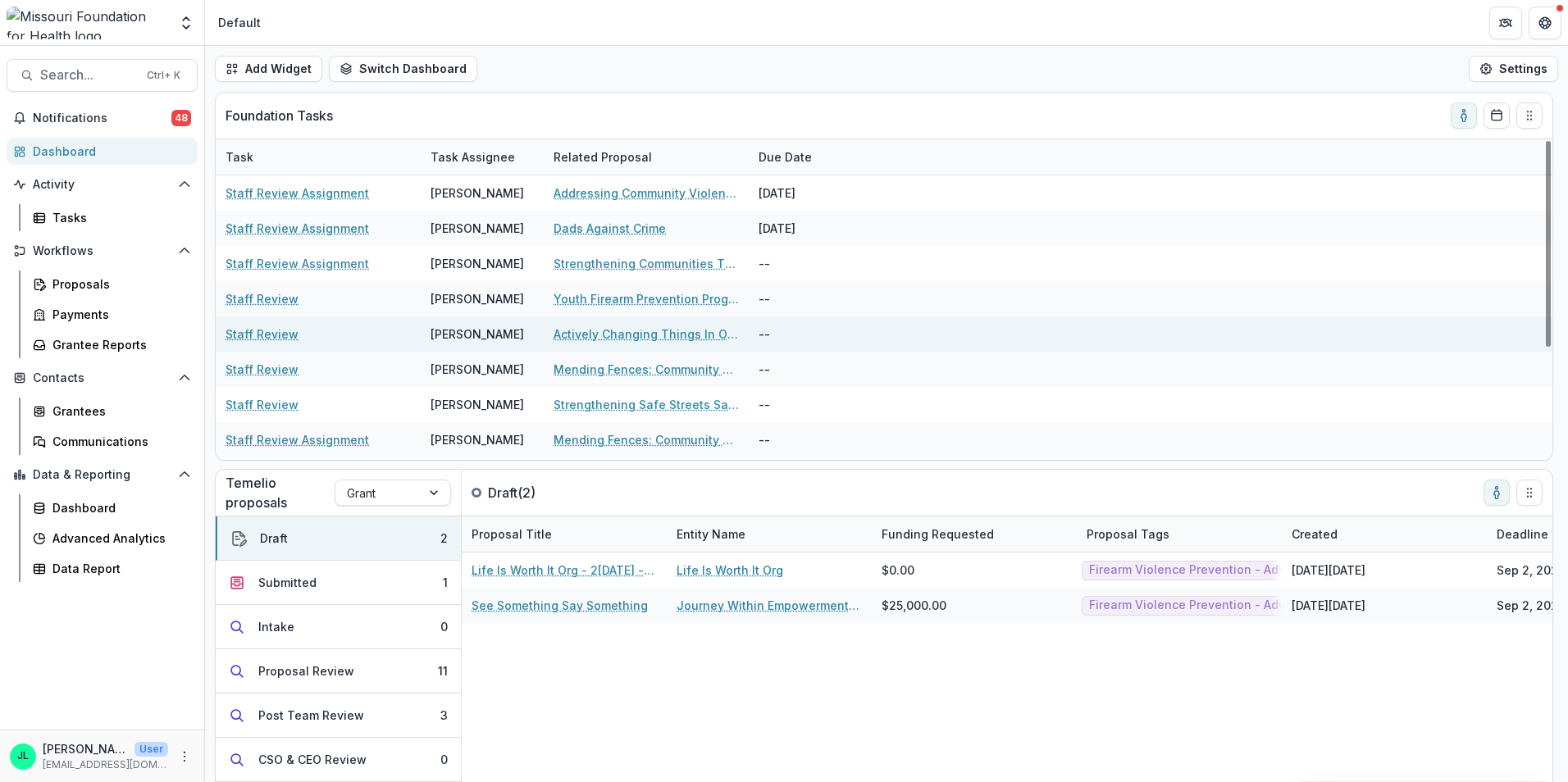
click at [277, 329] on link "Staff Review" at bounding box center [262, 334] width 73 height 17
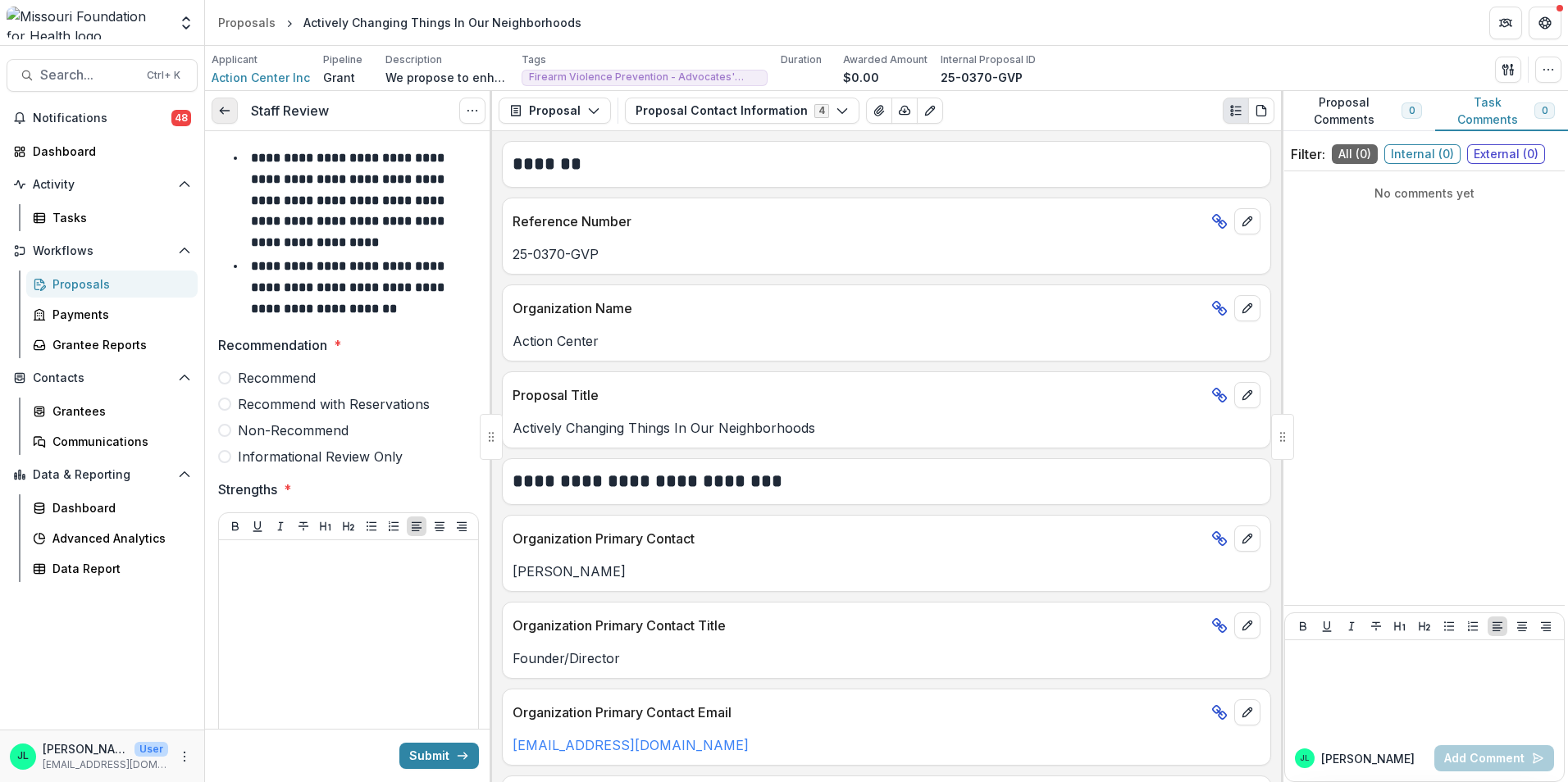
click at [230, 113] on icon at bounding box center [225, 110] width 13 height 13
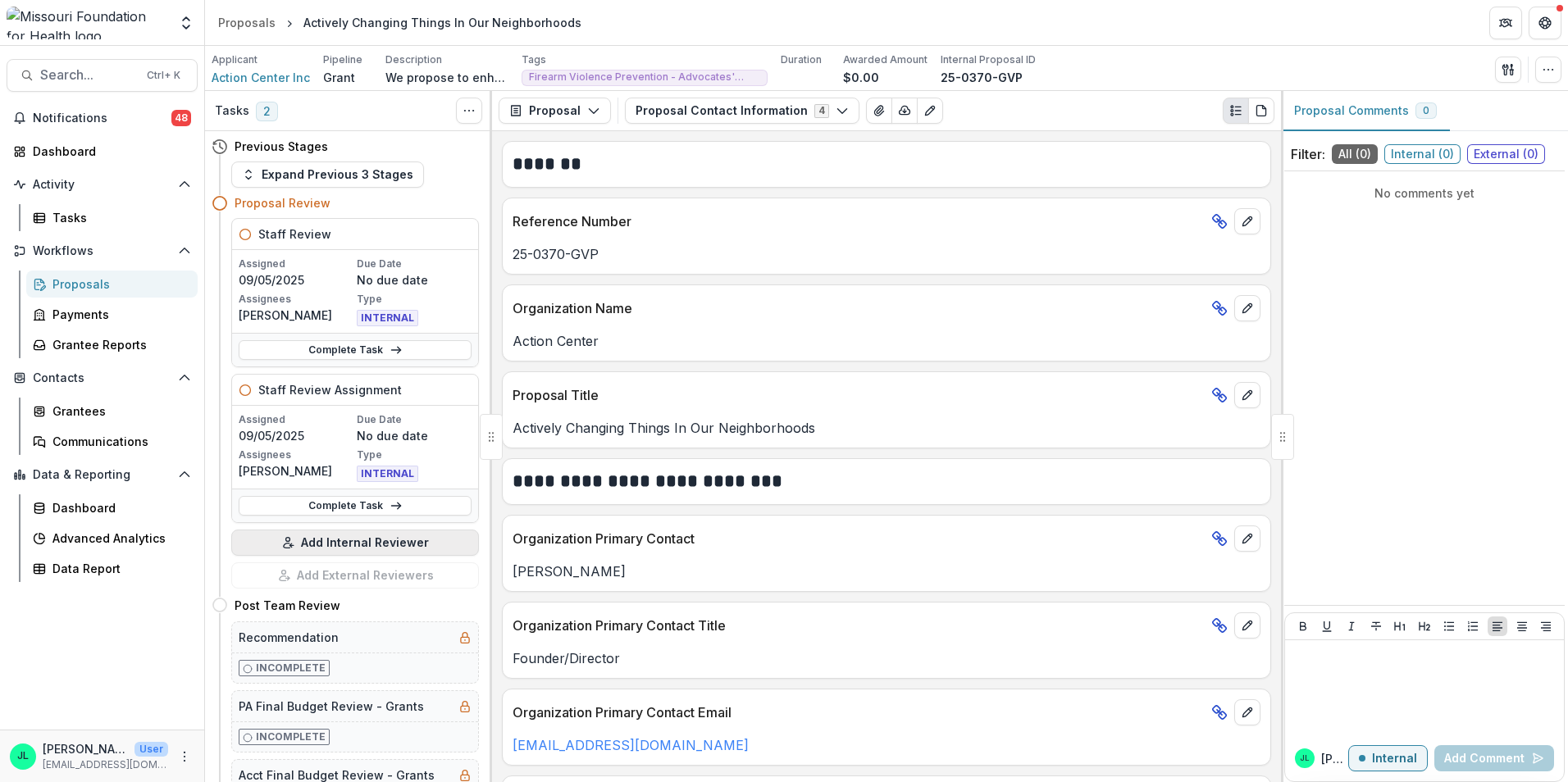
click at [302, 269] on p "Assigned" at bounding box center [296, 264] width 115 height 15
click at [321, 538] on button "Add Internal Reviewer" at bounding box center [355, 543] width 248 height 26
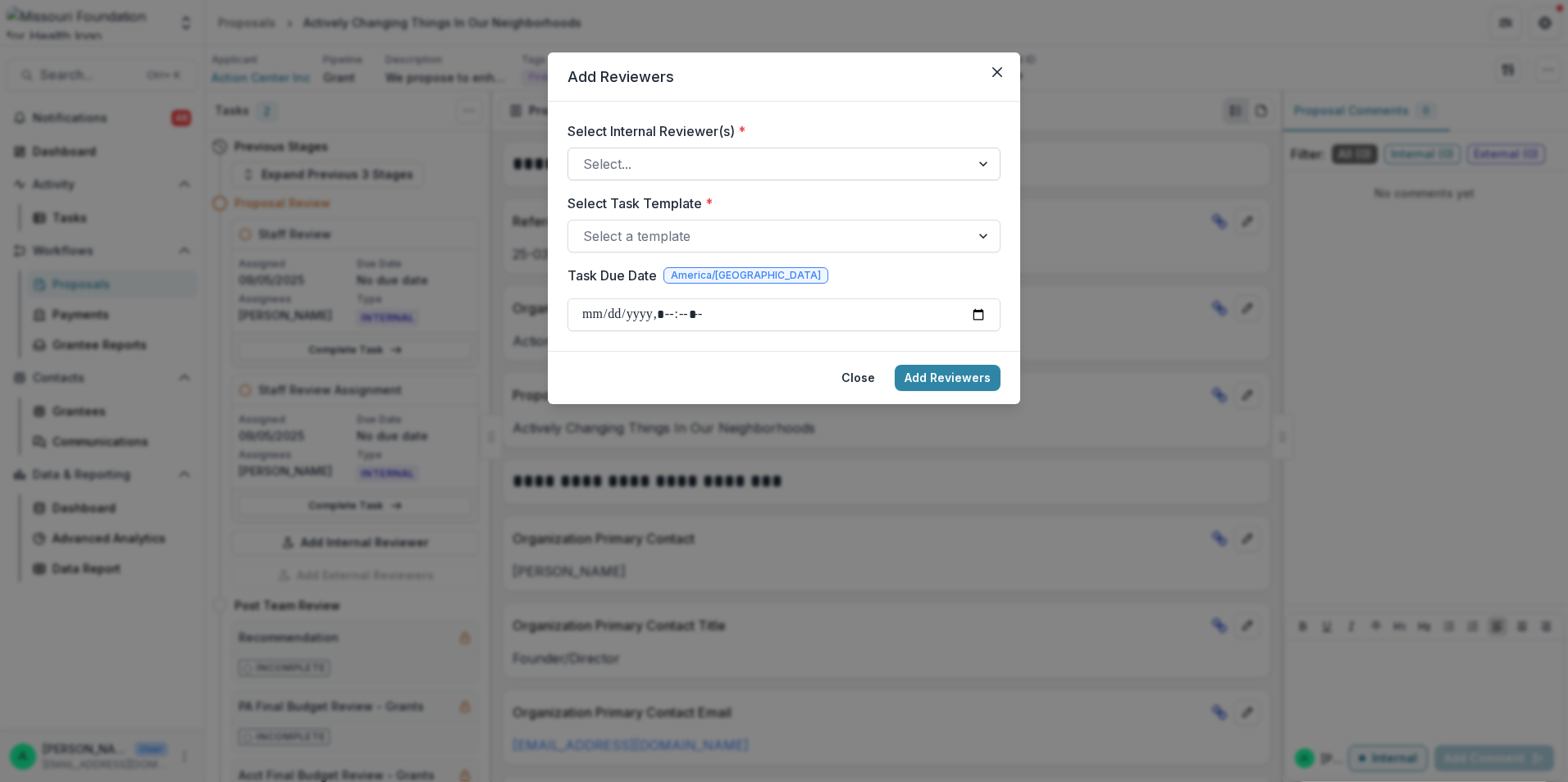
click at [682, 164] on div at bounding box center [769, 164] width 372 height 23
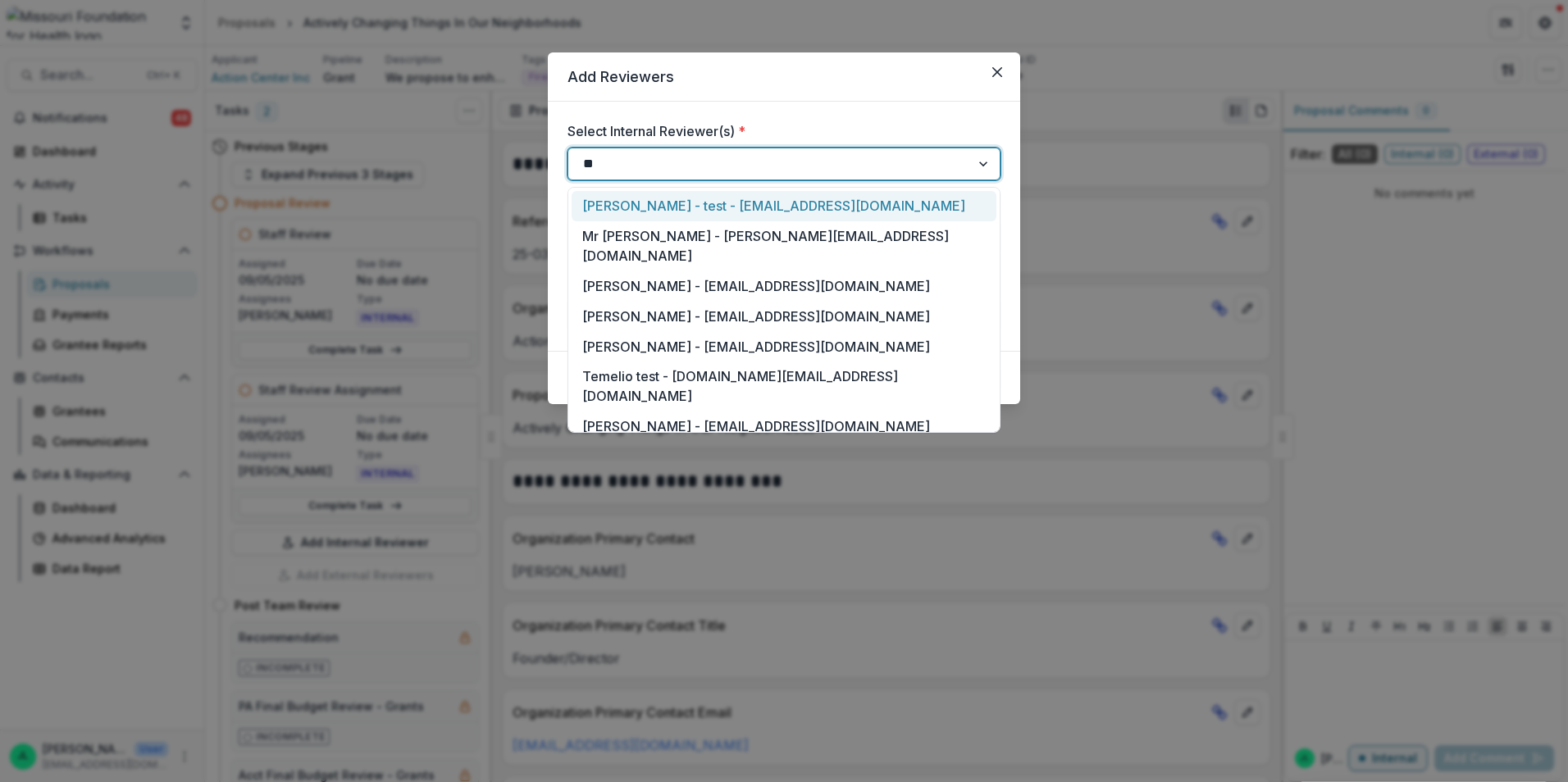
type input "***"
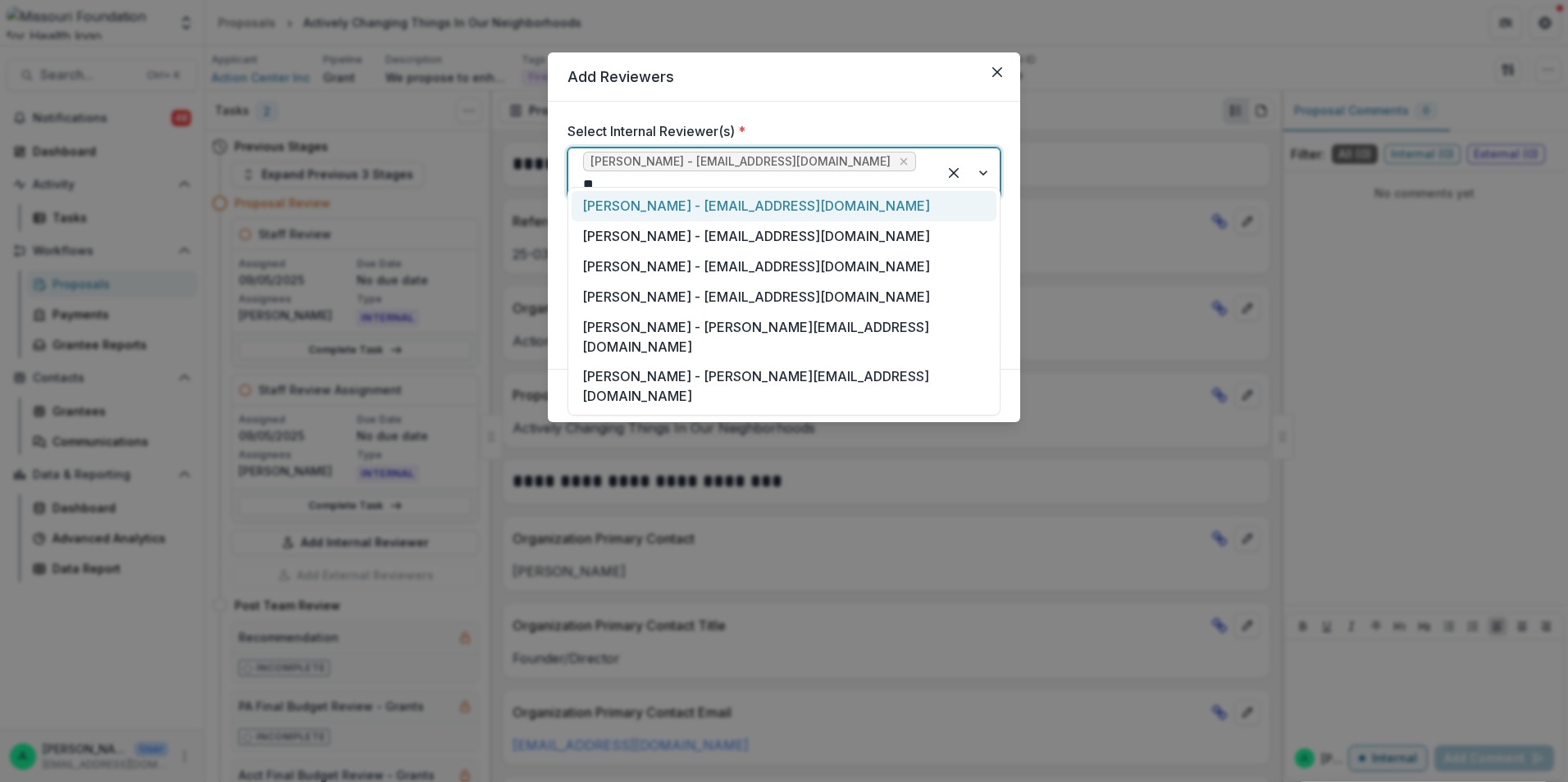
type input "***"
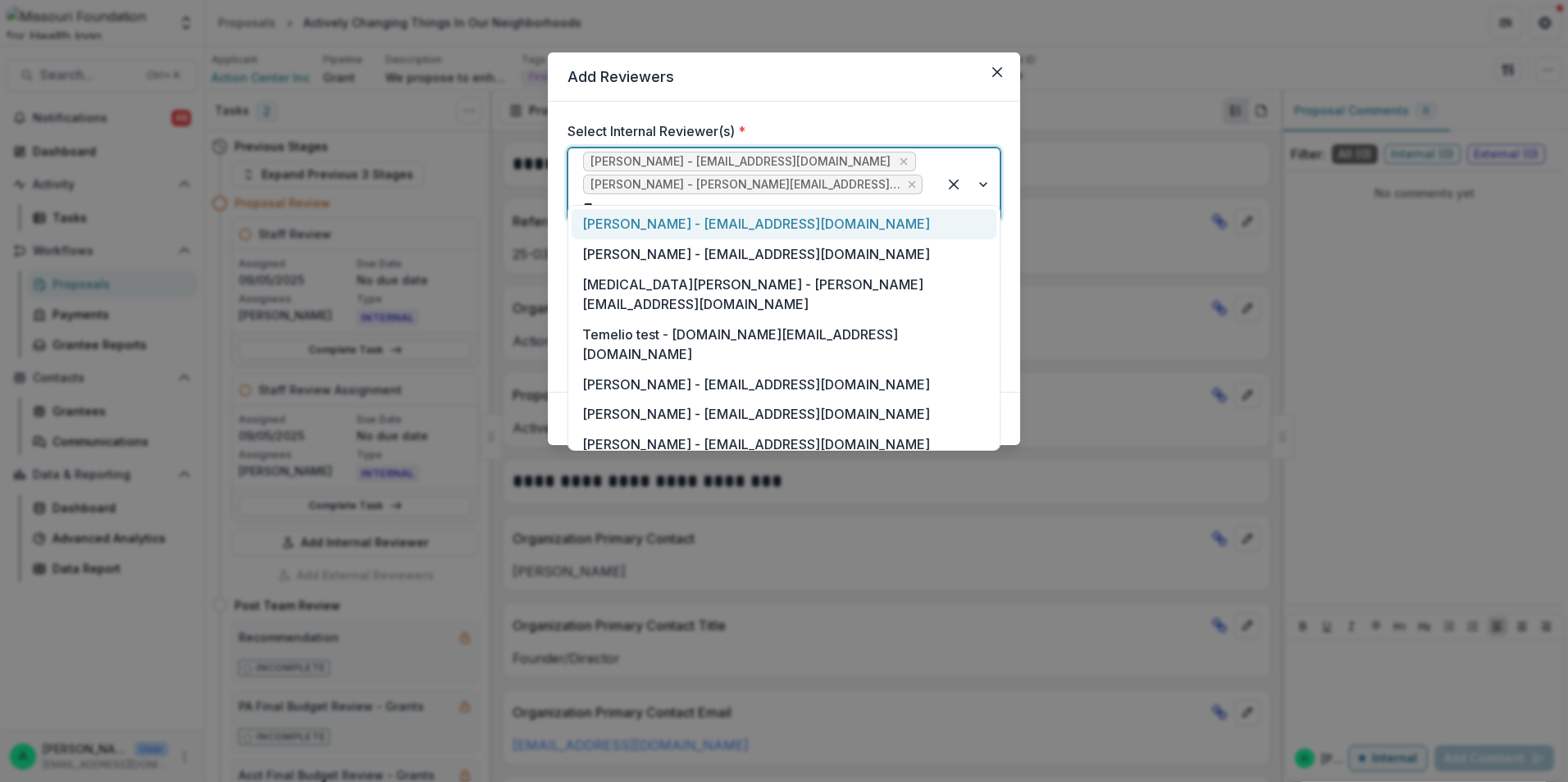
type input "***"
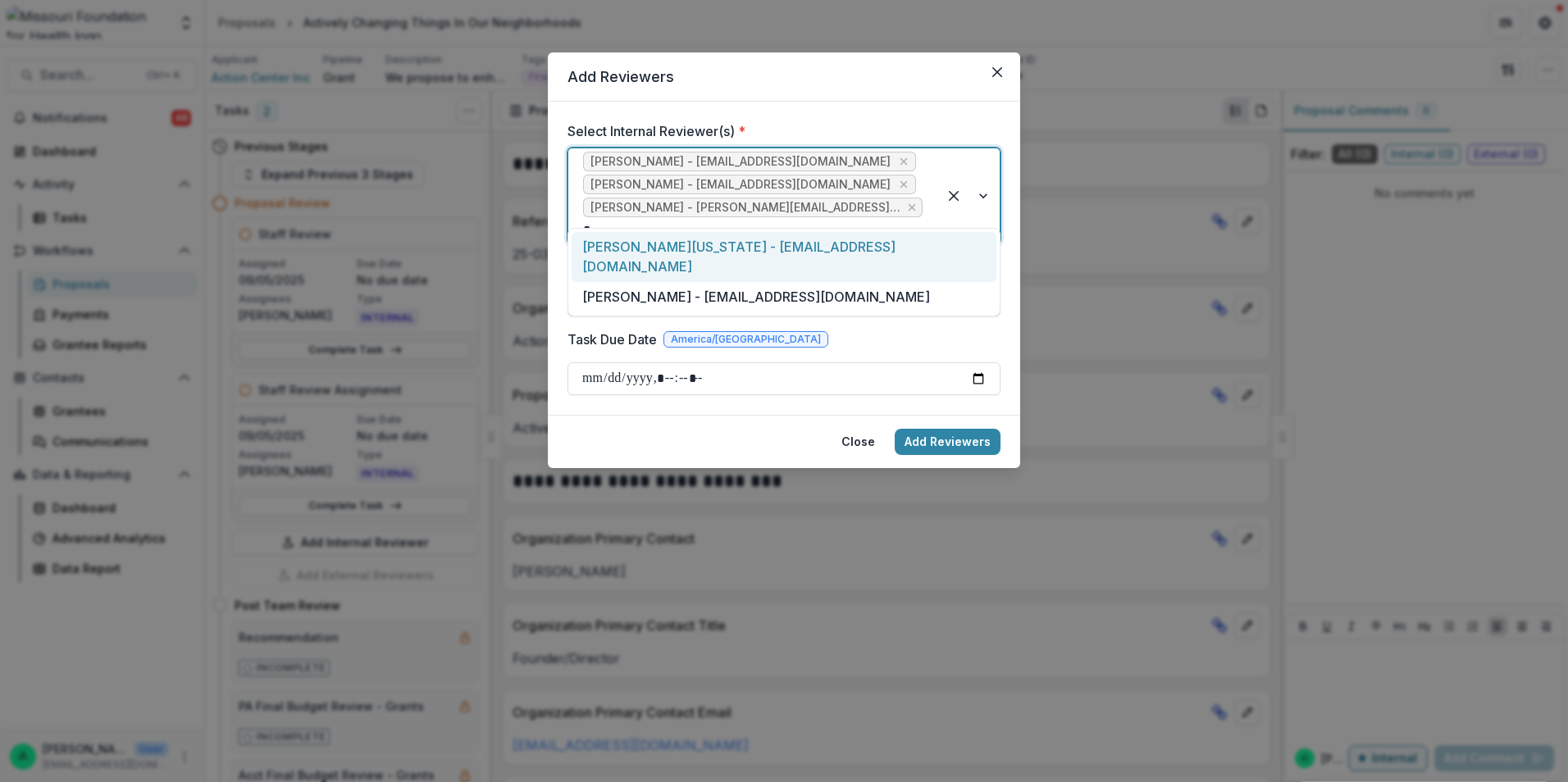
type input "**"
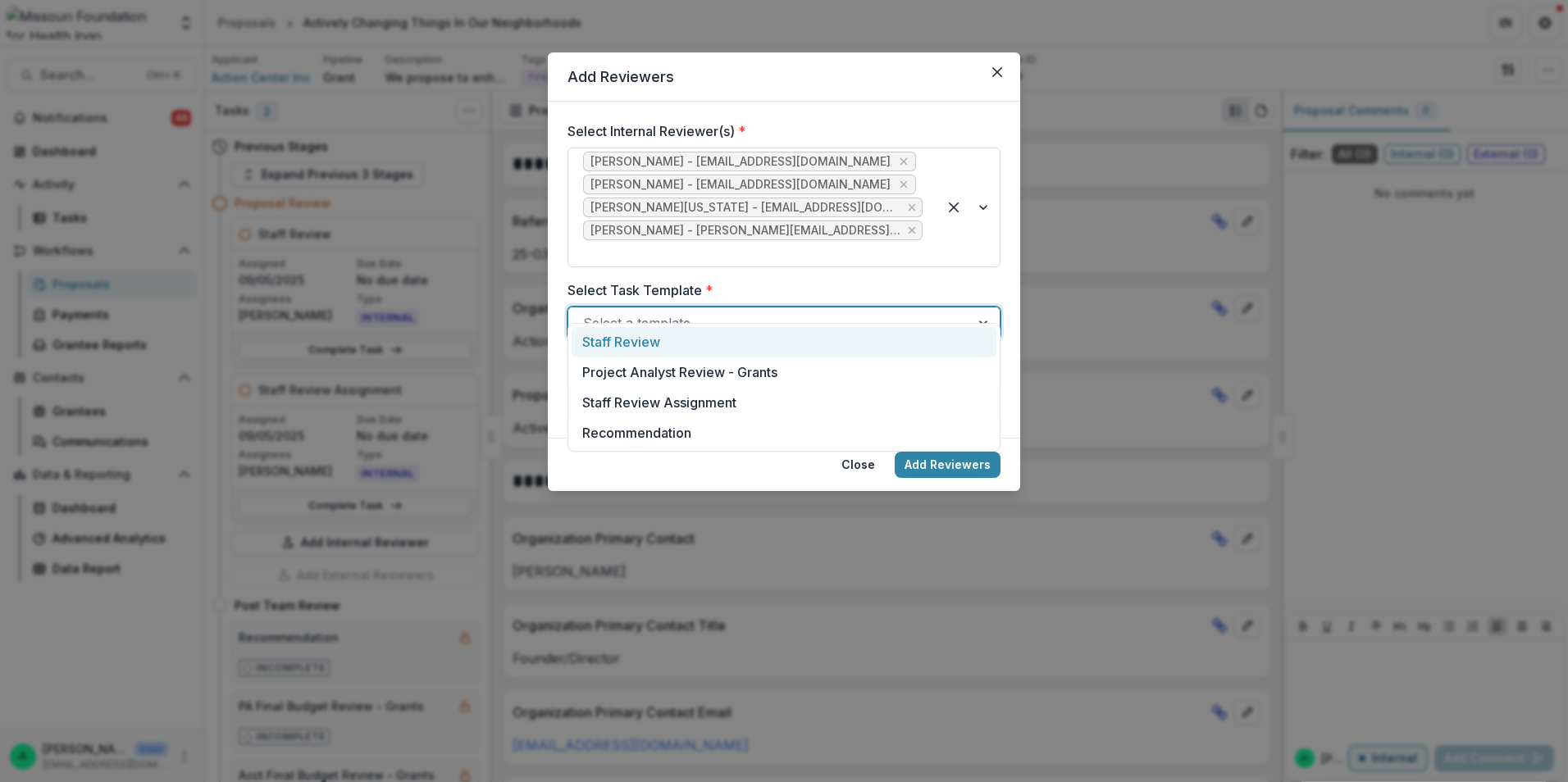
click at [793, 311] on div at bounding box center [769, 323] width 372 height 23
click at [767, 347] on div "Staff Review" at bounding box center [784, 342] width 425 height 30
click at [981, 385] on input "Task Due Date" at bounding box center [783, 401] width 433 height 33
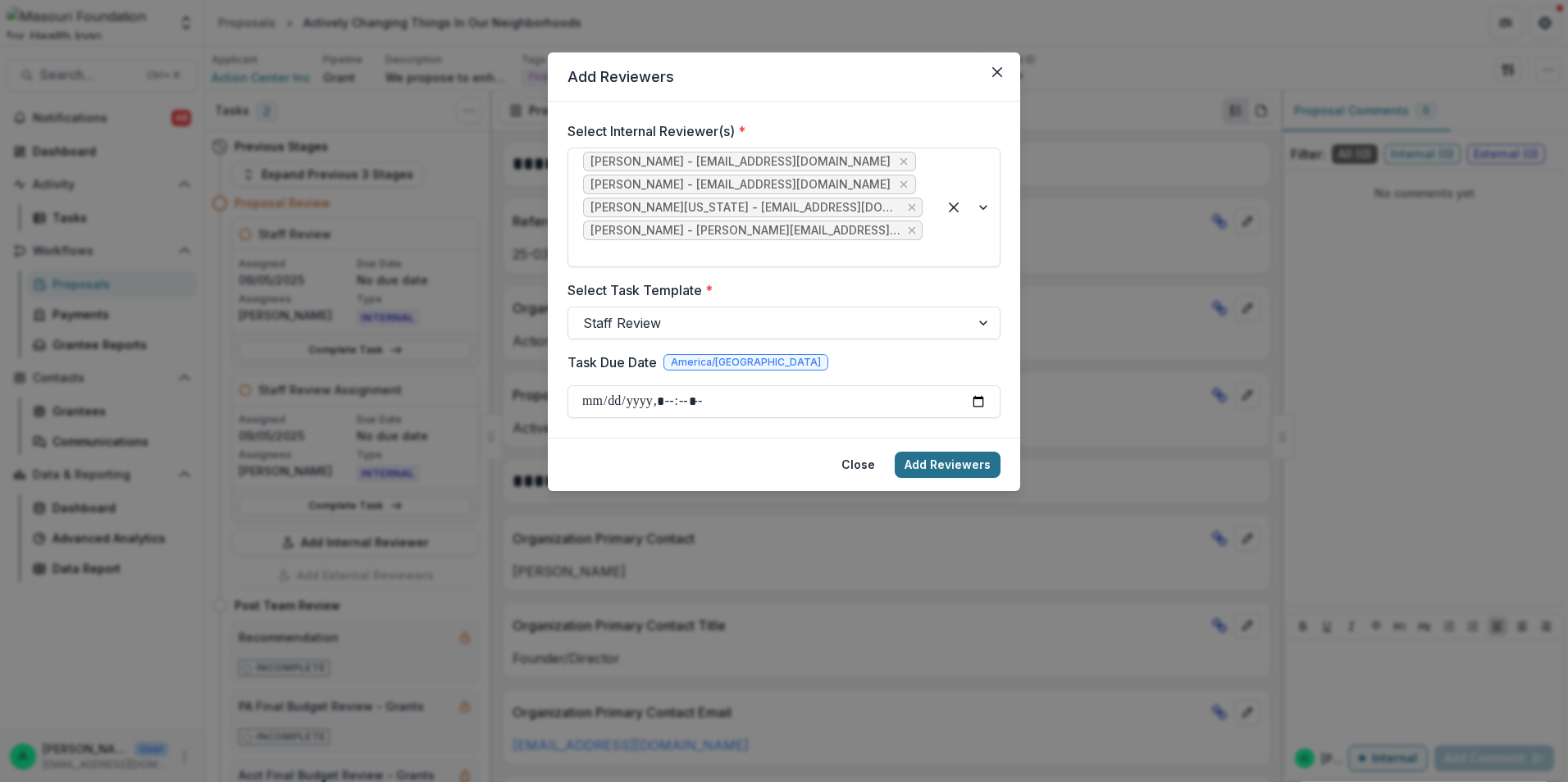
type input "**********"
click at [962, 452] on button "Add Reviewers" at bounding box center [947, 465] width 106 height 26
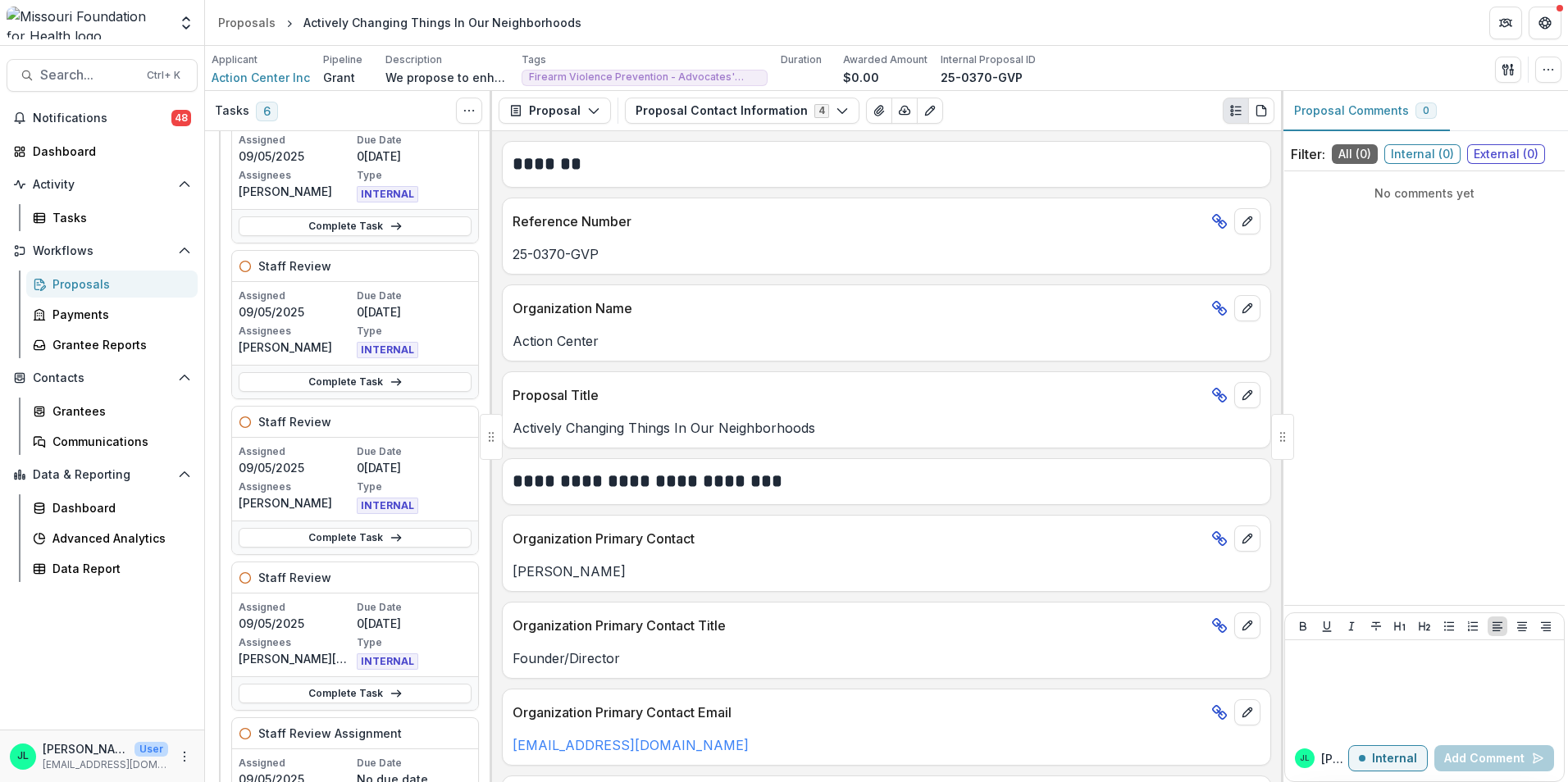
scroll to position [164, 0]
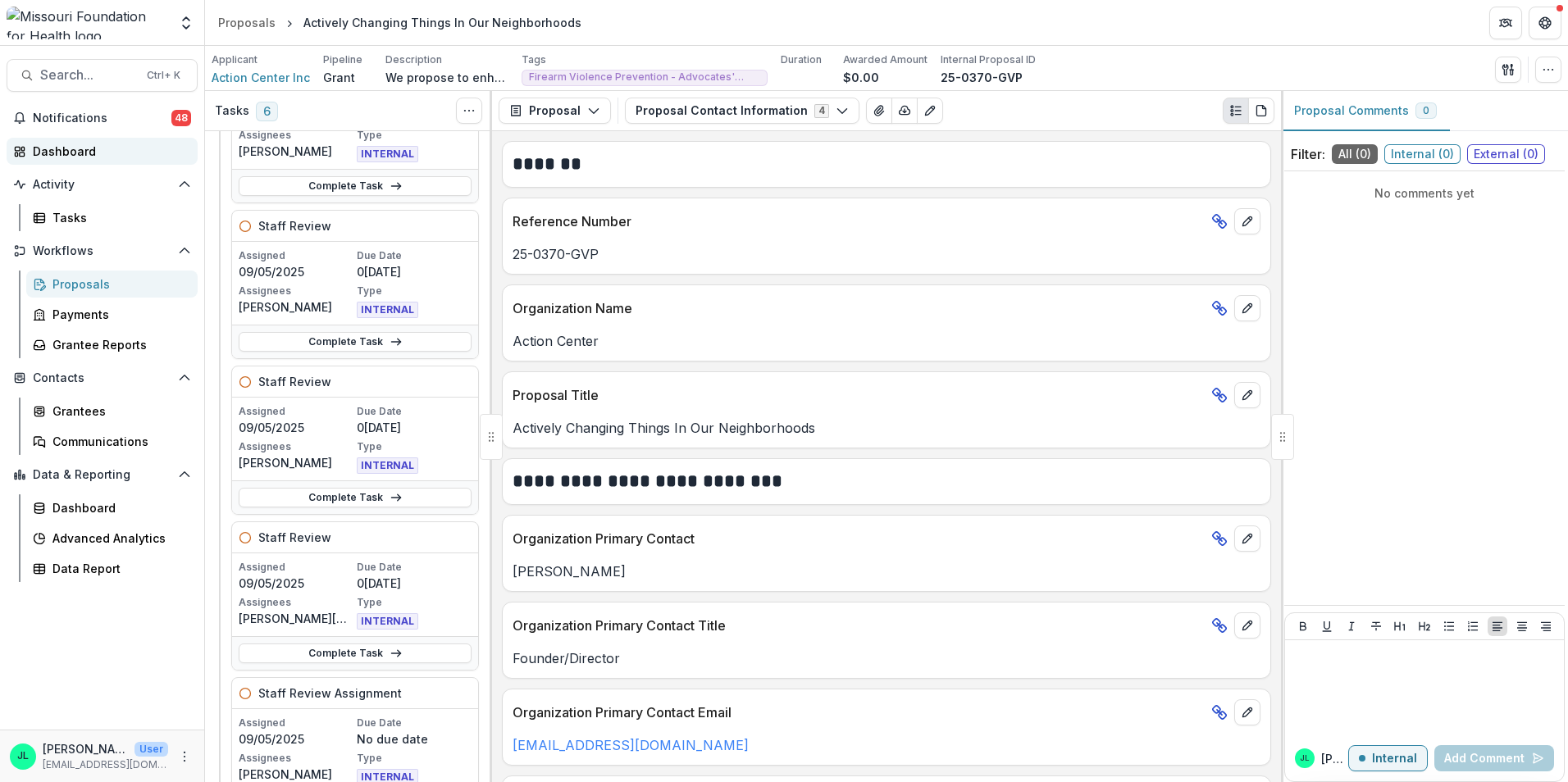
click at [65, 148] on div "Dashboard" at bounding box center [109, 151] width 152 height 17
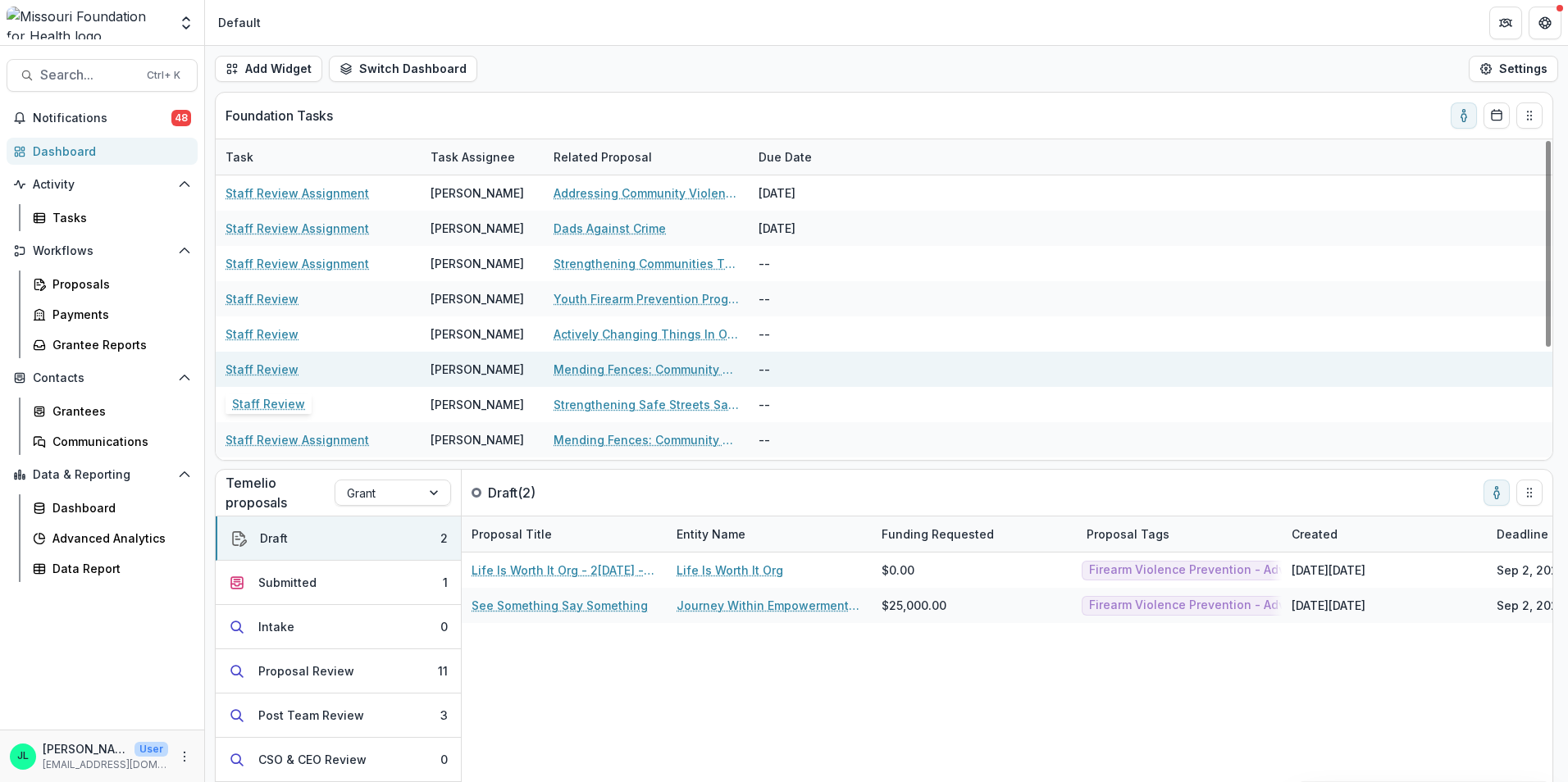
click at [254, 364] on link "Staff Review" at bounding box center [262, 369] width 73 height 17
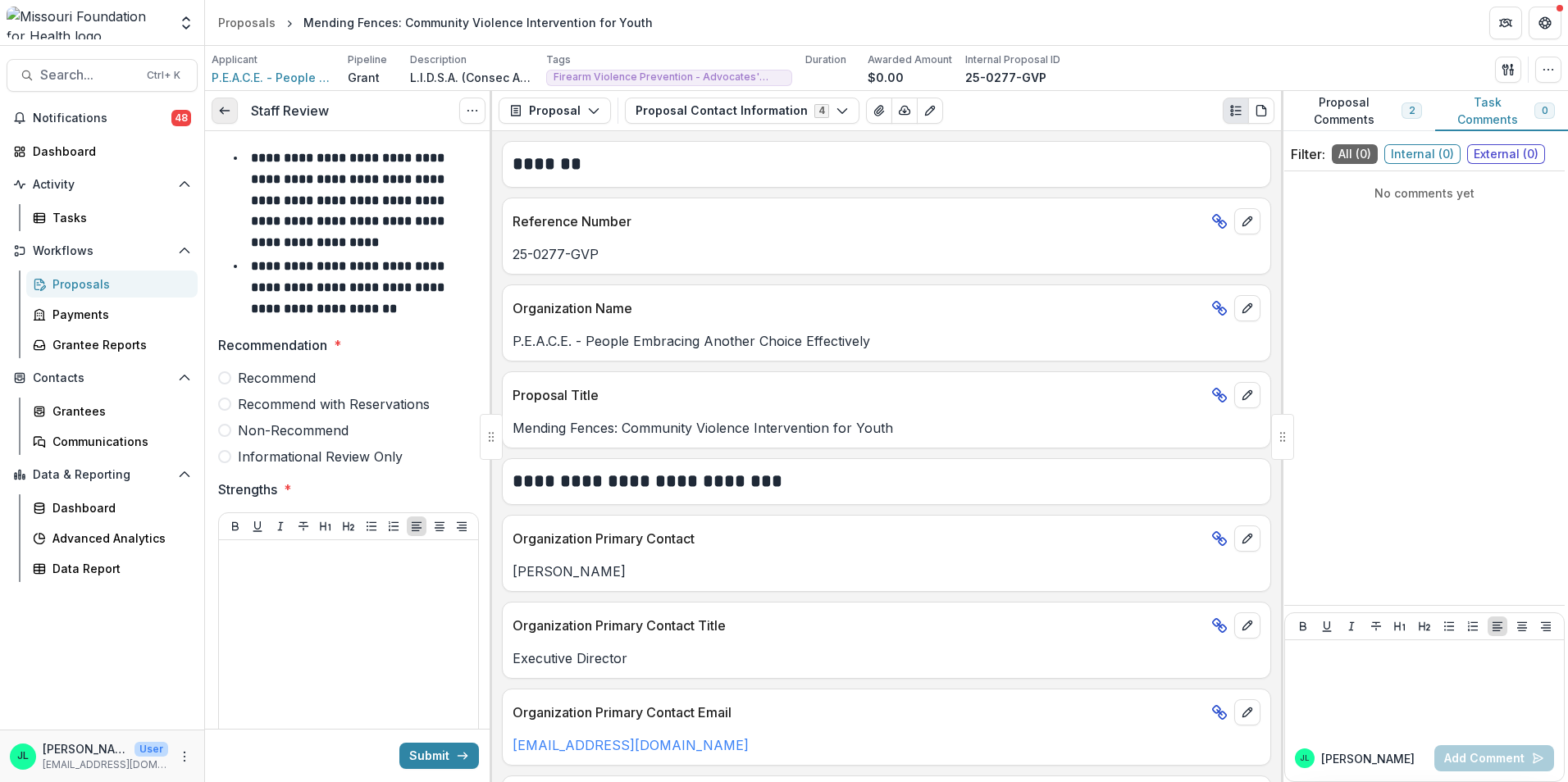
click at [222, 110] on line at bounding box center [225, 110] width 9 height 0
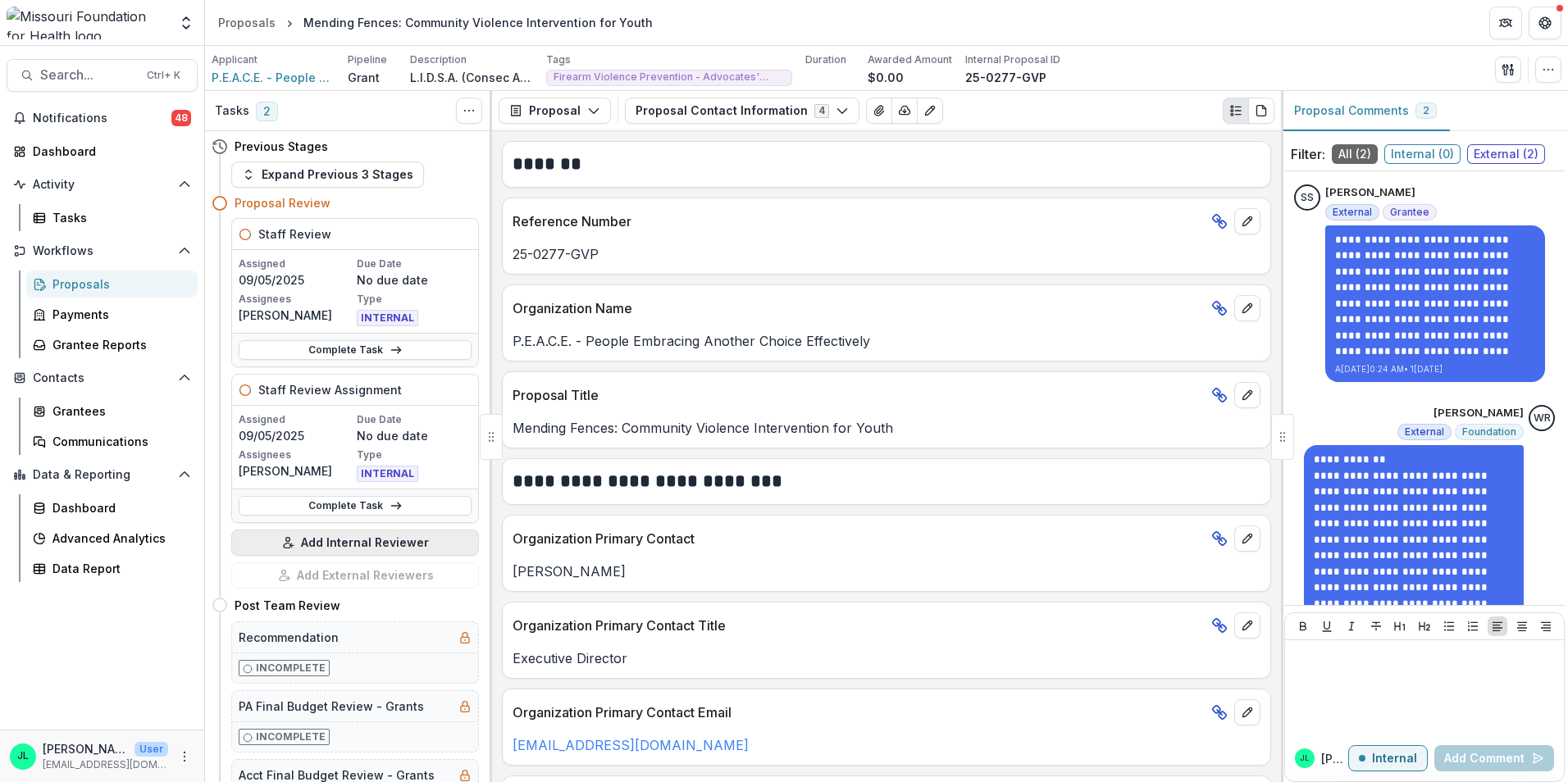
click at [352, 547] on button "Add Internal Reviewer" at bounding box center [355, 543] width 248 height 26
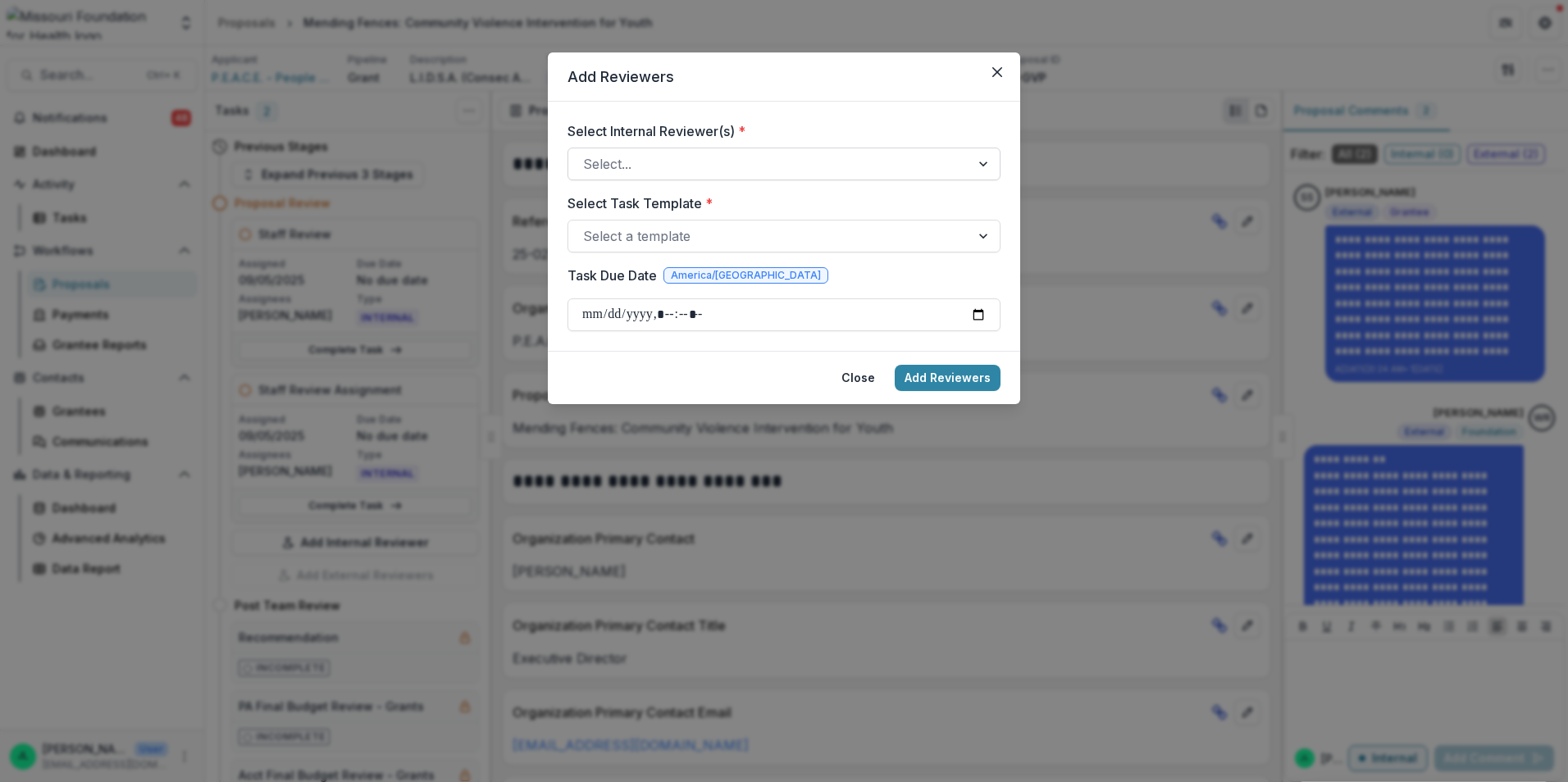
click at [707, 168] on div at bounding box center [769, 164] width 372 height 23
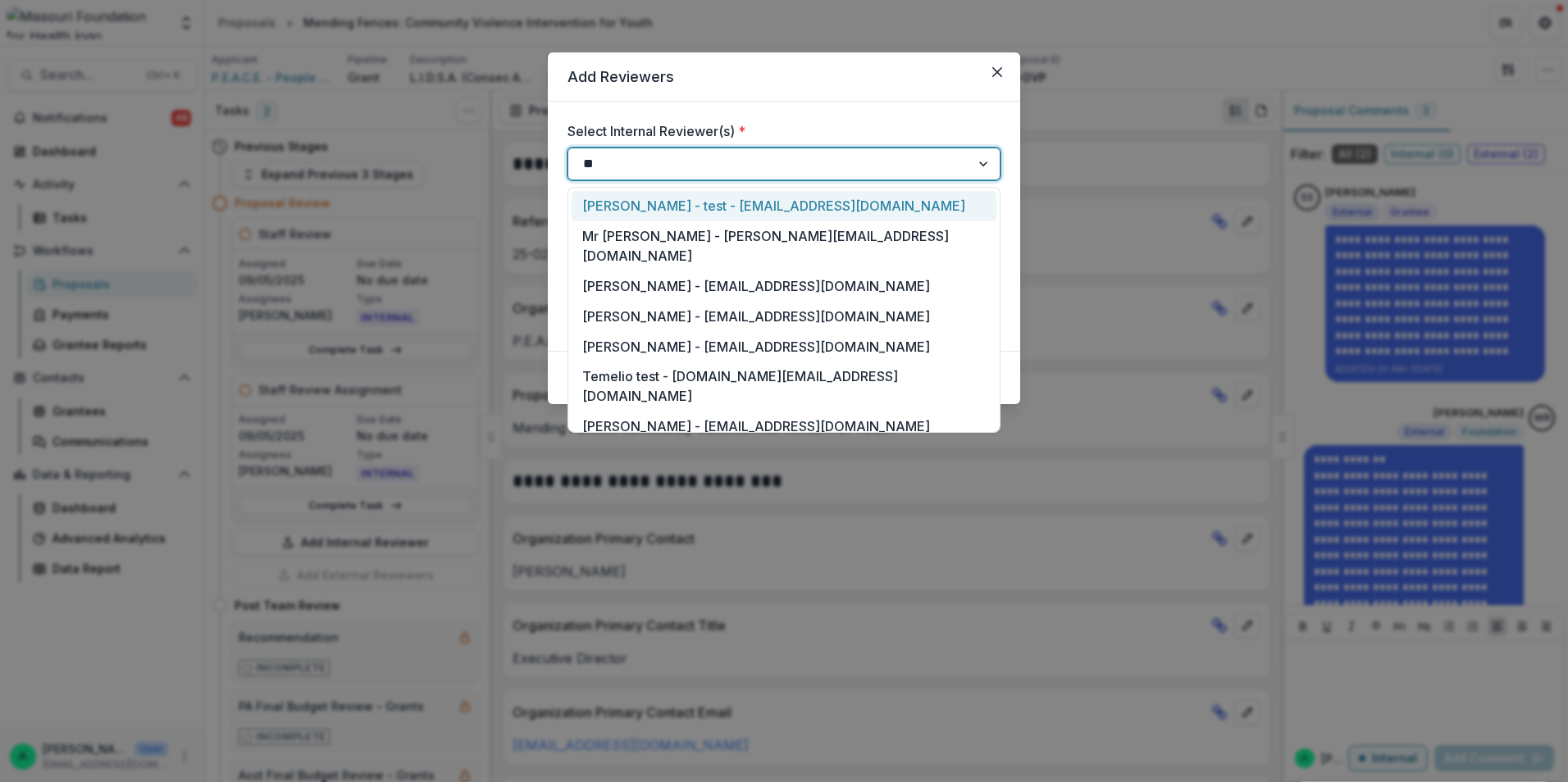
type input "***"
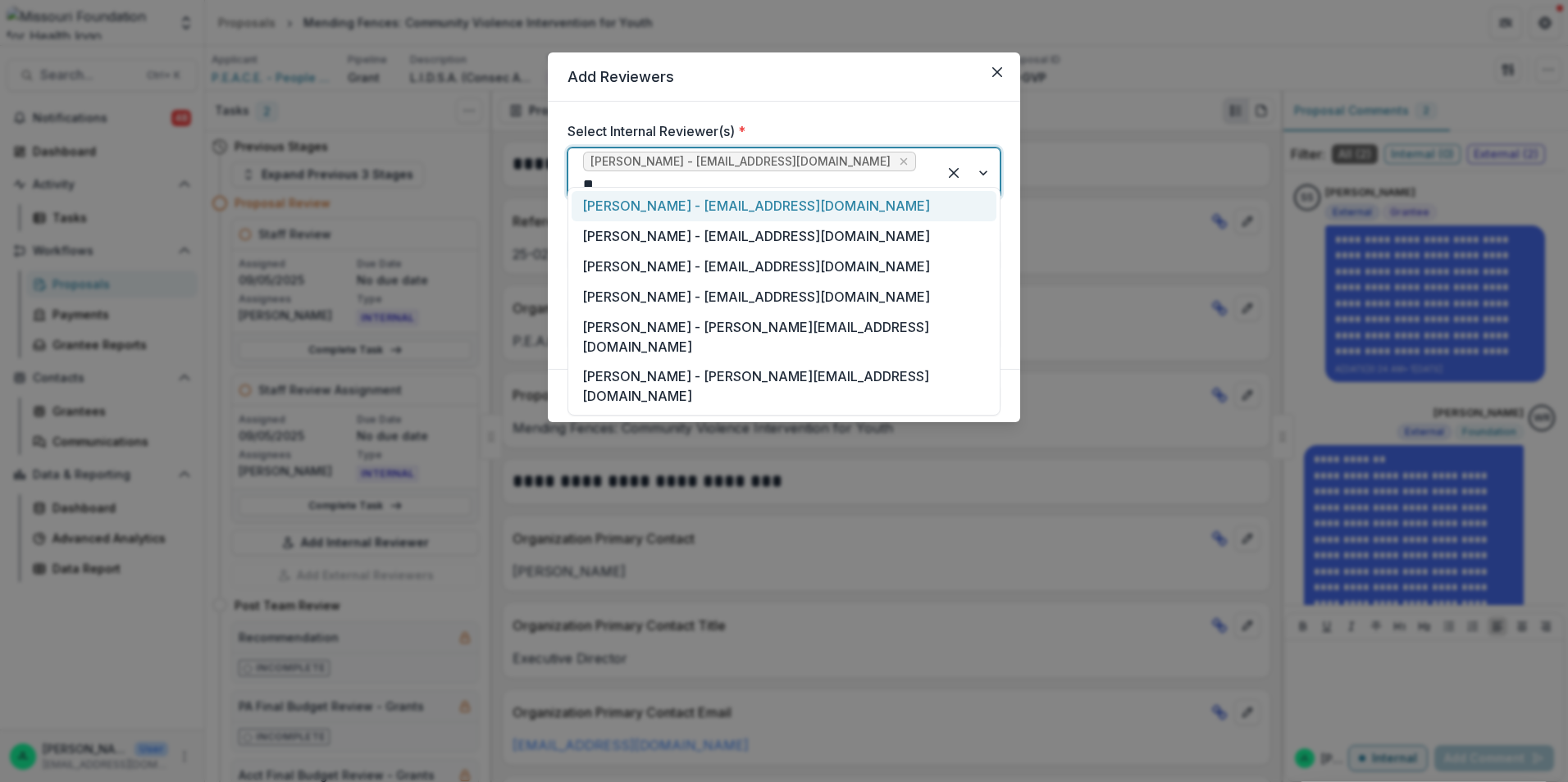
type input "***"
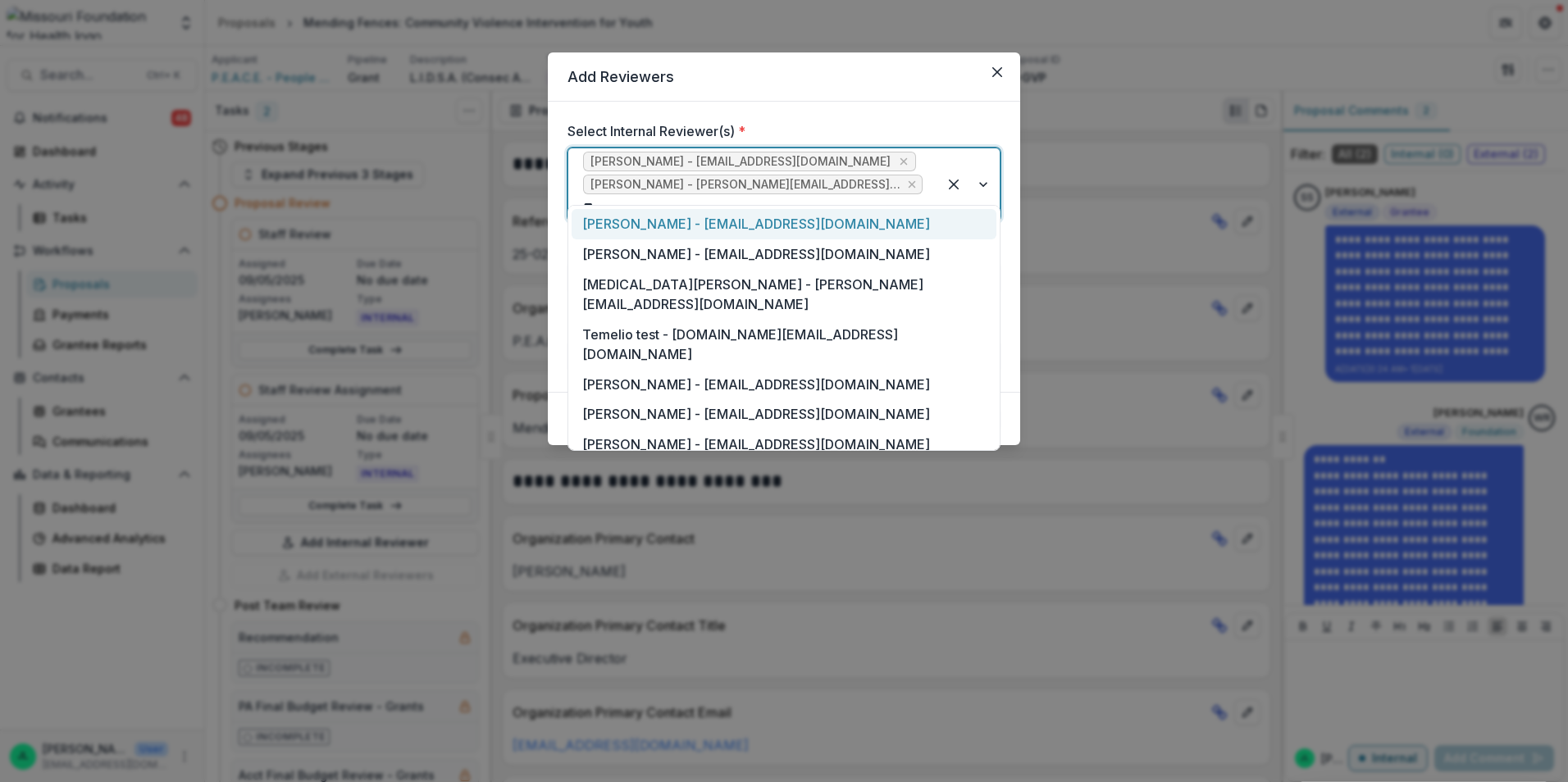
type input "***"
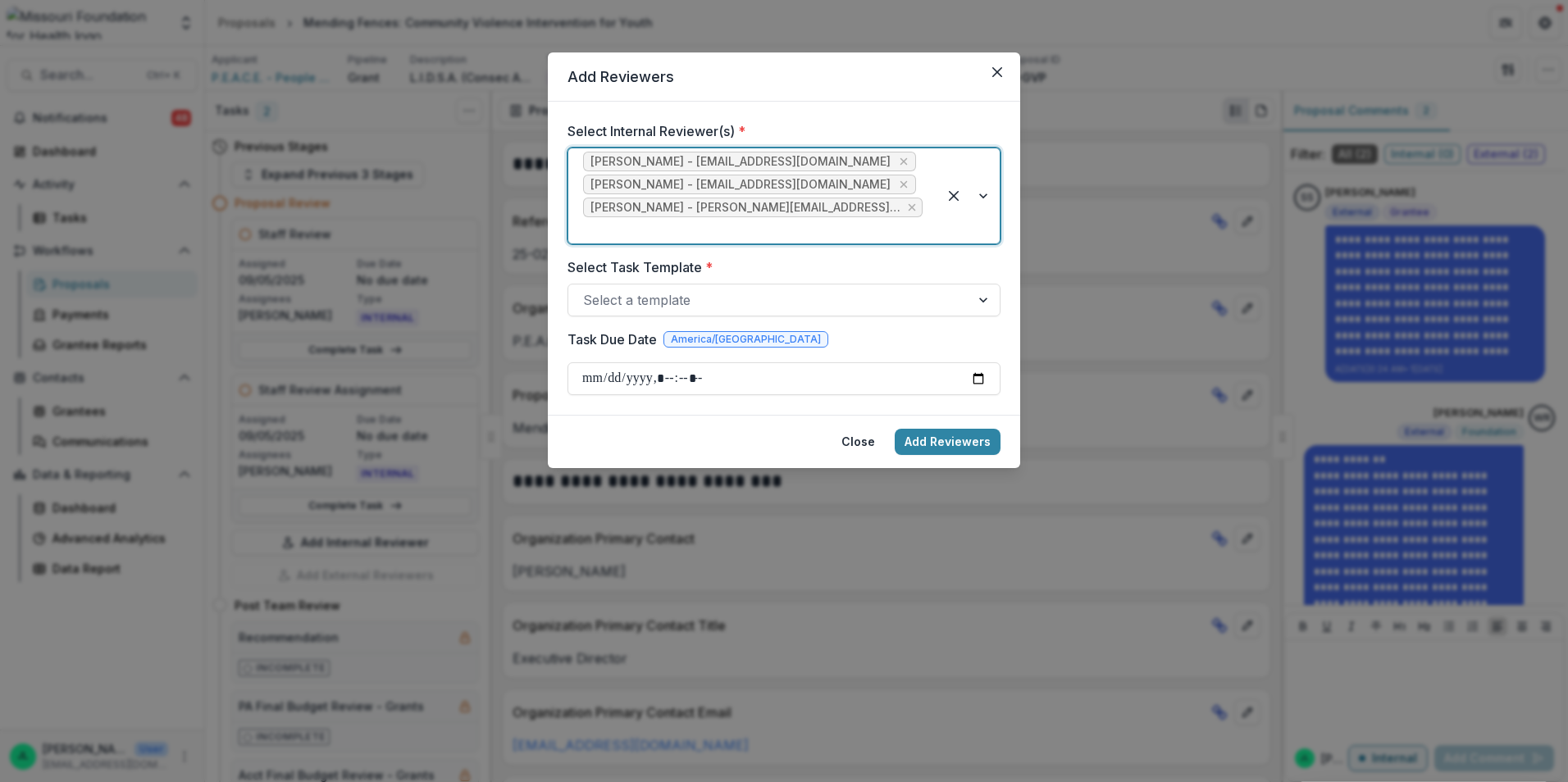
type input "*"
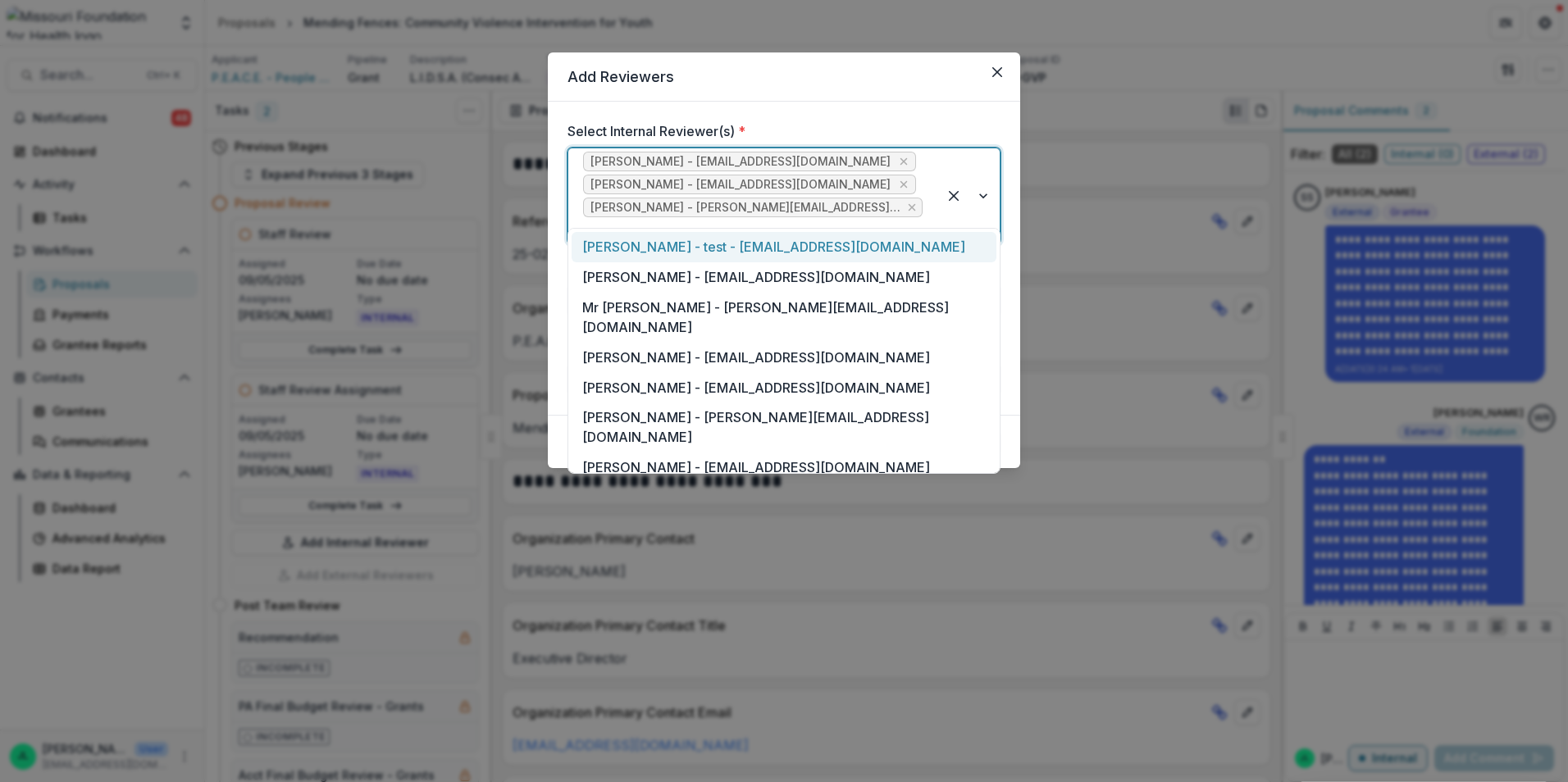
type input "*"
type input "**"
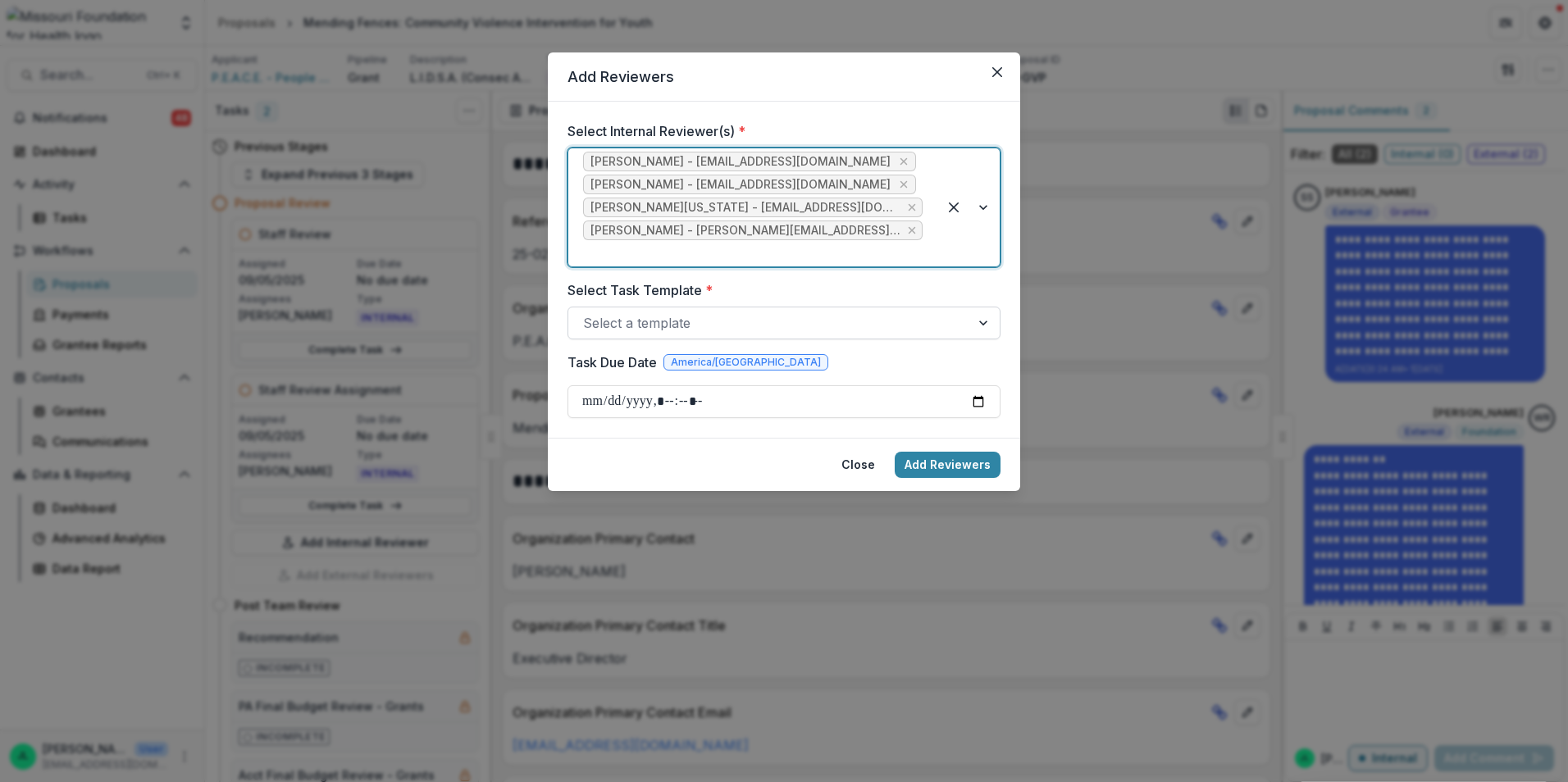
click at [694, 311] on div at bounding box center [769, 323] width 372 height 23
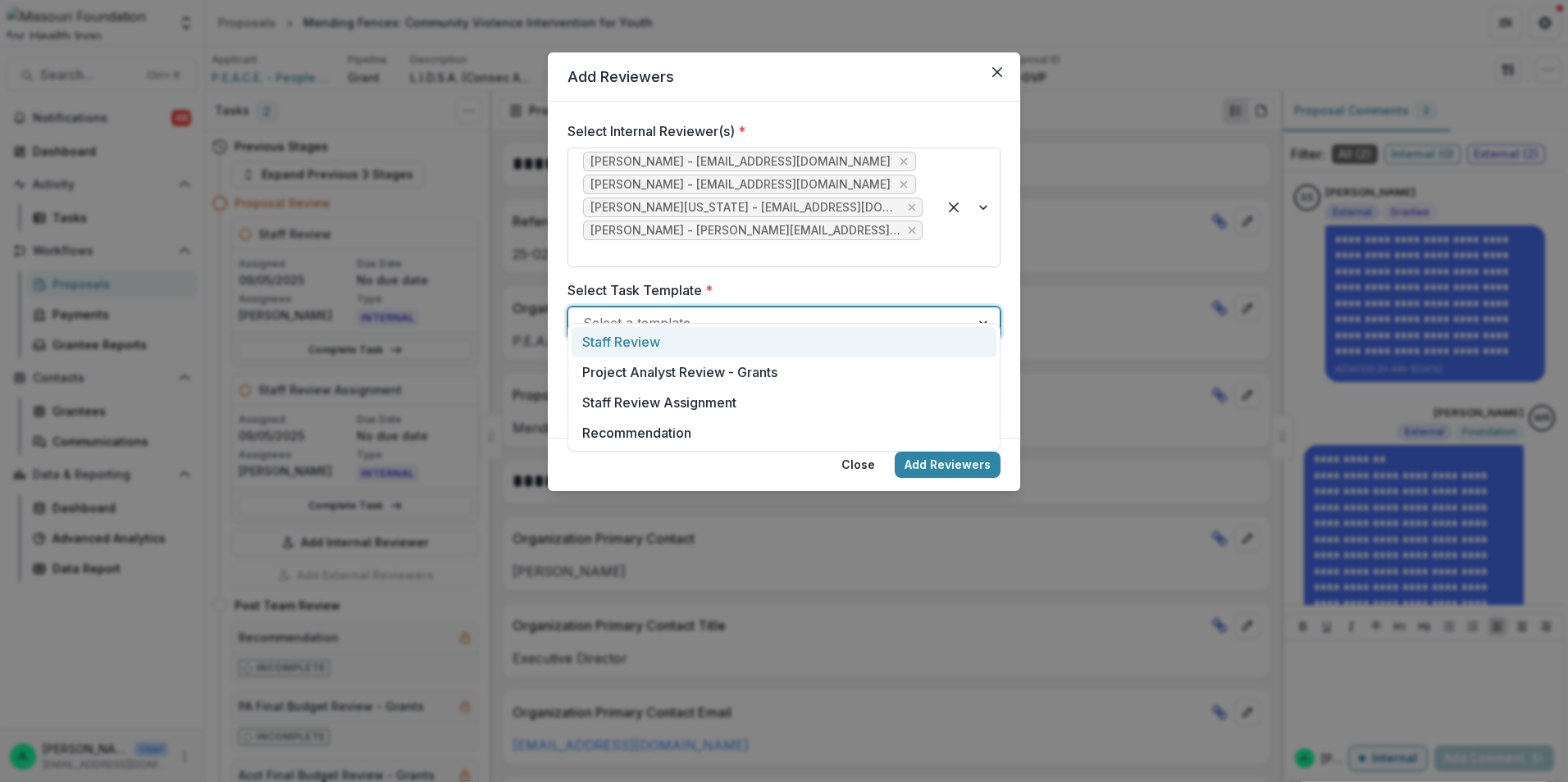
click at [653, 344] on div "Staff Review" at bounding box center [784, 342] width 425 height 30
click at [979, 385] on input "Task Due Date" at bounding box center [783, 401] width 433 height 33
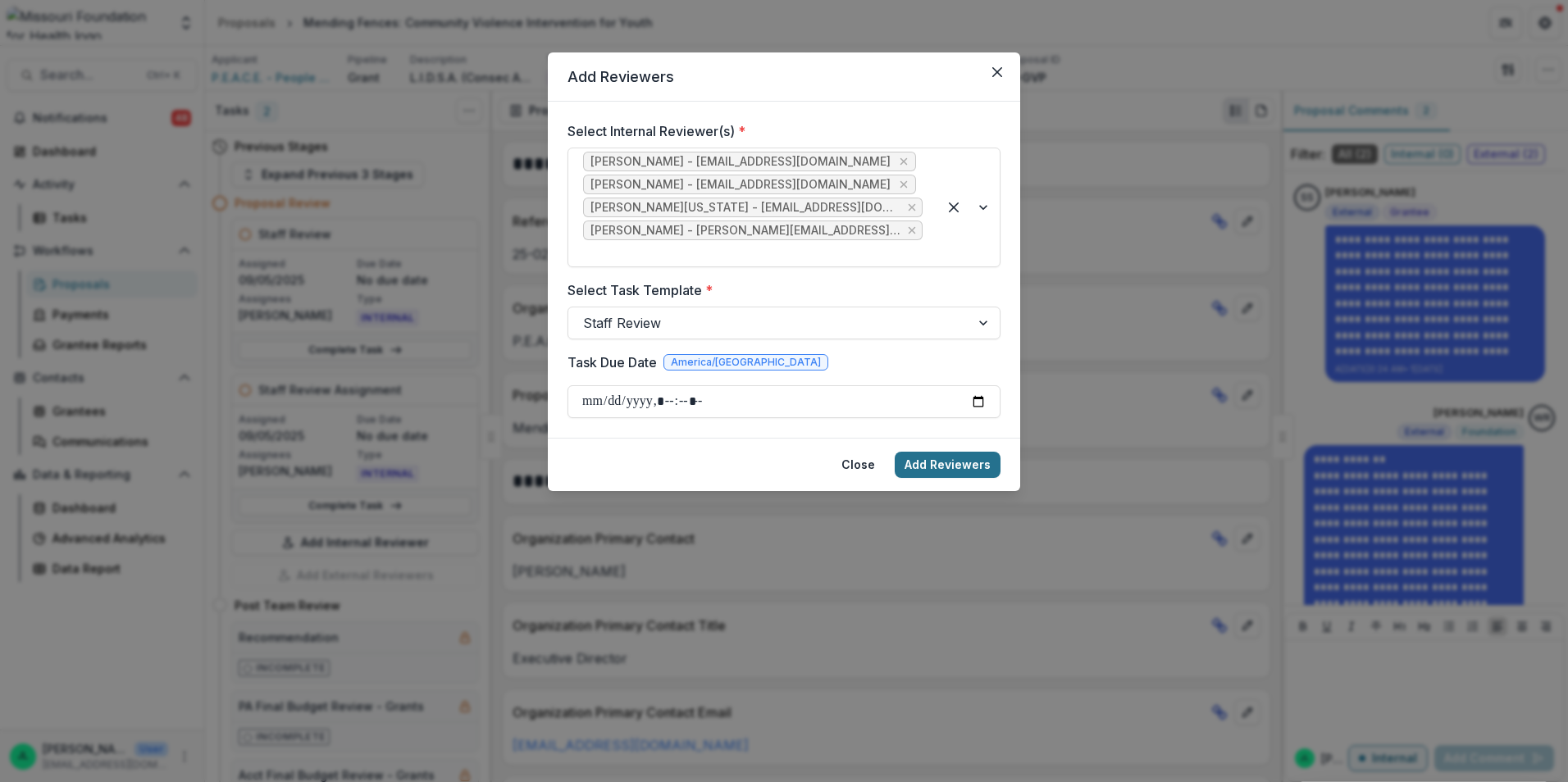
type input "**********"
click at [951, 452] on button "Add Reviewers" at bounding box center [947, 465] width 106 height 26
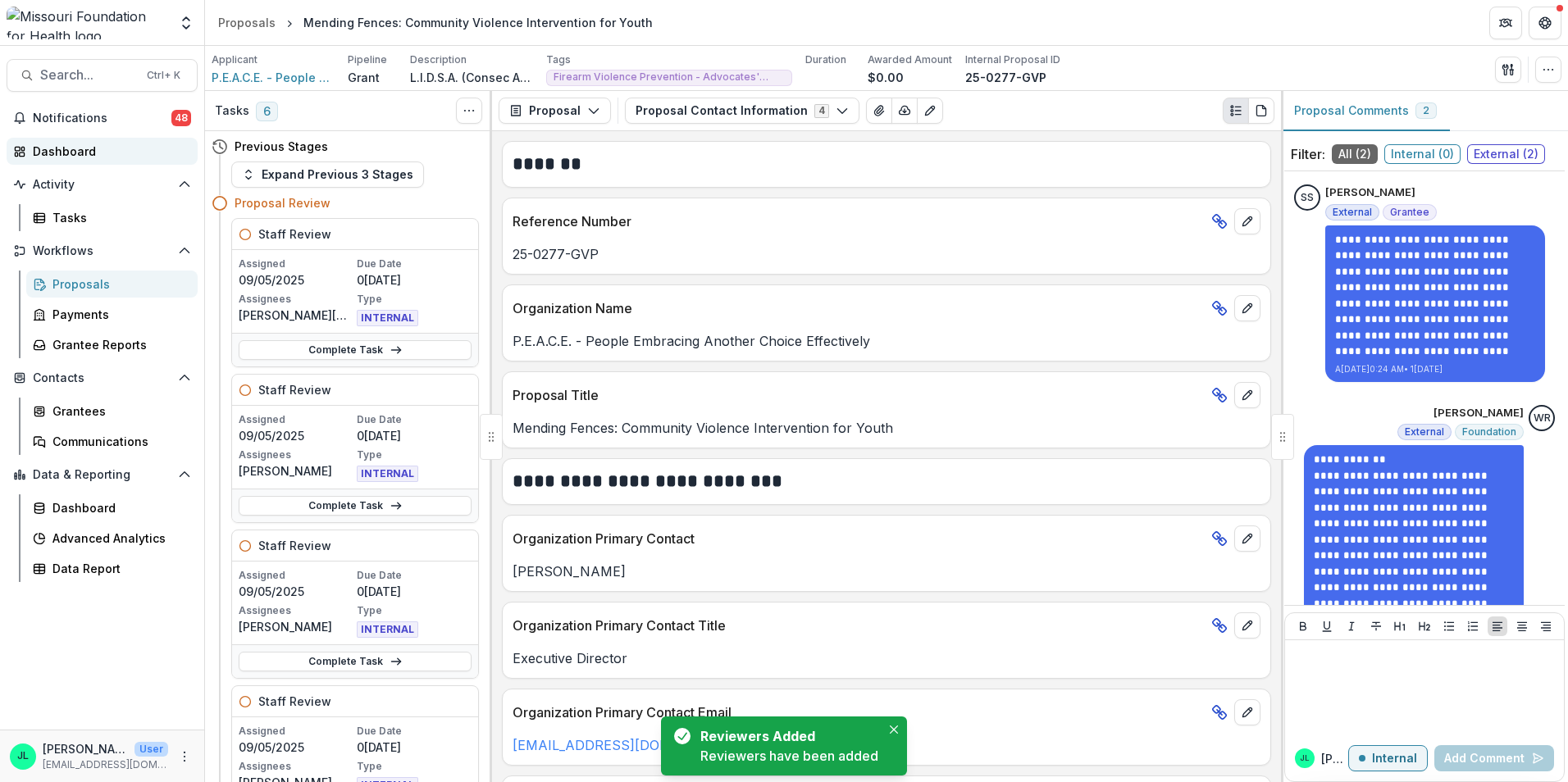
click at [59, 151] on div "Dashboard" at bounding box center [109, 151] width 152 height 17
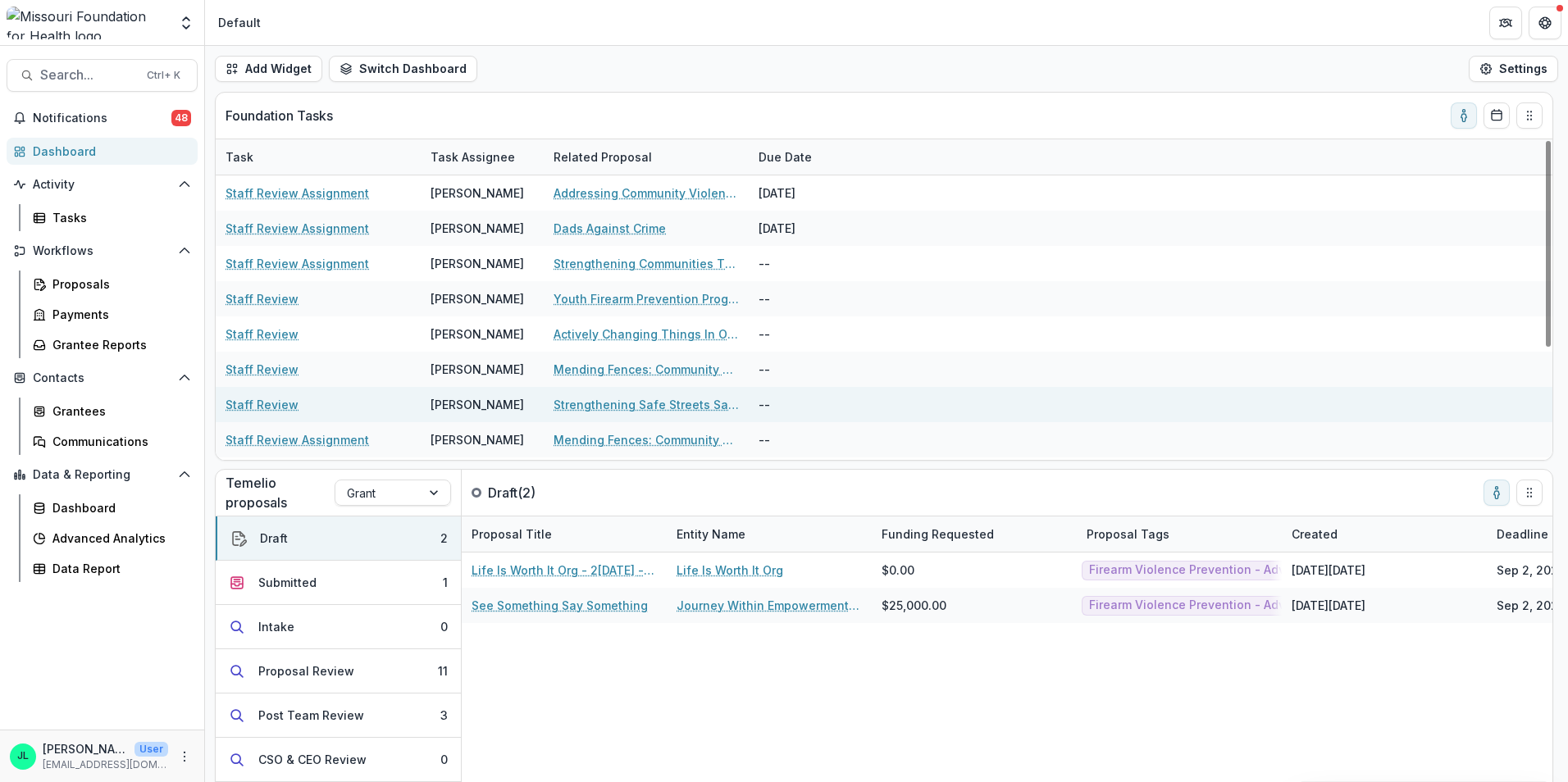
click at [249, 402] on link "Staff Review" at bounding box center [262, 404] width 73 height 17
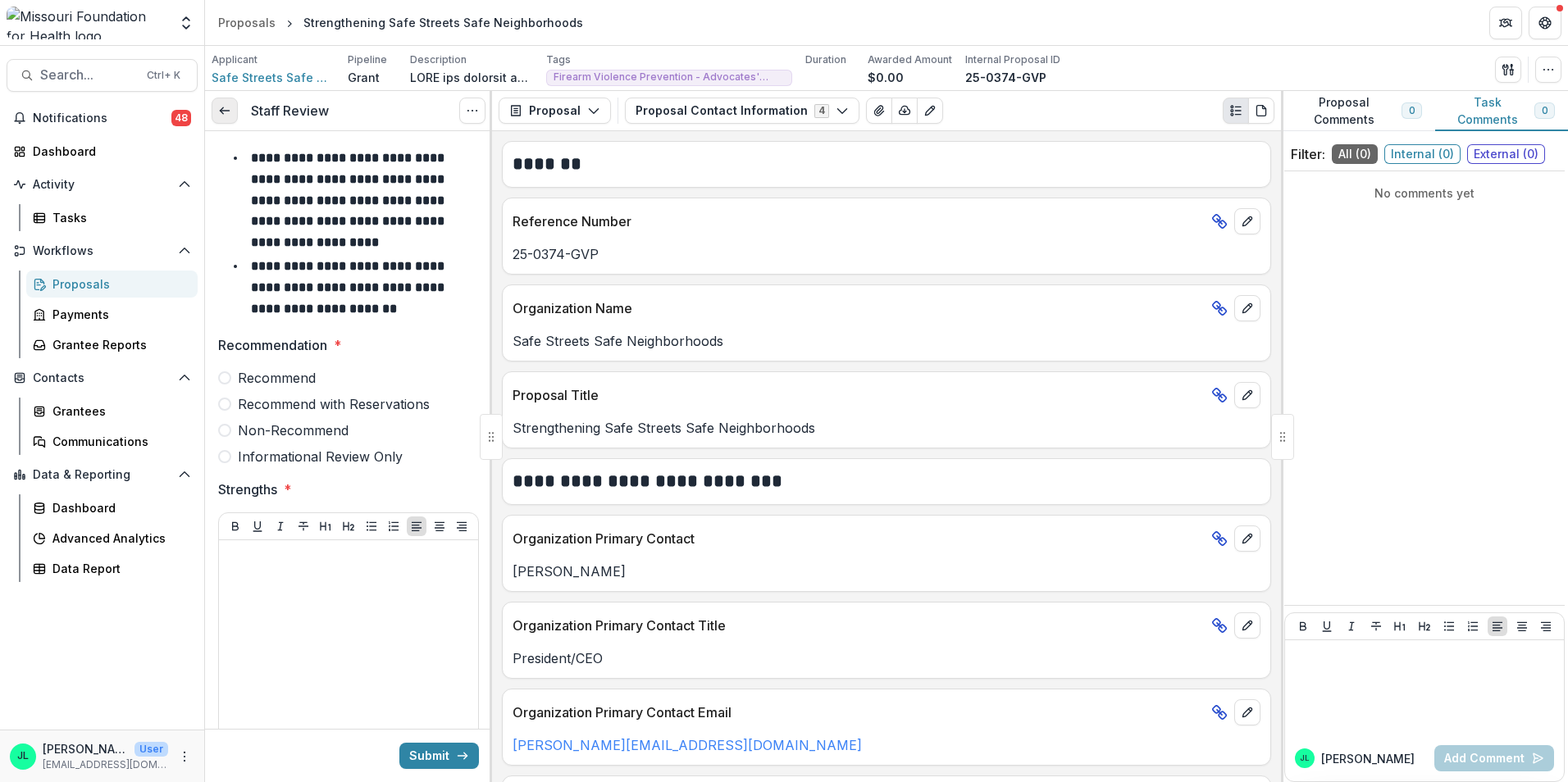
click at [229, 112] on icon at bounding box center [225, 110] width 13 height 13
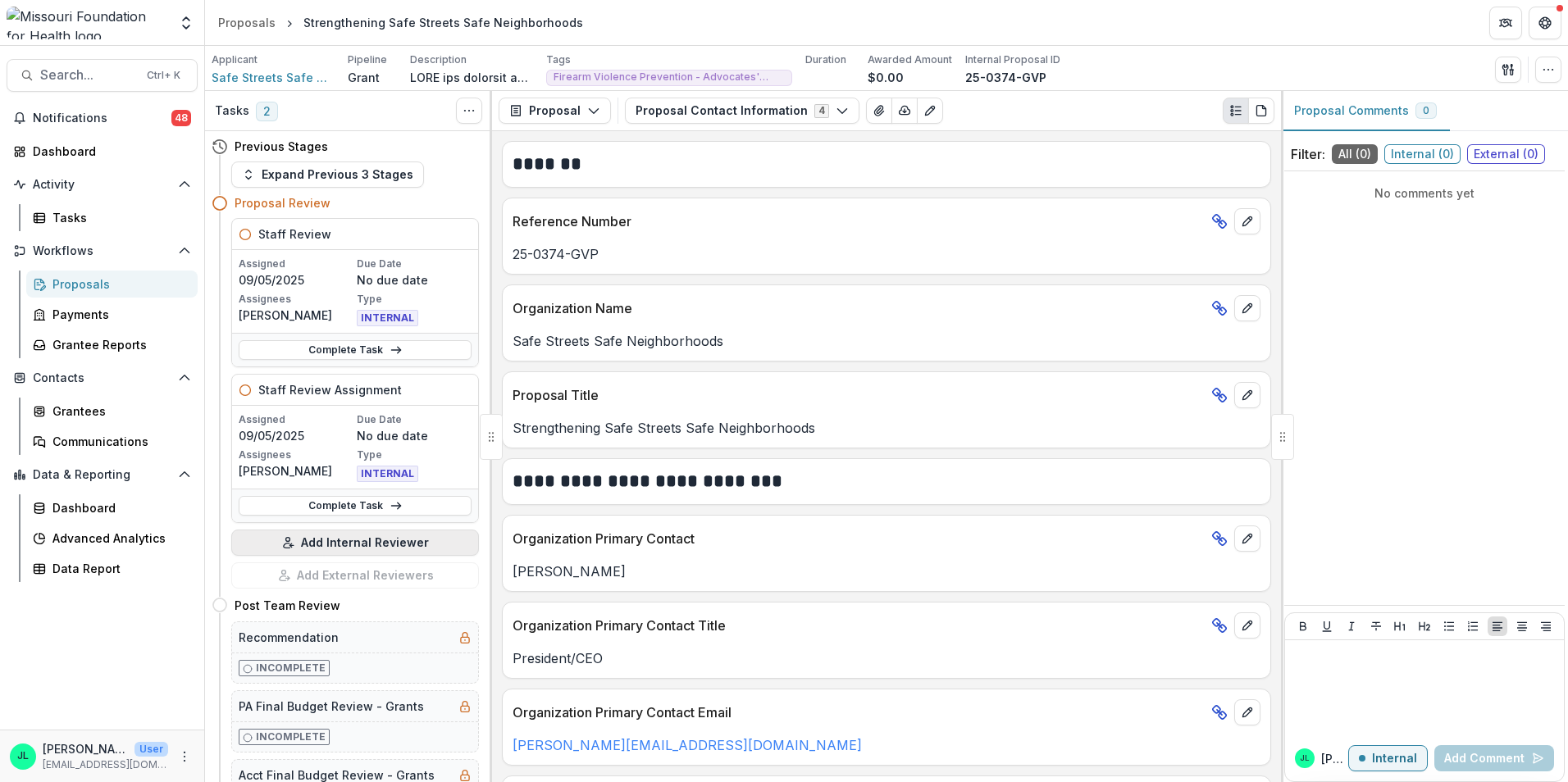
click at [341, 546] on button "Add Internal Reviewer" at bounding box center [355, 543] width 248 height 26
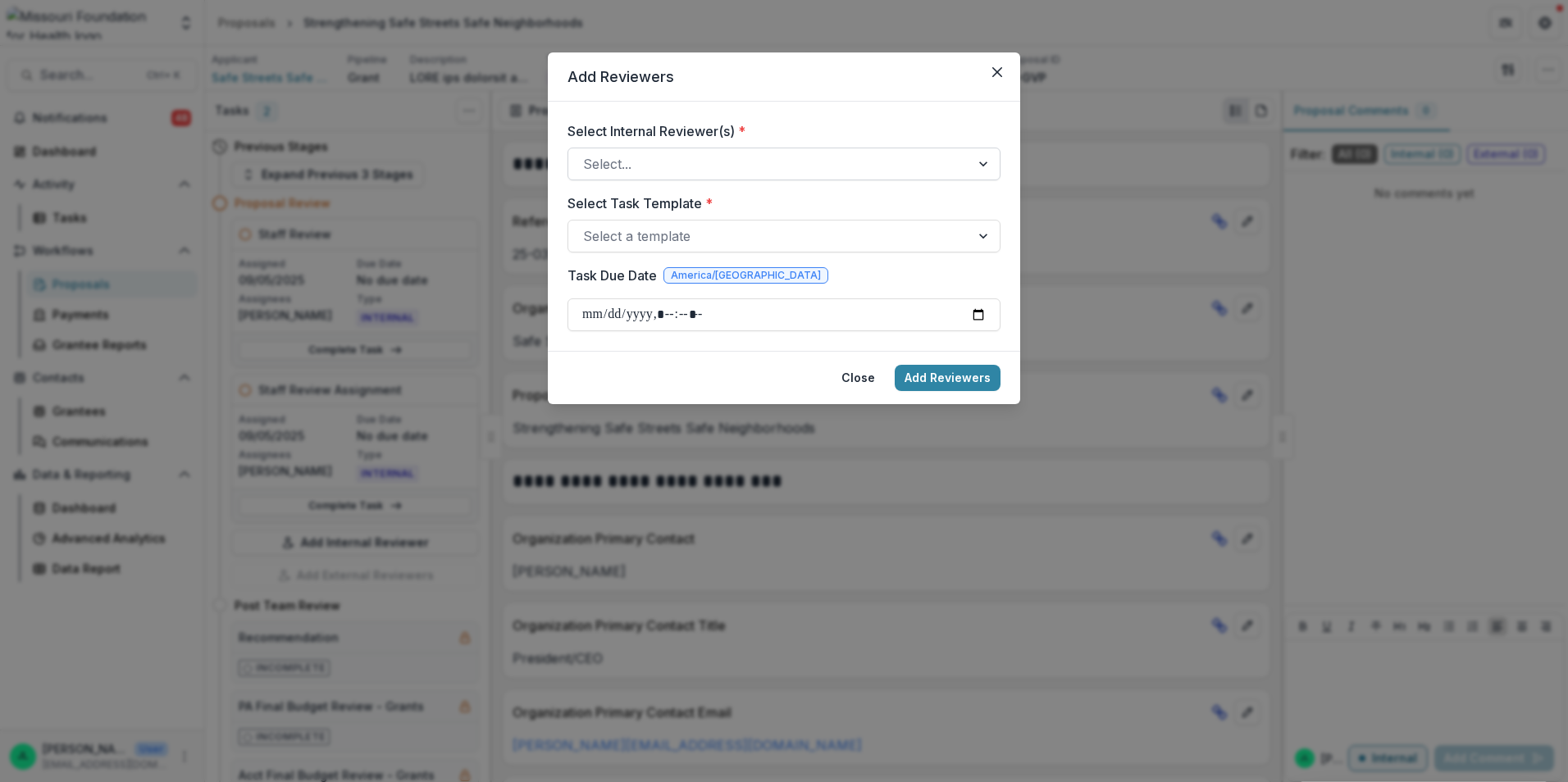
click at [694, 172] on div at bounding box center [769, 164] width 372 height 23
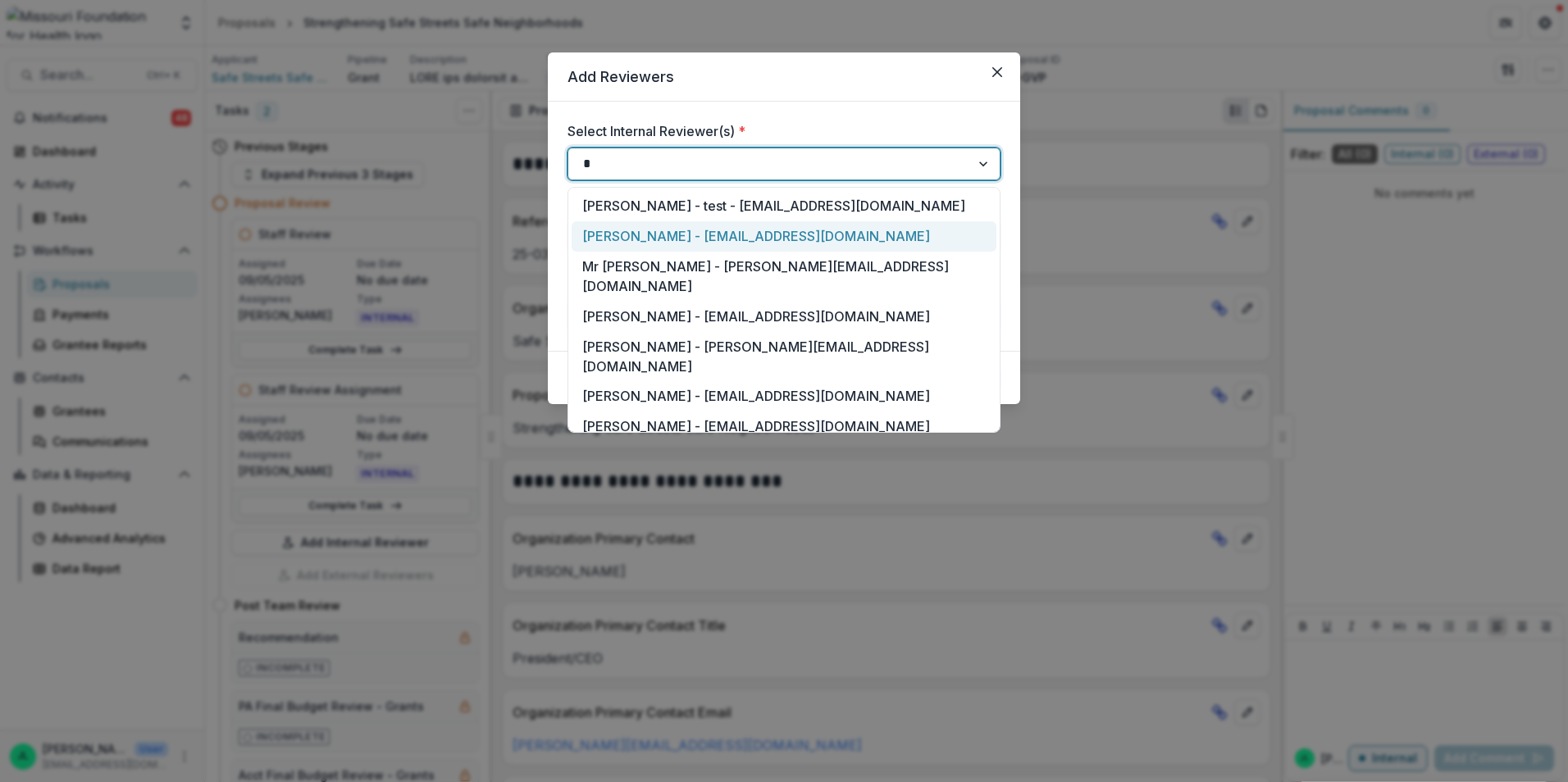
type input "**"
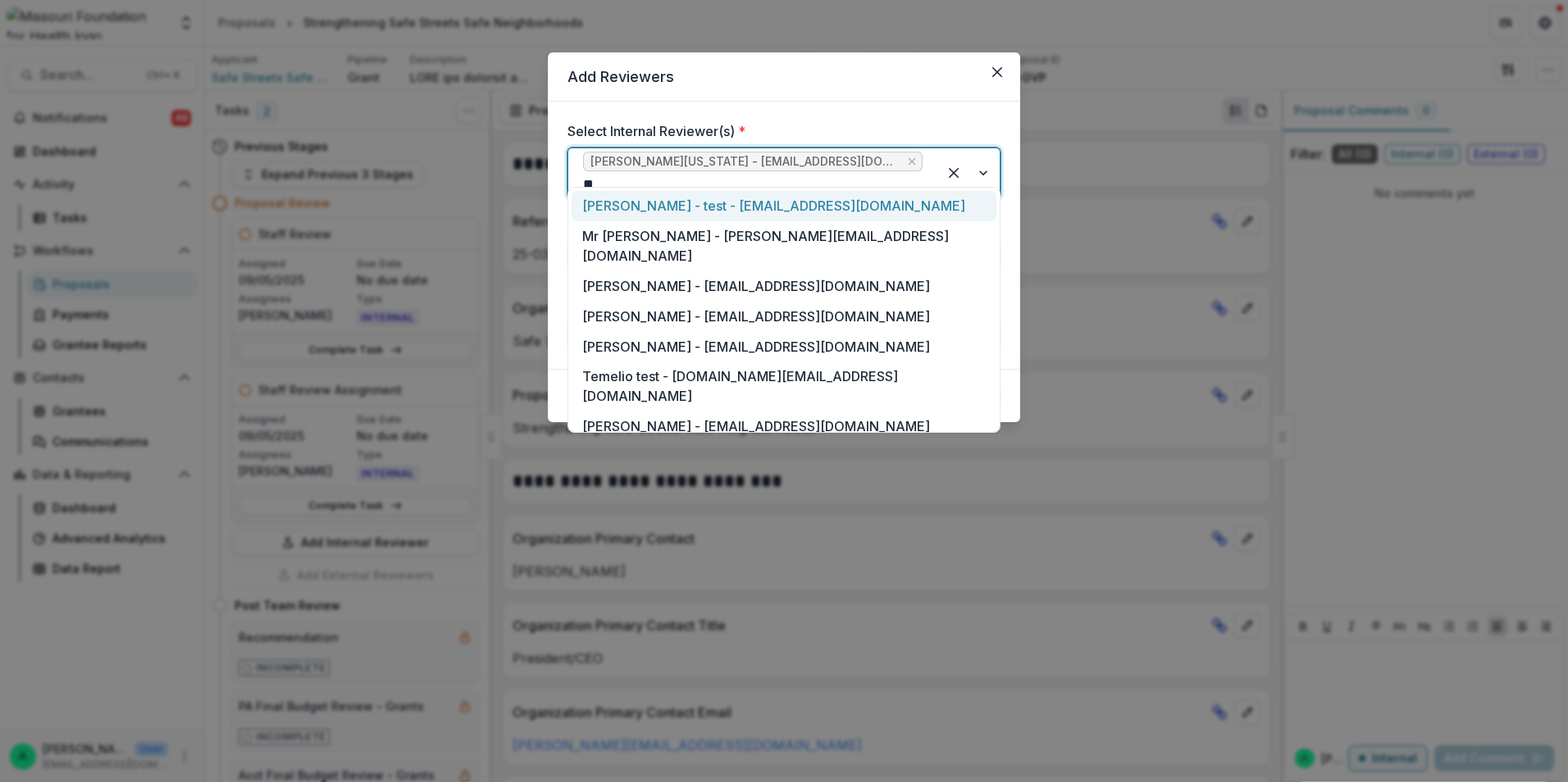
type input "***"
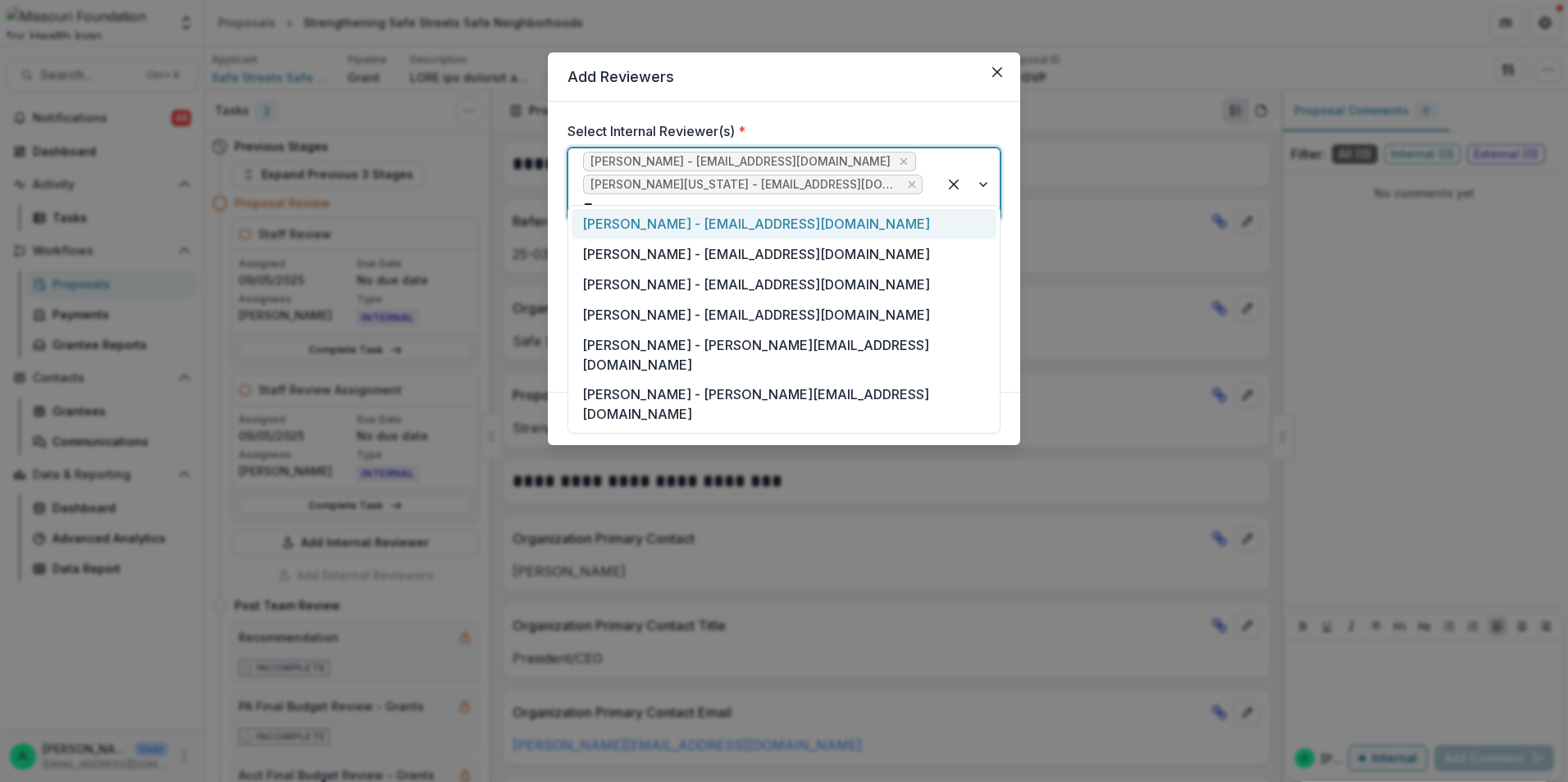
type input "***"
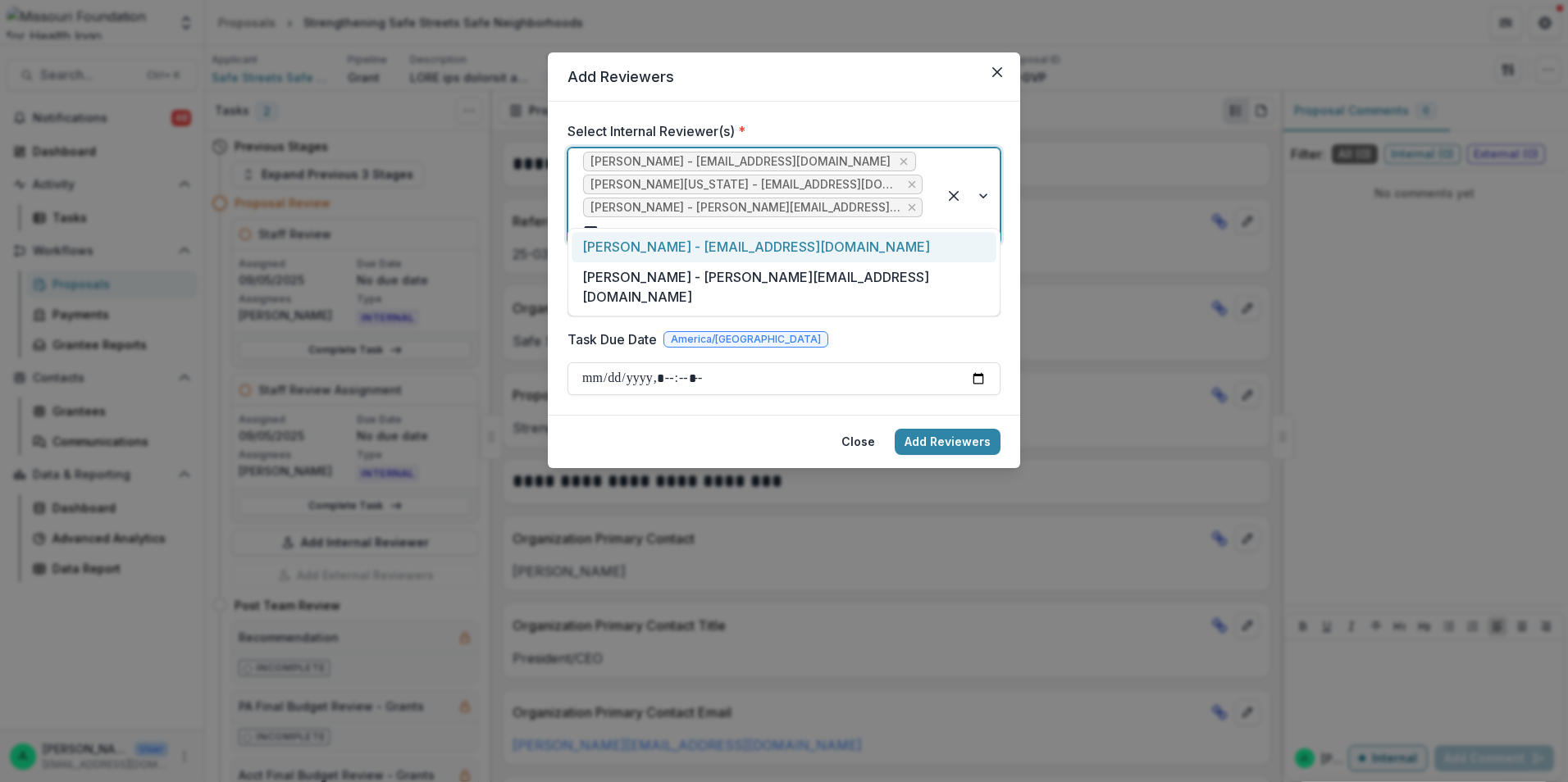
type input "****"
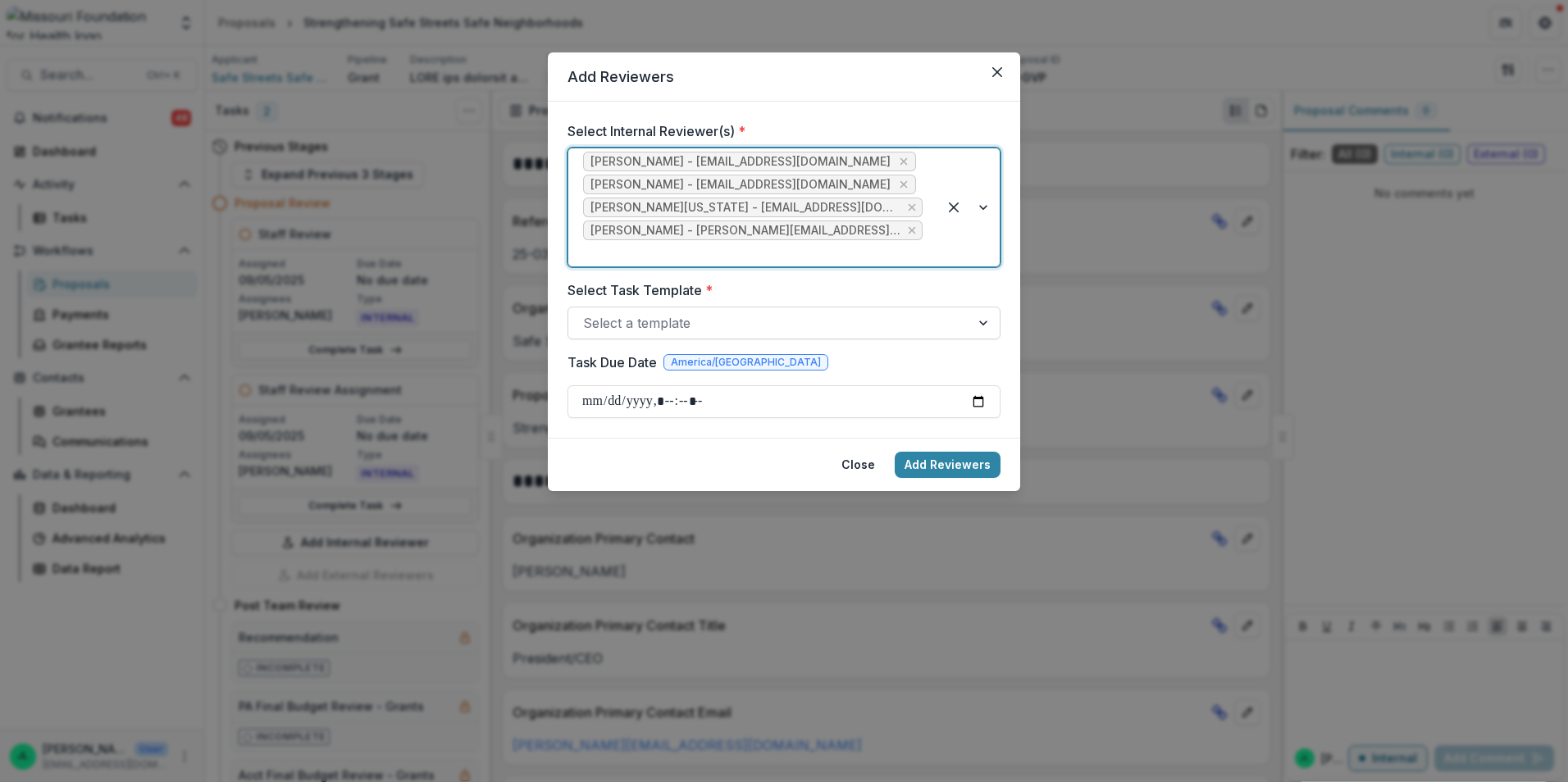
click at [706, 311] on div at bounding box center [769, 323] width 372 height 23
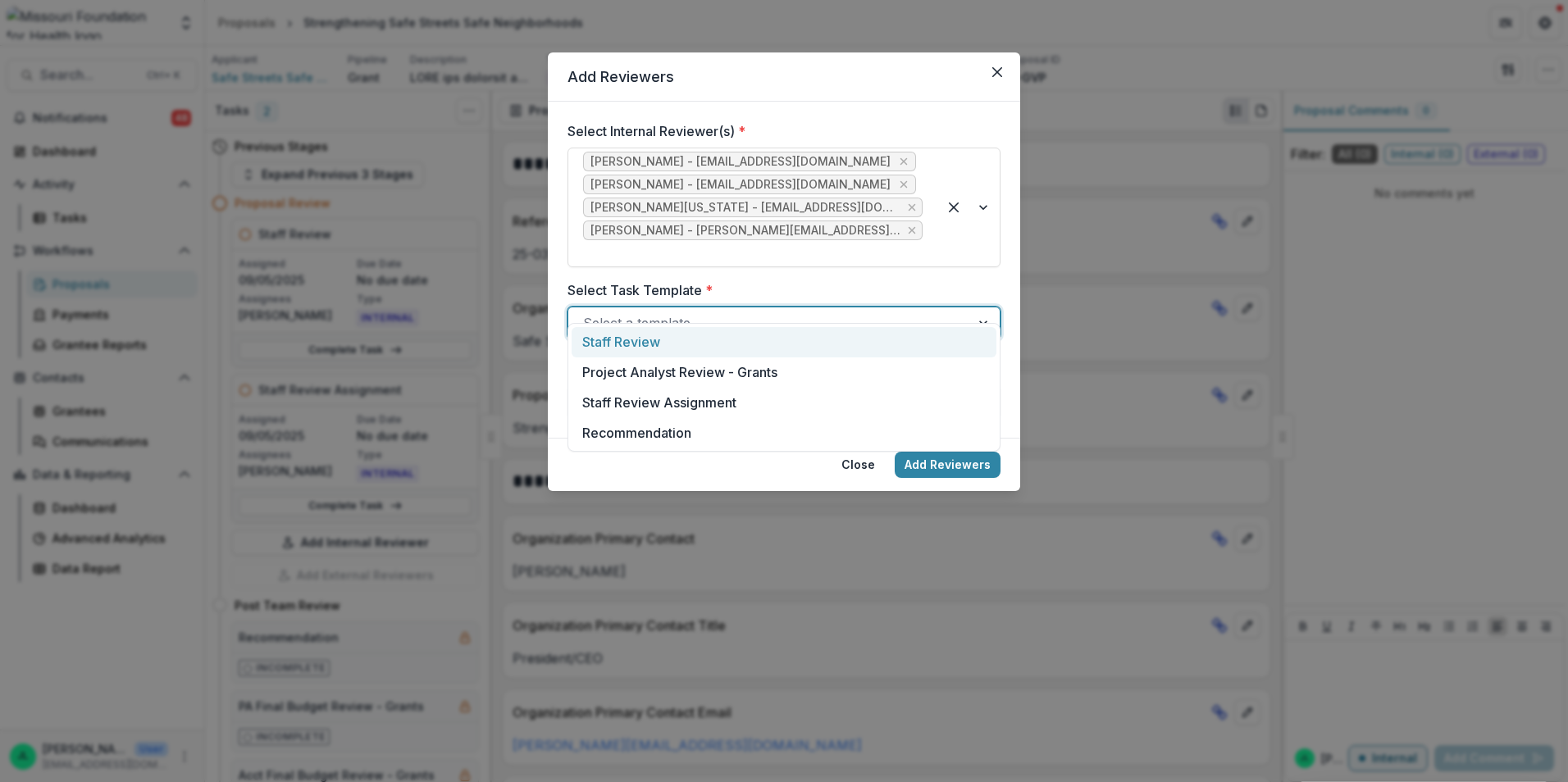
click at [680, 344] on div "Staff Review" at bounding box center [784, 342] width 425 height 30
click at [771, 385] on input "Task Due Date" at bounding box center [783, 401] width 433 height 33
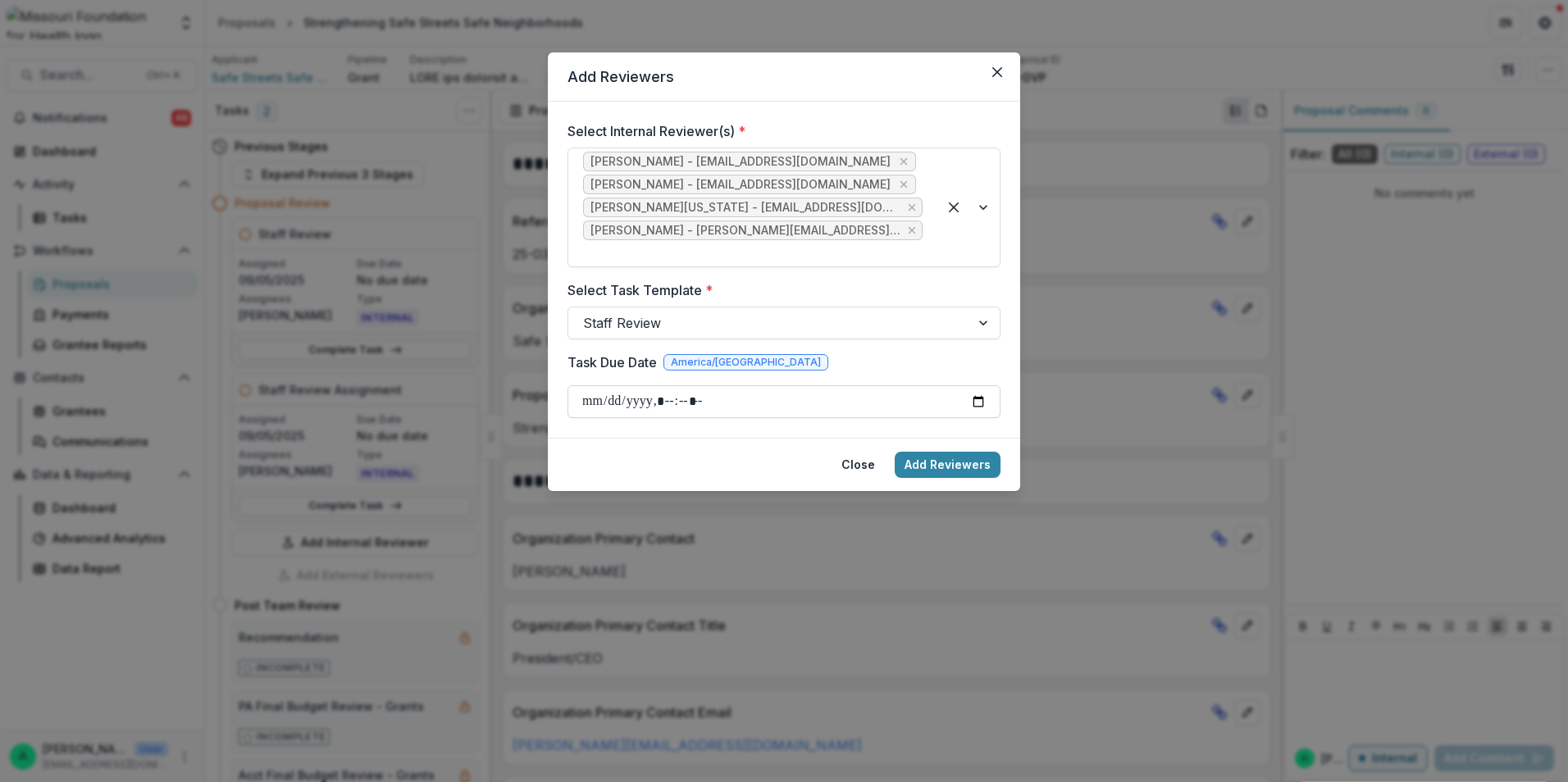
click at [976, 385] on input "Task Due Date" at bounding box center [783, 401] width 433 height 33
type input "**********"
click at [965, 452] on button "Add Reviewers" at bounding box center [947, 465] width 106 height 26
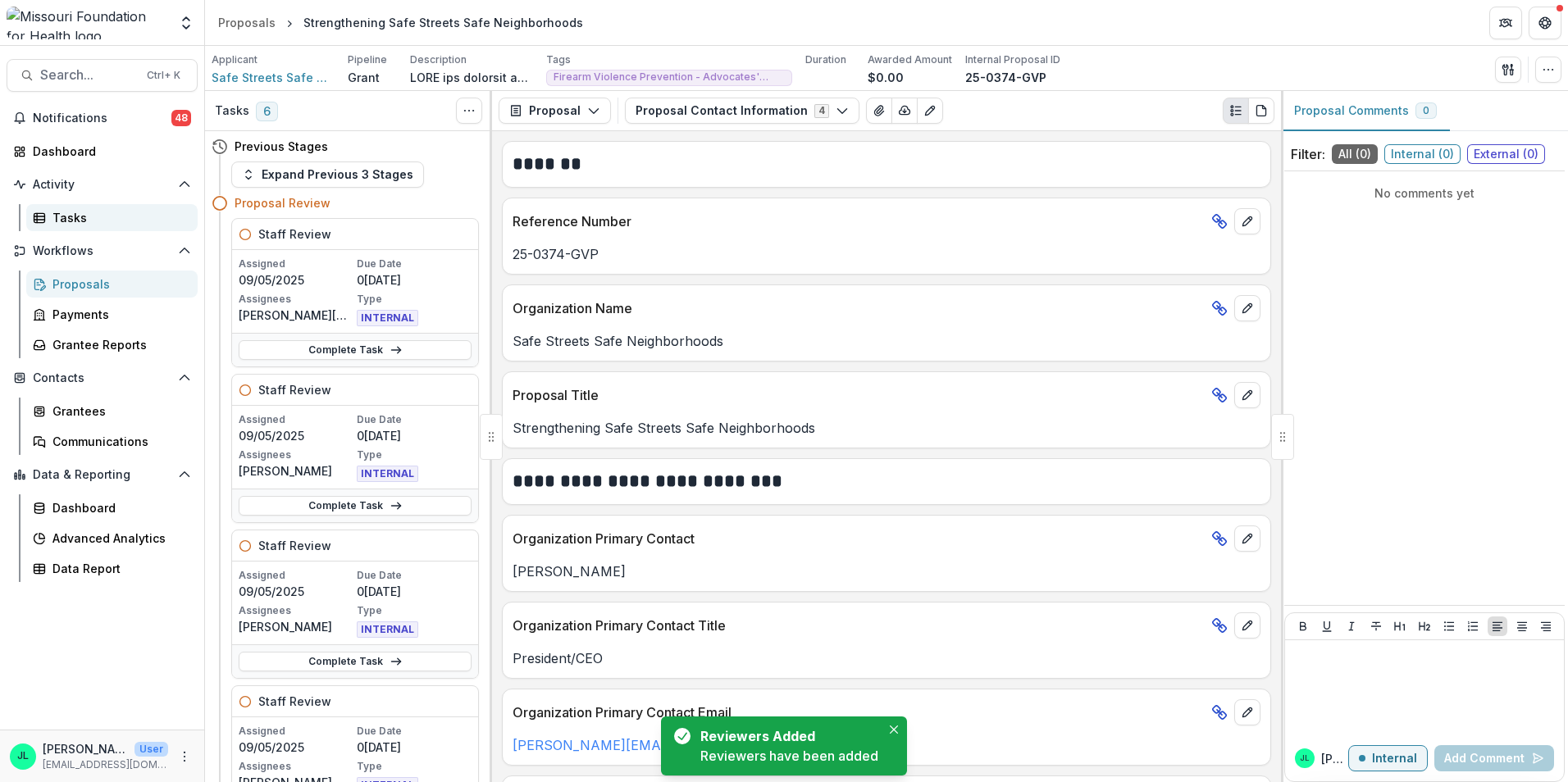
click at [61, 214] on div "Tasks" at bounding box center [118, 217] width 132 height 17
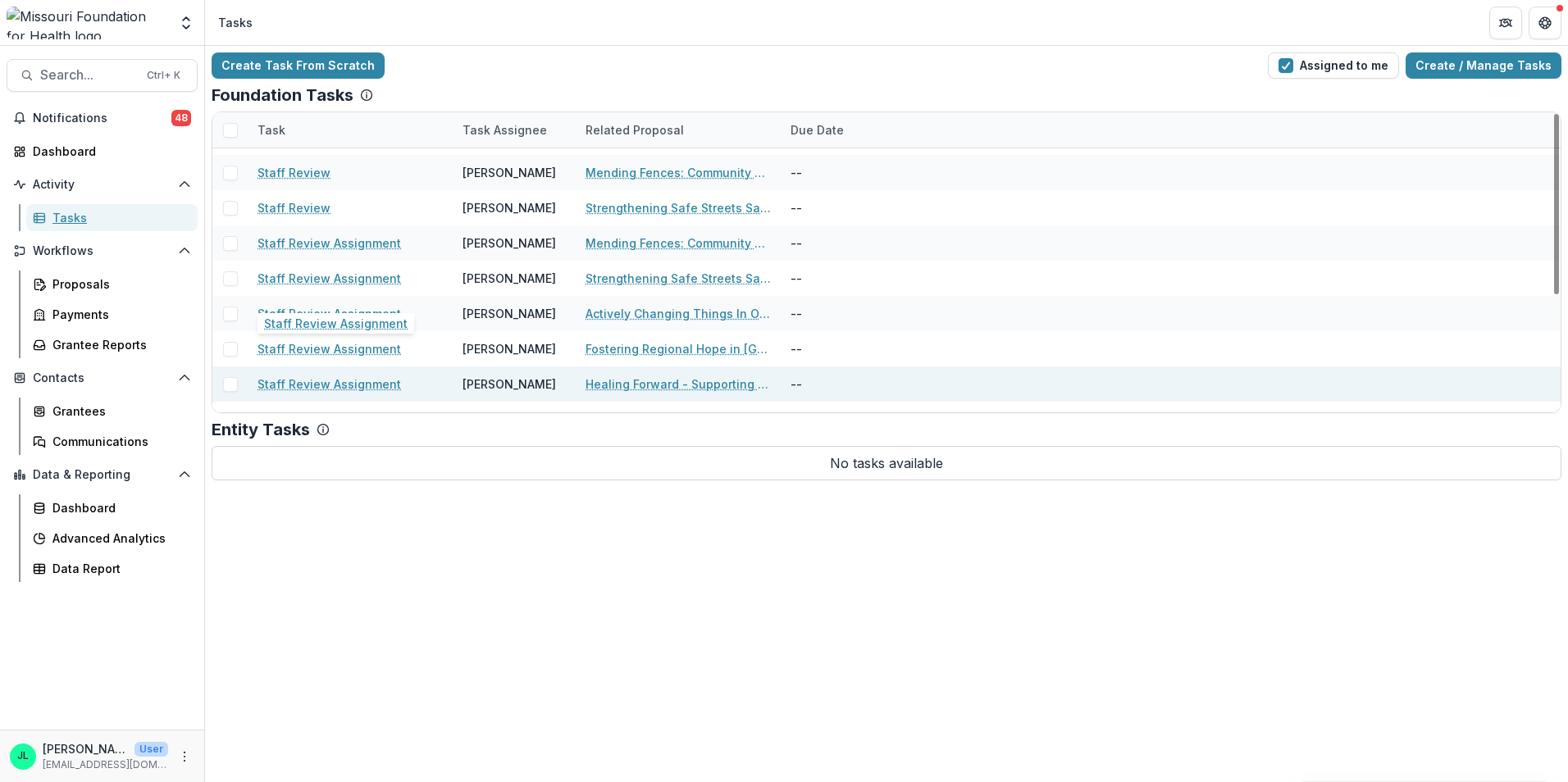
scroll to position [195, 0]
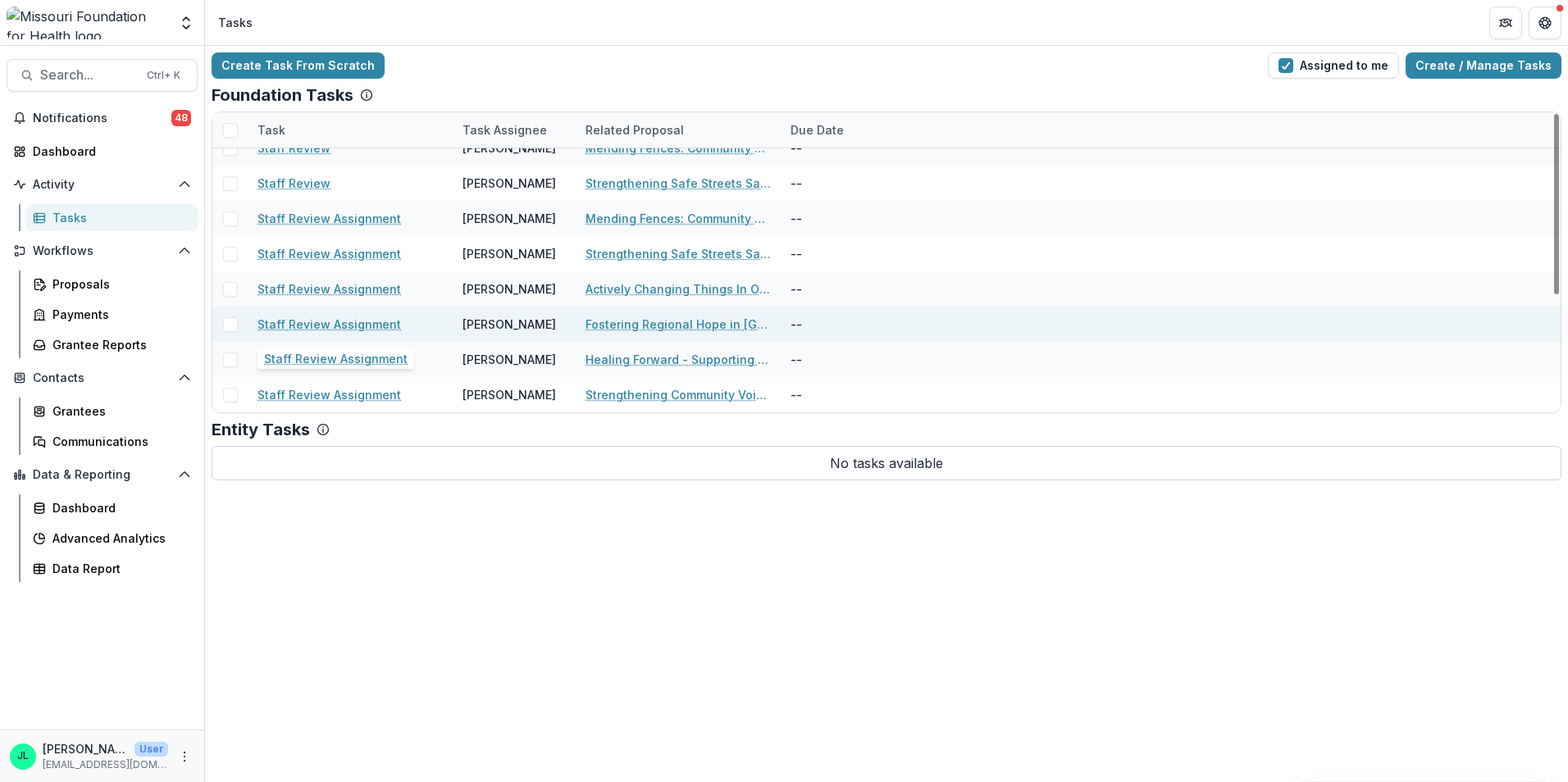
click at [327, 319] on link "Staff Review Assignment" at bounding box center [328, 324] width 143 height 17
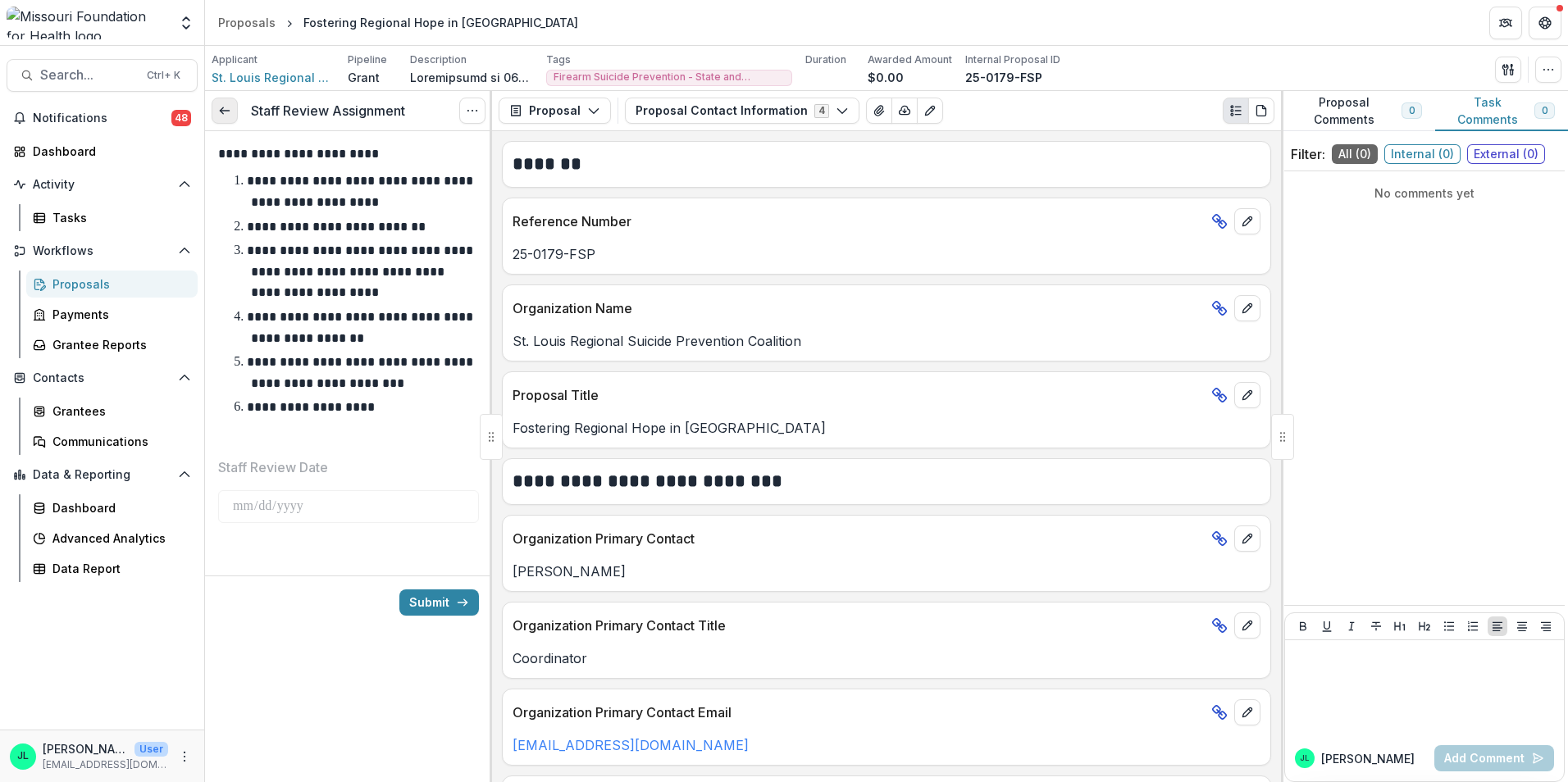
click at [236, 114] on link at bounding box center [225, 110] width 26 height 26
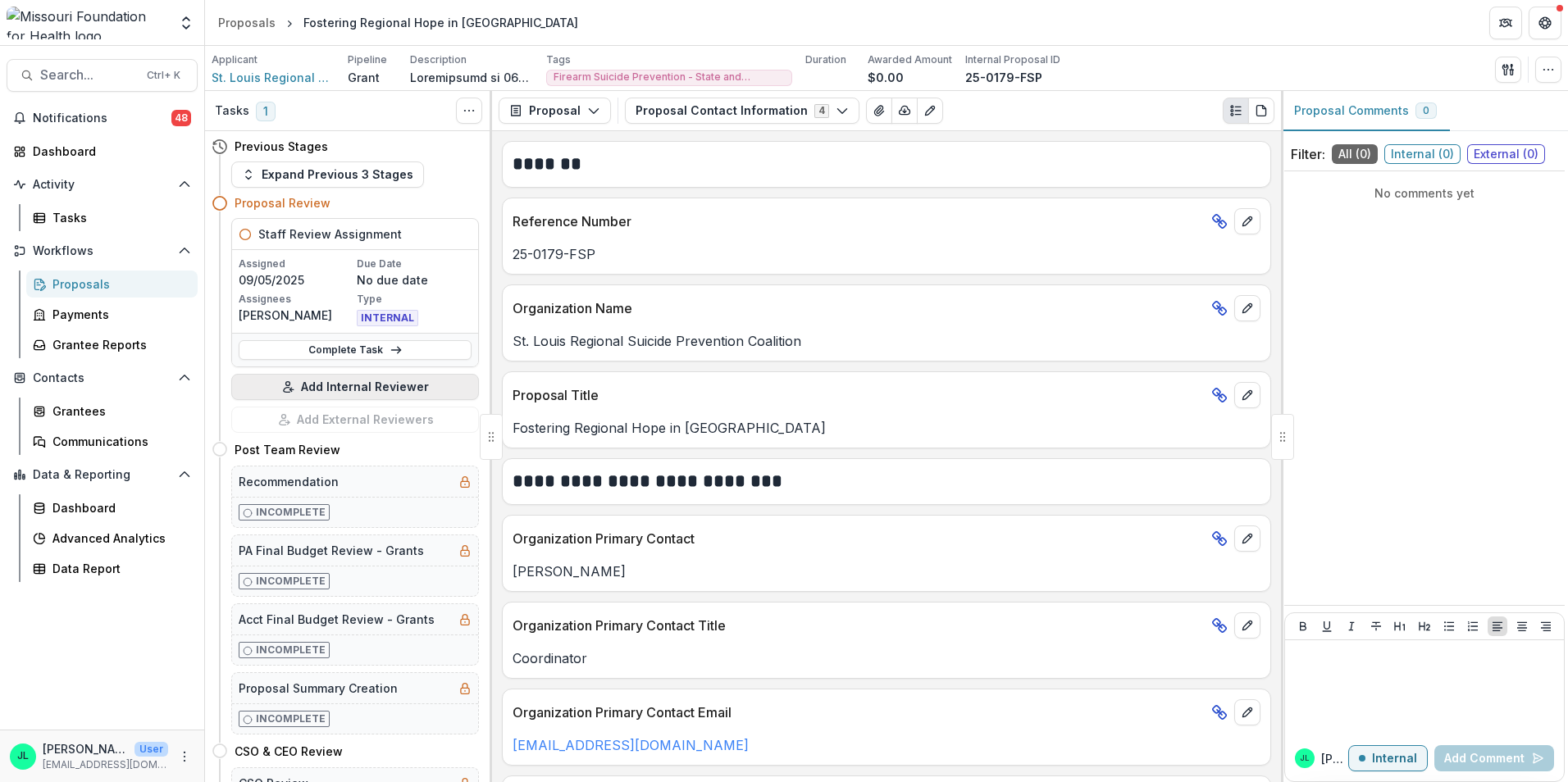
click at [361, 384] on button "Add Internal Reviewer" at bounding box center [355, 387] width 248 height 26
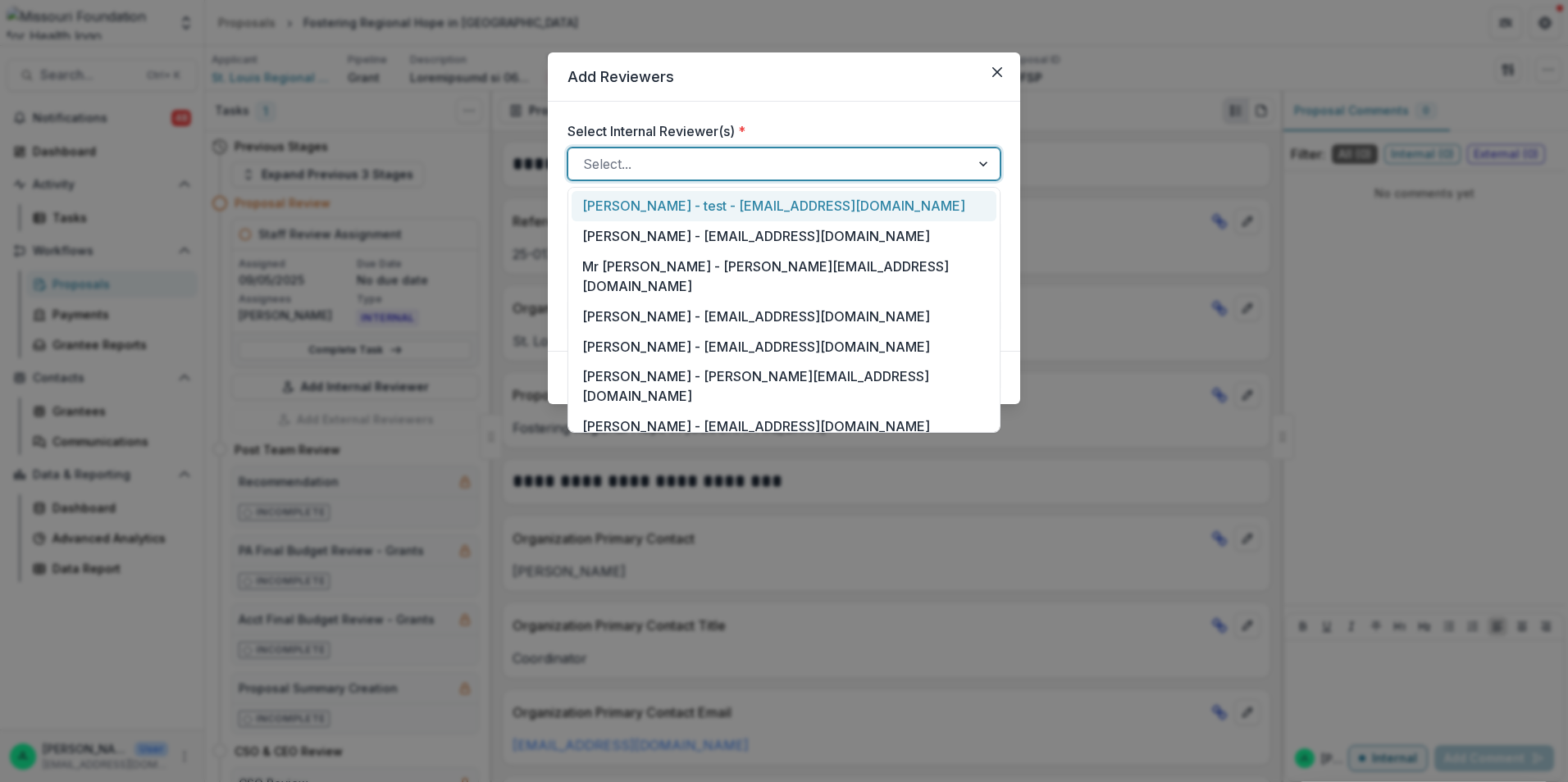
click at [667, 149] on div "Select..." at bounding box center [783, 164] width 433 height 33
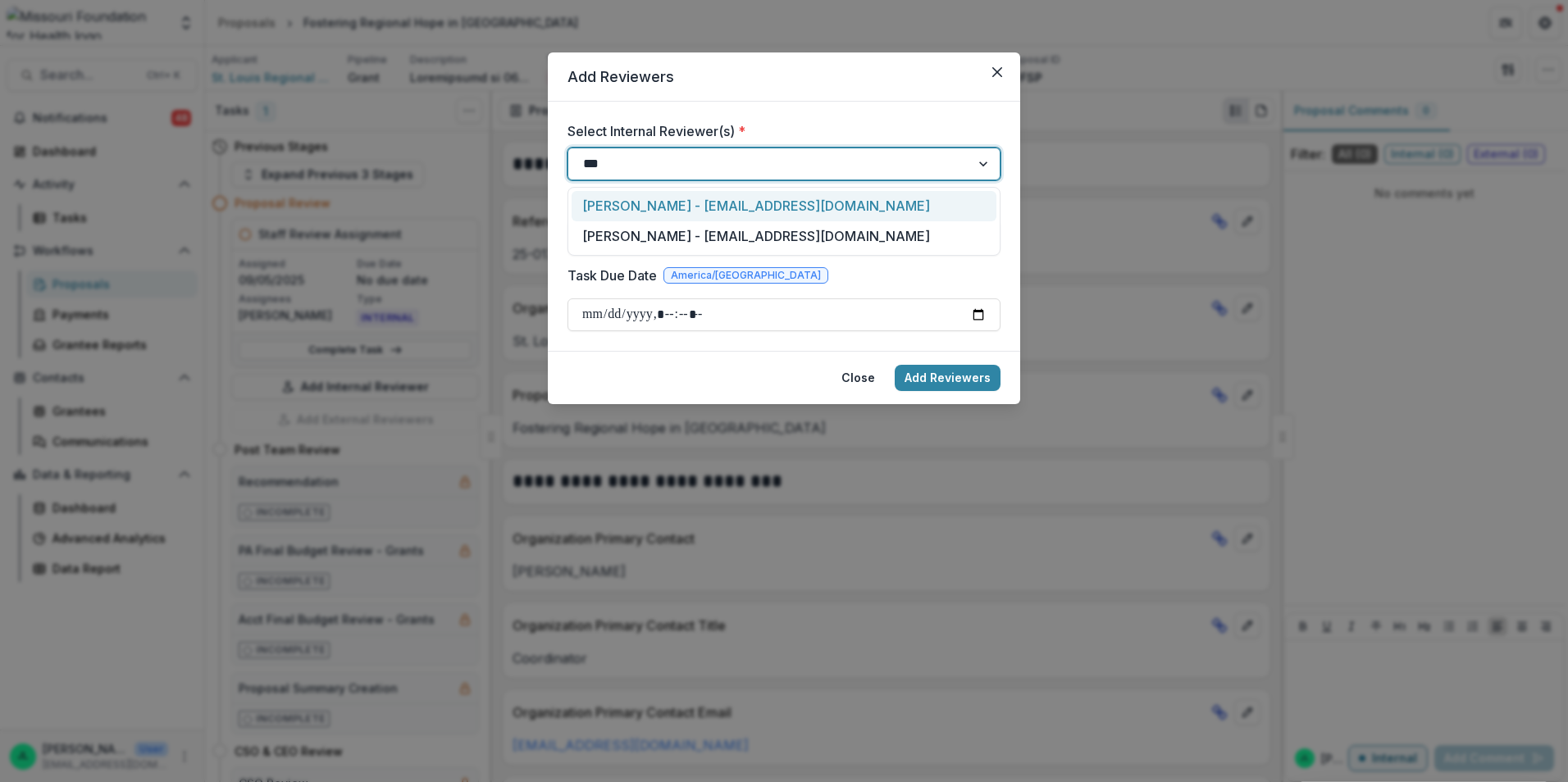
type input "****"
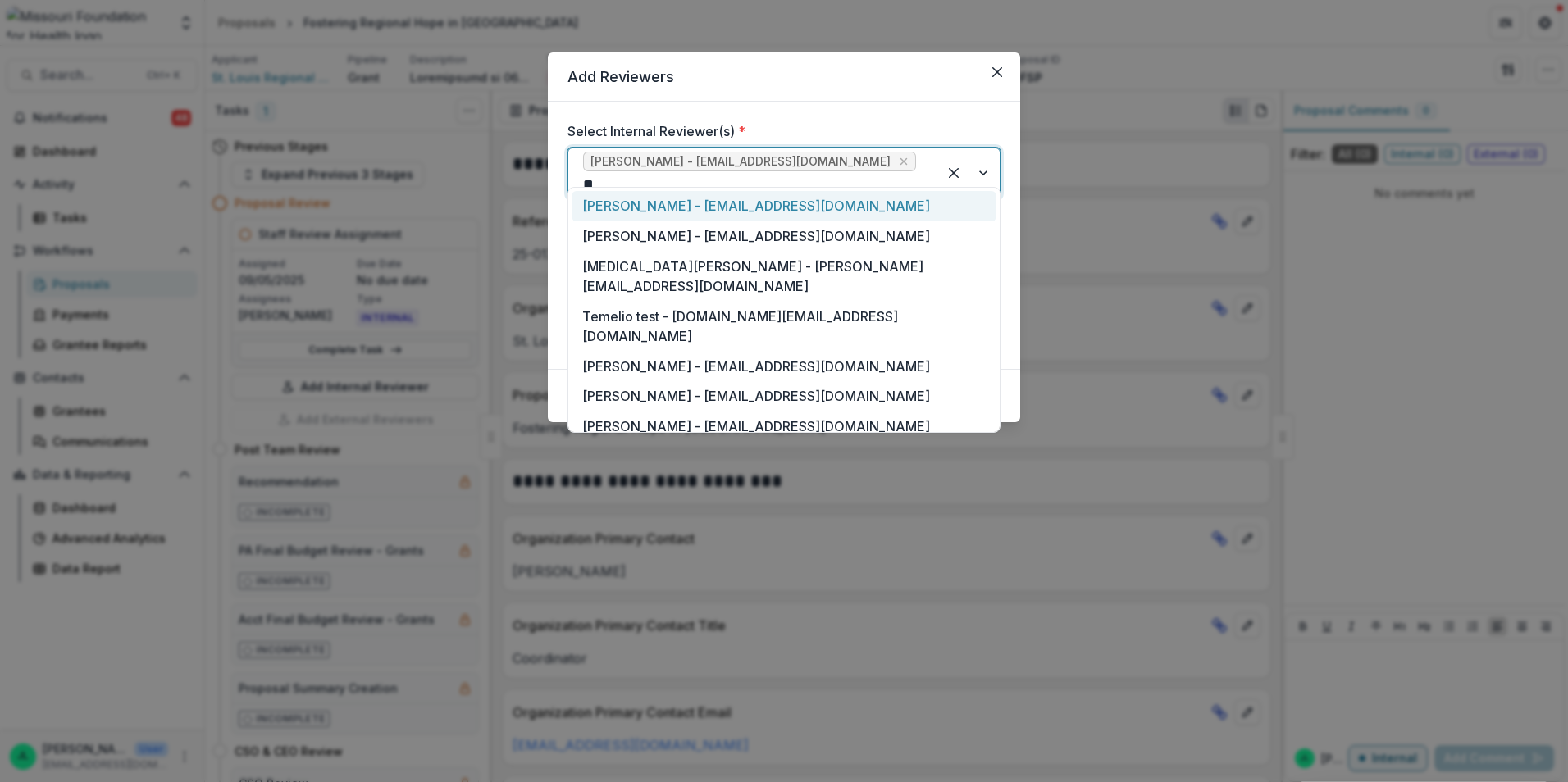
type input "***"
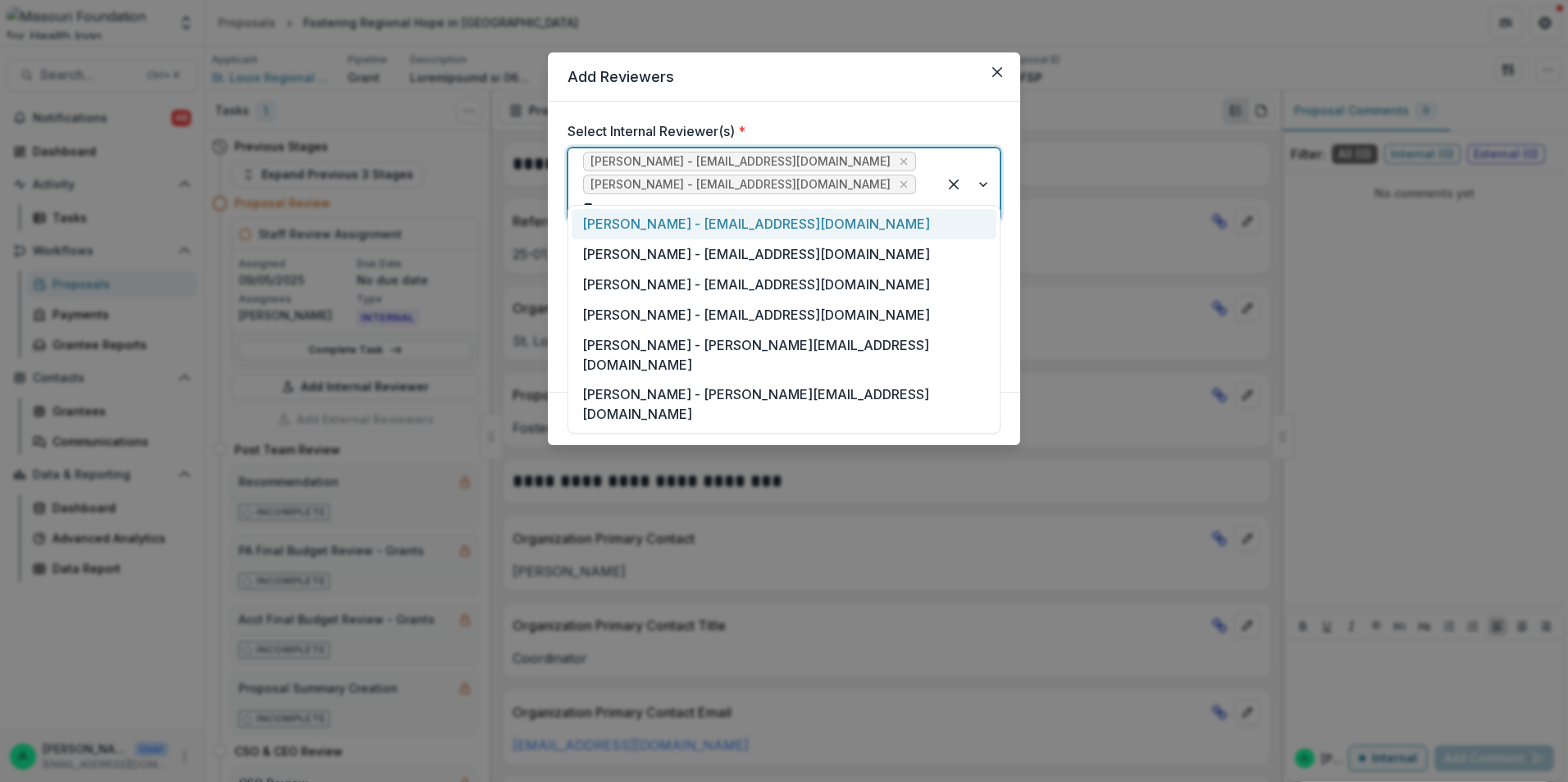
type input "***"
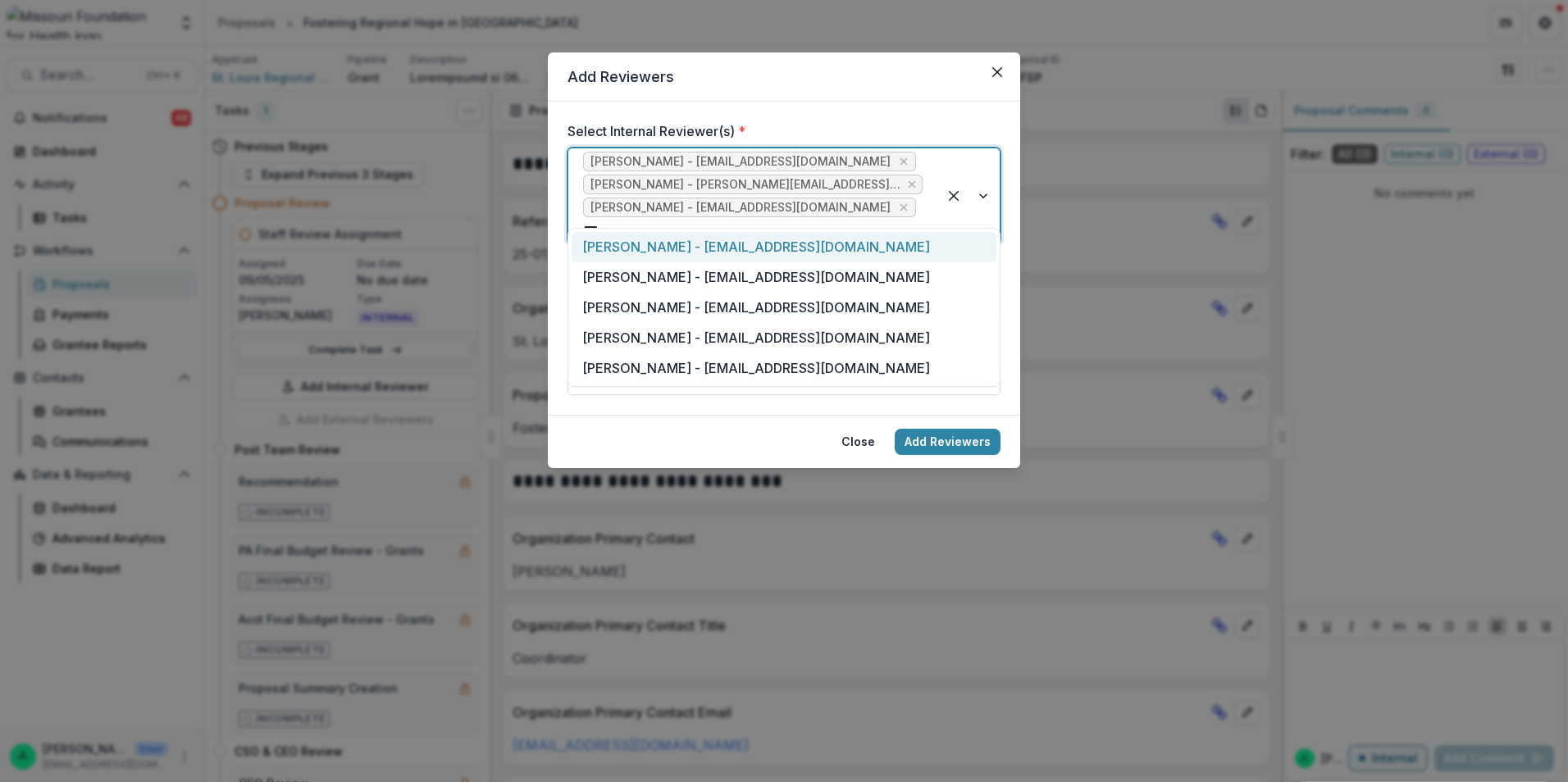
type input "****"
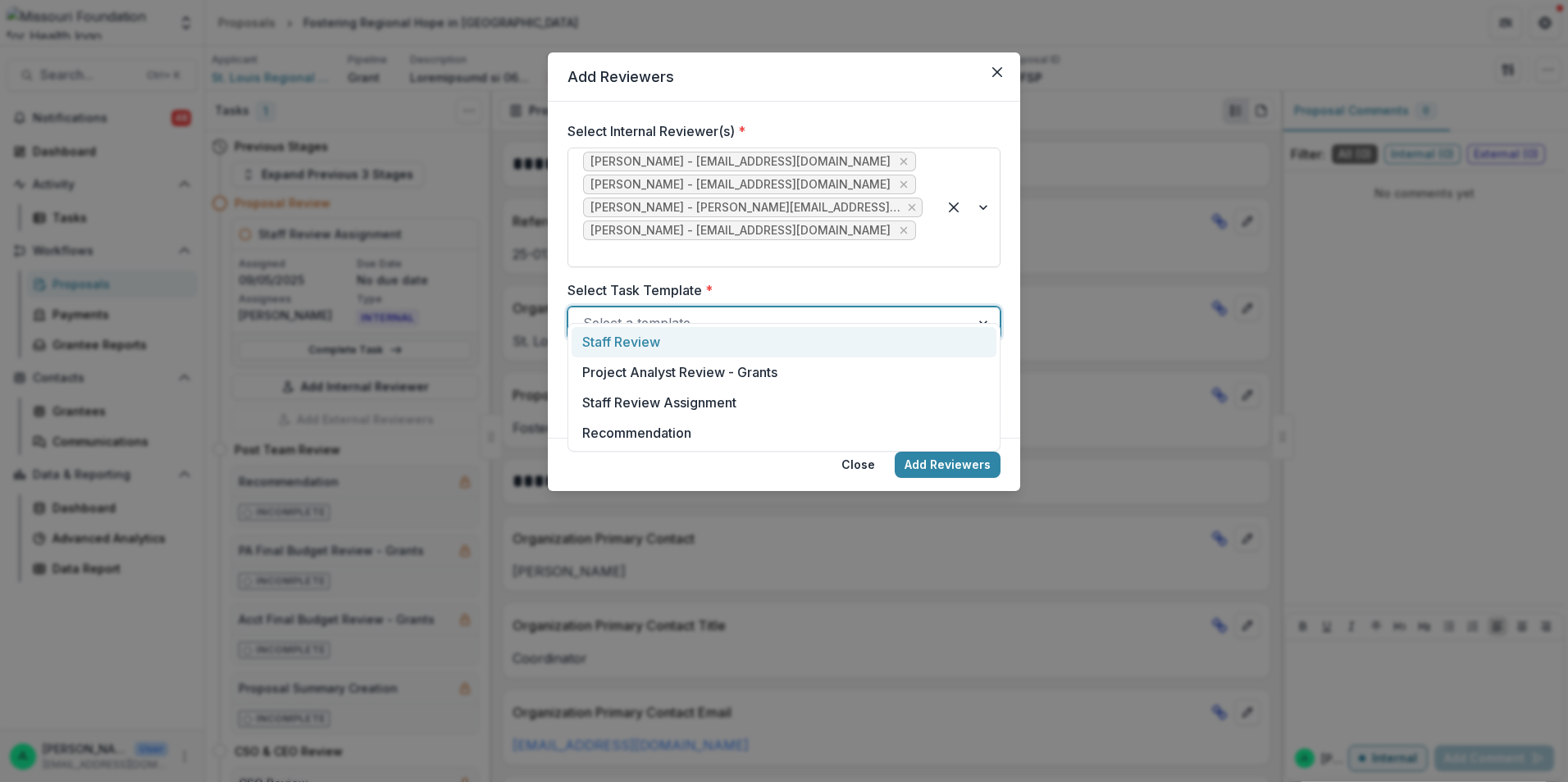
click at [633, 311] on div at bounding box center [769, 323] width 372 height 23
click at [646, 341] on div "Staff Review" at bounding box center [784, 342] width 425 height 30
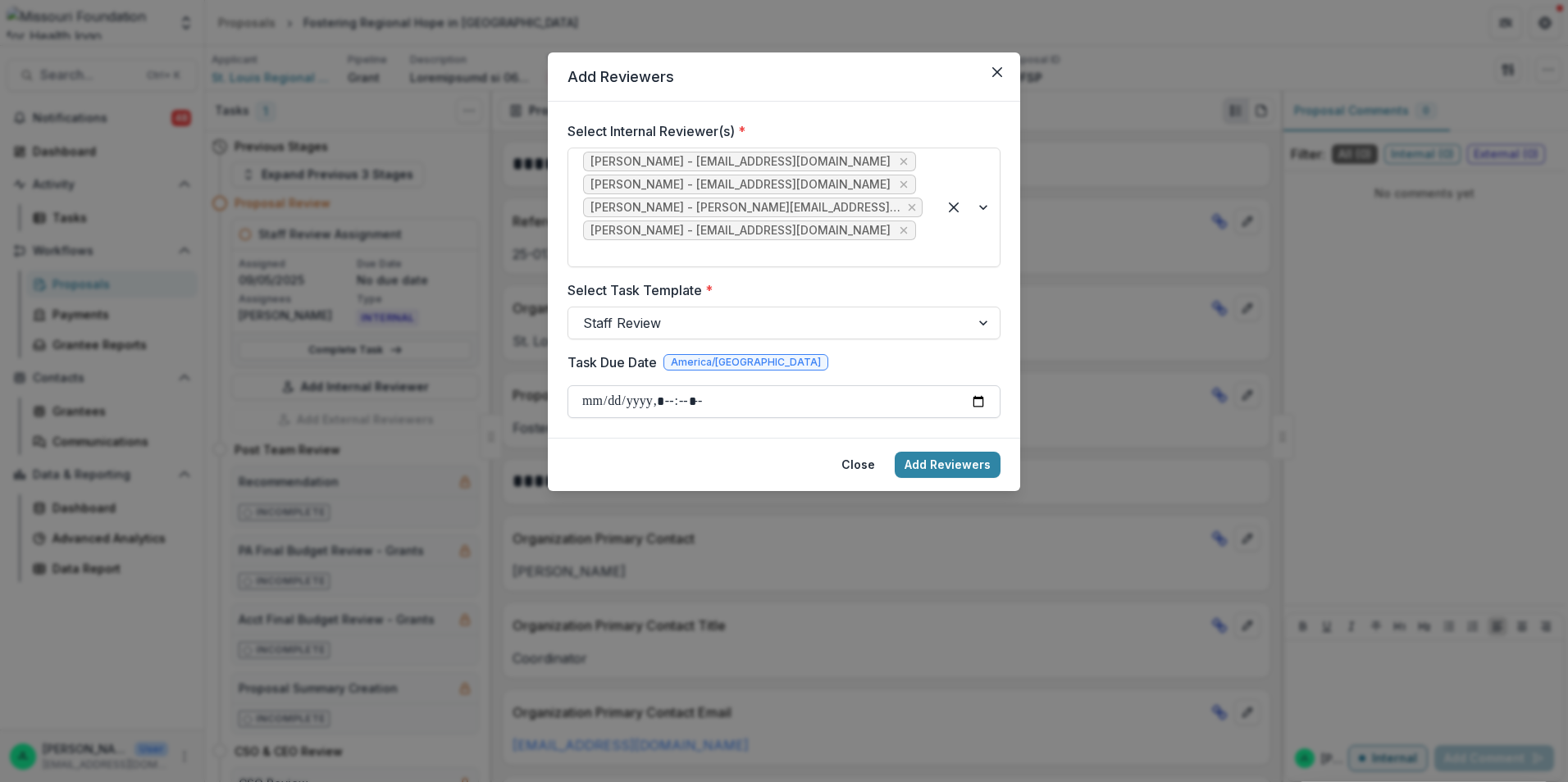
drag, startPoint x: 649, startPoint y: 369, endPoint x: 706, endPoint y: 382, distance: 58.5
click at [649, 385] on input "Task Due Date" at bounding box center [783, 401] width 433 height 33
click at [977, 385] on input "Task Due Date" at bounding box center [783, 401] width 433 height 33
type input "**********"
click at [963, 452] on button "Add Reviewers" at bounding box center [947, 465] width 106 height 26
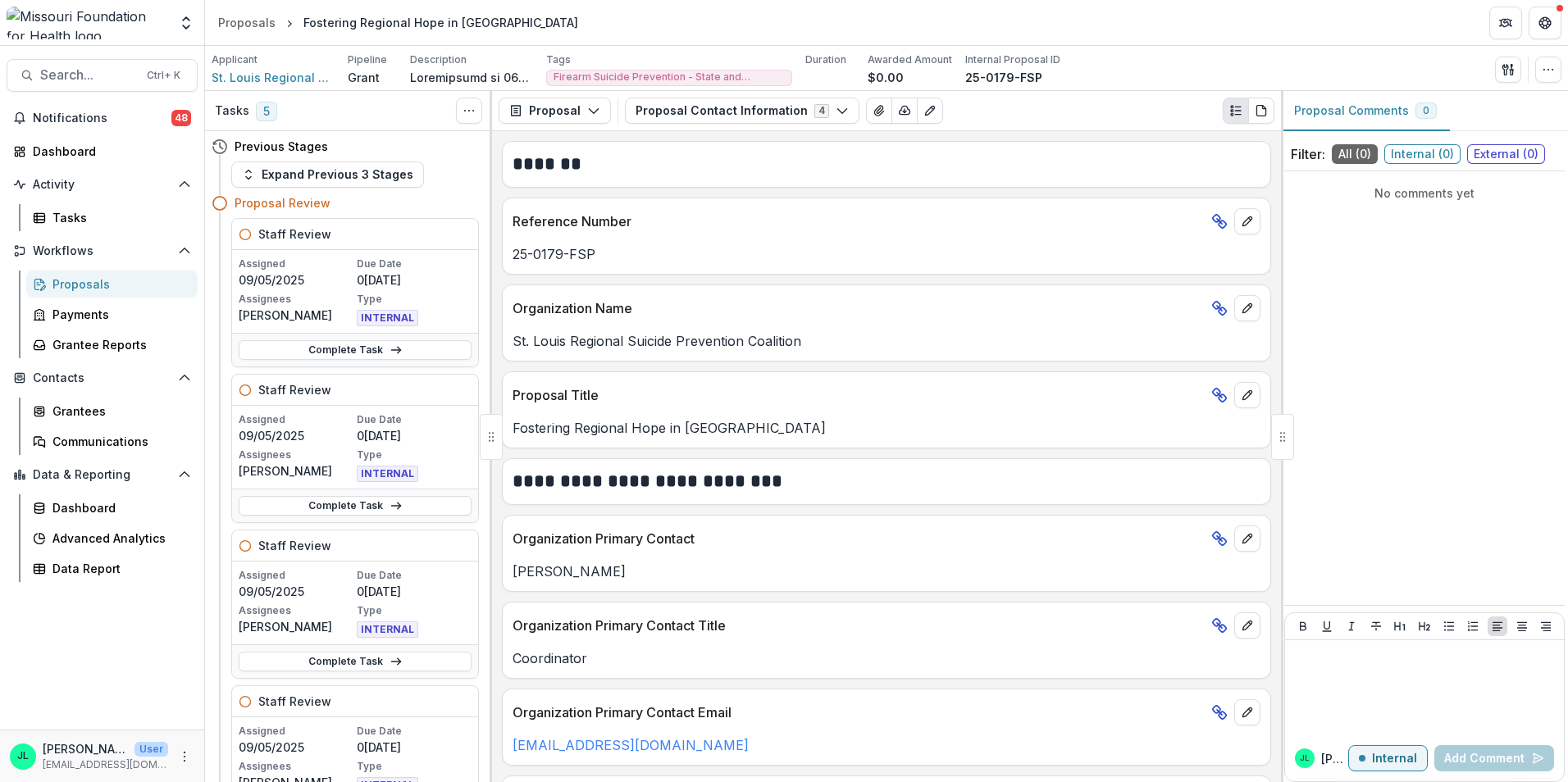
click at [1111, 47] on div "Applicant St. Louis Regional Suicide Prevention Coalition Pipeline Grant Descri…" at bounding box center [886, 68] width 1363 height 45
click at [69, 216] on div "Tasks" at bounding box center [118, 217] width 132 height 17
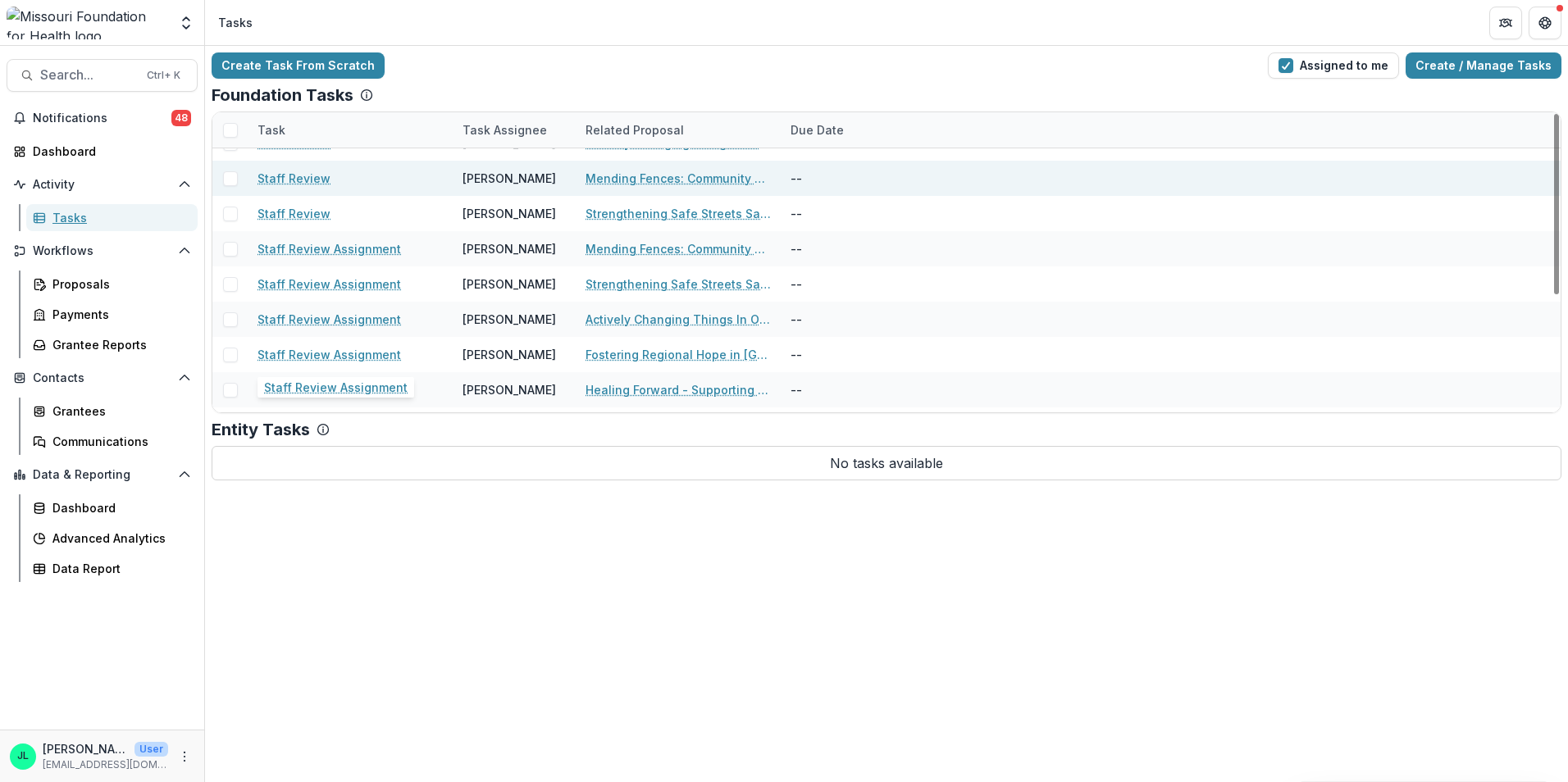
scroll to position [195, 0]
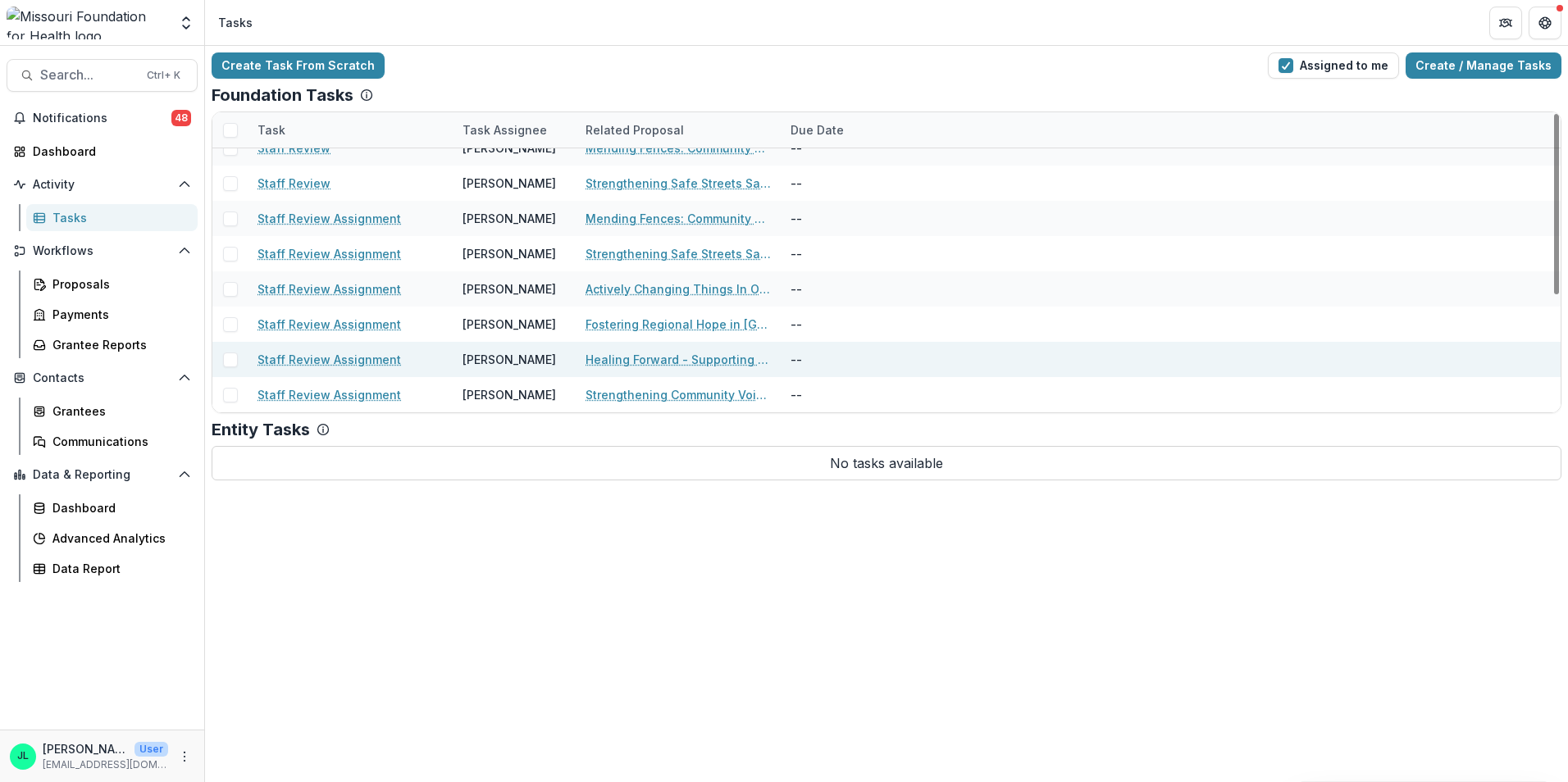
click at [337, 362] on link "Staff Review Assignment" at bounding box center [328, 359] width 143 height 17
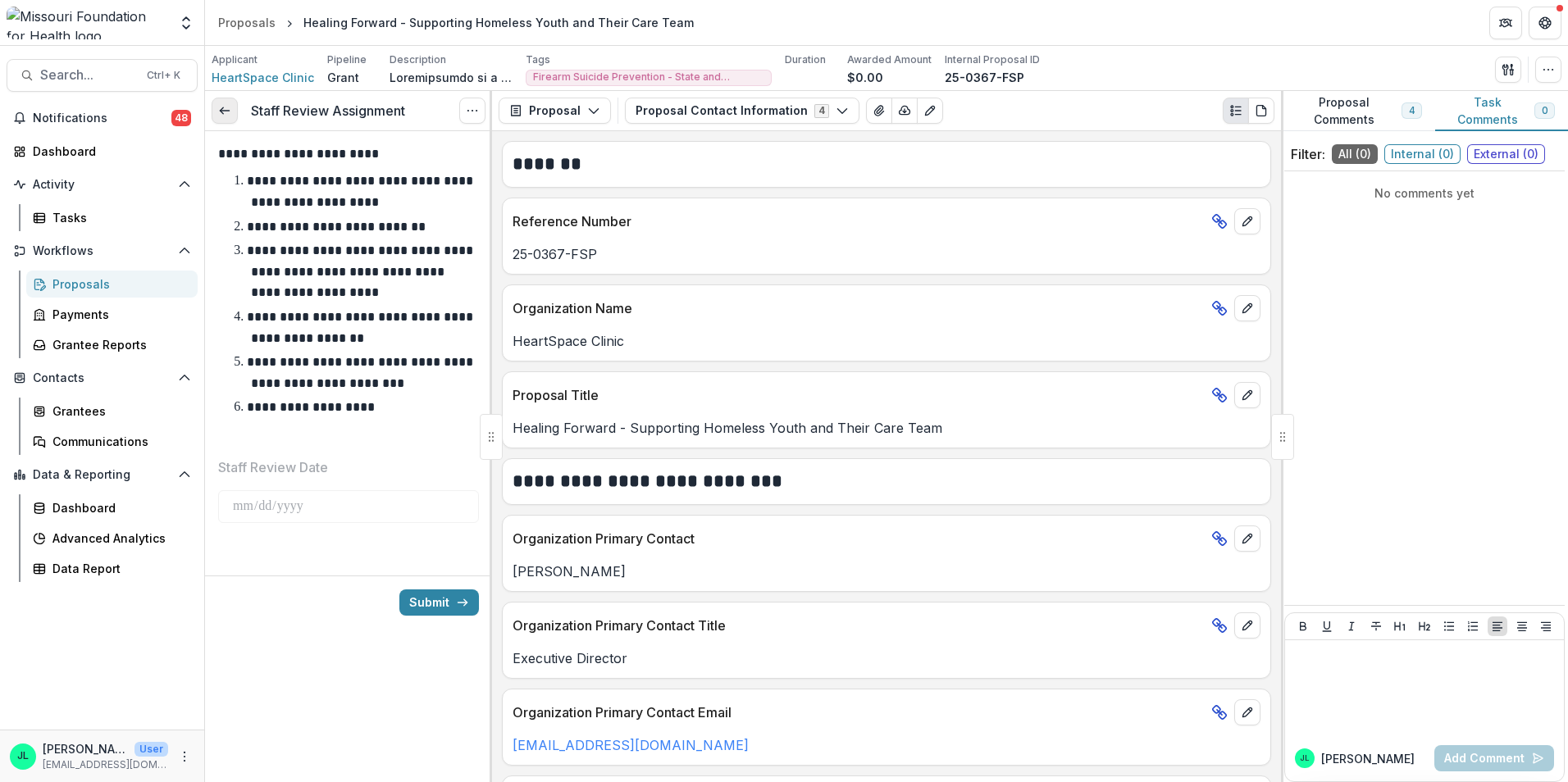
click at [225, 107] on icon at bounding box center [225, 110] width 13 height 13
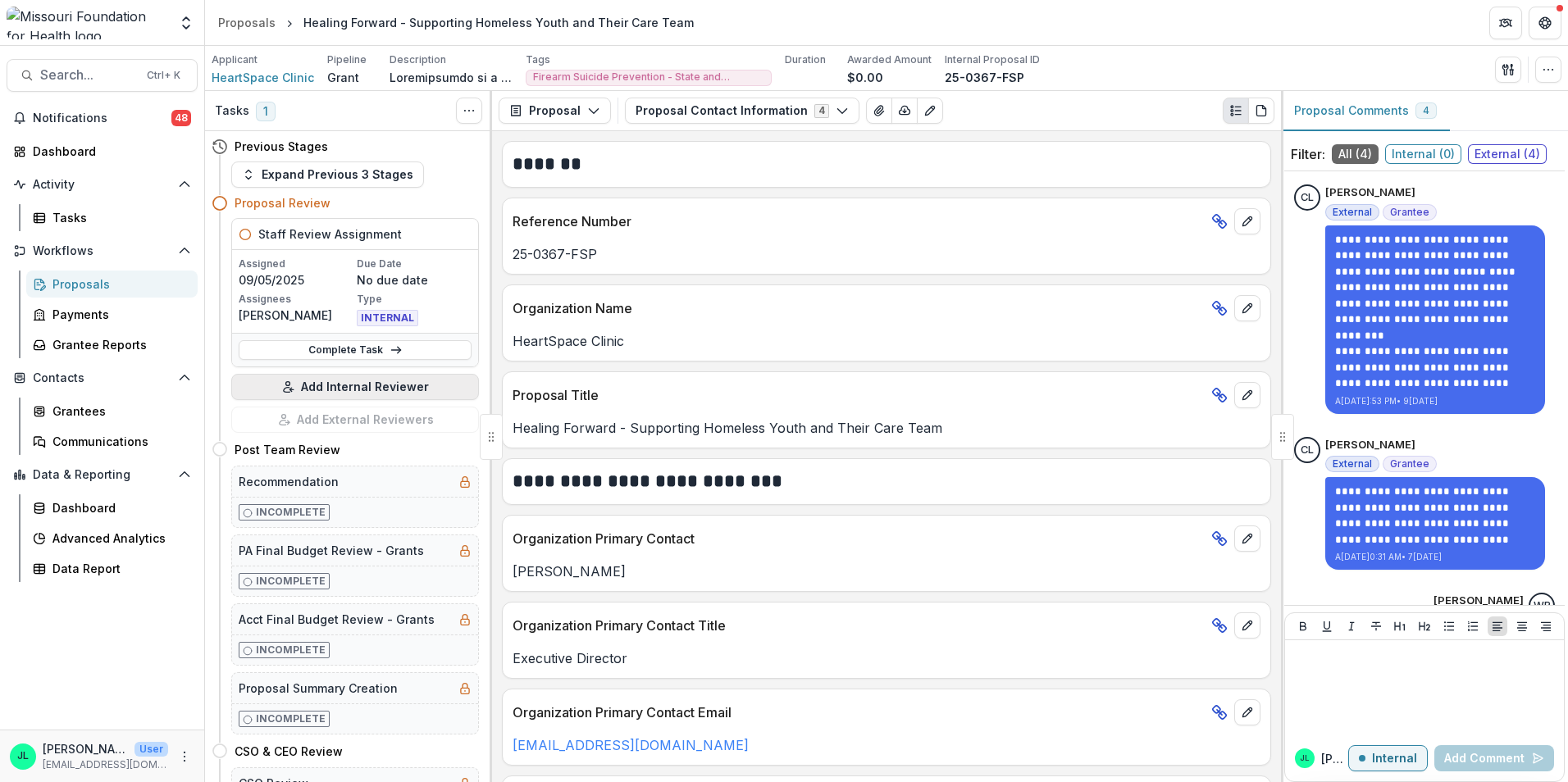
click at [355, 385] on button "Add Internal Reviewer" at bounding box center [355, 387] width 248 height 26
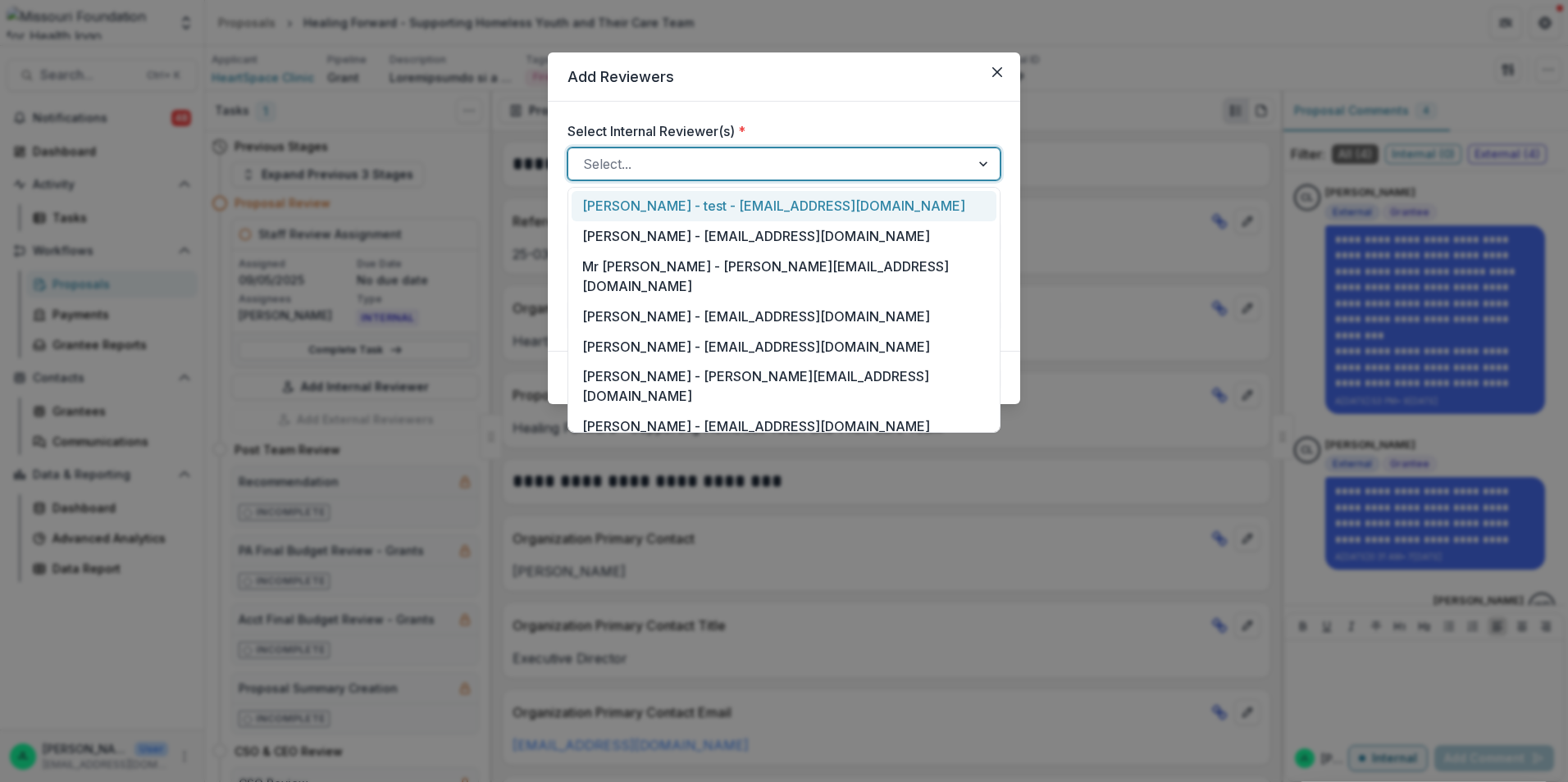
click at [733, 163] on div at bounding box center [769, 164] width 372 height 23
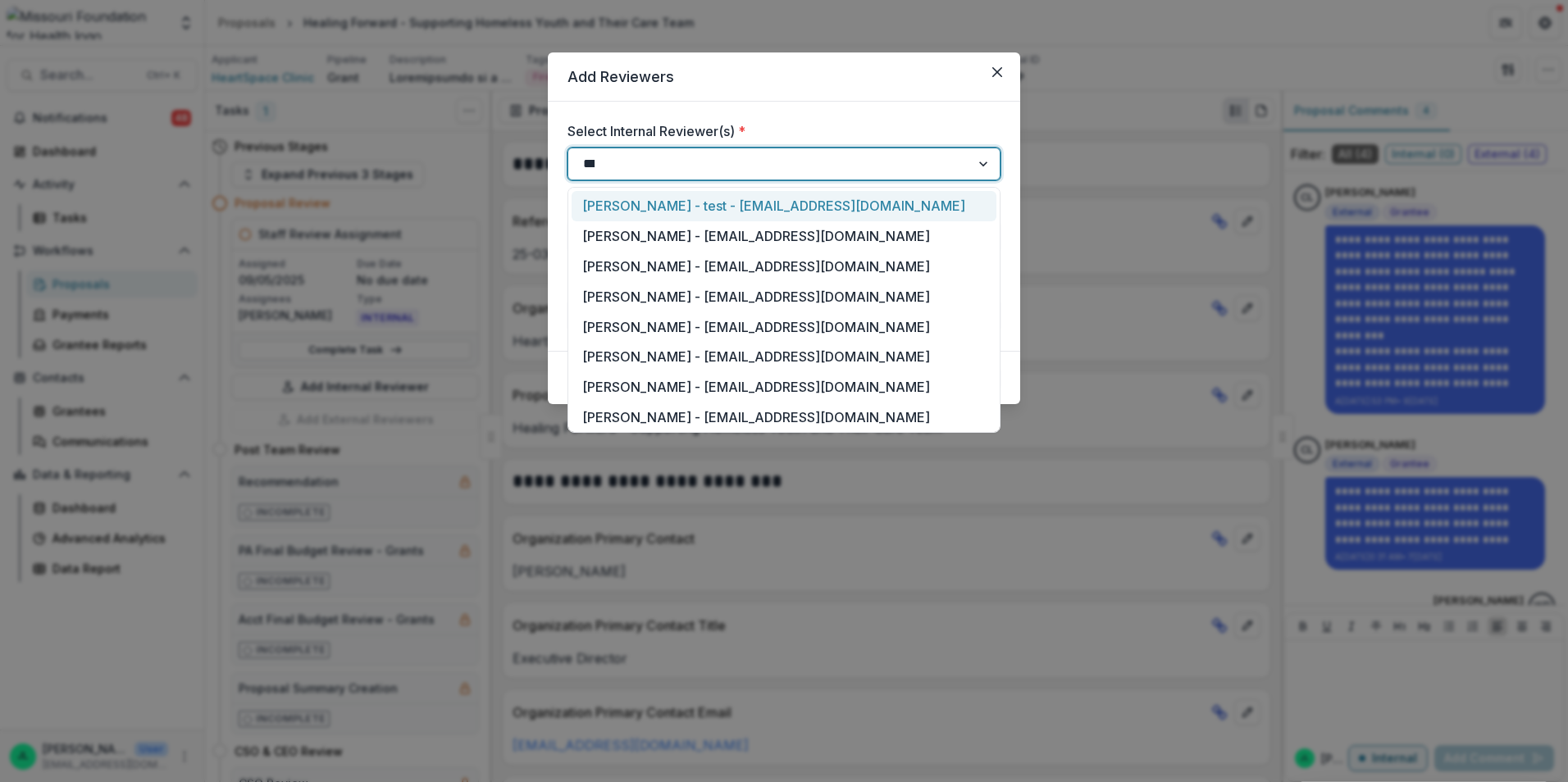
type input "****"
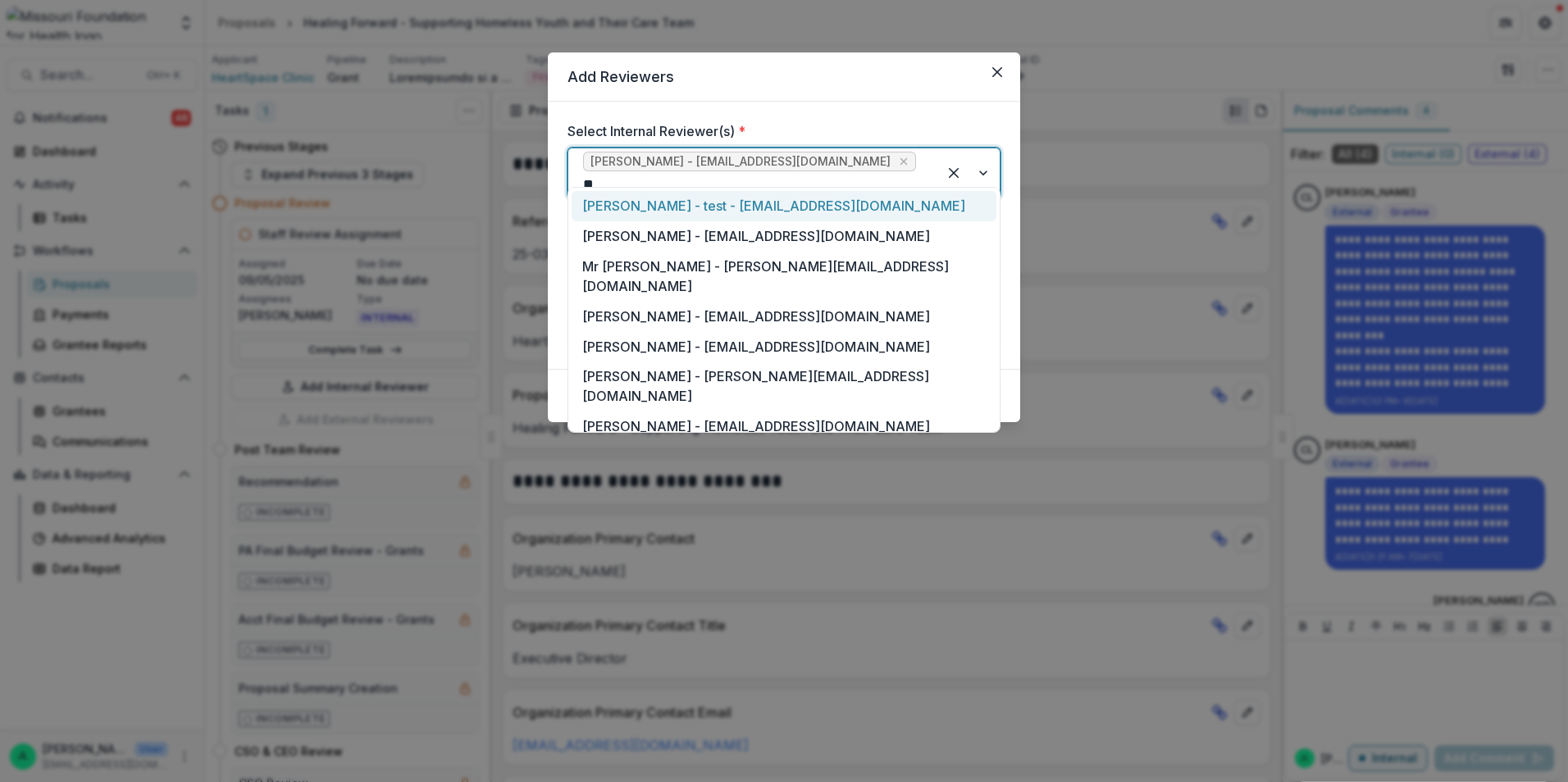
type input "***"
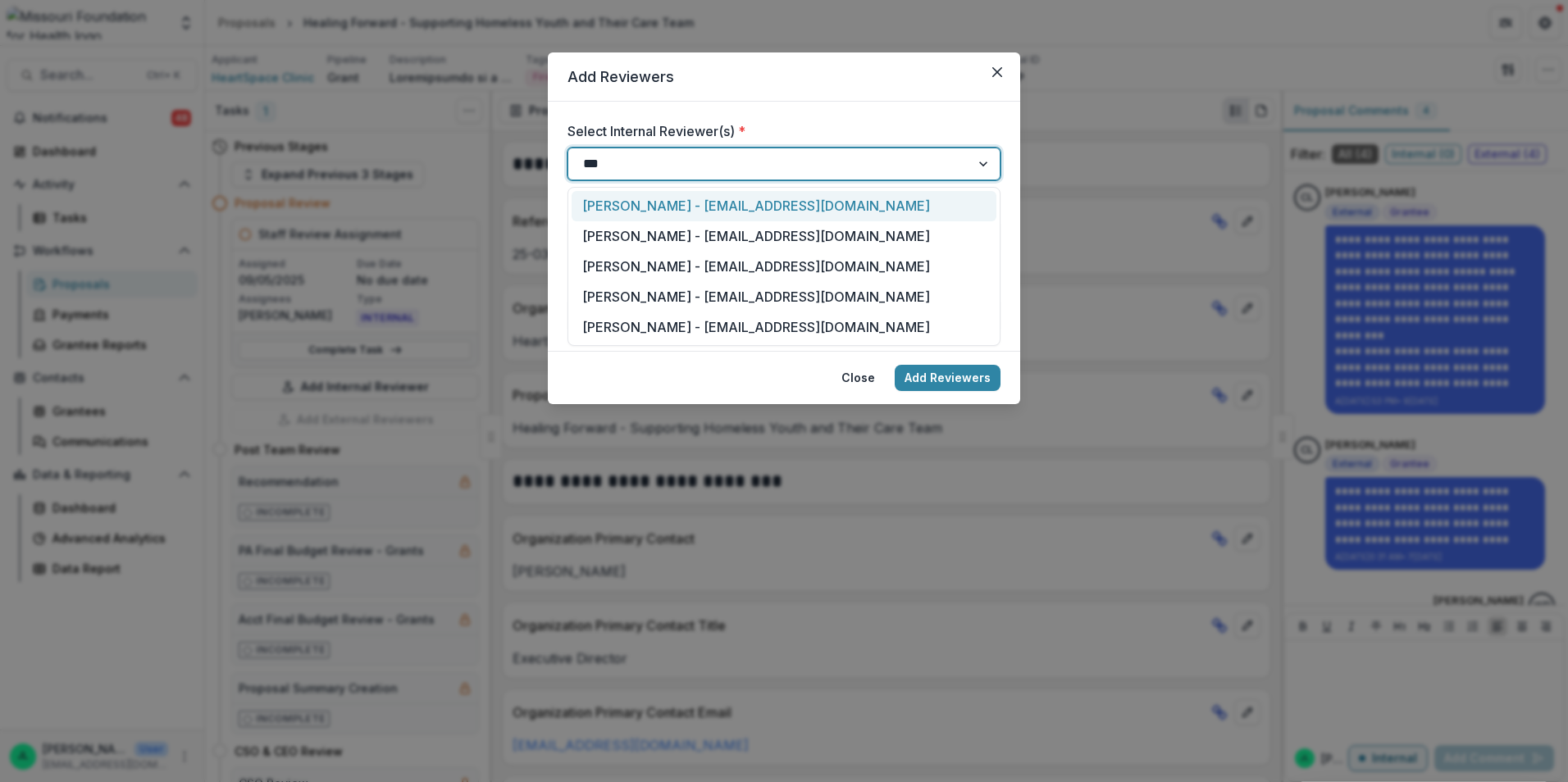
type input "****"
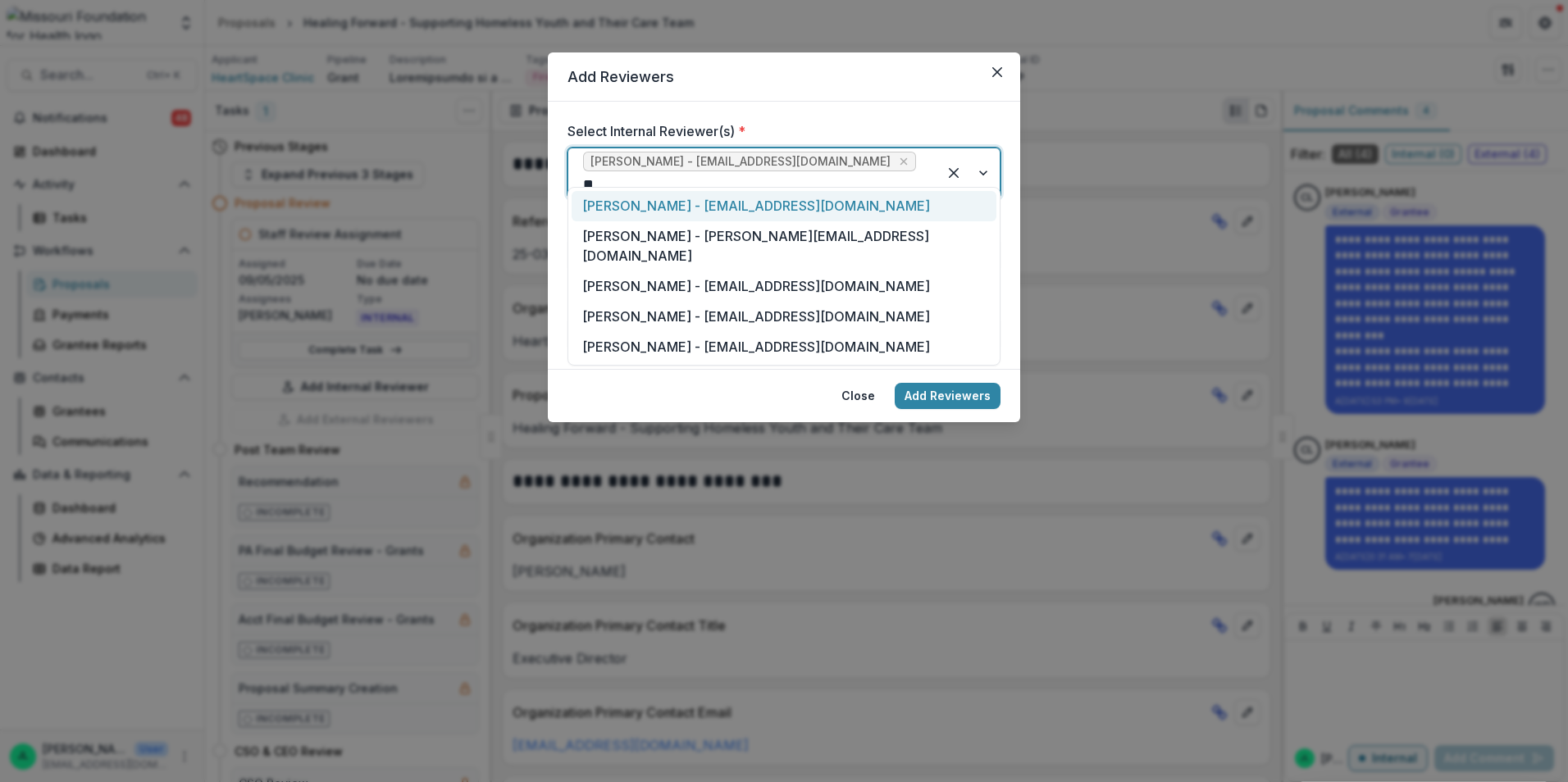
type input "***"
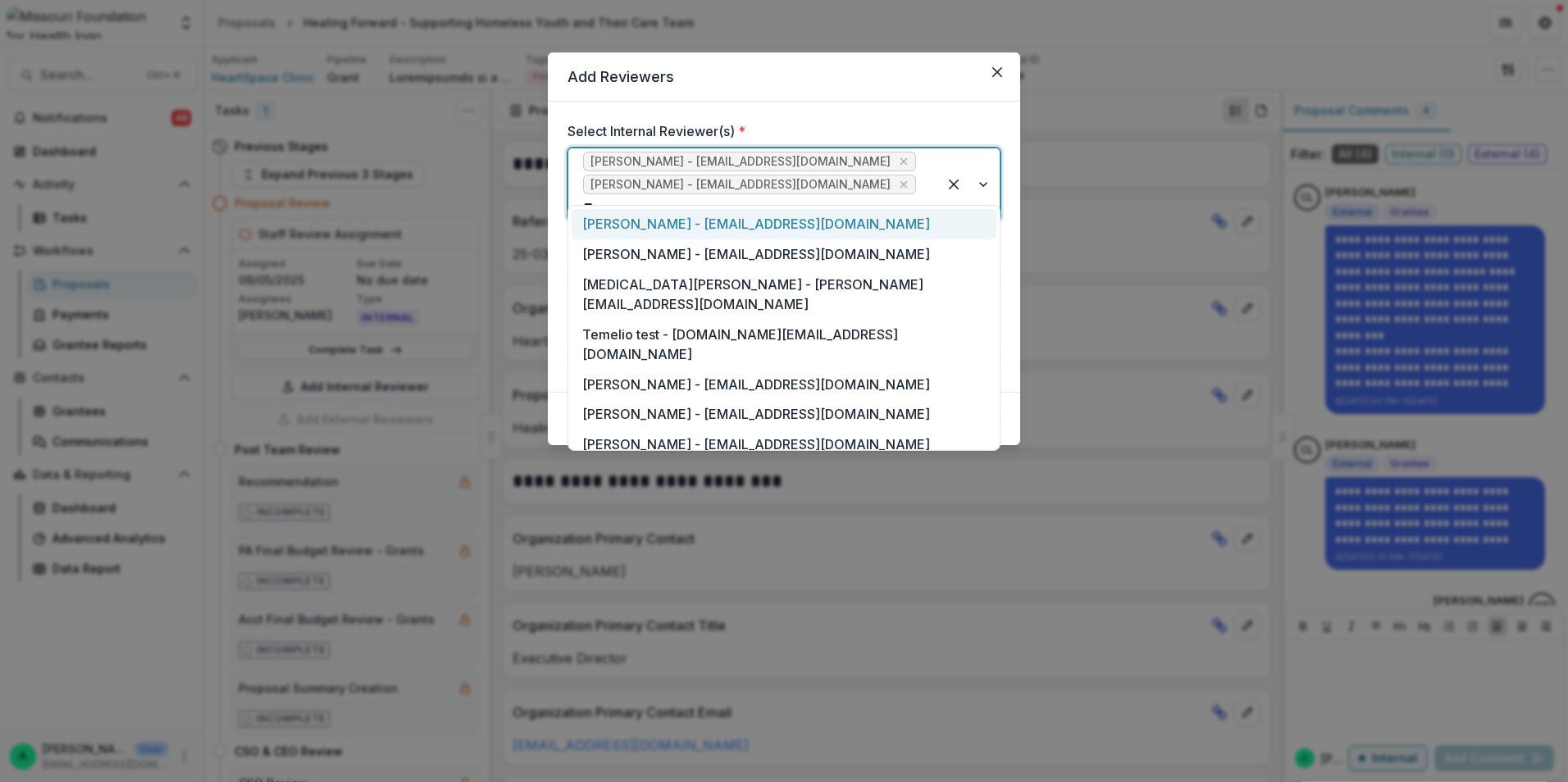
type input "***"
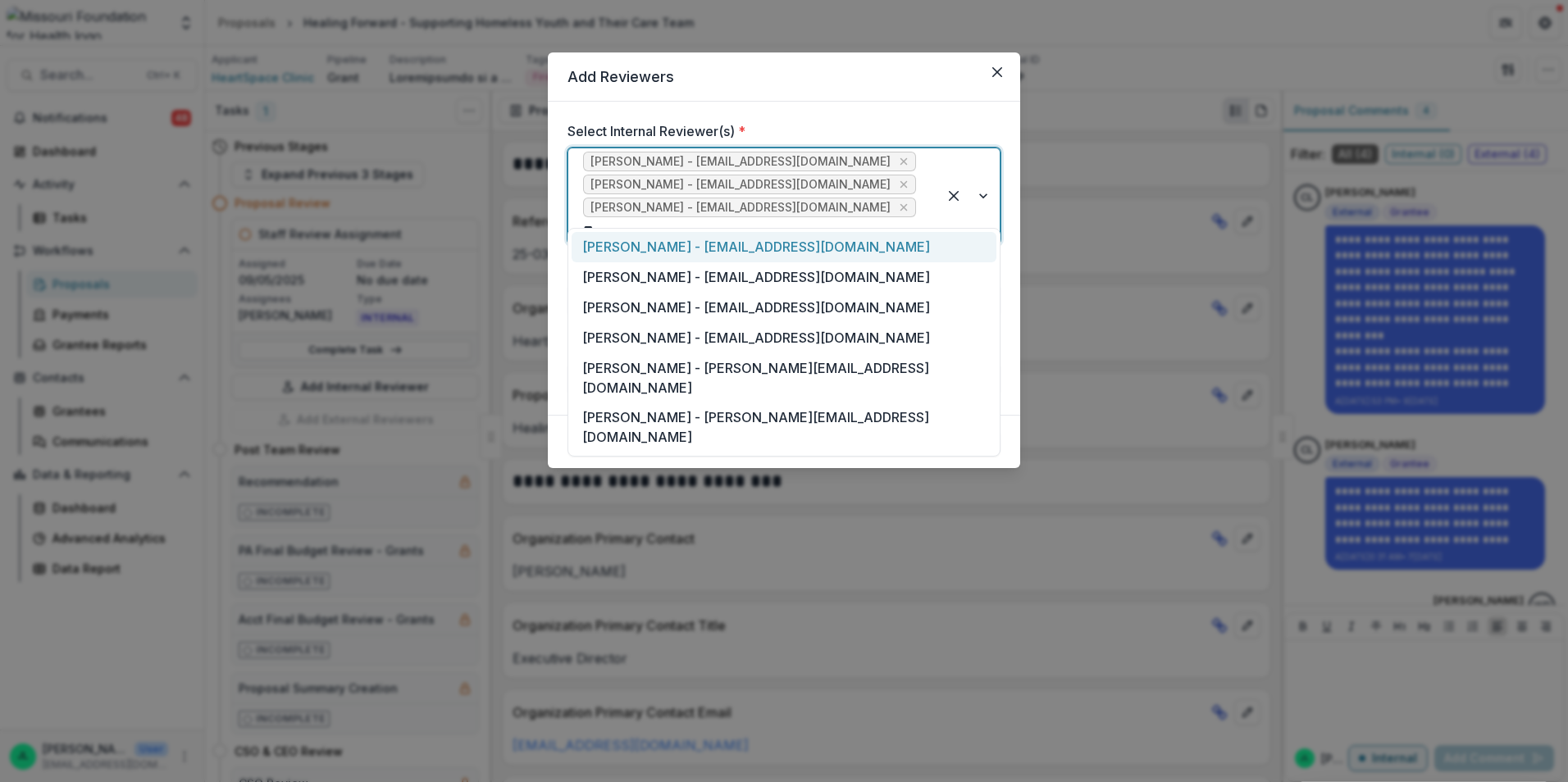
type input "***"
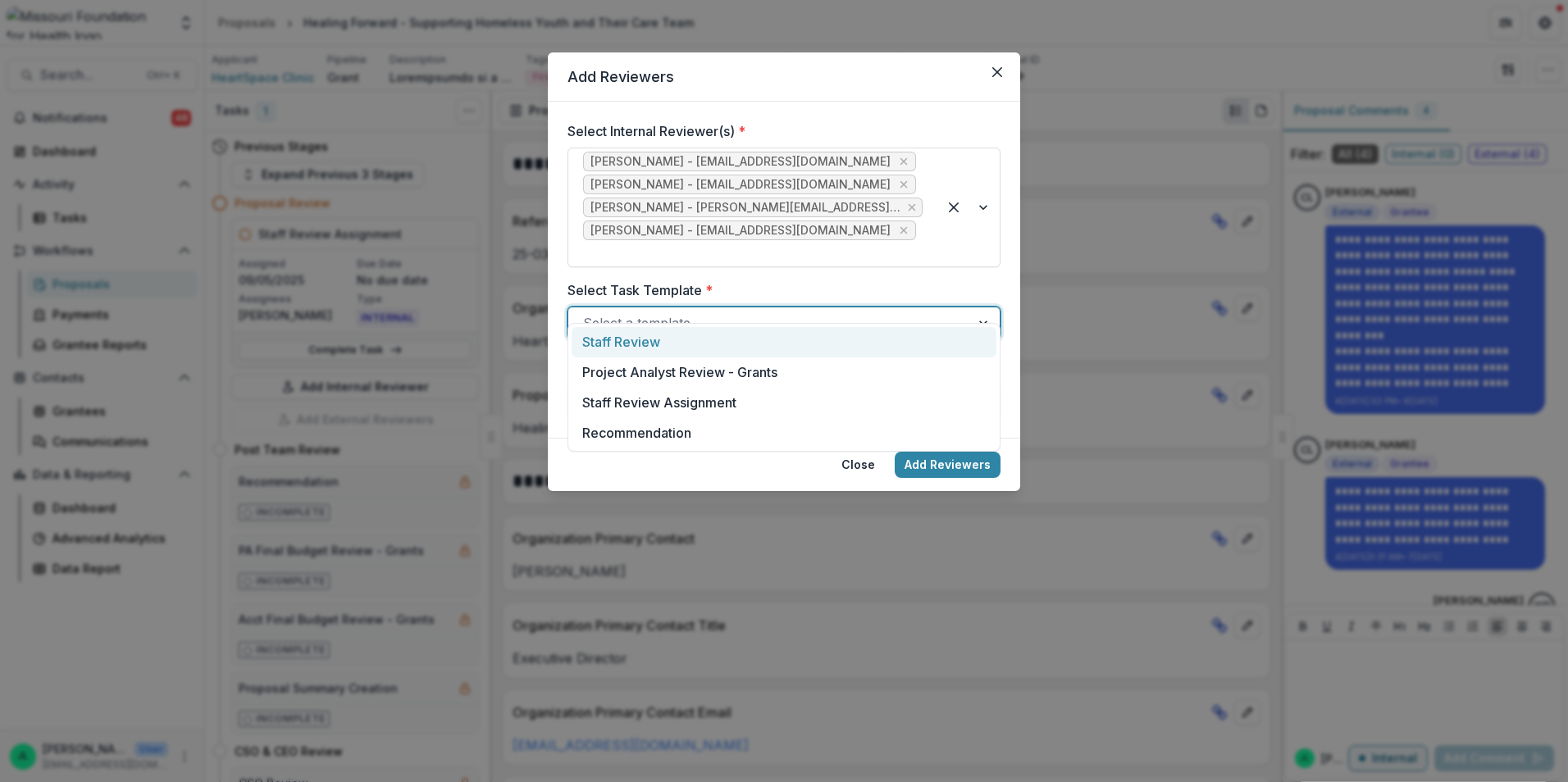
click at [690, 311] on div at bounding box center [769, 323] width 372 height 23
click at [673, 350] on div "Staff Review" at bounding box center [784, 342] width 425 height 30
click at [678, 385] on input "Task Due Date" at bounding box center [783, 401] width 433 height 33
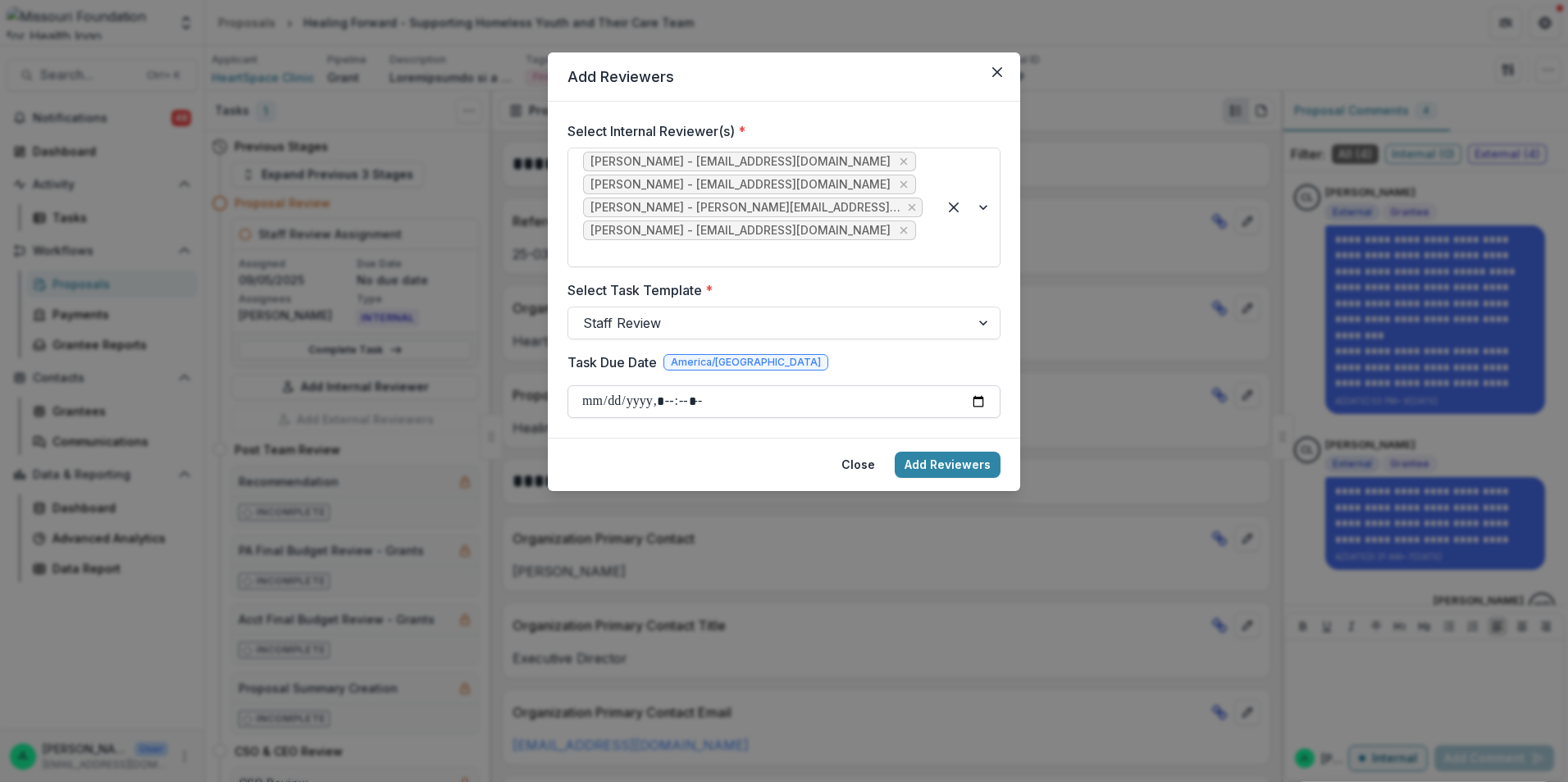
click at [980, 385] on input "Task Due Date" at bounding box center [783, 401] width 433 height 33
type input "**********"
click at [916, 452] on button "Add Reviewers" at bounding box center [947, 465] width 106 height 26
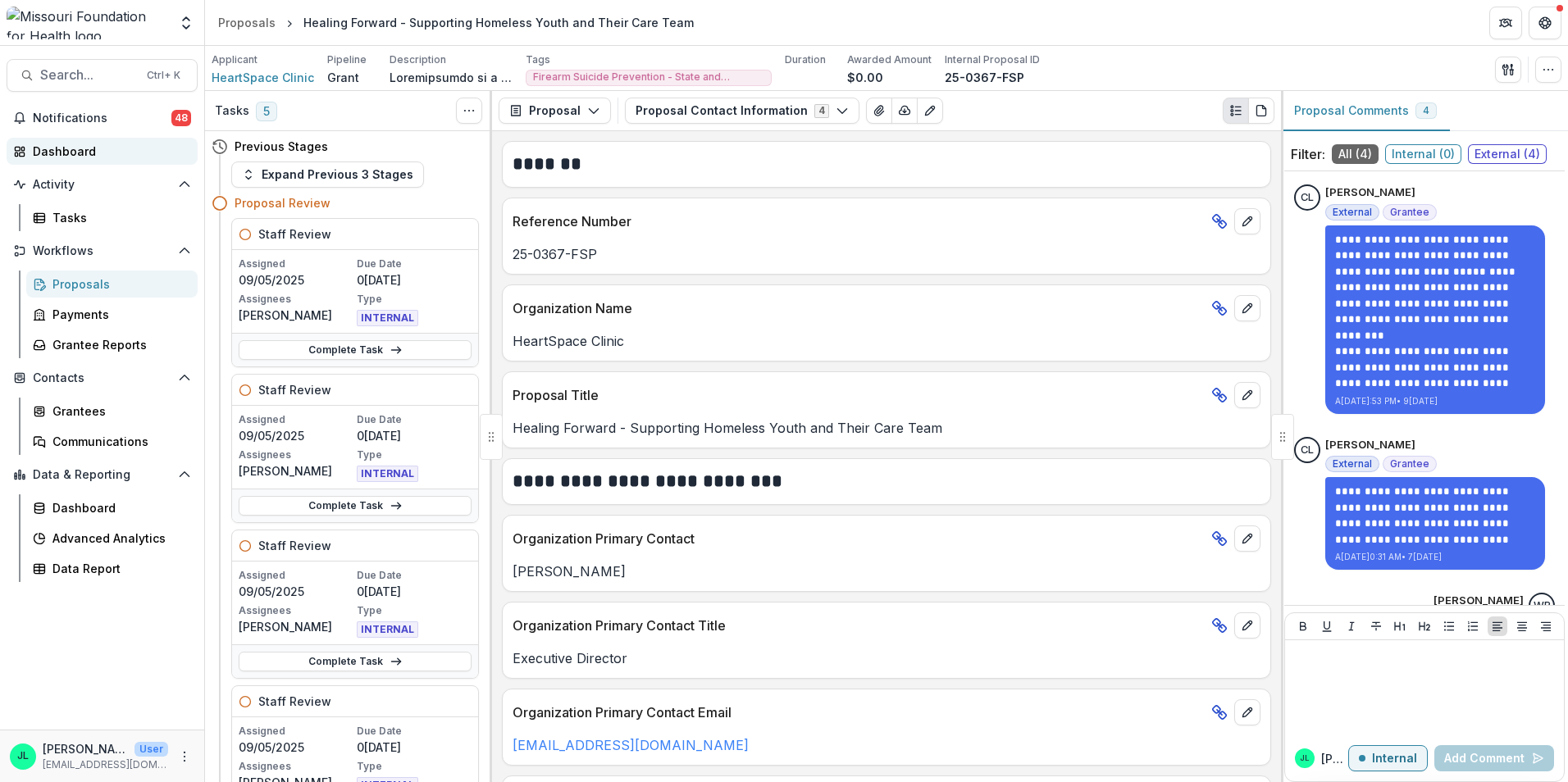
click at [75, 156] on div "Dashboard" at bounding box center [109, 151] width 152 height 17
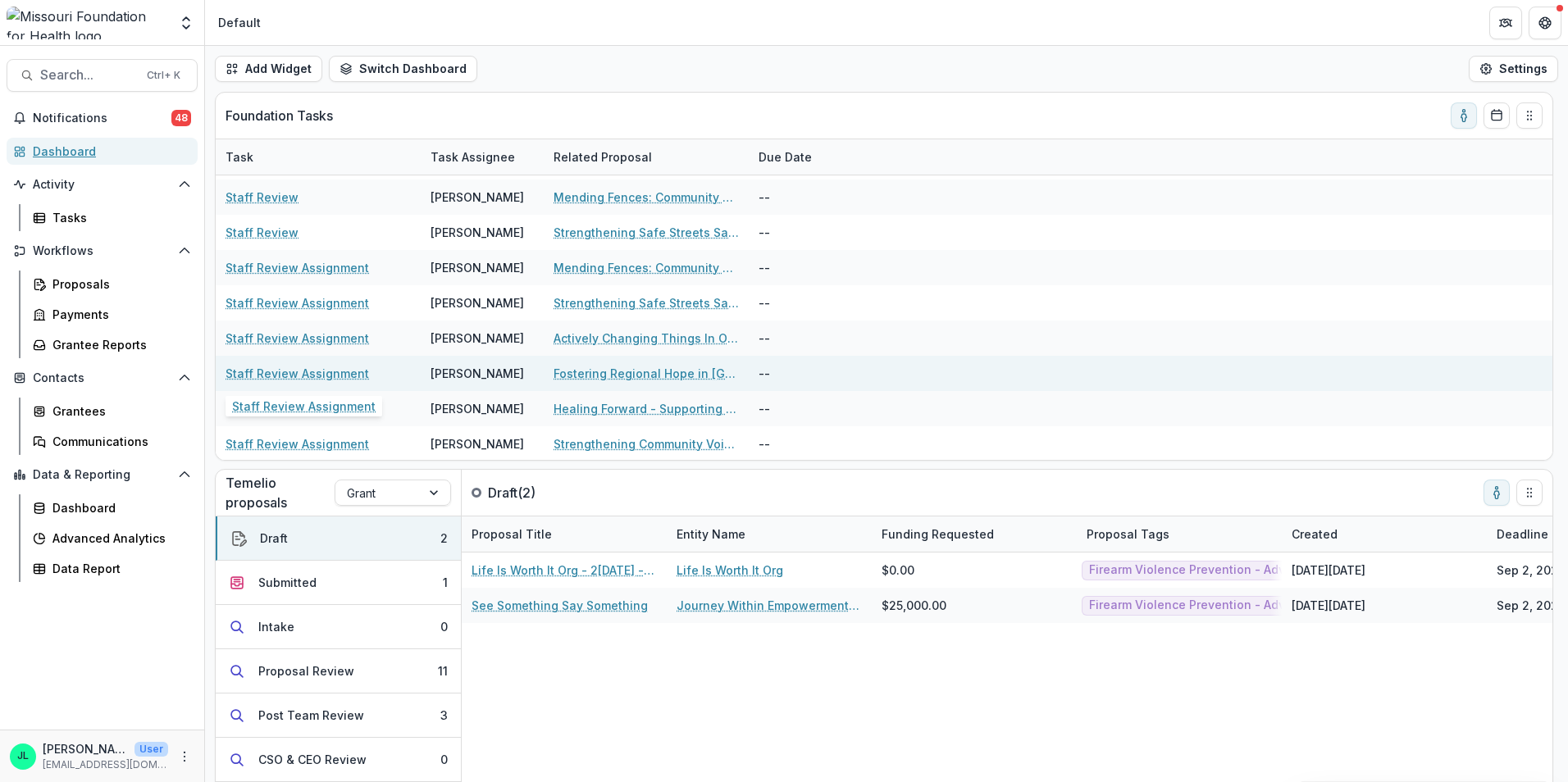
scroll to position [174, 0]
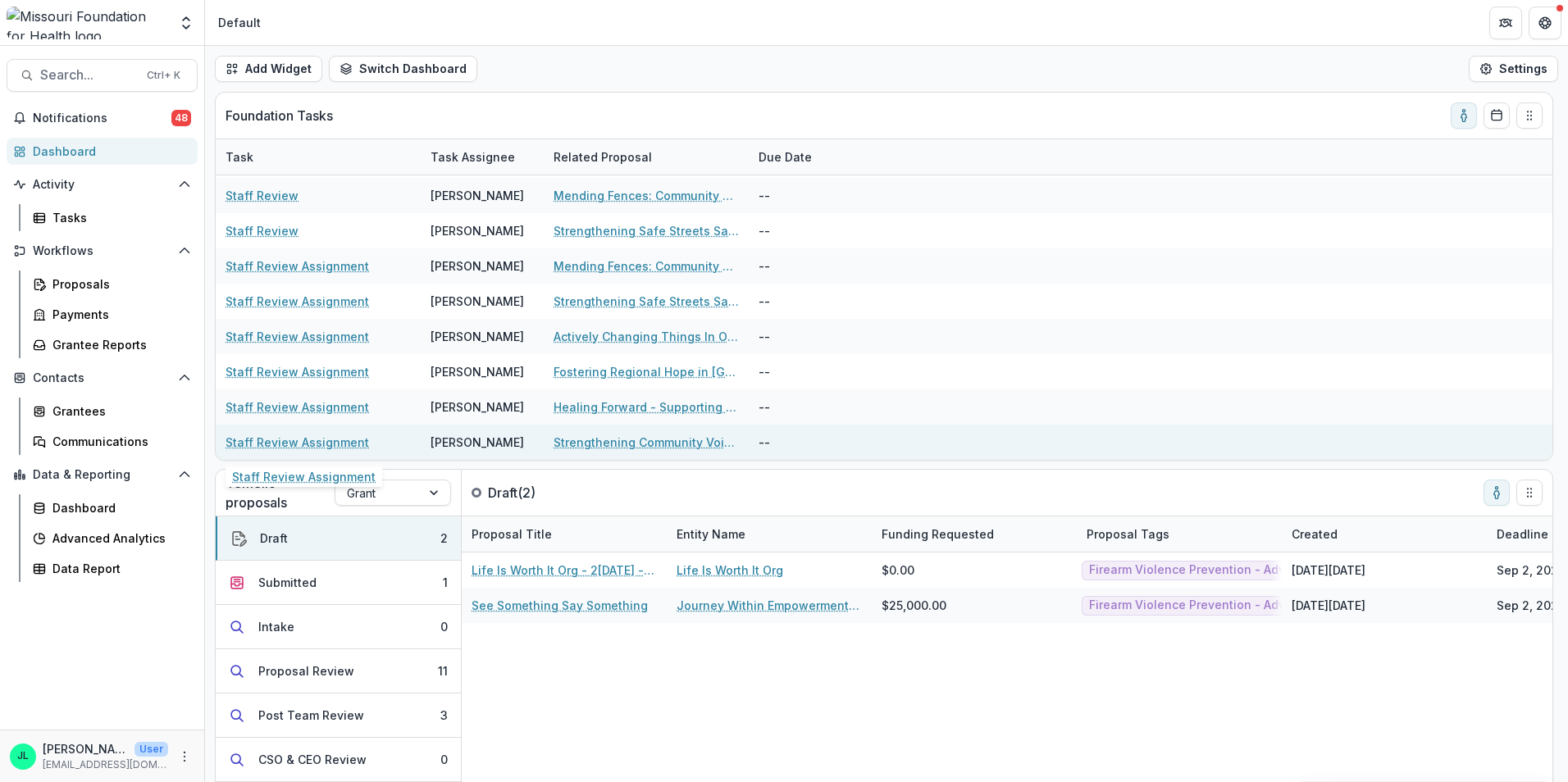
click at [285, 441] on link "Staff Review Assignment" at bounding box center [297, 442] width 143 height 17
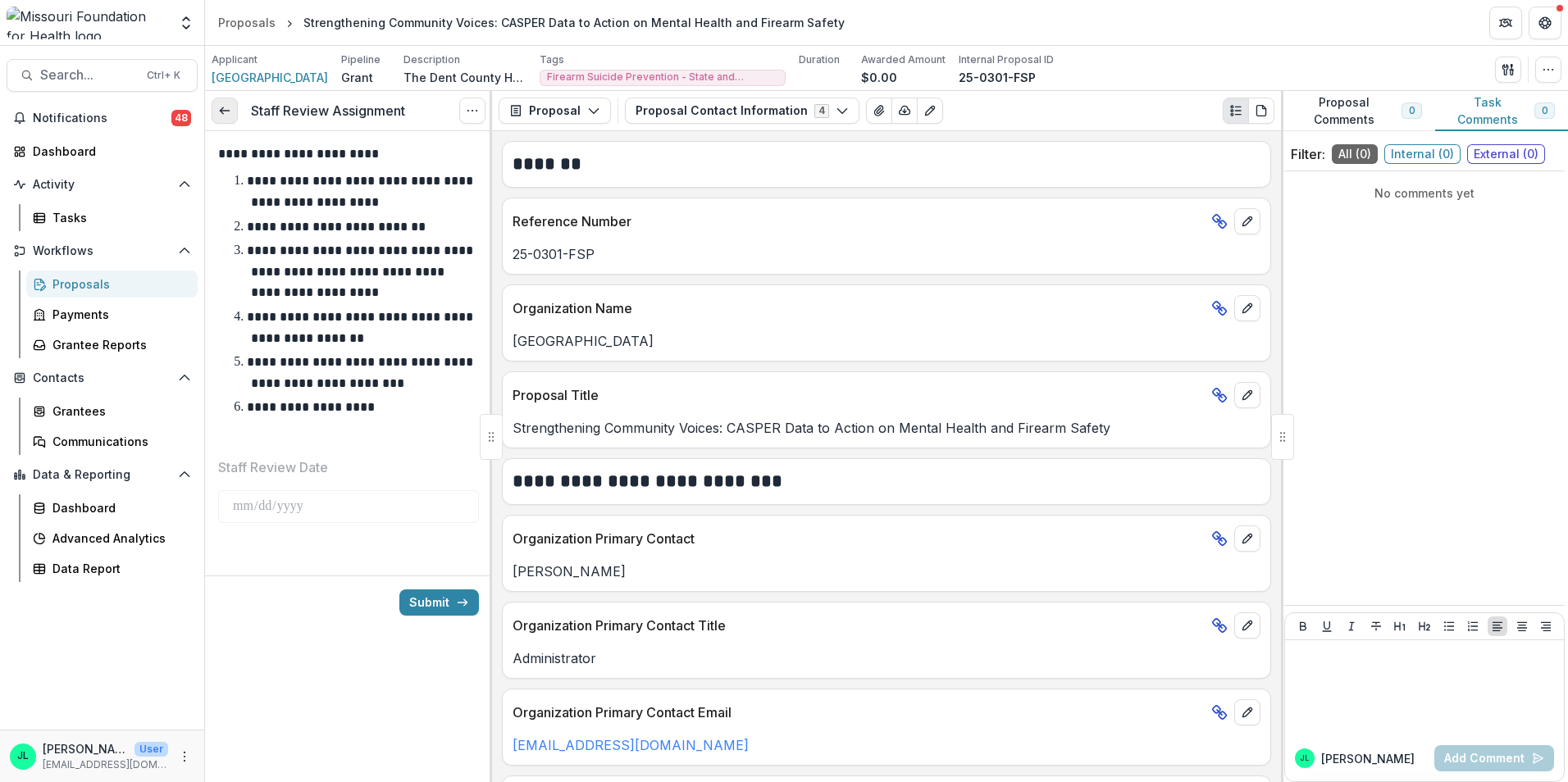
click at [231, 110] on link at bounding box center [225, 110] width 26 height 26
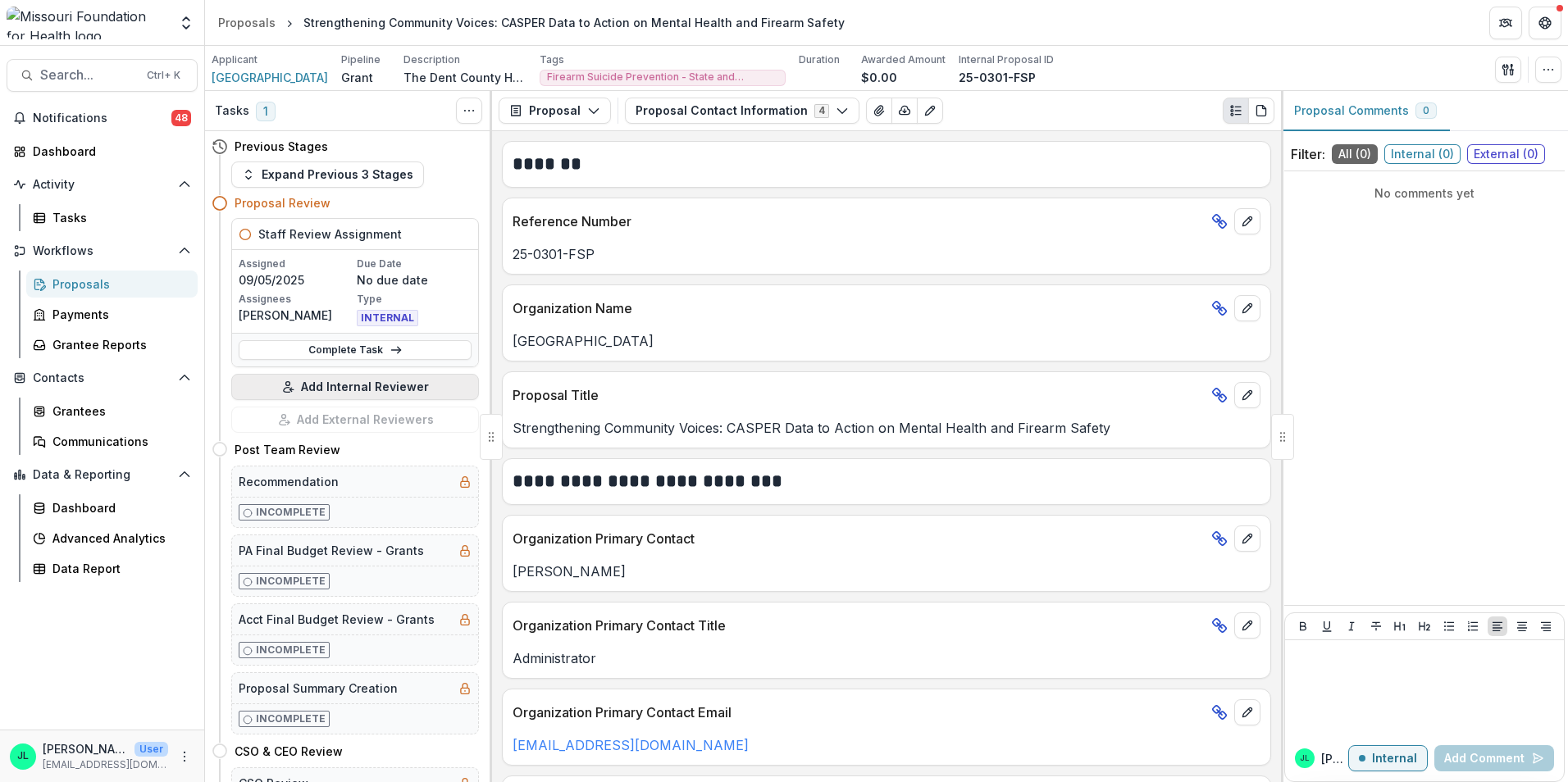
click at [356, 387] on button "Add Internal Reviewer" at bounding box center [355, 387] width 248 height 26
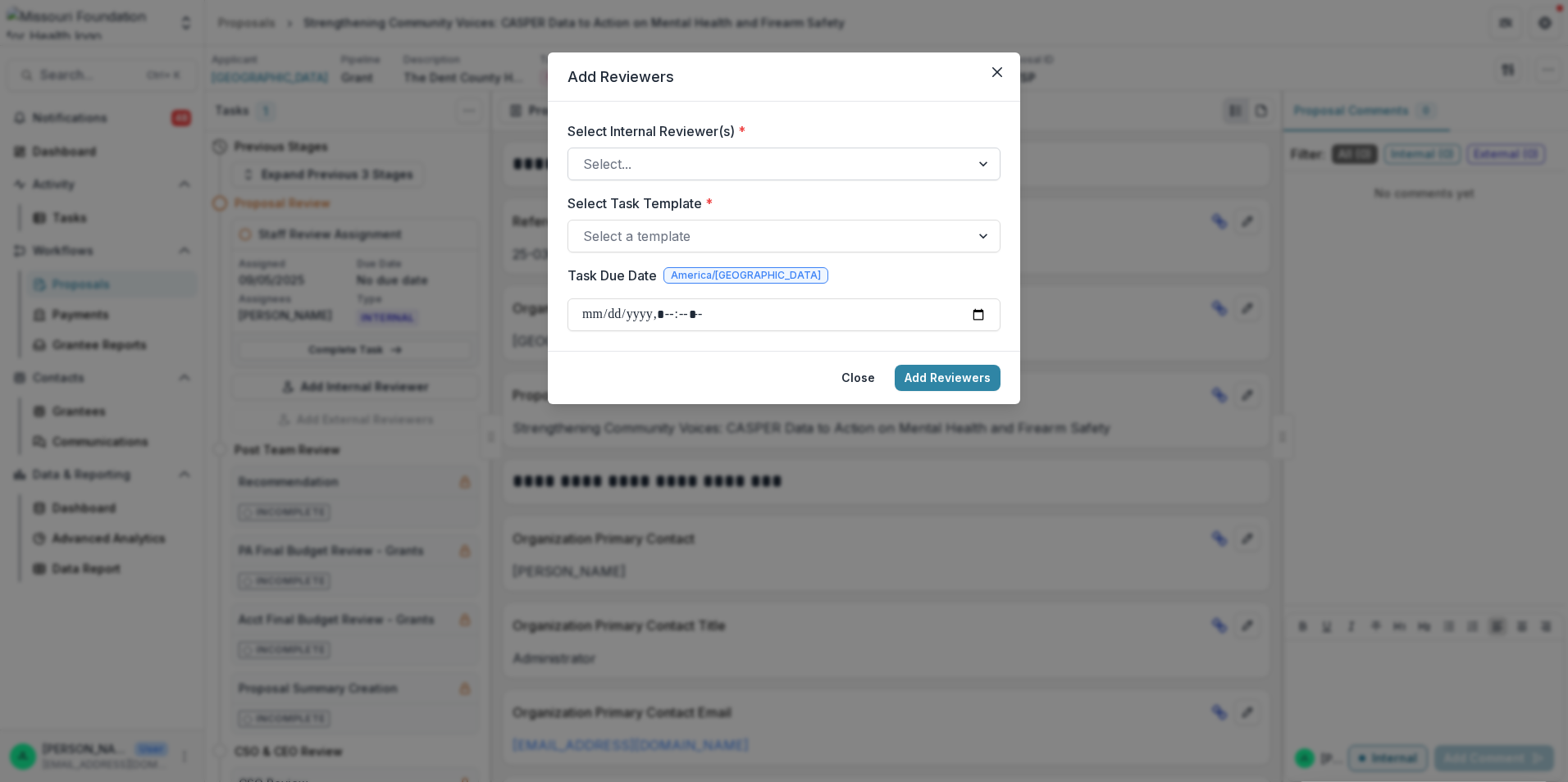
click at [666, 167] on div at bounding box center [769, 164] width 372 height 23
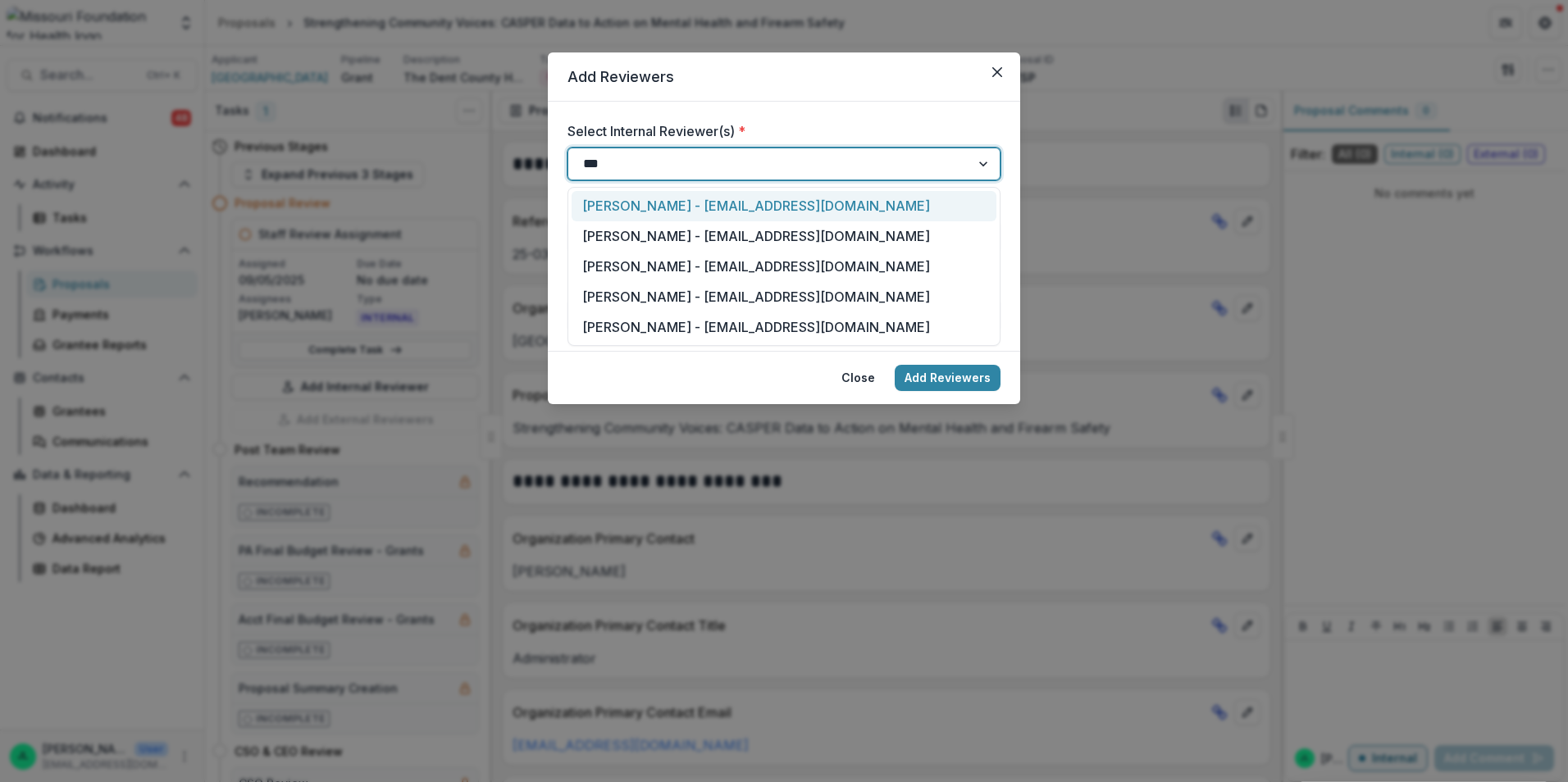
type input "****"
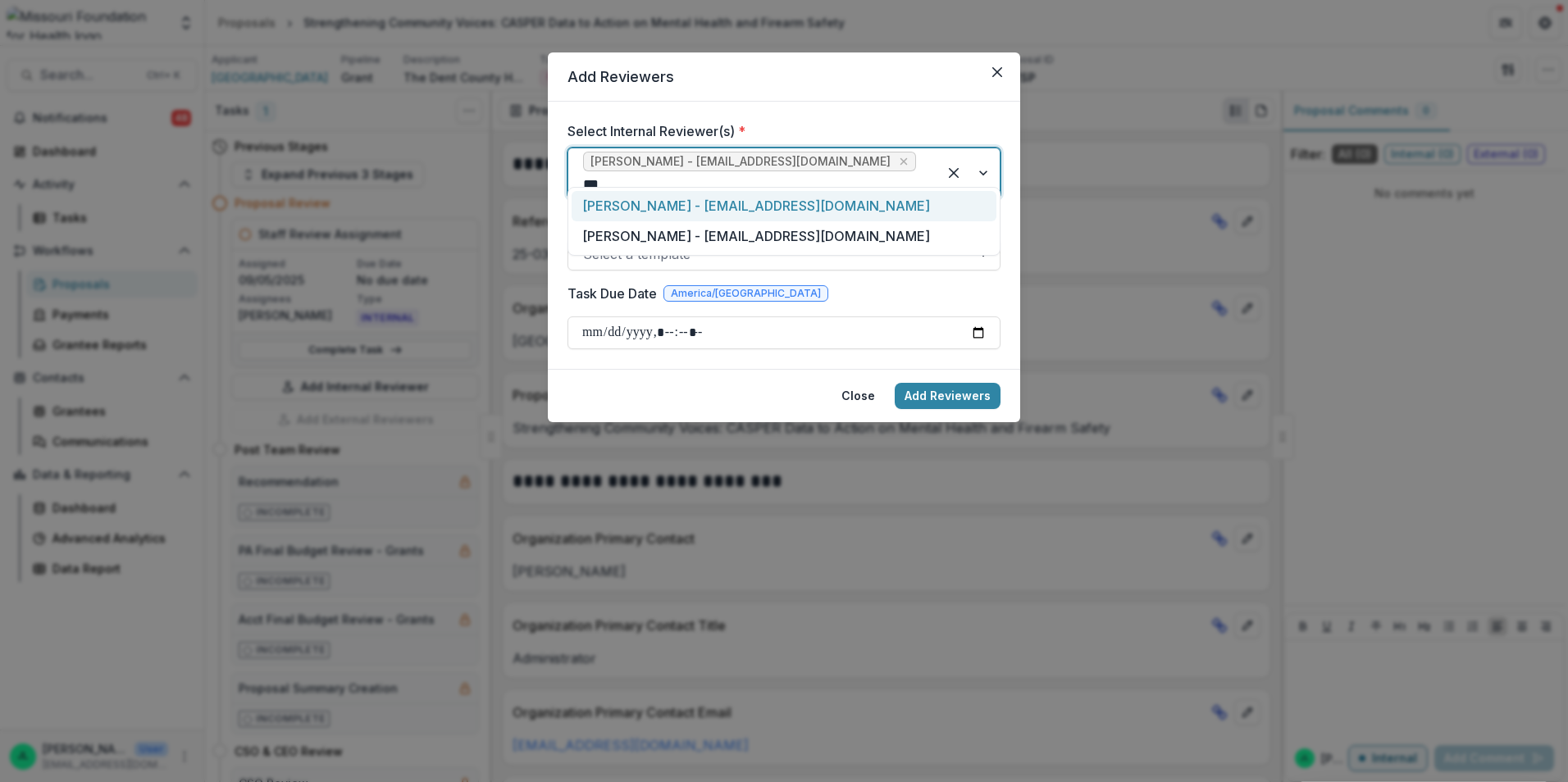
type input "****"
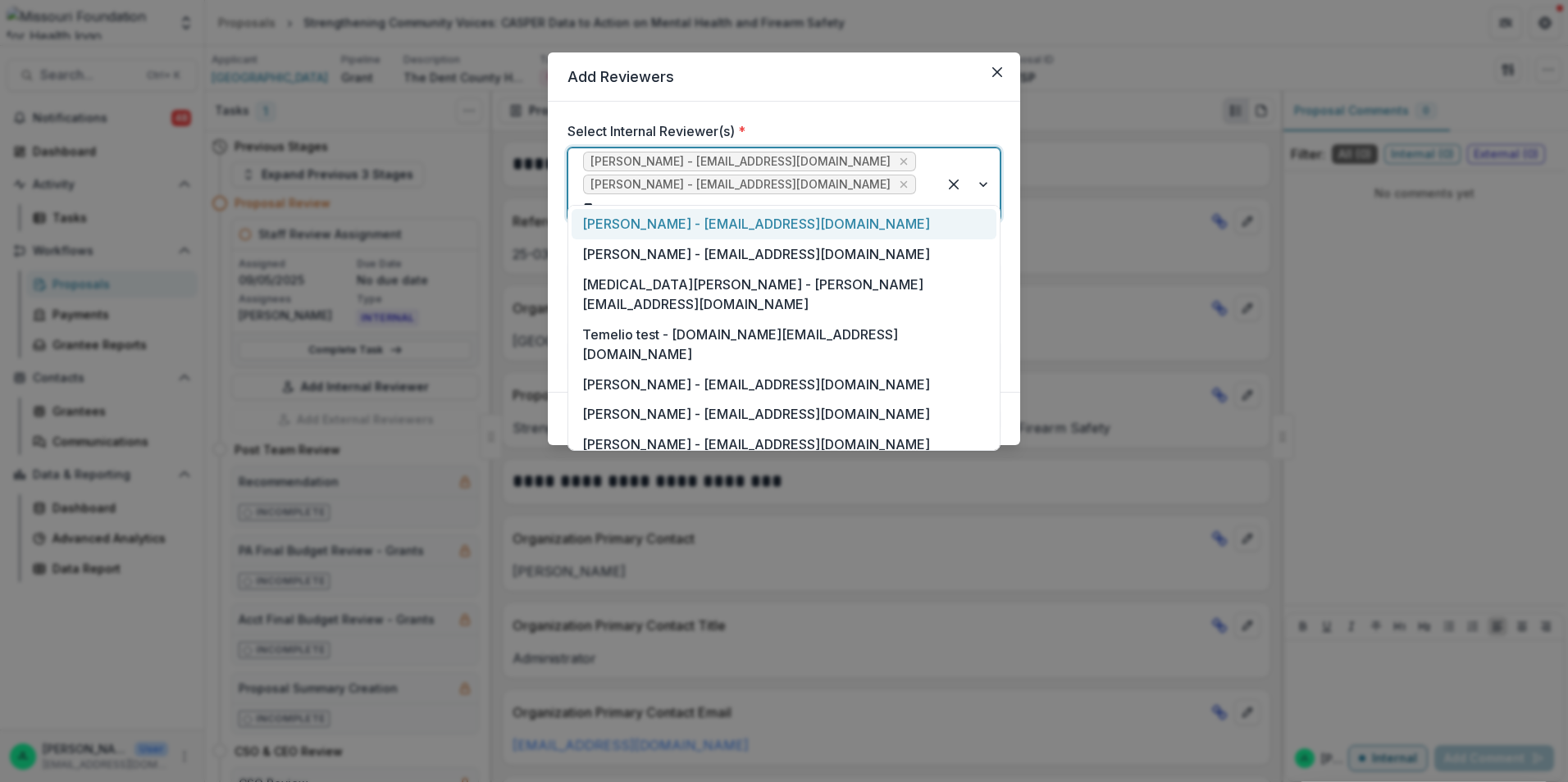
type input "***"
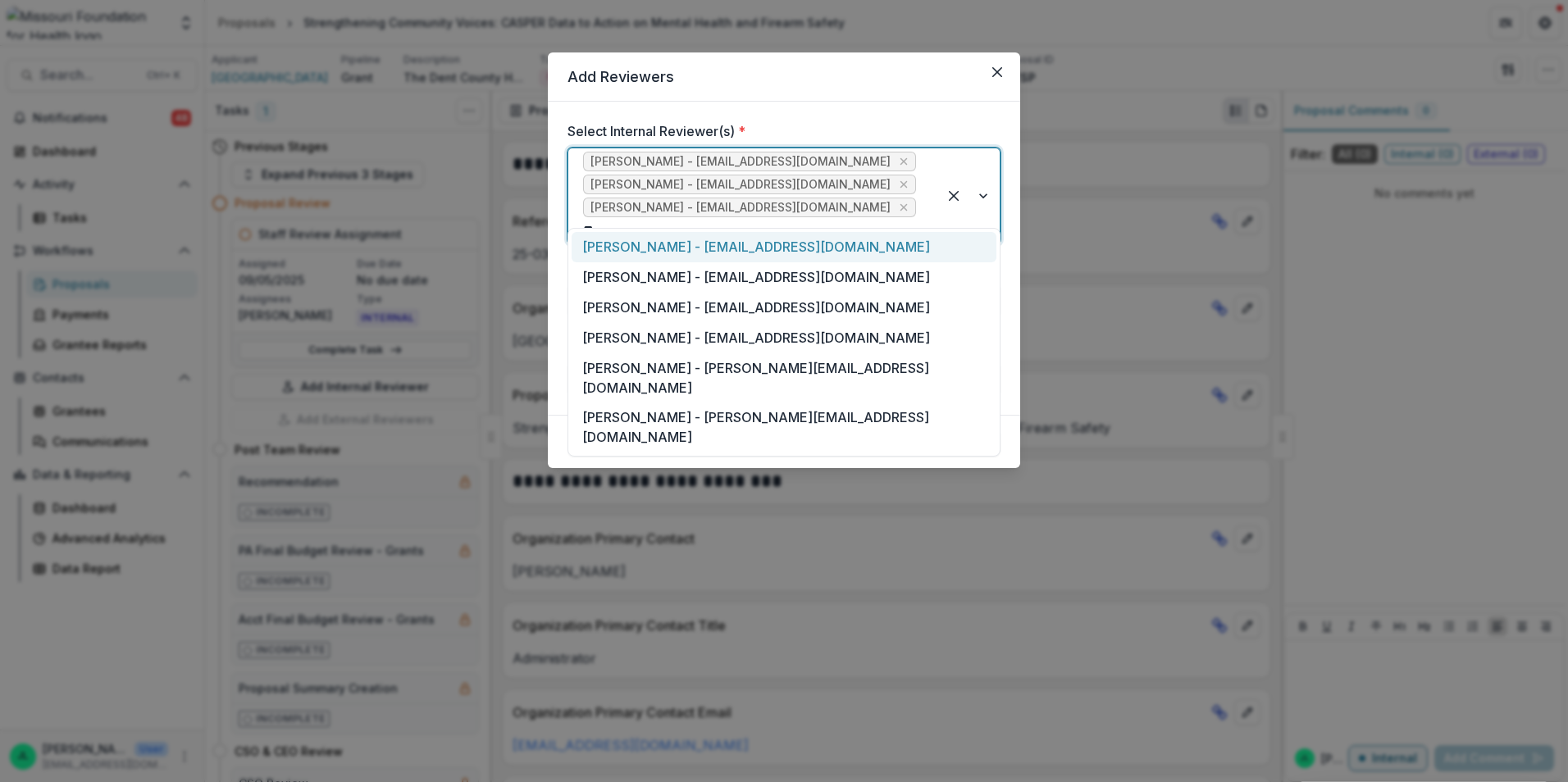
type input "***"
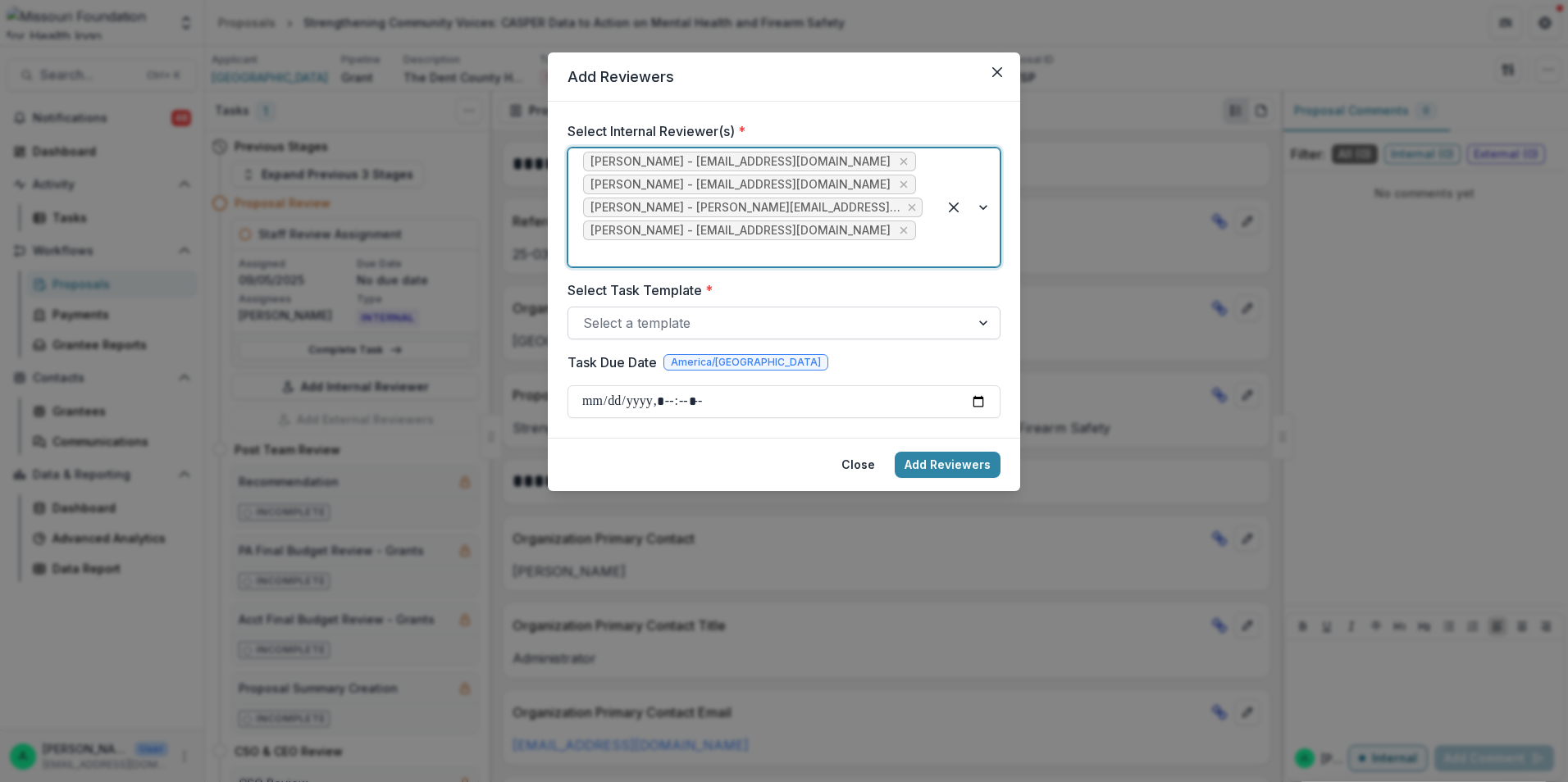
click at [627, 311] on div at bounding box center [769, 323] width 372 height 23
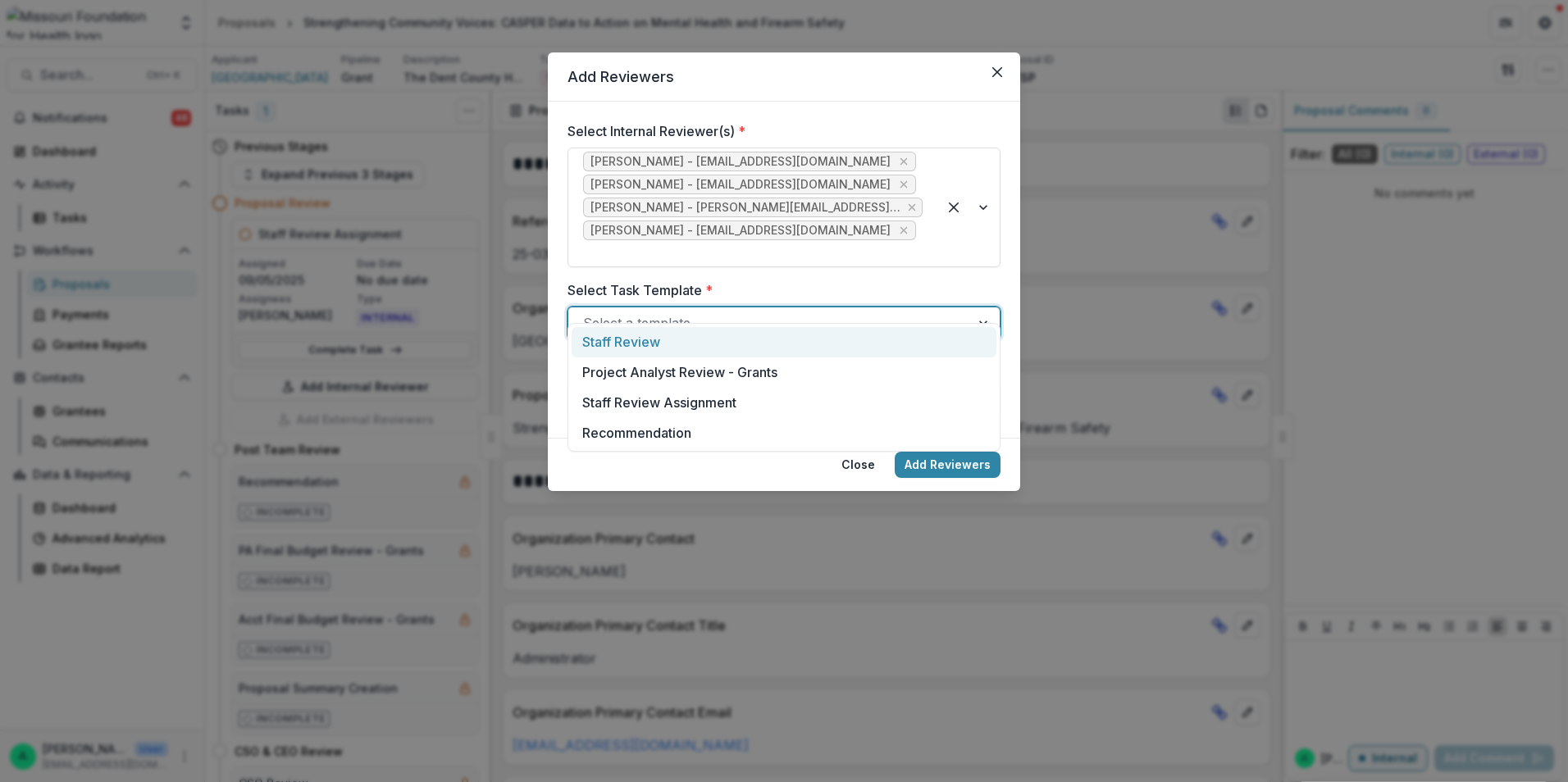
click at [642, 328] on div "Staff Review" at bounding box center [784, 342] width 425 height 30
click at [993, 385] on input "Task Due Date" at bounding box center [783, 401] width 433 height 33
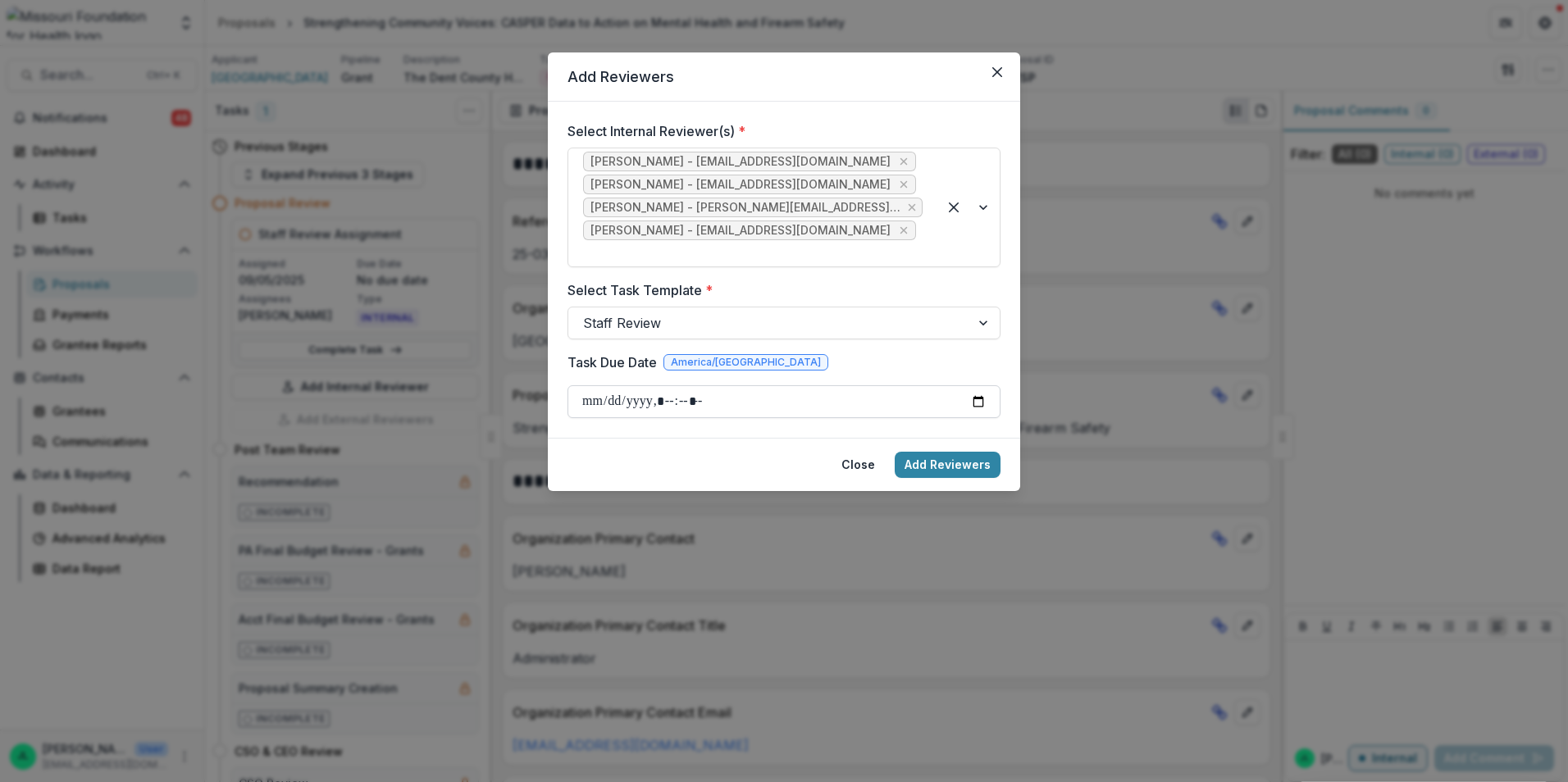
click at [984, 385] on input "Task Due Date" at bounding box center [783, 401] width 433 height 33
type input "**********"
click at [936, 452] on button "Add Reviewers" at bounding box center [947, 465] width 106 height 26
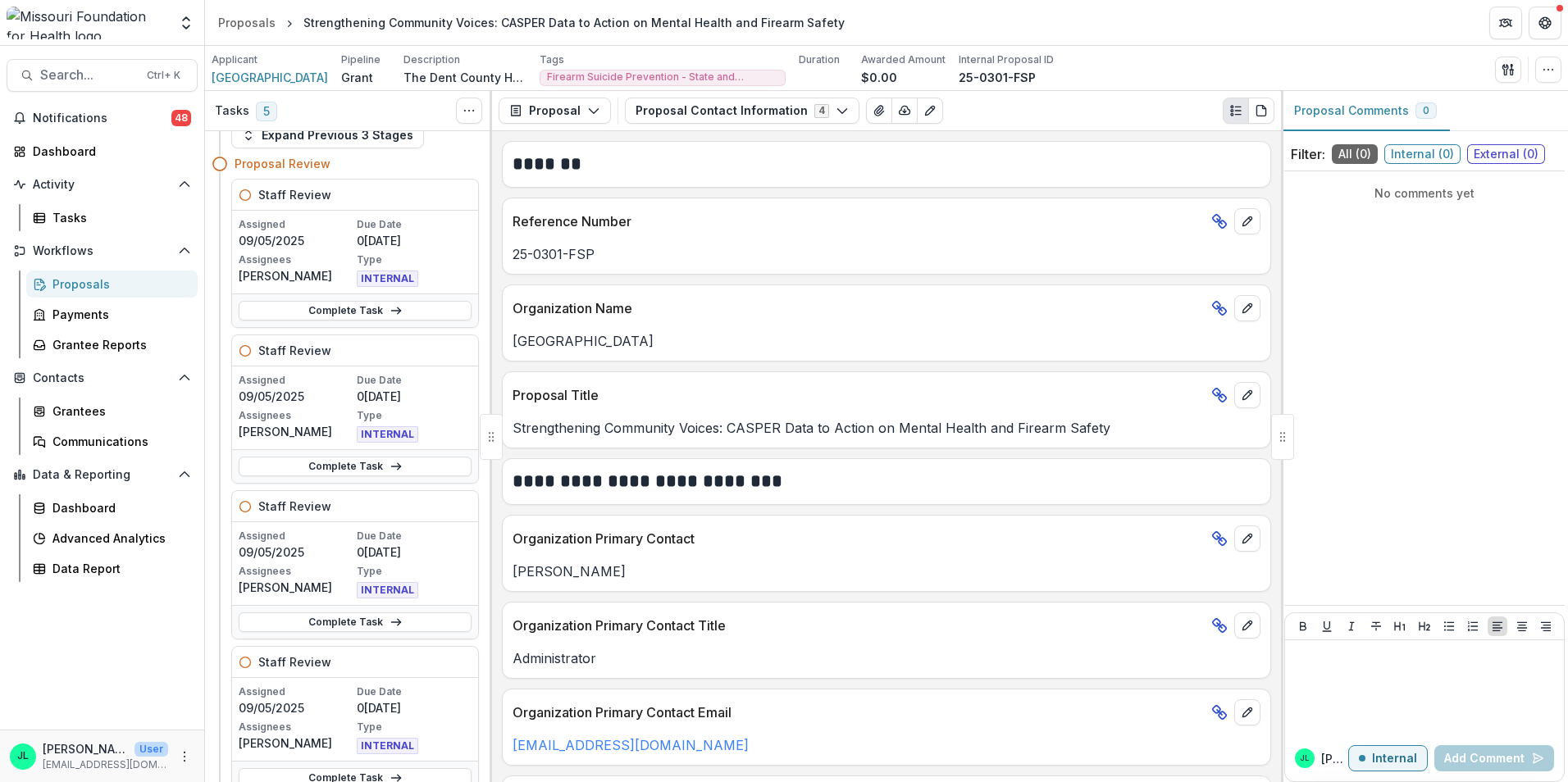
scroll to position [164, 0]
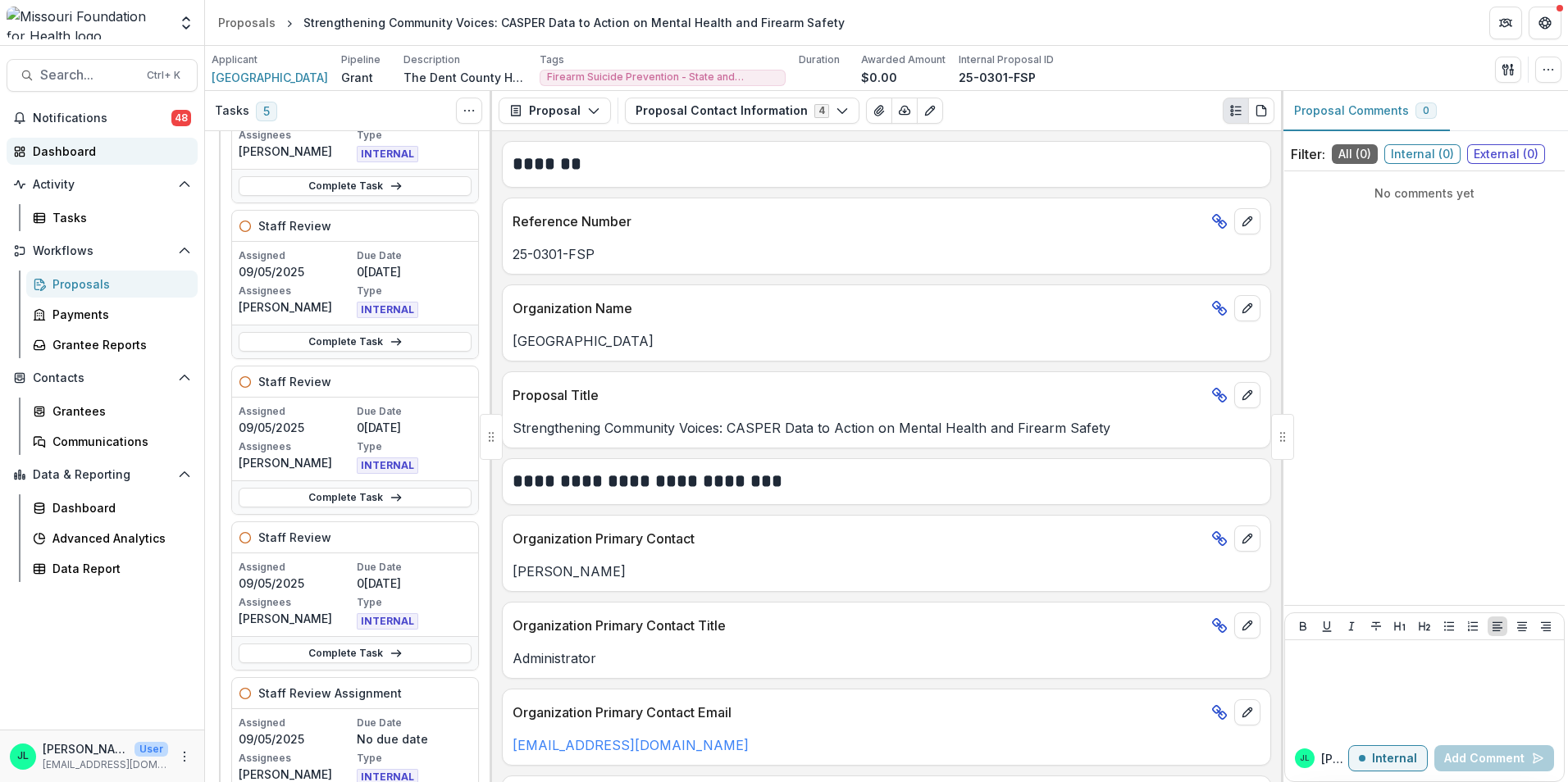
click at [69, 147] on div "Dashboard" at bounding box center [109, 151] width 152 height 17
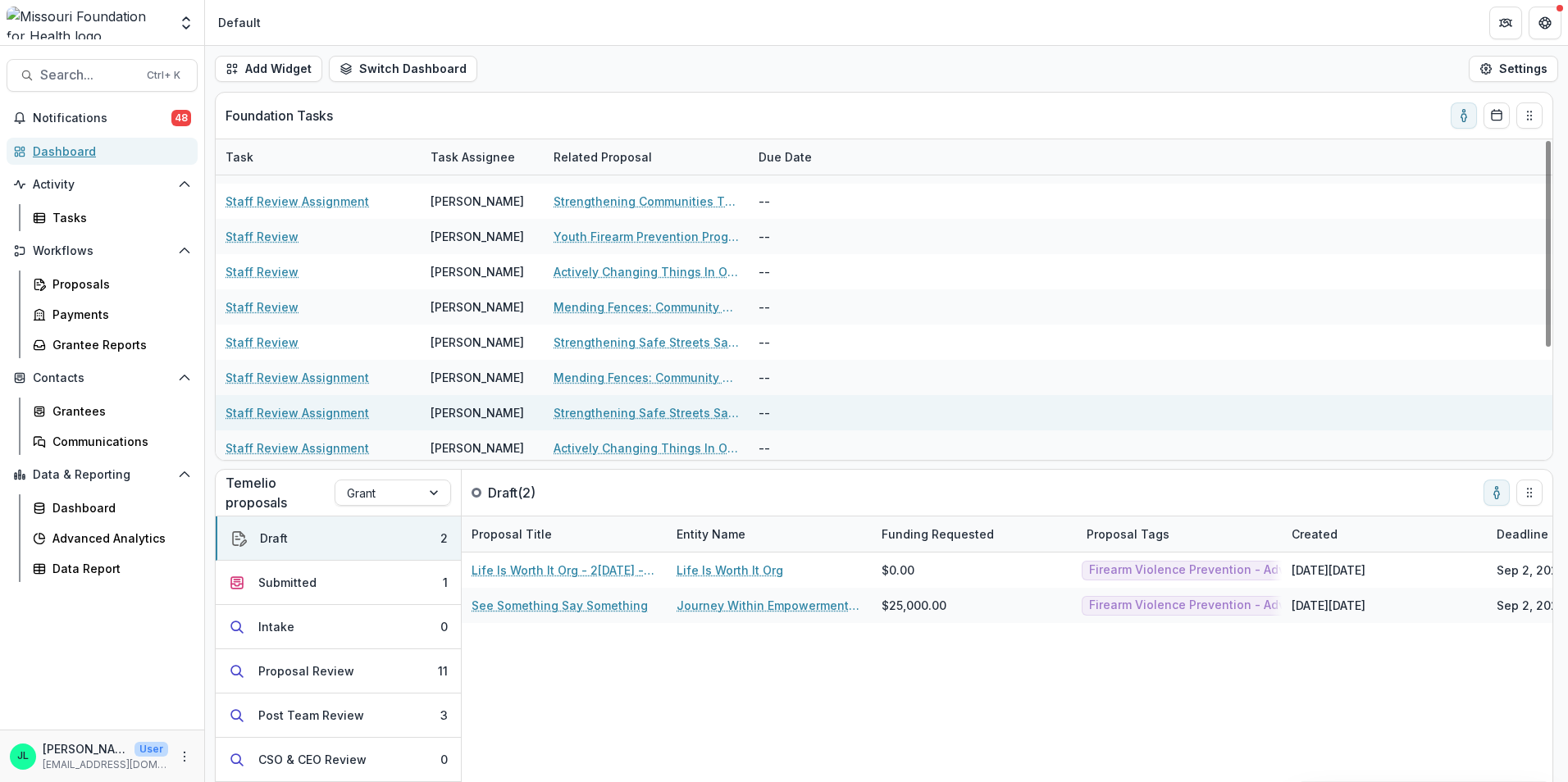
scroll to position [82, 0]
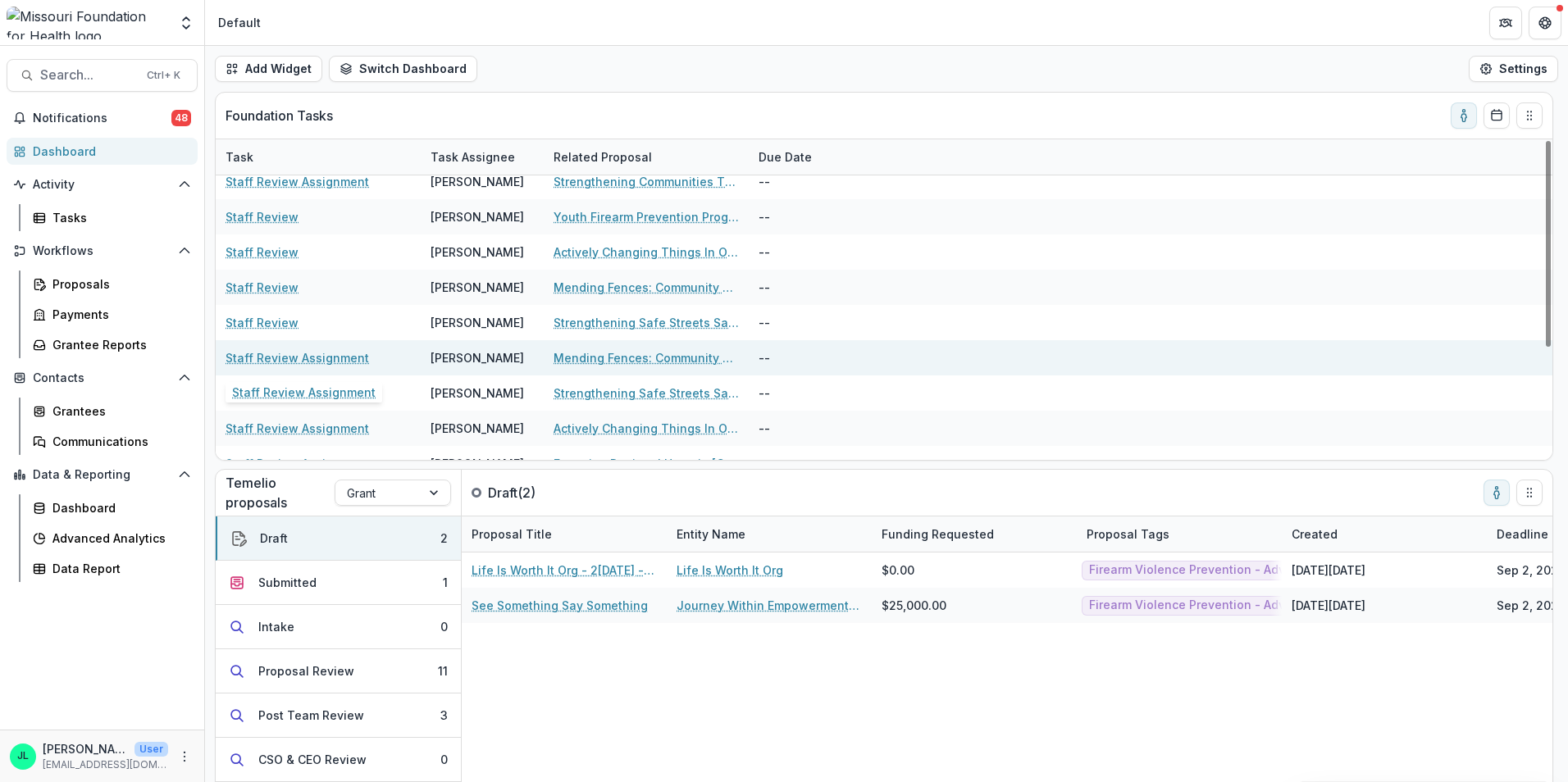
click at [269, 358] on link "Staff Review Assignment" at bounding box center [297, 357] width 143 height 17
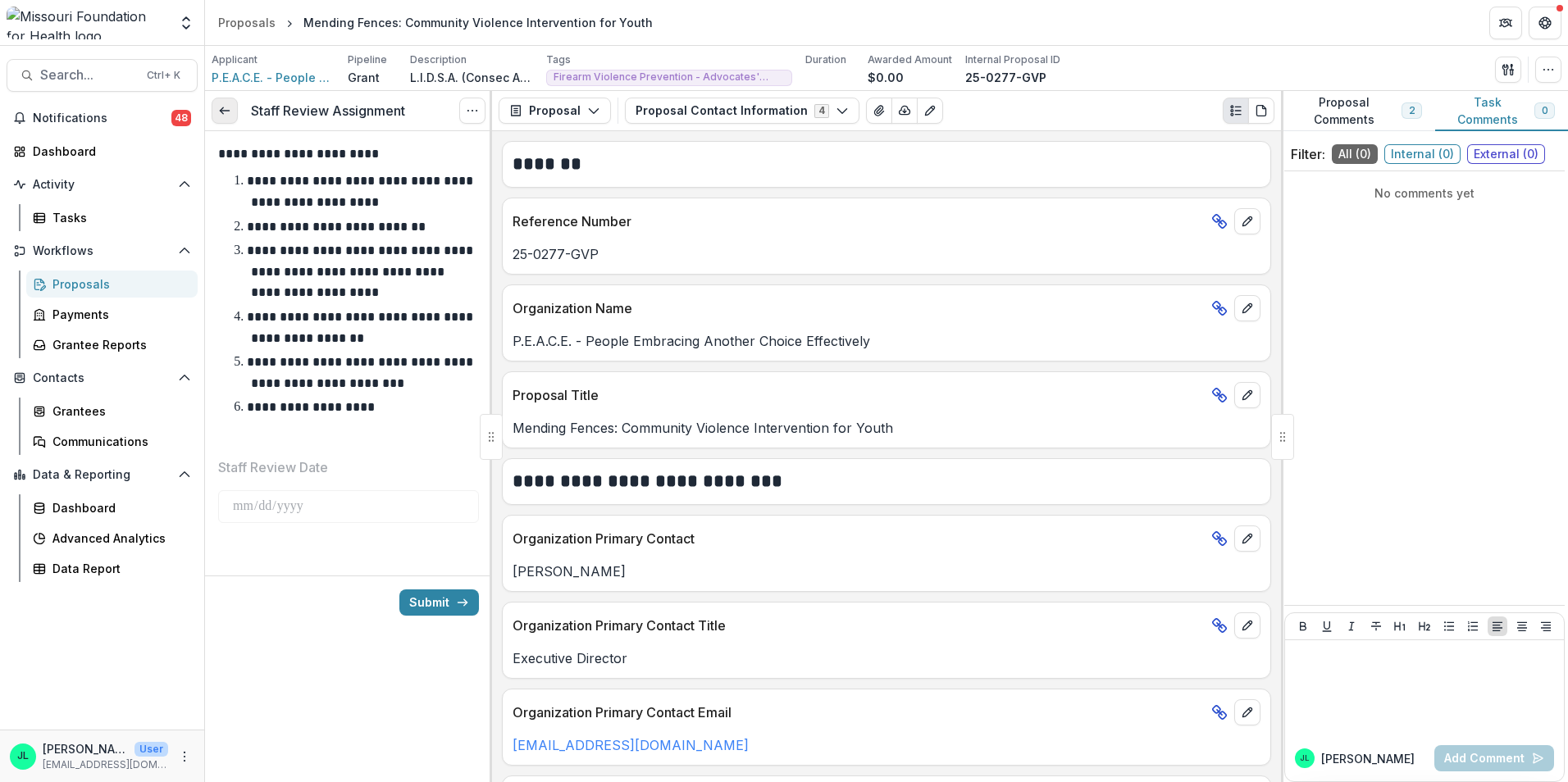
click at [223, 106] on icon at bounding box center [225, 110] width 13 height 13
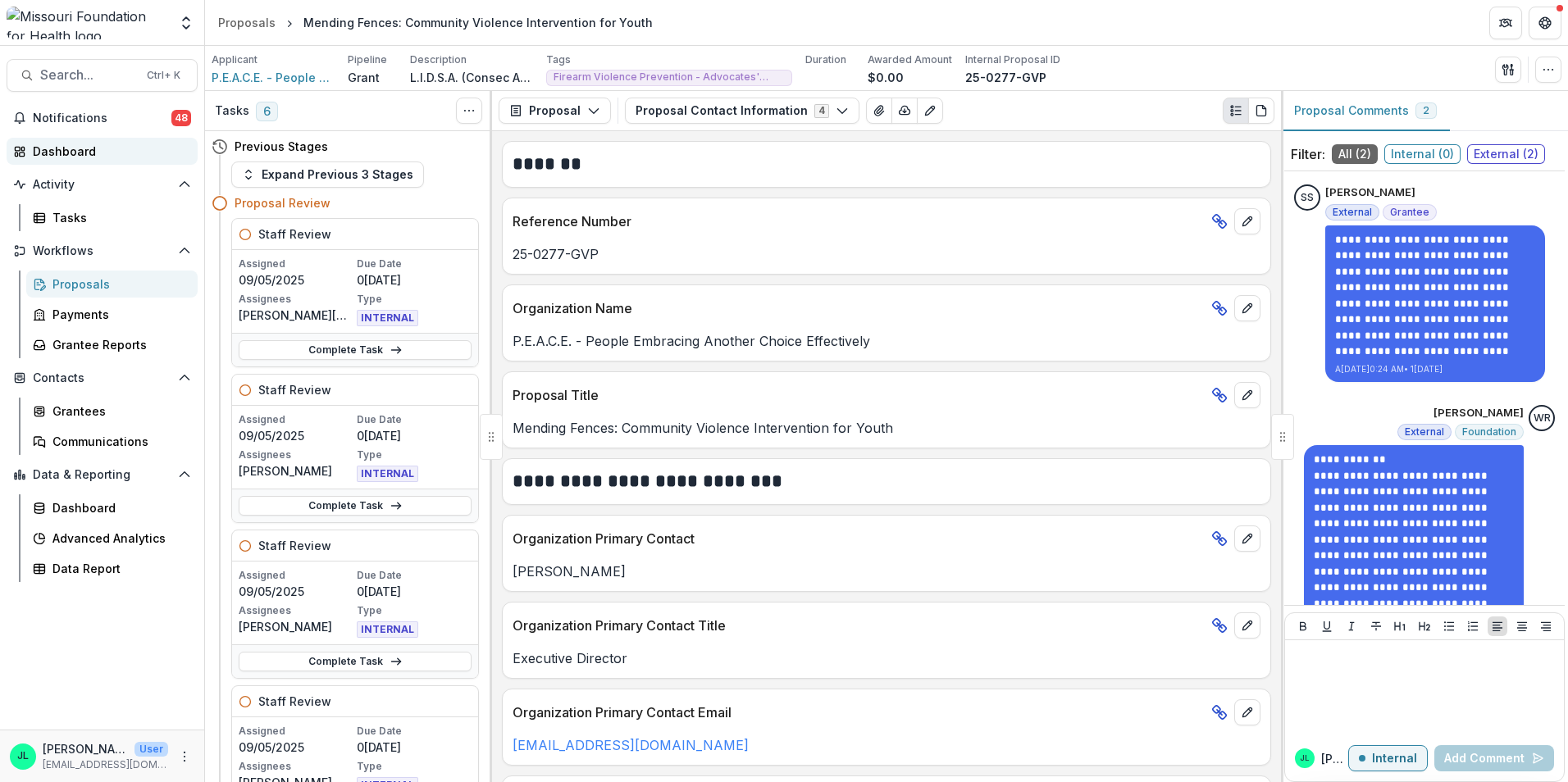
click at [77, 150] on div "Dashboard" at bounding box center [109, 151] width 152 height 17
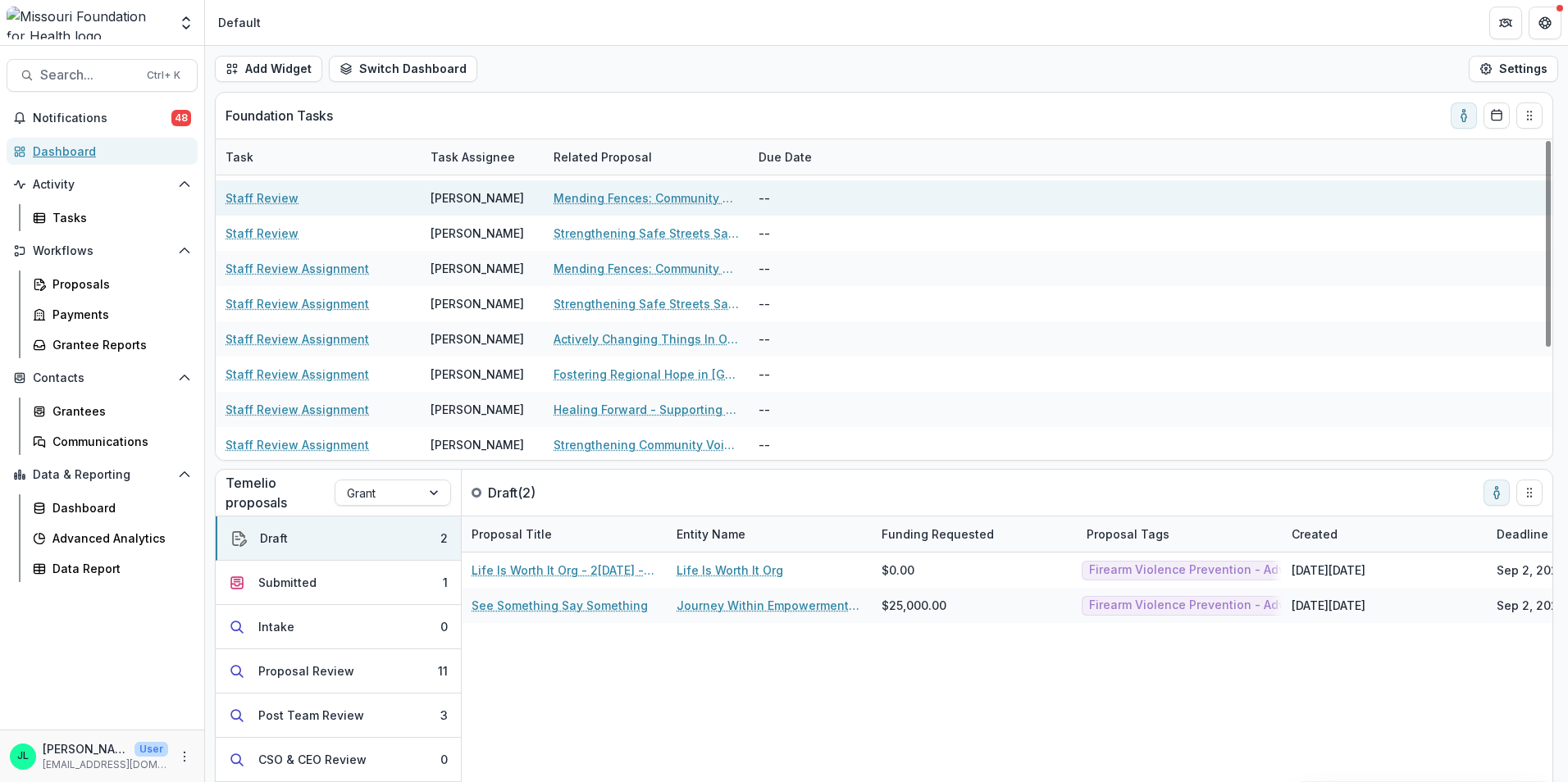
scroll to position [174, 0]
